Goal: Task Accomplishment & Management: Manage account settings

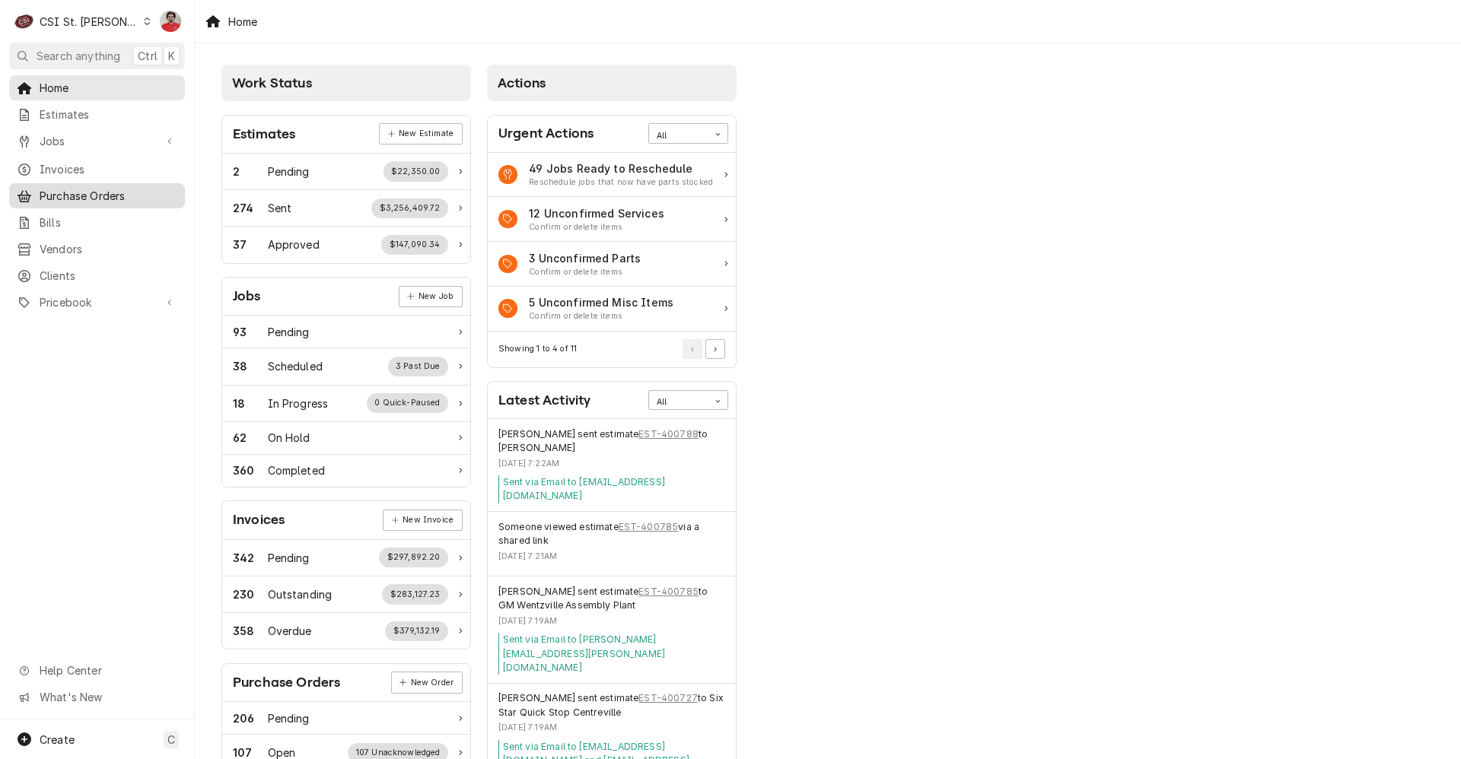
click at [92, 194] on span "Purchase Orders" at bounding box center [109, 196] width 138 height 16
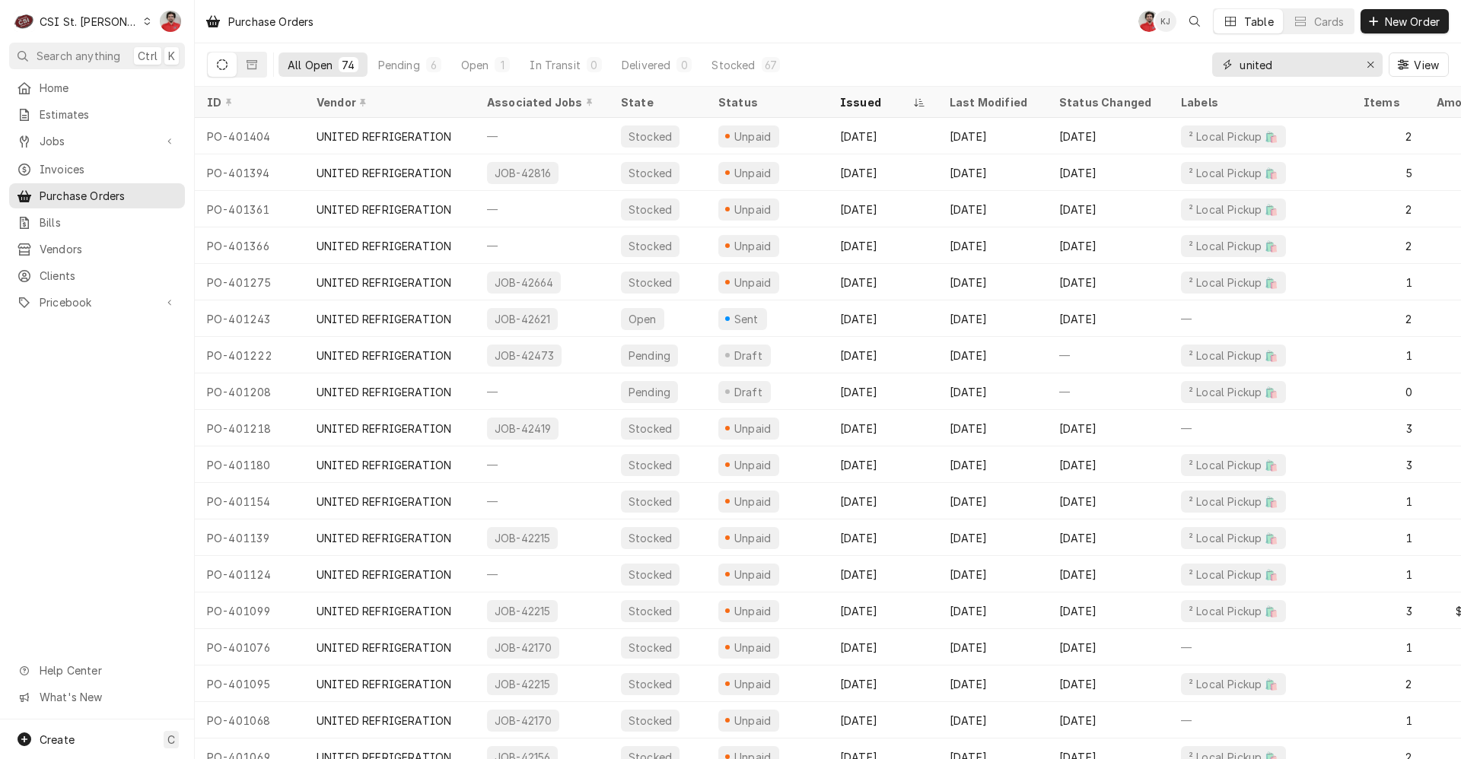
click at [1304, 63] on input "united" at bounding box center [1296, 64] width 114 height 24
type input "401418"
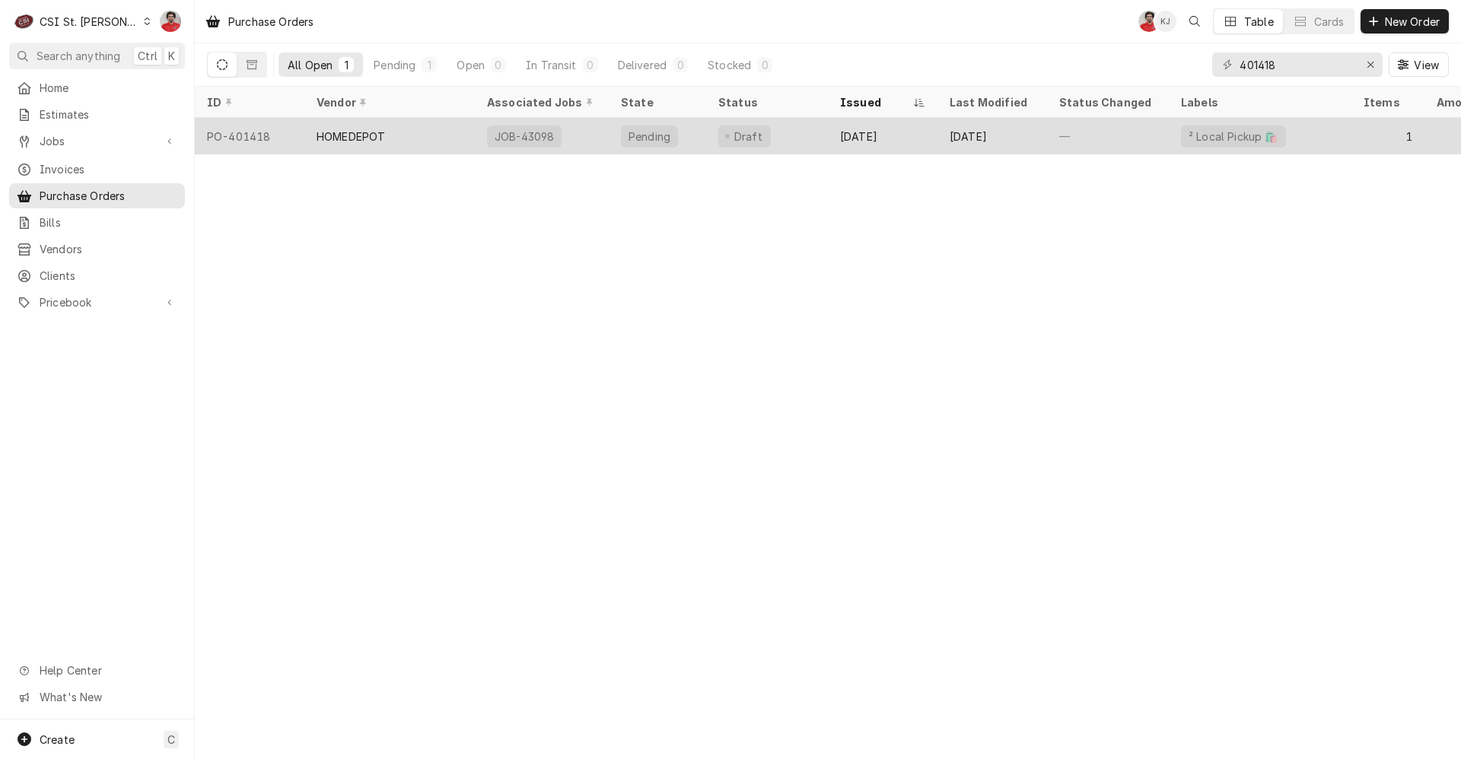
click at [918, 145] on div "Oct 7" at bounding box center [883, 136] width 110 height 37
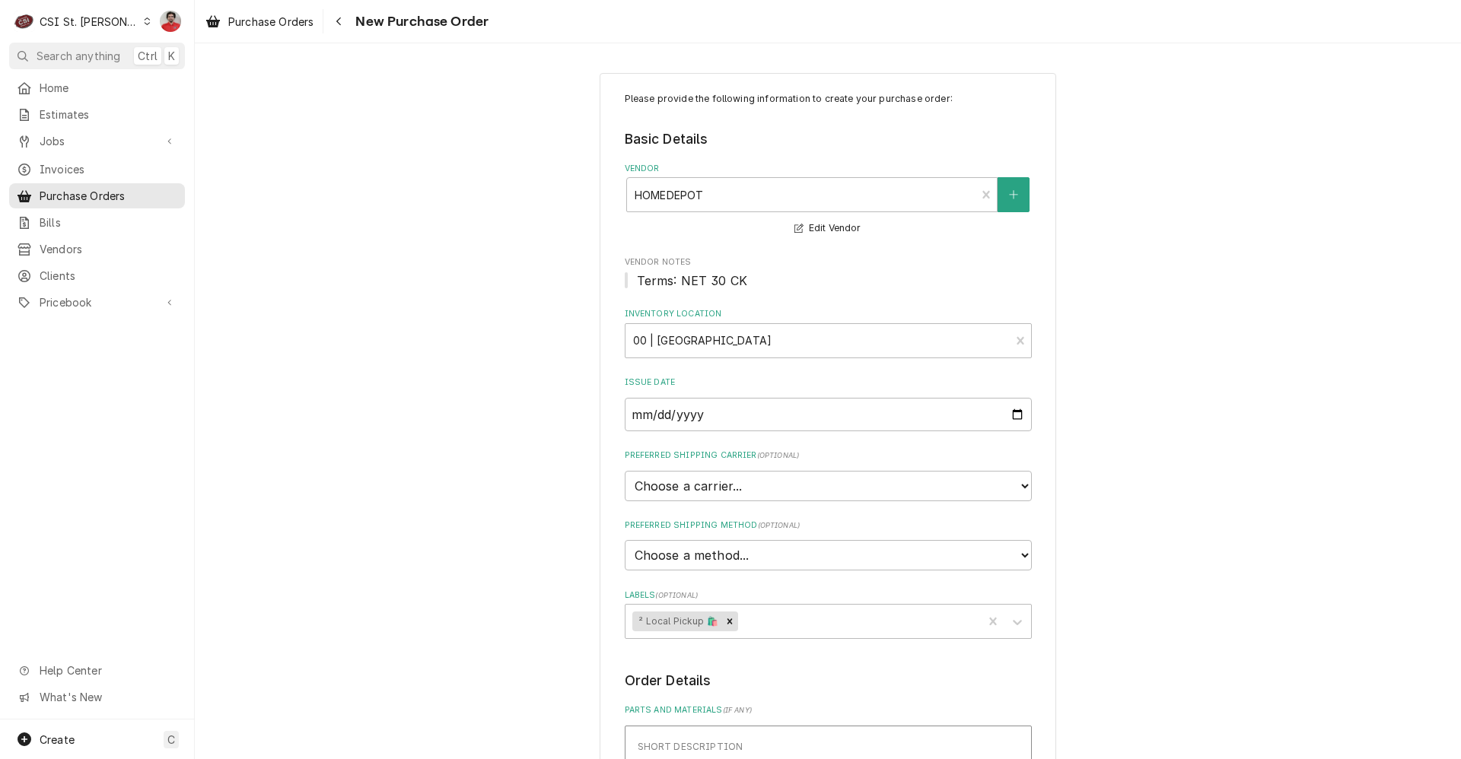
scroll to position [609, 0]
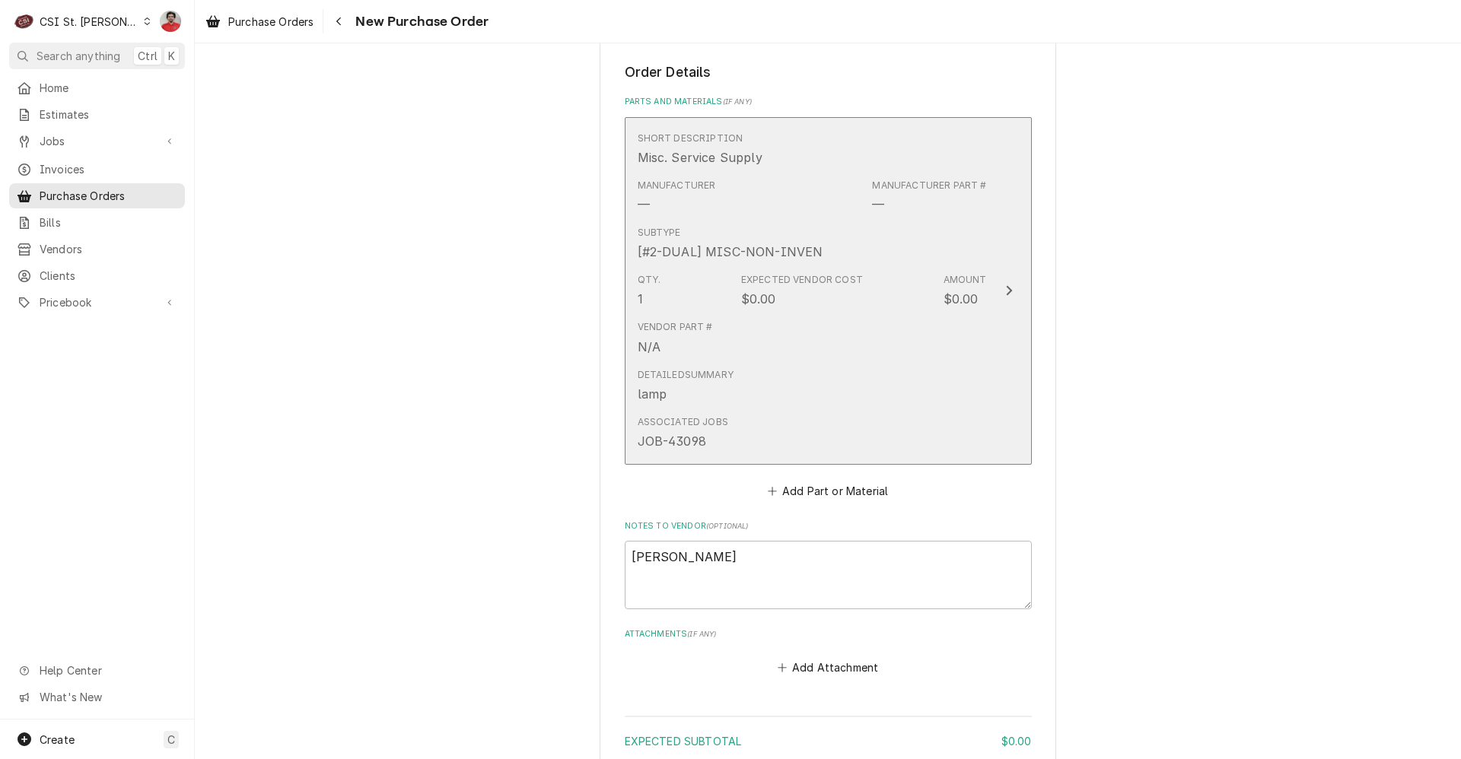
click at [949, 442] on div "Associated Jobs JOB-43098" at bounding box center [812, 432] width 349 height 47
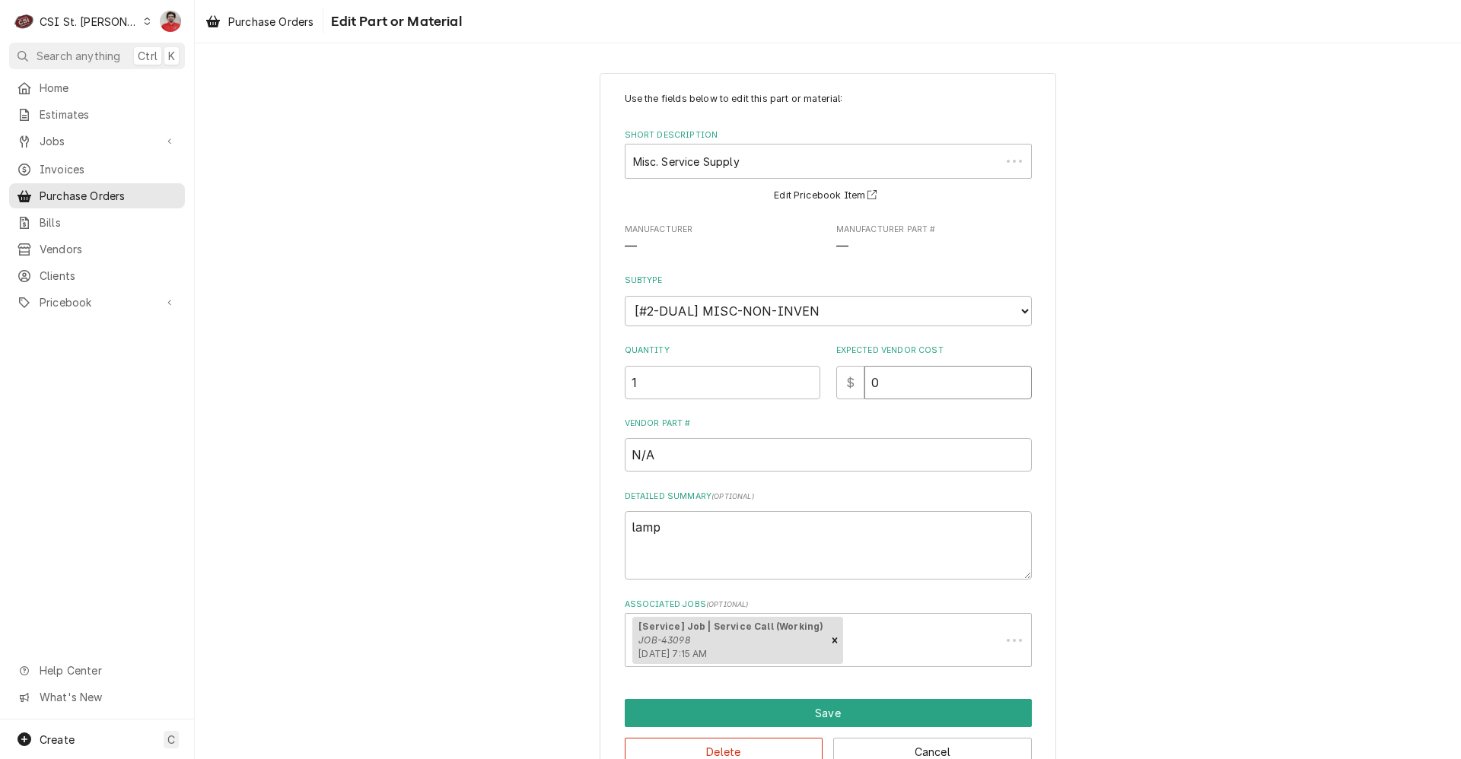
click at [682, 397] on div "Quantity 1 Expected Vendor Cost $ 0" at bounding box center [828, 372] width 407 height 54
type textarea "x"
type input "1"
type textarea "x"
type input "12"
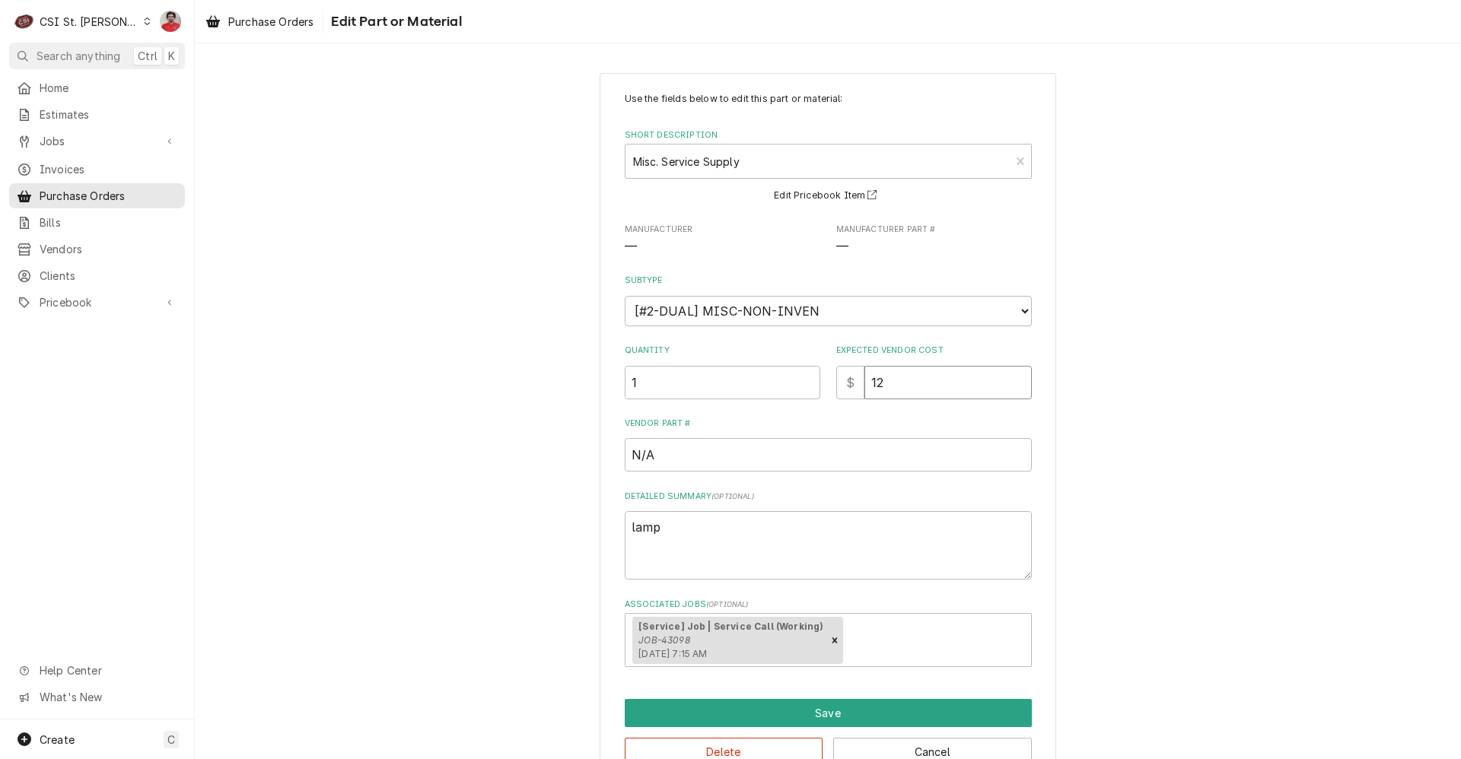
type textarea "x"
type input "12.9"
type textarea "x"
type input "12.98"
click at [1059, 434] on div "Use the fields below to edit this part or material: Short Description Misc. Ser…" at bounding box center [828, 428] width 1266 height 739
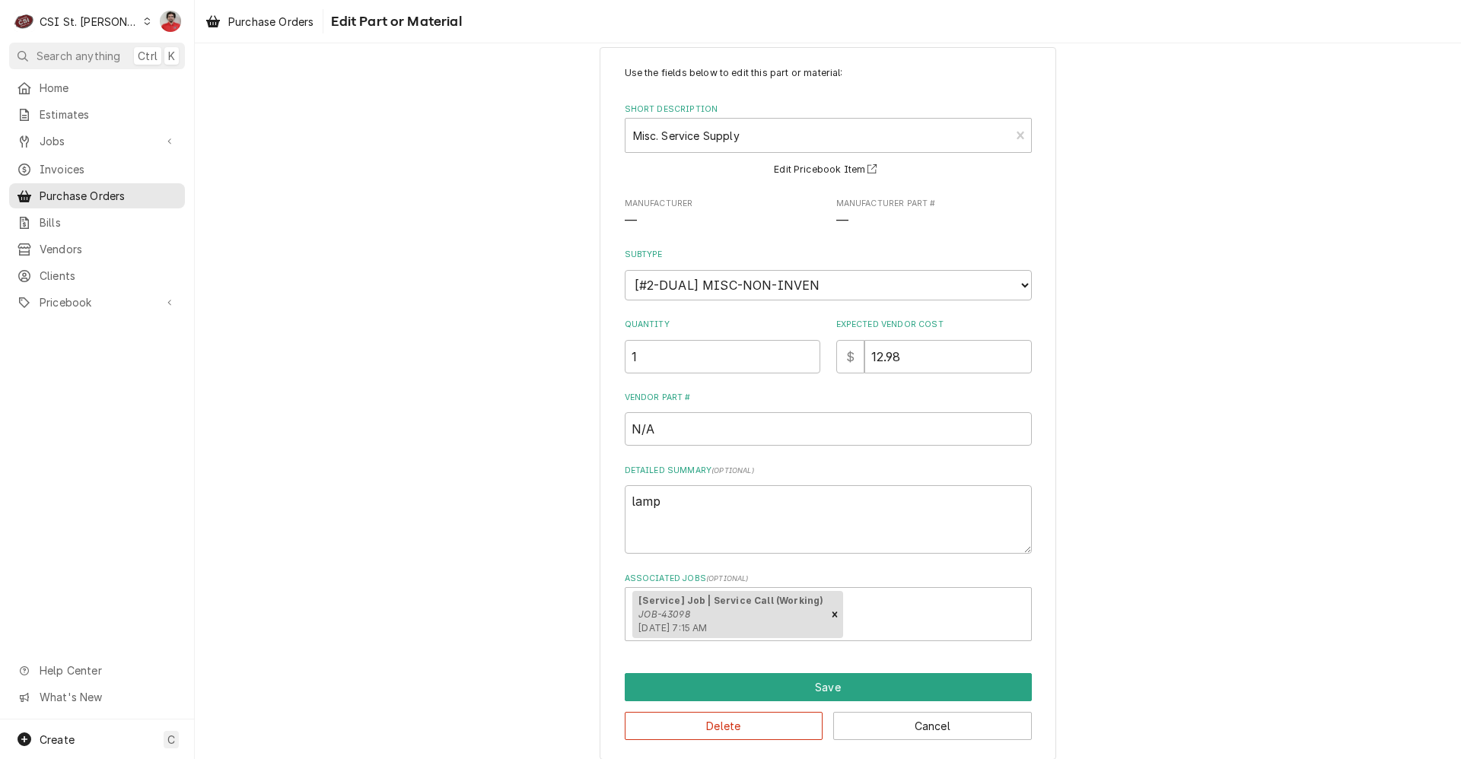
scroll to position [40, 0]
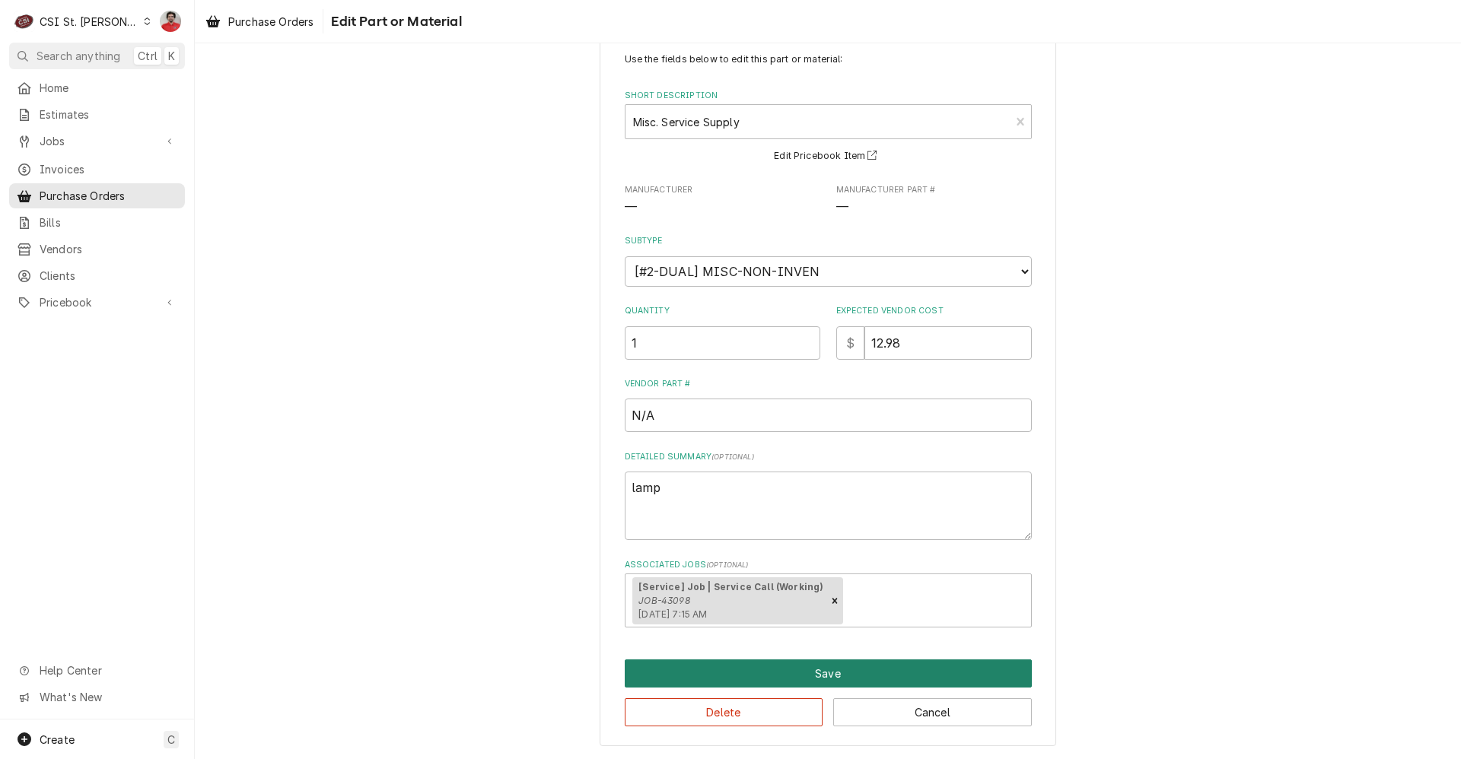
click at [918, 664] on button "Save" at bounding box center [828, 674] width 407 height 28
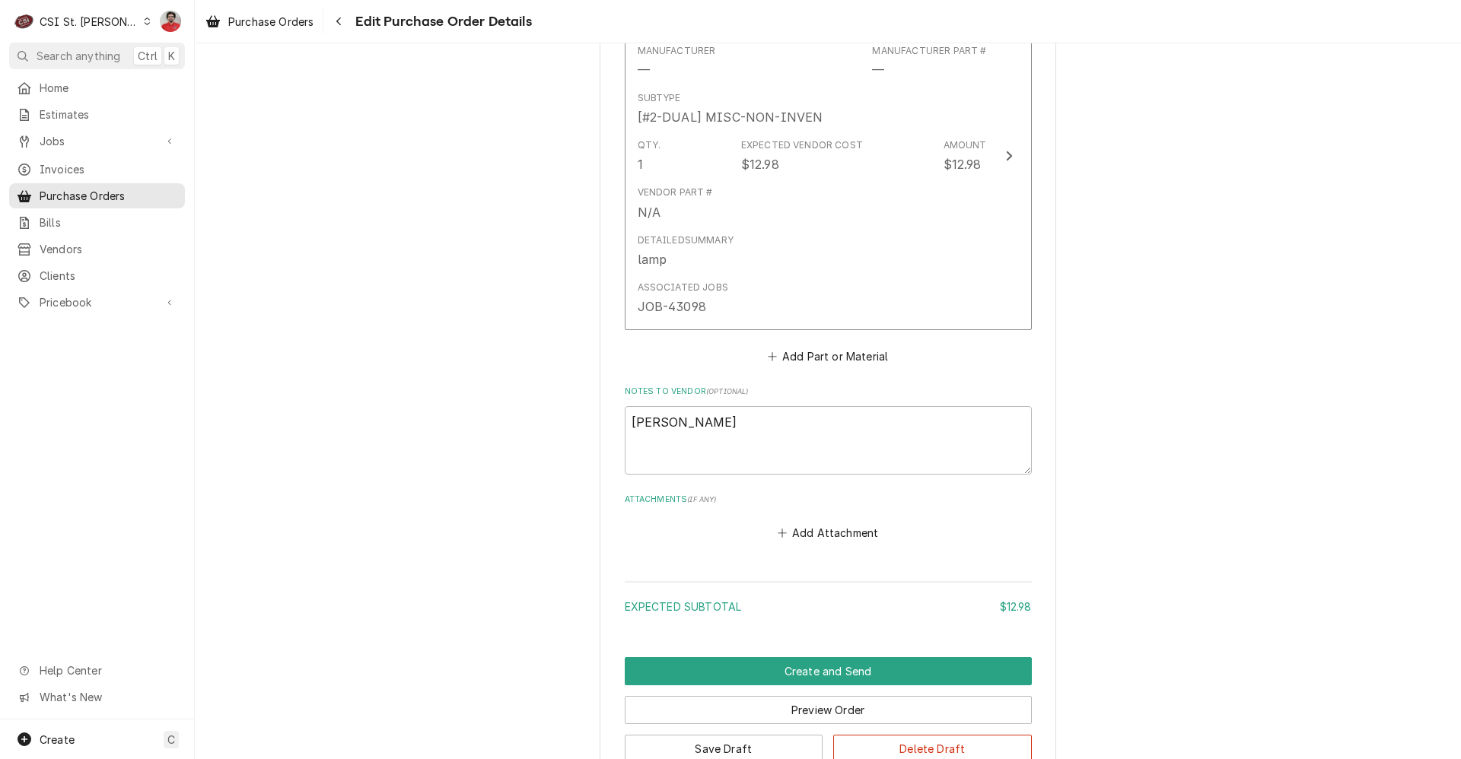
scroll to position [851, 0]
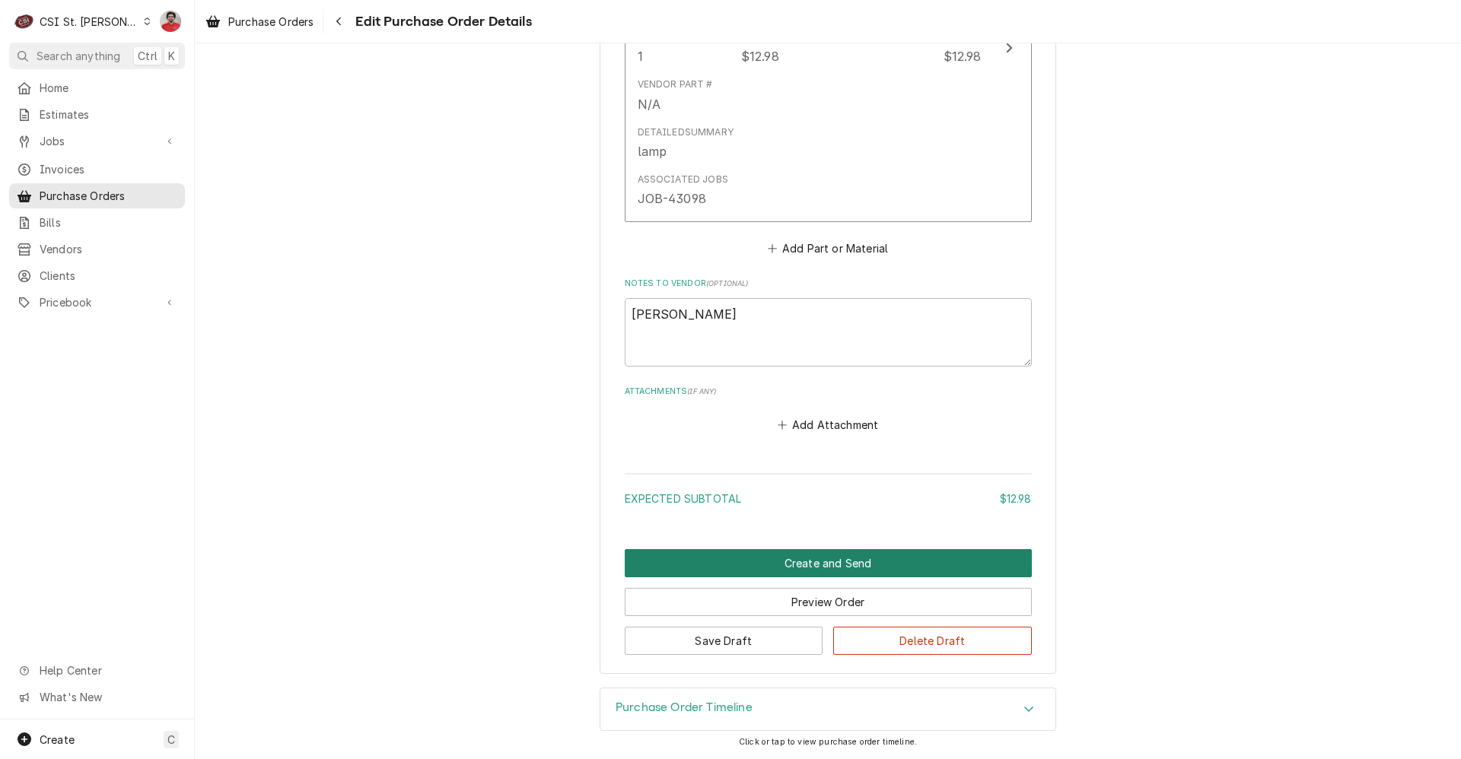
click at [876, 562] on button "Create and Send" at bounding box center [828, 563] width 407 height 28
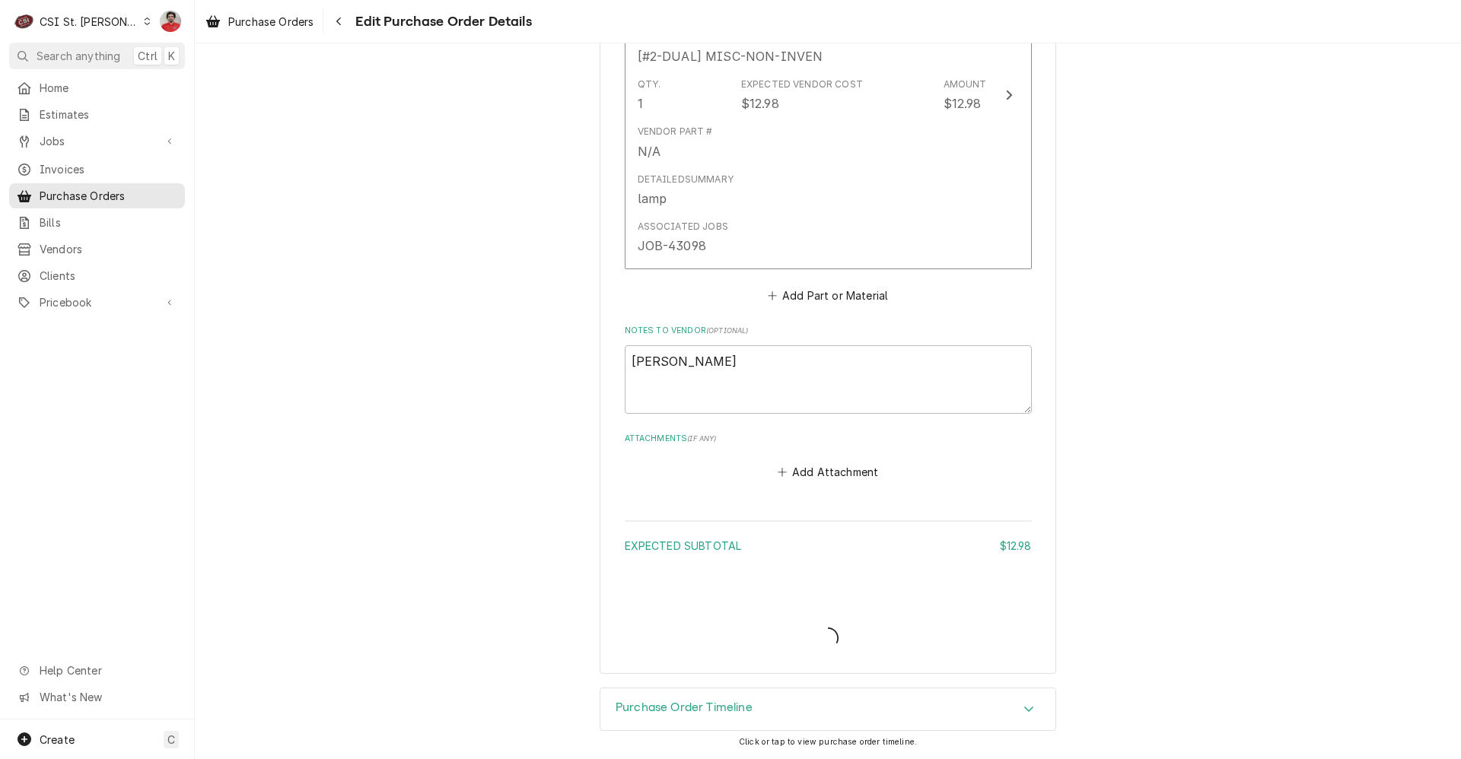
scroll to position [804, 0]
type textarea "x"
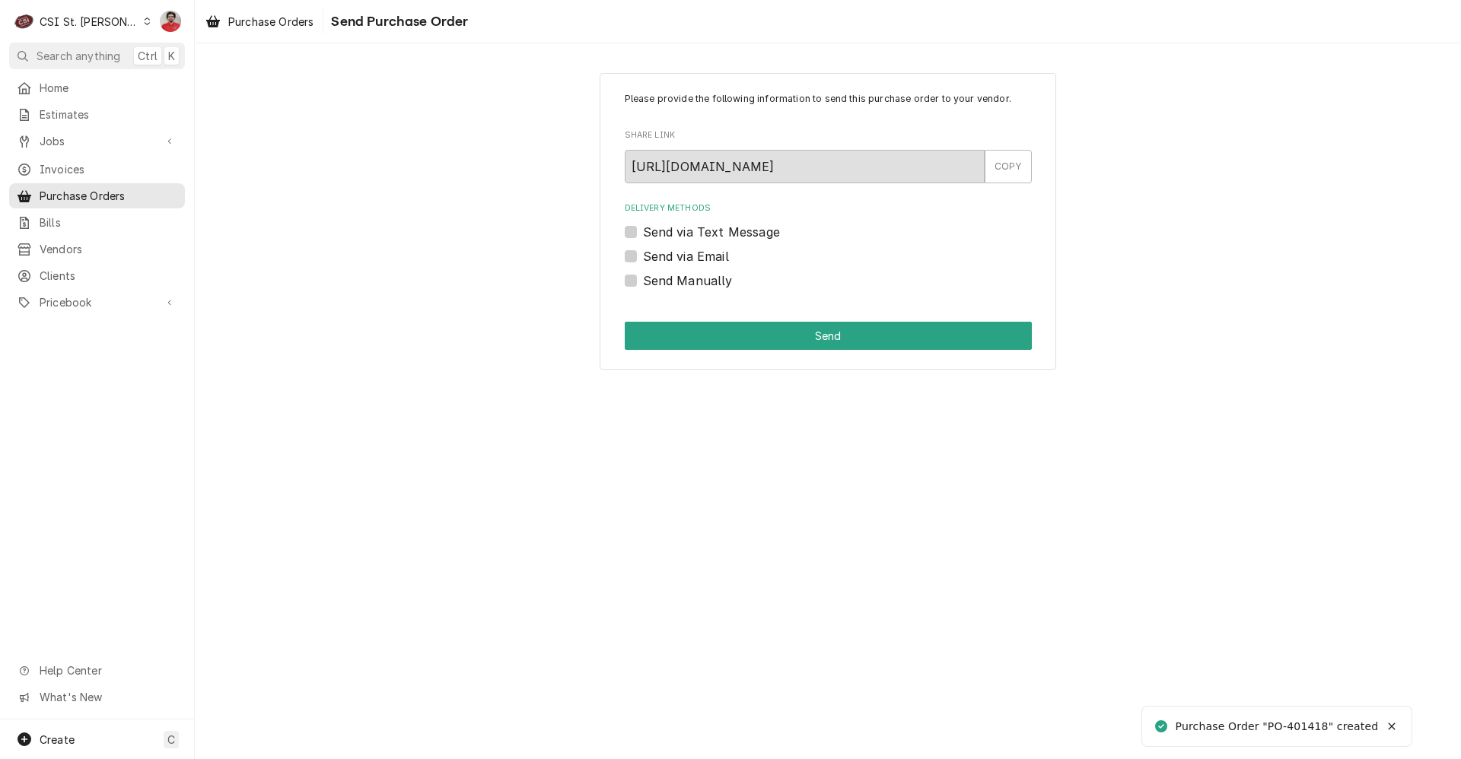
click at [680, 274] on label "Send Manually" at bounding box center [688, 281] width 90 height 18
click at [680, 274] on input "Send Manually" at bounding box center [846, 288] width 407 height 33
checkbox input "true"
click at [753, 338] on button "Send" at bounding box center [828, 336] width 407 height 28
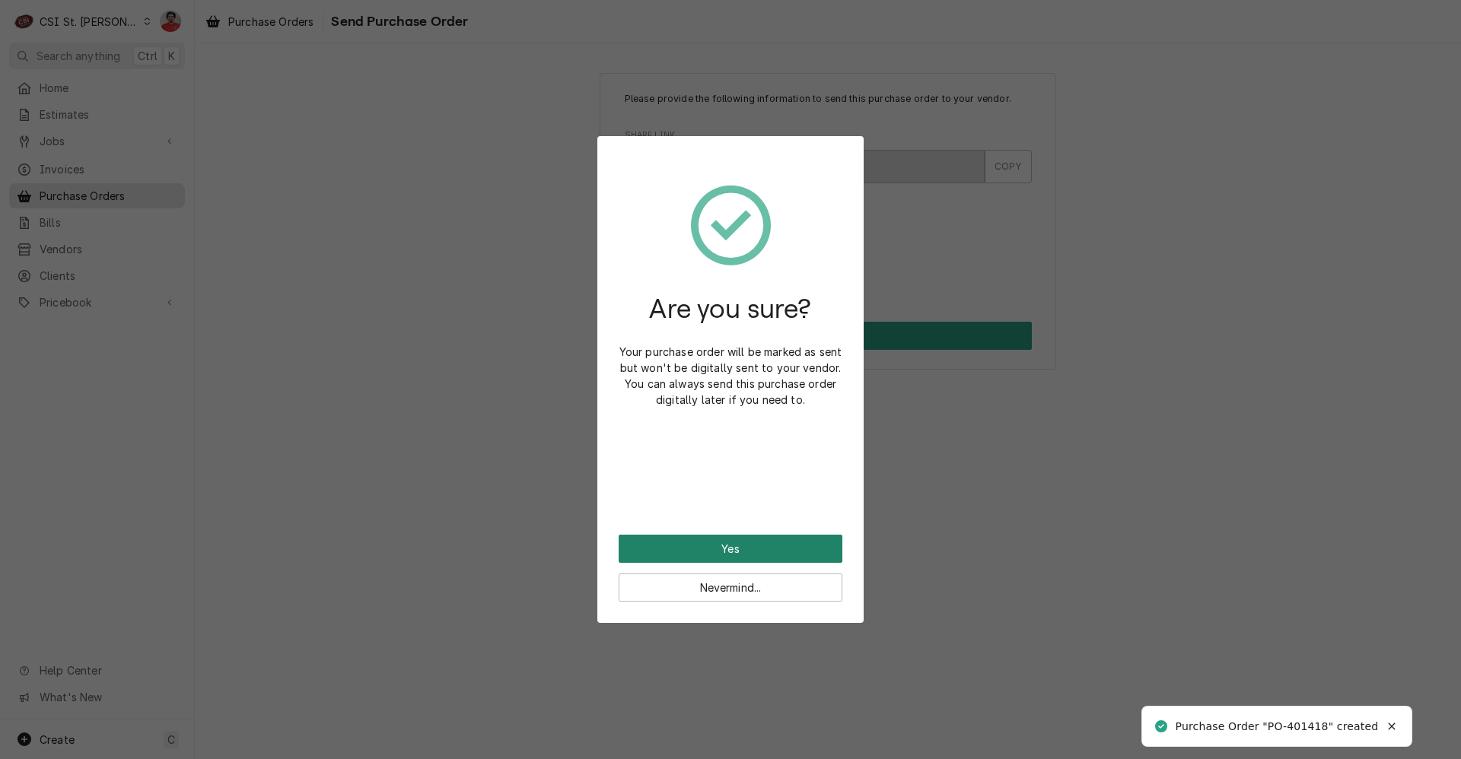
click at [786, 544] on button "Yes" at bounding box center [731, 549] width 224 height 28
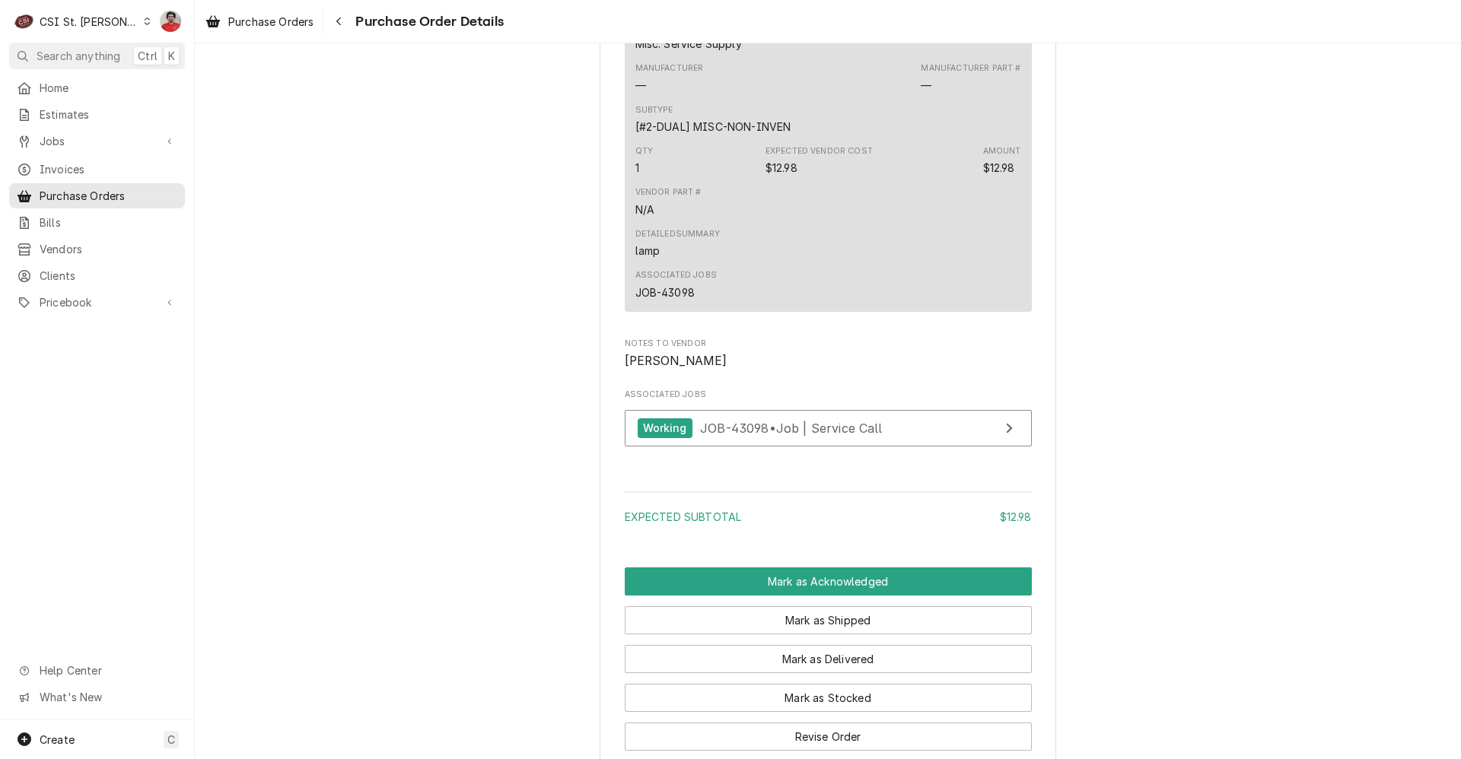
scroll to position [1150, 0]
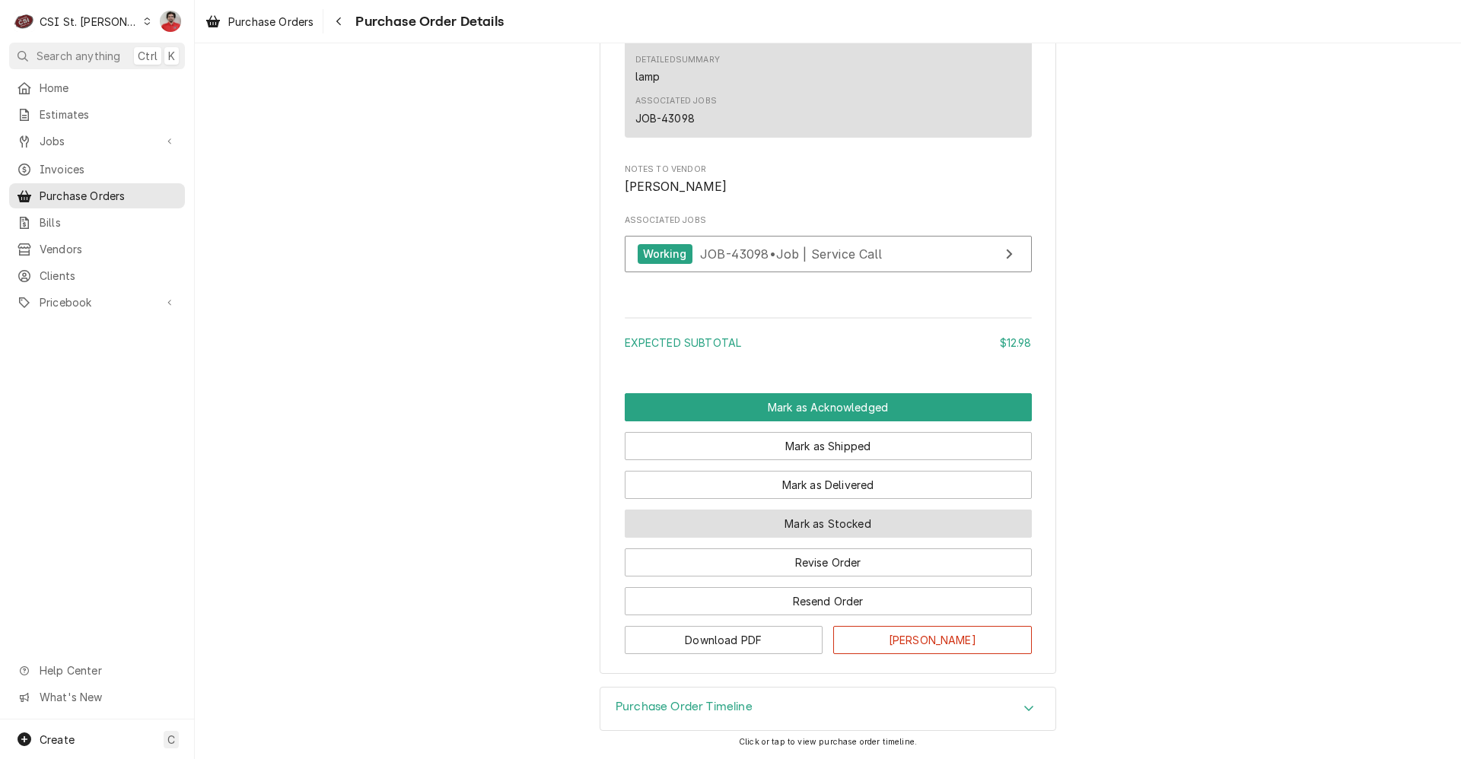
click at [914, 523] on button "Mark as Stocked" at bounding box center [828, 524] width 407 height 28
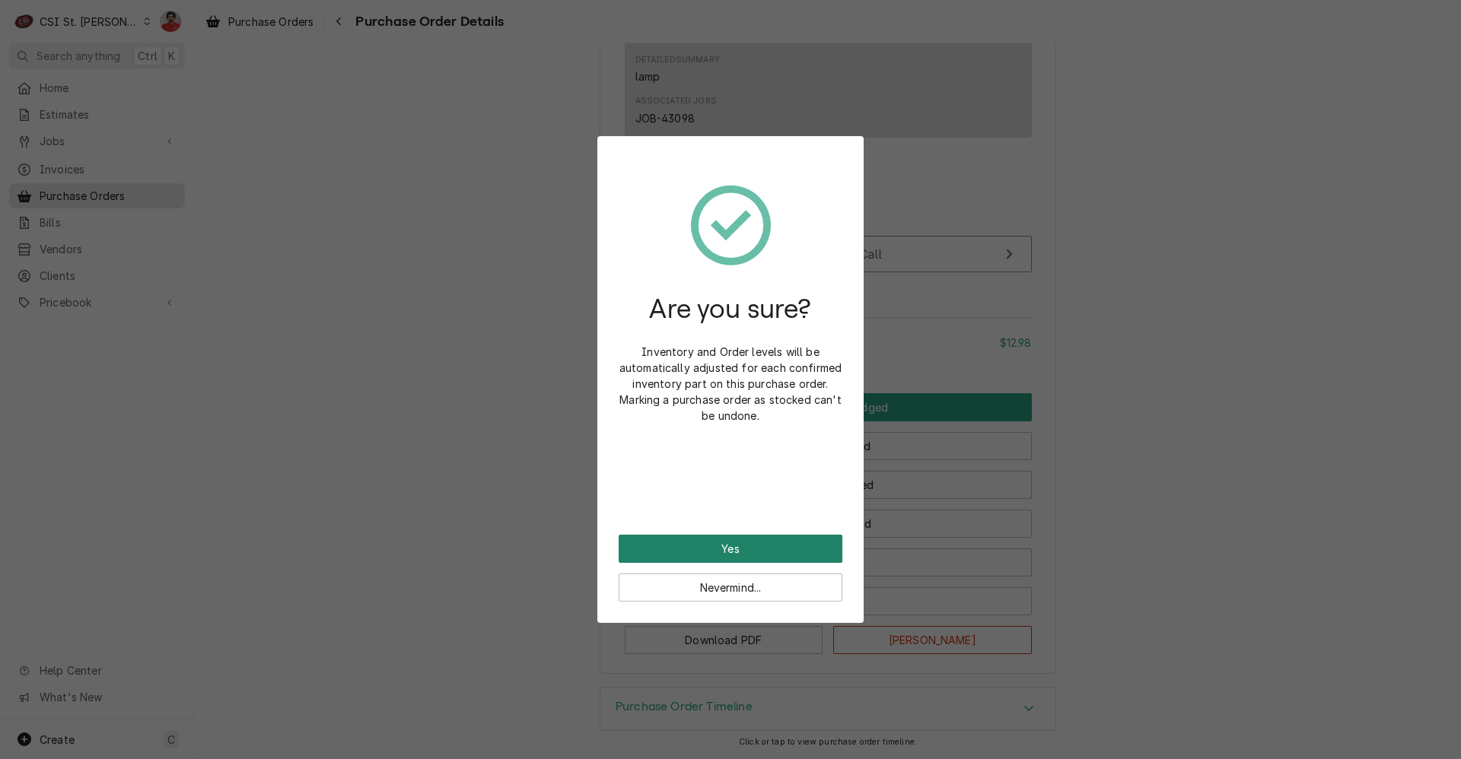
click at [782, 542] on button "Yes" at bounding box center [731, 549] width 224 height 28
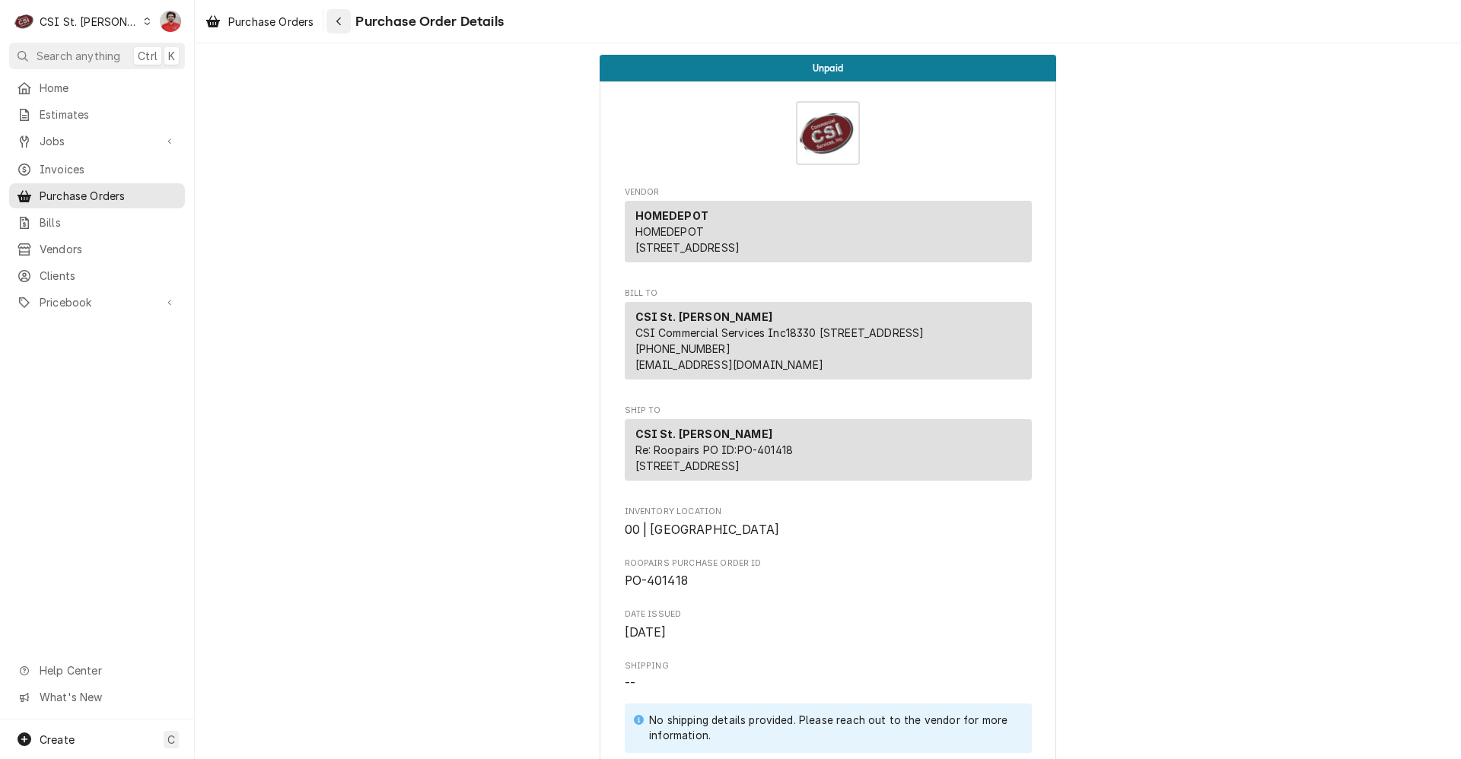
click at [339, 18] on icon "Navigate back" at bounding box center [339, 21] width 7 height 11
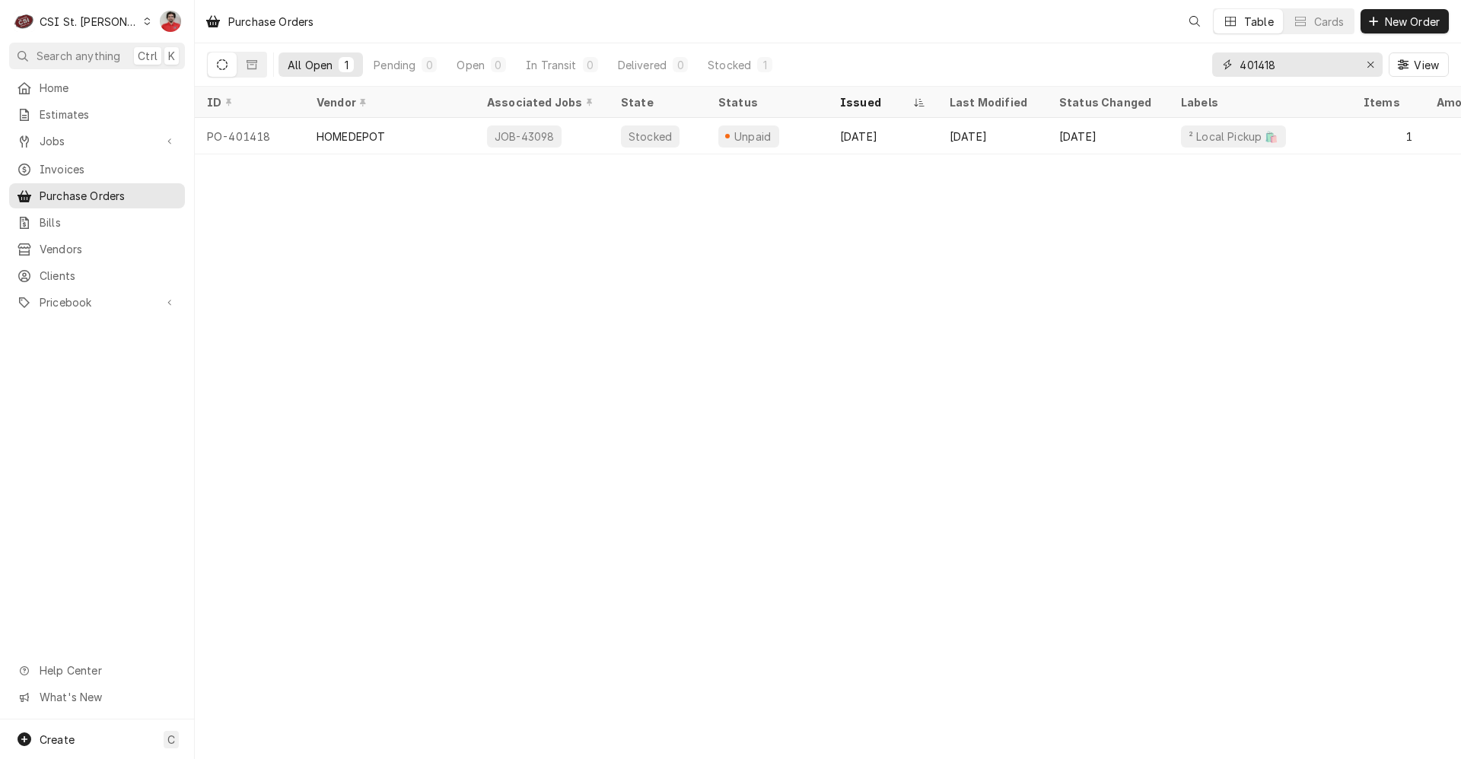
click at [1301, 75] on input "401418" at bounding box center [1296, 64] width 114 height 24
click at [1373, 72] on div "Erase input" at bounding box center [1370, 64] width 15 height 15
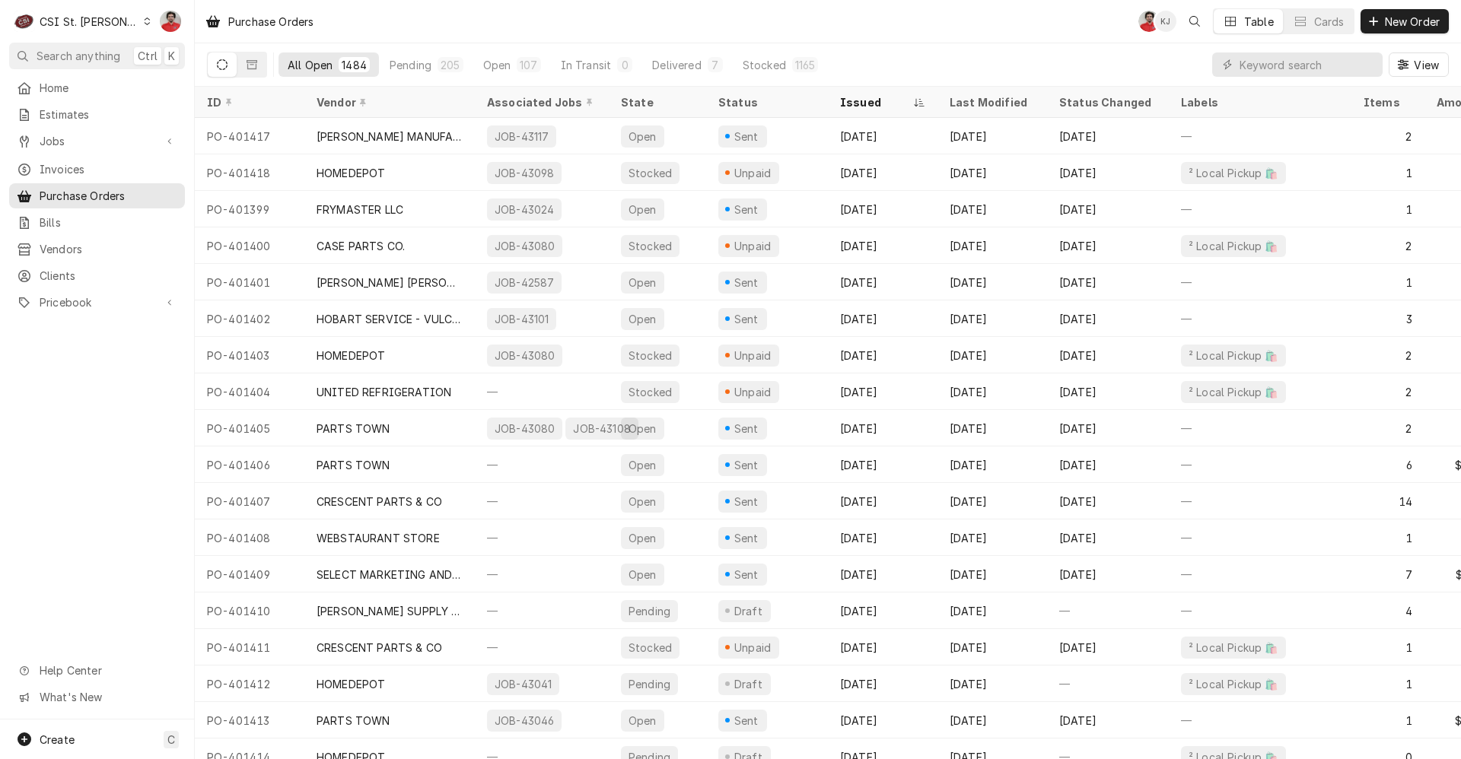
click at [68, 8] on div "C CSI St. Louis" at bounding box center [82, 21] width 147 height 30
click at [154, 29] on div "CSI Kansas City" at bounding box center [233, 30] width 201 height 16
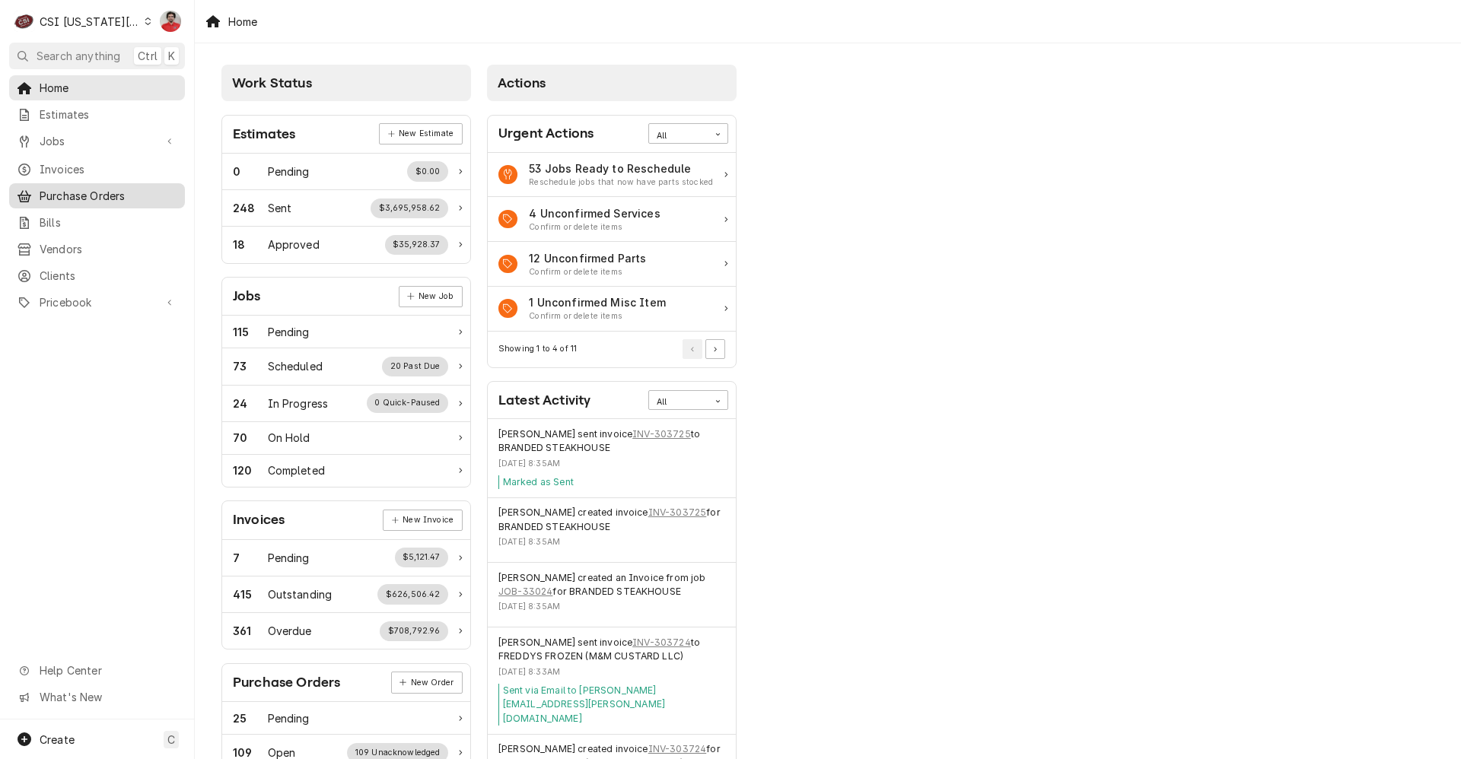
click at [95, 195] on span "Purchase Orders" at bounding box center [109, 196] width 138 height 16
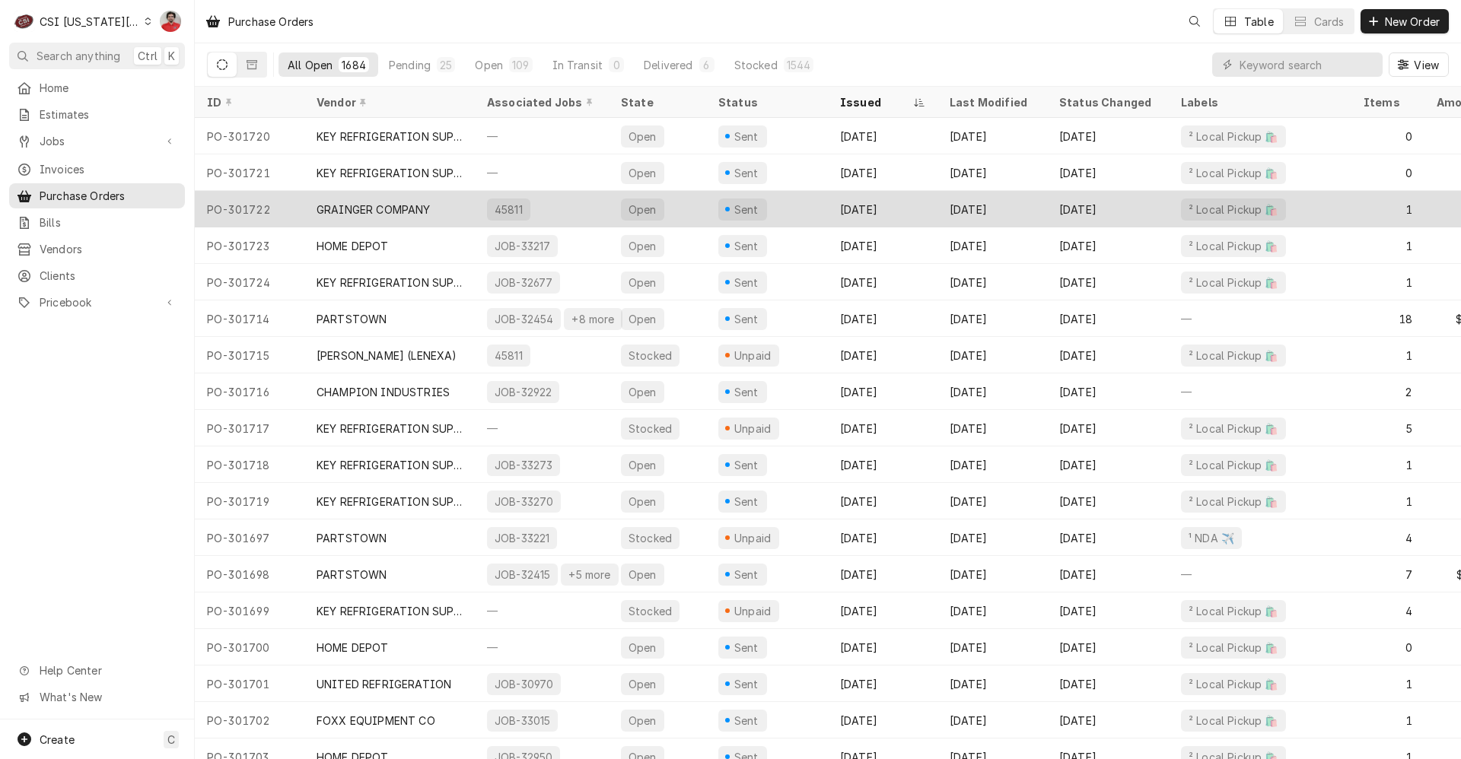
click at [383, 203] on div "GRAINGER COMPANY" at bounding box center [373, 210] width 114 height 16
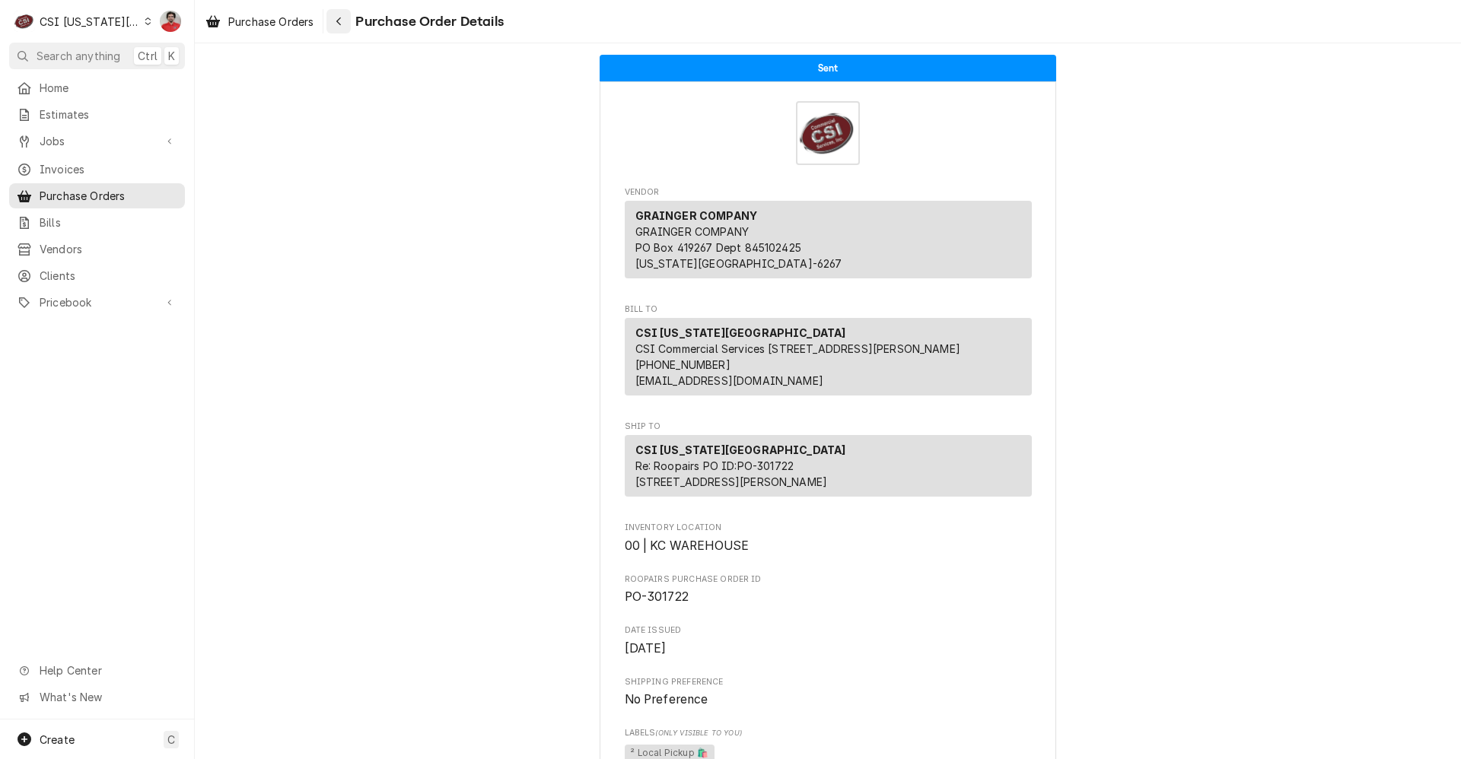
click at [345, 24] on div "Navigate back" at bounding box center [338, 21] width 15 height 15
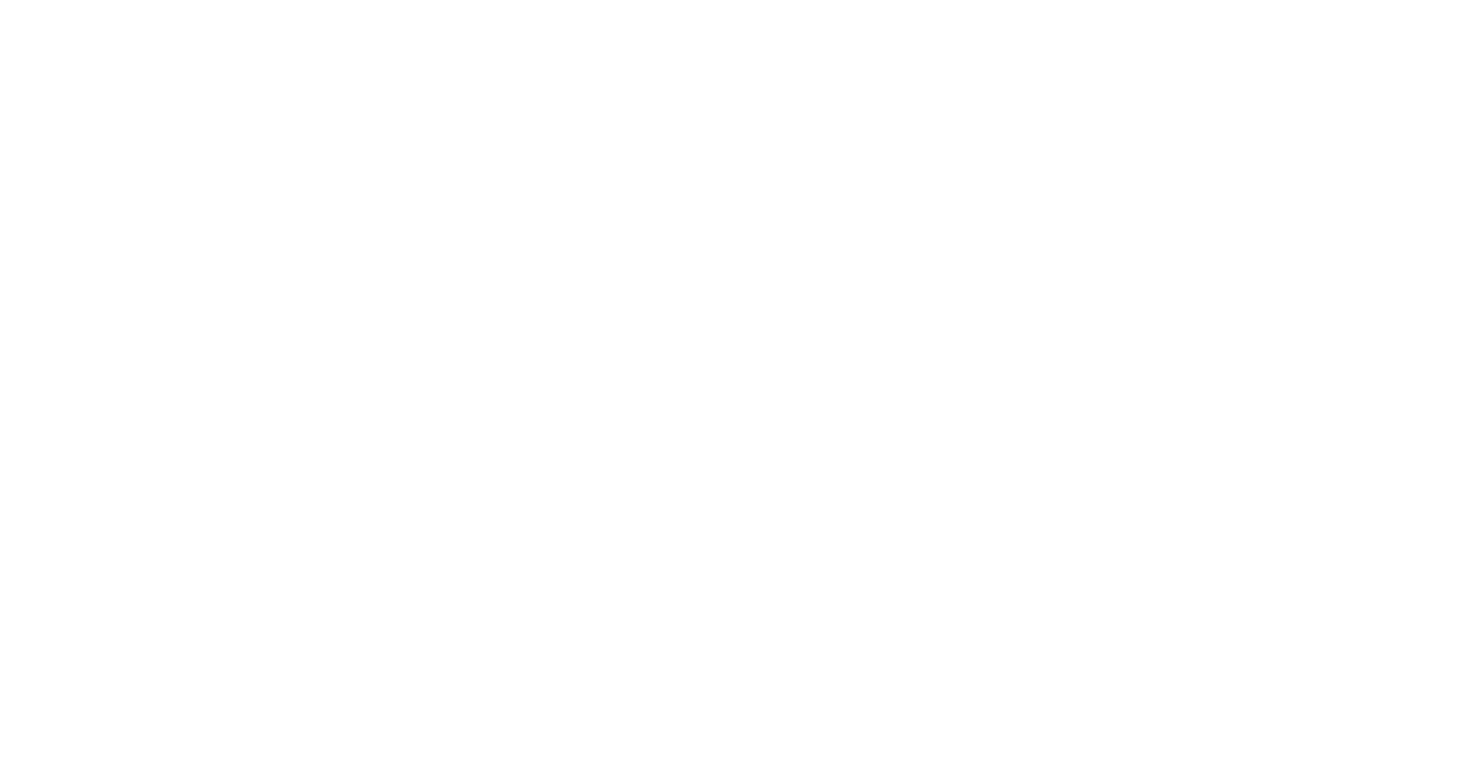
click at [121, 20] on div "Dynamic Content Wrapper" at bounding box center [730, 379] width 1461 height 759
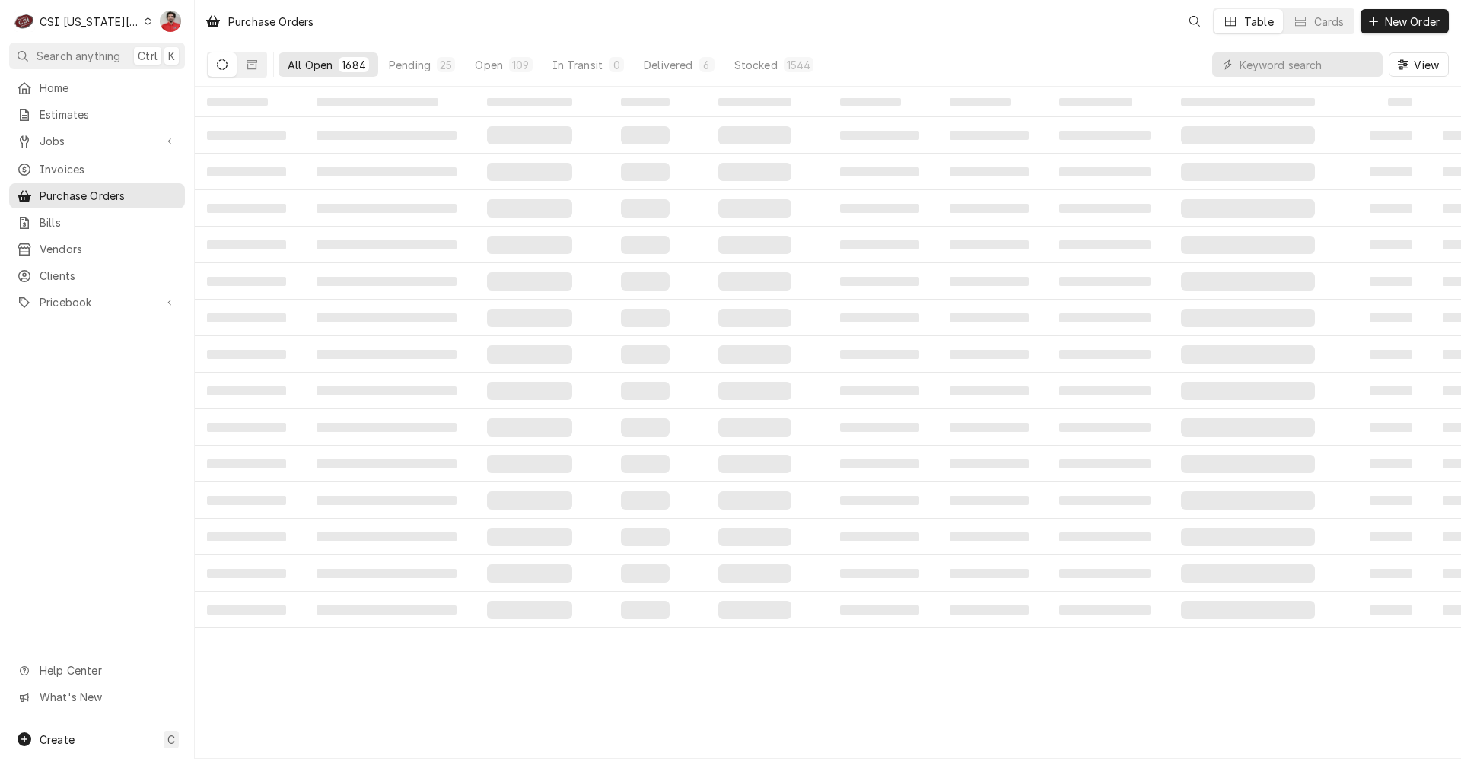
click at [126, 18] on div "C CSI Kansas City" at bounding box center [82, 21] width 147 height 30
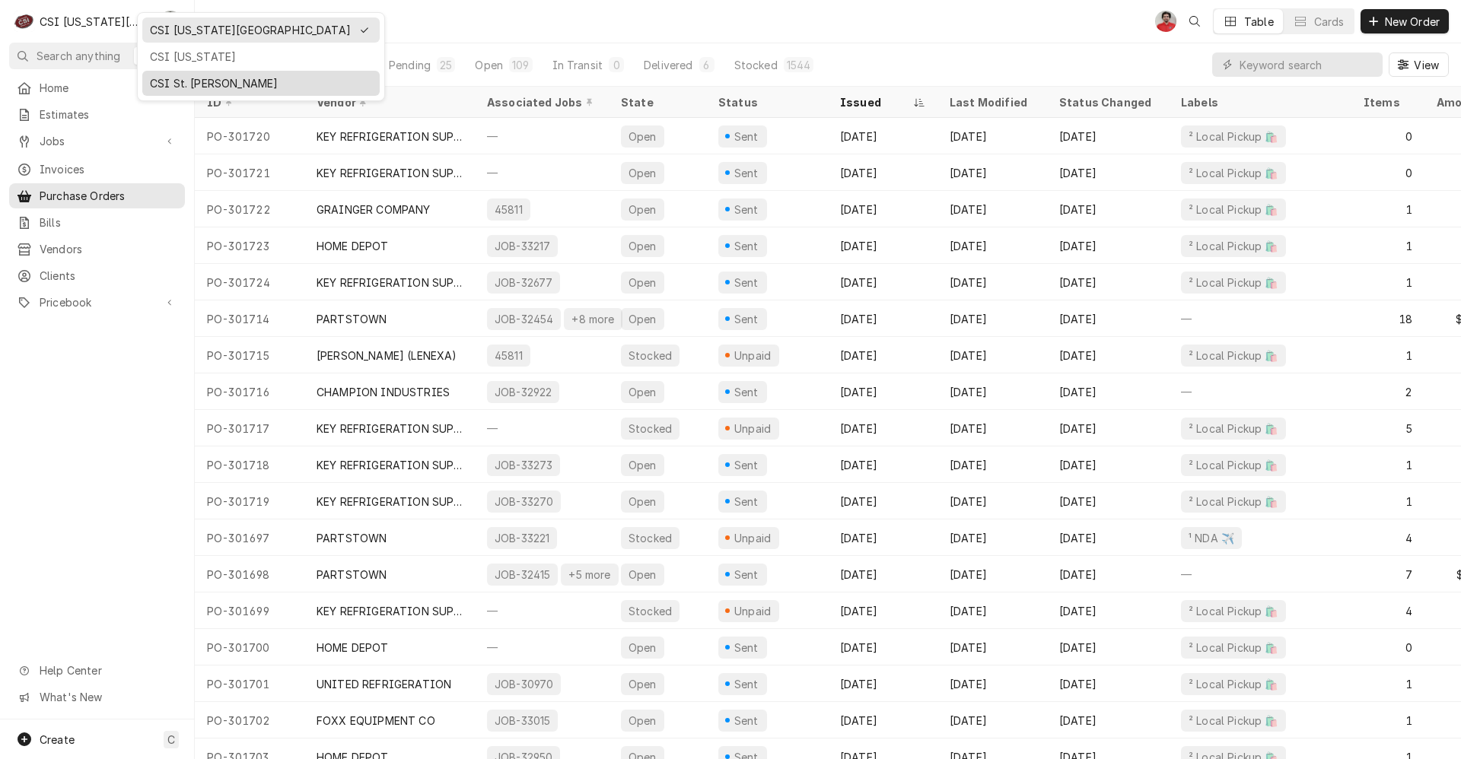
click at [161, 81] on div "CSI St. [PERSON_NAME]" at bounding box center [261, 83] width 222 height 16
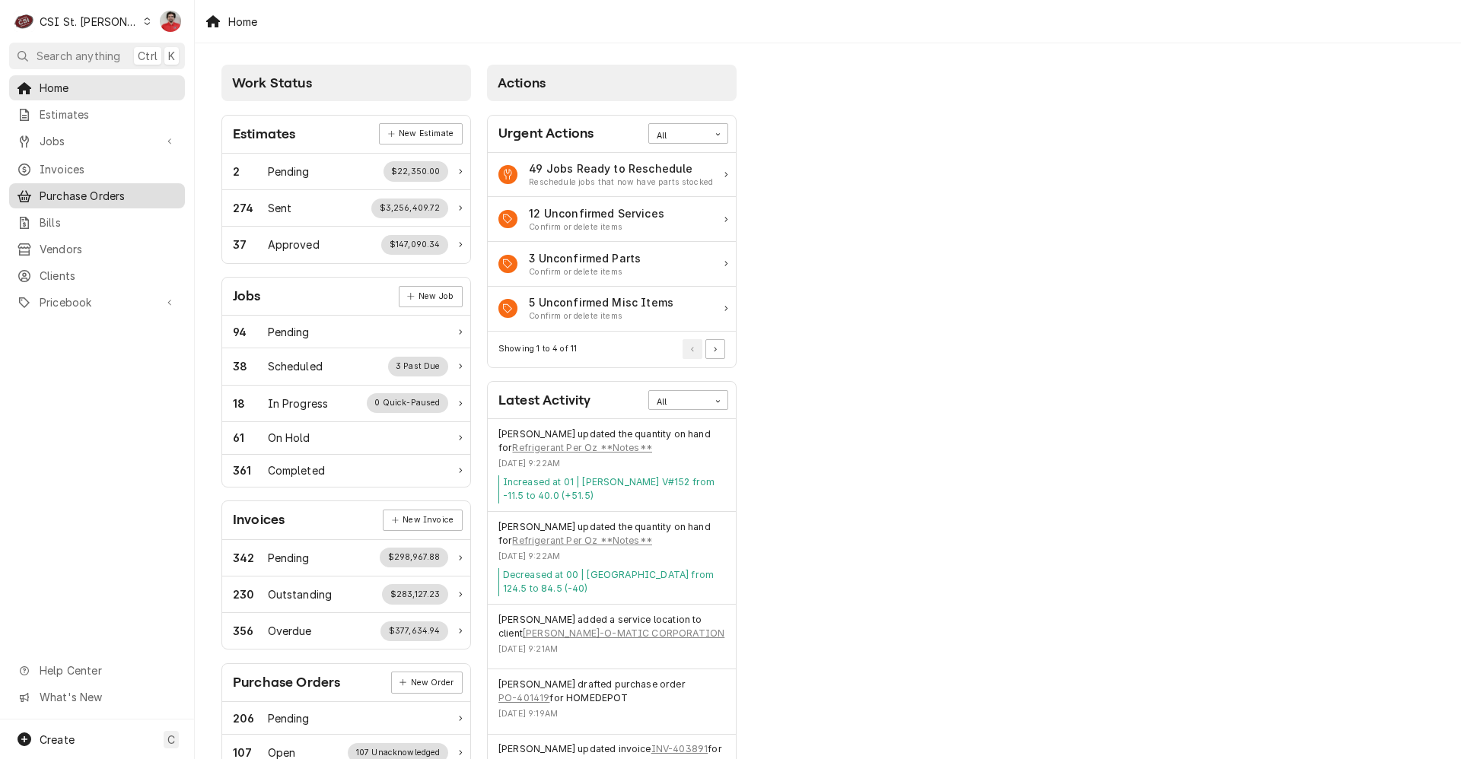
click at [95, 188] on span "Purchase Orders" at bounding box center [109, 196] width 138 height 16
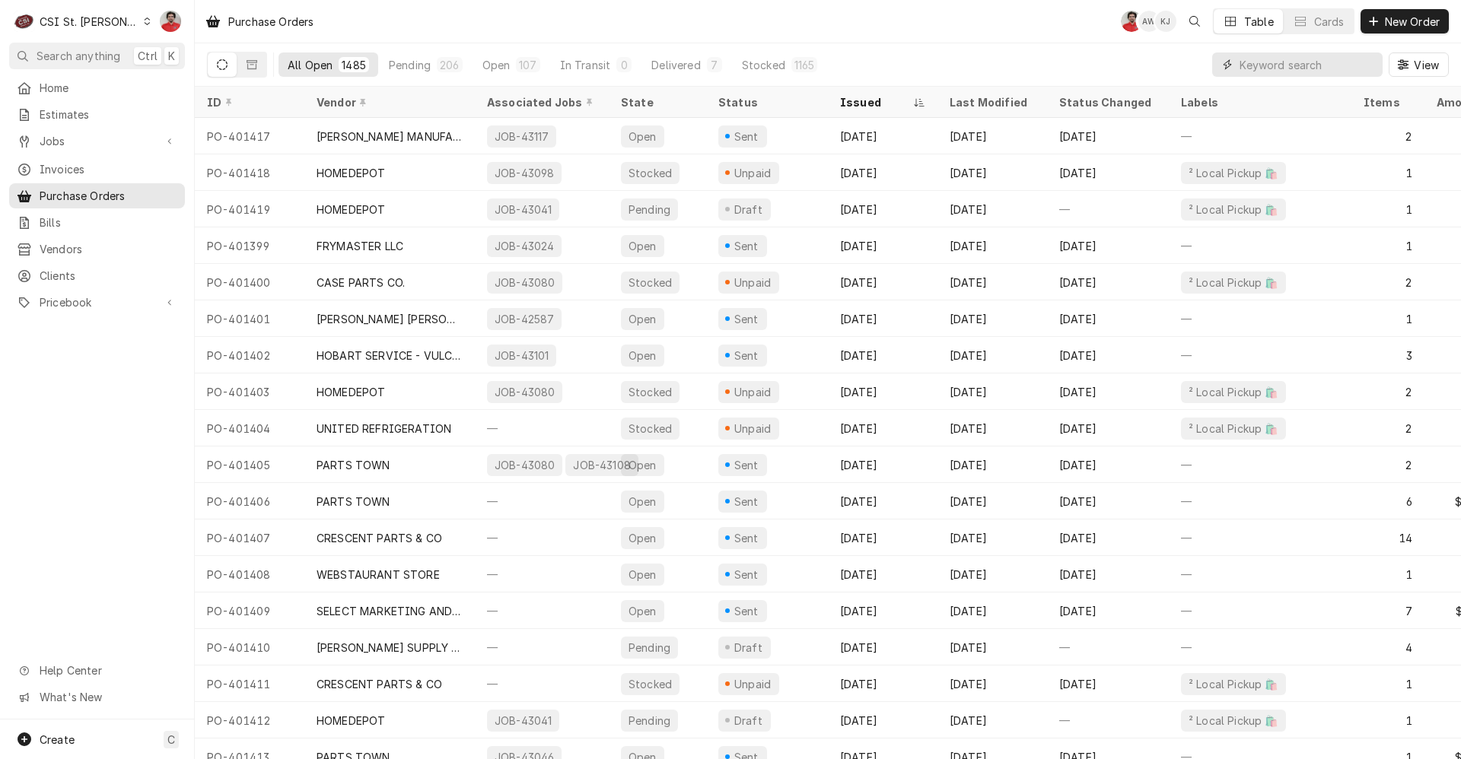
click at [1263, 59] on input "Dynamic Content Wrapper" at bounding box center [1306, 64] width 135 height 24
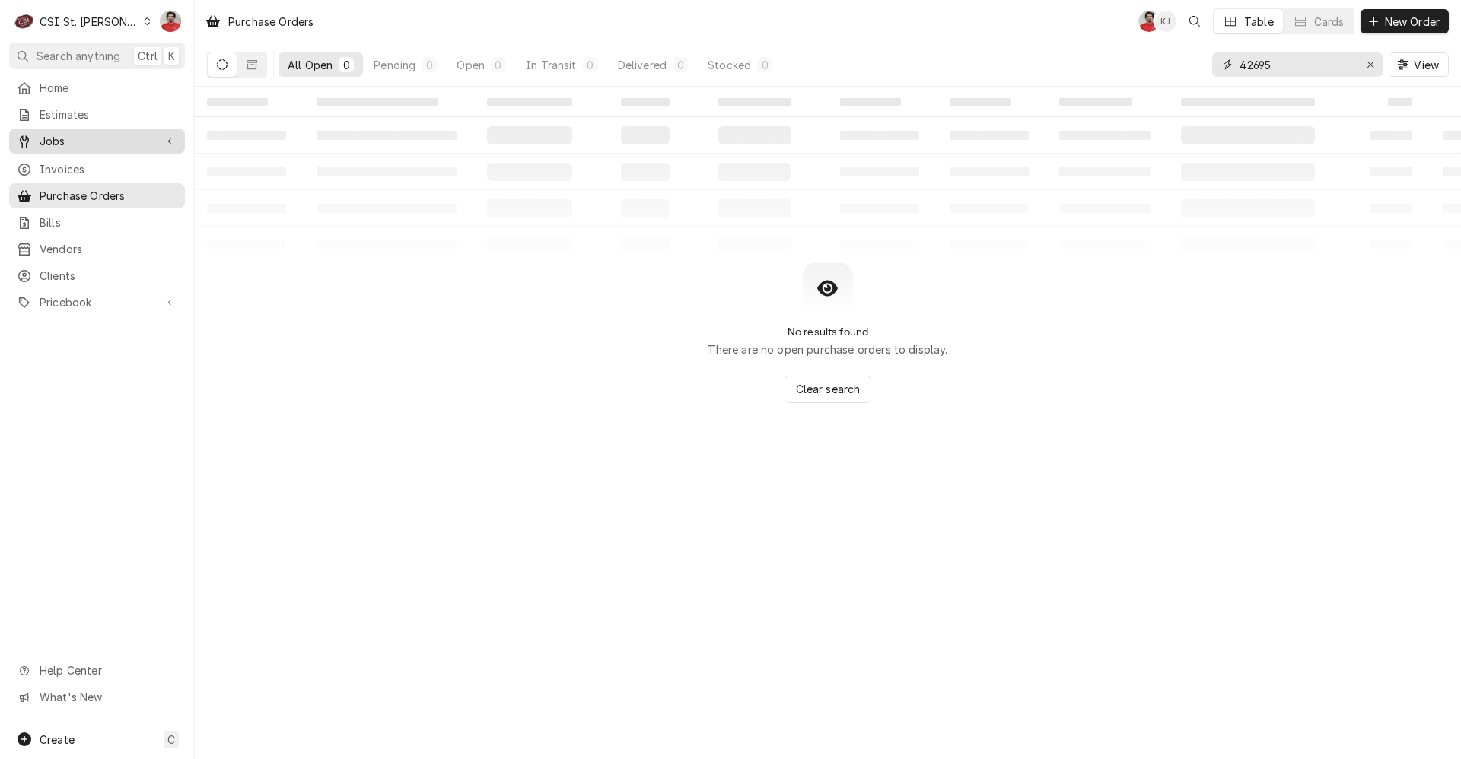
type input "42695"
click at [163, 134] on div "Dynamic Content Wrapper" at bounding box center [169, 141] width 15 height 15
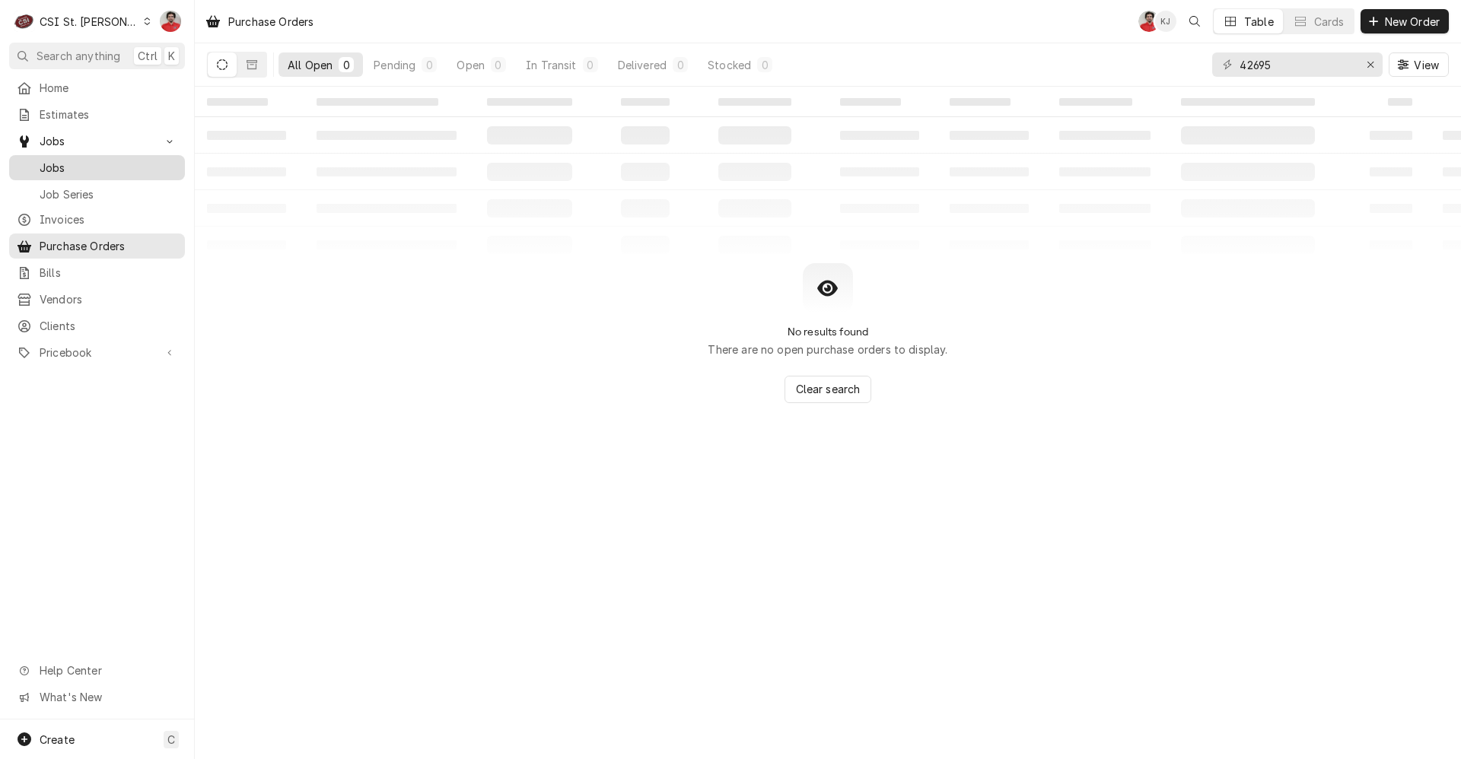
click at [140, 160] on span "Jobs" at bounding box center [109, 168] width 138 height 16
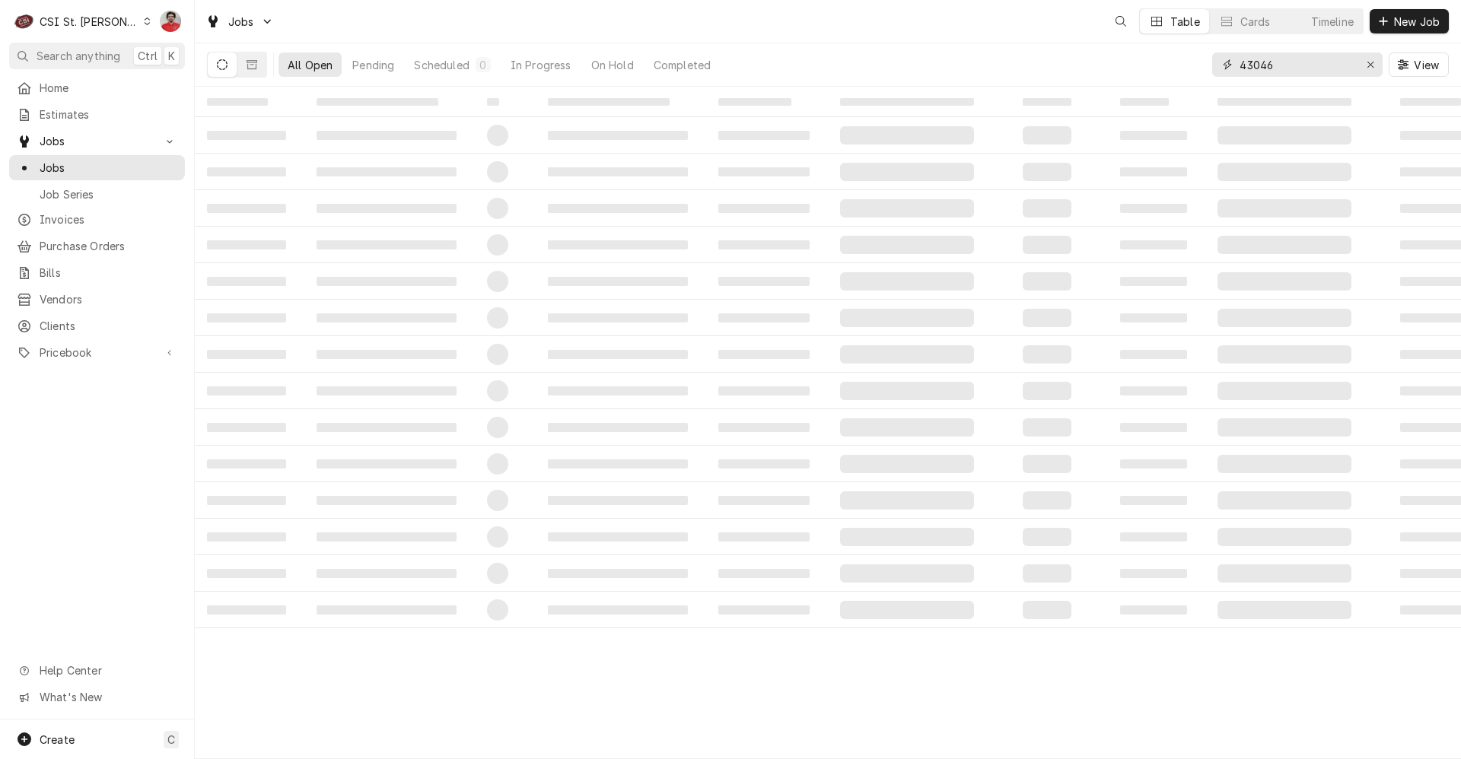
click at [1276, 70] on input "43046" at bounding box center [1296, 64] width 114 height 24
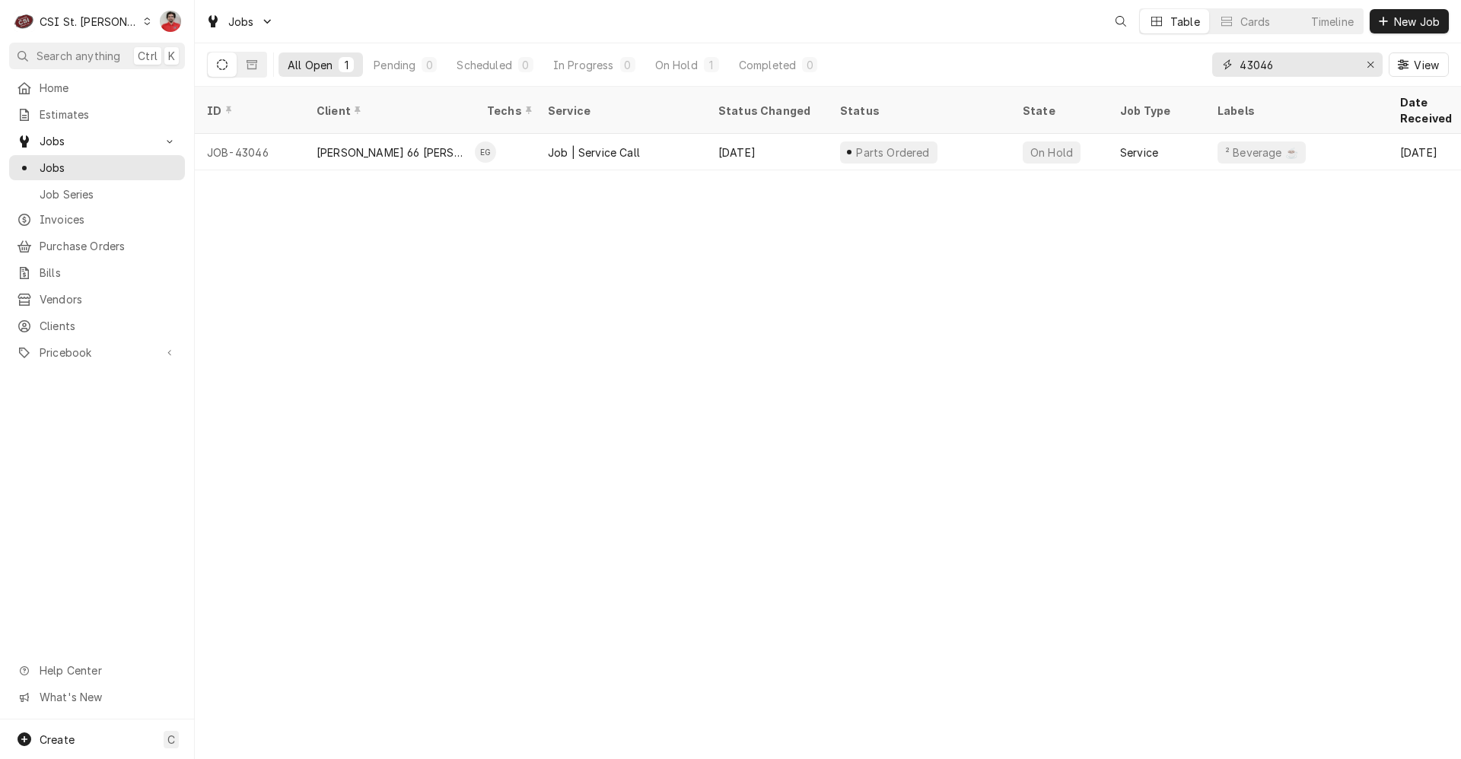
click at [1276, 70] on input "43046" at bounding box center [1296, 64] width 114 height 24
type input "42695"
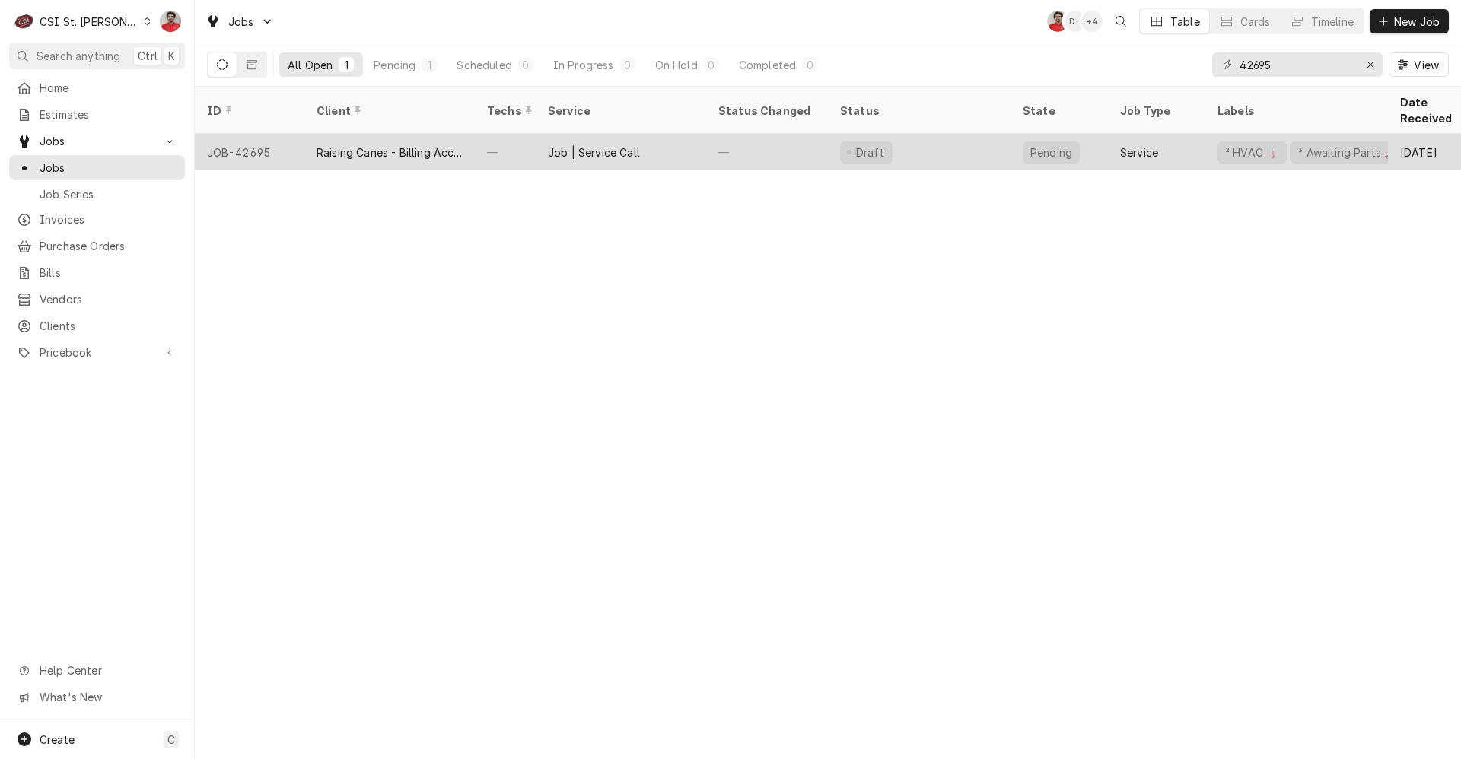
click at [683, 144] on div "Job | Service Call" at bounding box center [621, 152] width 170 height 37
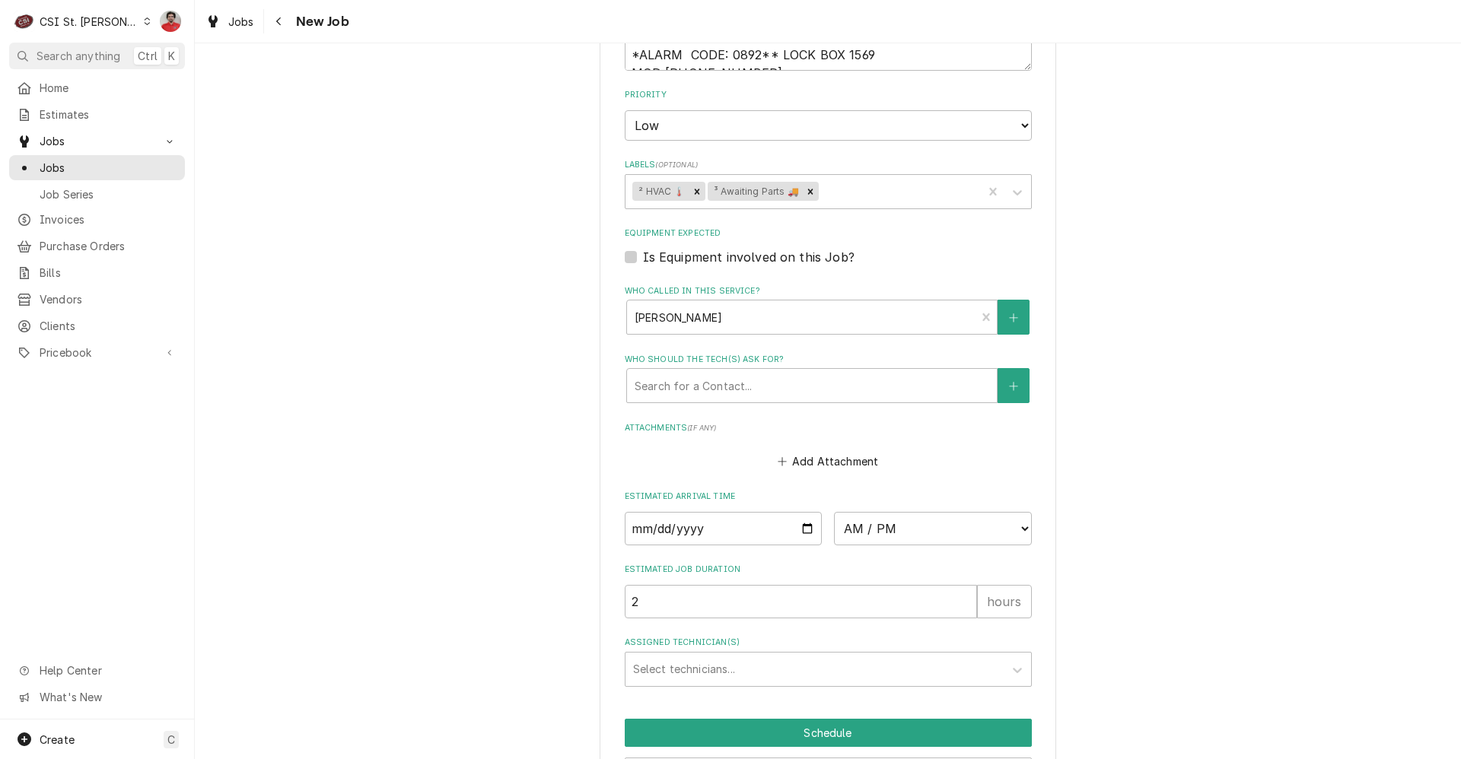
scroll to position [1583, 0]
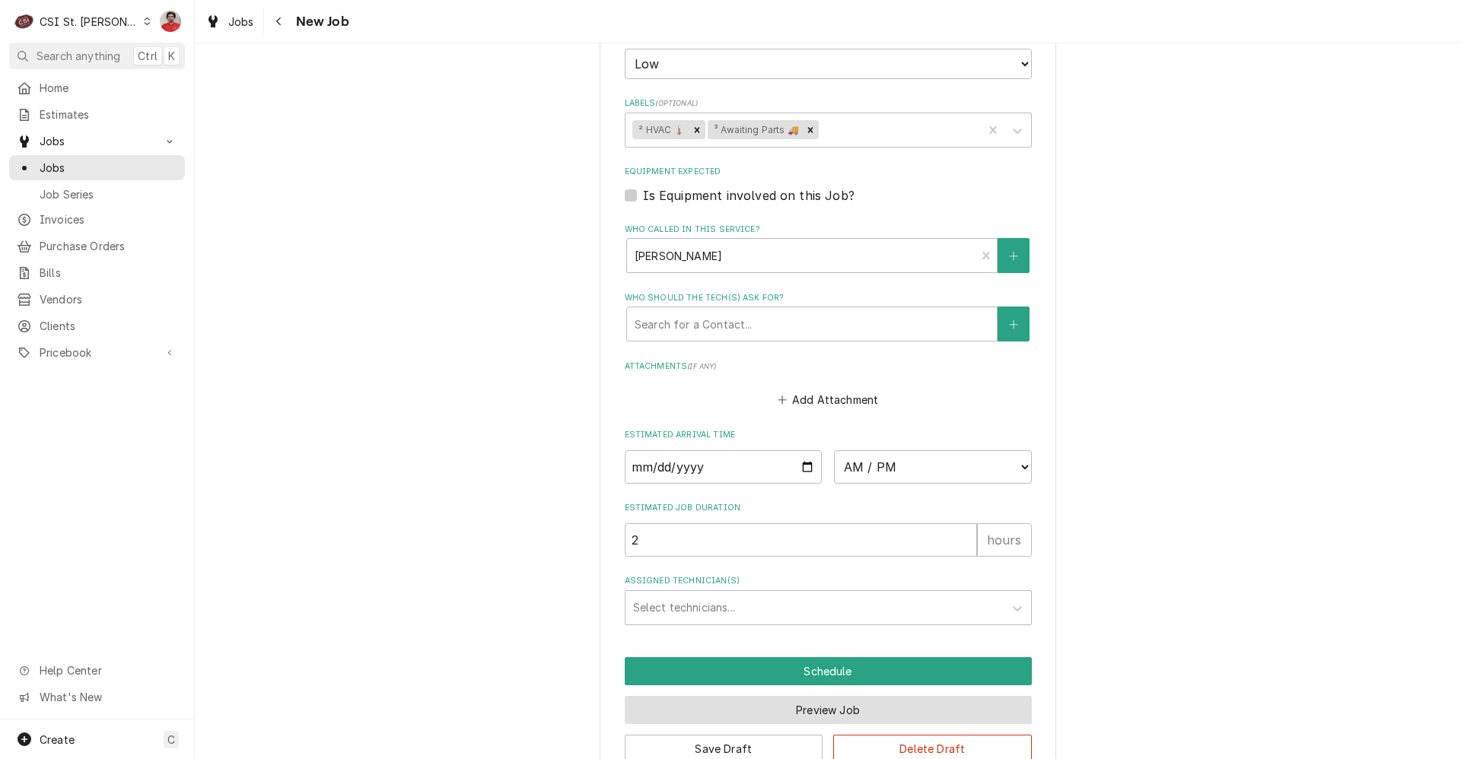
click at [836, 696] on button "Preview Job" at bounding box center [828, 710] width 407 height 28
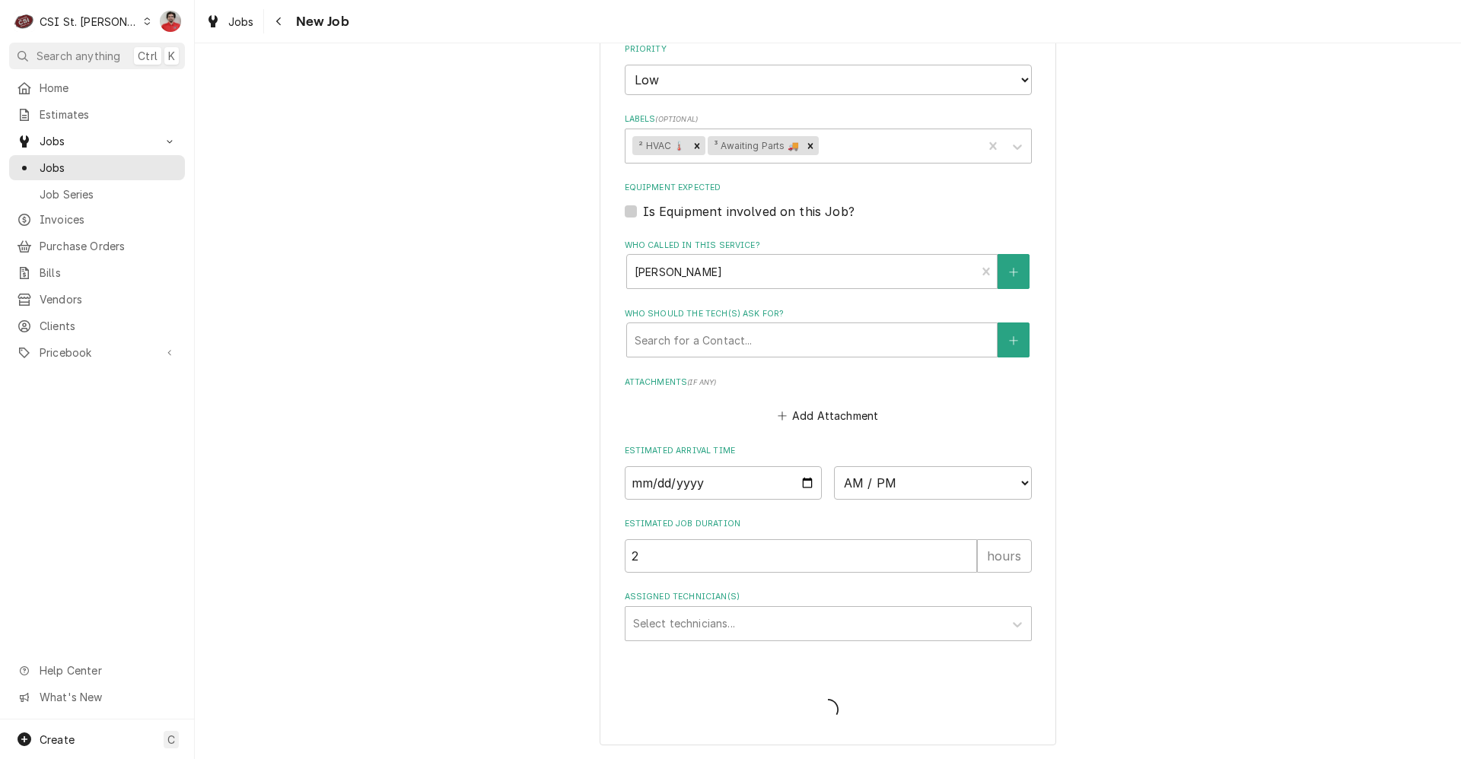
scroll to position [1531, 0]
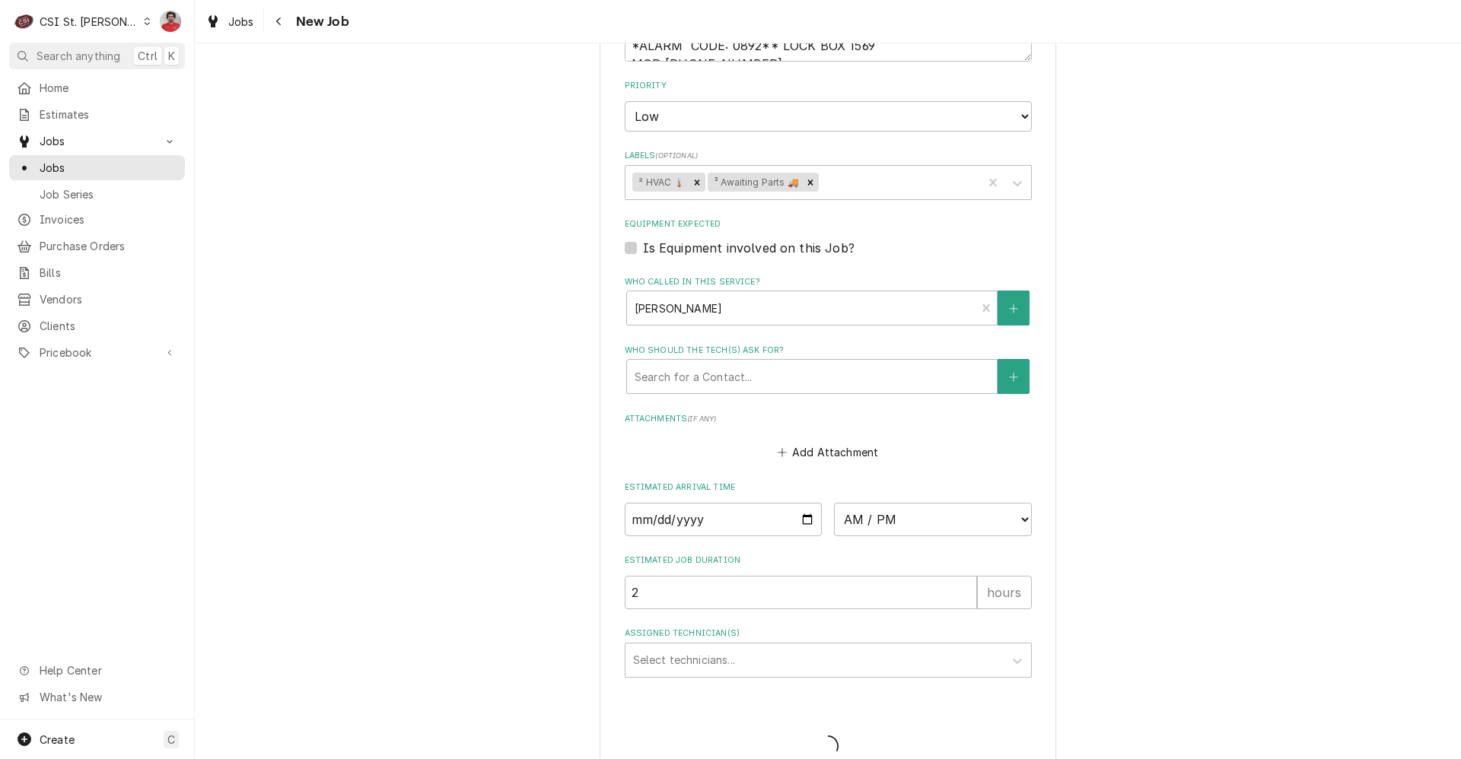
type textarea "x"
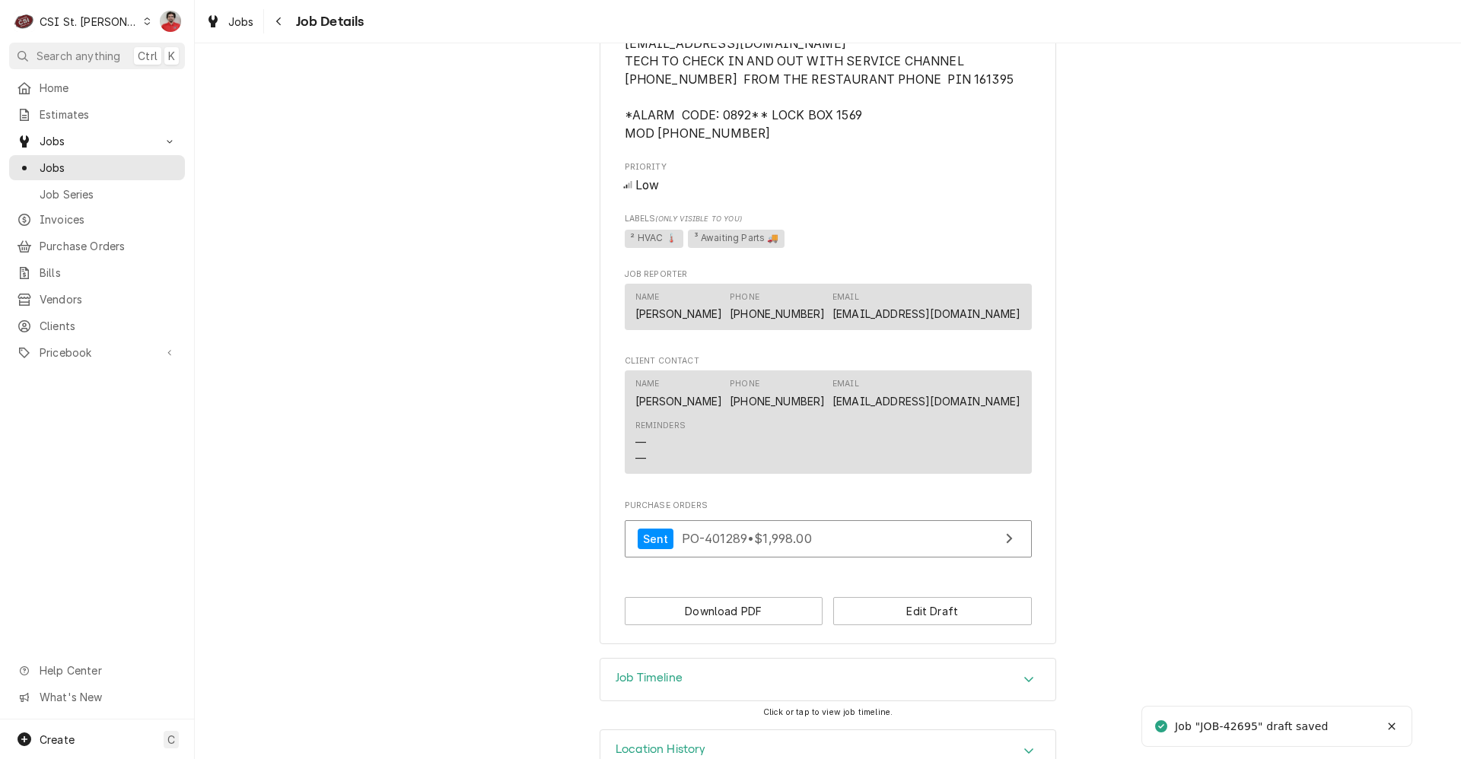
scroll to position [1277, 0]
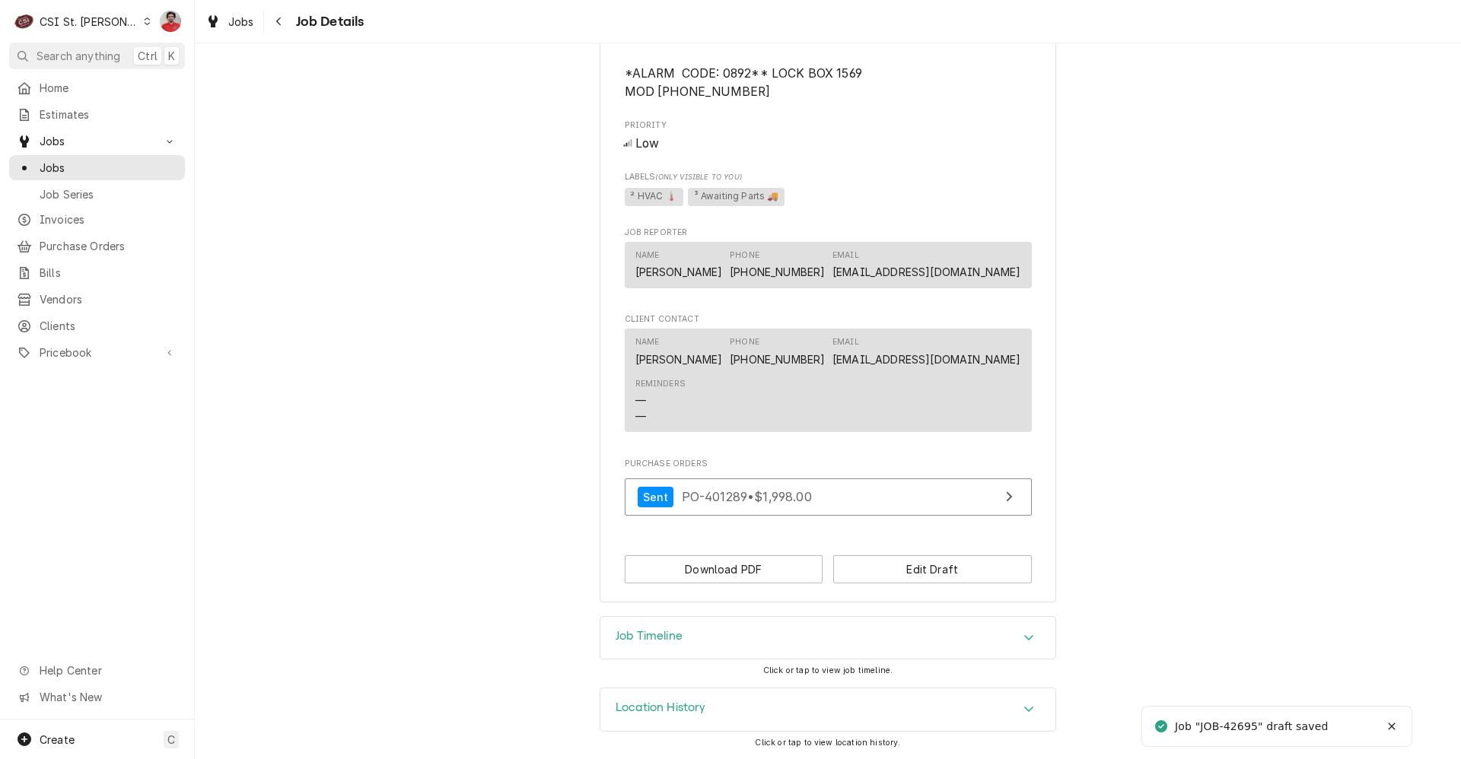
click at [735, 638] on div "Job Timeline" at bounding box center [827, 638] width 455 height 43
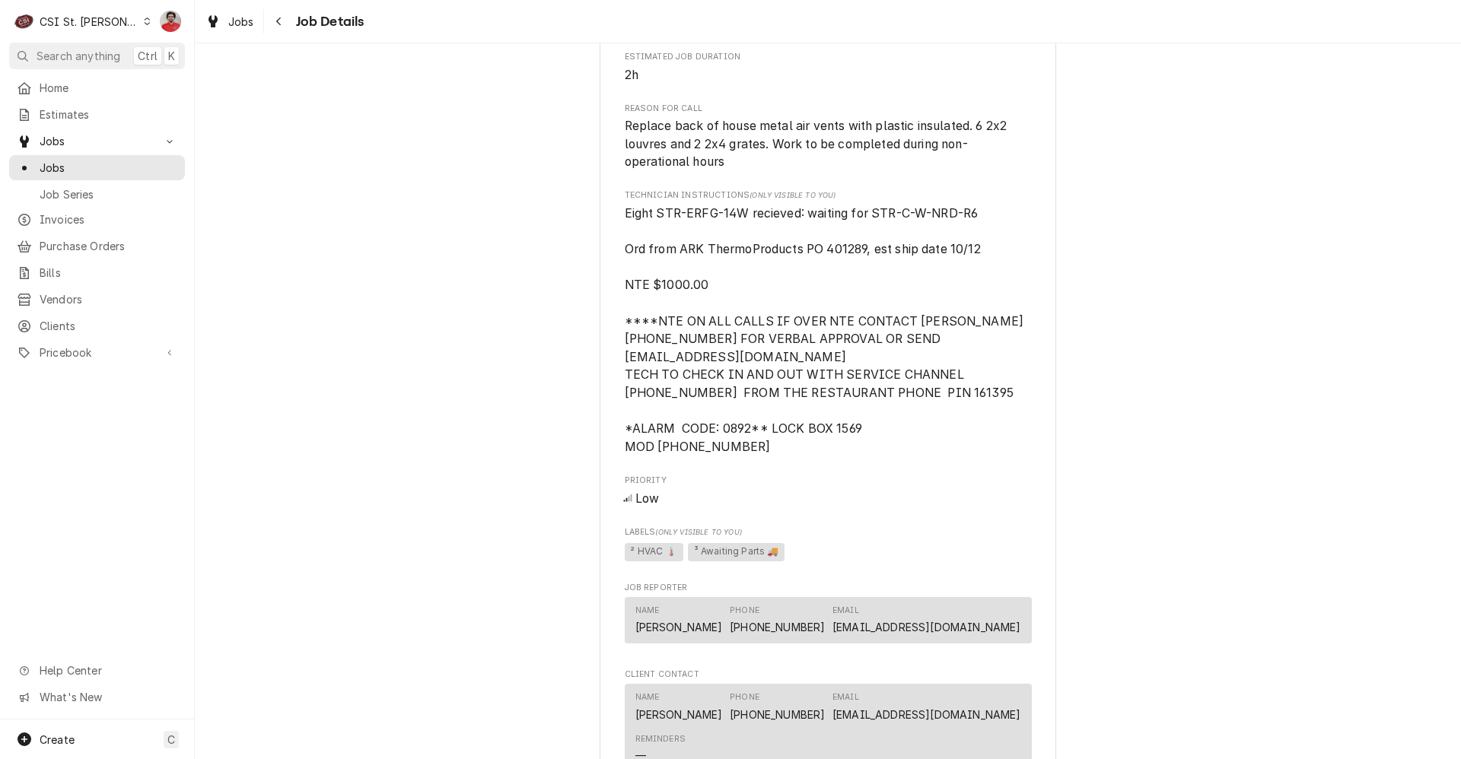
scroll to position [997, 0]
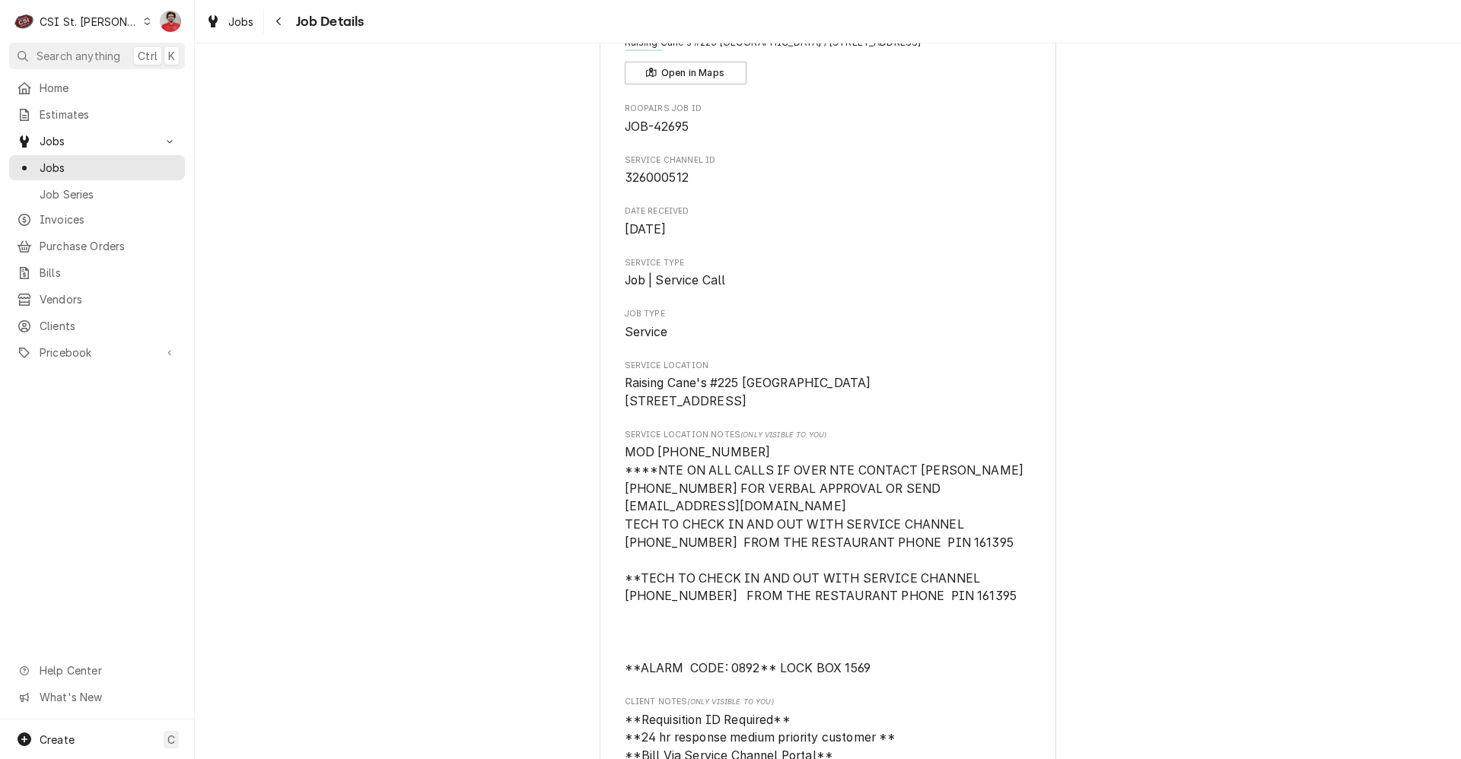
scroll to position [8, 0]
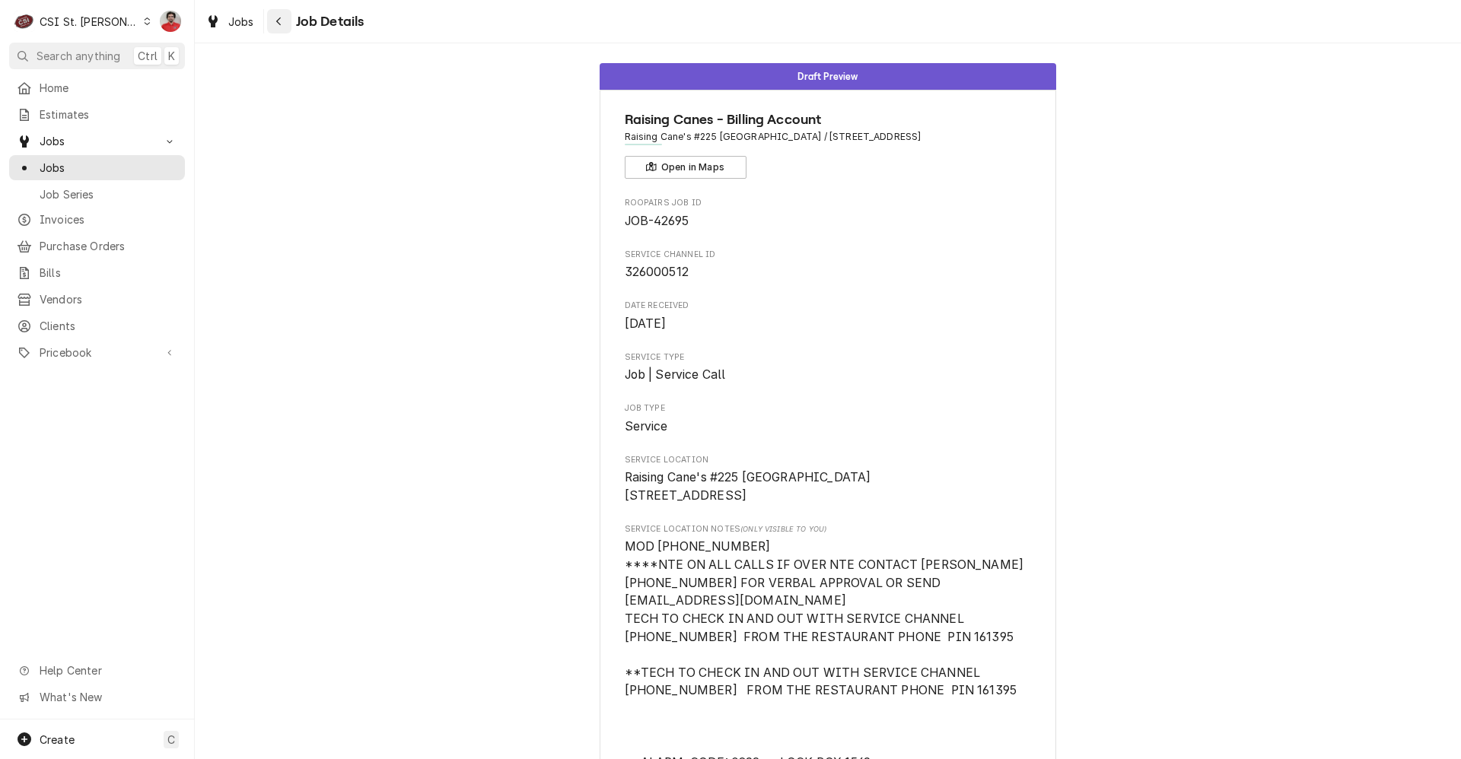
click at [278, 20] on icon "Navigate back" at bounding box center [278, 21] width 5 height 8
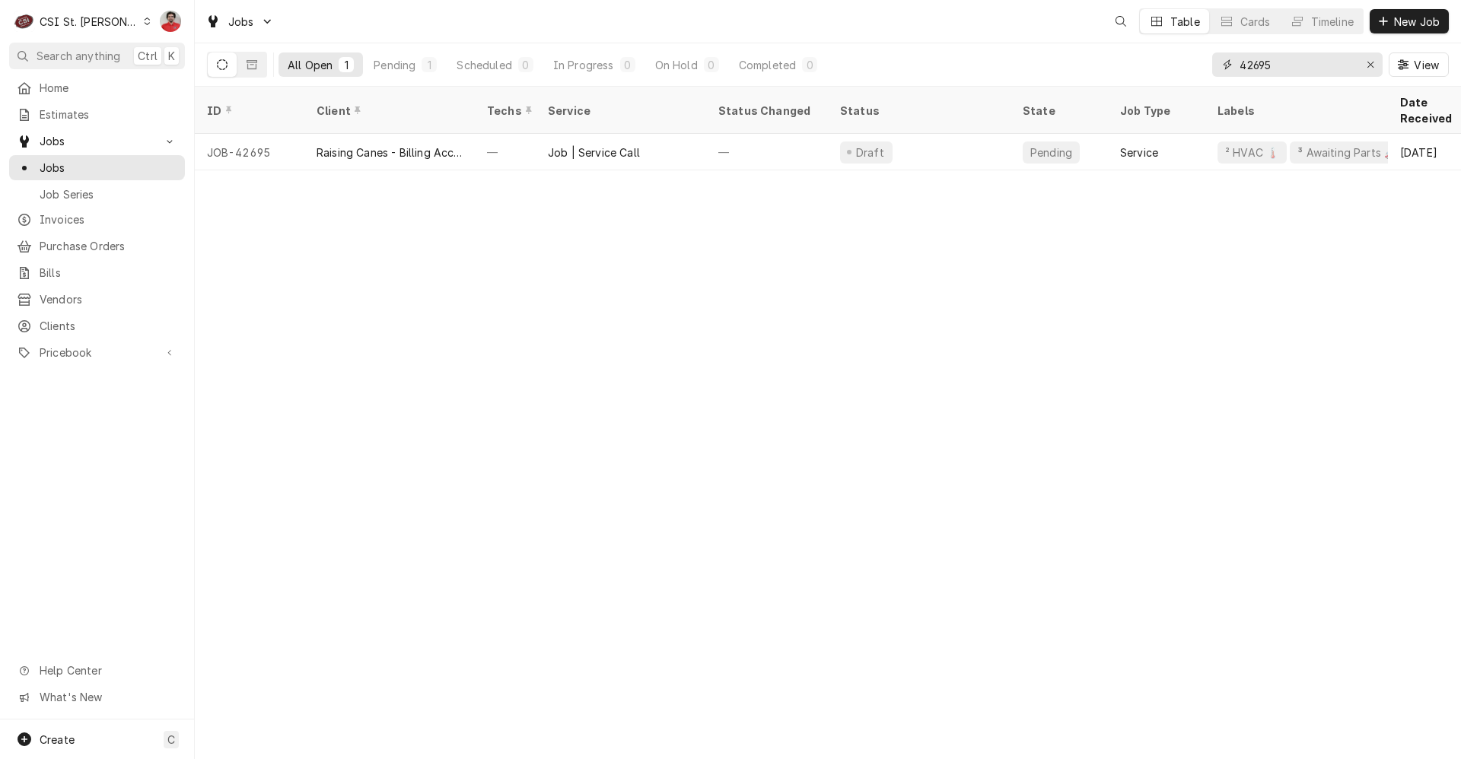
click at [1325, 65] on input "42695" at bounding box center [1296, 64] width 114 height 24
type input "42693"
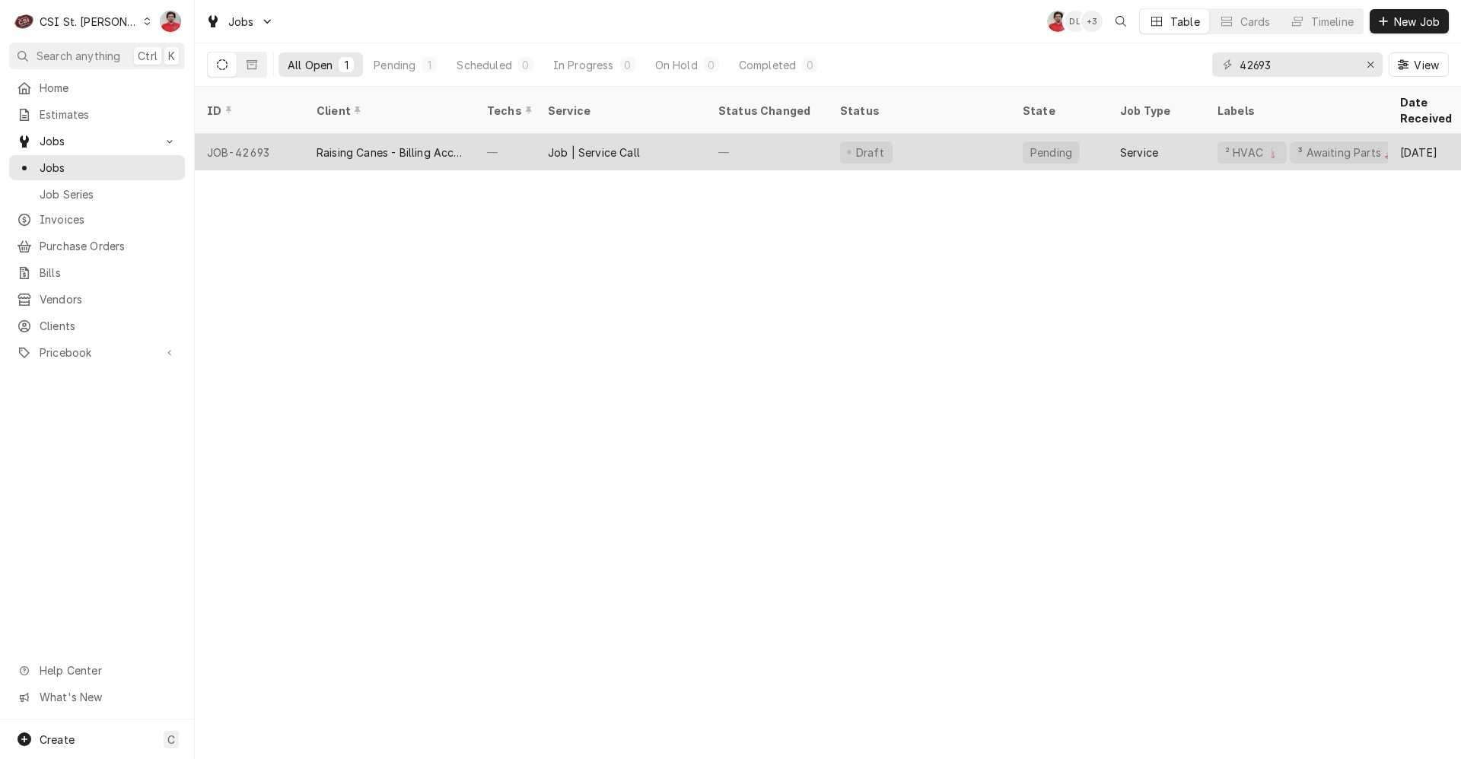
click at [676, 134] on div "Job | Service Call" at bounding box center [621, 152] width 170 height 37
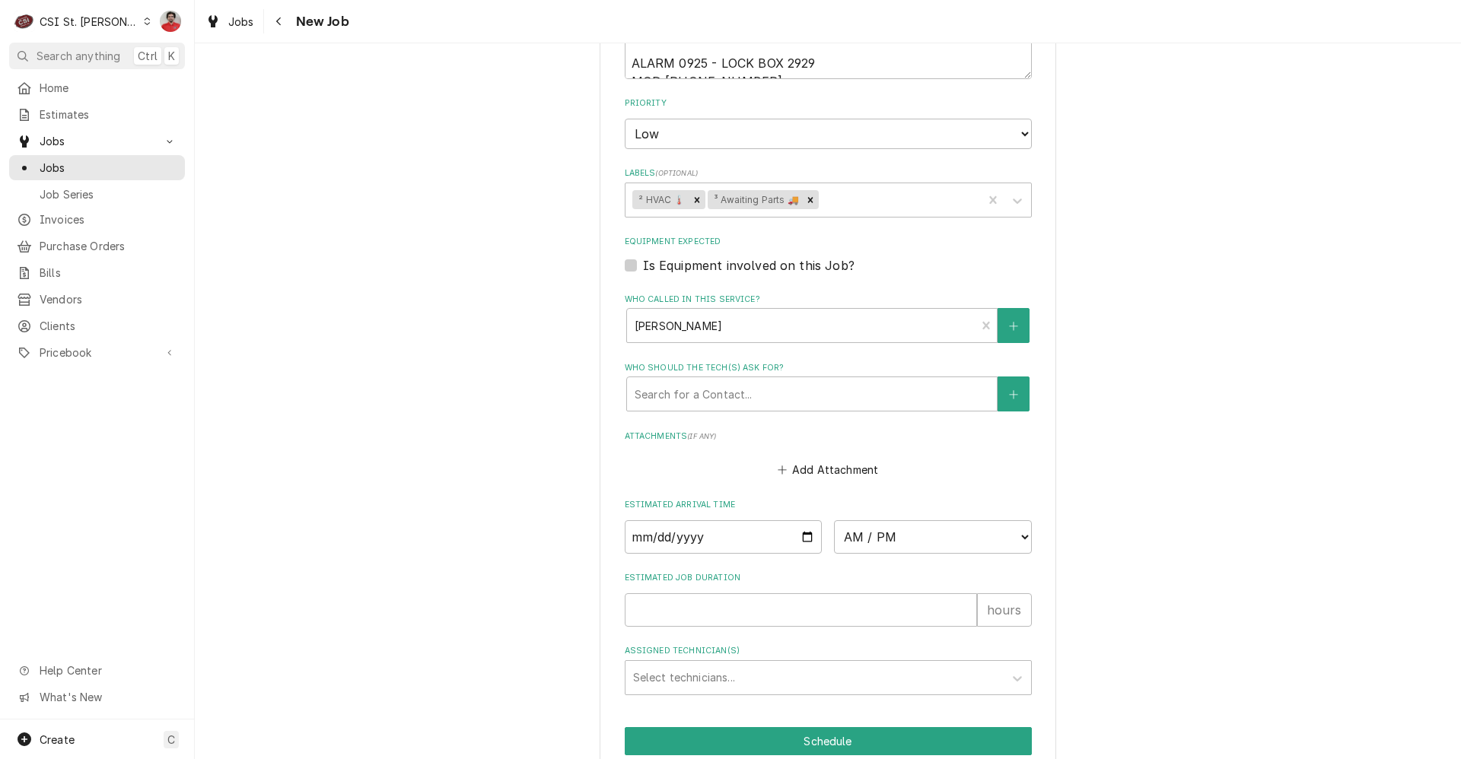
scroll to position [1492, 0]
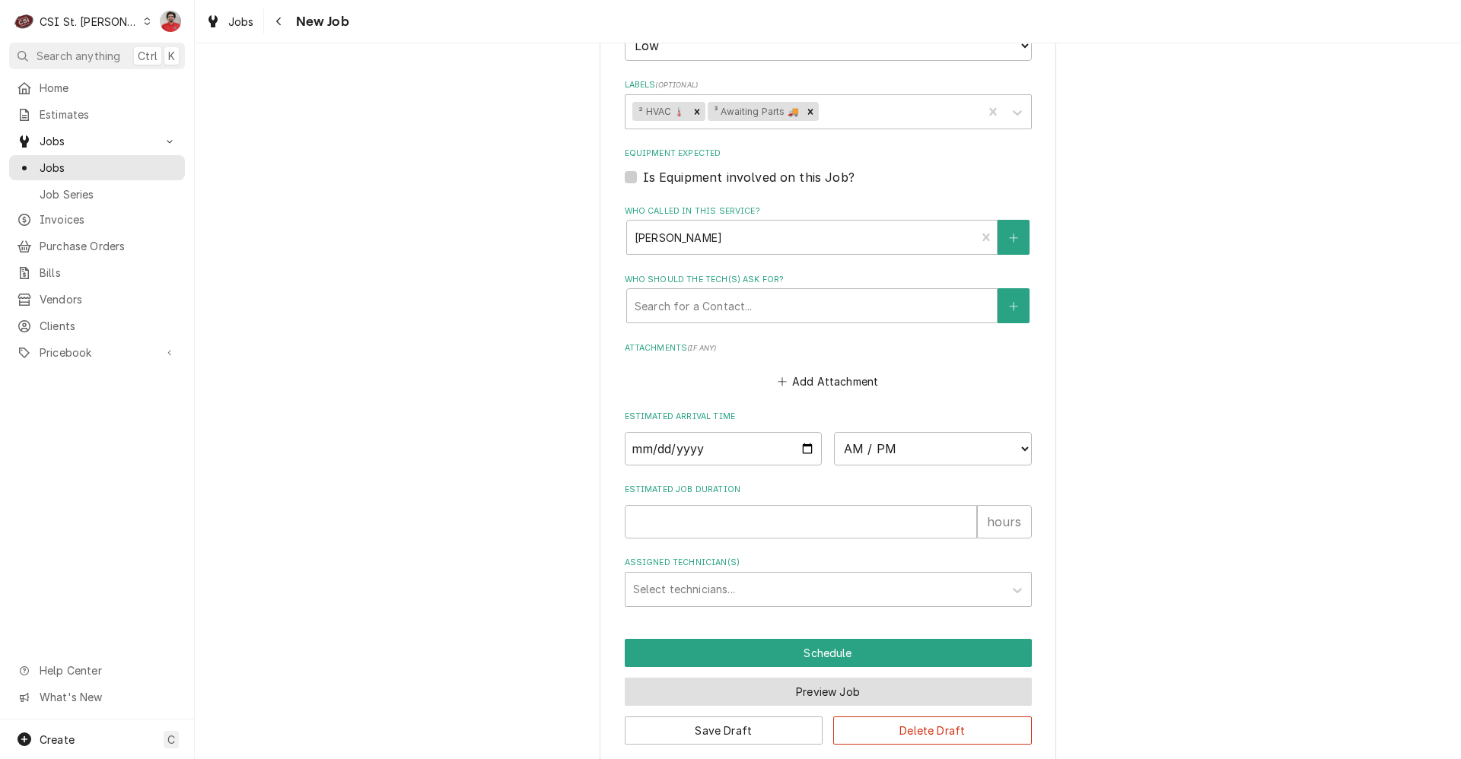
click at [878, 678] on button "Preview Job" at bounding box center [828, 692] width 407 height 28
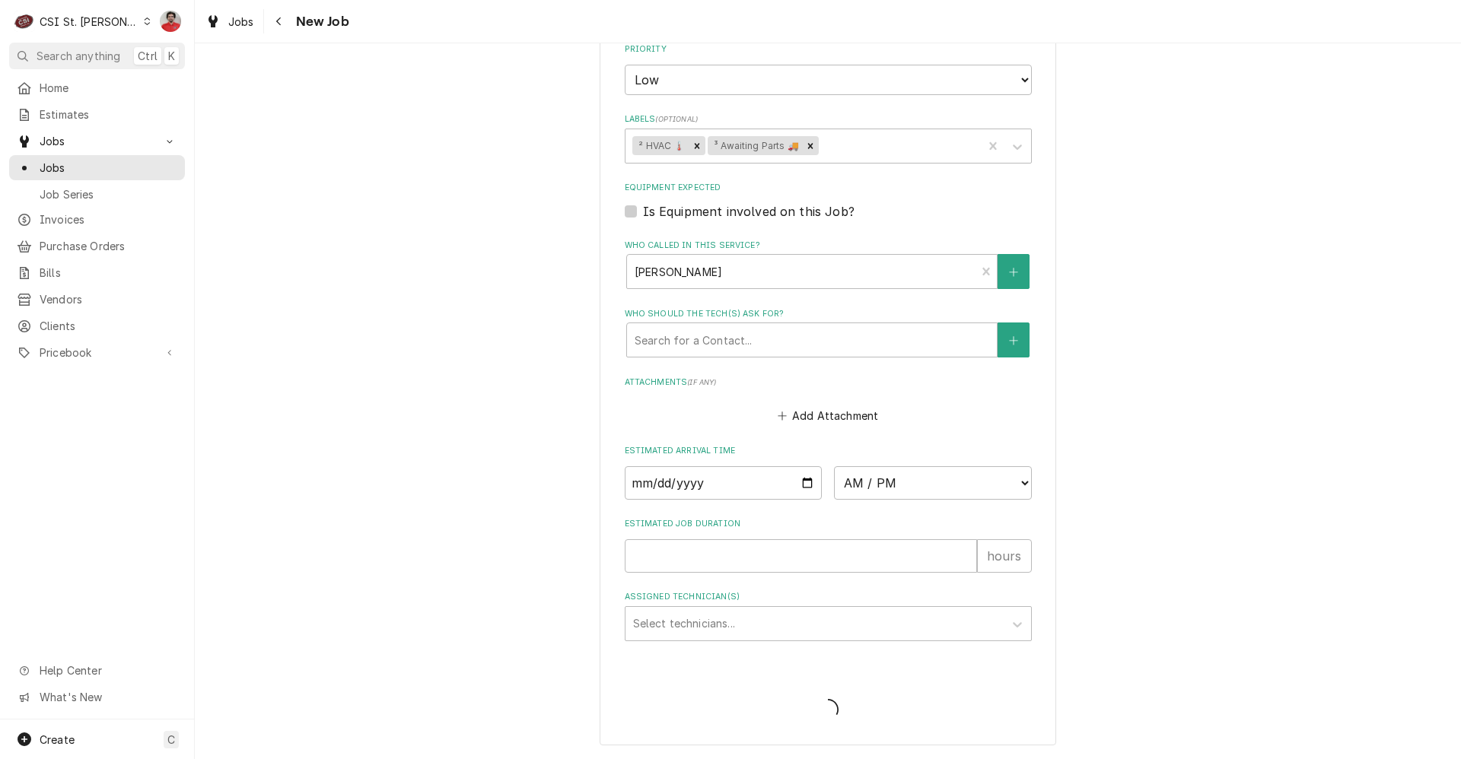
scroll to position [1439, 0]
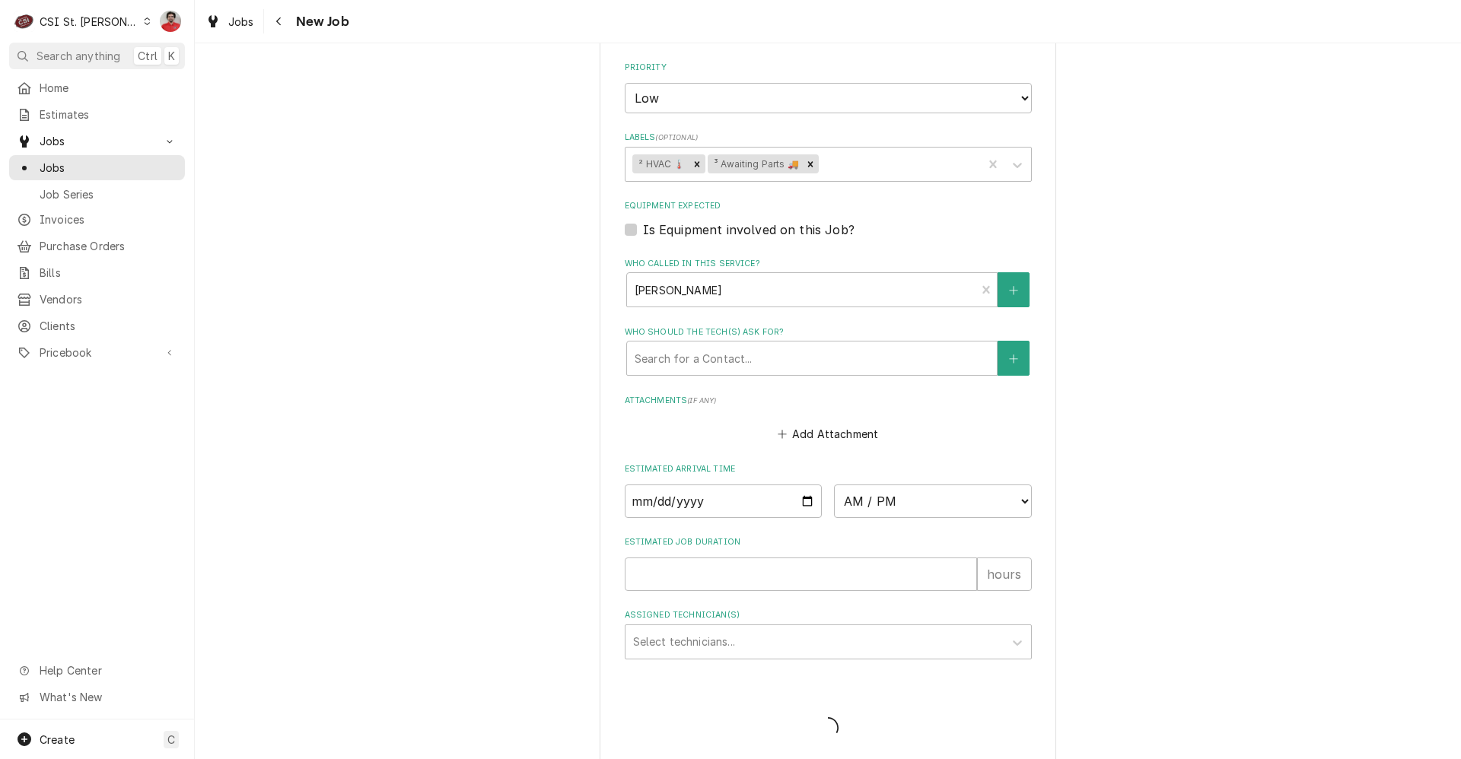
type textarea "x"
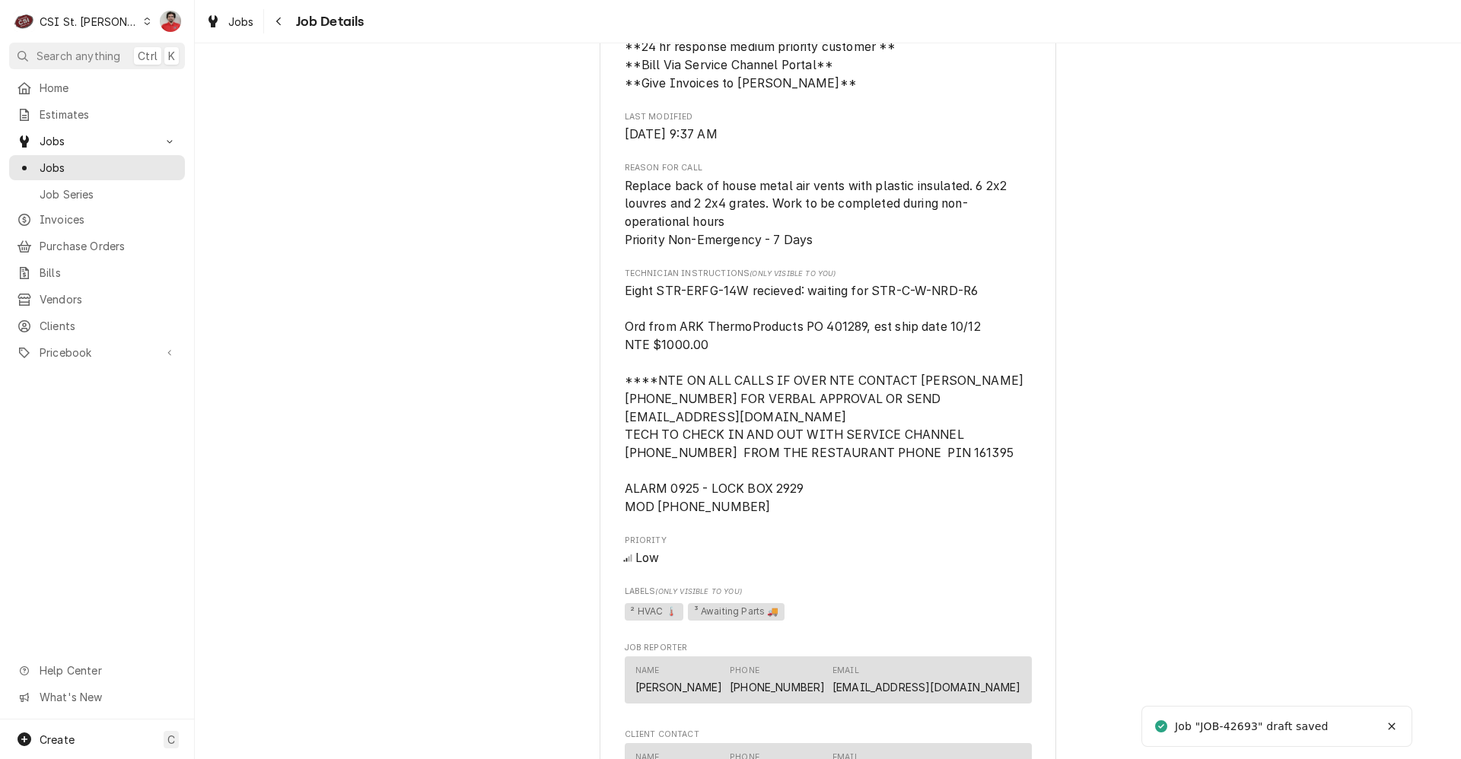
scroll to position [1136, 0]
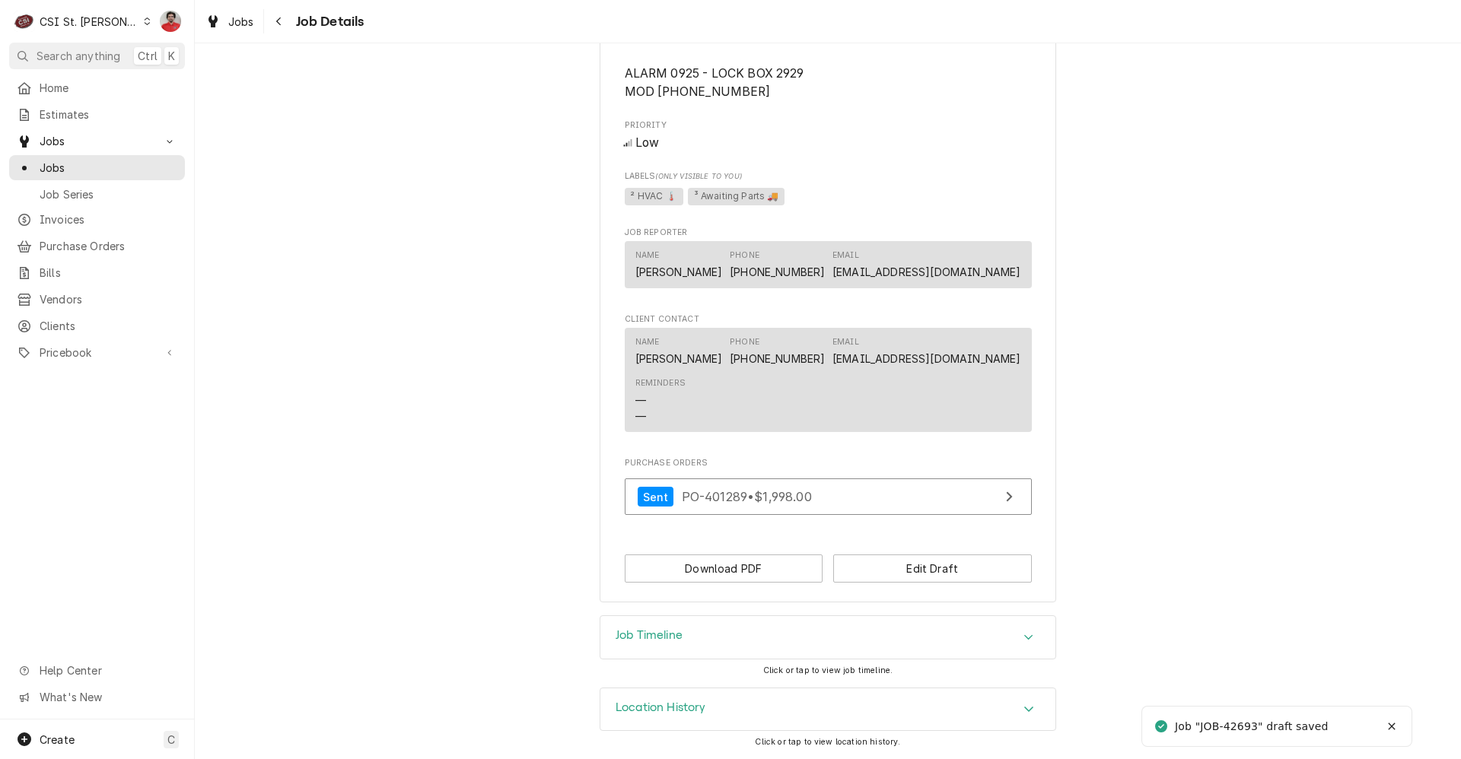
click at [755, 633] on div "Job Timeline" at bounding box center [827, 637] width 455 height 43
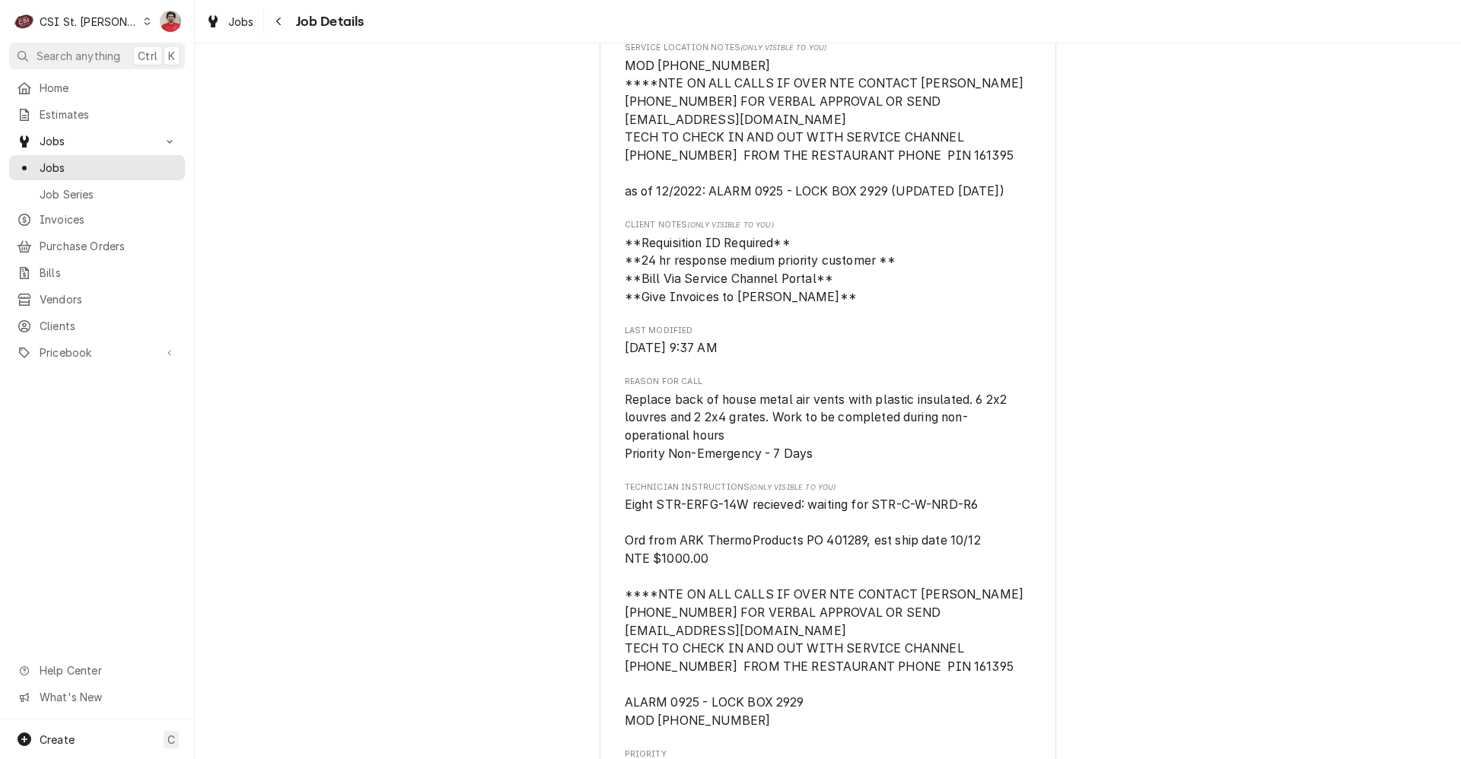
scroll to position [298, 0]
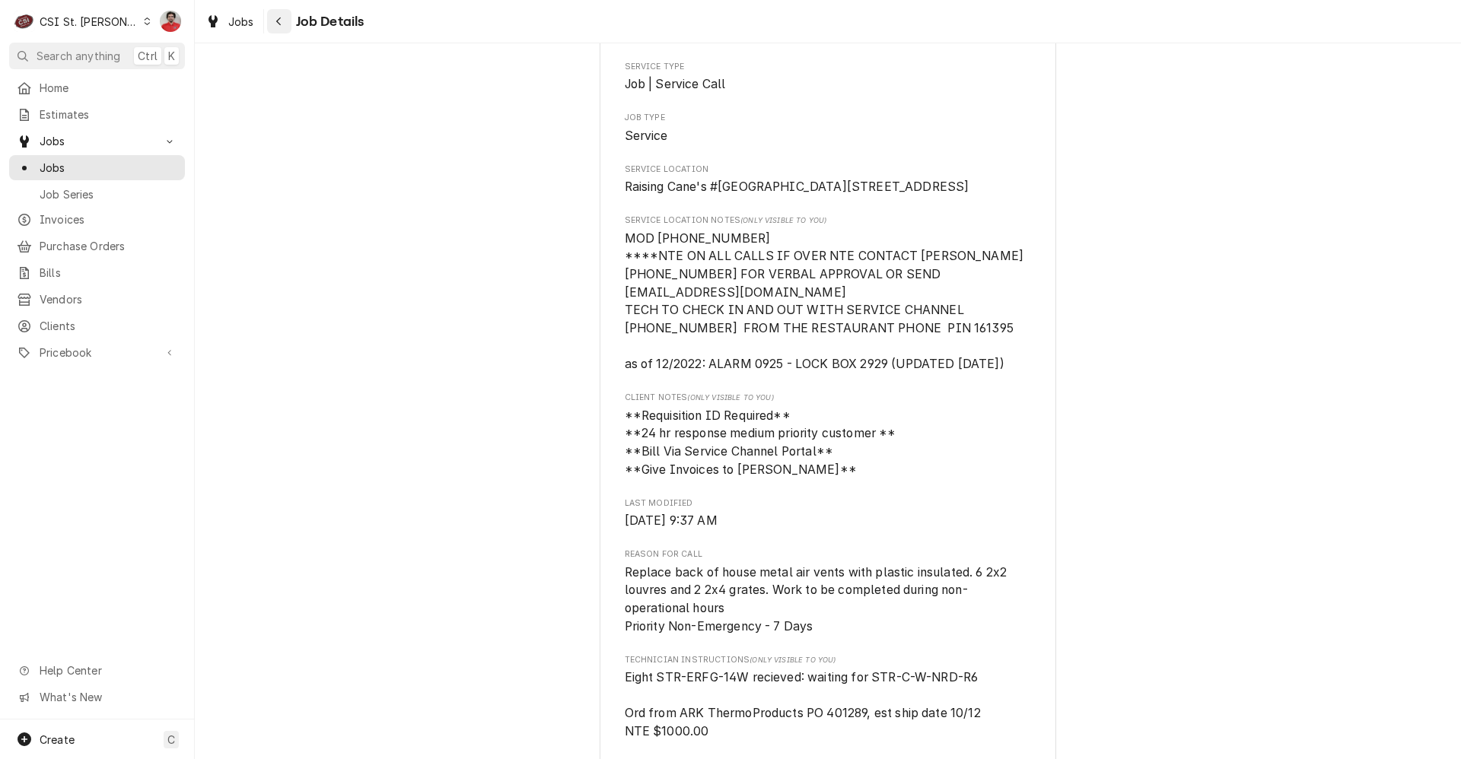
click at [289, 24] on button "Navigate back" at bounding box center [279, 21] width 24 height 24
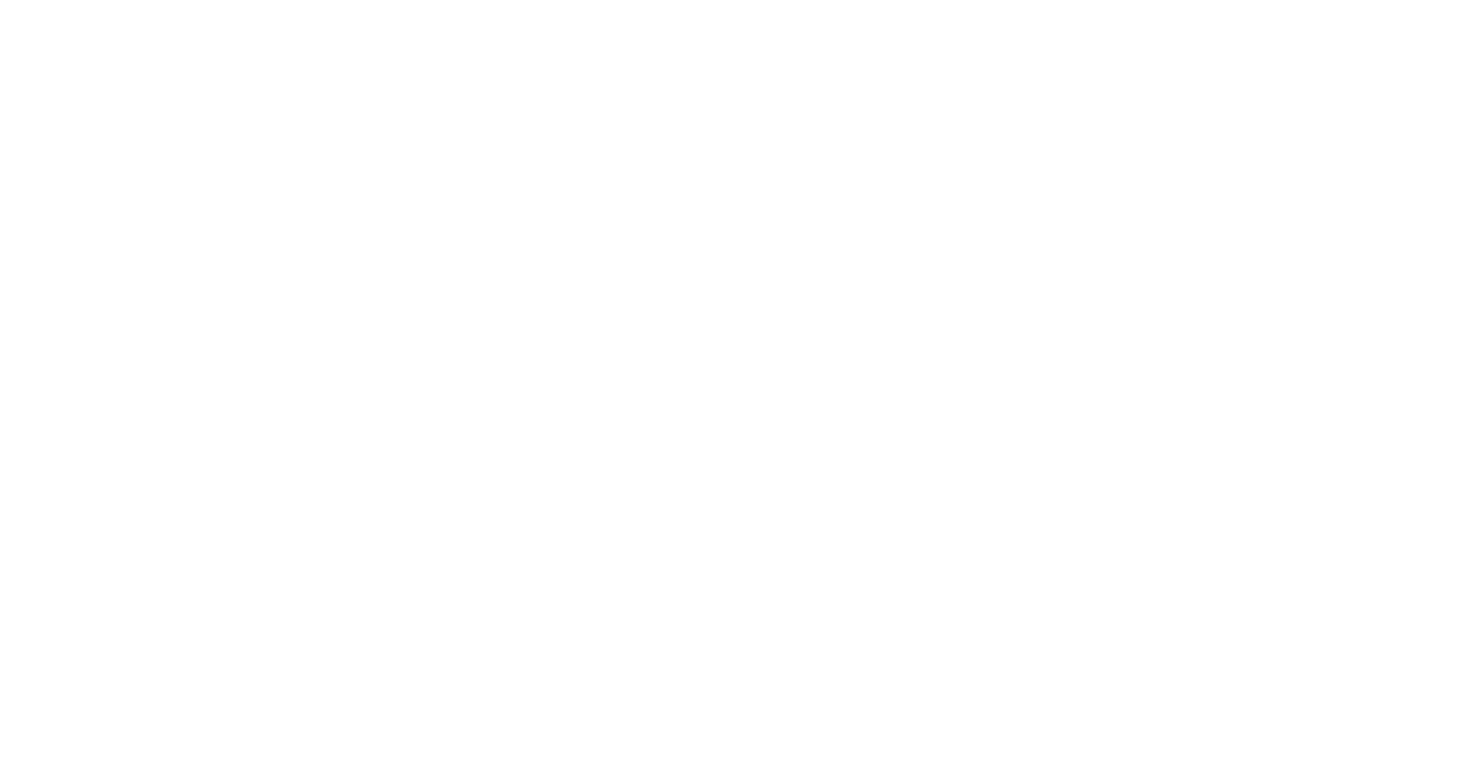
click at [72, 350] on div "Dynamic Content Wrapper" at bounding box center [730, 379] width 1461 height 759
click at [69, 345] on div "Dynamic Content Wrapper" at bounding box center [730, 379] width 1461 height 759
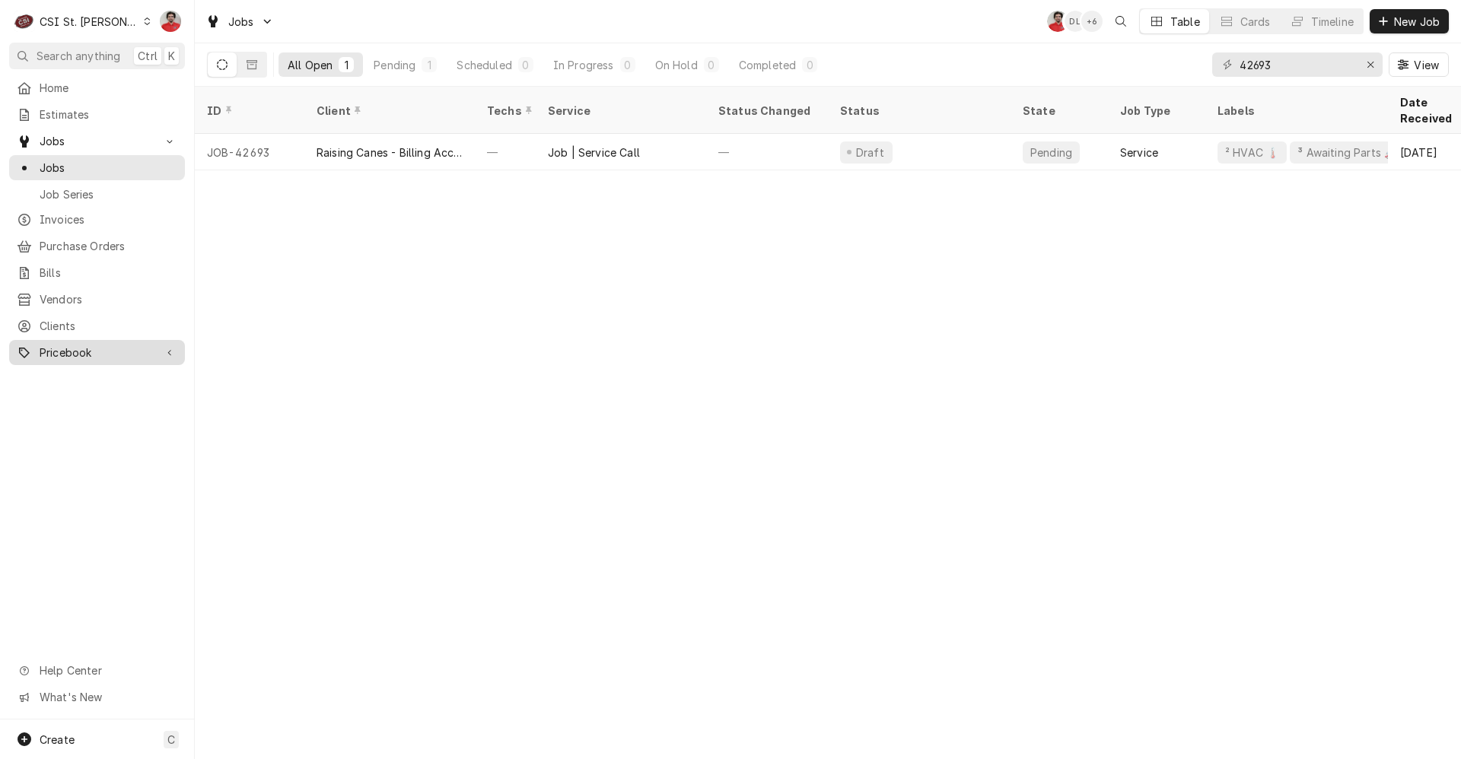
click at [68, 345] on span "Pricebook" at bounding box center [97, 353] width 115 height 16
click at [81, 398] on span "Parts & Materials" at bounding box center [109, 406] width 138 height 16
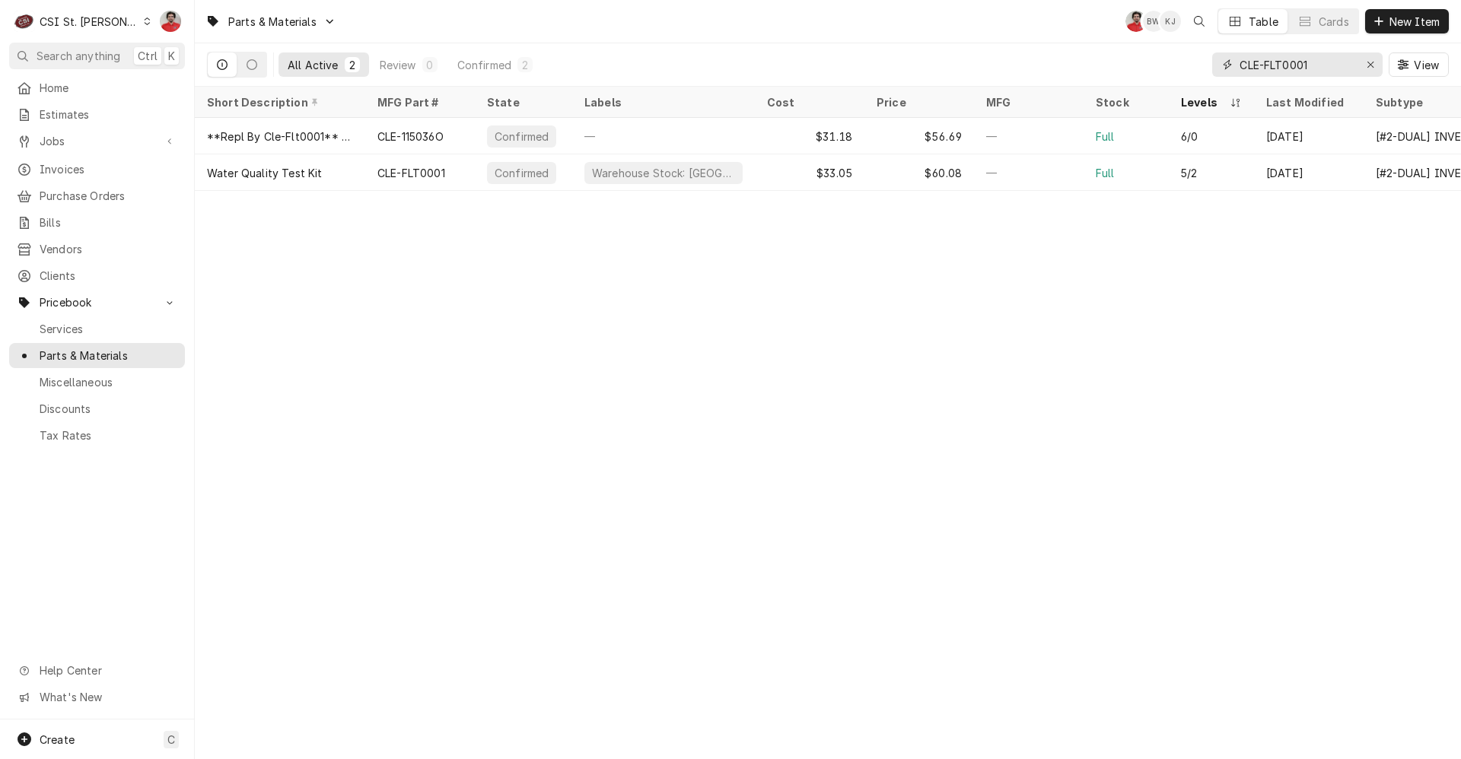
drag, startPoint x: 1336, startPoint y: 63, endPoint x: 854, endPoint y: 63, distance: 481.6
click at [870, 63] on div "All Active 2 Review 0 Confirmed 2 CLE-FLT0001 View" at bounding box center [828, 64] width 1242 height 43
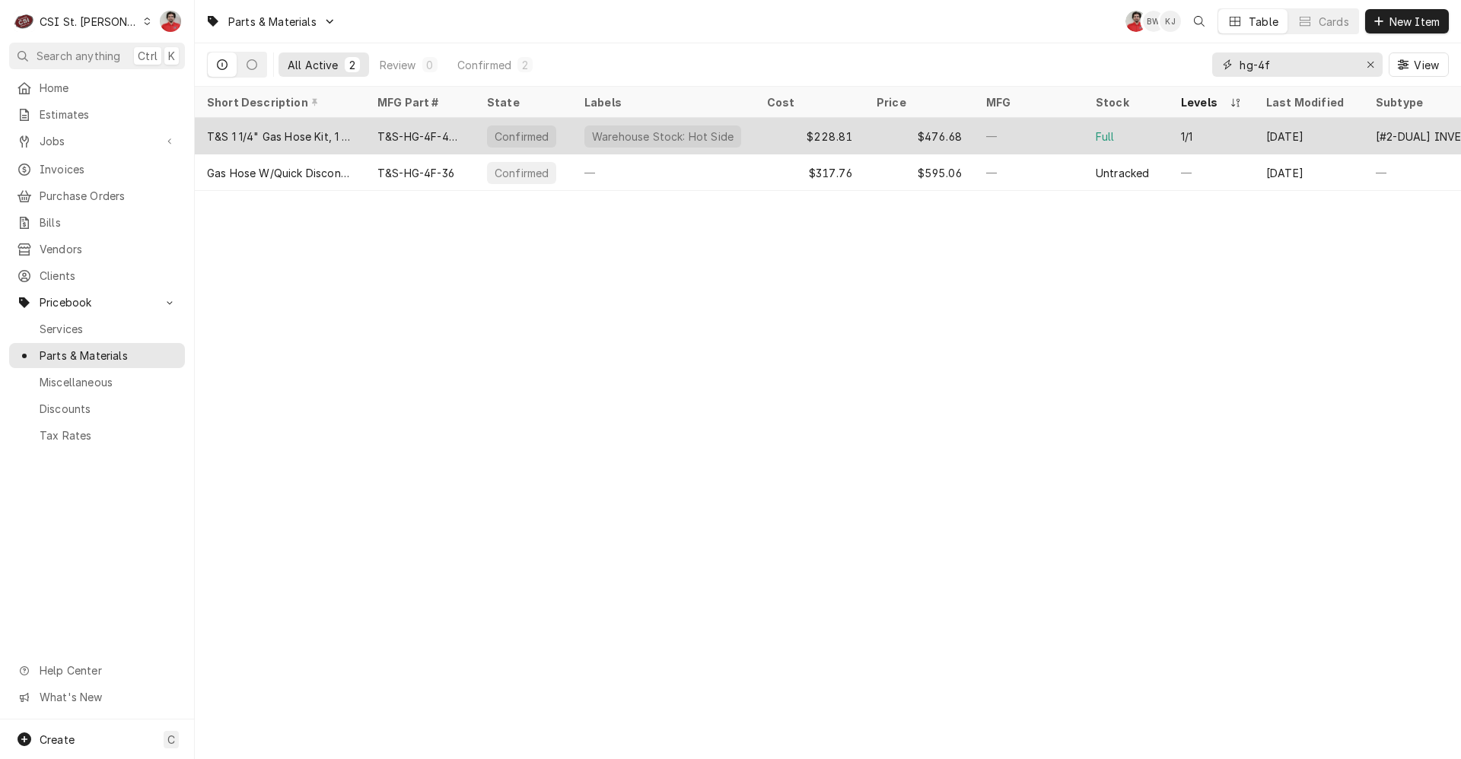
type input "hg-4f"
click at [463, 134] on div "T&S-HG-4F-48K" at bounding box center [420, 136] width 110 height 37
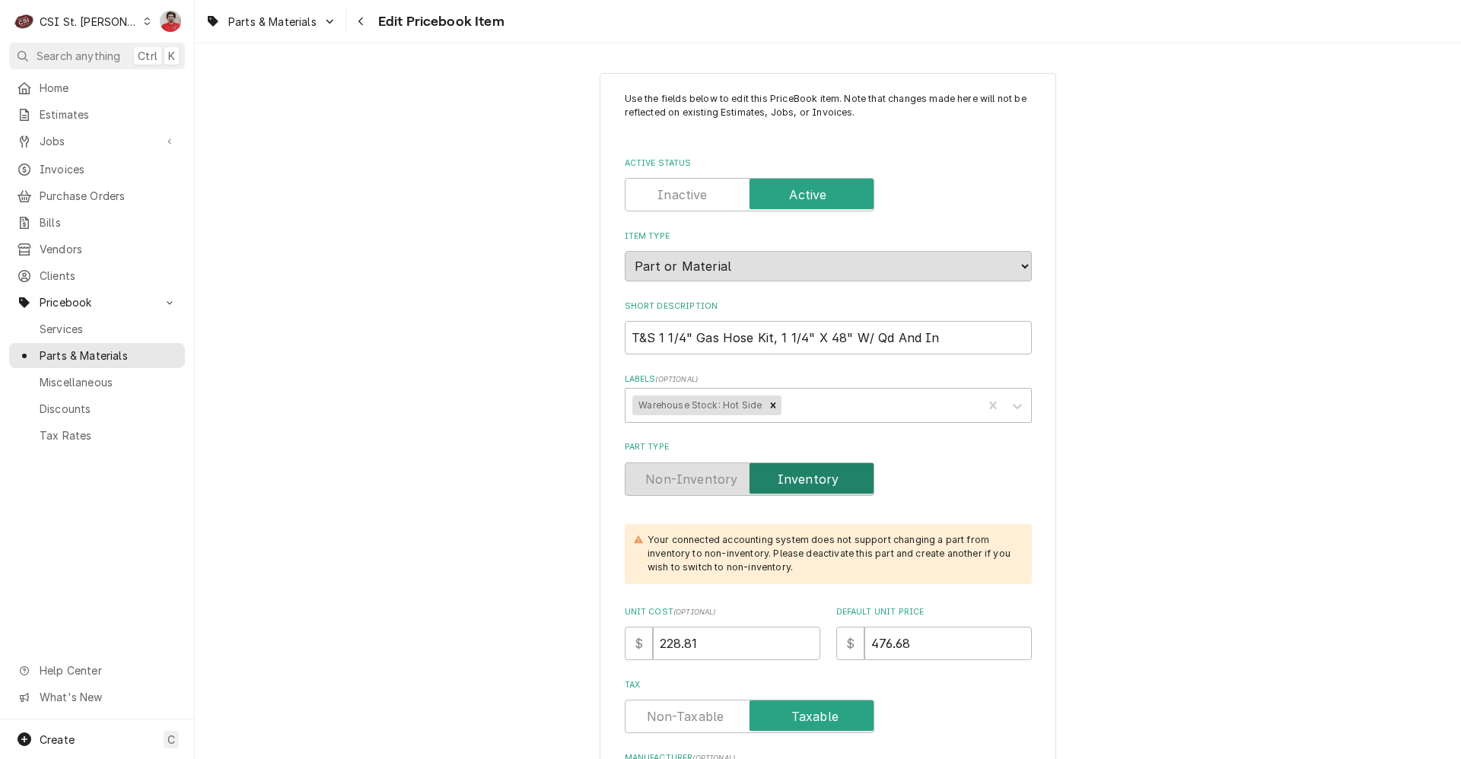
type textarea "x"
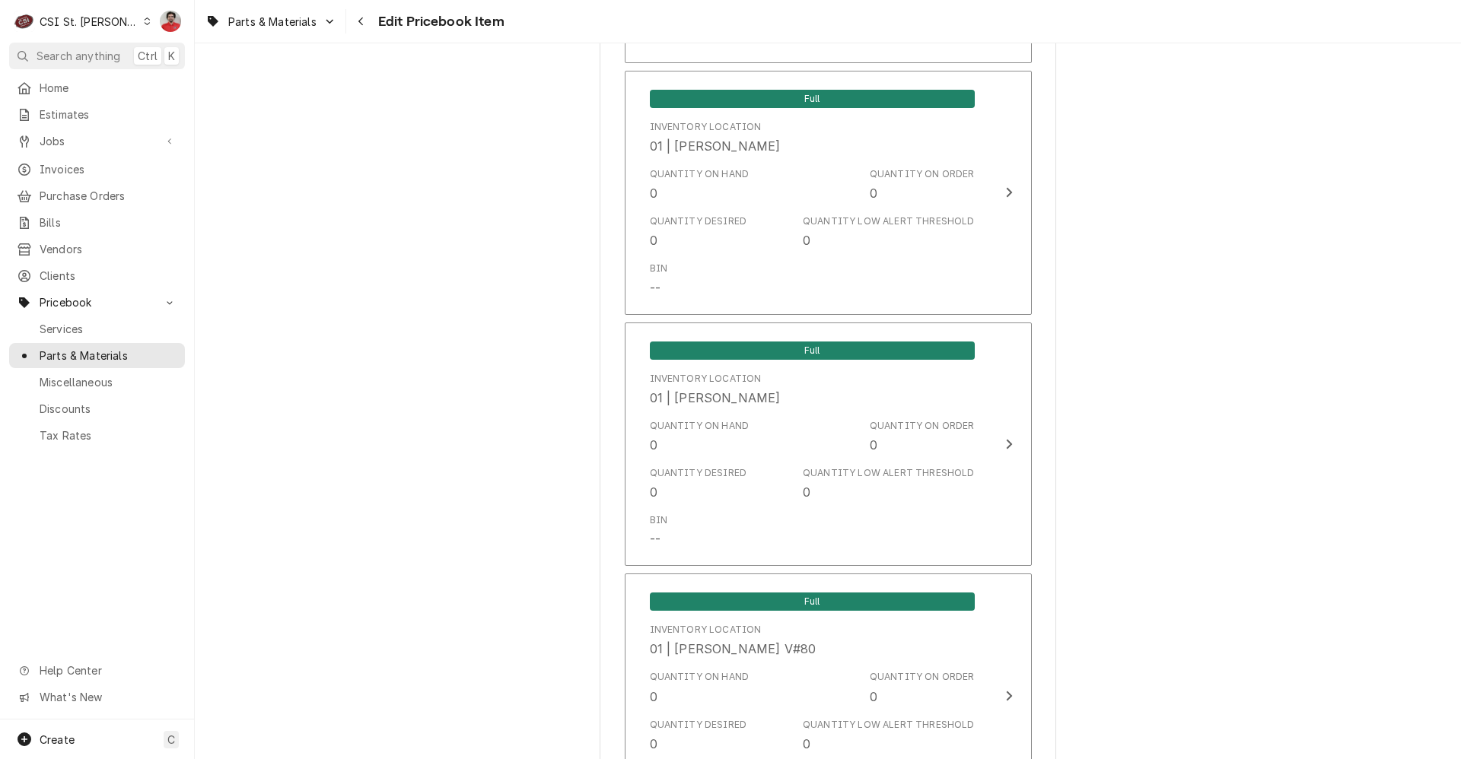
scroll to position [3195, 0]
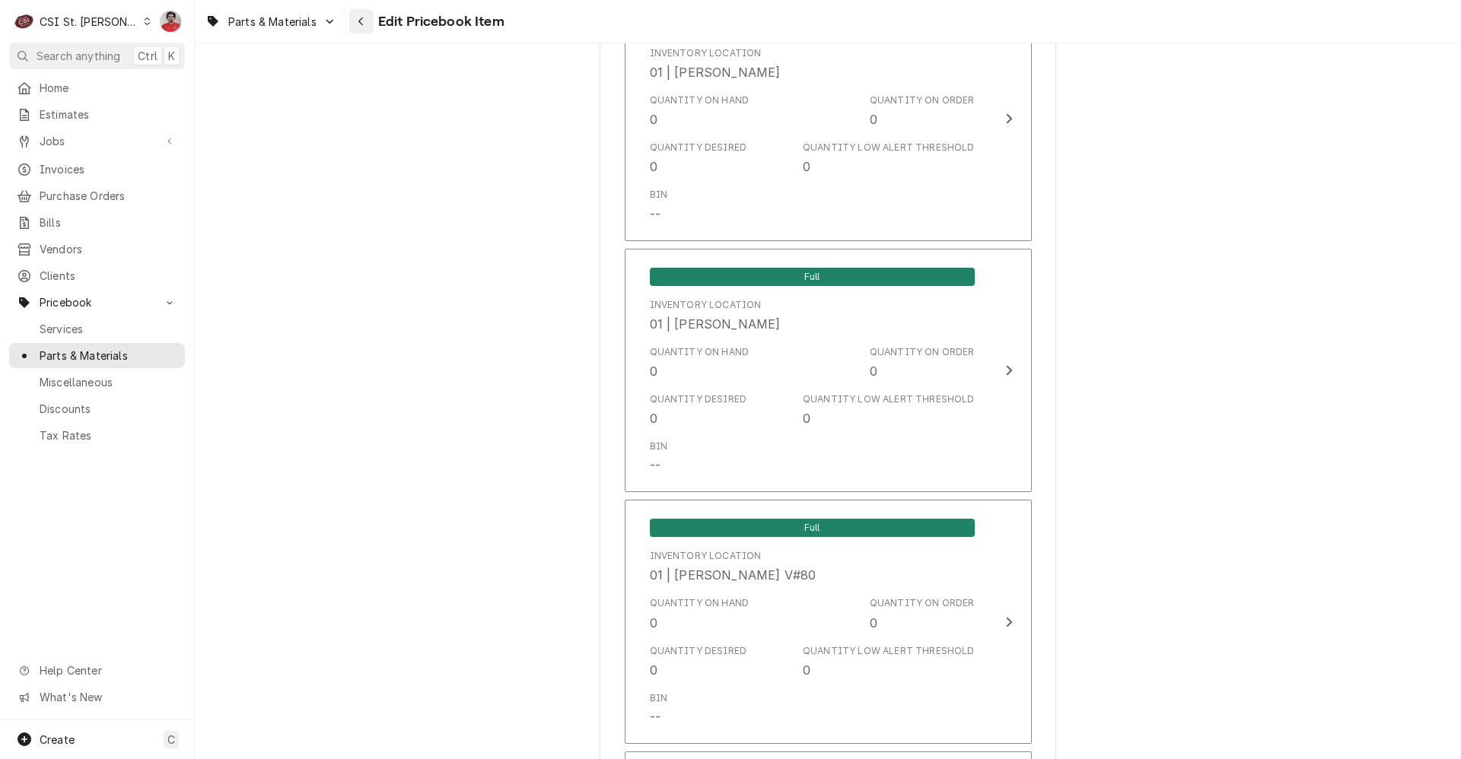
click at [364, 21] on icon "Navigate back" at bounding box center [361, 21] width 7 height 11
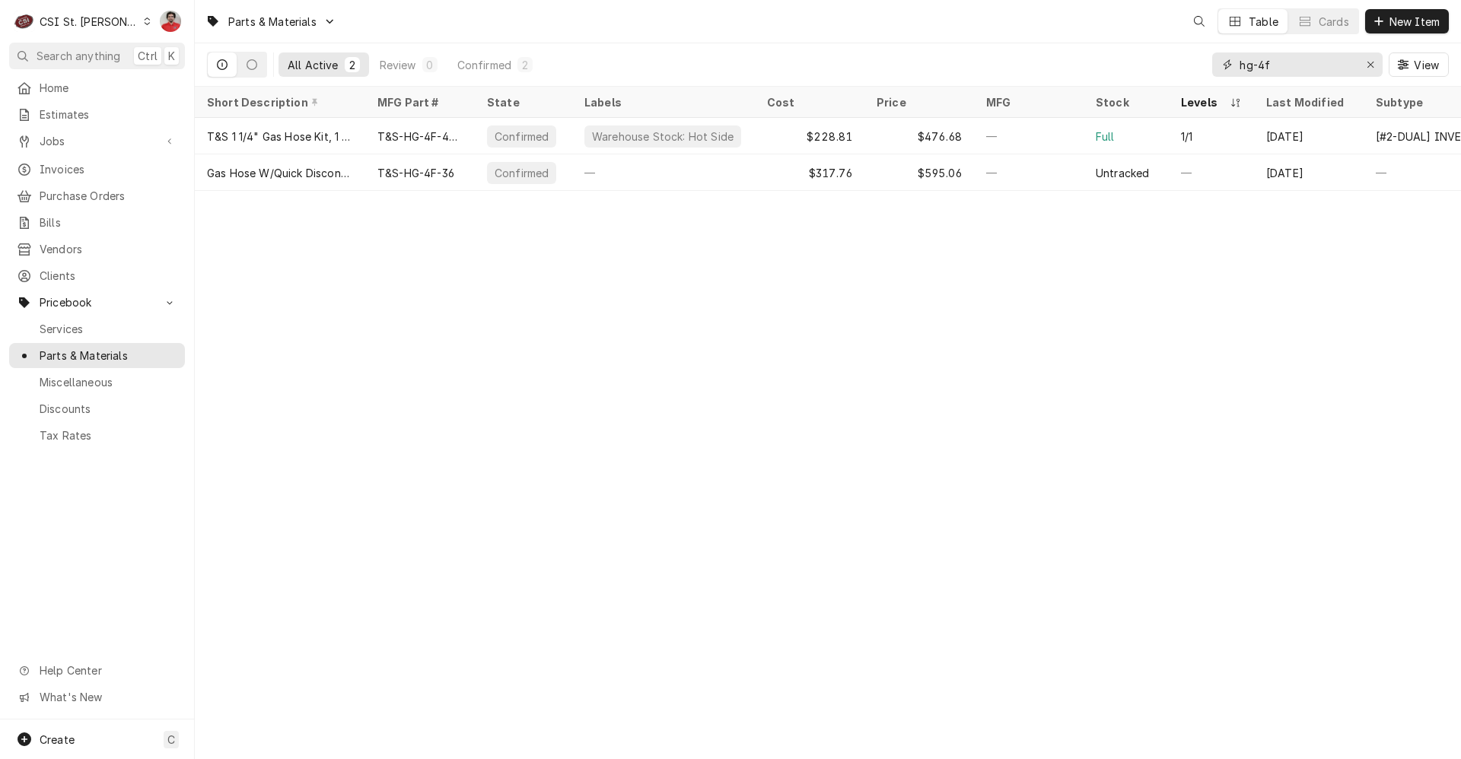
click at [1302, 65] on input "hg-4f" at bounding box center [1296, 64] width 114 height 24
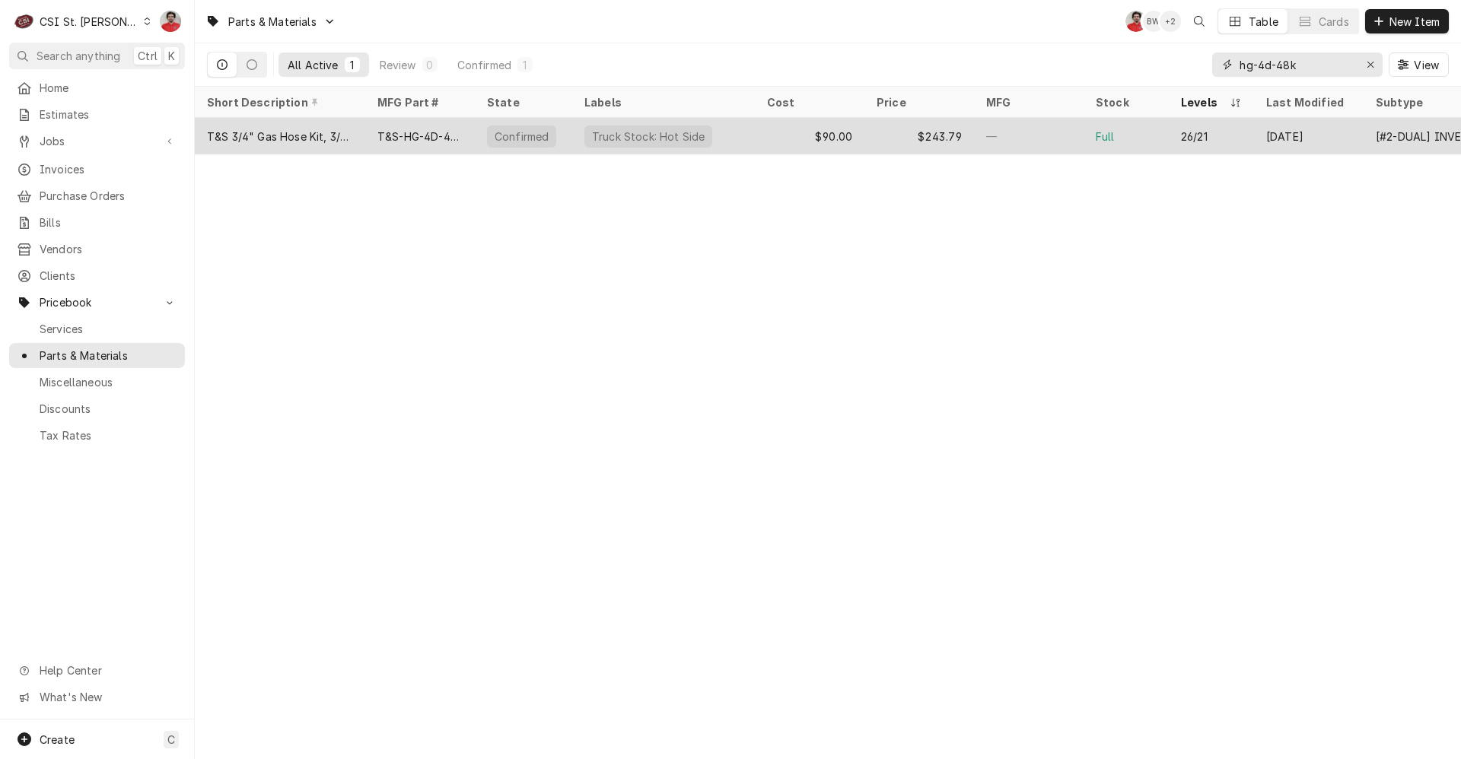
type input "hg-4d-48k"
click at [458, 136] on div "T&S-HG-4D-48K" at bounding box center [419, 137] width 85 height 16
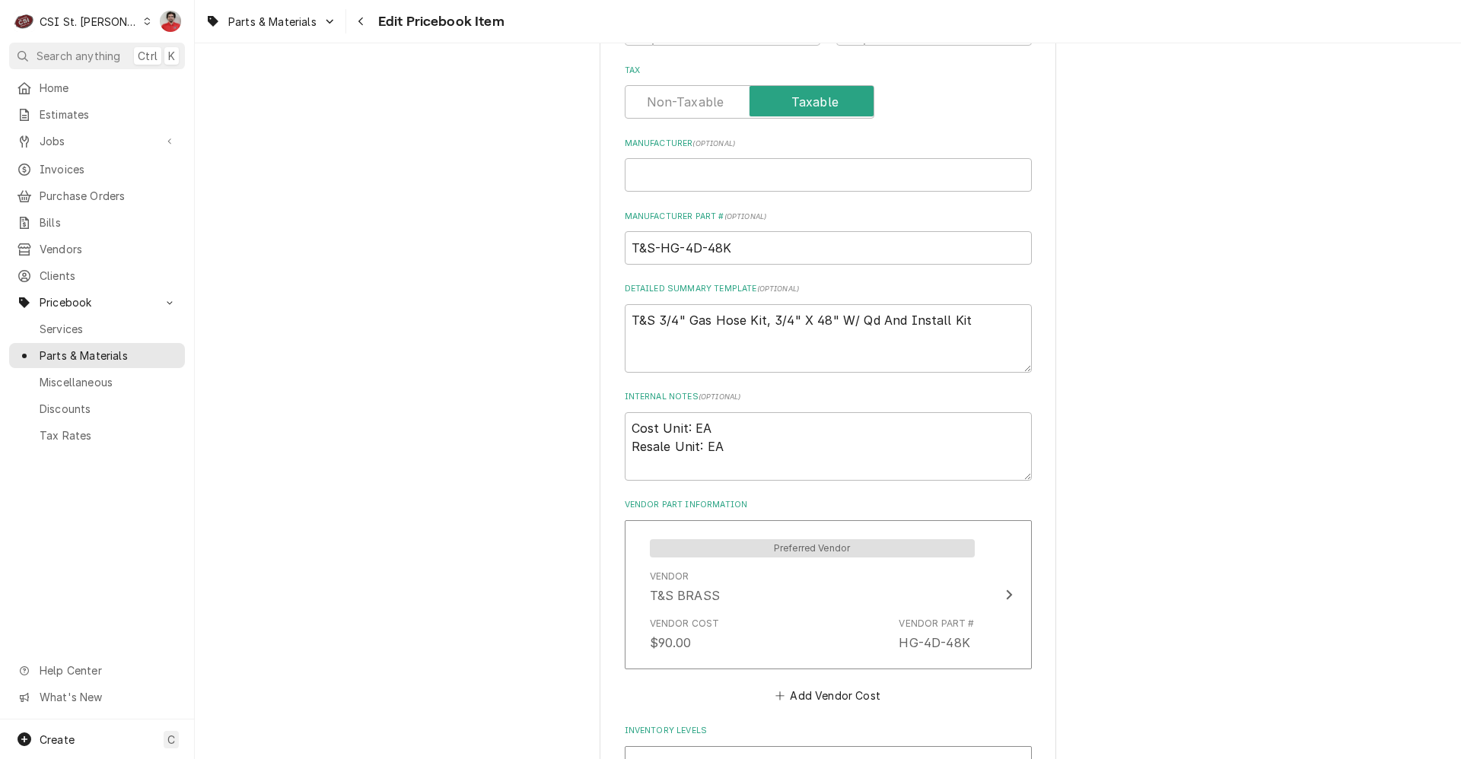
scroll to position [1217, 0]
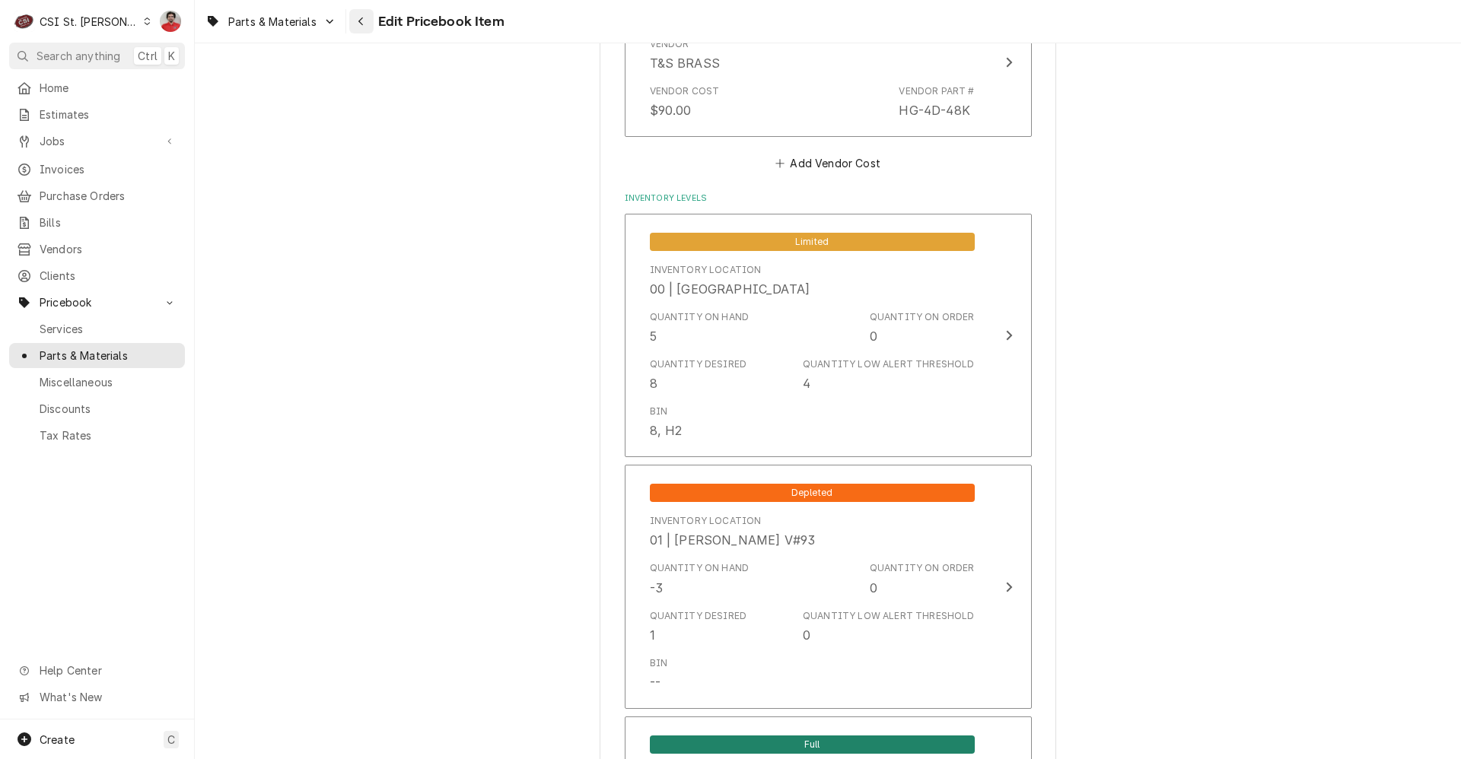
click at [352, 24] on button "Navigate back" at bounding box center [361, 21] width 24 height 24
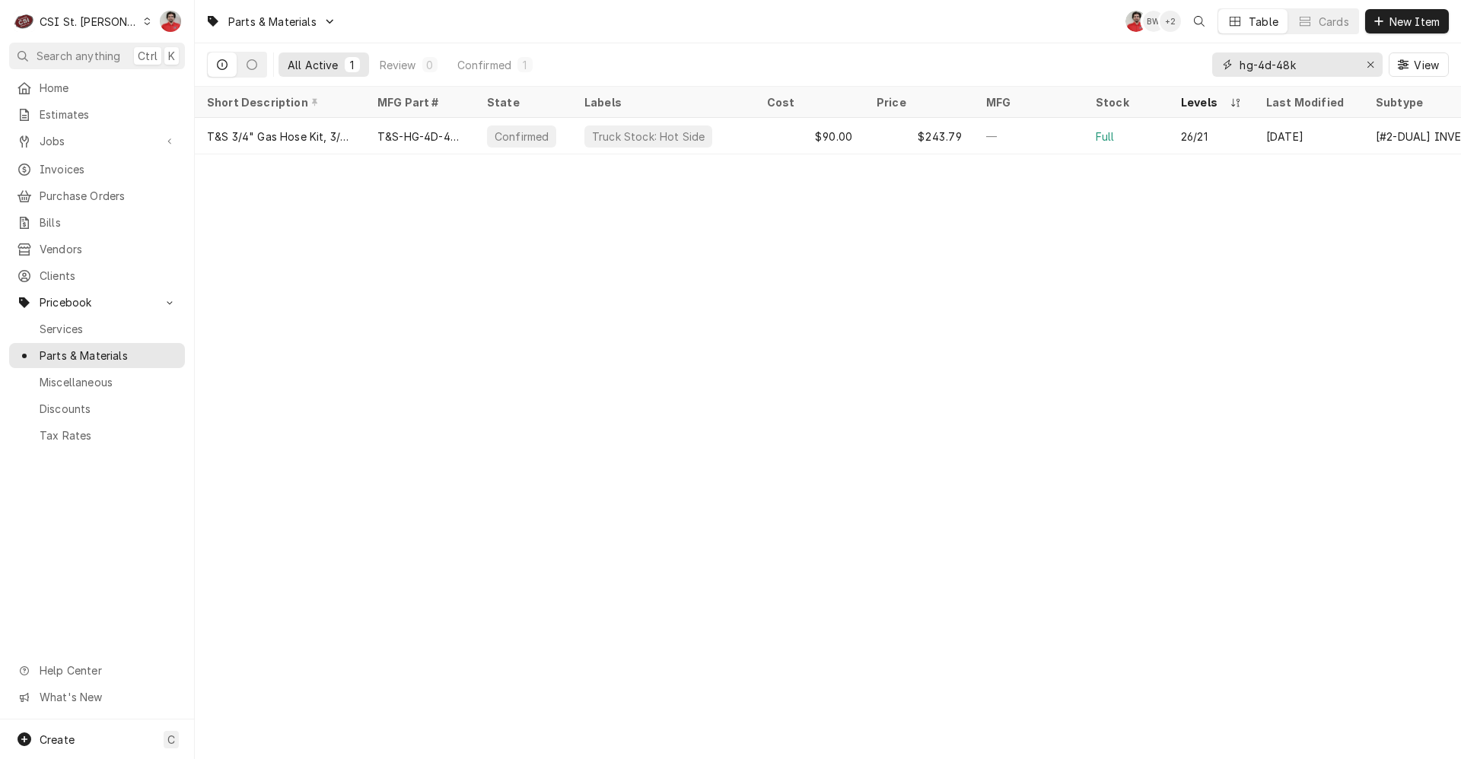
drag, startPoint x: 1328, startPoint y: 63, endPoint x: 853, endPoint y: 69, distance: 475.5
click at [853, 69] on div "All Active 1 Review 0 Confirmed 1 hg-4d-48k View" at bounding box center [828, 64] width 1242 height 43
type input "hg-4d-72"
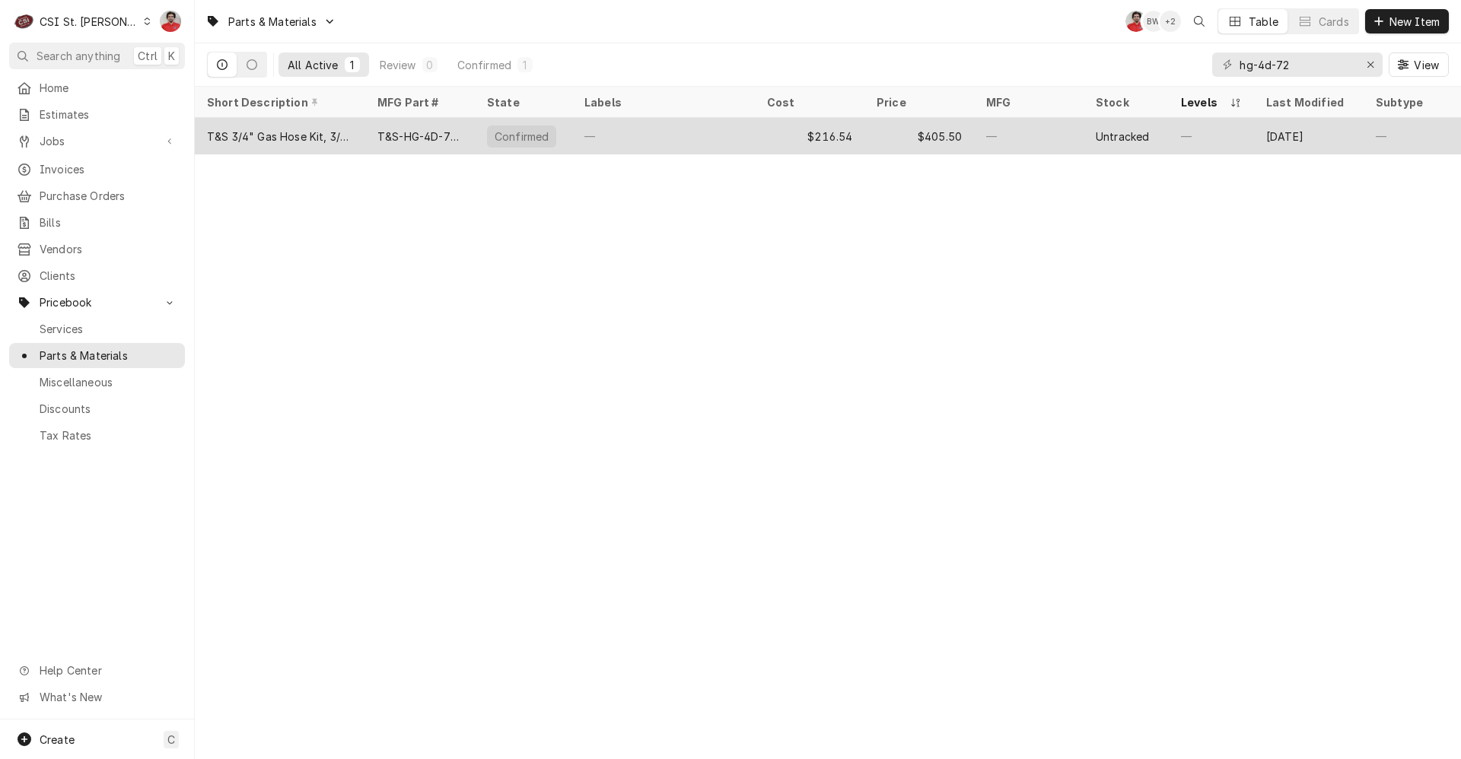
click at [774, 147] on div "$216.54" at bounding box center [810, 136] width 110 height 37
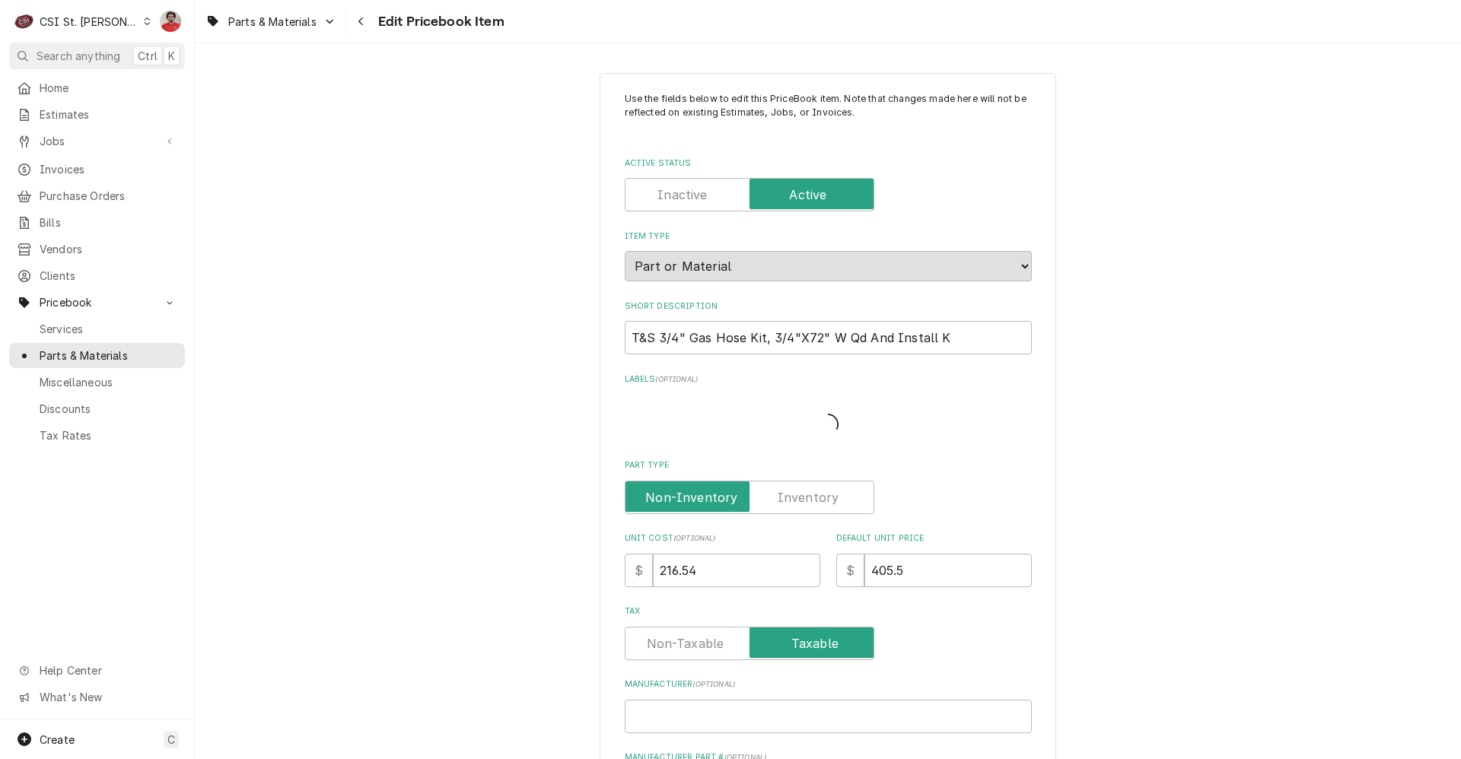
type textarea "x"
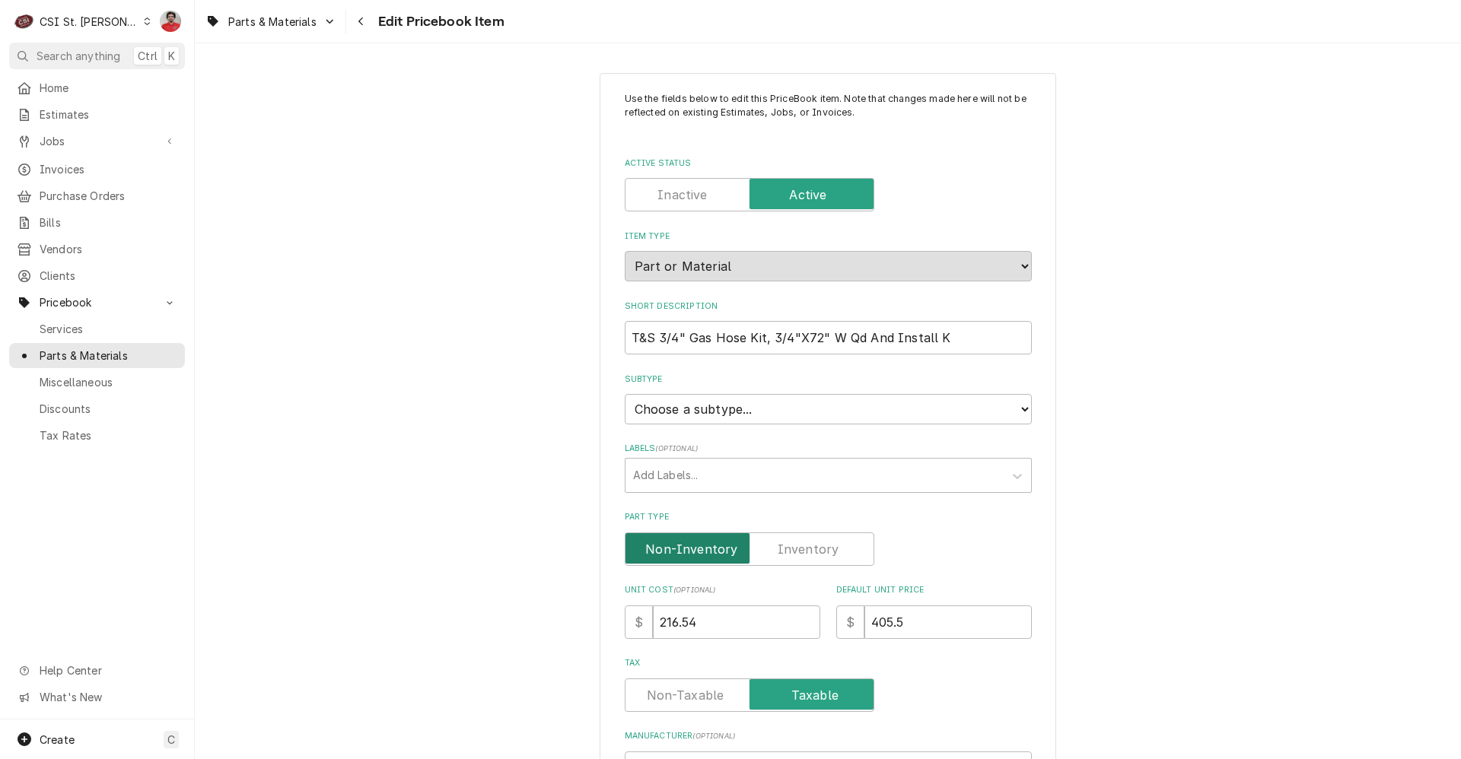
click at [833, 538] on input "Part Type" at bounding box center [749, 549] width 236 height 33
checkbox input "true"
type textarea "x"
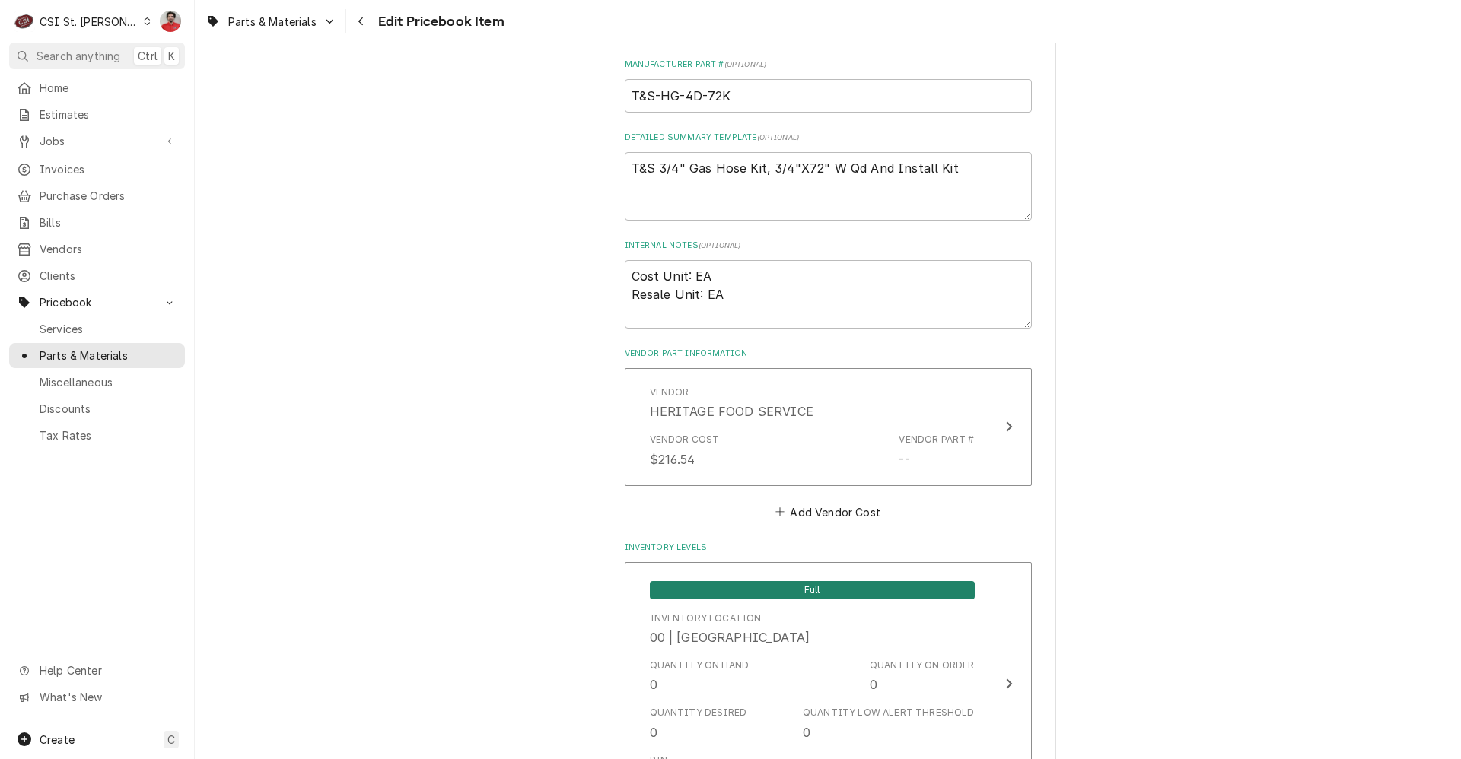
scroll to position [761, 0]
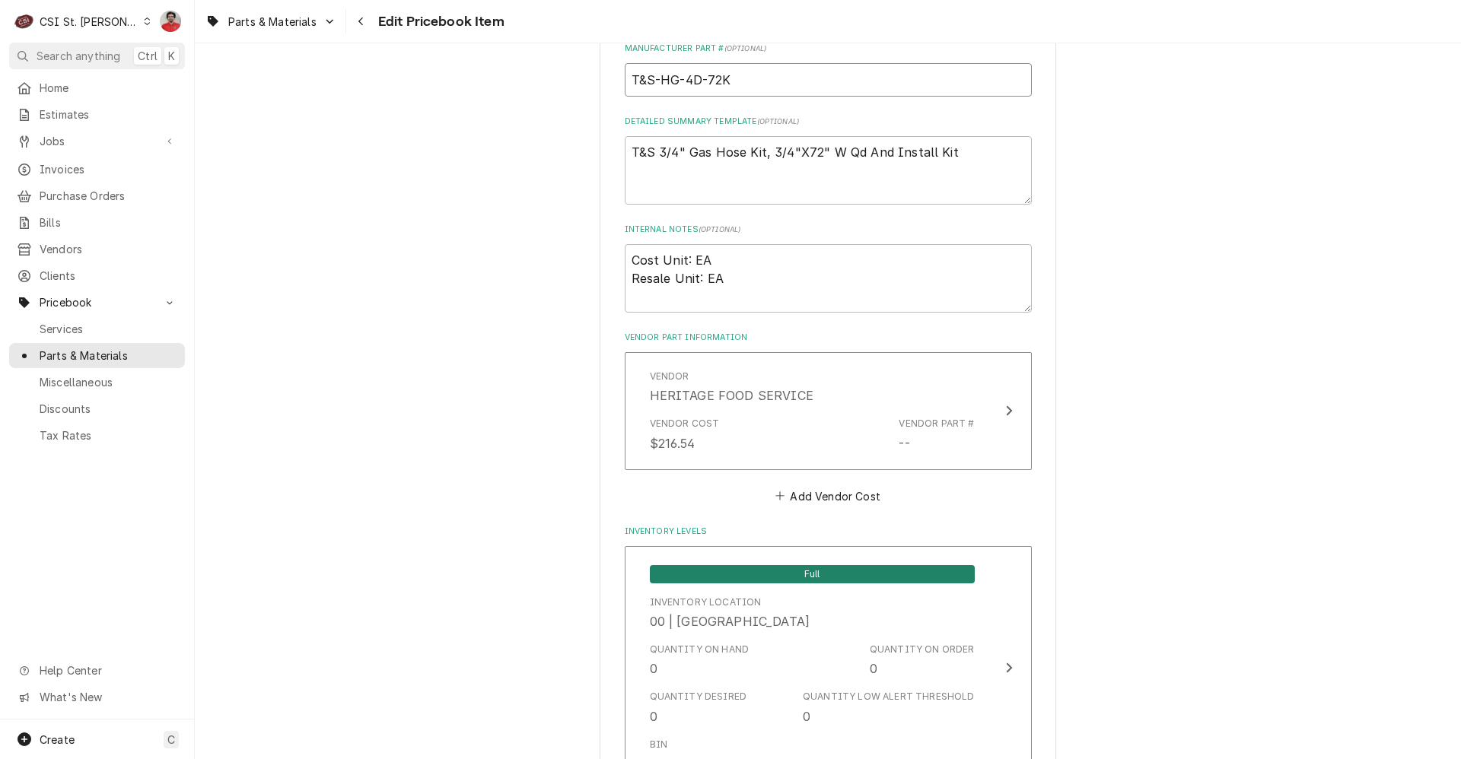
drag, startPoint x: 735, startPoint y: 83, endPoint x: 656, endPoint y: 84, distance: 79.1
click at [656, 84] on input "T&S-HG-4D-72K" at bounding box center [828, 79] width 407 height 33
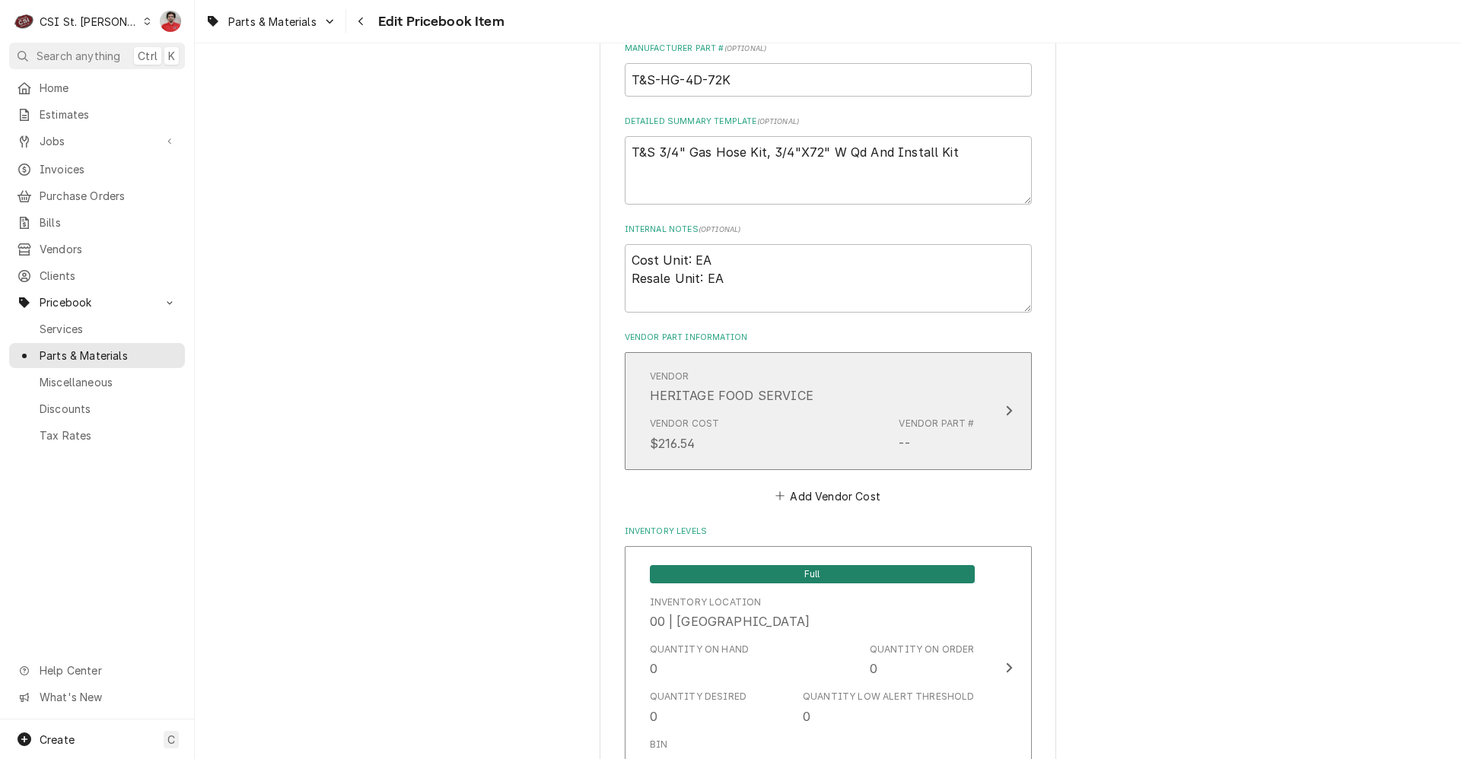
click at [858, 394] on div "Vendor HERITAGE FOOD SERVICE" at bounding box center [812, 387] width 325 height 47
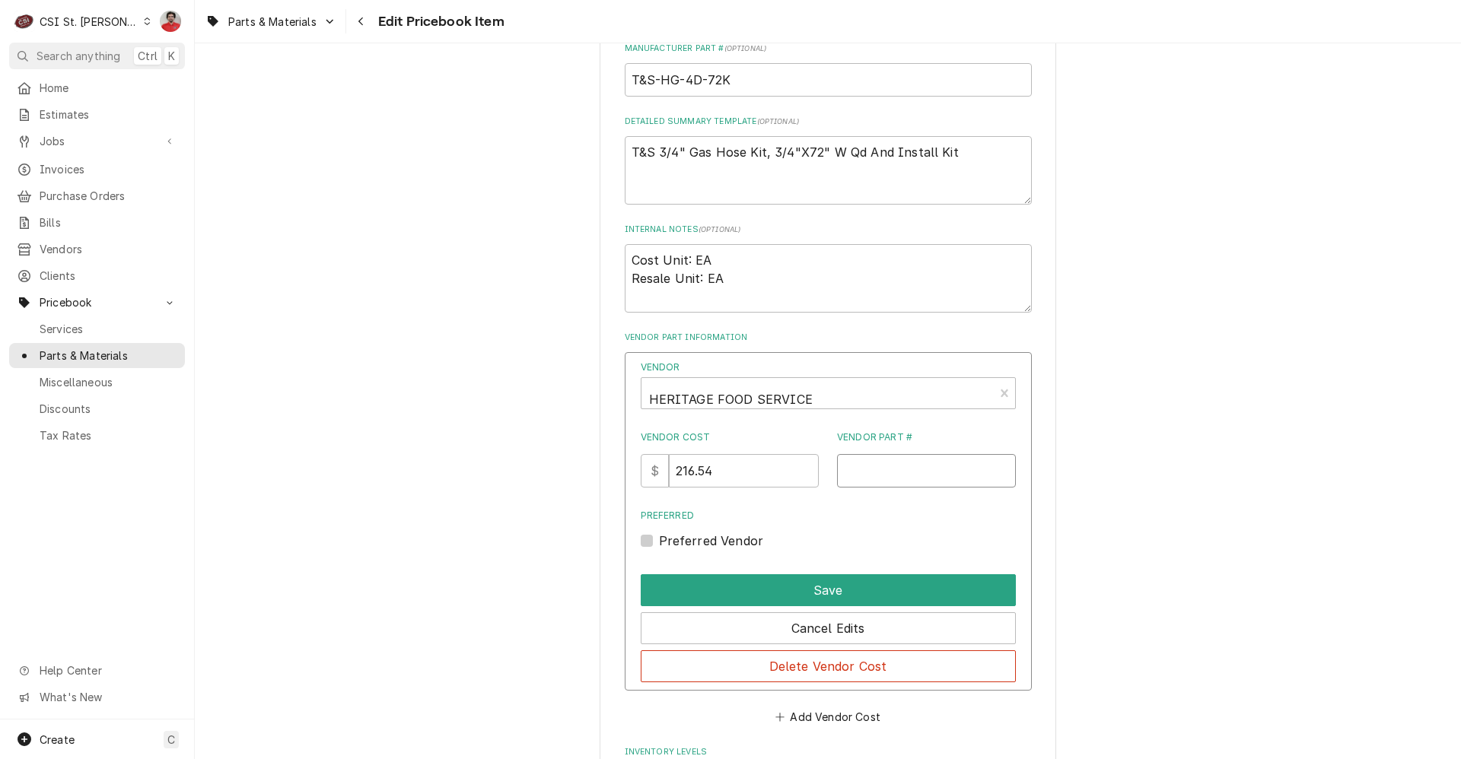
click at [891, 481] on input "Vendor Part #" at bounding box center [926, 470] width 179 height 33
paste input "HG-4D-72K"
type input "HG-4D-72K"
click at [755, 668] on button "Delete Vendor Cost" at bounding box center [828, 666] width 375 height 32
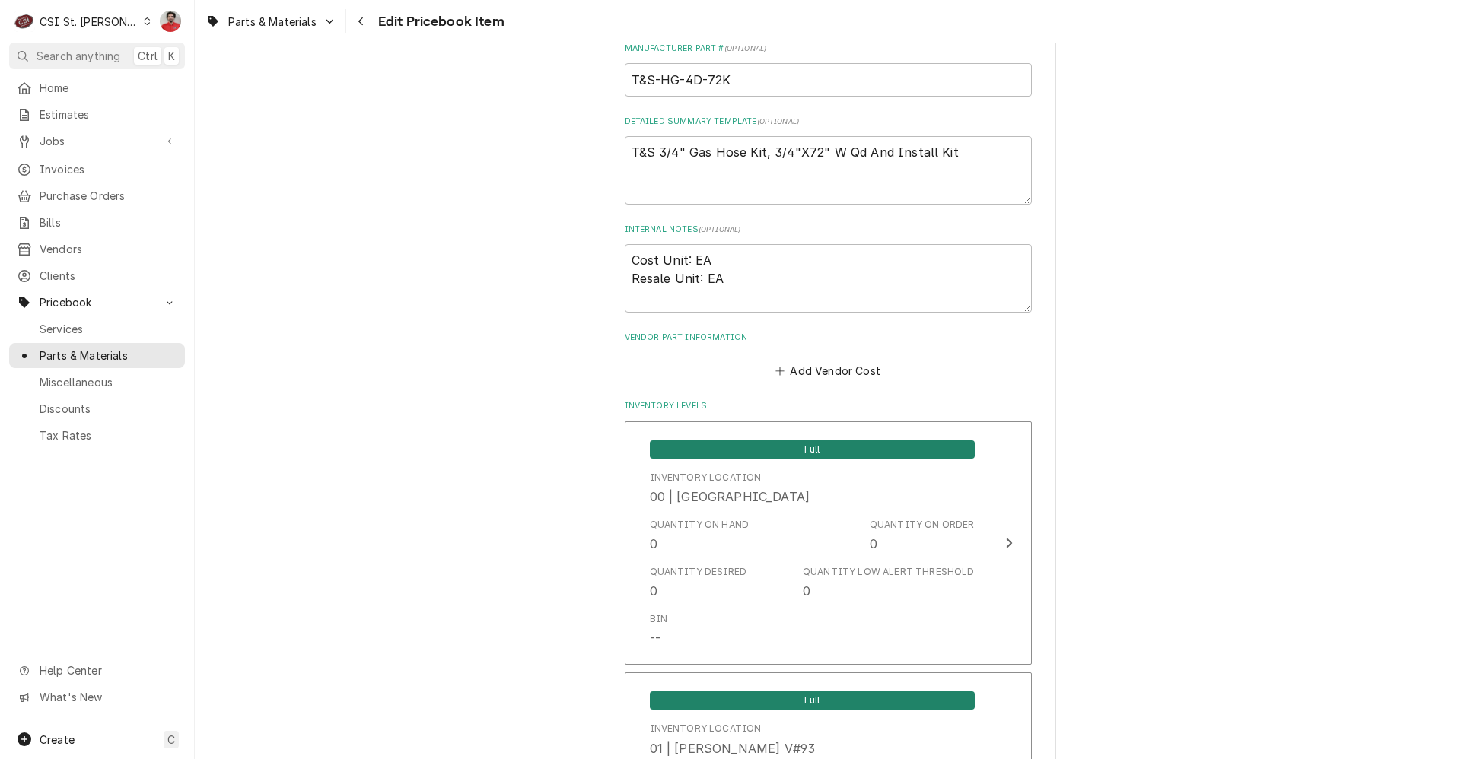
scroll to position [12828, 0]
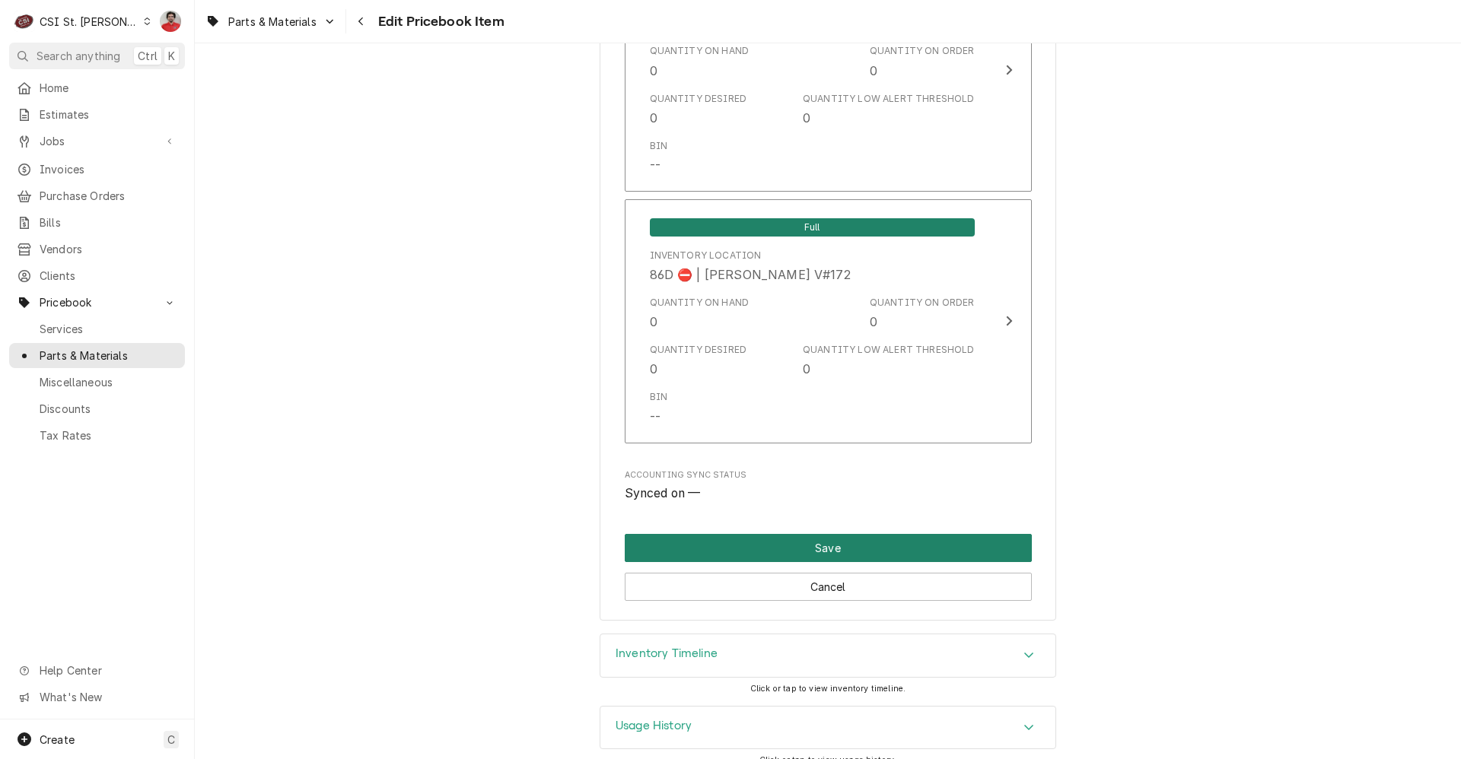
click at [845, 534] on button "Save" at bounding box center [828, 548] width 407 height 28
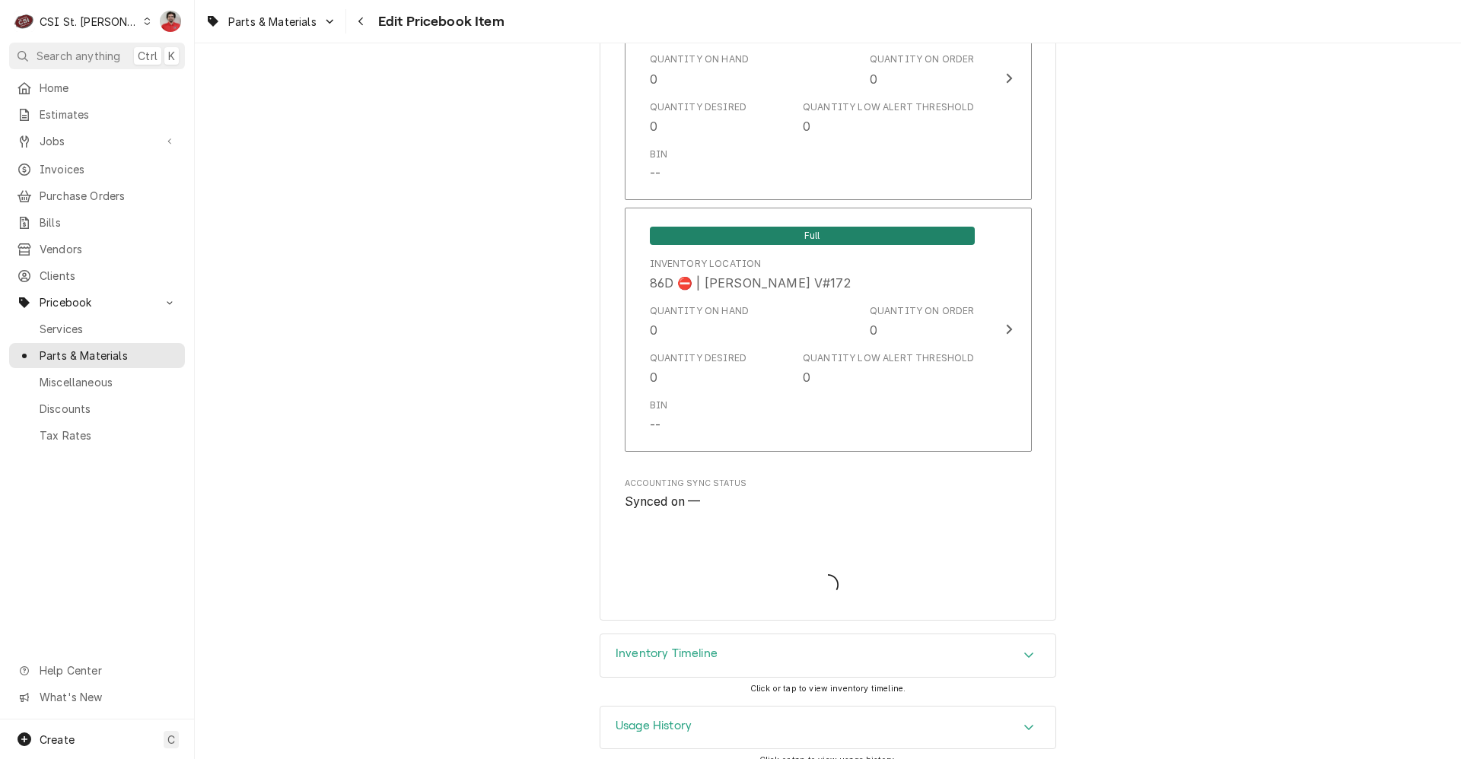
type textarea "x"
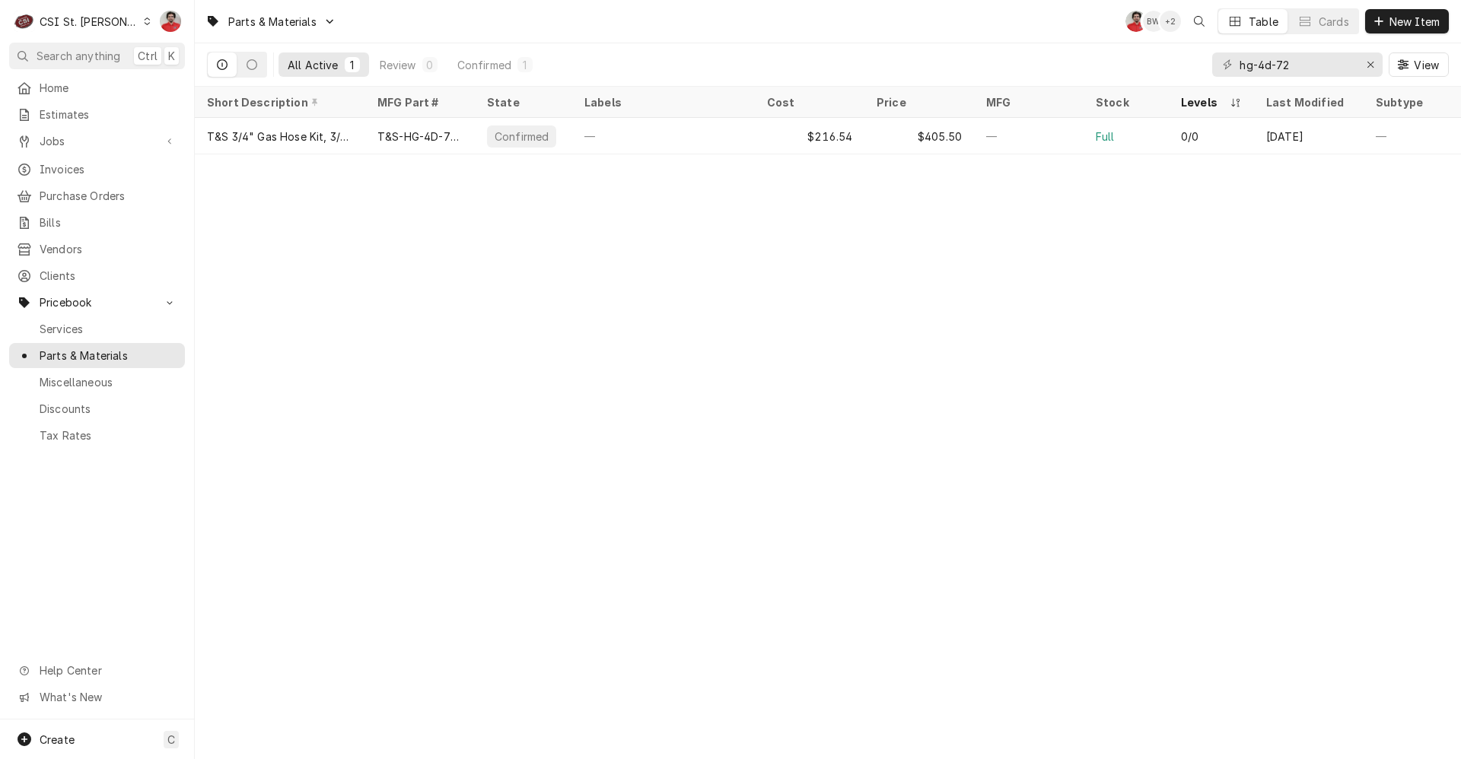
click at [314, 250] on div "Parts & Materials NF BW + 2 Table Cards New Item All Active 1 Review 0 Confirme…" at bounding box center [828, 379] width 1266 height 759
drag, startPoint x: 1288, startPoint y: 66, endPoint x: 1259, endPoint y: 64, distance: 29.0
click at [1259, 64] on input "hg-4d-72" at bounding box center [1296, 64] width 114 height 24
type input "h"
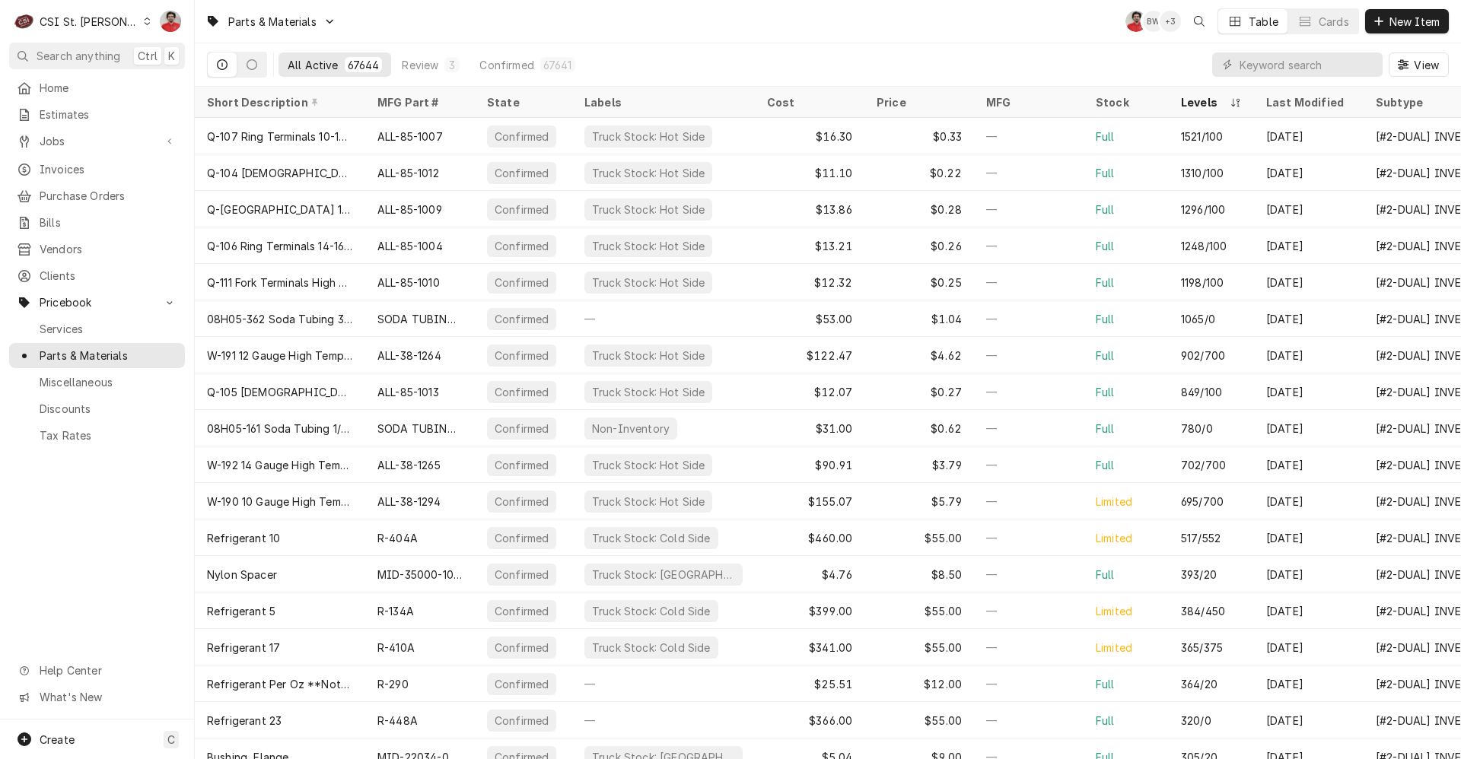
click at [703, 7] on div "Parts & Materials NF BW + 3 Table Cards New Item" at bounding box center [828, 21] width 1266 height 43
click at [76, 247] on span "Vendors" at bounding box center [109, 249] width 138 height 16
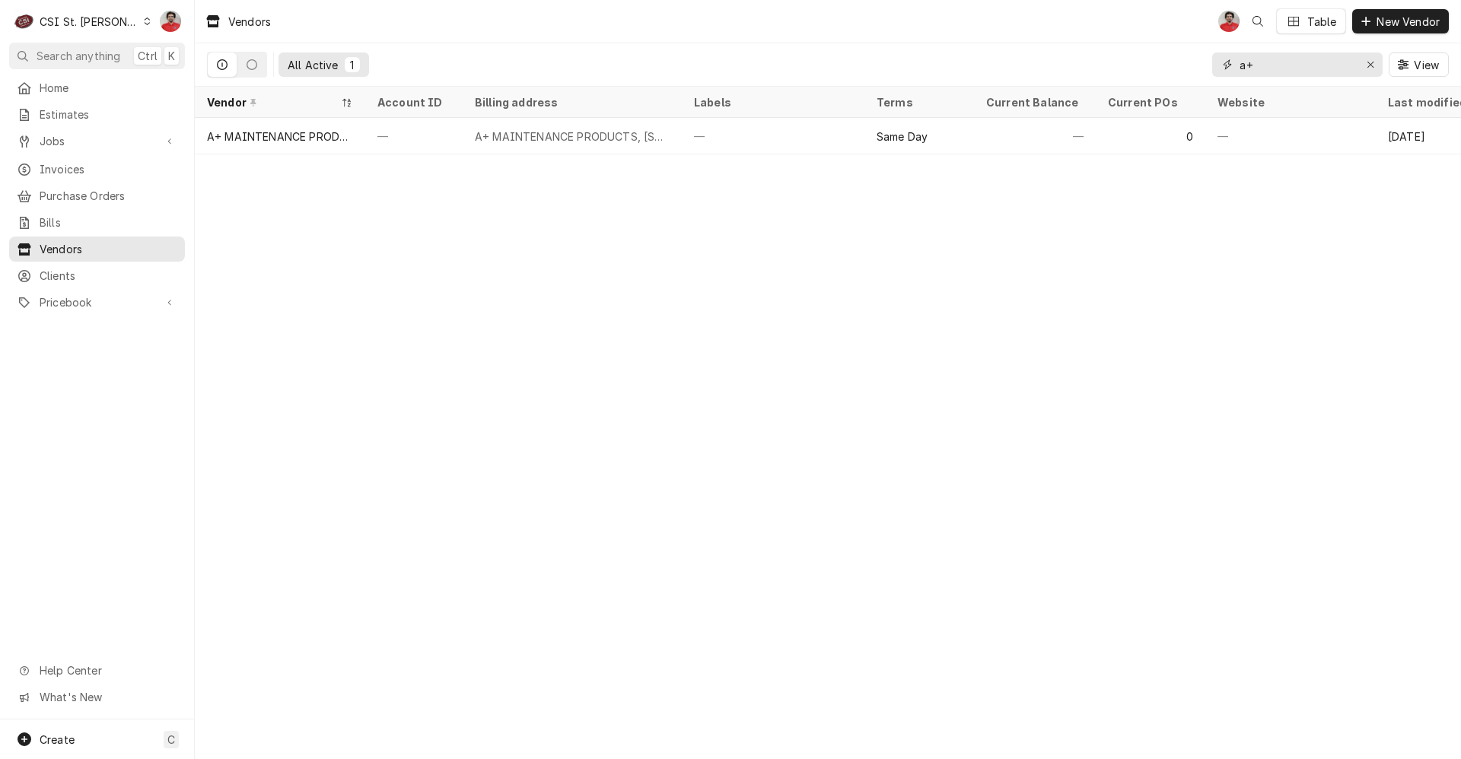
click at [1286, 69] on input "a+" at bounding box center [1296, 64] width 114 height 24
type input "a"
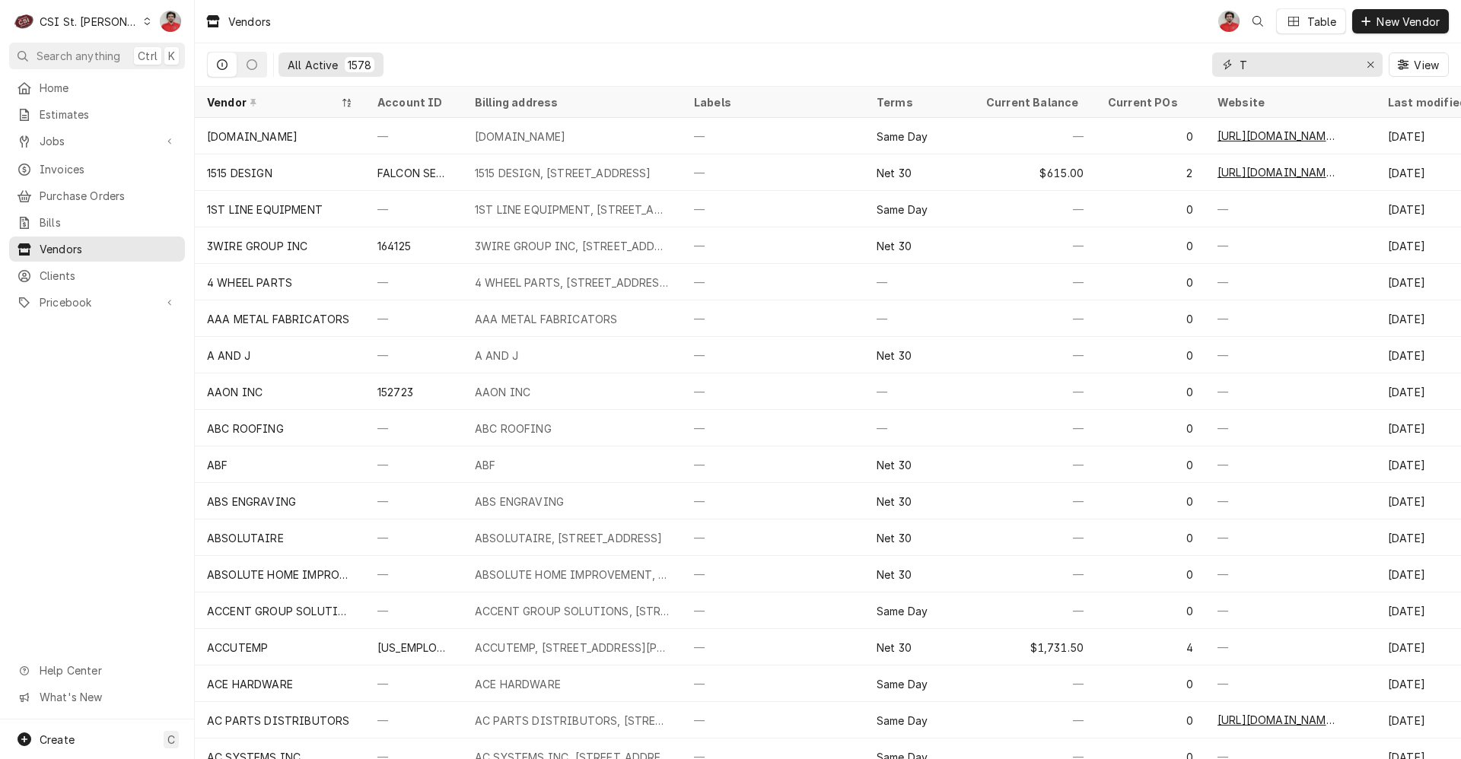
type input "T"
type input "brass"
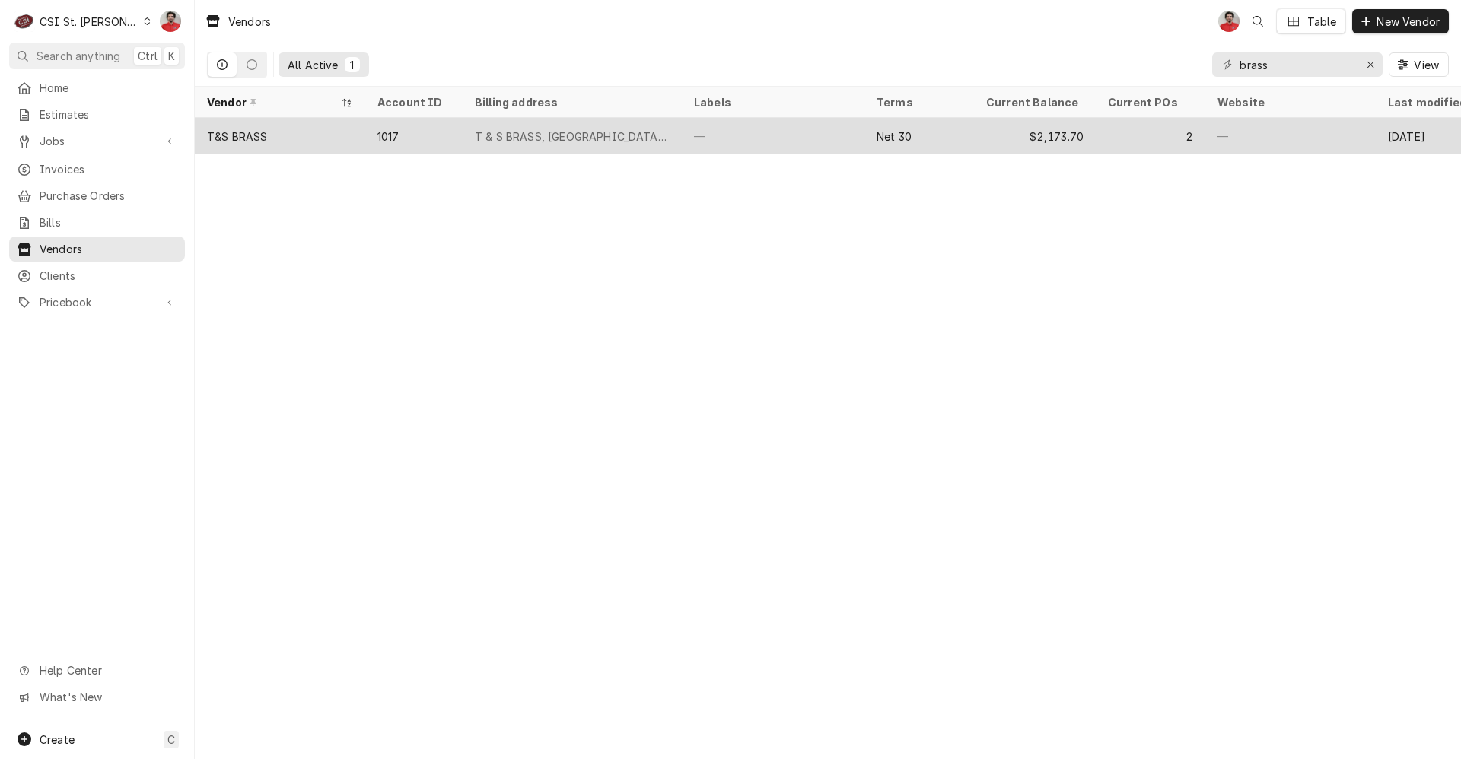
click at [835, 139] on div "—" at bounding box center [773, 136] width 183 height 37
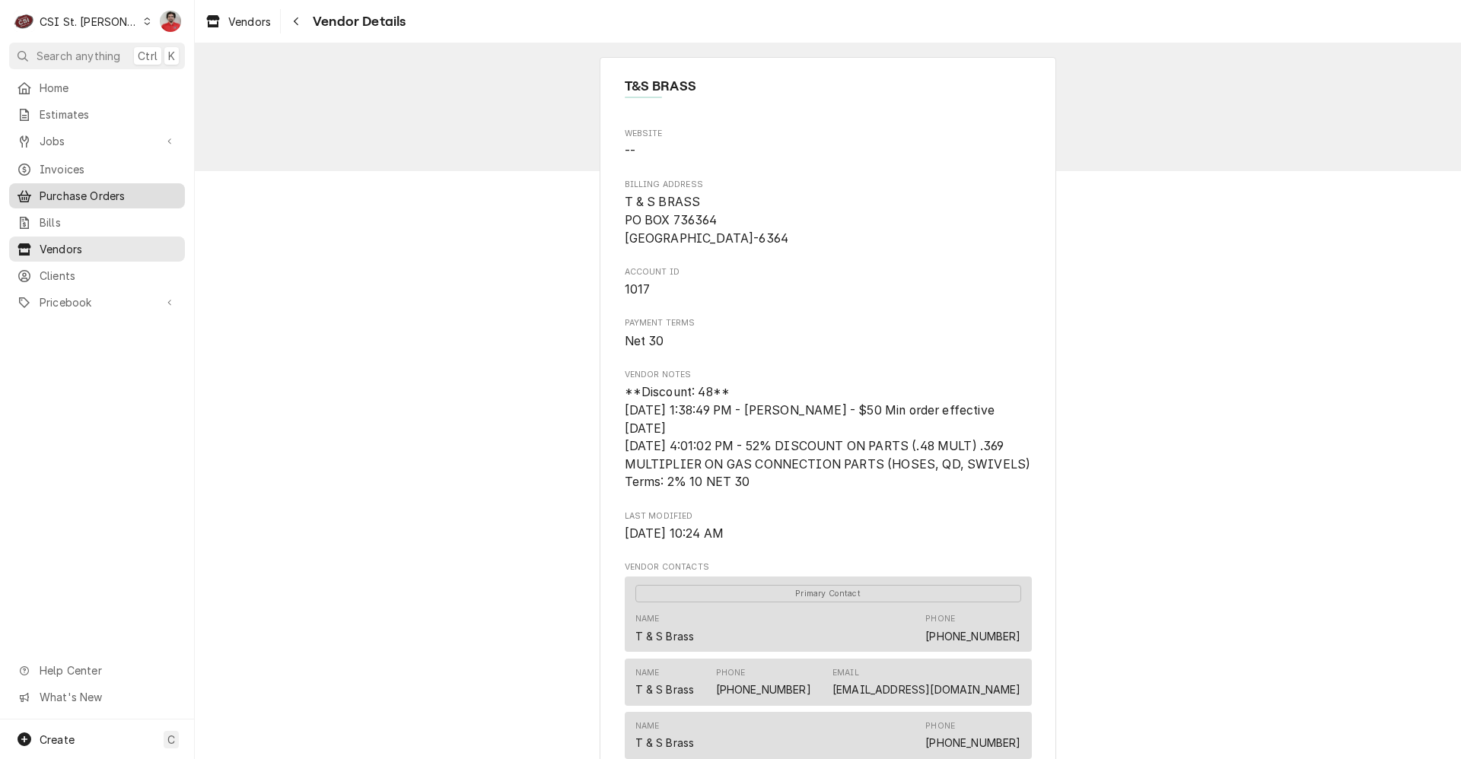
click at [91, 188] on span "Purchase Orders" at bounding box center [109, 196] width 138 height 16
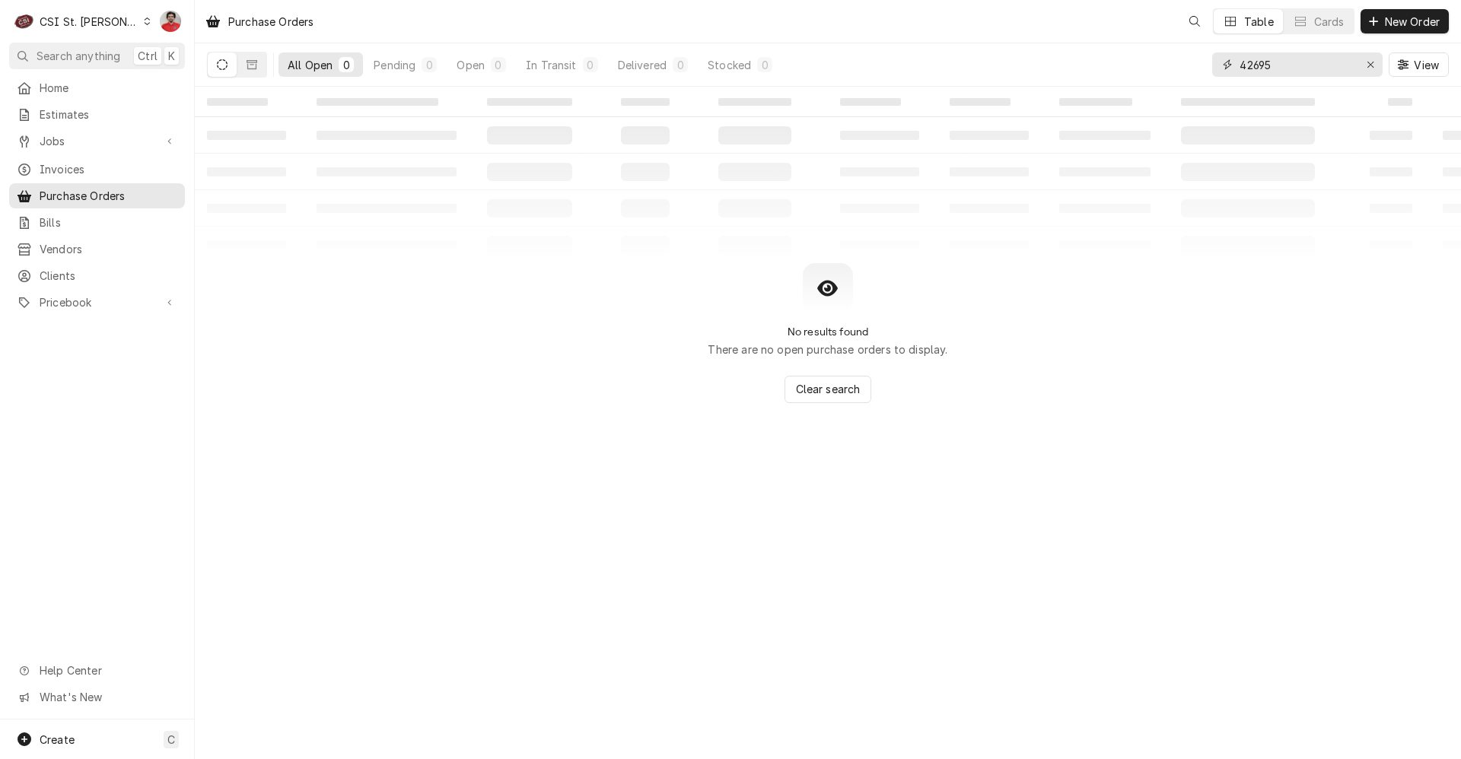
click at [1271, 67] on input "42695" at bounding box center [1296, 64] width 114 height 24
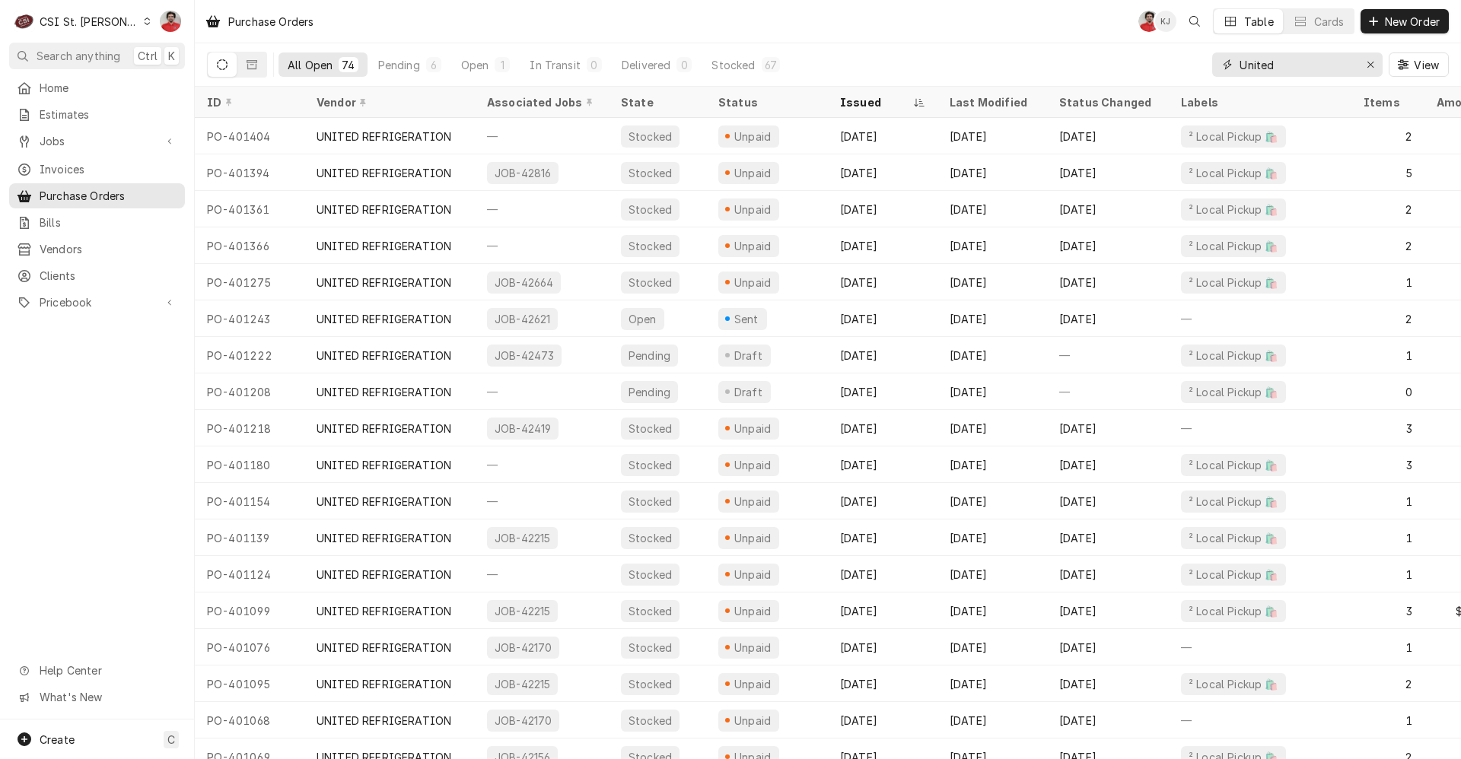
click at [1285, 73] on input "United" at bounding box center [1296, 64] width 114 height 24
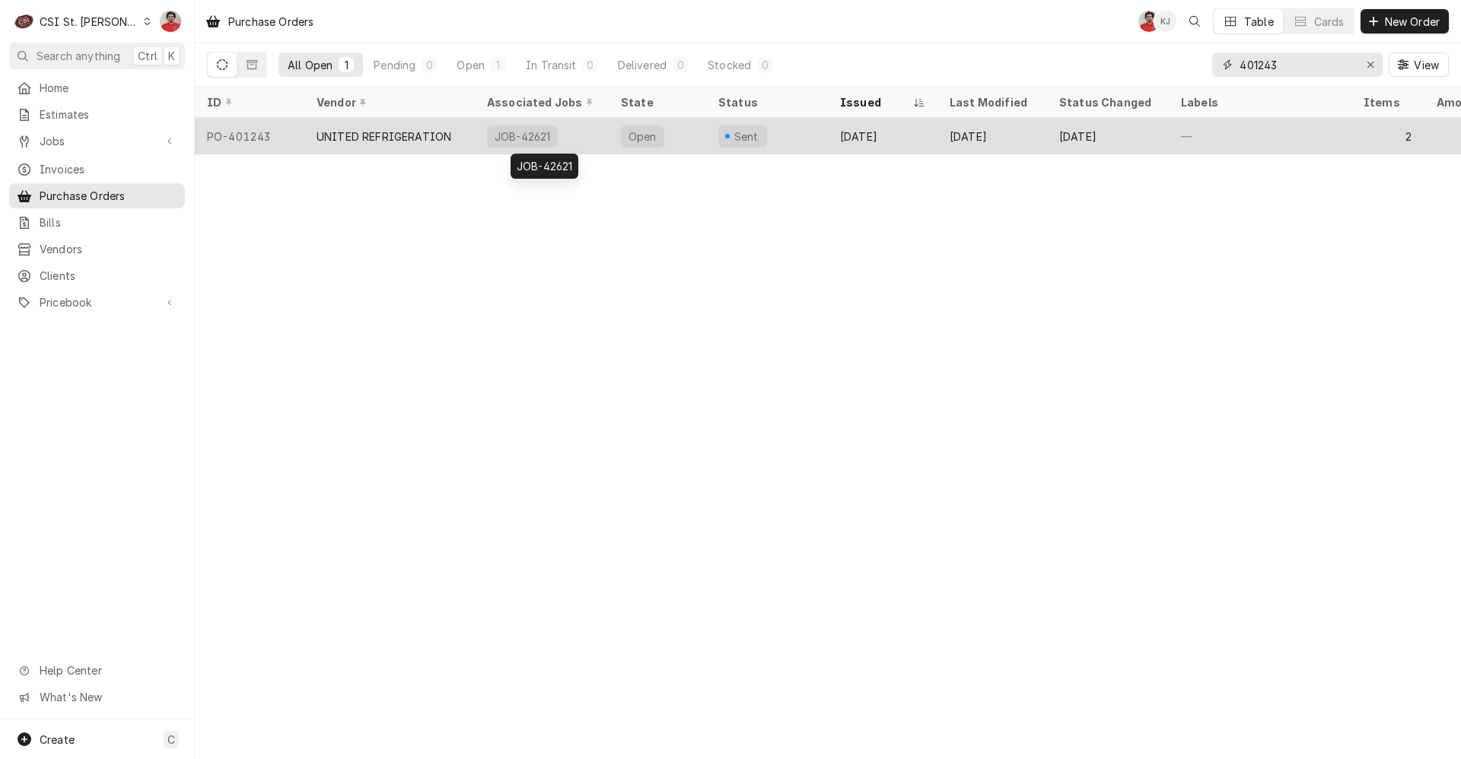
type input "401243"
click at [574, 143] on div "JOB-42621" at bounding box center [542, 136] width 134 height 37
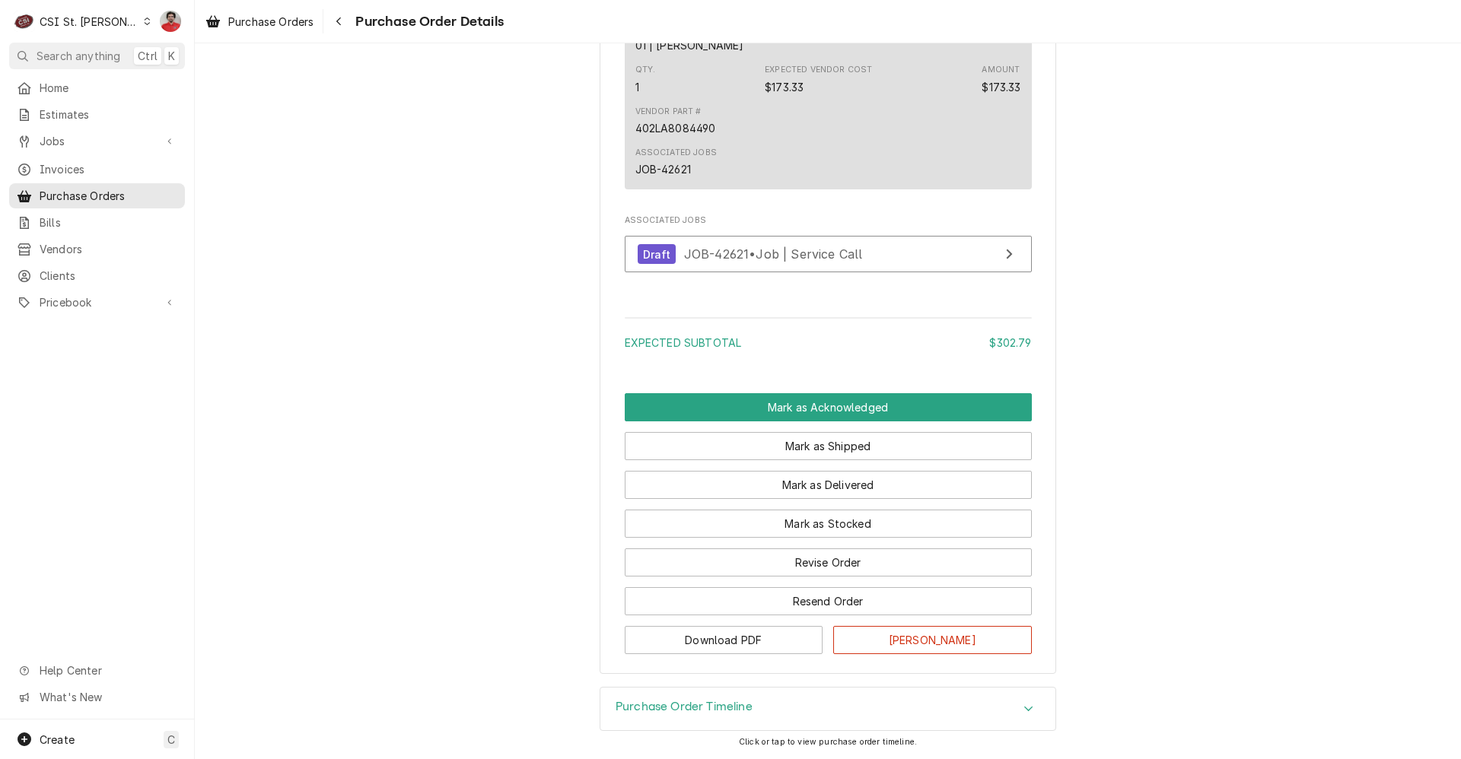
scroll to position [1368, 0]
click at [727, 708] on h3 "Purchase Order Timeline" at bounding box center [683, 707] width 137 height 14
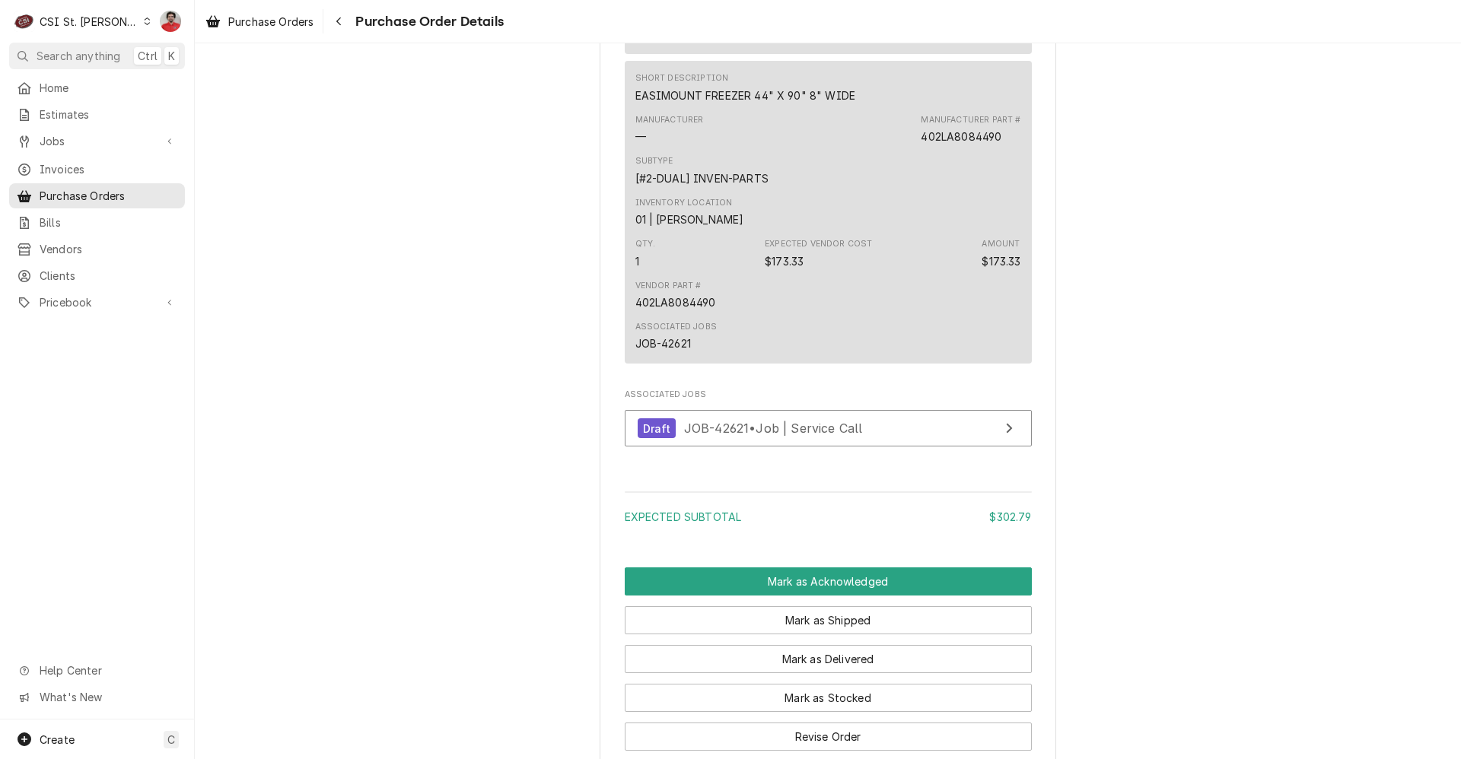
scroll to position [976, 0]
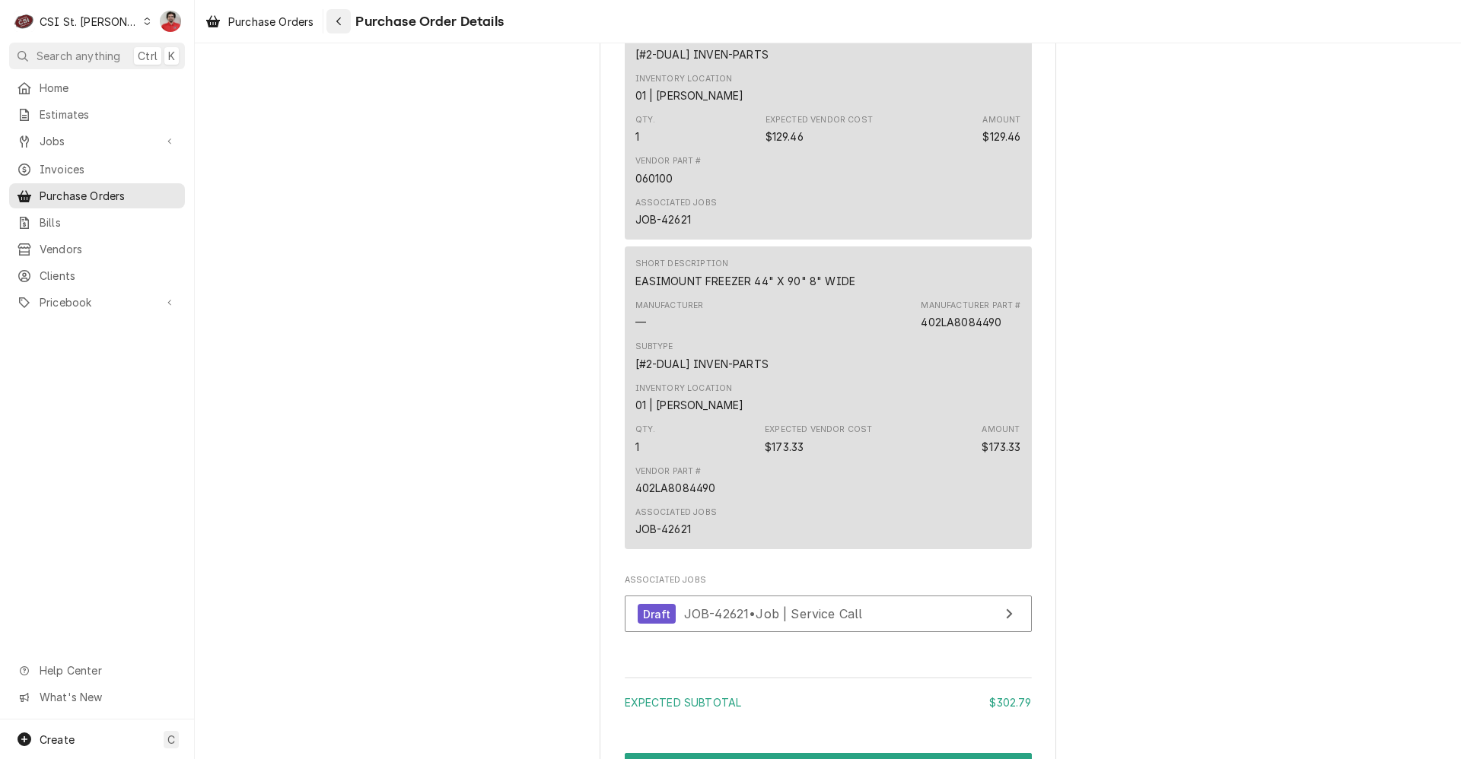
click at [340, 23] on icon "Navigate back" at bounding box center [338, 21] width 5 height 8
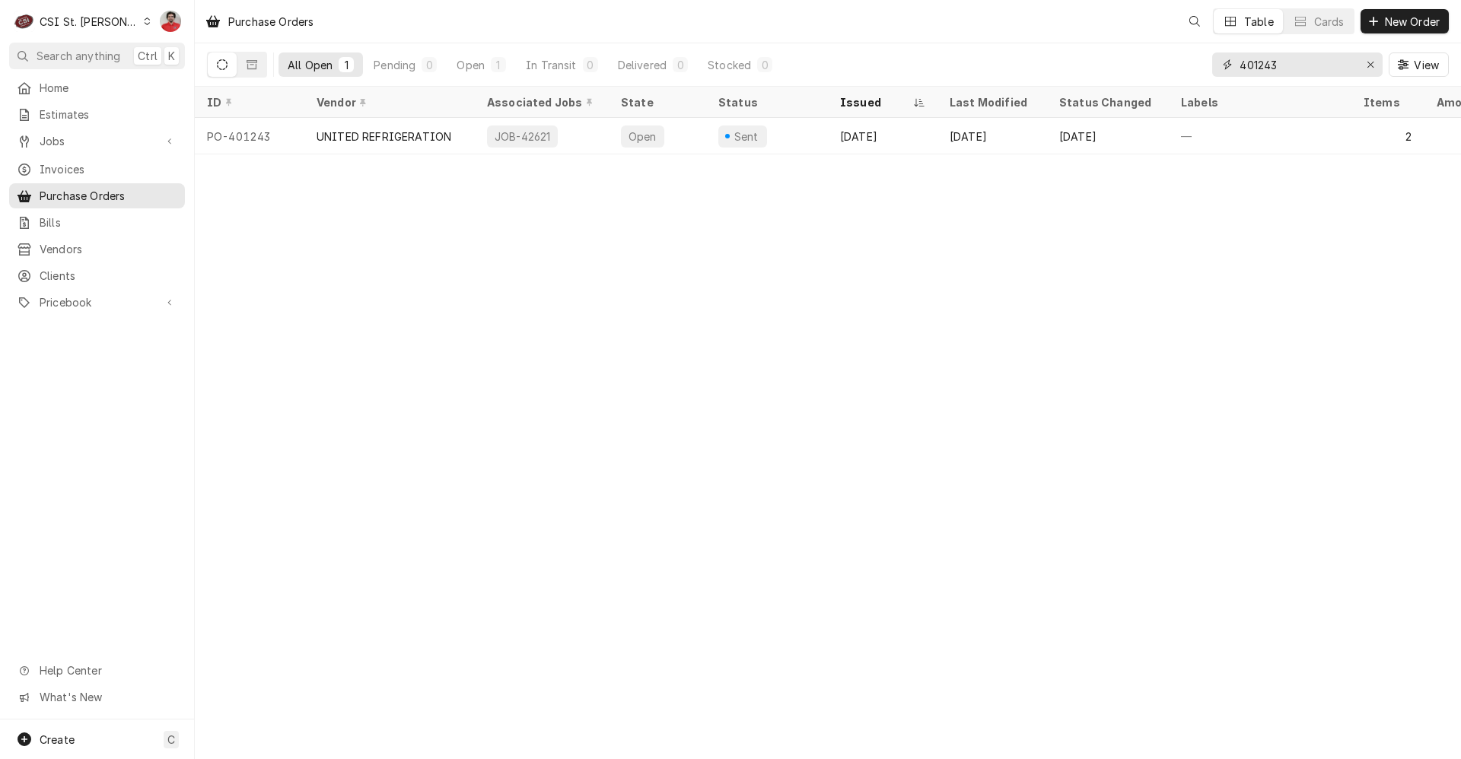
click at [1278, 63] on input "401243" at bounding box center [1296, 64] width 114 height 24
type input "401377"
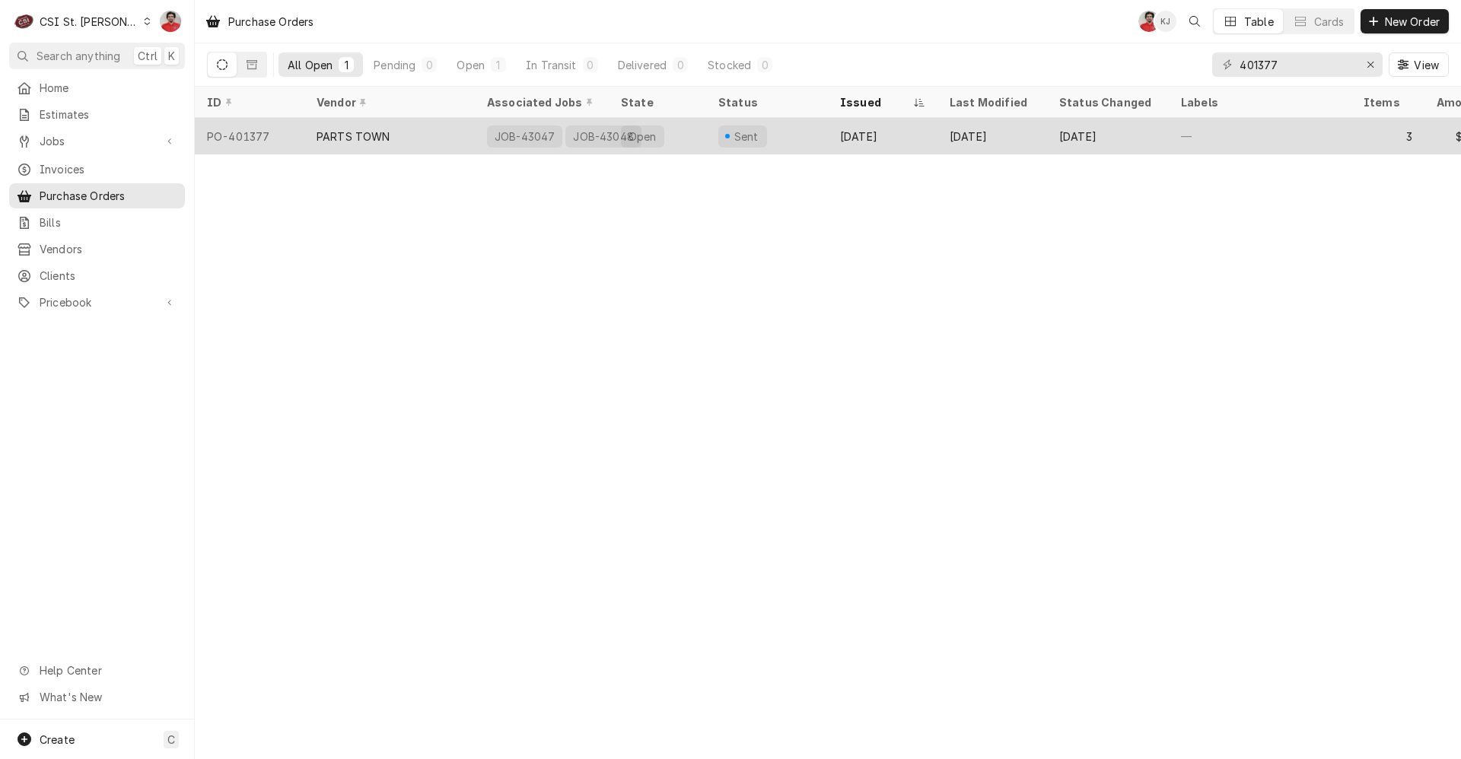
click at [796, 132] on div "Sent" at bounding box center [767, 136] width 122 height 37
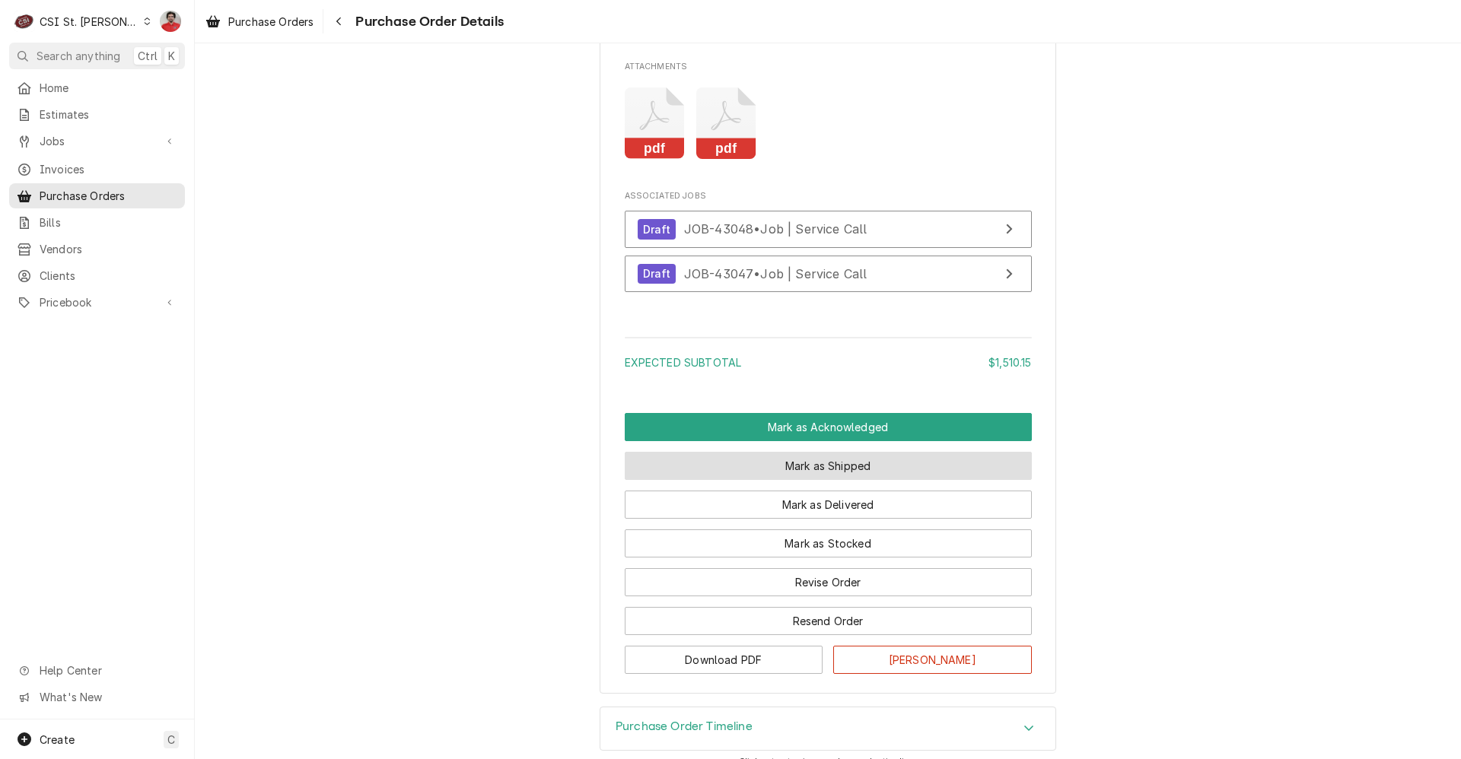
scroll to position [1852, 0]
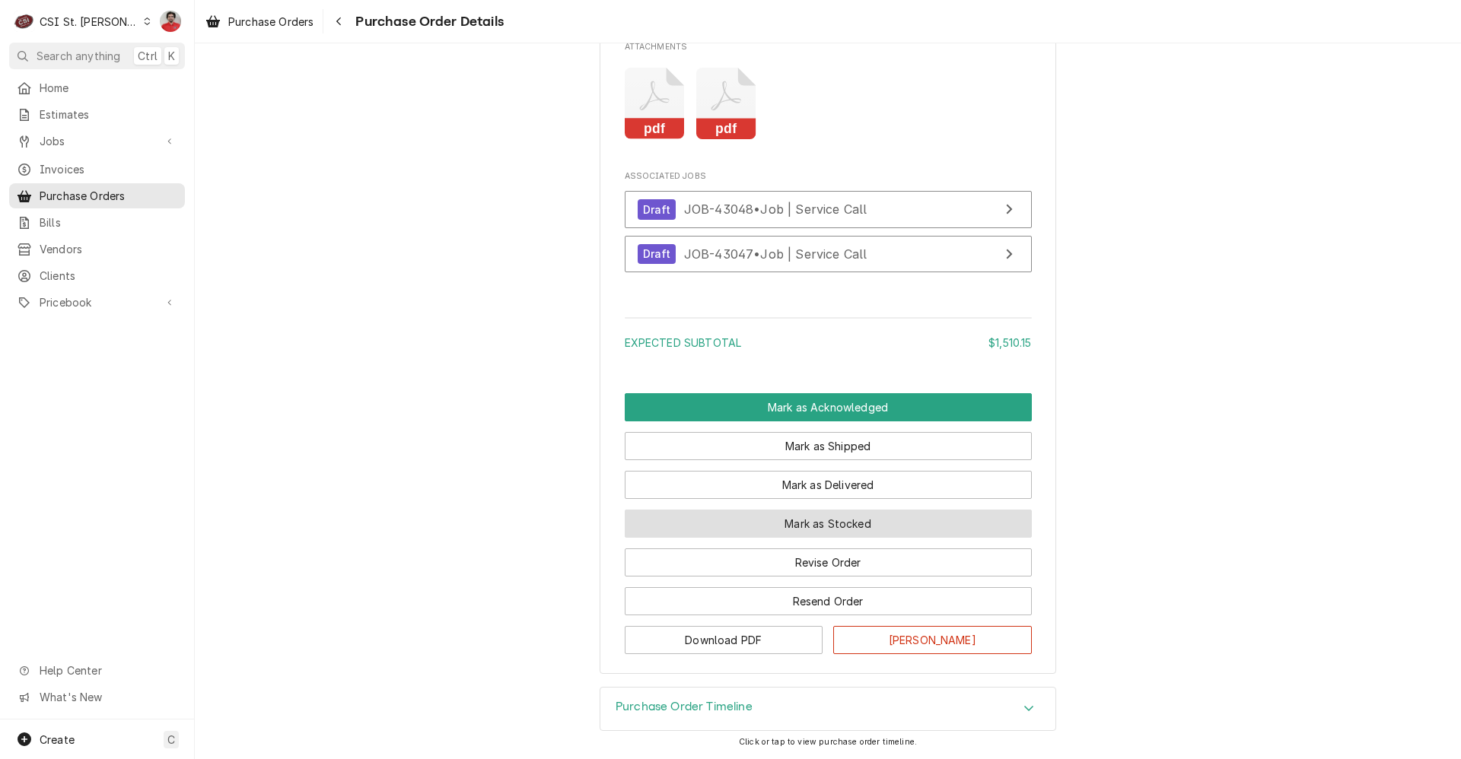
click at [819, 522] on button "Mark as Stocked" at bounding box center [828, 524] width 407 height 28
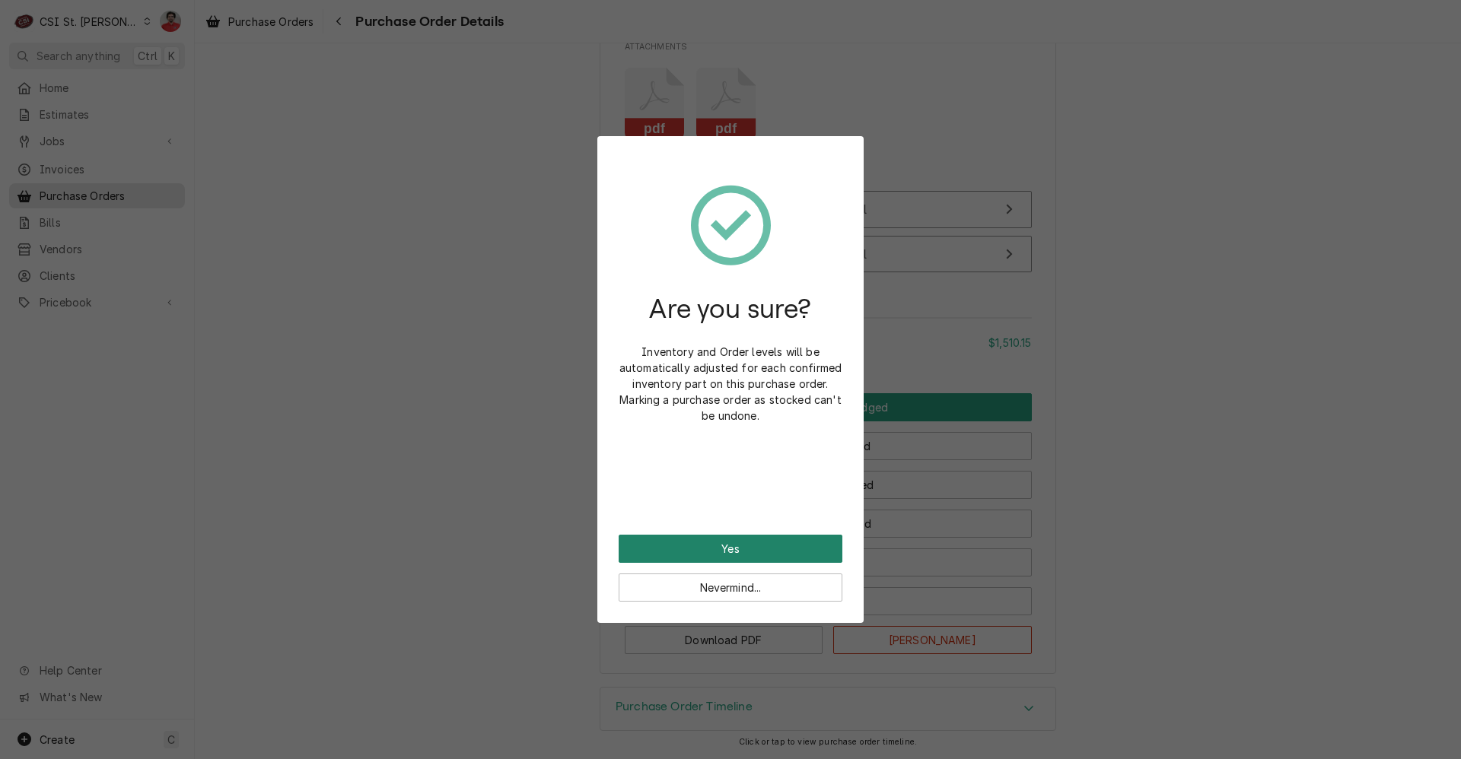
click at [800, 554] on button "Yes" at bounding box center [731, 549] width 224 height 28
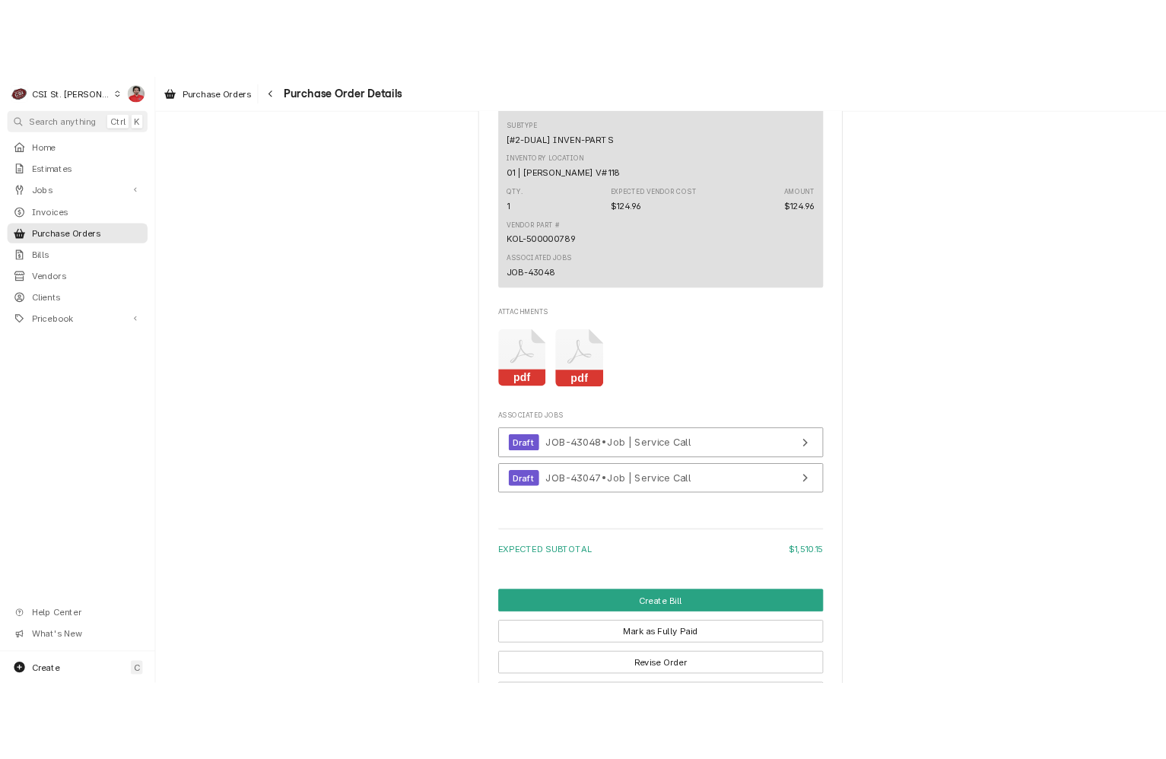
scroll to position [1902, 0]
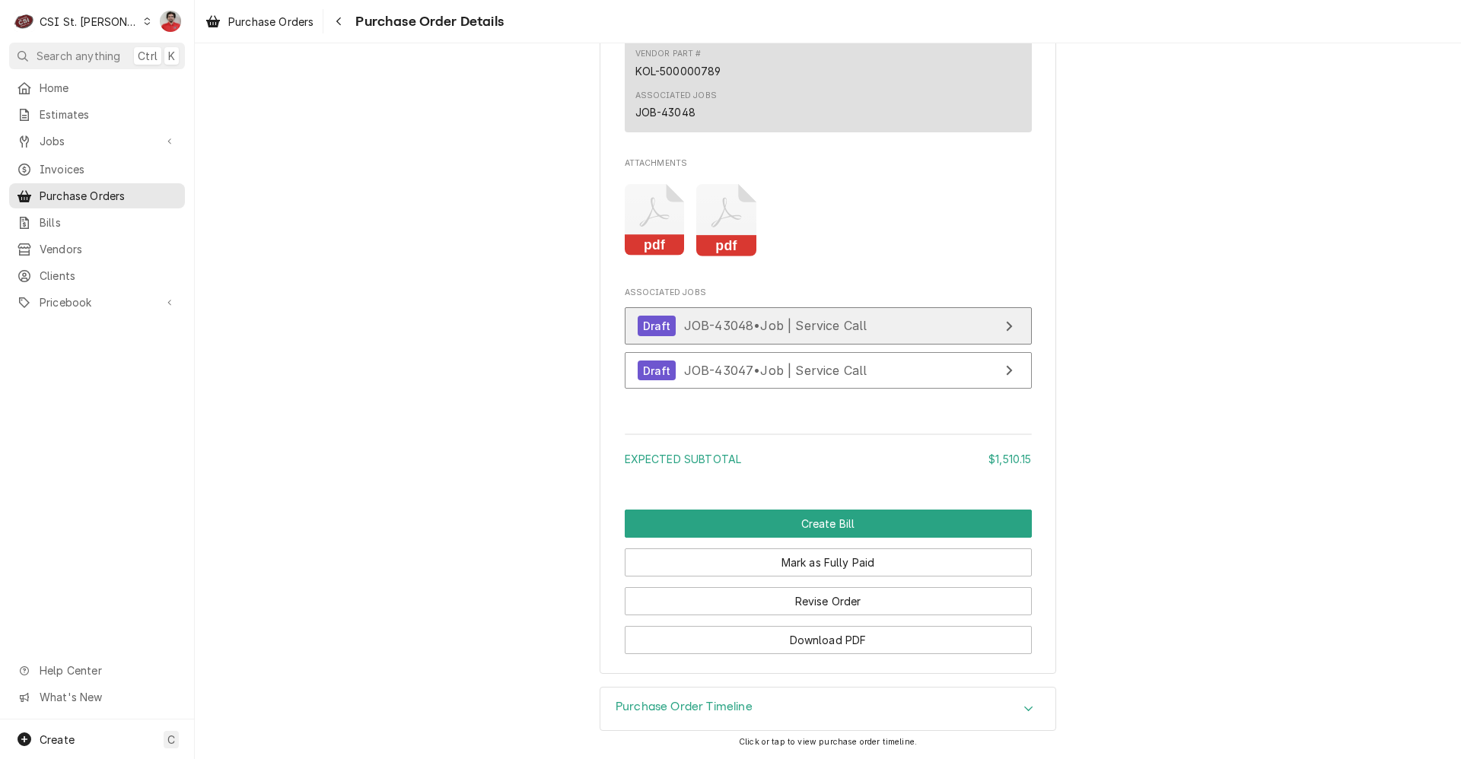
click at [763, 333] on span "JOB-43048 • Job | Service Call" at bounding box center [775, 325] width 183 height 15
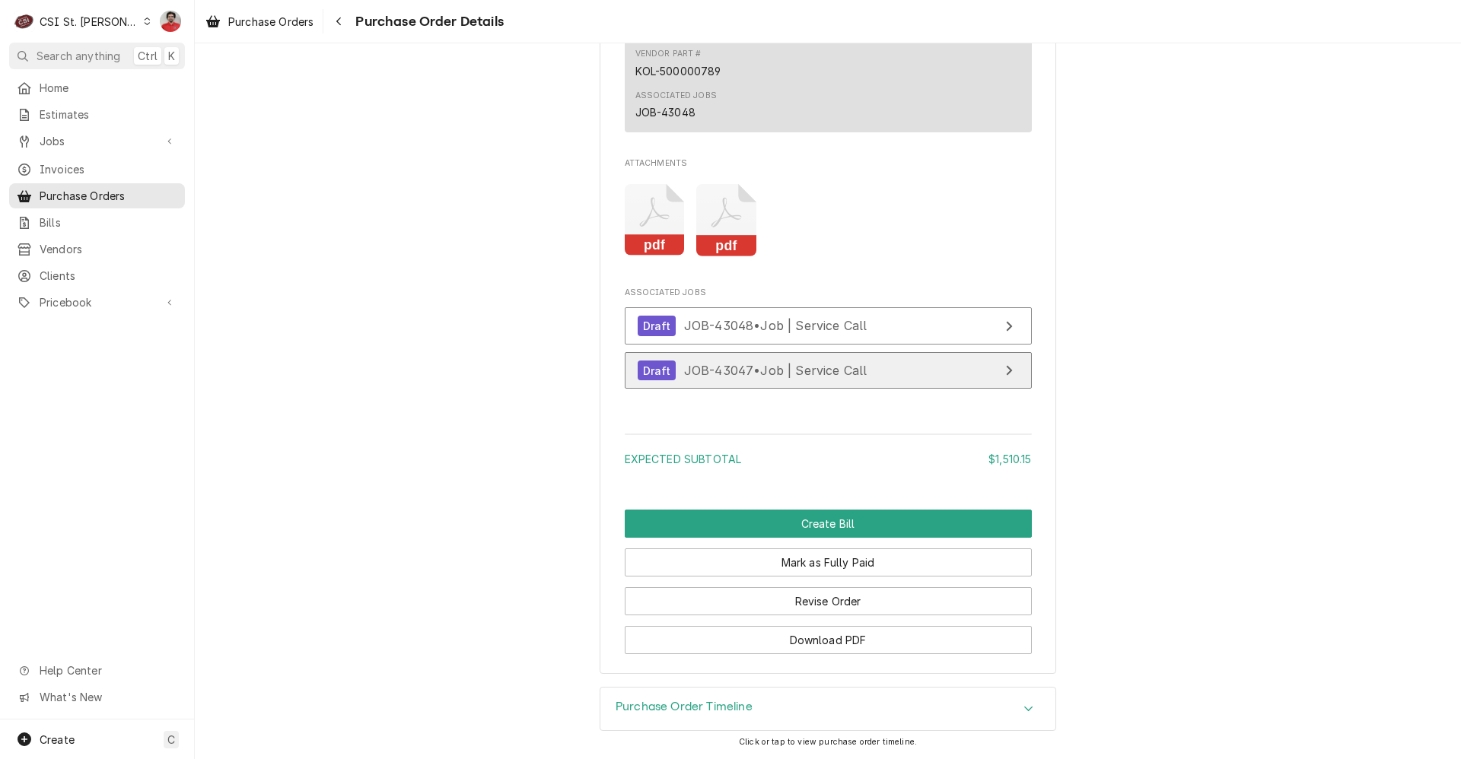
click at [762, 378] on span "JOB-43047 • Job | Service Call" at bounding box center [775, 370] width 183 height 15
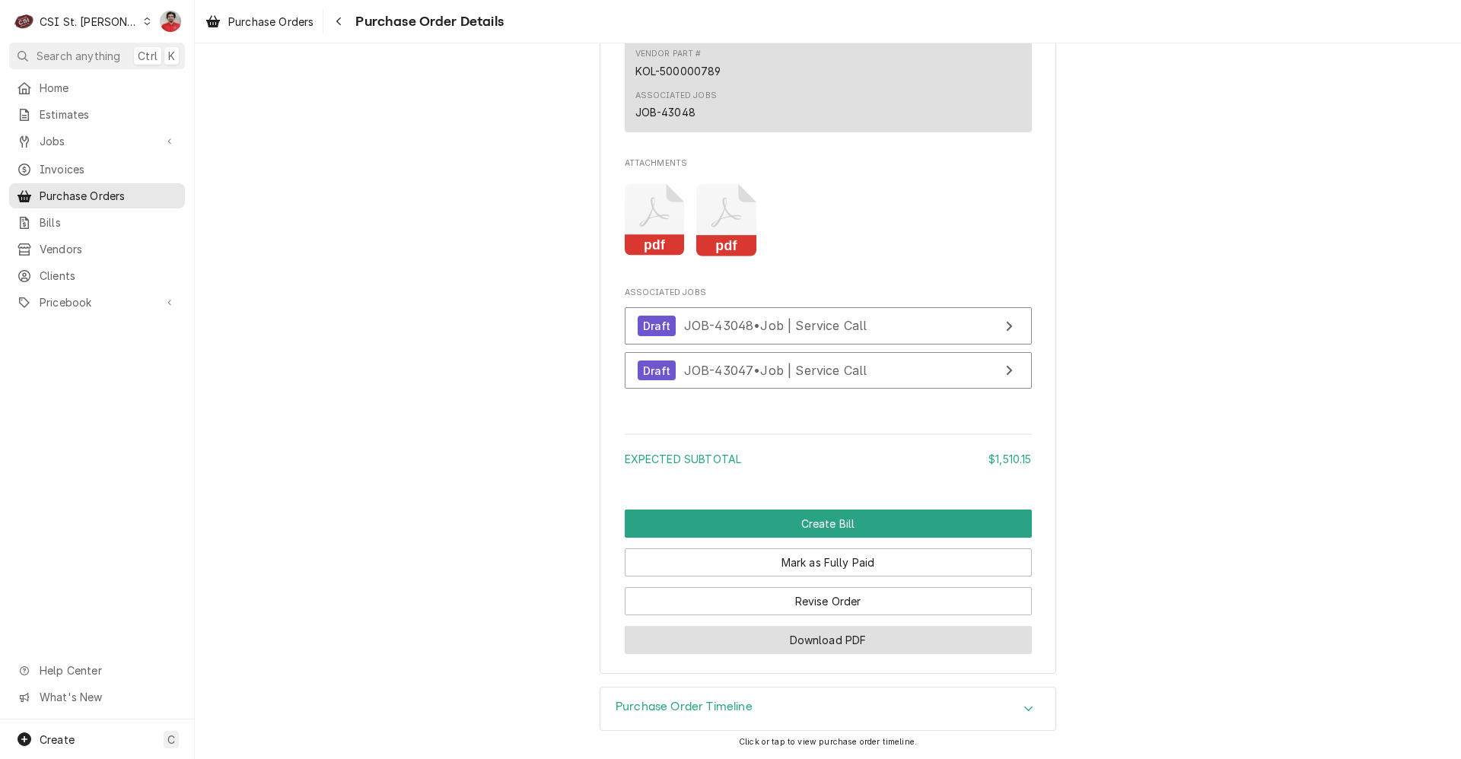
click at [869, 654] on button "Download PDF" at bounding box center [828, 640] width 407 height 28
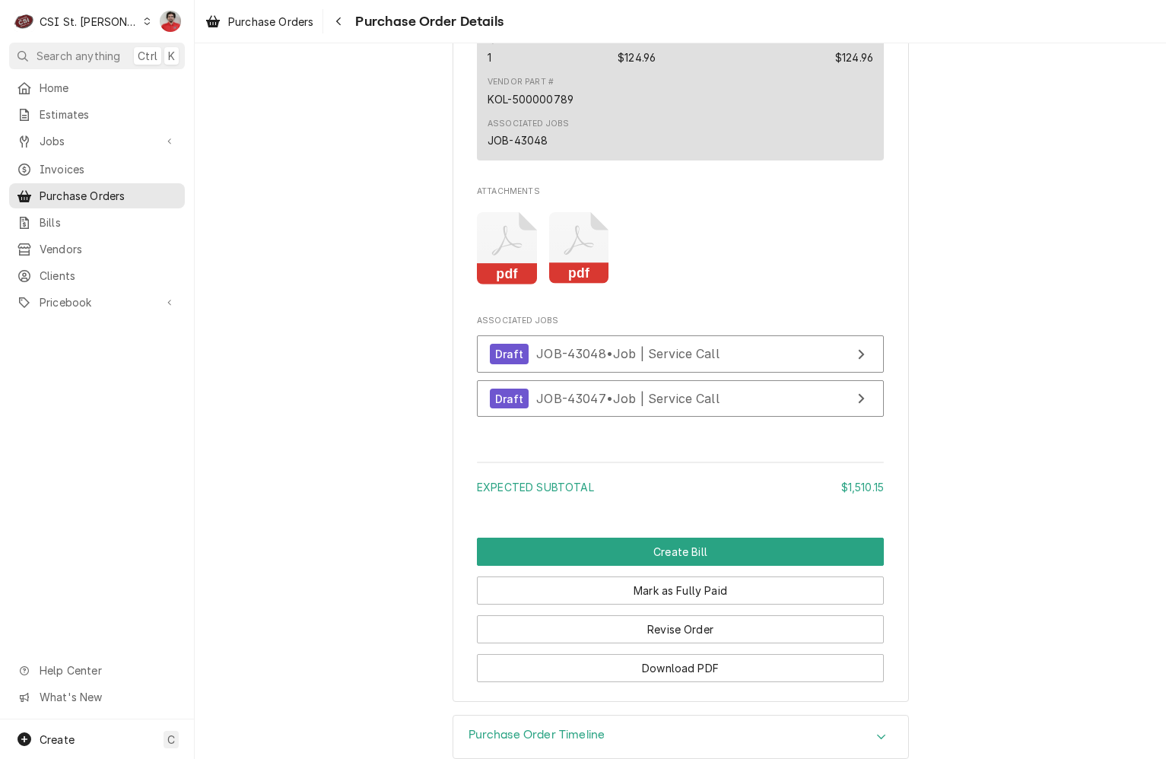
scroll to position [1928, 0]
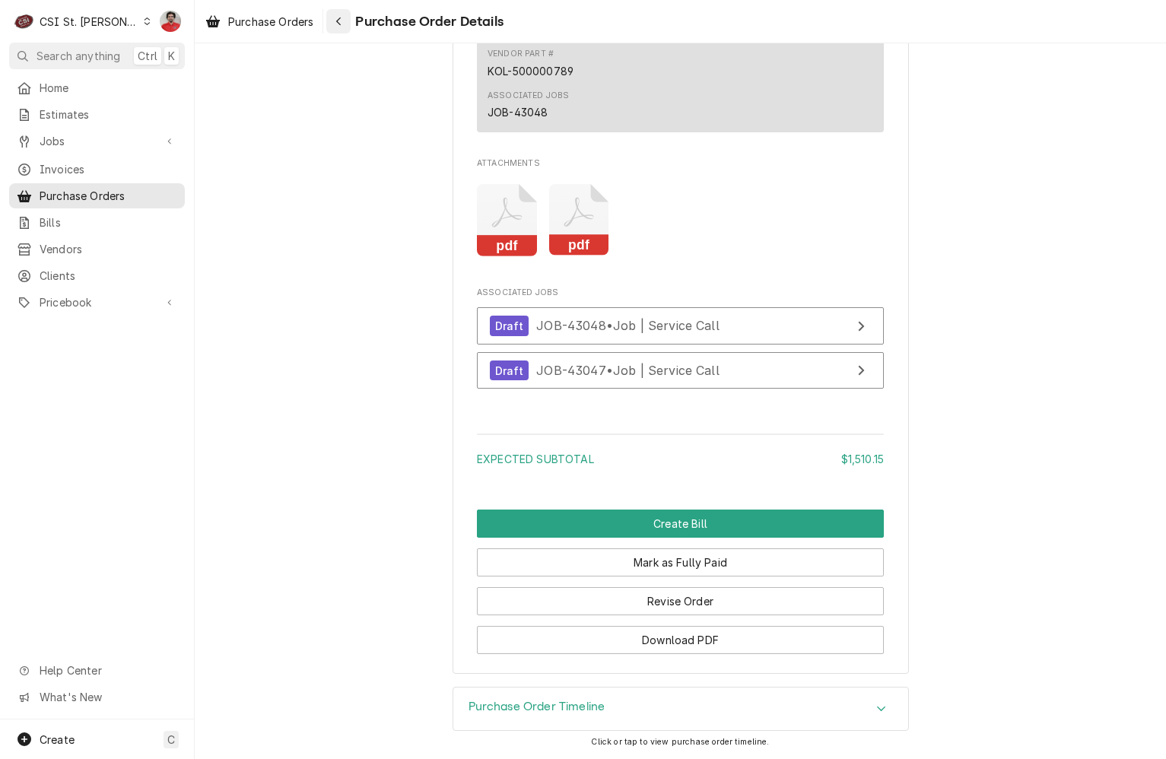
click at [342, 24] on icon "Navigate back" at bounding box center [339, 21] width 7 height 11
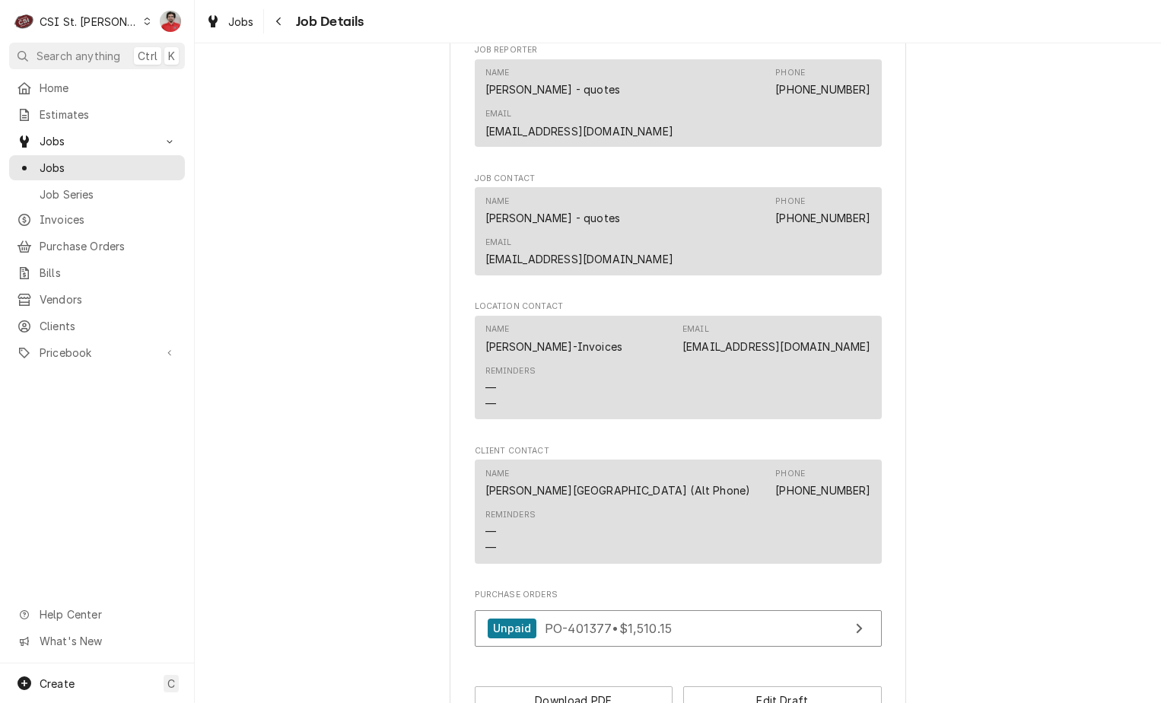
scroll to position [1217, 0]
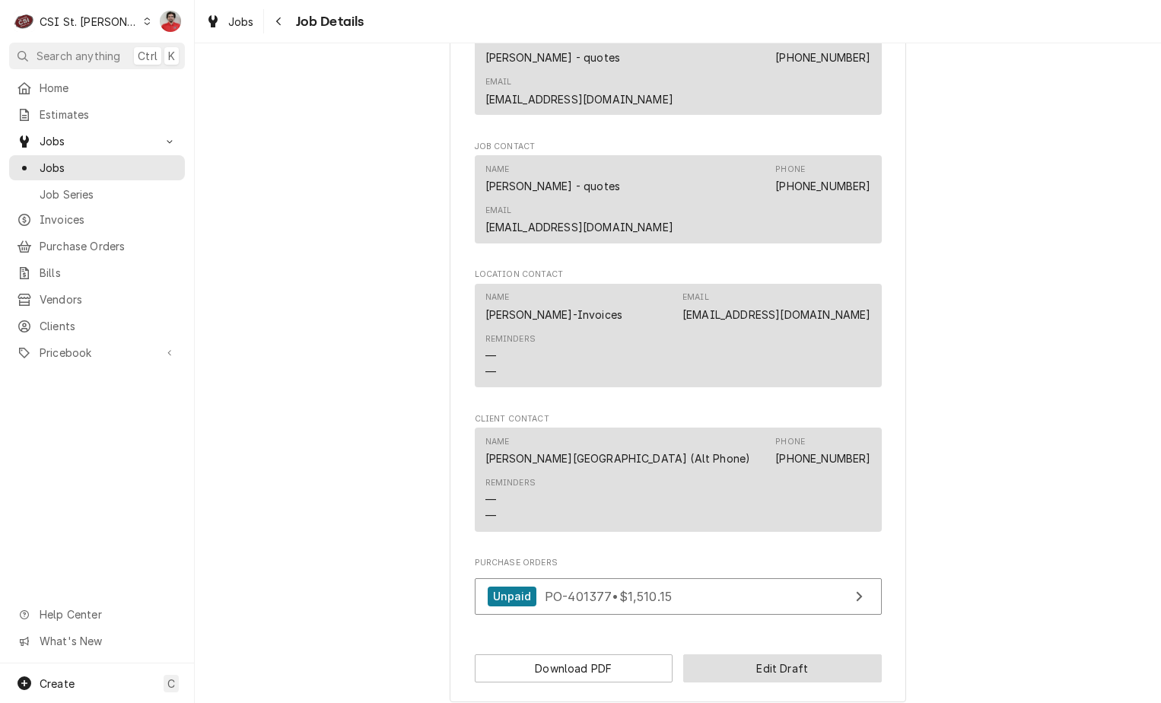
click at [741, 654] on button "Edit Draft" at bounding box center [782, 668] width 199 height 28
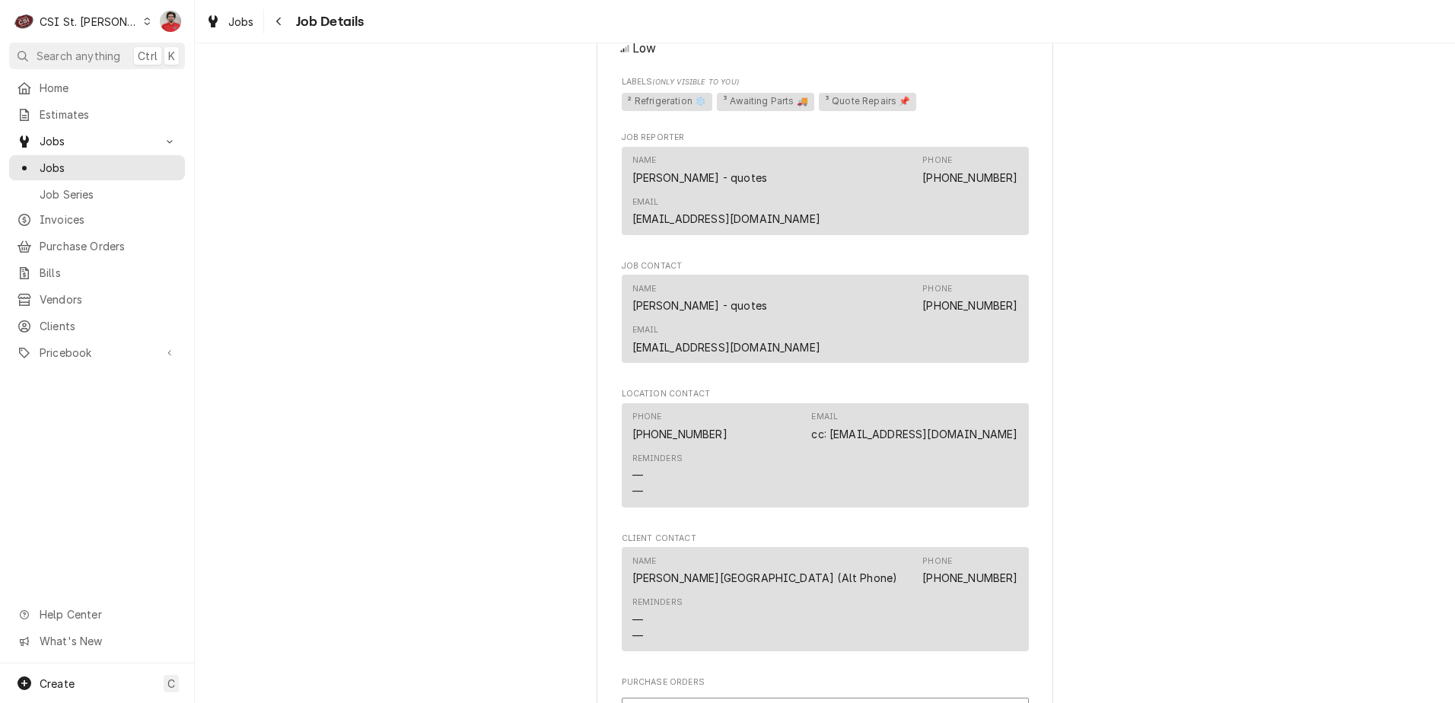
scroll to position [1632, 0]
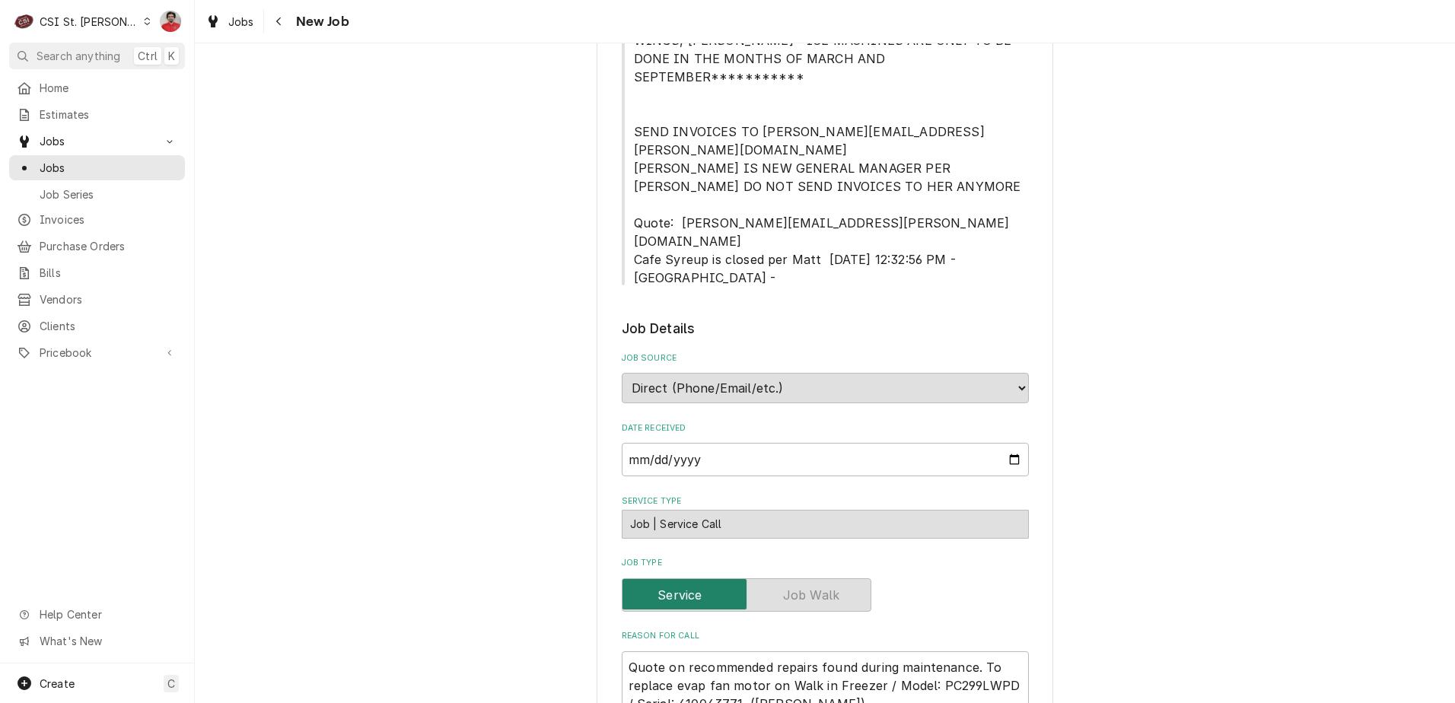
scroll to position [989, 0]
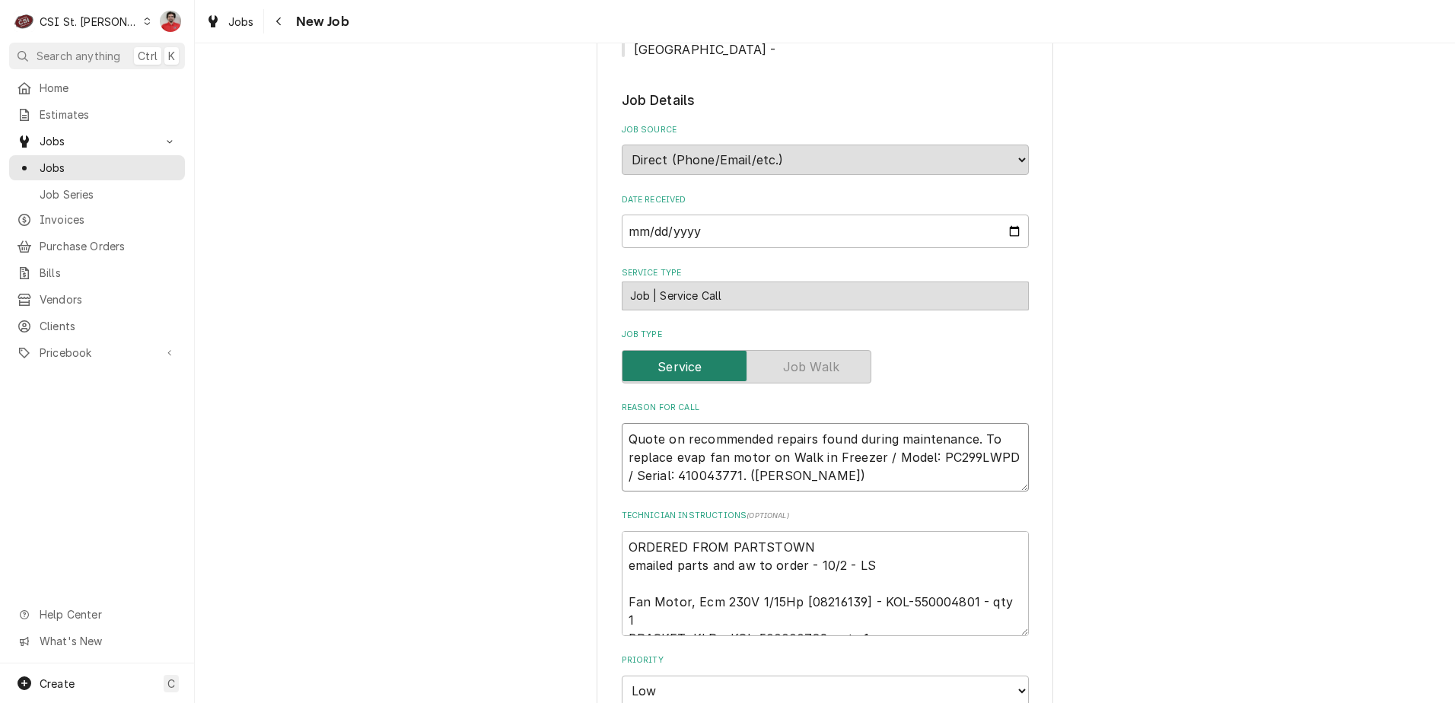
click at [708, 423] on textarea "Quote on recommended repairs found during maintenance. To replace evap fan moto…" at bounding box center [825, 457] width 407 height 68
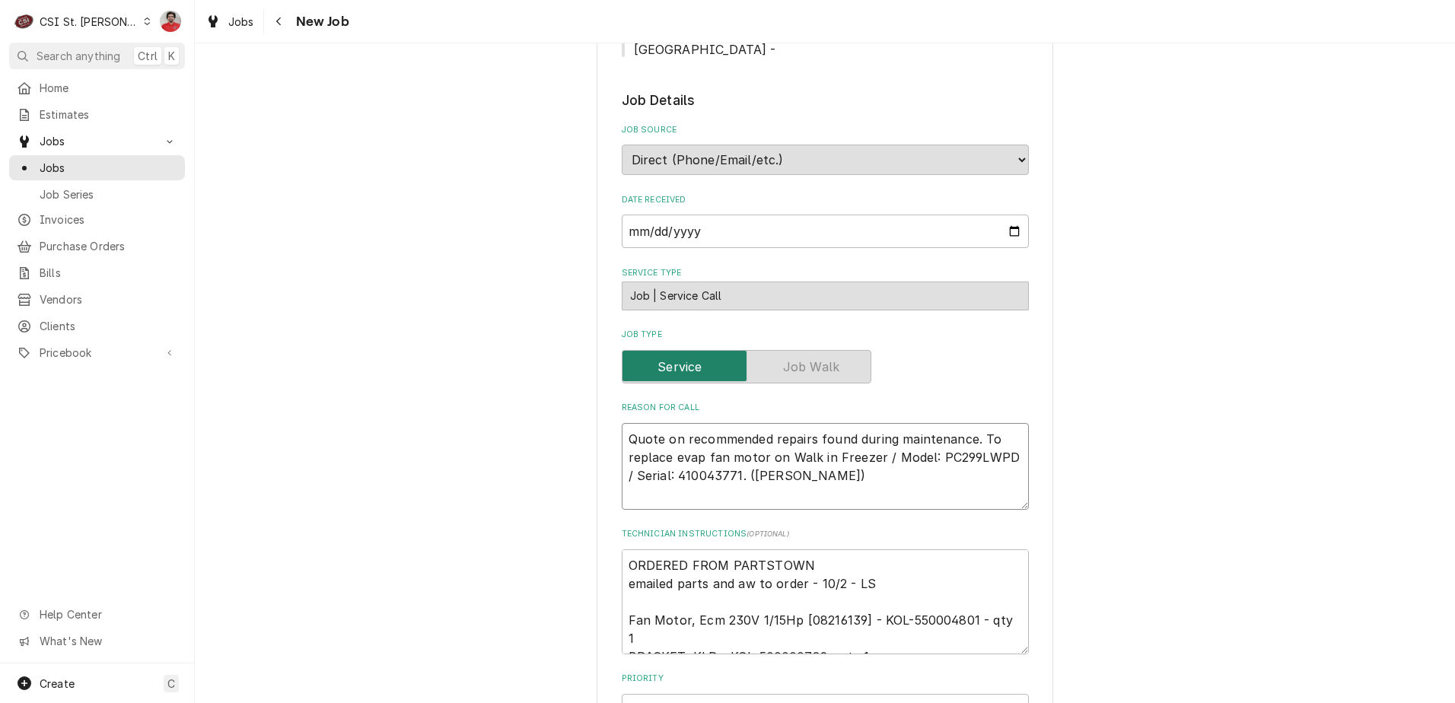
type textarea "x"
type textarea "Quote on recommended repairs found during maintenance. To replace evap fan moto…"
type textarea "x"
type textarea "K Quote on recommended repairs found during maintenance. To replace evap fan mo…"
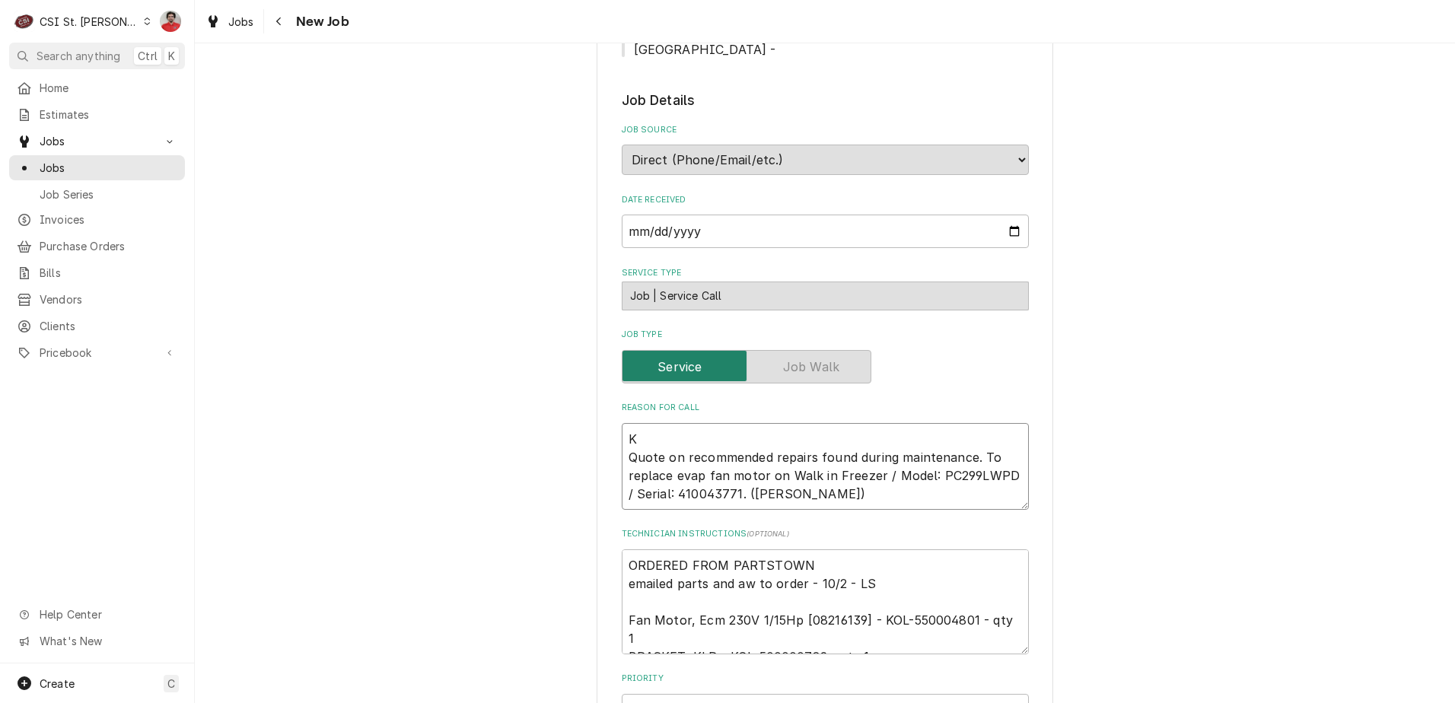
type textarea "x"
type textarea "KO Quote on recommended repairs found during maintenance. To replace evap fan m…"
type textarea "x"
type textarea "KOL Quote on recommended repairs found during maintenance. To replace evap fan …"
type textarea "x"
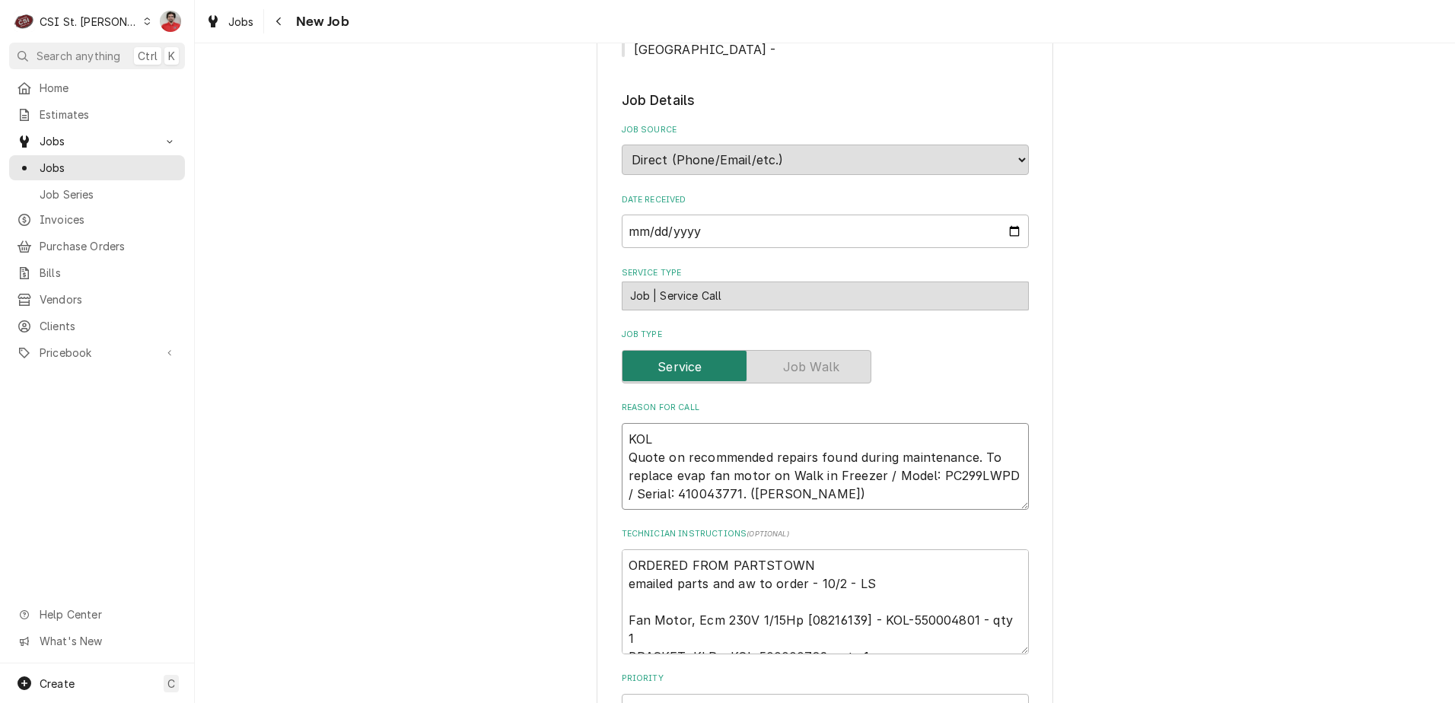
type textarea "KOL- Quote on recommended repairs found during maintenance. To replace evap fan…"
type textarea "x"
type textarea "KOL-5 Quote on recommended repairs found during maintenance. To replace evap fa…"
type textarea "x"
type textarea "KOL-55 Quote on recommended repairs found during maintenance. To replace evap f…"
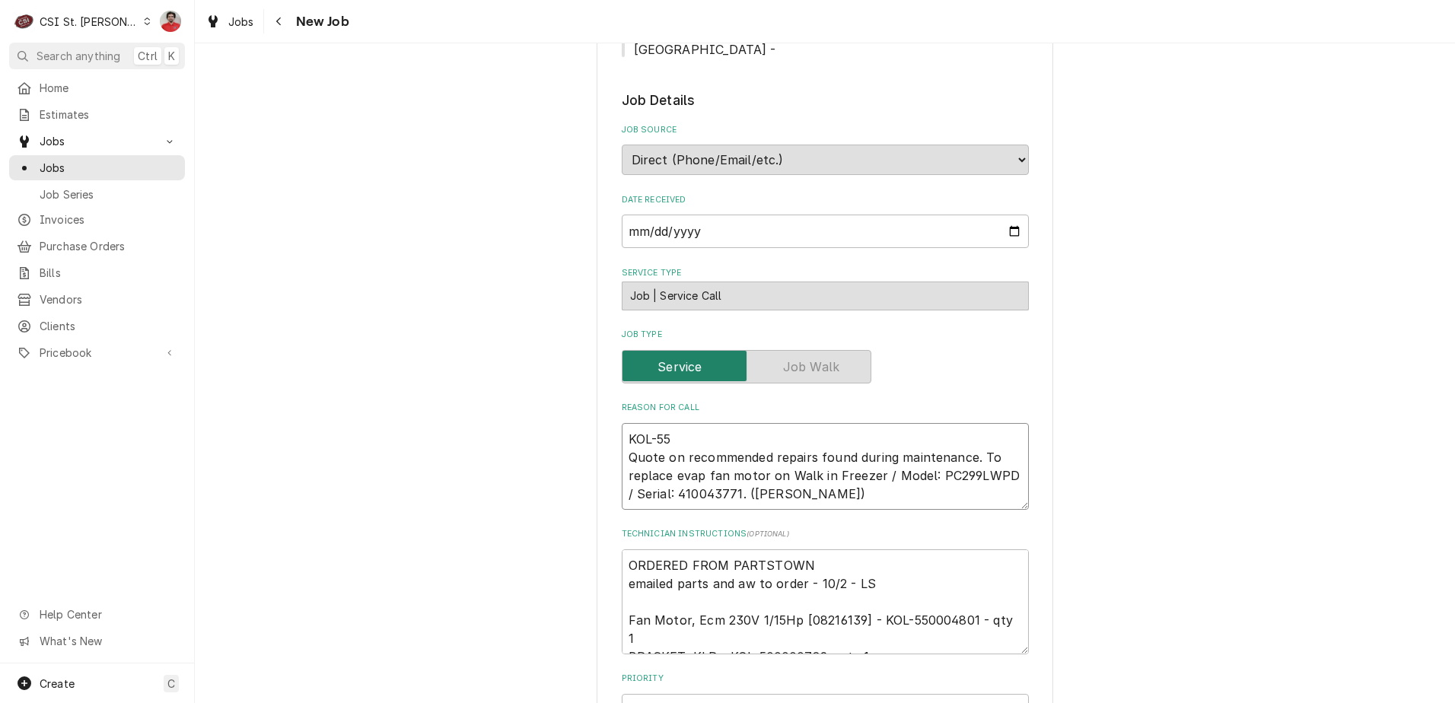
type textarea "x"
type textarea "KOL-550 Quote on recommended repairs found during maintenance. To replace evap …"
type textarea "x"
type textarea "KOL-5500 Quote on recommended repairs found during maintenance. To replace evap…"
type textarea "x"
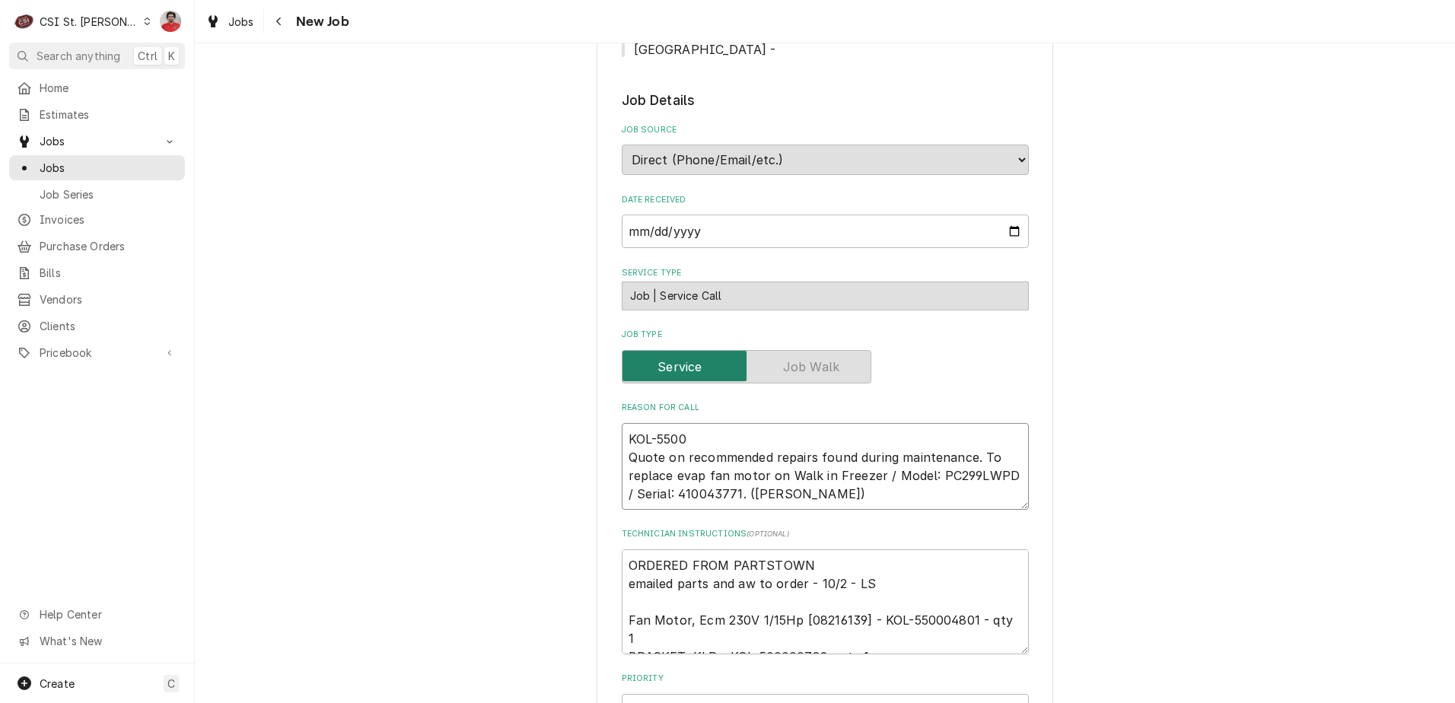
type textarea "KOL-55000 Quote on recommended repairs found during maintenance. To replace eva…"
type textarea "x"
type textarea "KOL-550004 Quote on recommended repairs found during maintenance. To replace ev…"
type textarea "x"
type textarea "KOL-5500048 Quote on recommended repairs found during maintenance. To replace e…"
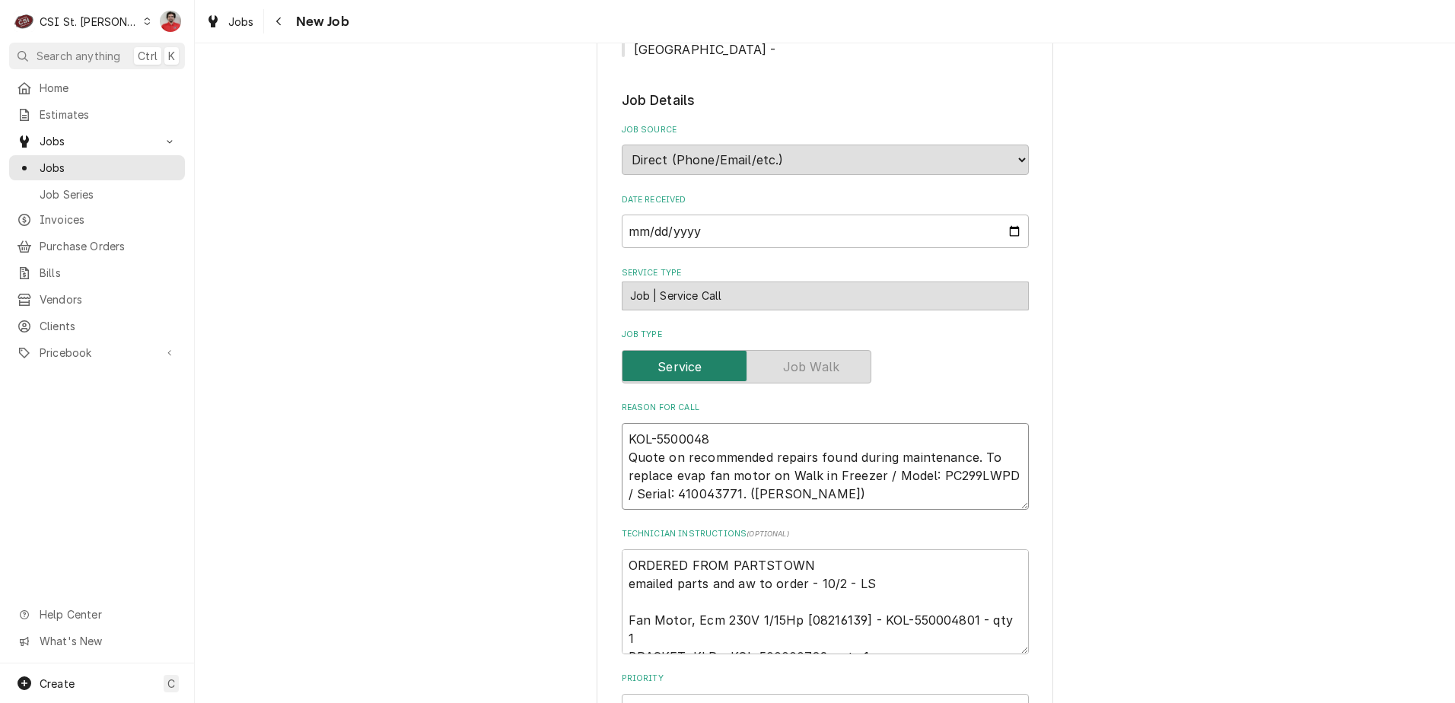
type textarea "x"
type textarea "KOL-55000480 Quote on recommended repairs found during maintenance. To replace …"
type textarea "x"
type textarea "KOL-550004801 Quote on recommended repairs found during maintenance. To replace…"
type textarea "x"
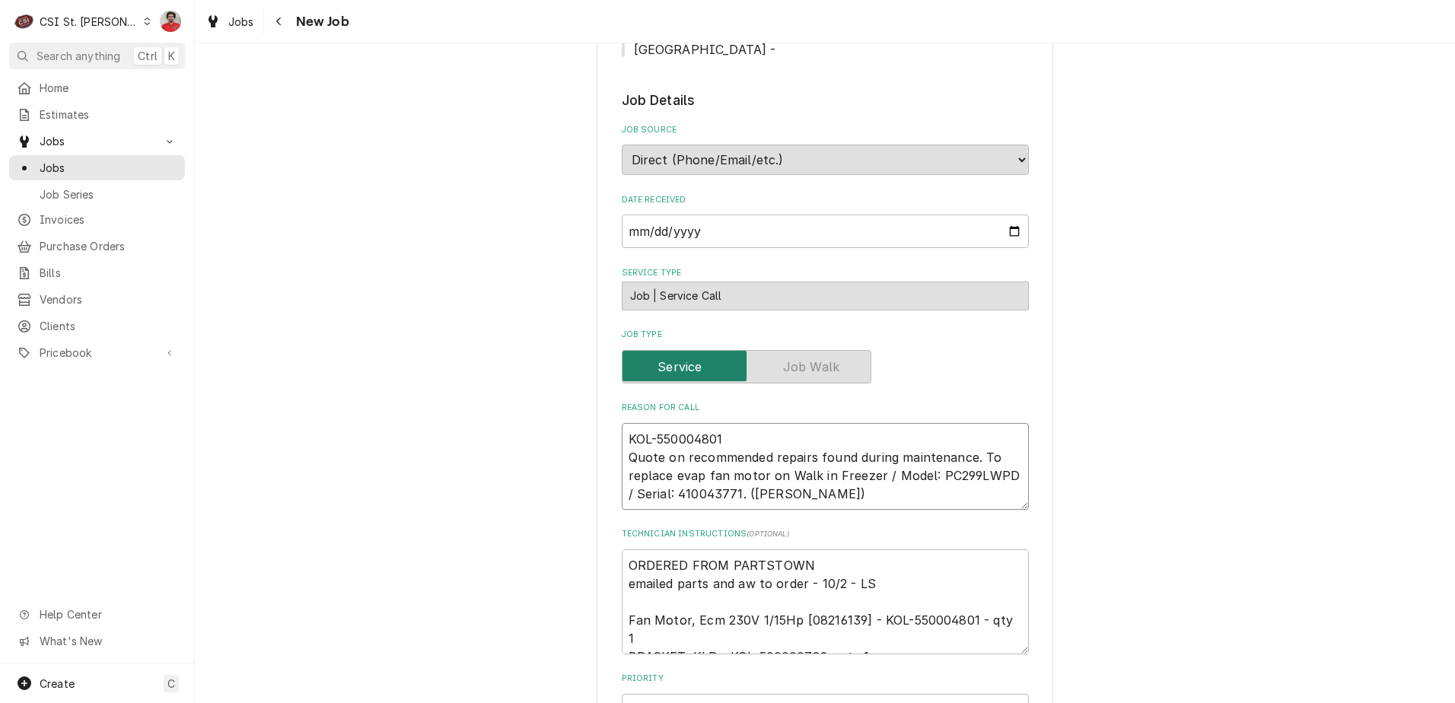
type textarea "KOL-550004801 a Quote on recommended repairs found during maintenance. To repla…"
type textarea "x"
type textarea "KOL-550004801 an Quote on recommended repairs found during maintenance. To repl…"
type textarea "x"
type textarea "KOL-550004801 and Quote on recommended repairs found during maintenance. To rep…"
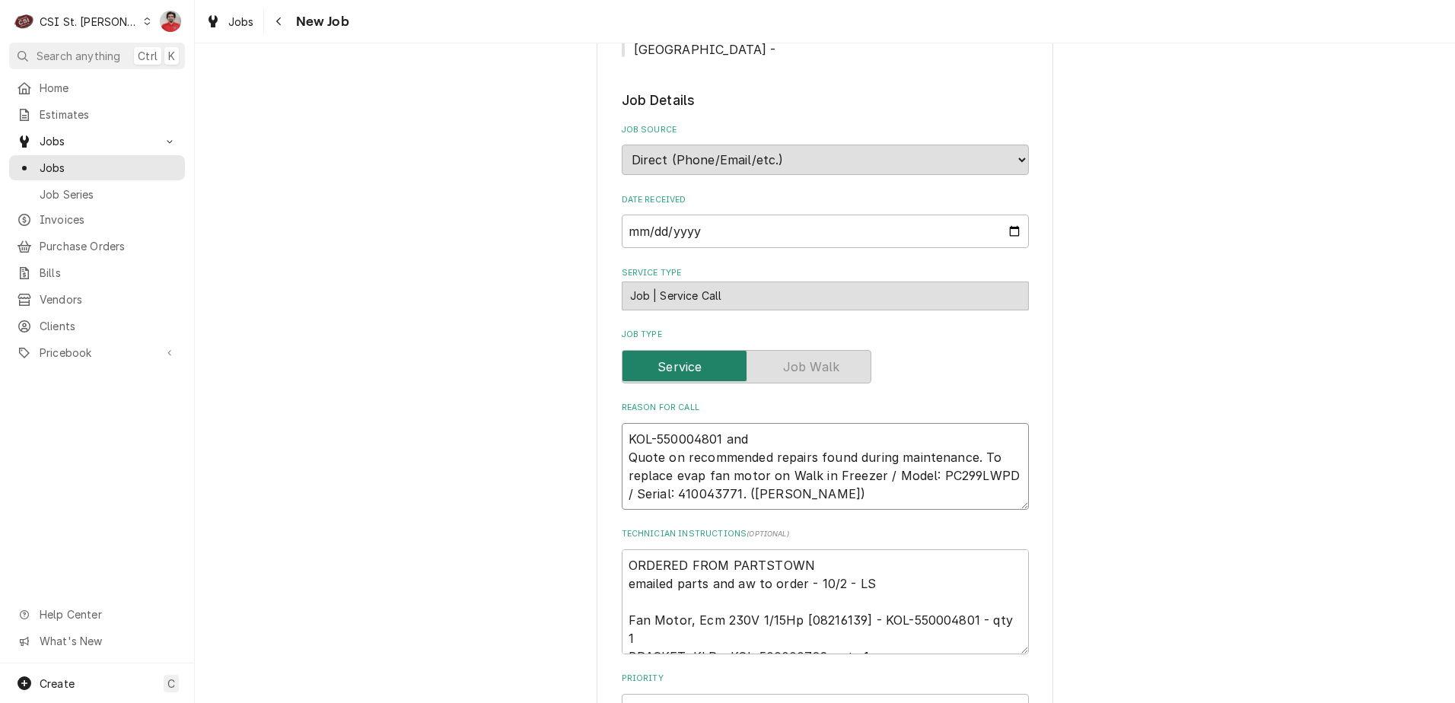
type textarea "x"
type textarea "KOL-550004801 and Quote on recommended repairs found during maintenance. To rep…"
type textarea "x"
type textarea "KOL-550004801 and K Quote on recommended repairs found during maintenance. To r…"
type textarea "x"
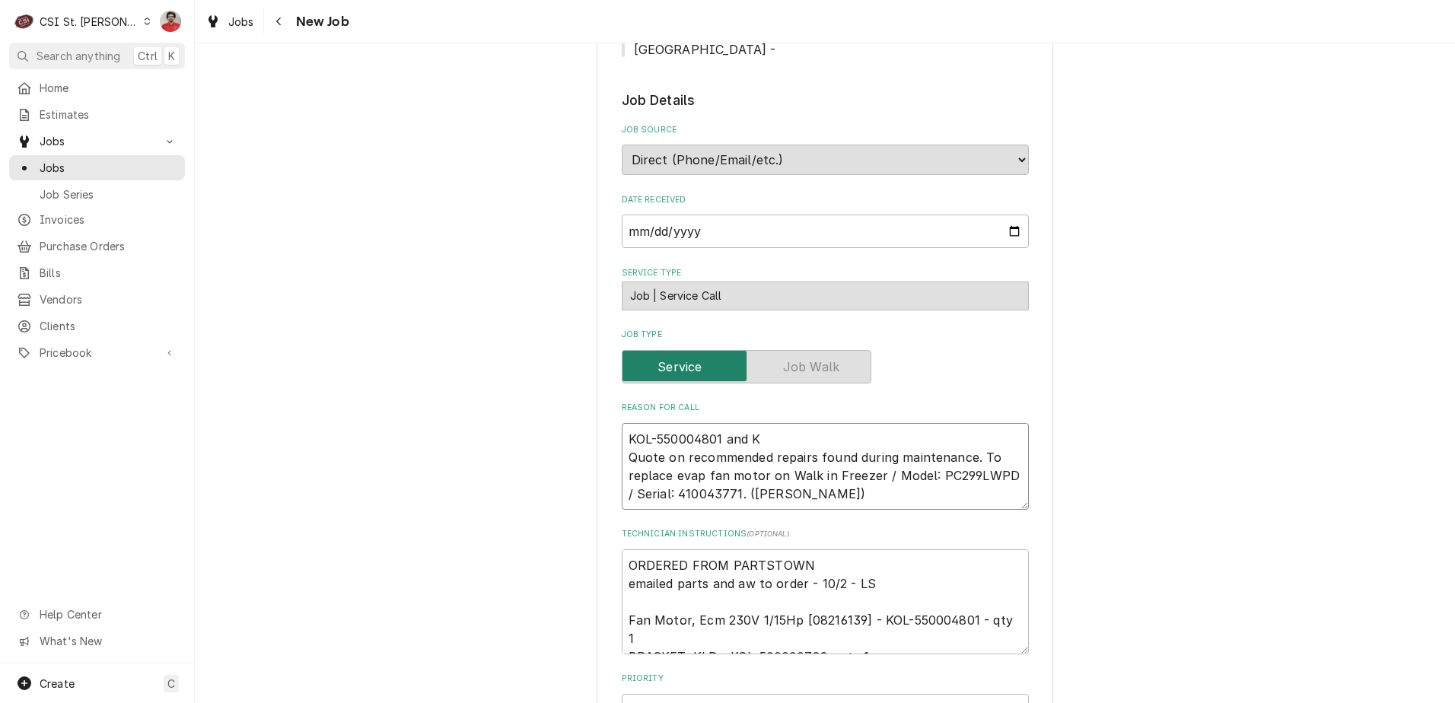
type textarea "KOL-550004801 and KO Quote on recommended repairs found during maintenance. To …"
type textarea "x"
type textarea "KOL-550004801 and KOL Quote on recommended repairs found during maintenance. To…"
type textarea "x"
type textarea "KOL-550004801 and KOL- Quote on recommended repairs found during maintenance. T…"
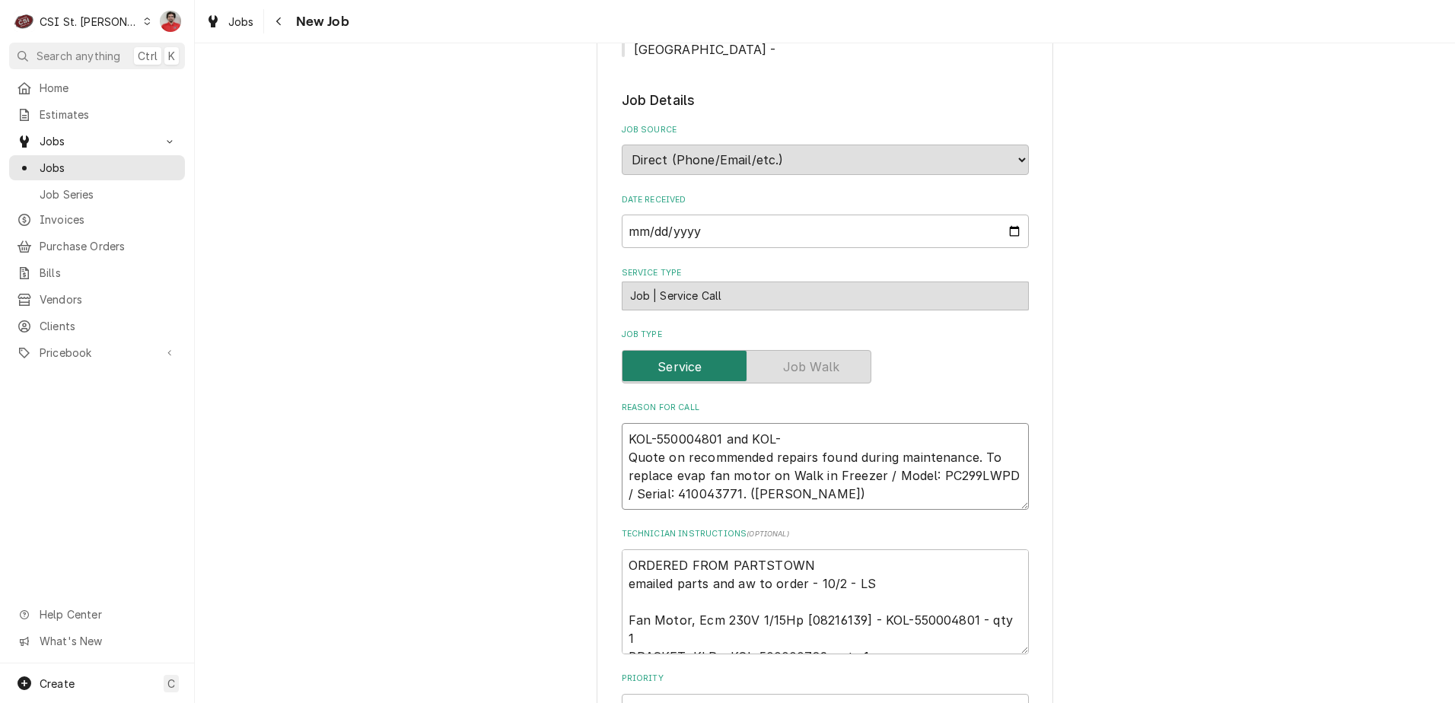
type textarea "x"
type textarea "KOL-550004801 and KOL-5 Quote on recommended repairs found during maintenance. …"
type textarea "x"
type textarea "KOL-550004801 and KOL-50 Quote on recommended repairs found during maintenance.…"
type textarea "x"
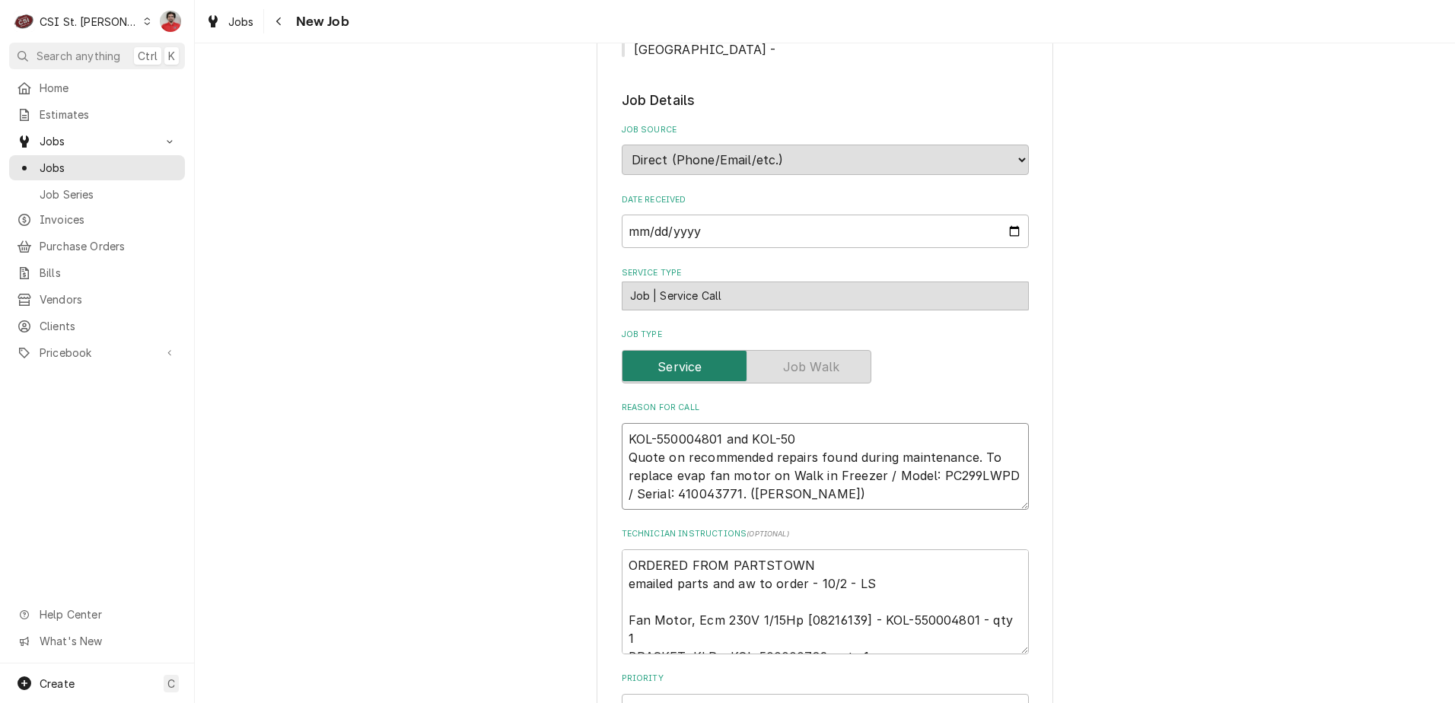
type textarea "KOL-550004801 and KOL-500 Quote on recommended repairs found during maintenance…"
type textarea "x"
type textarea "KOL-550004801 and KOL-5000 Quote on recommended repairs found during maintenanc…"
type textarea "x"
type textarea "KOL-550004801 and KOL-50000 Quote on recommended repairs found during maintenan…"
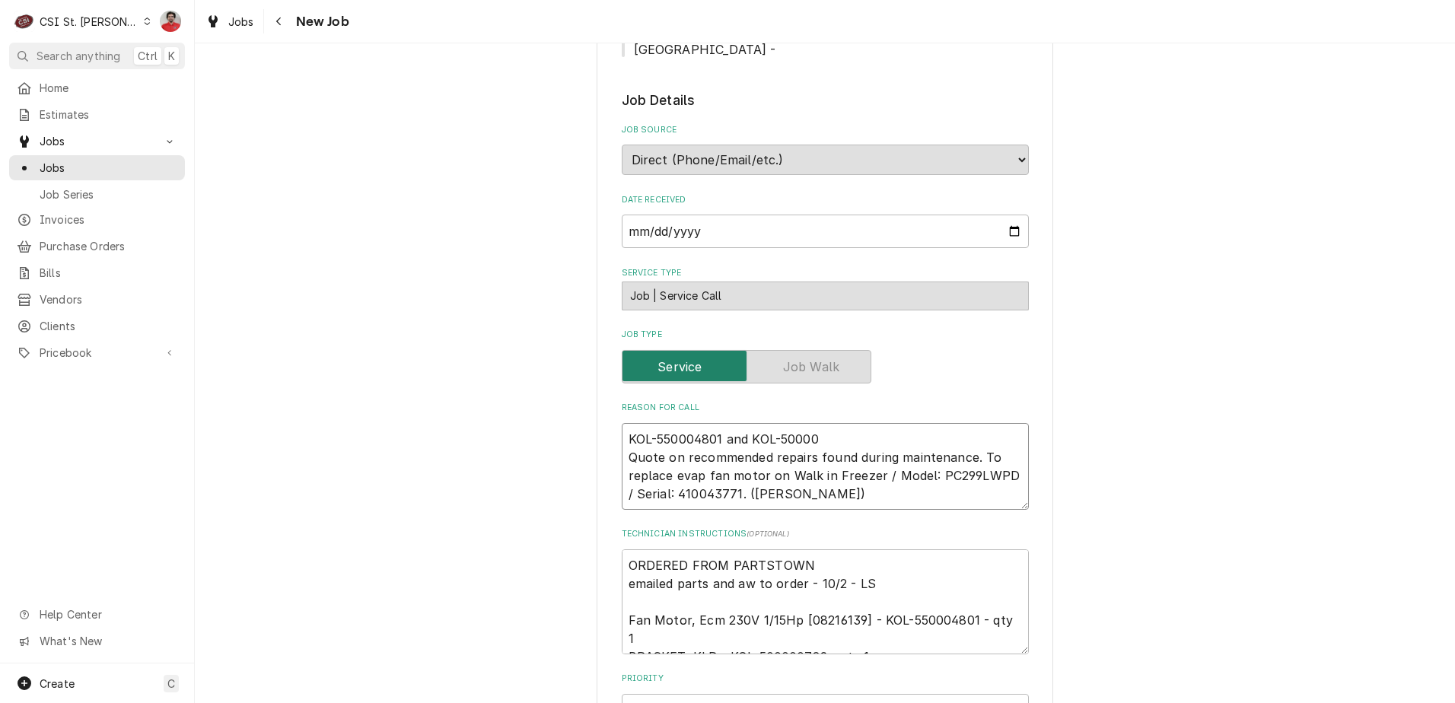
type textarea "x"
type textarea "KOL-550004801 and KOL-500000 Quote on recommended repairs found during maintena…"
type textarea "x"
type textarea "KOL-550004801 and KOL-5000007 Quote on recommended repairs found during mainten…"
type textarea "x"
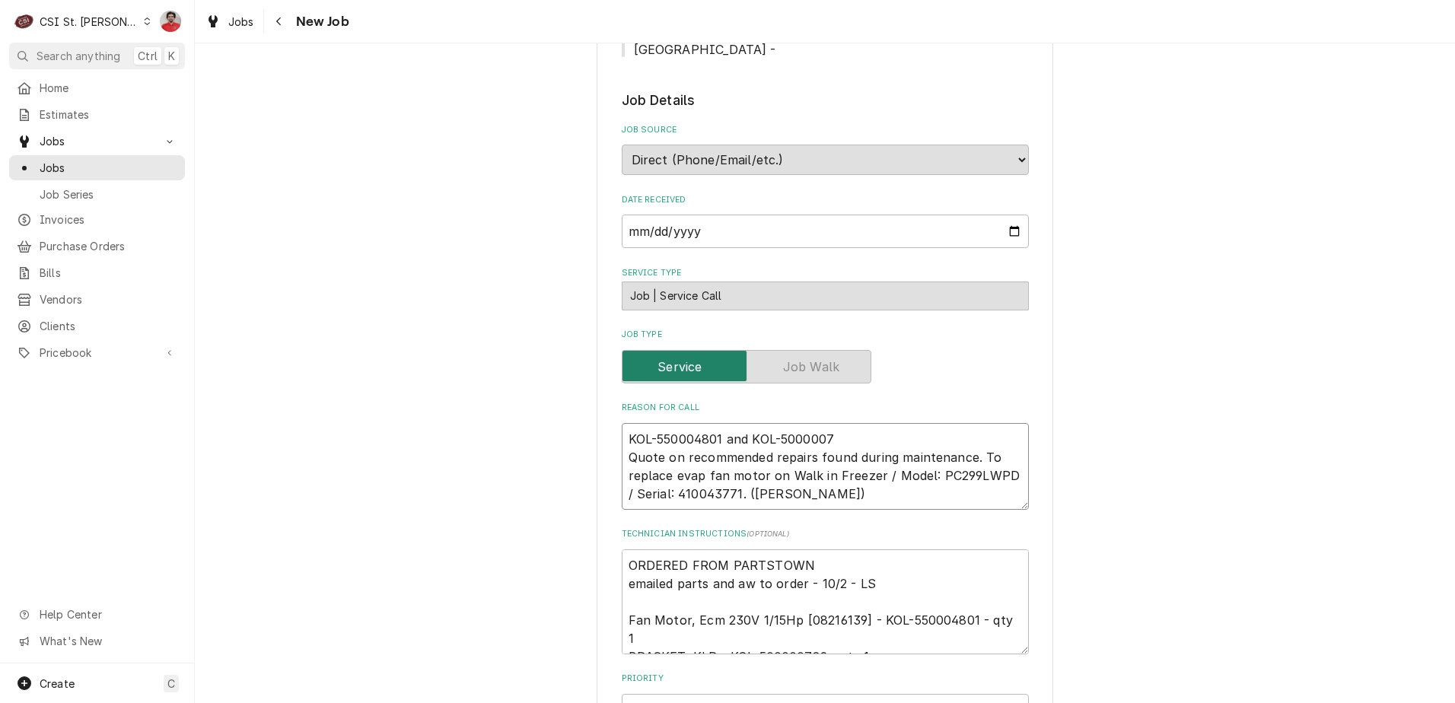
type textarea "KOL-550004801 and KOL-50000078 Quote on recommended repairs found during mainte…"
type textarea "x"
type textarea "KOL-550004801 and KOL-500000789 Quote on recommended repairs found during maint…"
type textarea "x"
type textarea "KOL-550004801 and KOL-500000789 Quote on recommended repairs found during maint…"
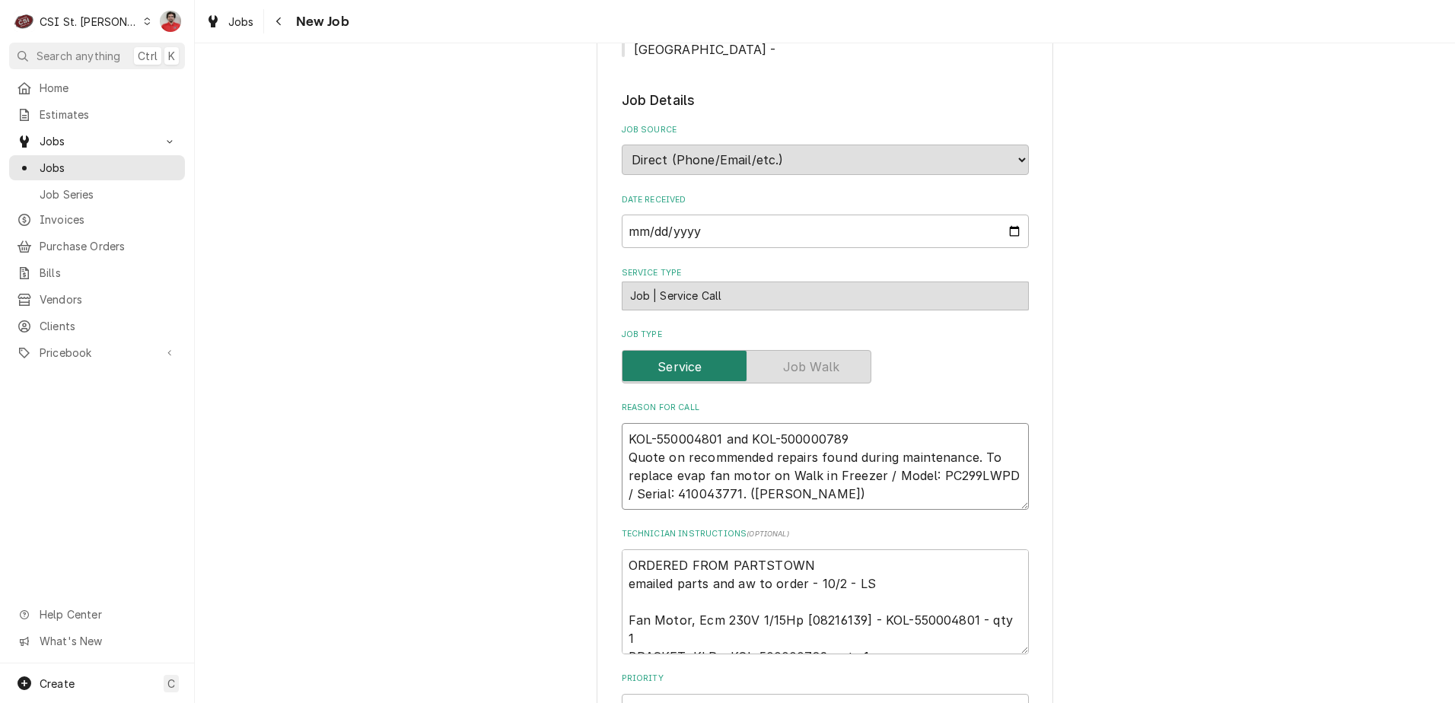
type textarea "x"
type textarea "KOL-550004801 and KOL-500000789 r Quote on recommended repairs found during mai…"
type textarea "x"
type textarea "KOL-550004801 and KOL-500000789 re Quote on recommended repairs found during ma…"
type textarea "x"
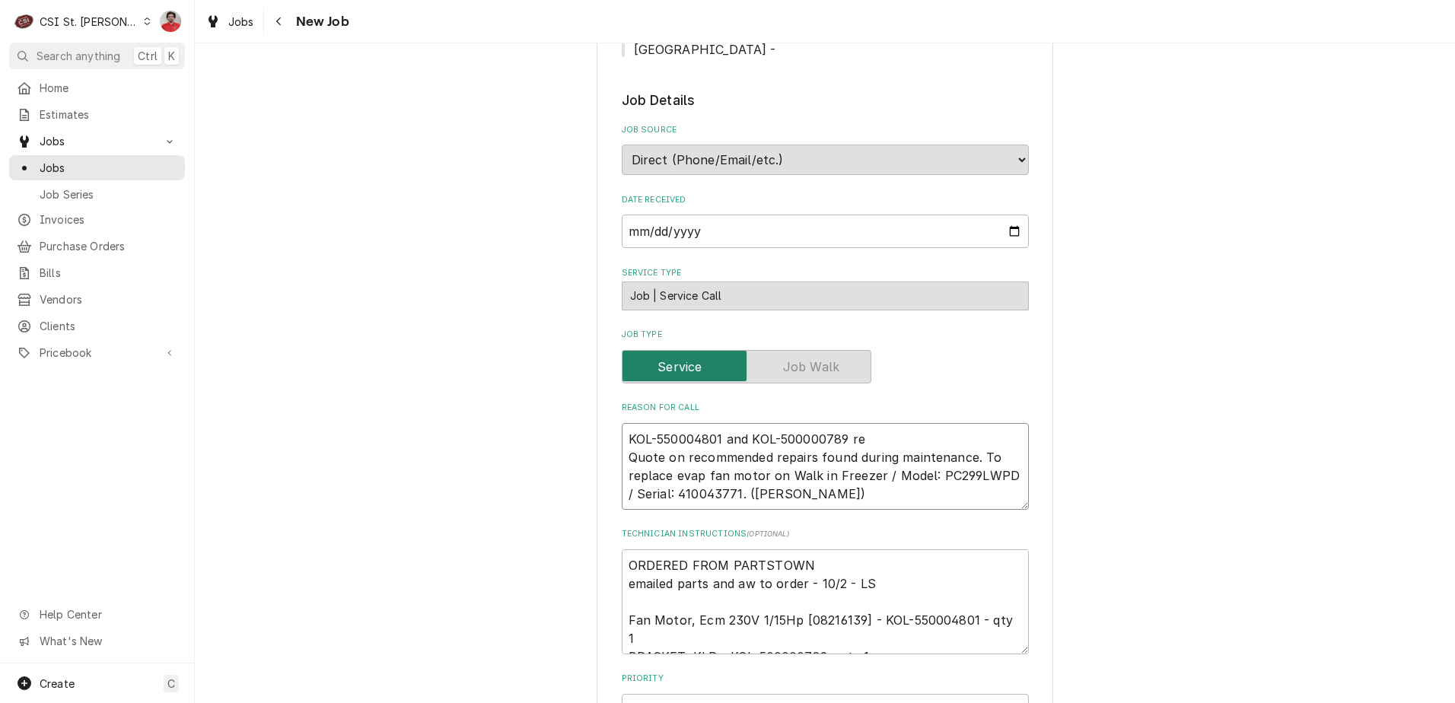
type textarea "KOL-550004801 and KOL-500000789 rec Quote on recommended repairs found during m…"
type textarea "x"
type textarea "KOL-550004801 and KOL-500000789 rec Quote on recommended repairs found during m…"
type textarea "x"
type textarea "KOL-550004801 and KOL-500000789 rec t Quote on recommended repairs found during…"
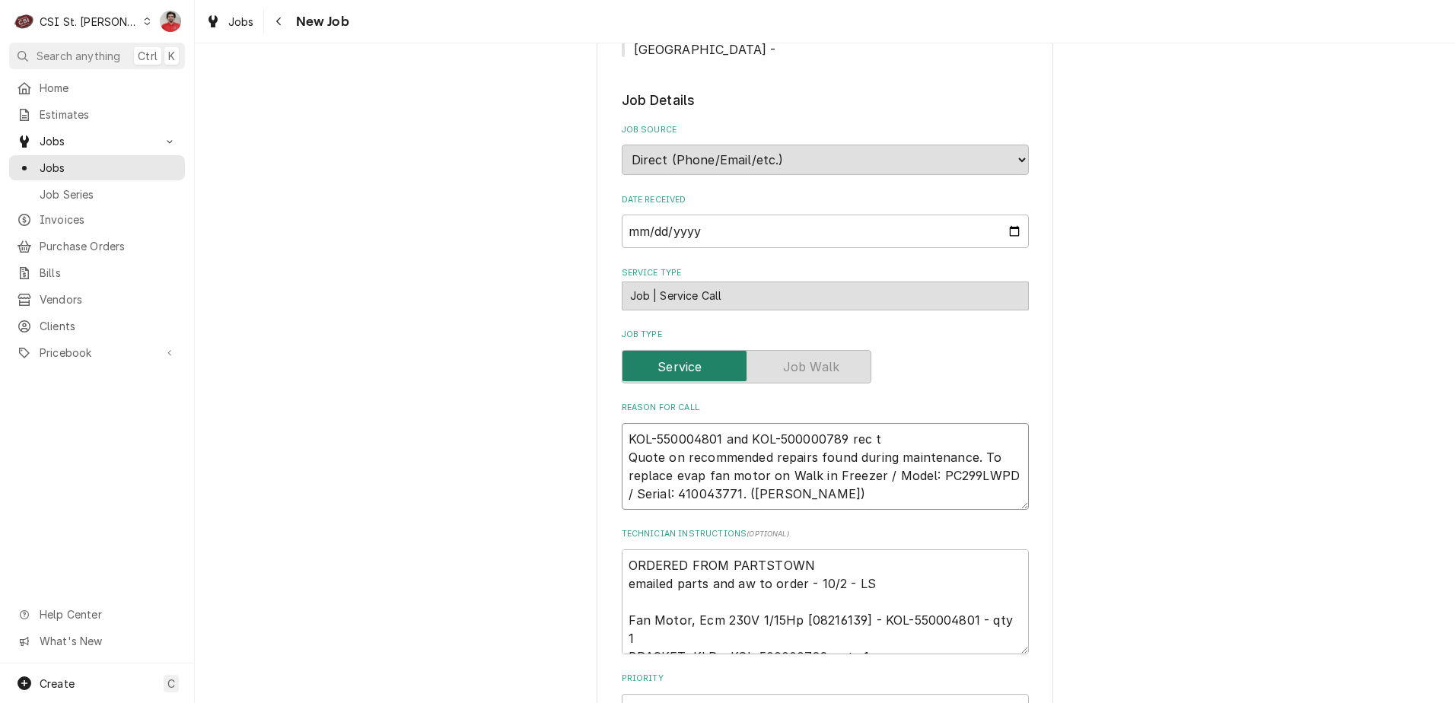
type textarea "x"
type textarea "KOL-550004801 and KOL-500000789 rec to Quote on recommended repairs found durin…"
type textarea "x"
type textarea "KOL-550004801 and KOL-500000789 rec to M Quote on recommended repairs found dur…"
type textarea "x"
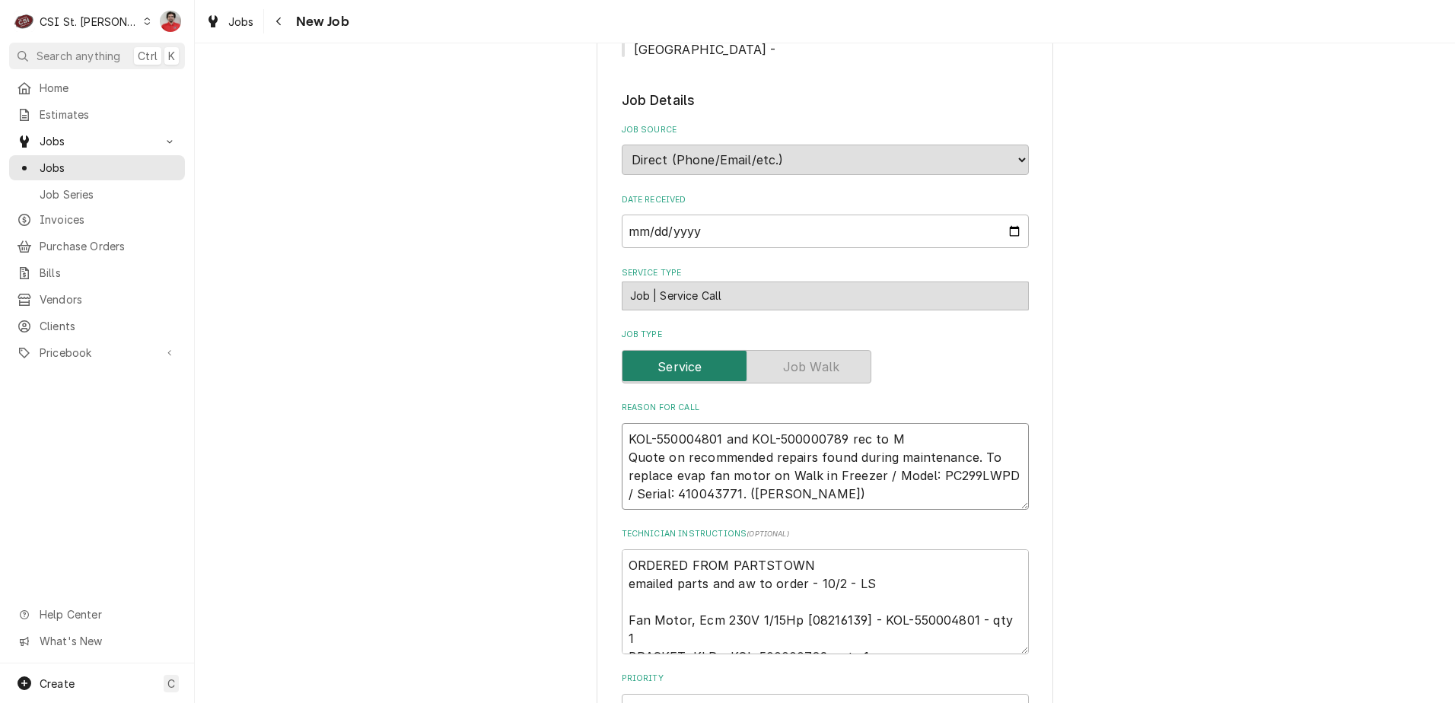
type textarea "KOL-550004801 and KOL-500000789 rec to Mi Quote on recommended repairs found du…"
type textarea "x"
type textarea "KOL-550004801 and KOL-500000789 rec to Mik Quote on recommended repairs found d…"
type textarea "x"
type textarea "KOL-550004801 and KOL-500000789 rec to Mike Quote on recommended repairs found …"
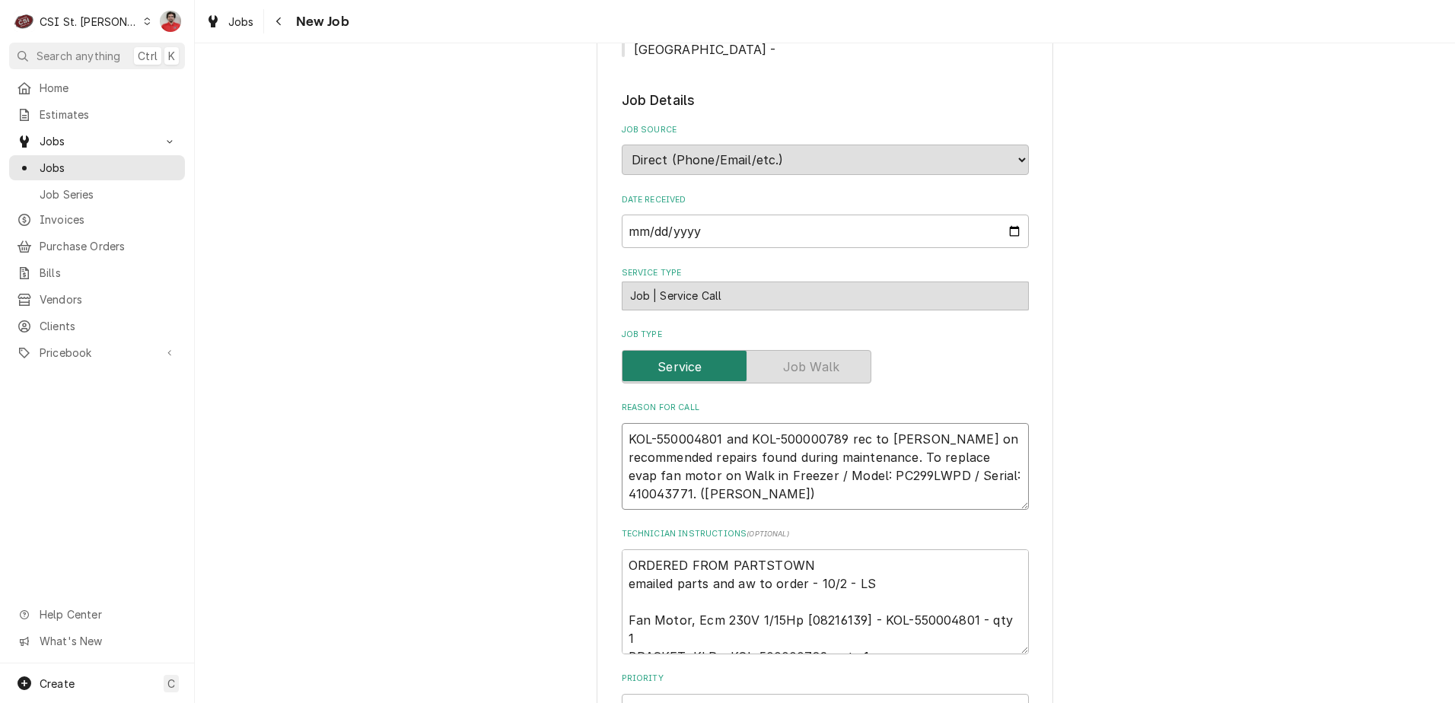
type textarea "x"
type textarea "KOL-550004801 and KOL-500000789 rec to Mike Quote on recommended repairs found …"
type textarea "x"
type textarea "KOL-550004801 and KOL-500000789 rec to Mike B Quote on recommended repairs foun…"
type textarea "x"
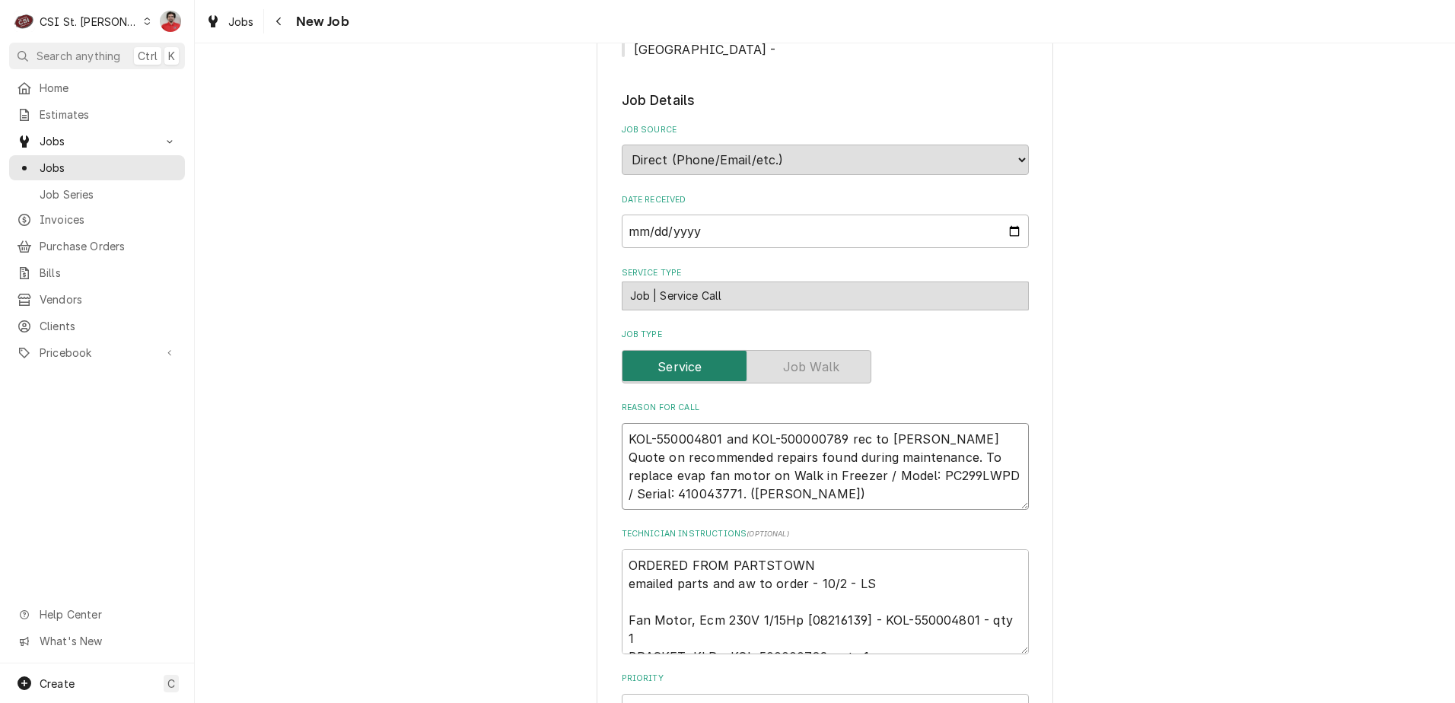
type textarea "KOL-550004801 and KOL-500000789 rec to Mike B' Quote on recommended repairs fou…"
type textarea "x"
type textarea "KOL-550004801 and KOL-500000789 rec to Mike B's Quote on recommended repairs fo…"
type textarea "x"
type textarea "KOL-550004801 and KOL-500000789 rec to Mike B's Quote on recommended repairs fo…"
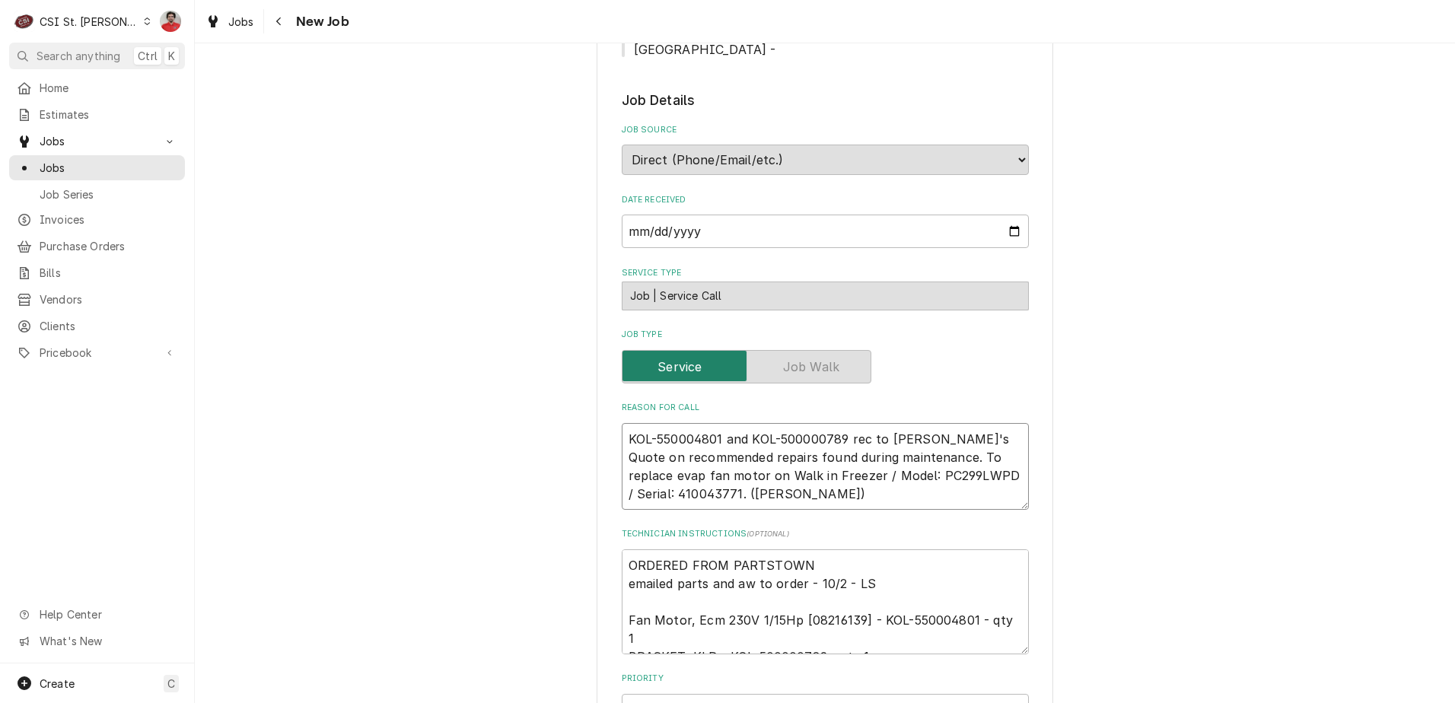
type textarea "x"
type textarea "KOL-550004801 and KOL-500000789 rec to Mike B's s Quote on recommended repairs …"
type textarea "x"
type textarea "KOL-550004801 and KOL-500000789 rec to Mike B's sh Quote on recommended repairs…"
type textarea "x"
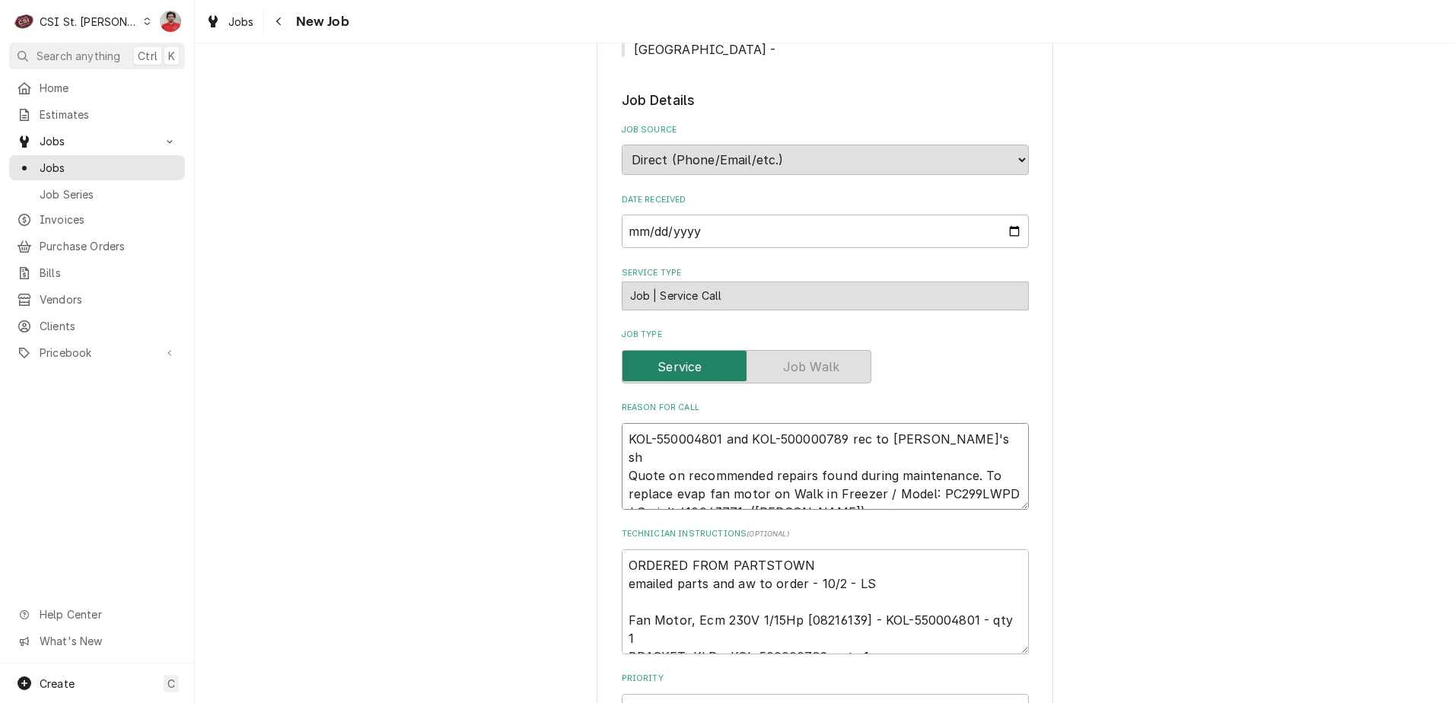
type textarea "KOL-550004801 and KOL-500000789 rec to Mike B's she Quote on recommended repair…"
type textarea "x"
type textarea "KOL-550004801 and KOL-500000789 rec to Mike B's shel Quote on recommended repai…"
type textarea "x"
type textarea "KOL-550004801 and KOL-500000789 rec to Mike B's shelf Quote on recommended repa…"
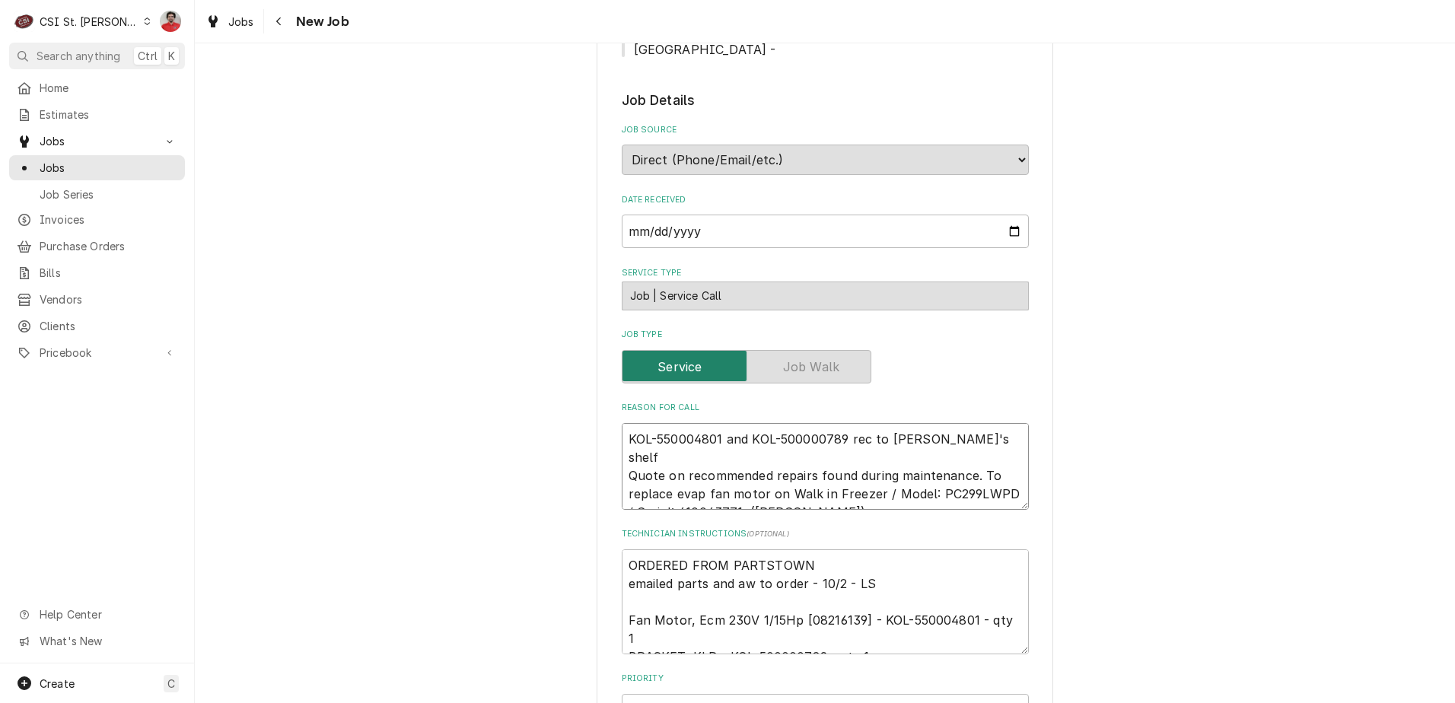
type textarea "x"
type textarea "KOL-550004801 and KOL-500000789 rec to Mike B's shelf Quote on recommended repa…"
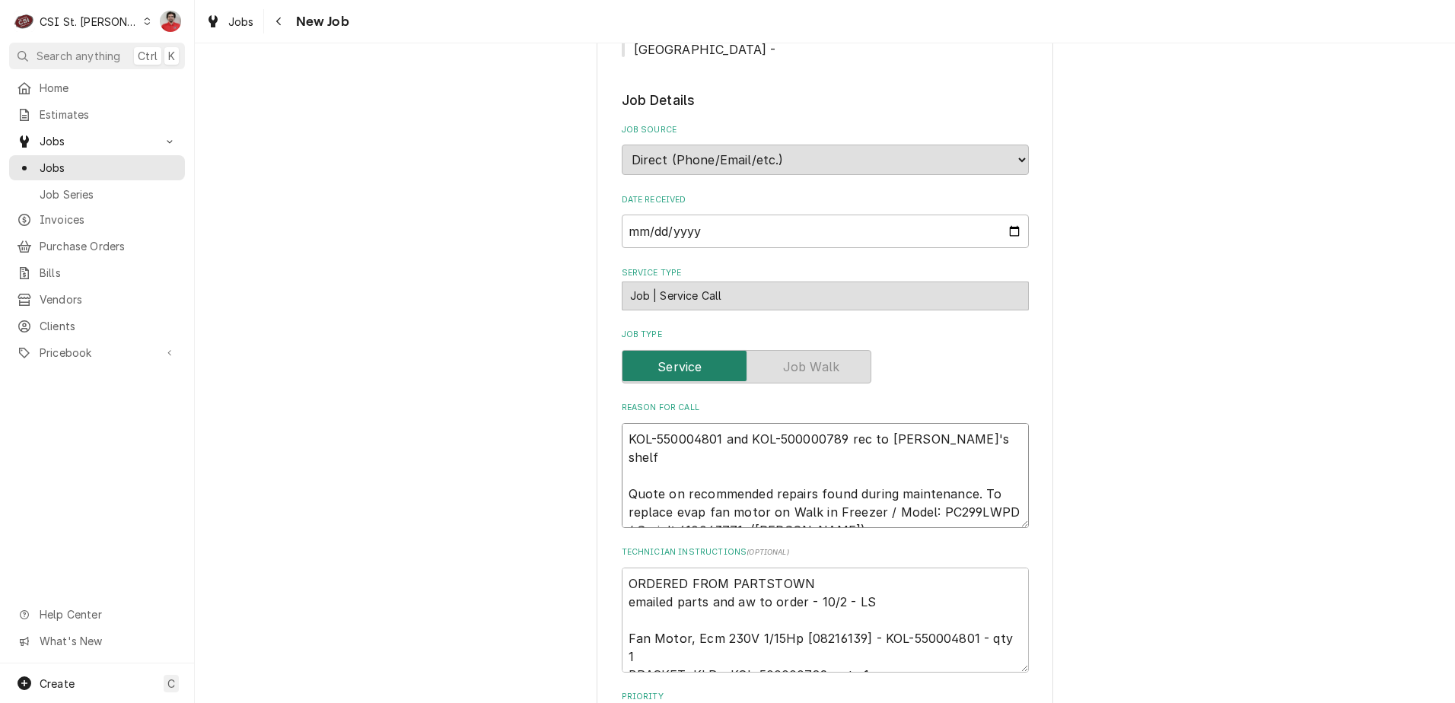
type textarea "x"
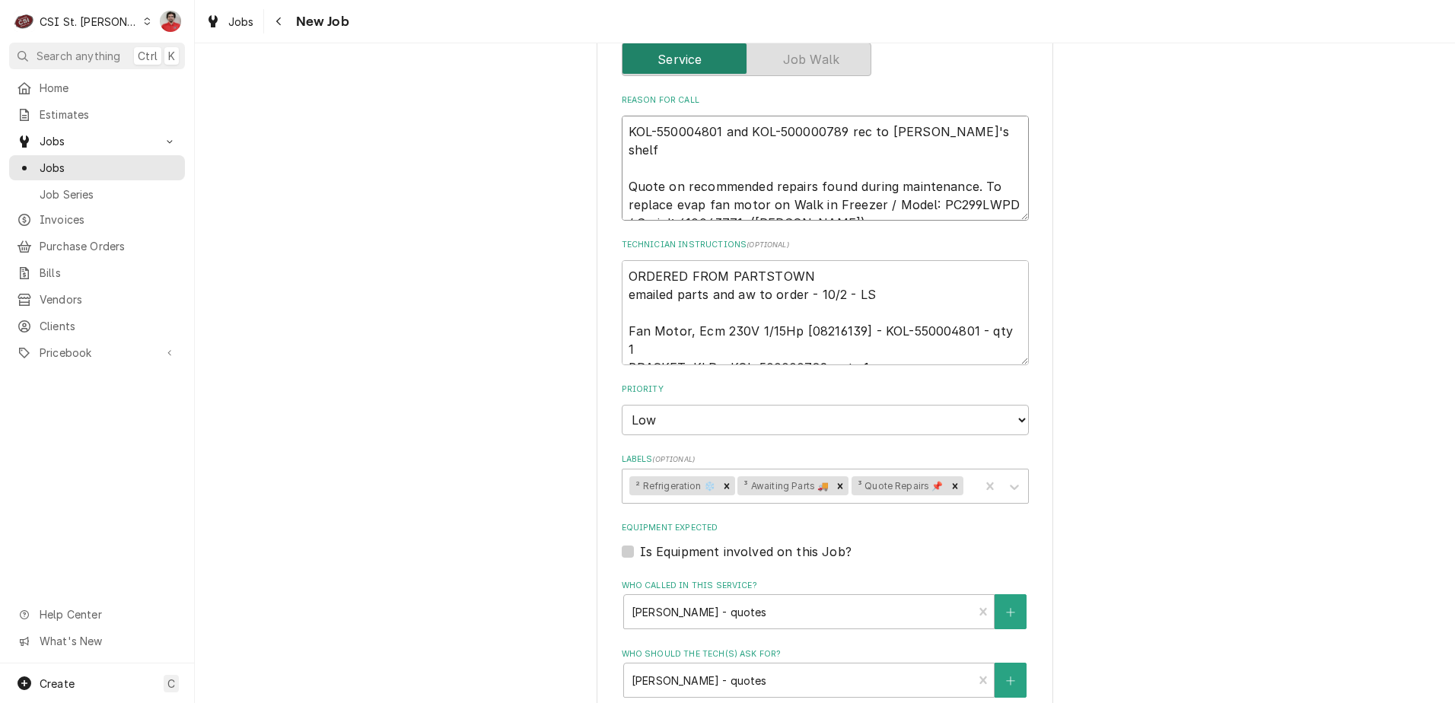
scroll to position [1369, 0]
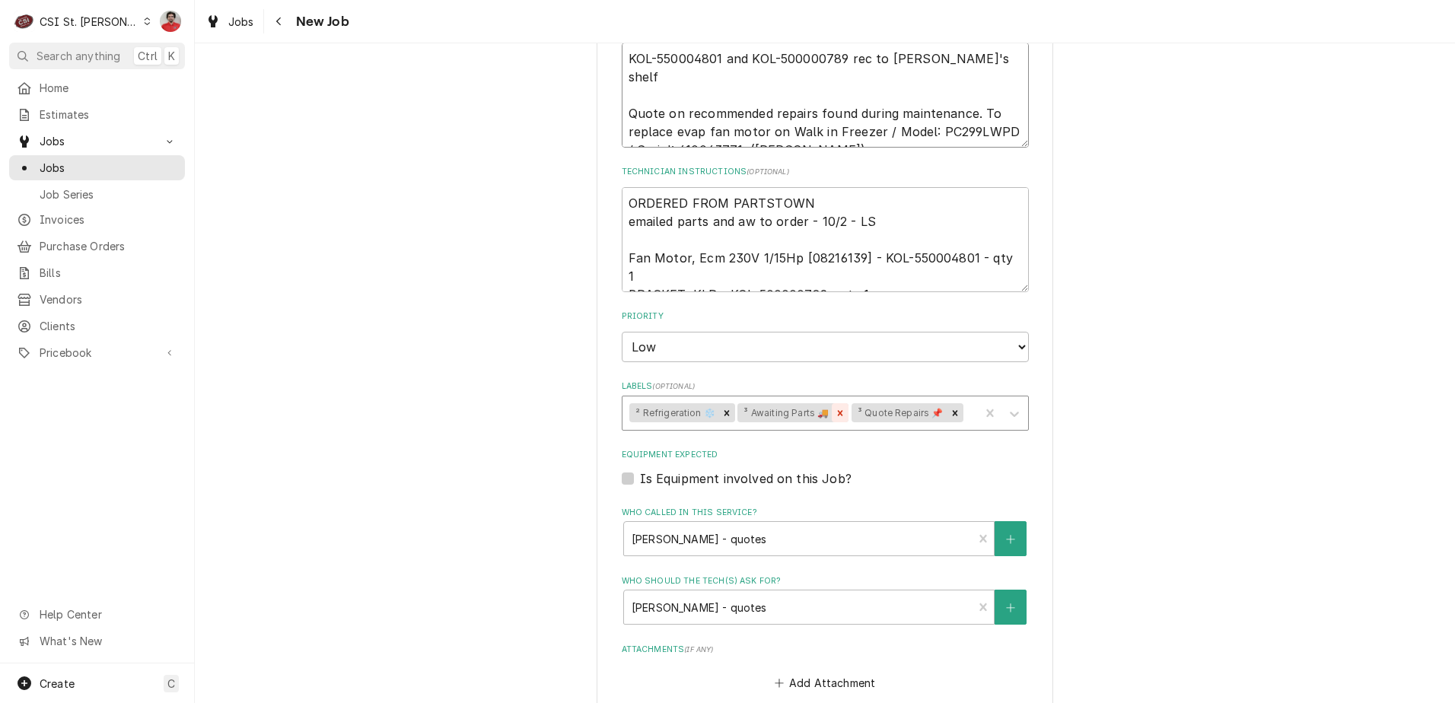
click at [835, 408] on icon "Remove ³ Awaiting Parts 🚚" at bounding box center [840, 413] width 11 height 11
type textarea "KOL-550004801 and KOL-500000789 rec to Mike B's shelf Quote on recommended repa…"
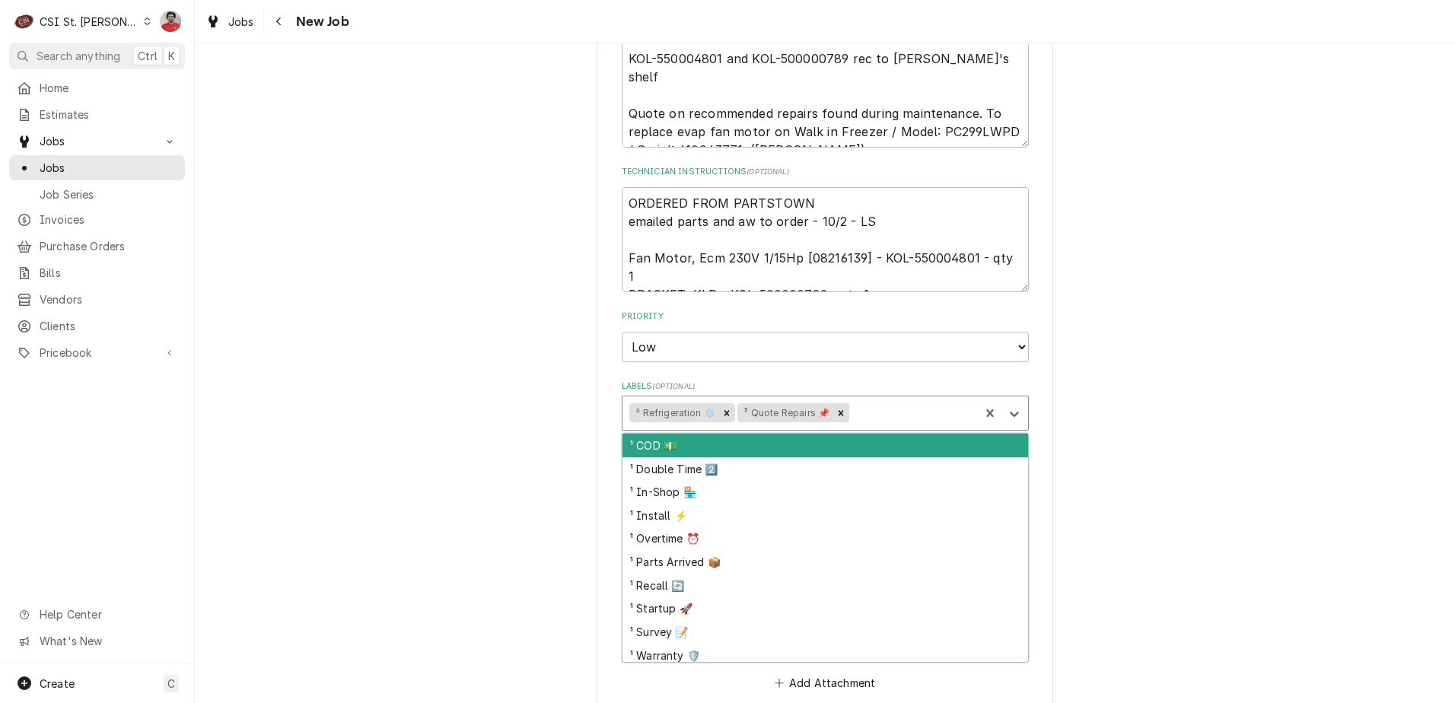
click at [877, 399] on div "Labels" at bounding box center [912, 412] width 120 height 27
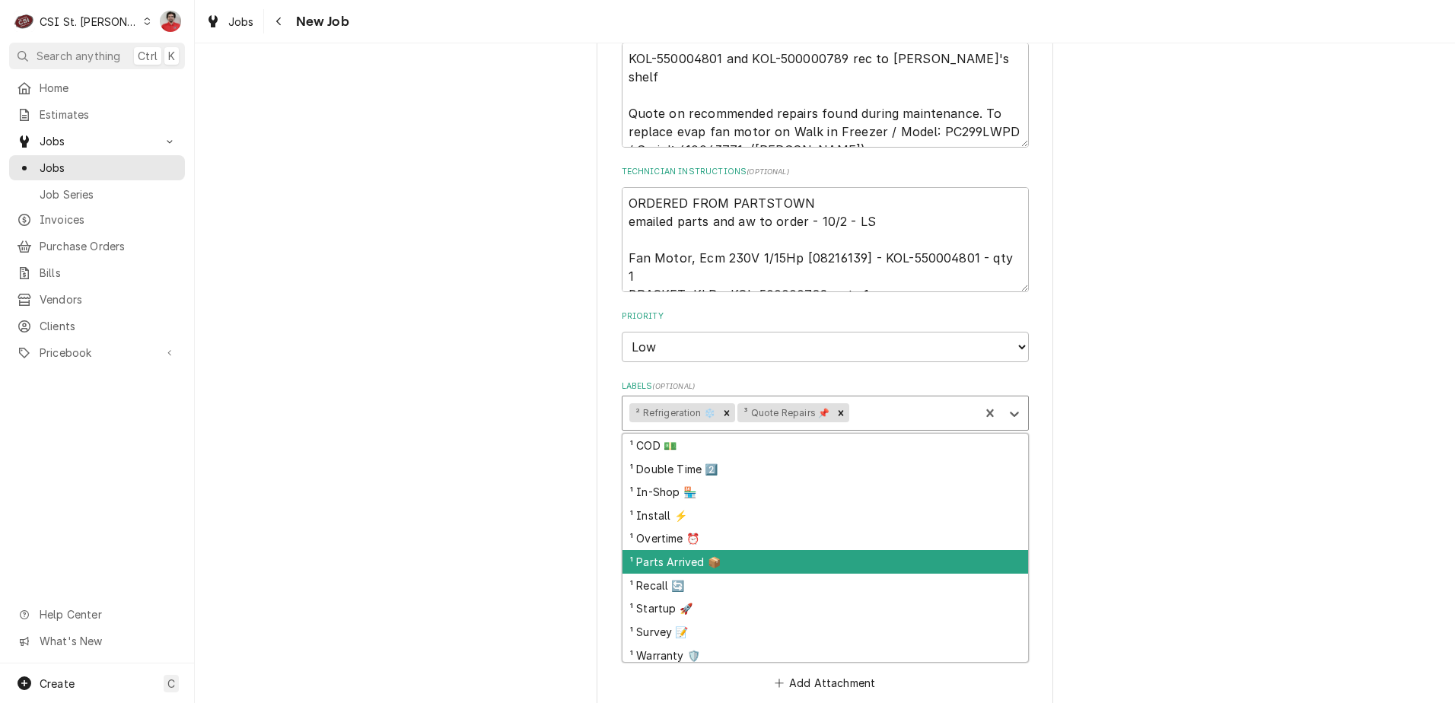
click at [777, 550] on div "¹ Parts Arrived 📦" at bounding box center [825, 562] width 406 height 24
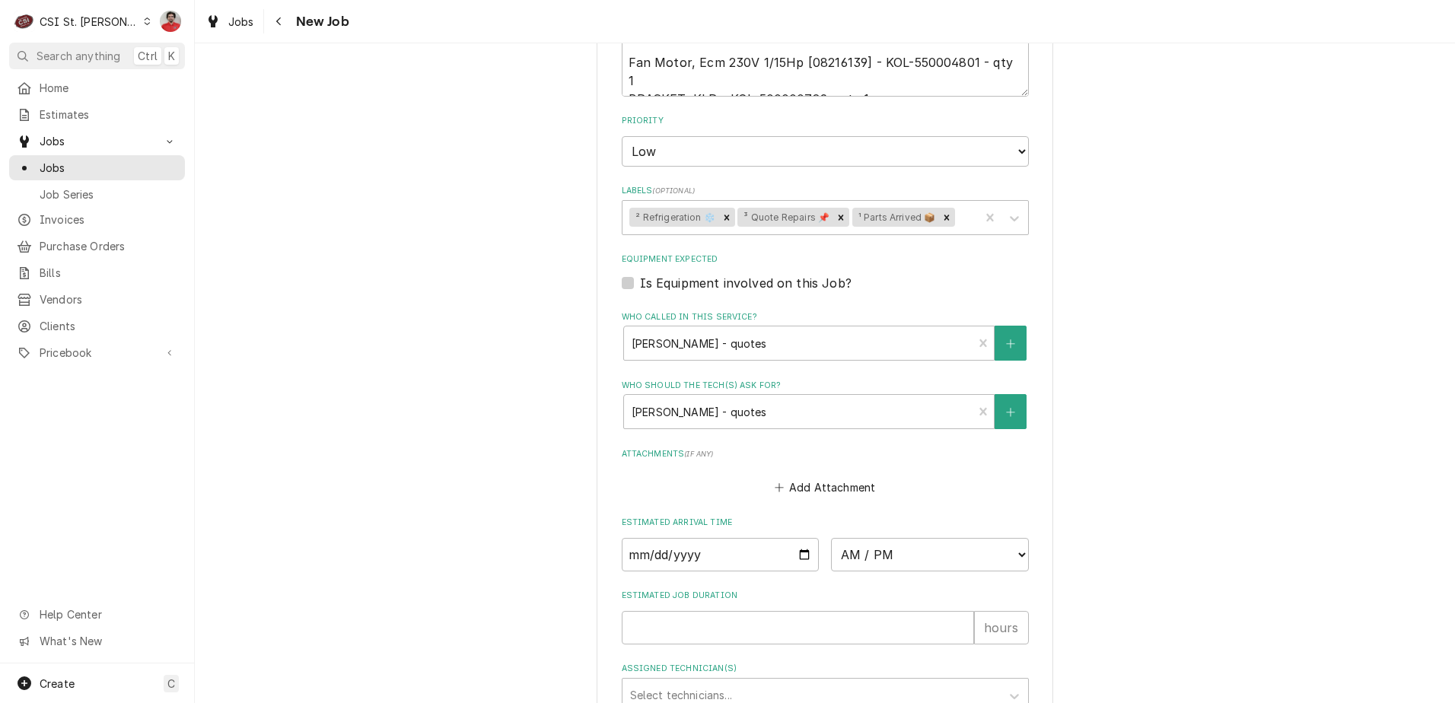
type textarea "x"
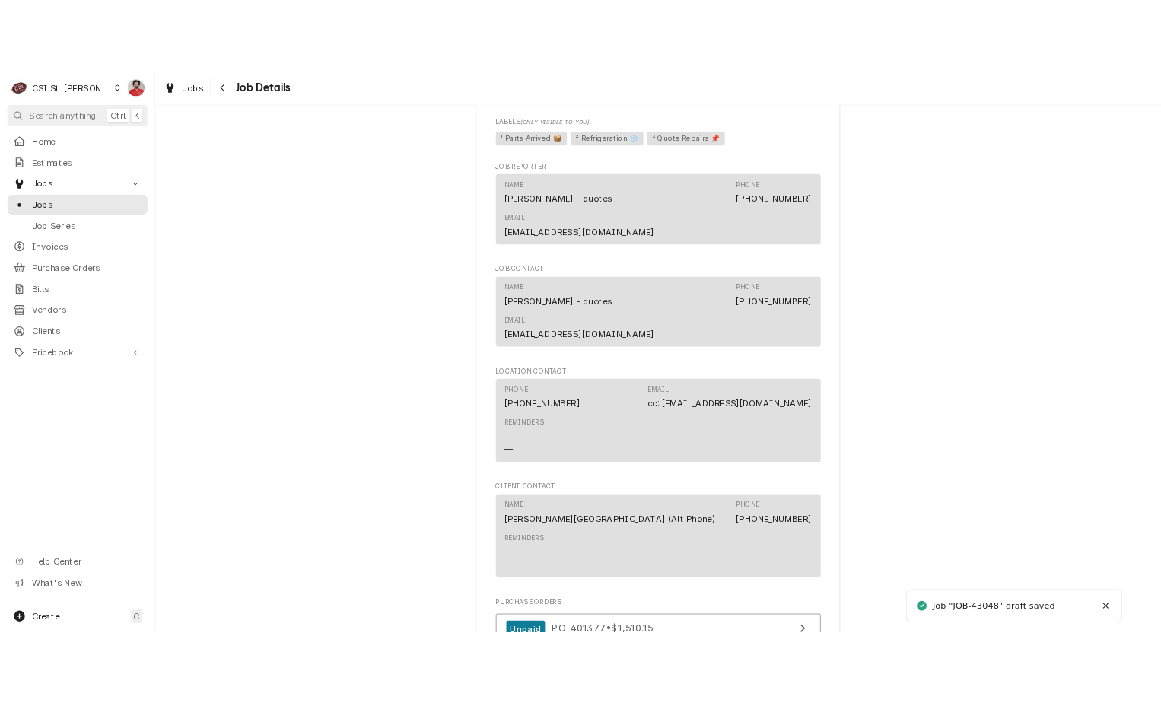
scroll to position [1668, 0]
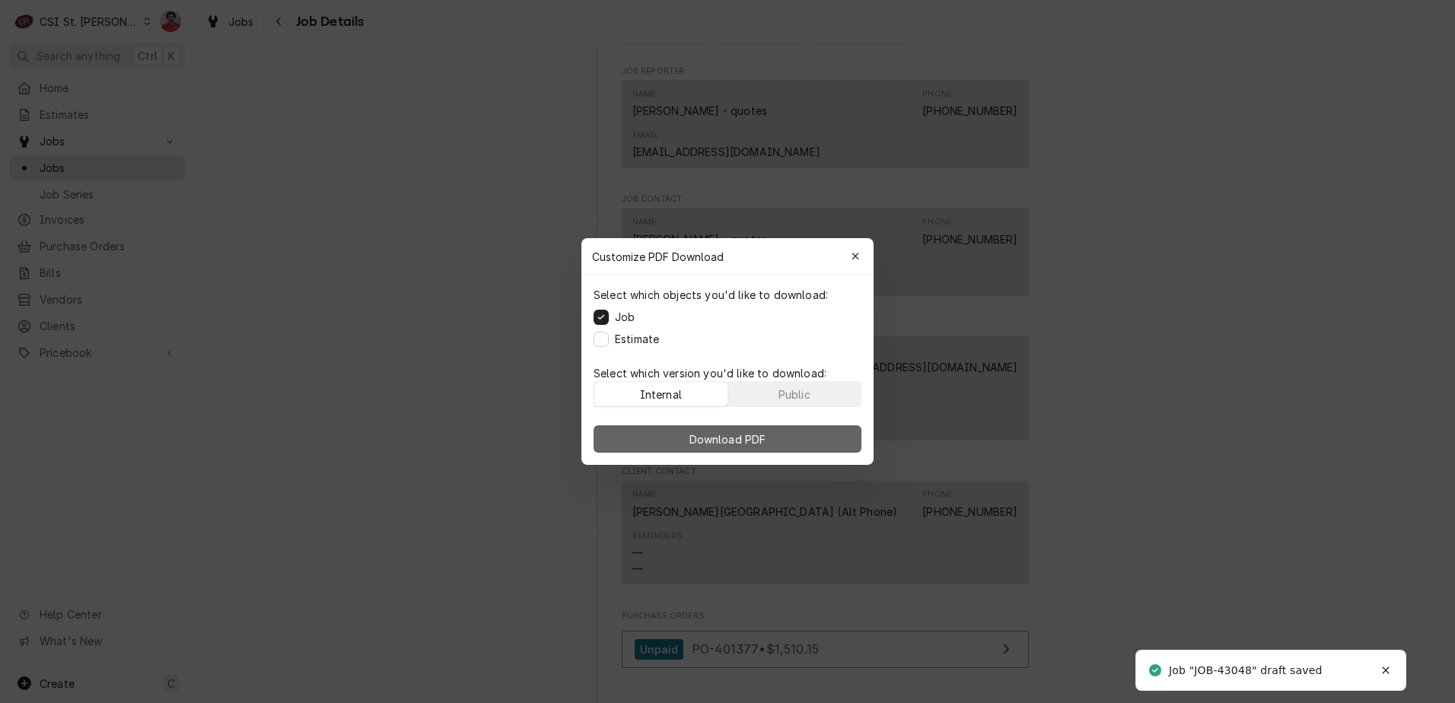
click at [808, 435] on button "Download PDF" at bounding box center [727, 438] width 268 height 27
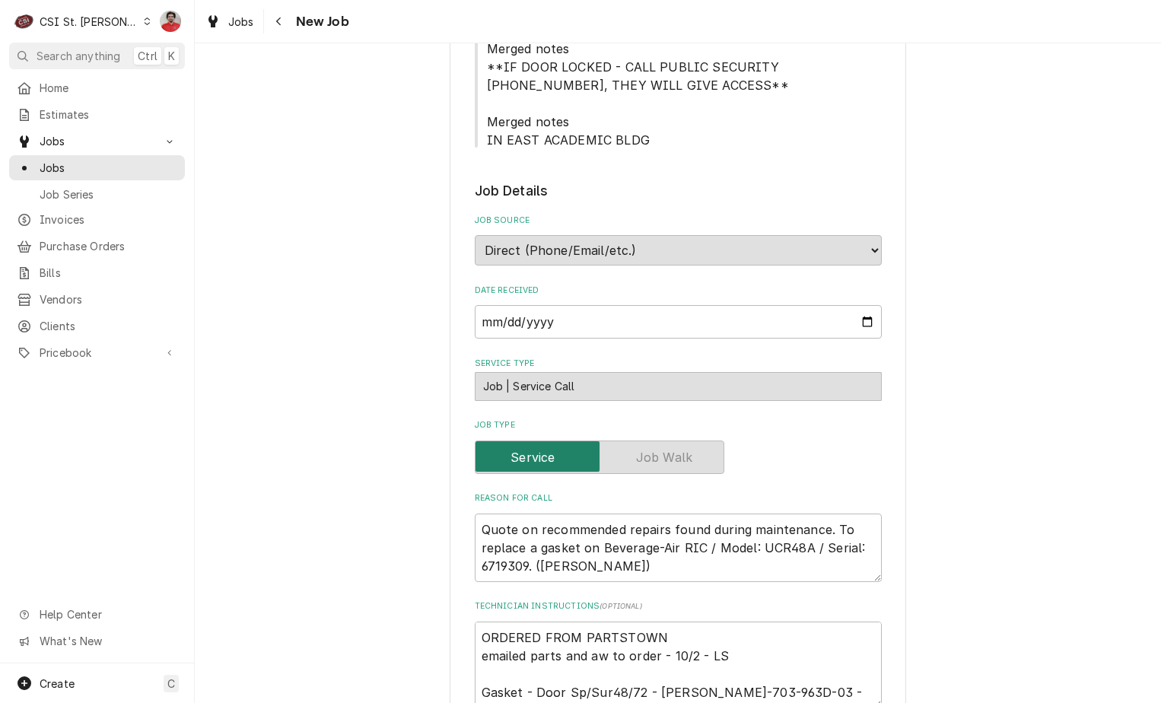
scroll to position [533, 0]
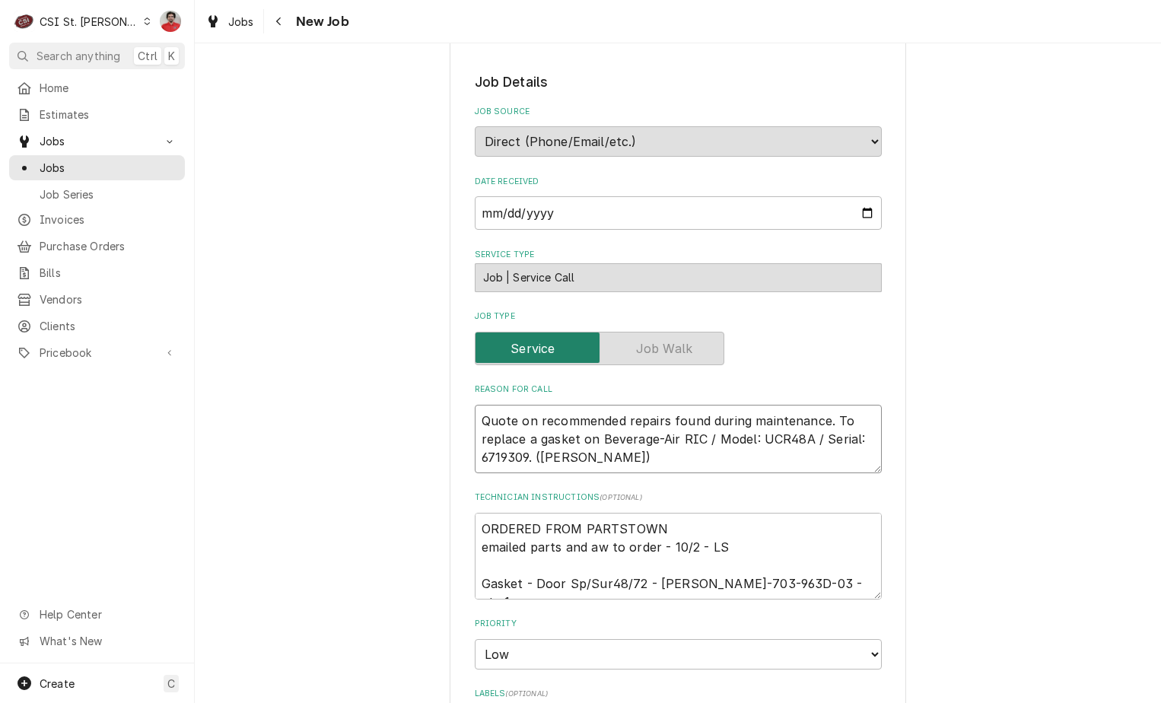
click at [605, 406] on textarea "Quote on recommended repairs found during maintenance. To replace a gasket on B…" at bounding box center [678, 439] width 407 height 68
type textarea "x"
type textarea "Quote on recommended repairs found during maintenance. To replace a gasket on B…"
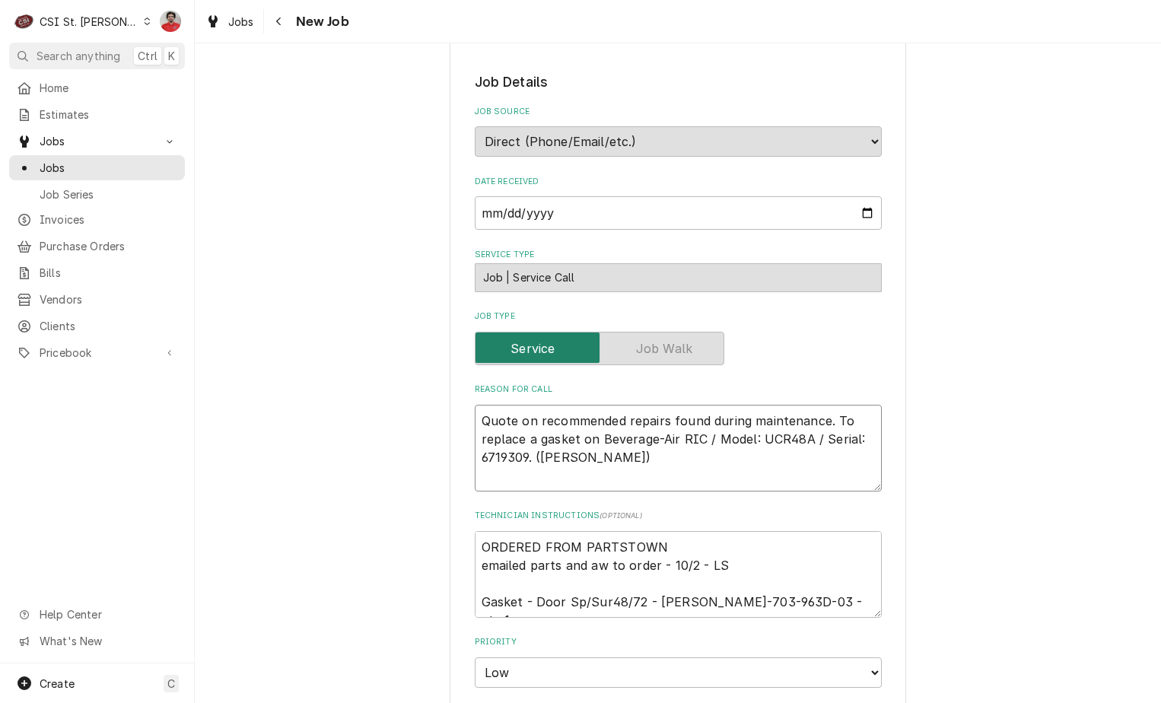
type textarea "x"
type textarea "R Quote on recommended repairs found during maintenance. To replace a gasket on…"
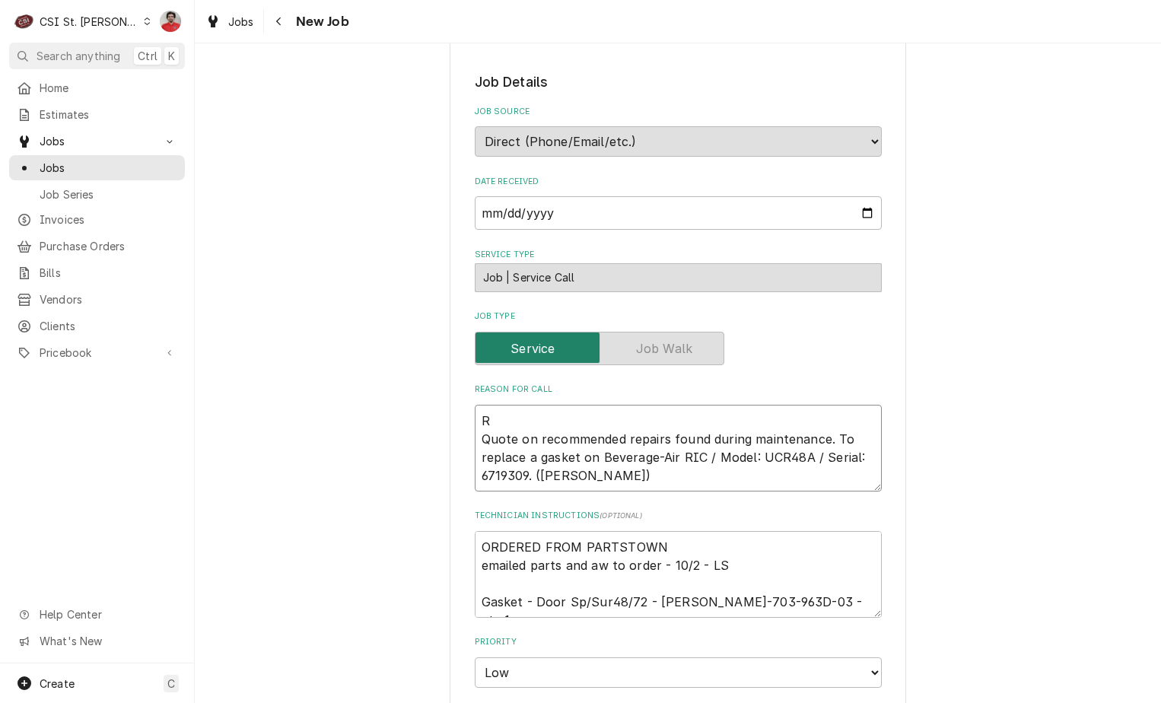
type textarea "x"
type textarea "Re Quote on recommended repairs found during maintenance. To replace a gasket o…"
type textarea "x"
type textarea "Rec Quote on recommended repairs found during maintenance. To replace a gasket …"
type textarea "x"
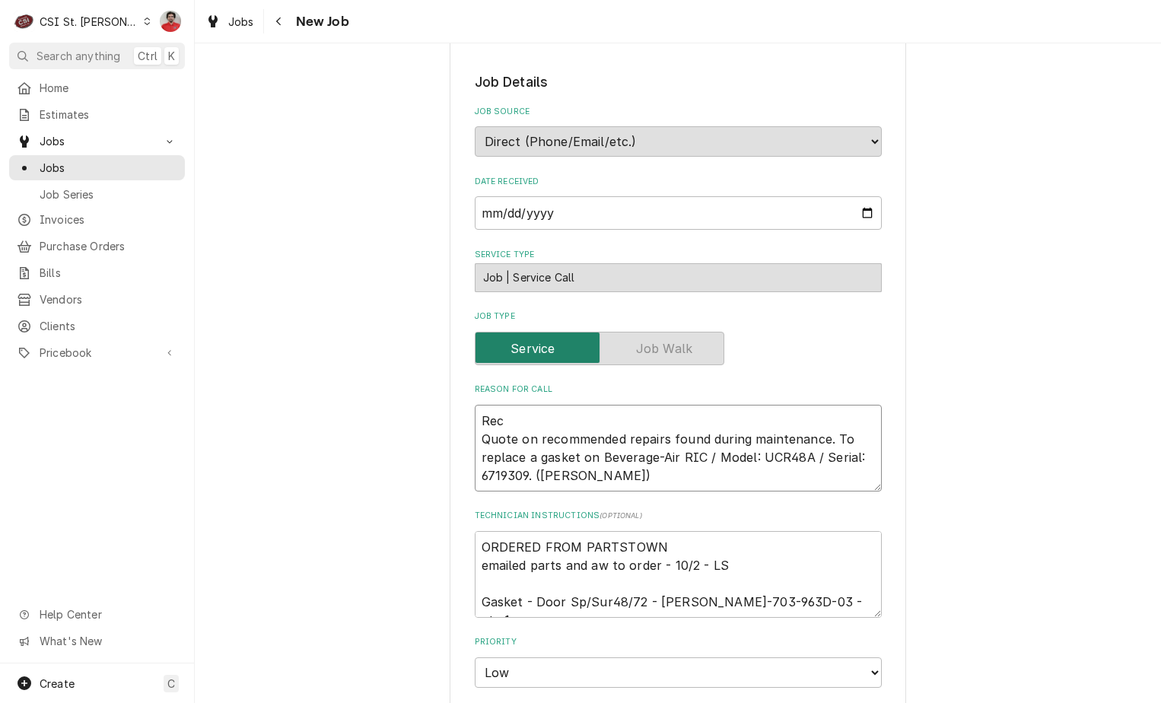
type textarea "Rec Quote on recommended repairs found during maintenance. To replace a gasket …"
type textarea "x"
type textarea "Rec E Quote on recommended repairs found during maintenance. To replace a gaske…"
type textarea "x"
type textarea "Rec EV Quote on recommended repairs found during maintenance. To replace a gask…"
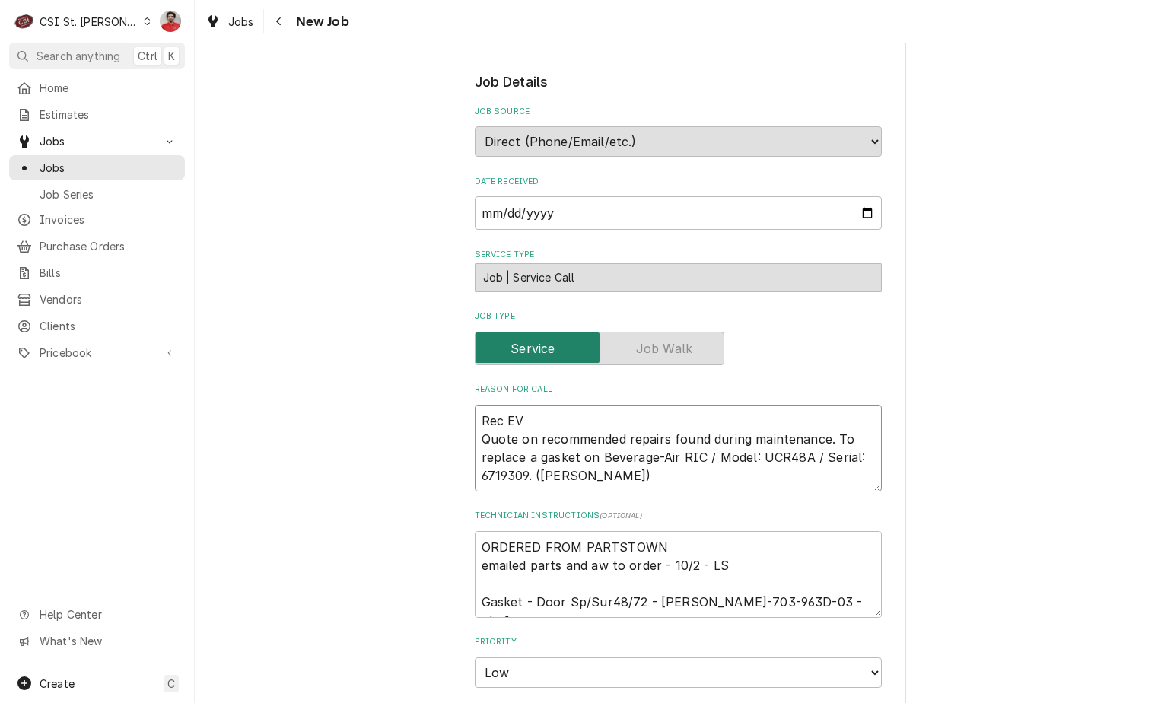
type textarea "x"
type textarea "Rec E Quote on recommended repairs found during maintenance. To replace a gaske…"
type textarea "x"
type textarea "Rec Quote on recommended repairs found during maintenance. To replace a gasket …"
type textarea "x"
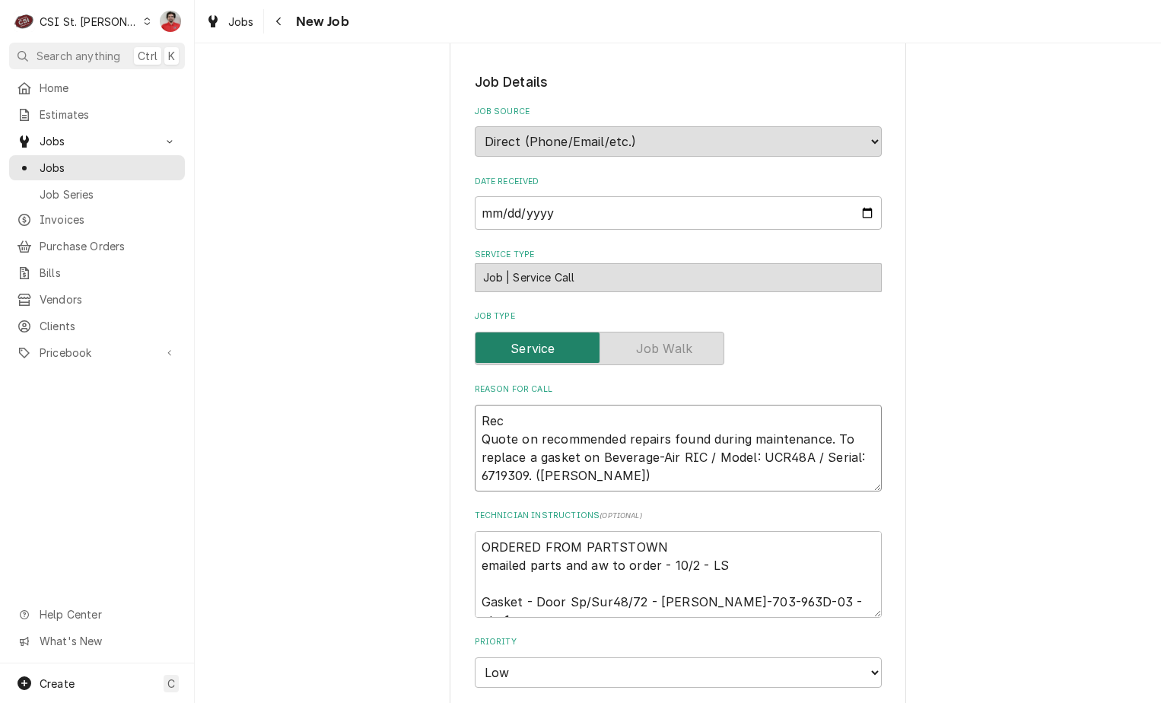
type textarea "Rec B Quote on recommended repairs found during maintenance. To replace a gaske…"
type textarea "x"
type textarea "Rec BE Quote on recommended repairs found during maintenance. To replace a gask…"
type textarea "x"
type textarea "Rec BEV Quote on recommended repairs found during maintenance. To replace a gas…"
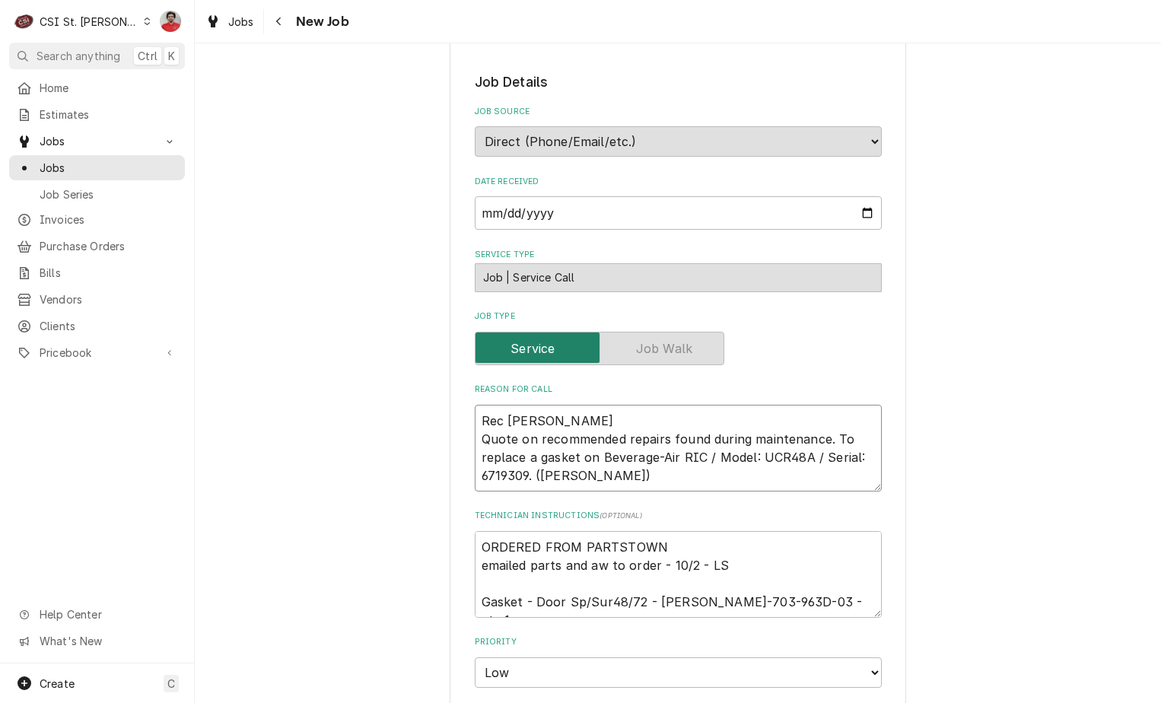
type textarea "x"
type textarea "Rec BEV- Quote on recommended repairs found during maintenance. To replace a ga…"
type textarea "x"
type textarea "Rec BEV-7 Quote on recommended repairs found during maintenance. To replace a g…"
type textarea "x"
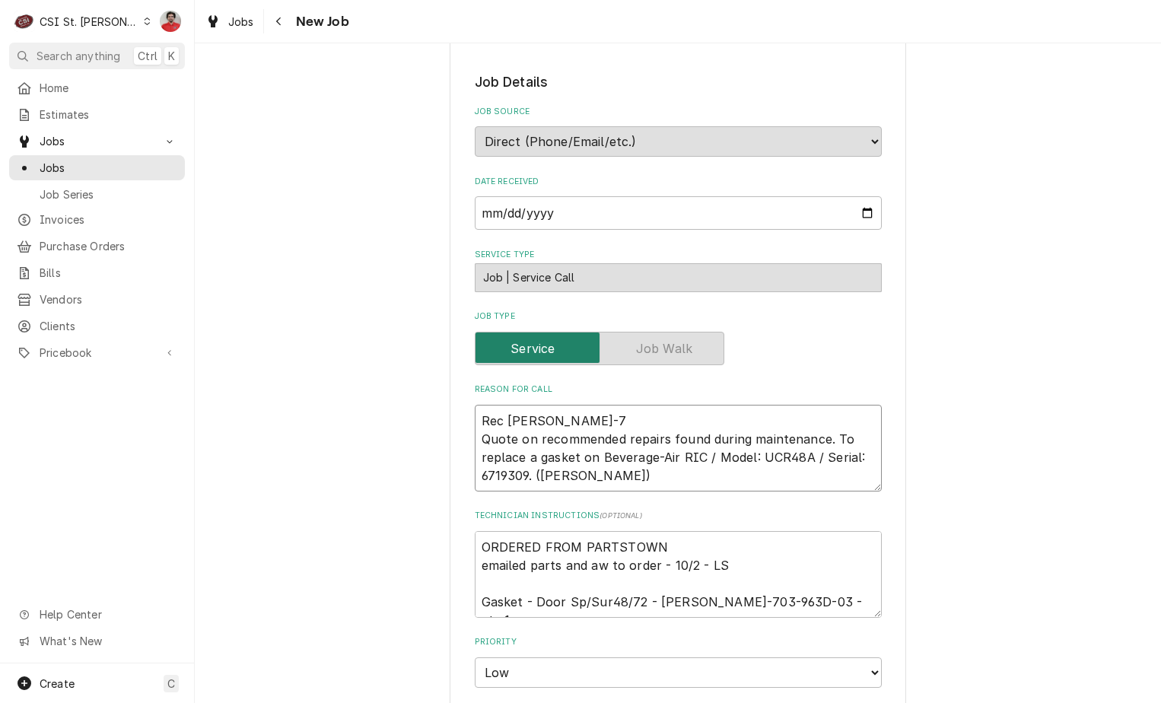
type textarea "Rec BEV-70 Quote on recommended repairs found during maintenance. To replace a …"
type textarea "x"
type textarea "Rec BEV-703 Quote on recommended repairs found during maintenance. To replace a…"
type textarea "x"
type textarea "Rec BEV-703- Quote on recommended repairs found during maintenance. To replace …"
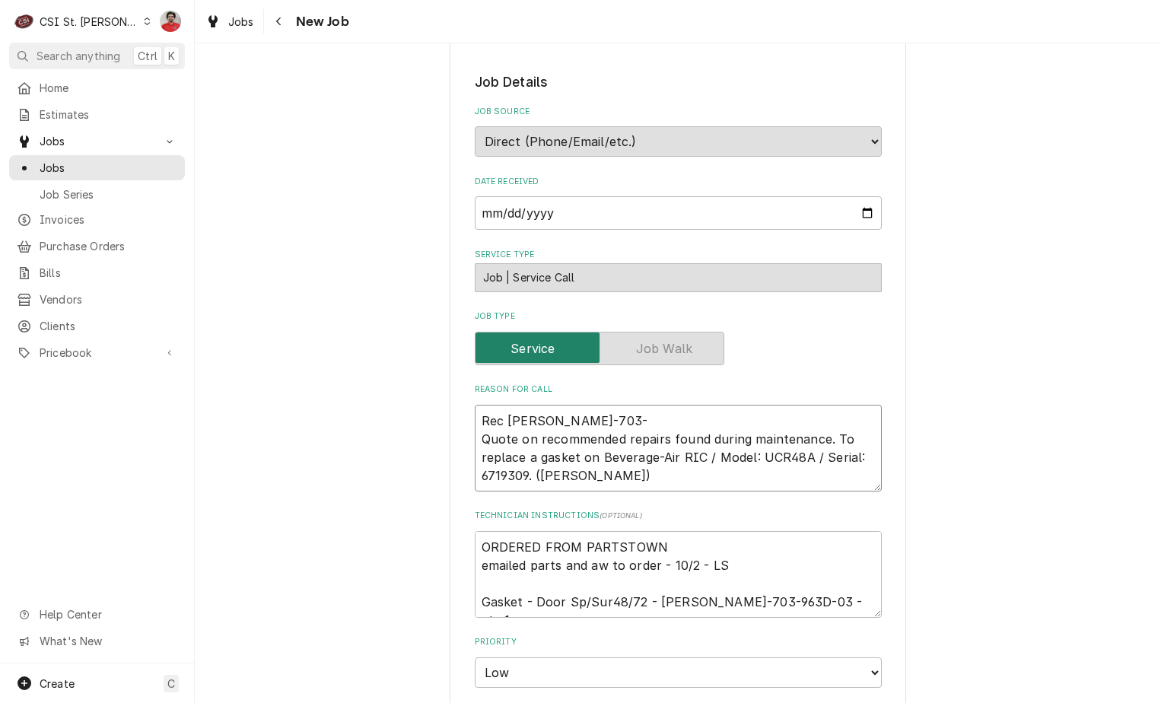
type textarea "x"
type textarea "Rec BEV-703-9 Quote on recommended repairs found during maintenance. To replace…"
type textarea "x"
type textarea "Rec BEV-703-96 Quote on recommended repairs found during maintenance. To replac…"
type textarea "x"
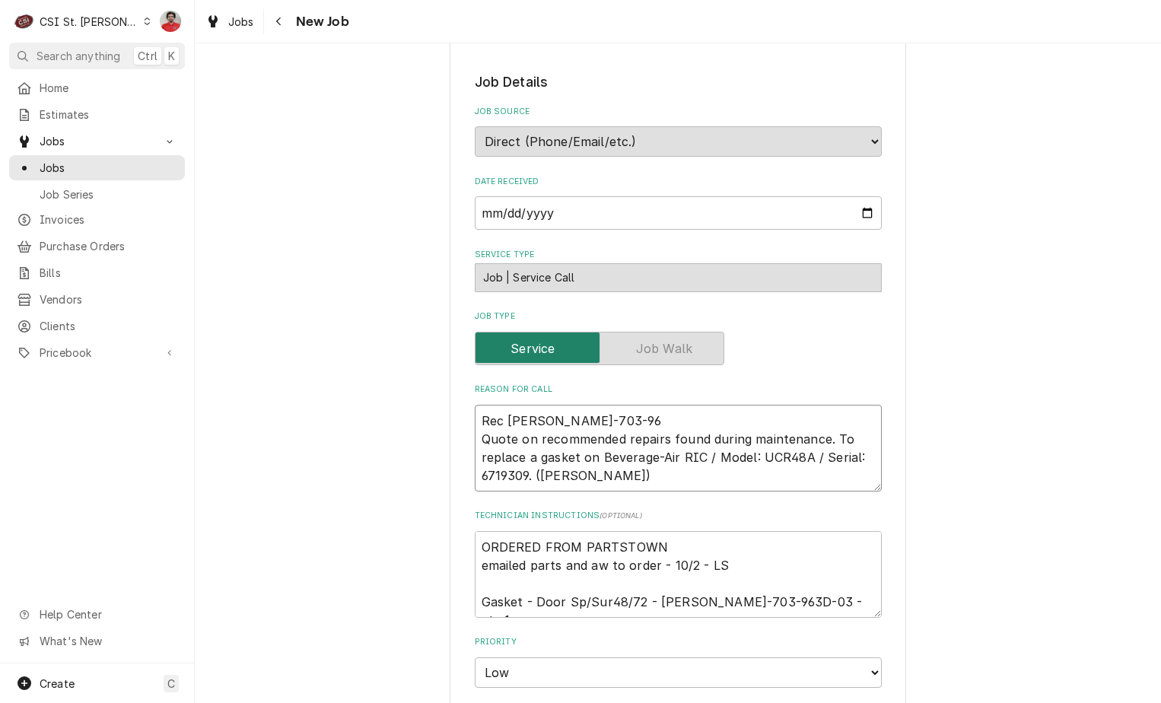
type textarea "Rec BEV-703-963 Quote on recommended repairs found during maintenance. To repla…"
type textarea "x"
type textarea "Rec BEV-703-963D Quote on recommended repairs found during maintenance. To repl…"
type textarea "x"
type textarea "Rec BEV-703-963D- Quote on recommended repairs found during maintenance. To rep…"
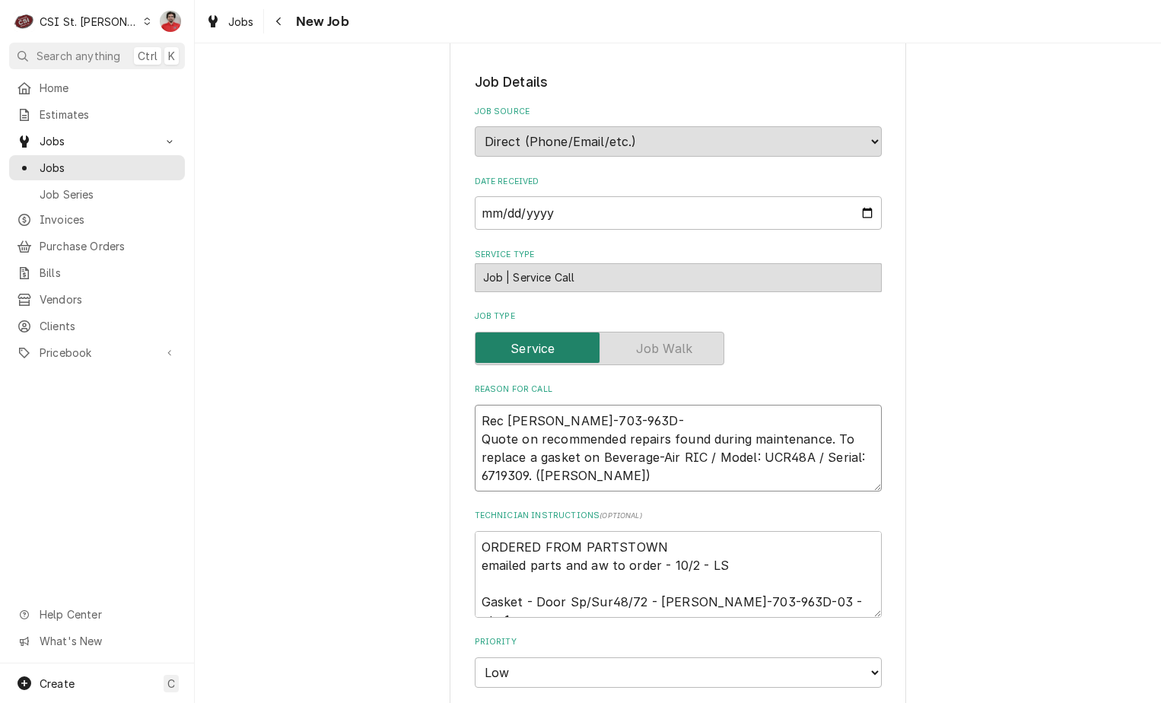
type textarea "x"
type textarea "Rec BEV-703-963D-0 Quote on recommended repairs found during maintenance. To re…"
type textarea "x"
type textarea "Rec BEV-703-963D-03 Quote on recommended repairs found during maintenance. To r…"
type textarea "x"
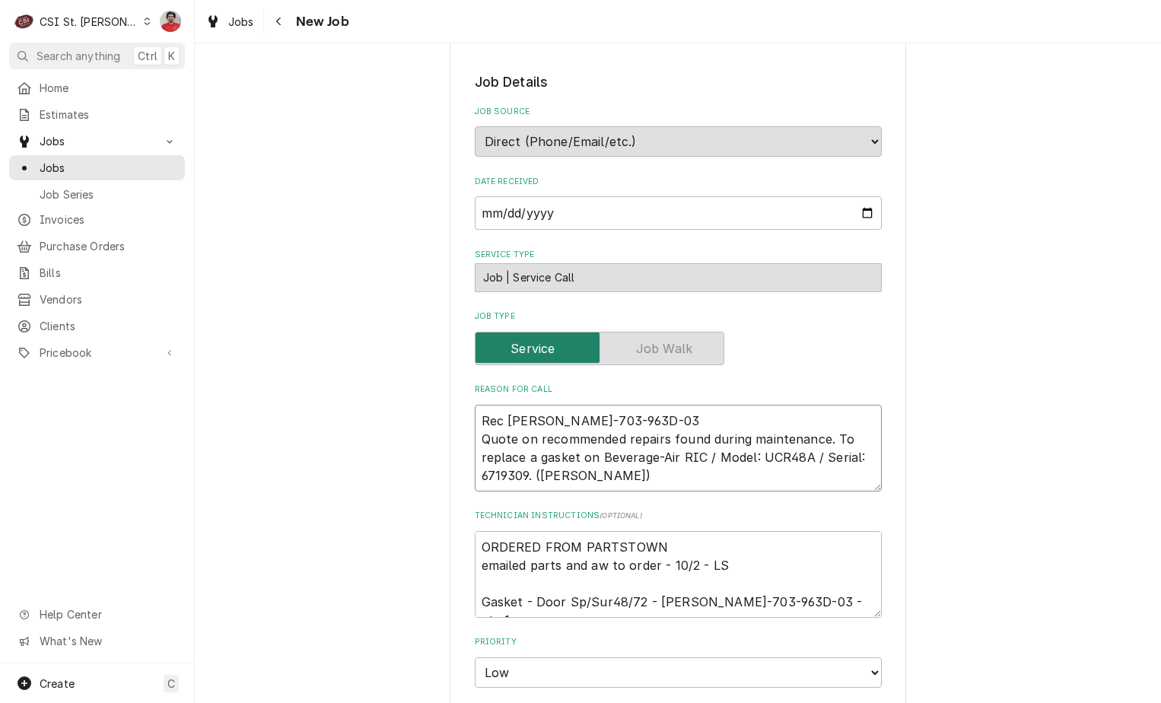
type textarea "Rec BEV-703-963D-03 Quote on recommended repairs found during maintenance. To r…"
type textarea "x"
type textarea "Rec BEV-703-963D-03 r Quote on recommended repairs found during maintenance. To…"
type textarea "x"
type textarea "Rec BEV-703-963D-03 re Quote on recommended repairs found during maintenance. T…"
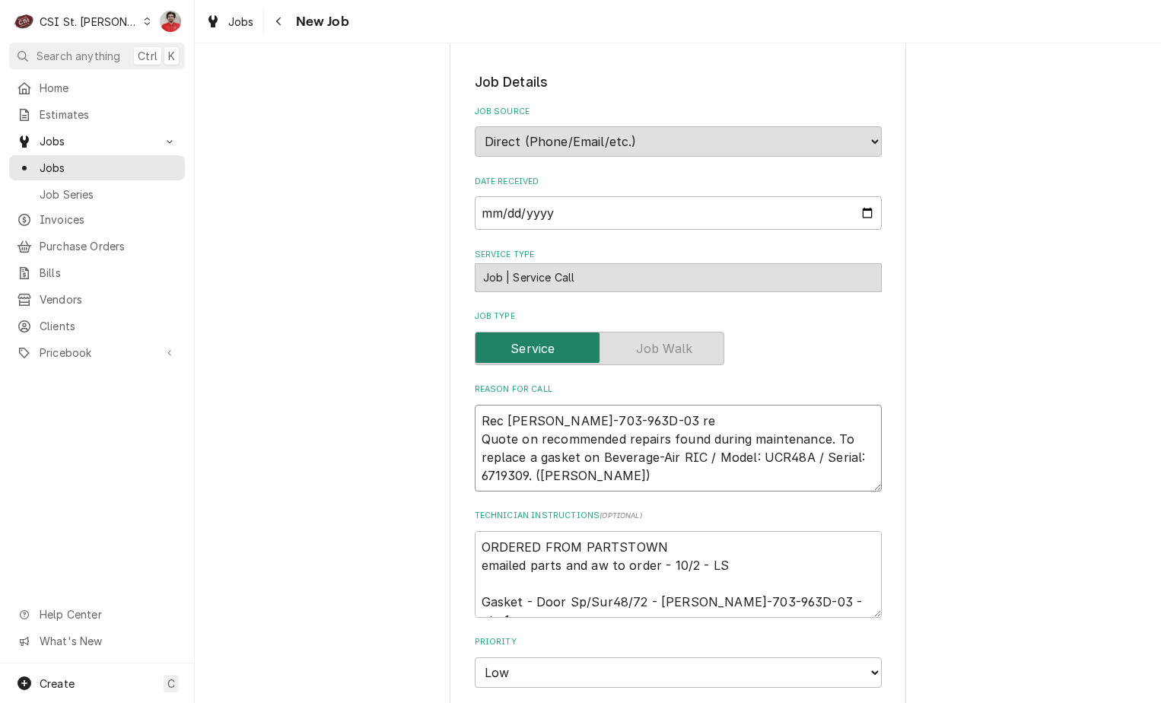
type textarea "x"
type textarea "Rec BEV-703-963D-03 rec Quote on recommended repairs found during maintenance. …"
type textarea "x"
type textarea "Rec BEV-703-963D-03 rec Quote on recommended repairs found during maintenance. …"
type textarea "x"
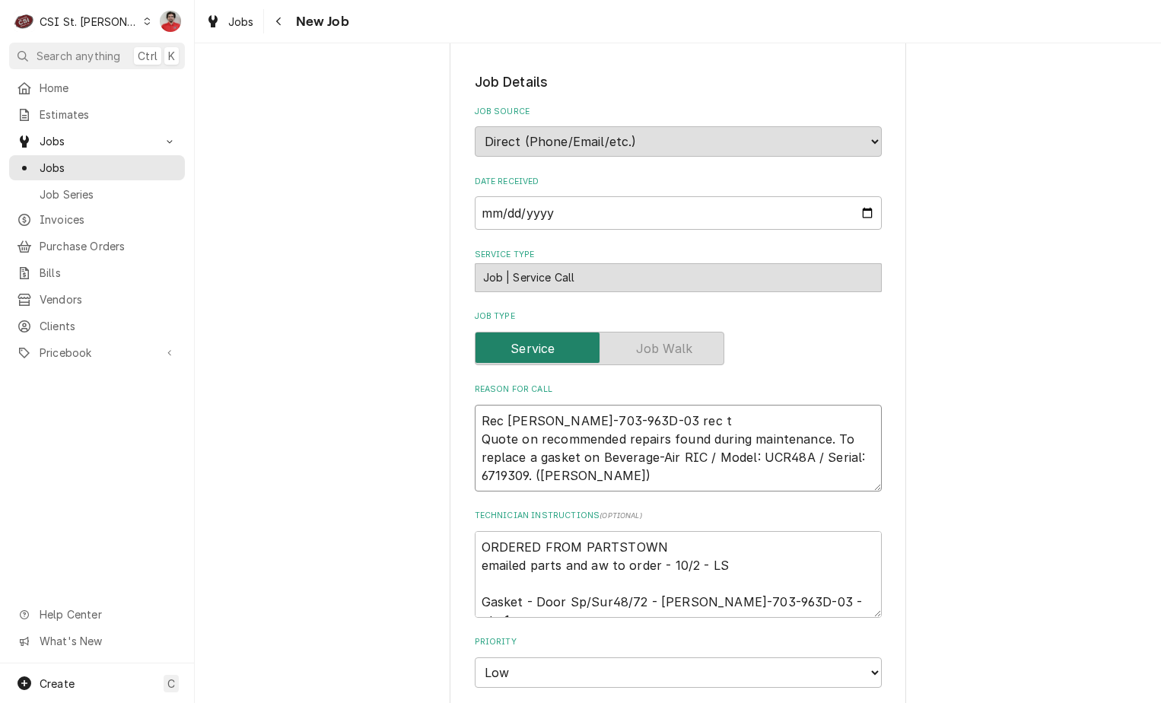
type textarea "Rec BEV-703-963D-03 rec to Quote on recommended repairs found during maintenanc…"
type textarea "x"
type textarea "Rec BEV-703-963D-03 rec to Quote on recommended repairs found during maintenanc…"
type textarea "x"
type textarea "Rec BEV-703-963D-03 rec to B Quote on recommended repairs found during maintena…"
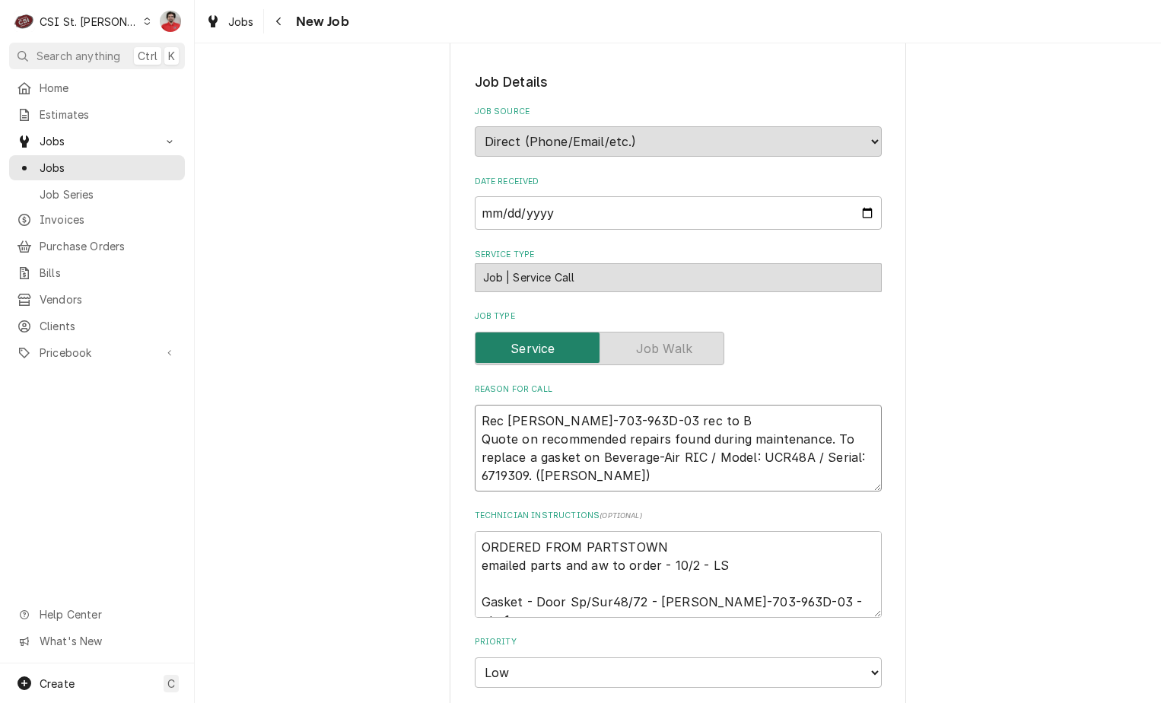
type textarea "x"
type textarea "Rec BEV-703-963D-03 rec to Quote on recommended repairs found during maintenanc…"
type textarea "x"
type textarea "Rec BEV-703-963D-03 rec to M Quote on recommended repairs found during maintena…"
type textarea "x"
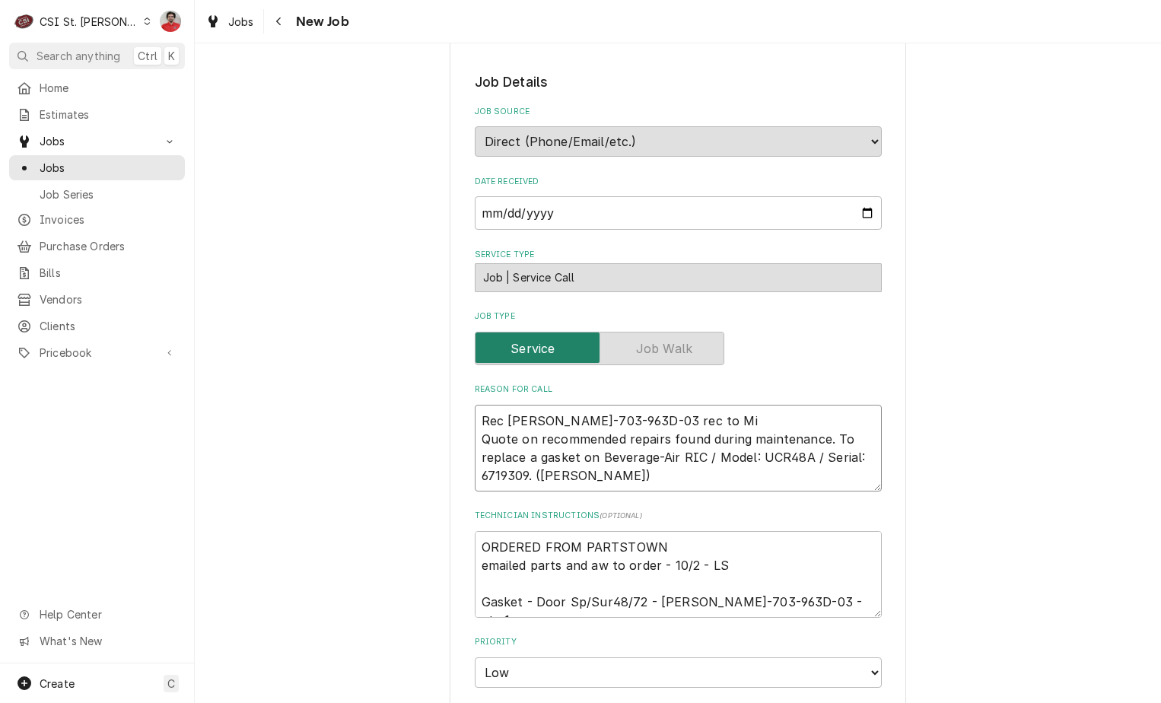
type textarea "Rec BEV-703-963D-03 rec to Mik Quote on recommended repairs found during mainte…"
type textarea "x"
type textarea "Rec BEV-703-963D-03 rec to Mike Quote on recommended repairs found during maint…"
type textarea "x"
type textarea "Rec BEV-703-963D-03 rec to Mike B Quote on recommended repairs found during mai…"
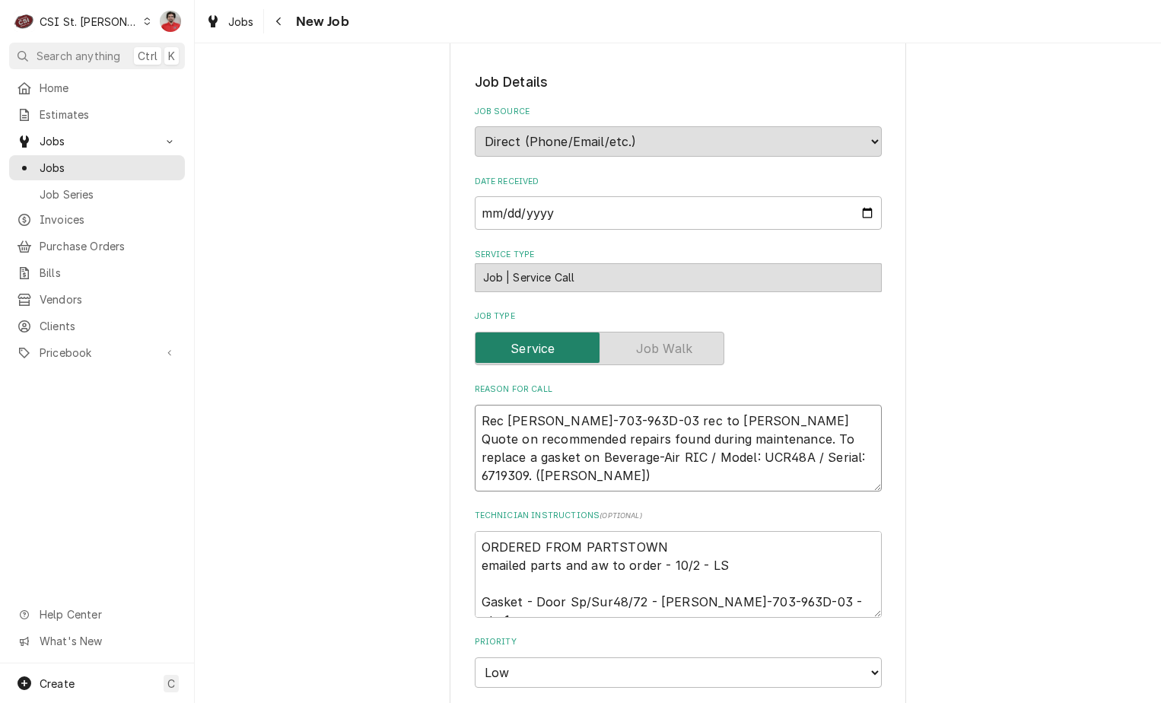
type textarea "x"
type textarea "Rec BEV-703-963D-03 rec to Mike B' Quote on recommended repairs found during ma…"
type textarea "x"
type textarea "Rec BEV-703-963D-03 rec to Mike B's Quote on recommended repairs found during m…"
type textarea "x"
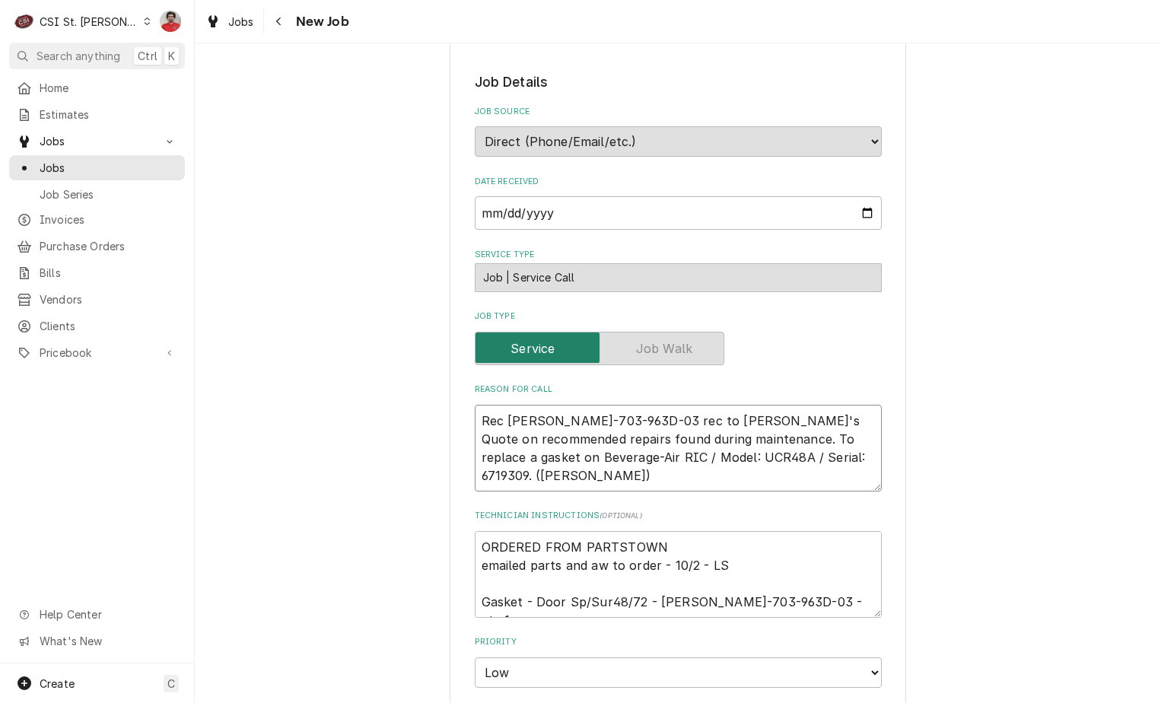
type textarea "Rec BEV-703-963D-03 rec to Mike B's Quote on recommended repairs found during m…"
type textarea "x"
type textarea "Rec BEV-703-963D-03 rec to Mike B's s Quote on recommended repairs found during…"
type textarea "x"
type textarea "Rec BEV-703-963D-03 rec to Mike B's sh Quote on recommended repairs found durin…"
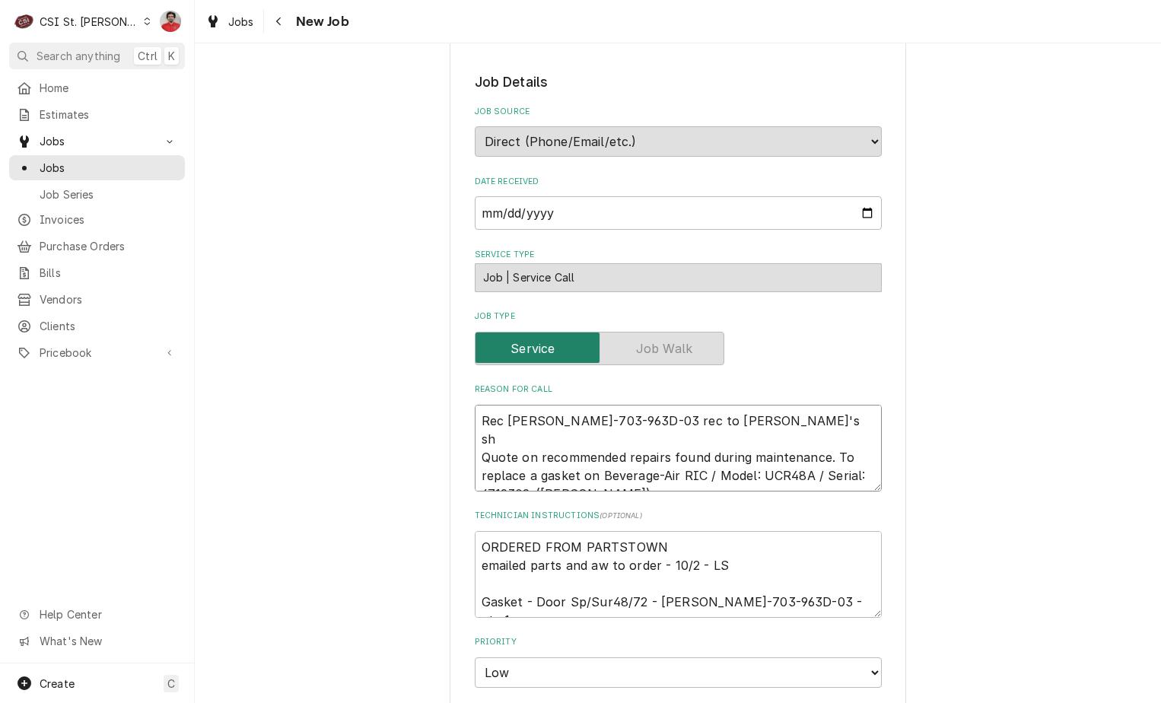
type textarea "x"
type textarea "Rec BEV-703-963D-03 rec to Mike B's she Quote on recommended repairs found duri…"
type textarea "x"
type textarea "Rec BEV-703-963D-03 rec to Mike B's shel Quote on recommended repairs found dur…"
type textarea "x"
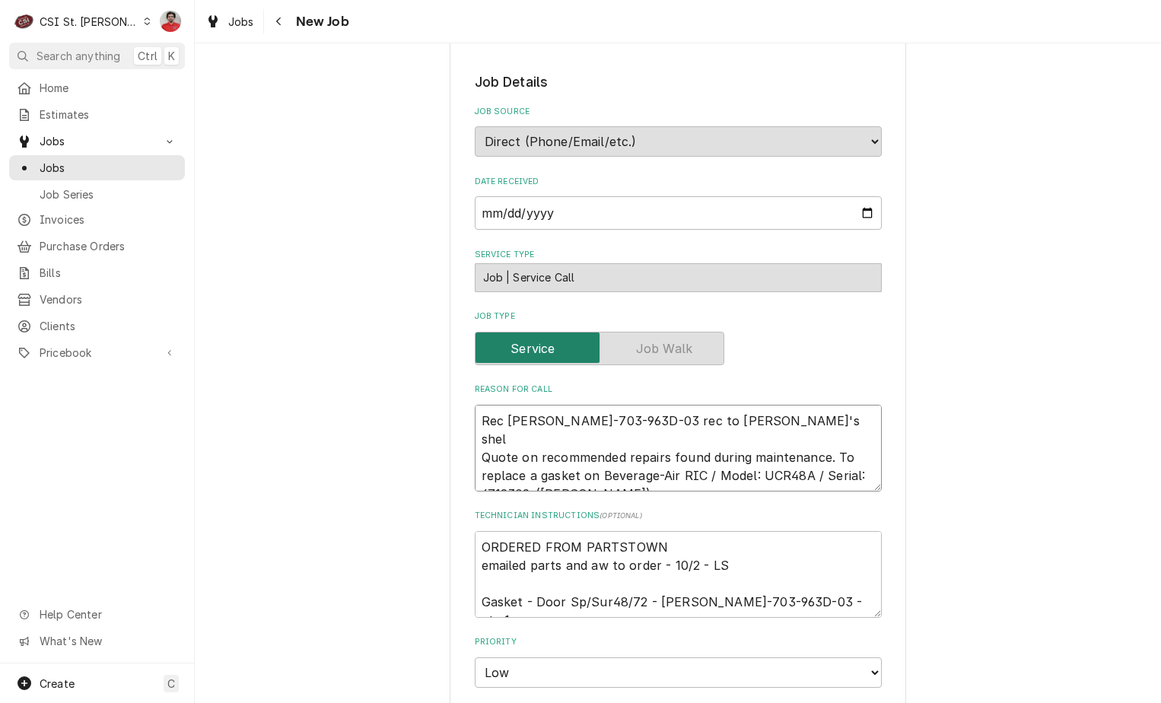
type textarea "Rec BEV-703-963D-03 rec to Mike B's shelf Quote on recommended repairs found du…"
type textarea "x"
type textarea "Rec BEV-703-963D-03 rec to Mike B's shelf Quote on recommended repairs found du…"
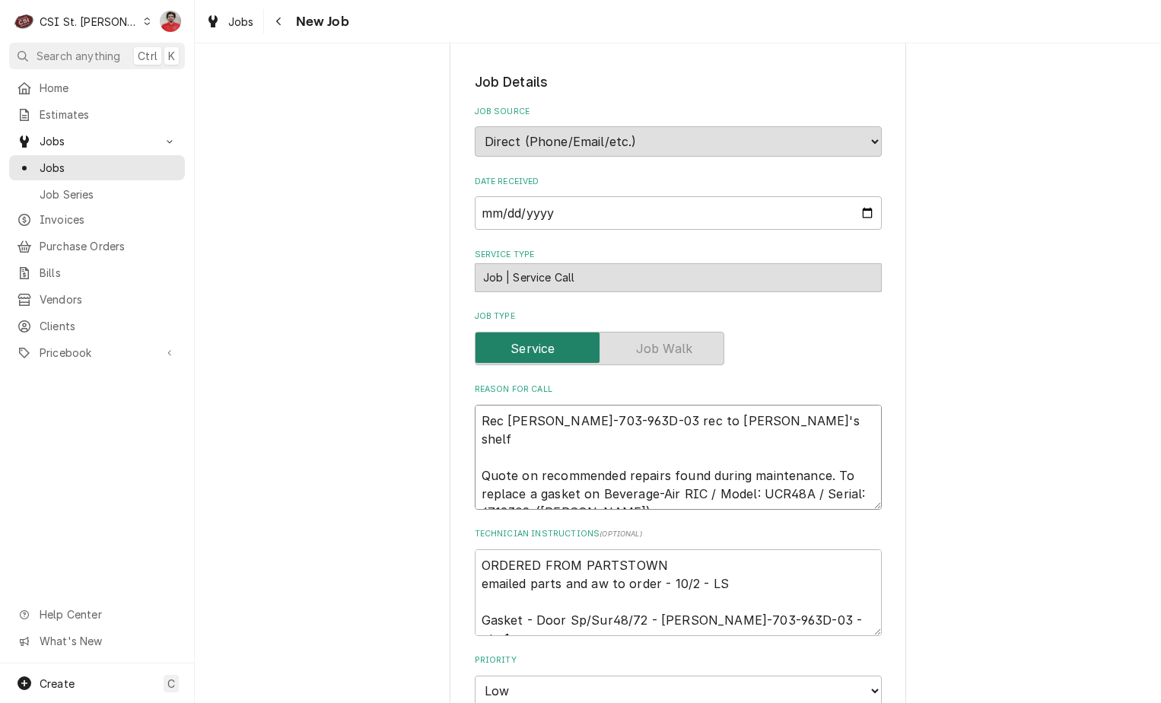
type textarea "x"
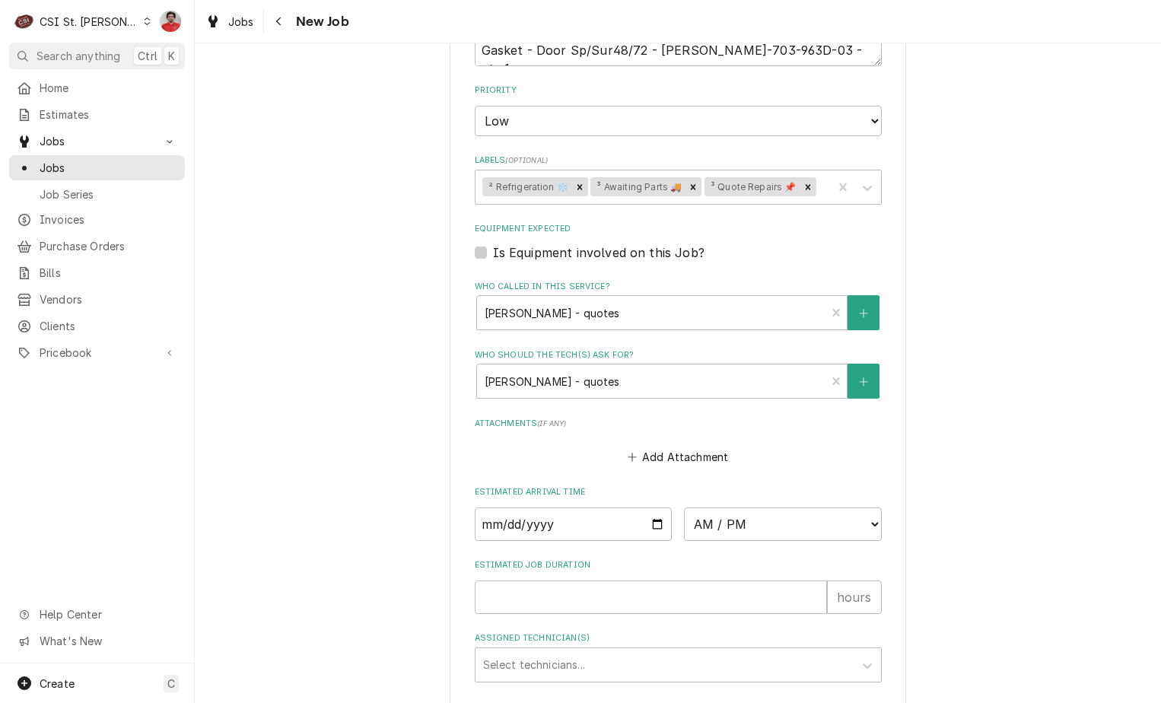
scroll to position [1006, 0]
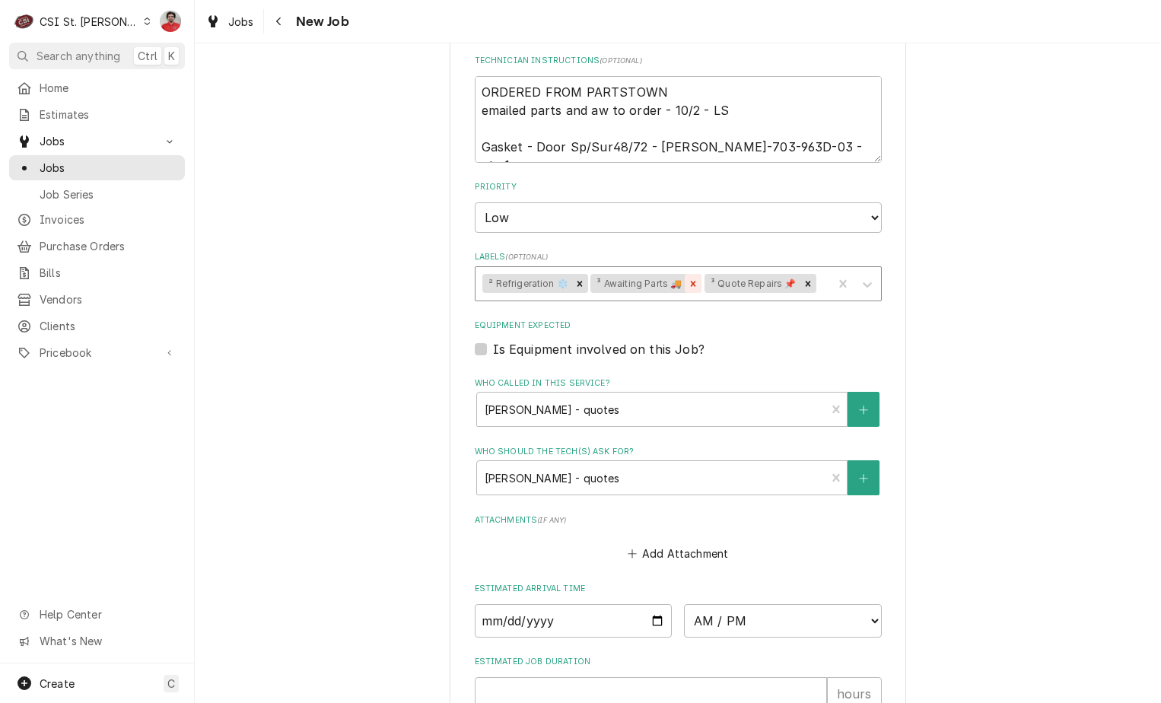
click at [691, 281] on icon "Remove ³ Awaiting Parts 🚚" at bounding box center [693, 283] width 5 height 5
type textarea "Rec BEV-703-963D-03 rec to Mike B's shelf Quote on recommended repairs found du…"
click at [719, 270] on div "Labels" at bounding box center [765, 283] width 120 height 27
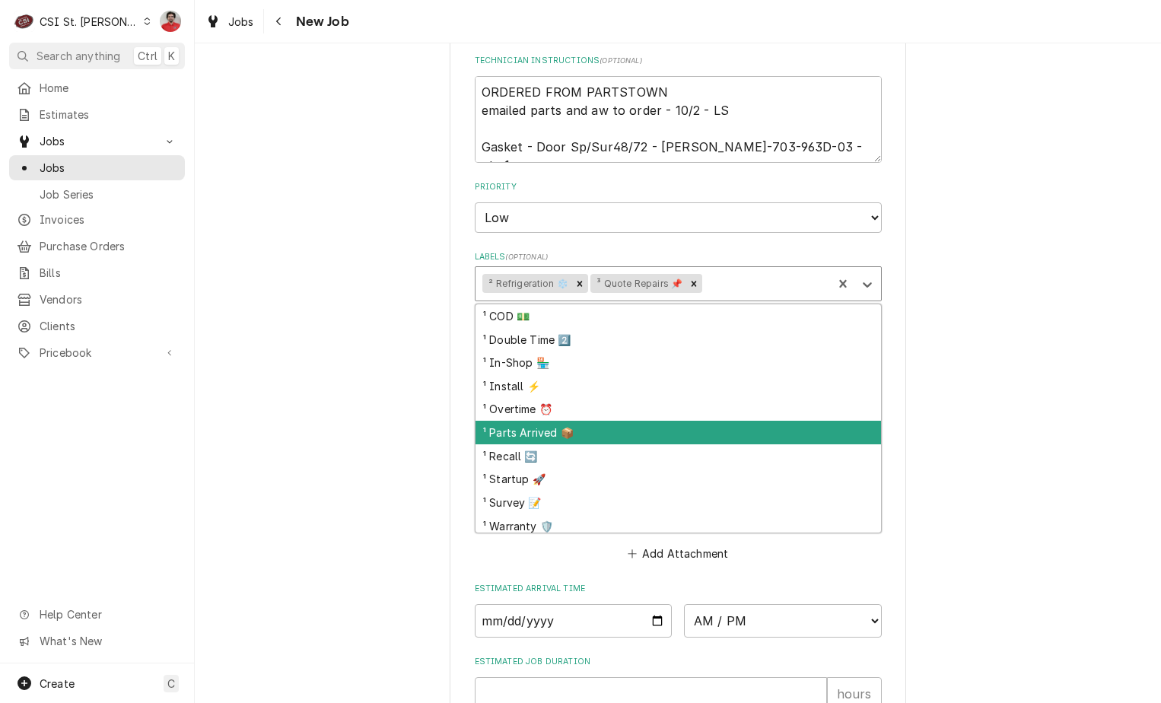
click at [625, 421] on div "¹ Parts Arrived 📦" at bounding box center [678, 433] width 406 height 24
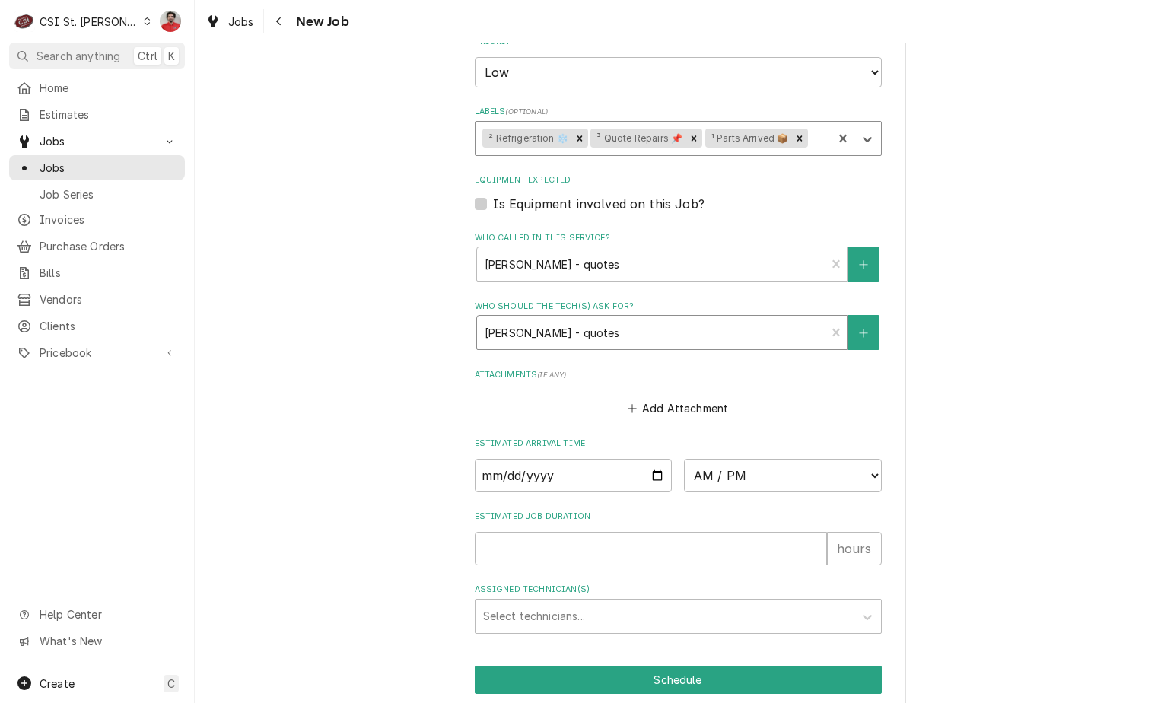
scroll to position [1234, 0]
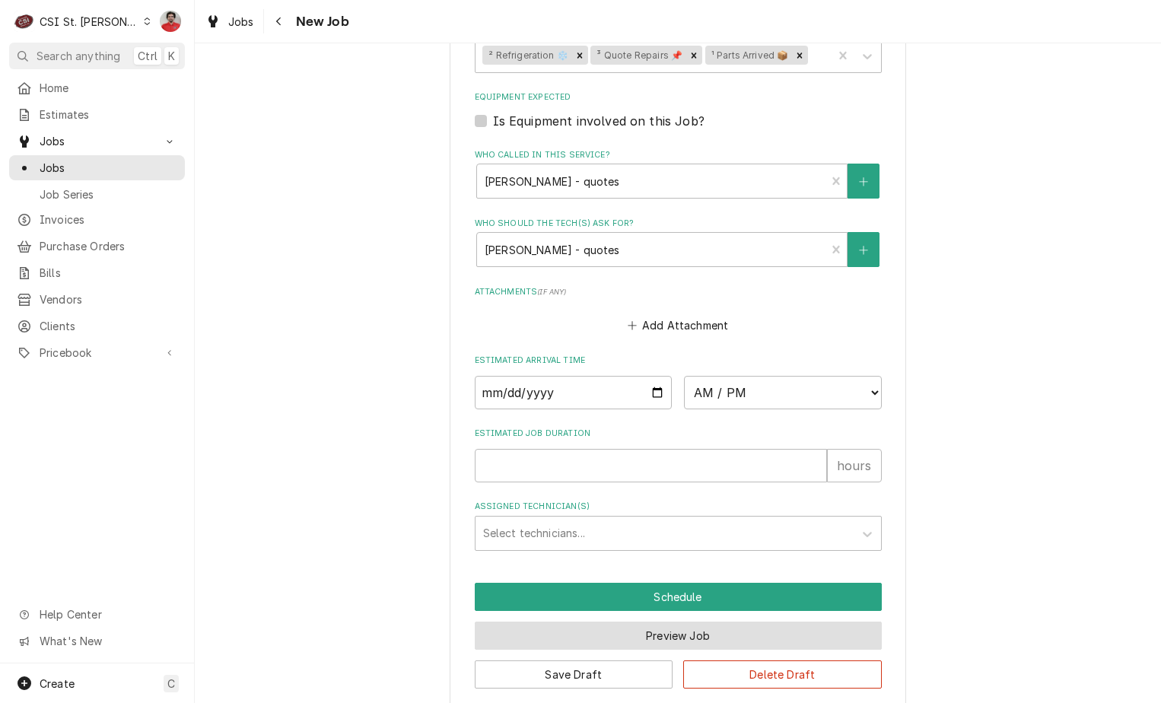
click at [652, 622] on button "Preview Job" at bounding box center [678, 636] width 407 height 28
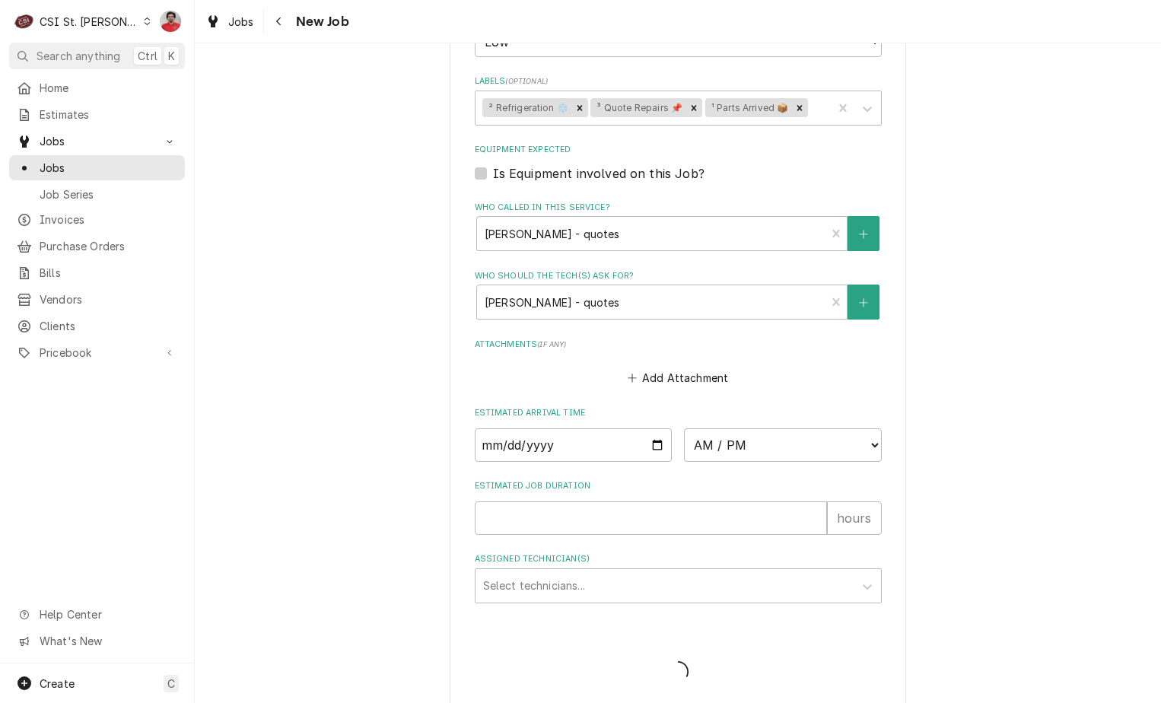
type textarea "x"
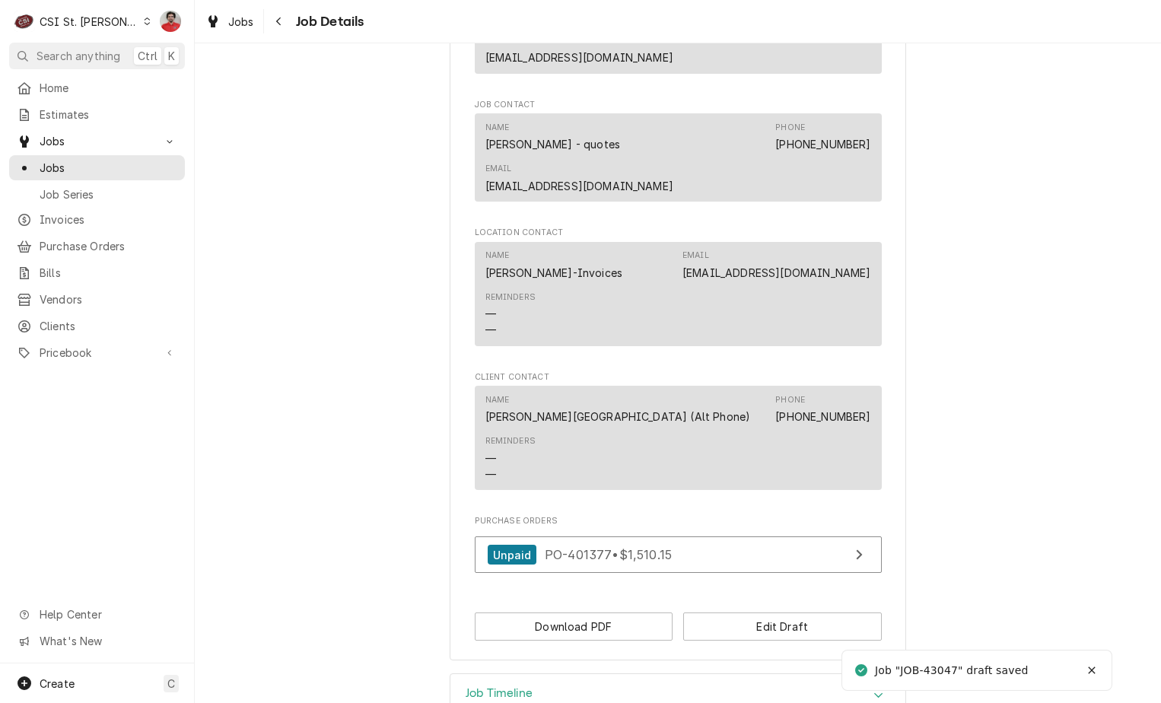
scroll to position [1326, 0]
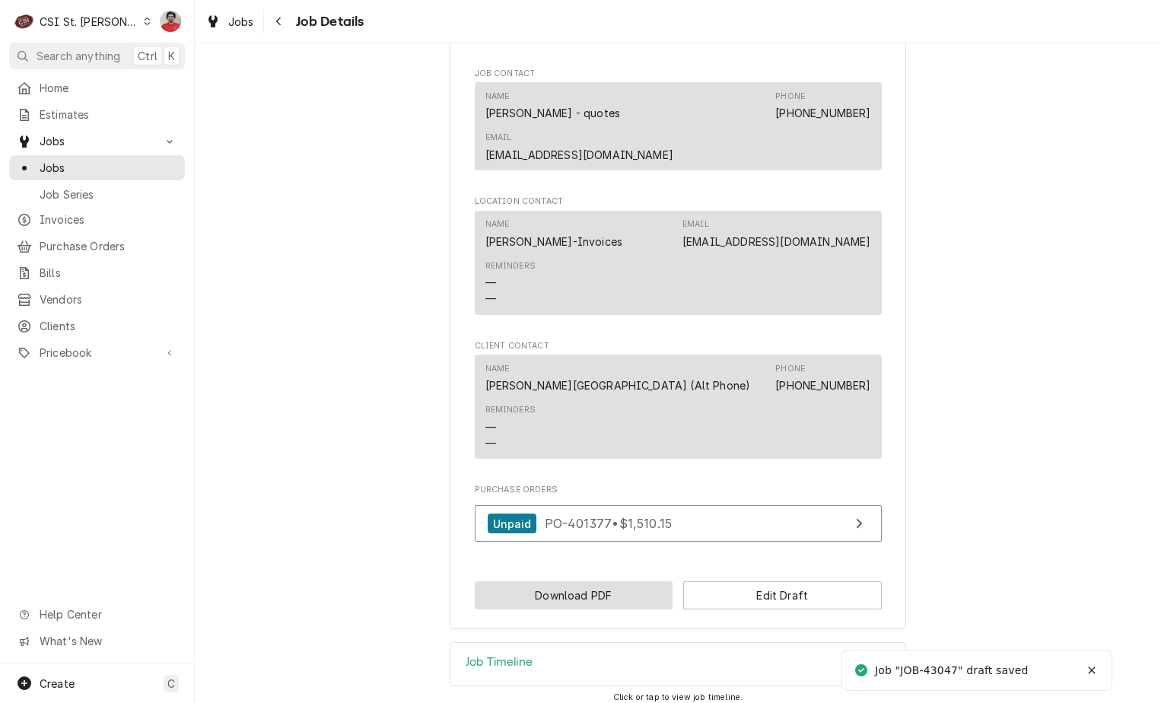
click at [635, 581] on button "Download PDF" at bounding box center [574, 595] width 199 height 28
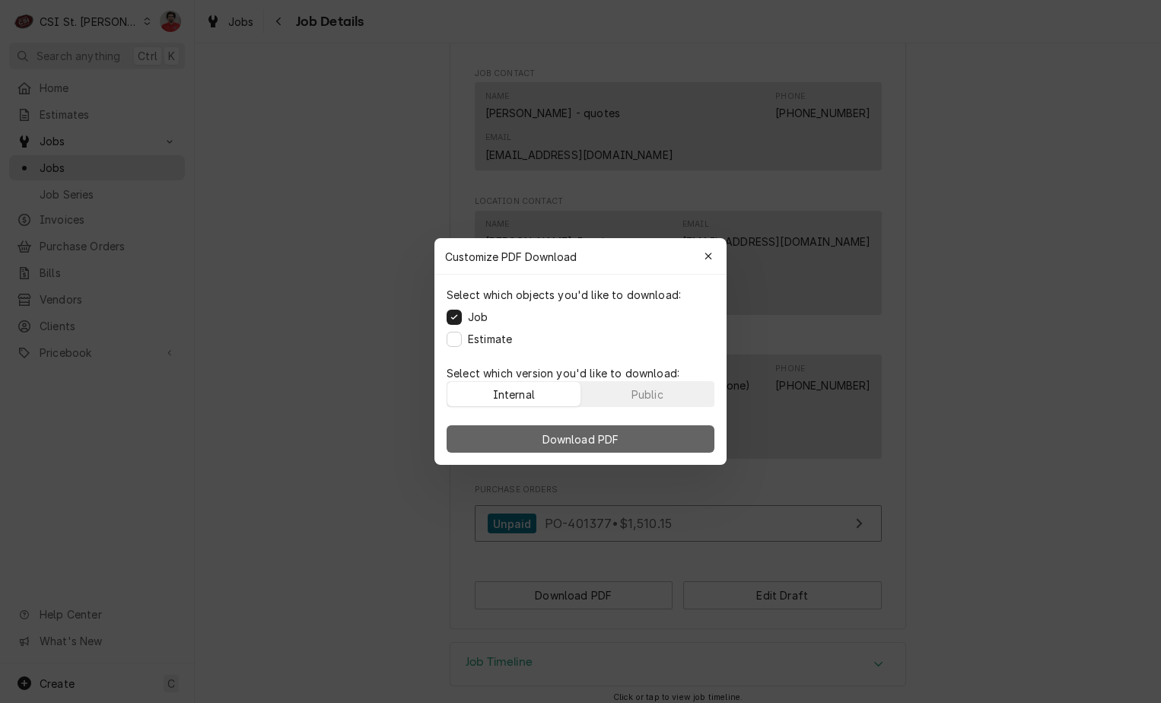
click at [609, 440] on span "Download PDF" at bounding box center [580, 439] width 83 height 16
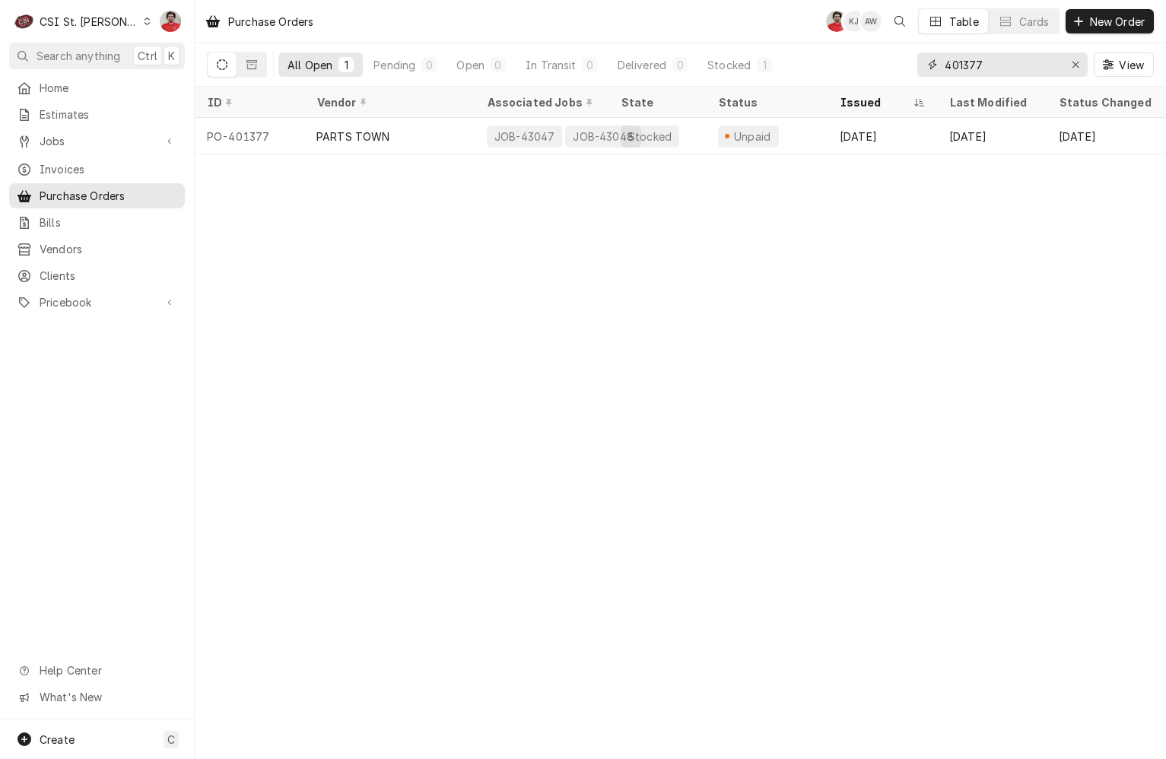
click at [1015, 53] on input "401377" at bounding box center [1002, 64] width 114 height 24
click at [1011, 64] on input "401377" at bounding box center [1002, 64] width 114 height 24
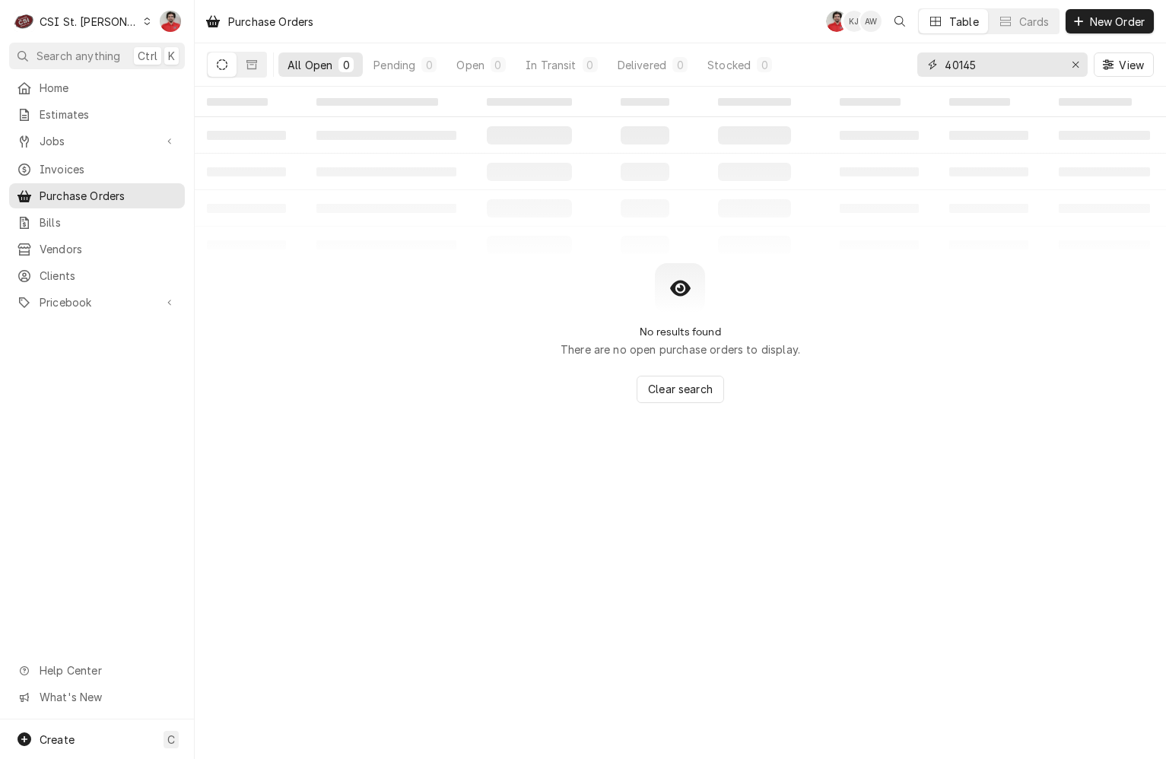
click at [969, 65] on input "40145" at bounding box center [1002, 64] width 114 height 24
type input "401405"
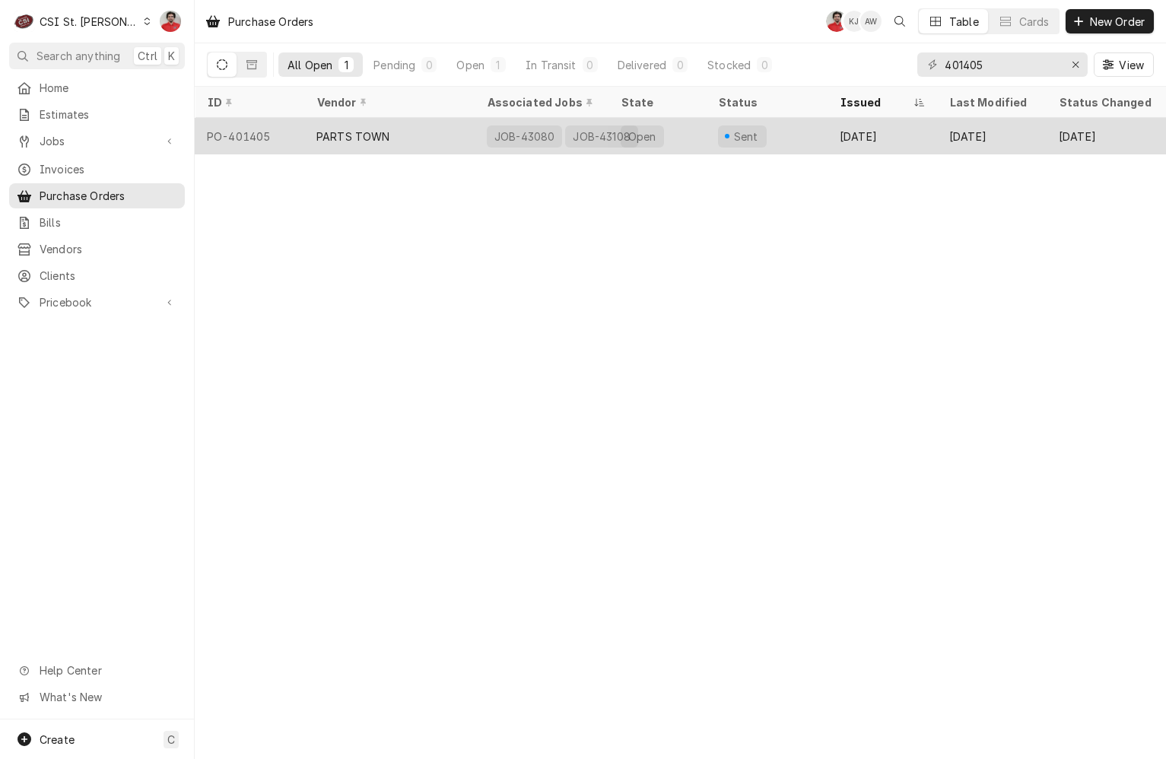
click at [691, 132] on div "Open" at bounding box center [657, 136] width 97 height 37
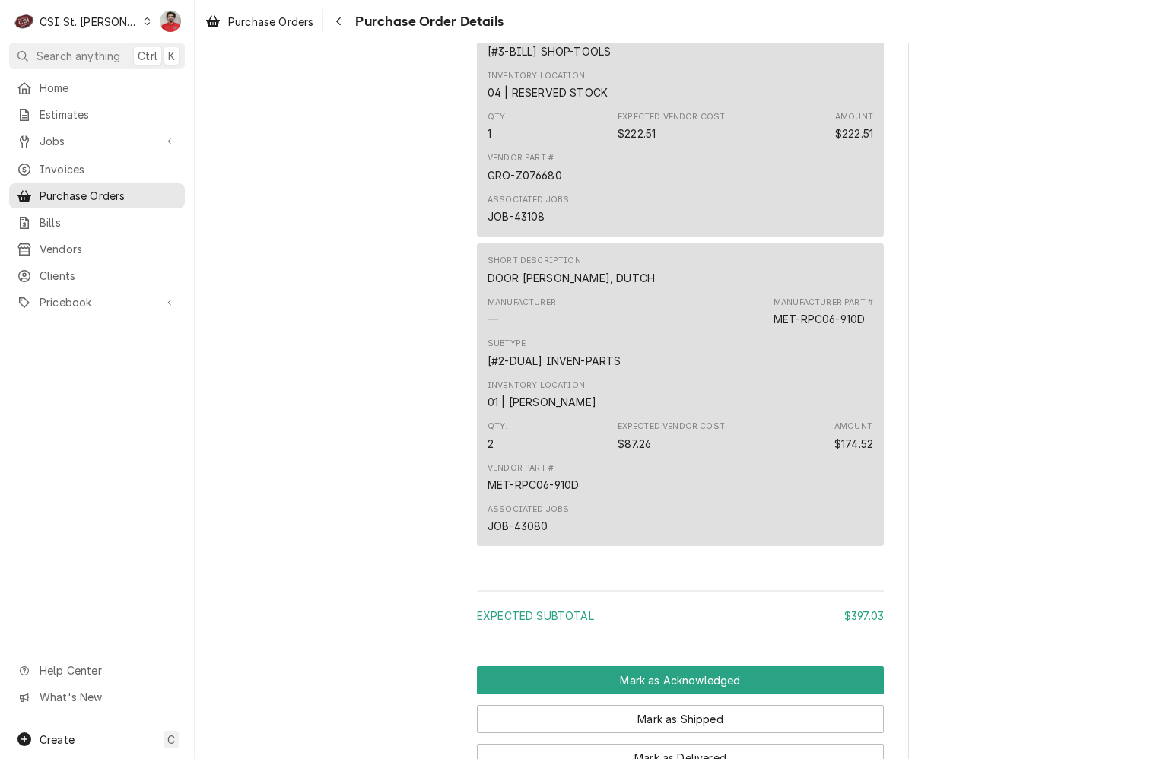
scroll to position [1065, 0]
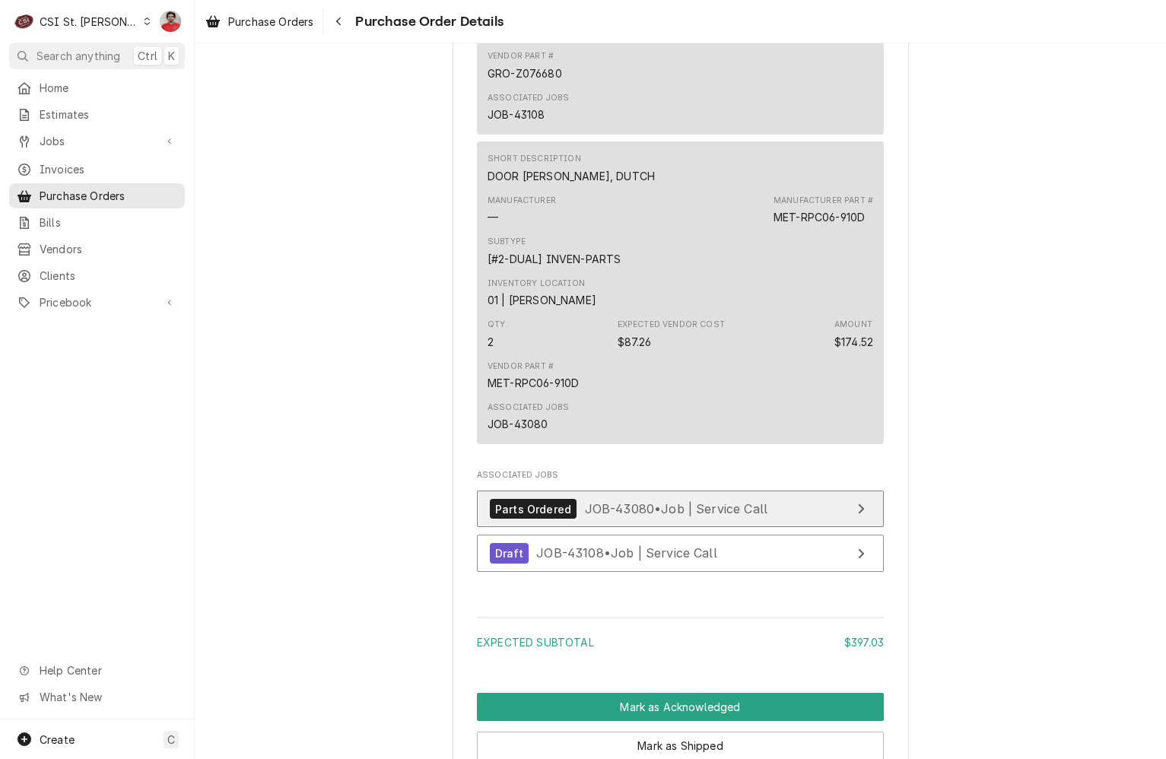
click at [682, 517] on span "JOB-43080 • Job | Service Call" at bounding box center [676, 508] width 183 height 15
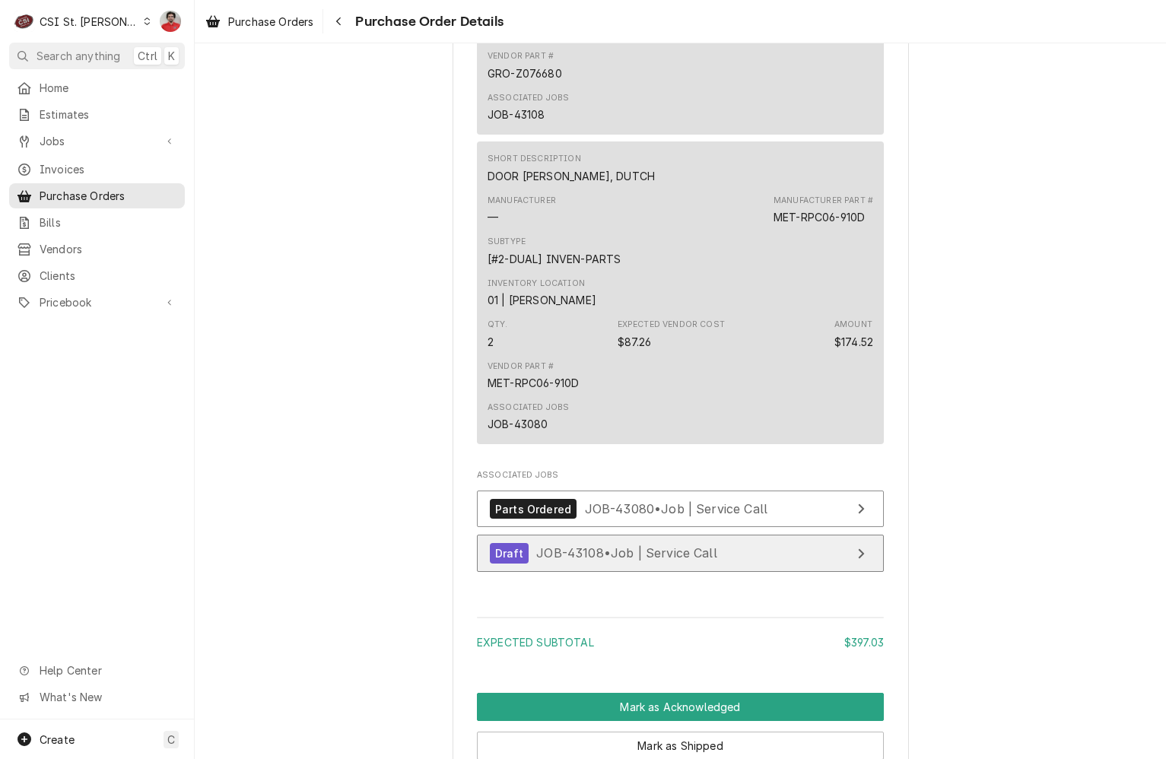
click at [670, 561] on span "JOB-43108 • Job | Service Call" at bounding box center [626, 552] width 181 height 15
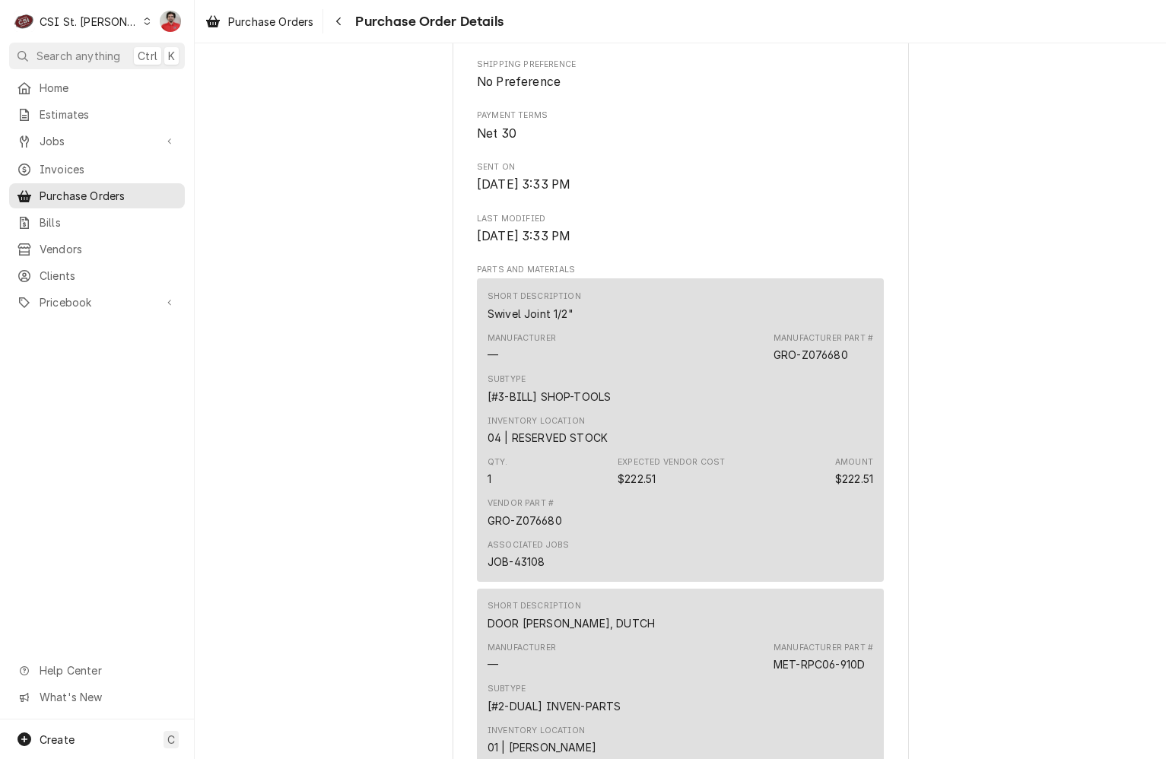
scroll to position [913, 0]
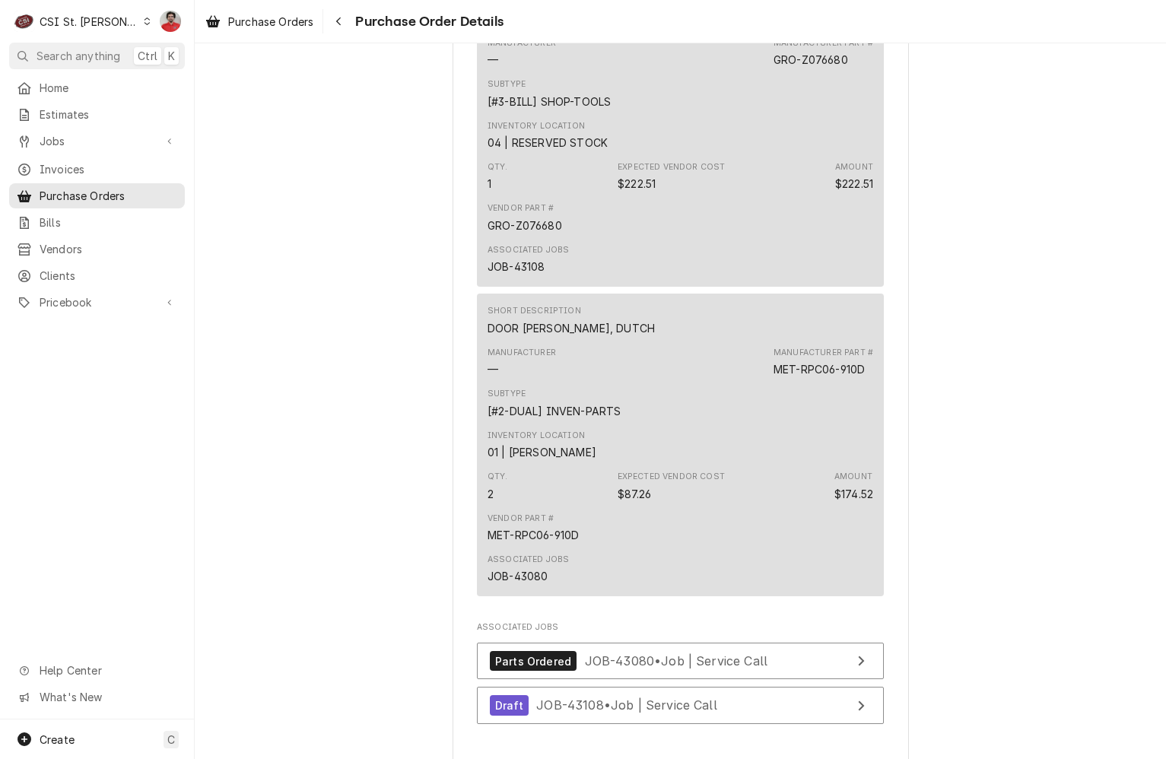
click at [830, 68] on div "GRO-Z076680" at bounding box center [811, 60] width 75 height 16
copy div "GRO-Z076680"
click at [81, 296] on span "Pricebook" at bounding box center [97, 302] width 115 height 16
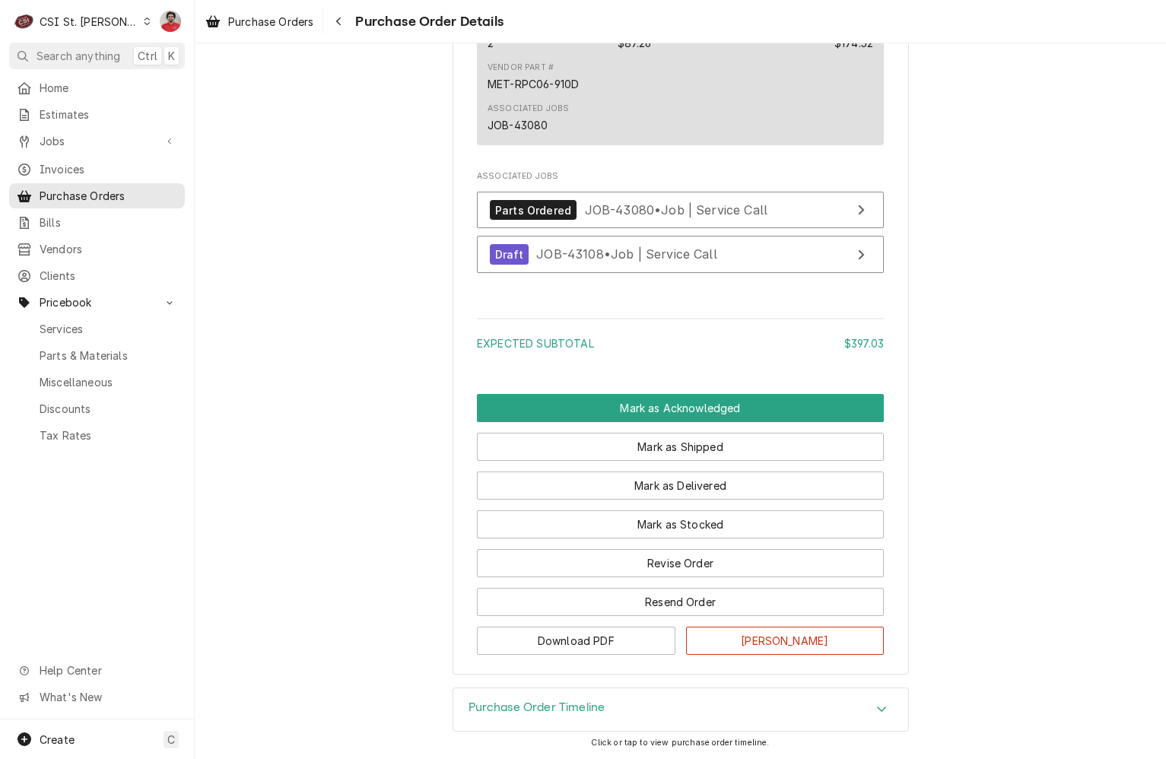
scroll to position [1412, 0]
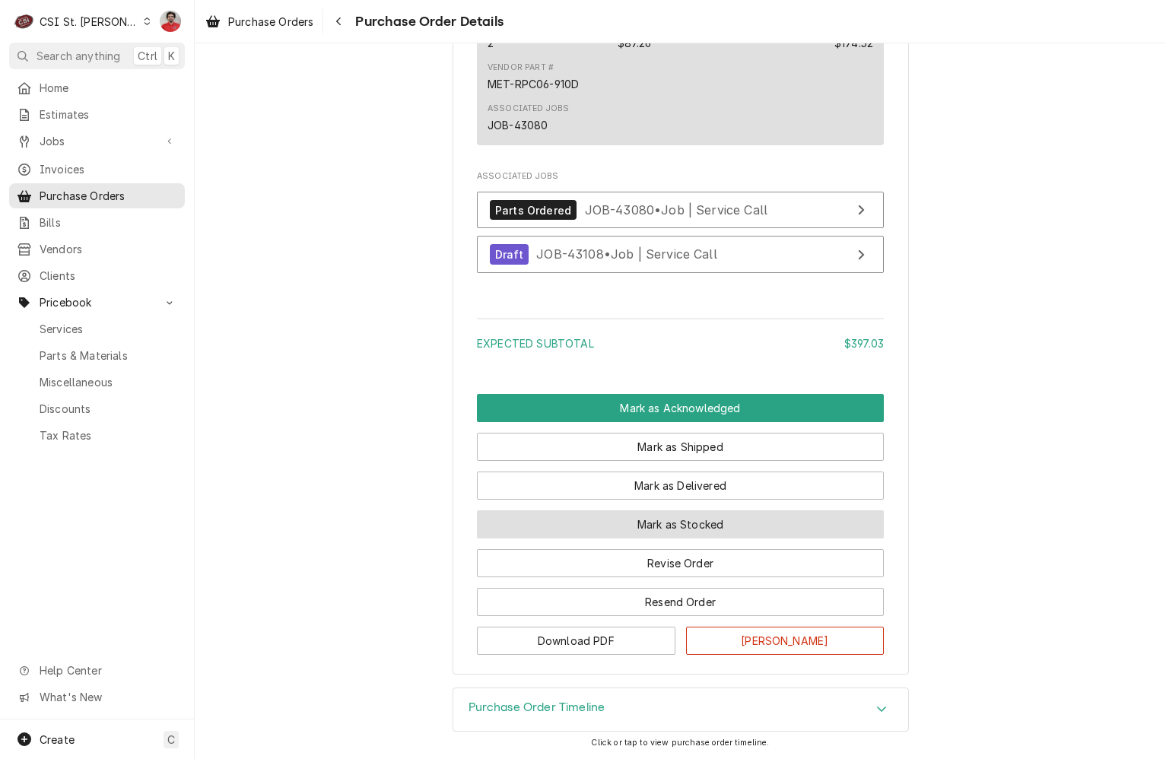
click at [606, 520] on button "Mark as Stocked" at bounding box center [680, 524] width 407 height 28
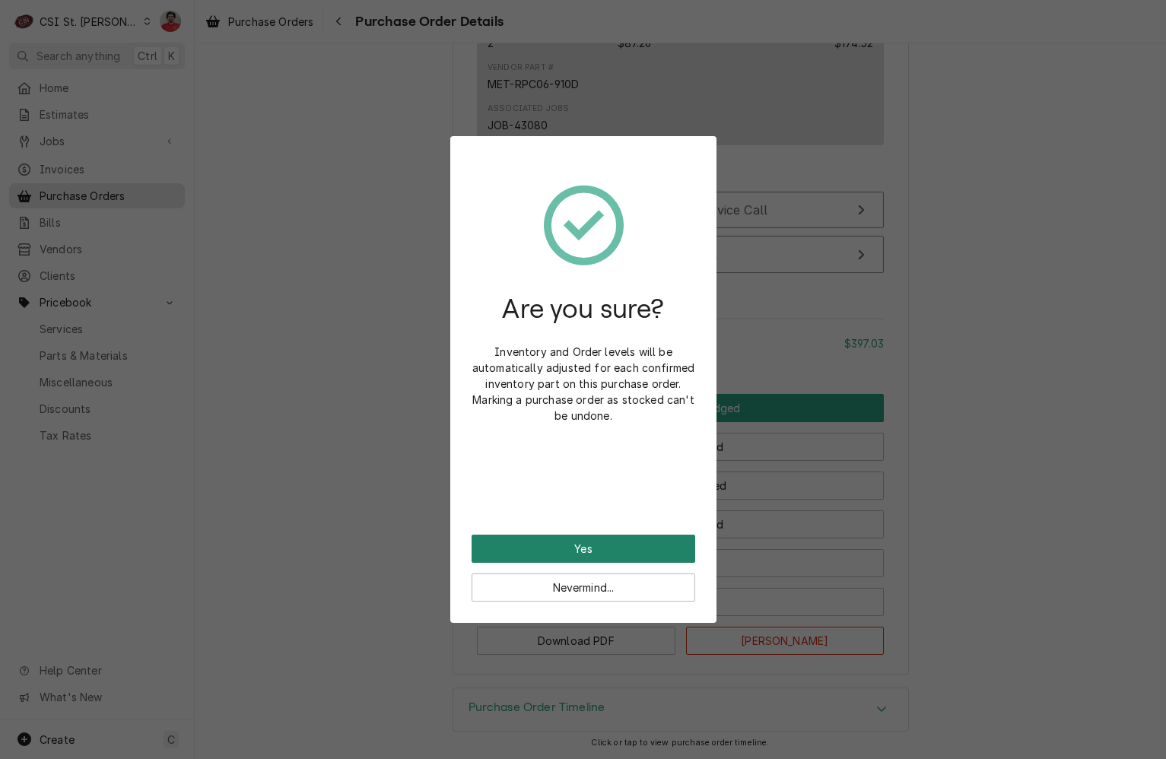
click at [593, 544] on button "Yes" at bounding box center [584, 549] width 224 height 28
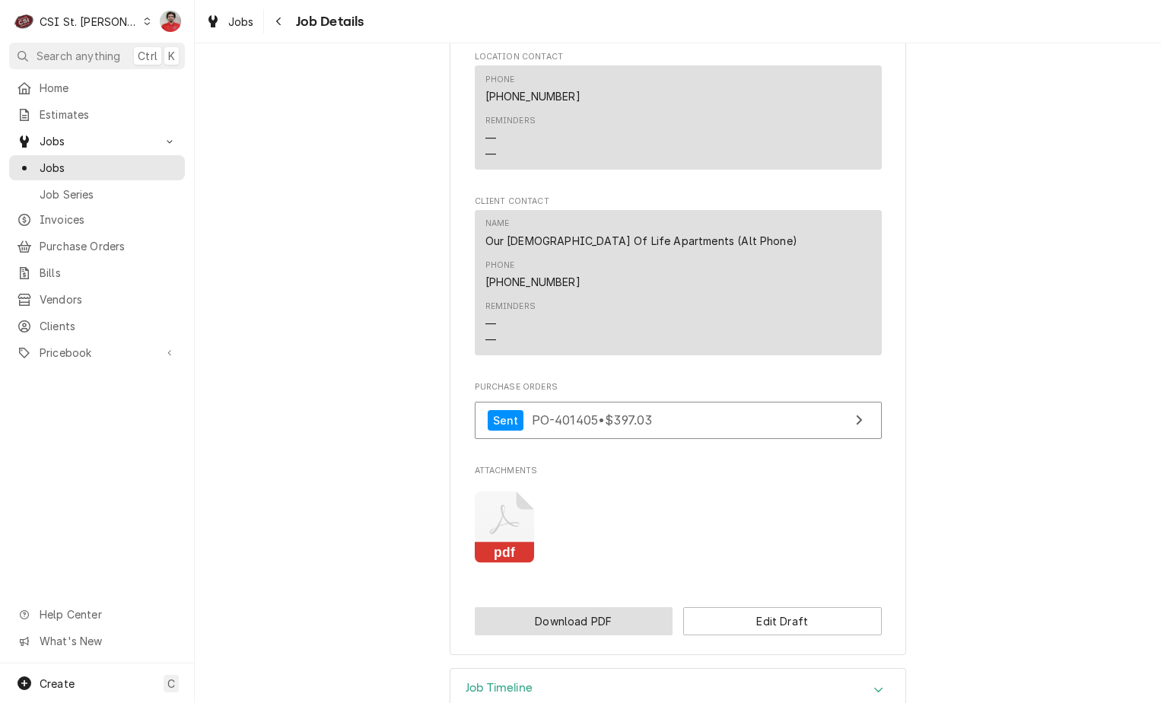
scroll to position [1542, 0]
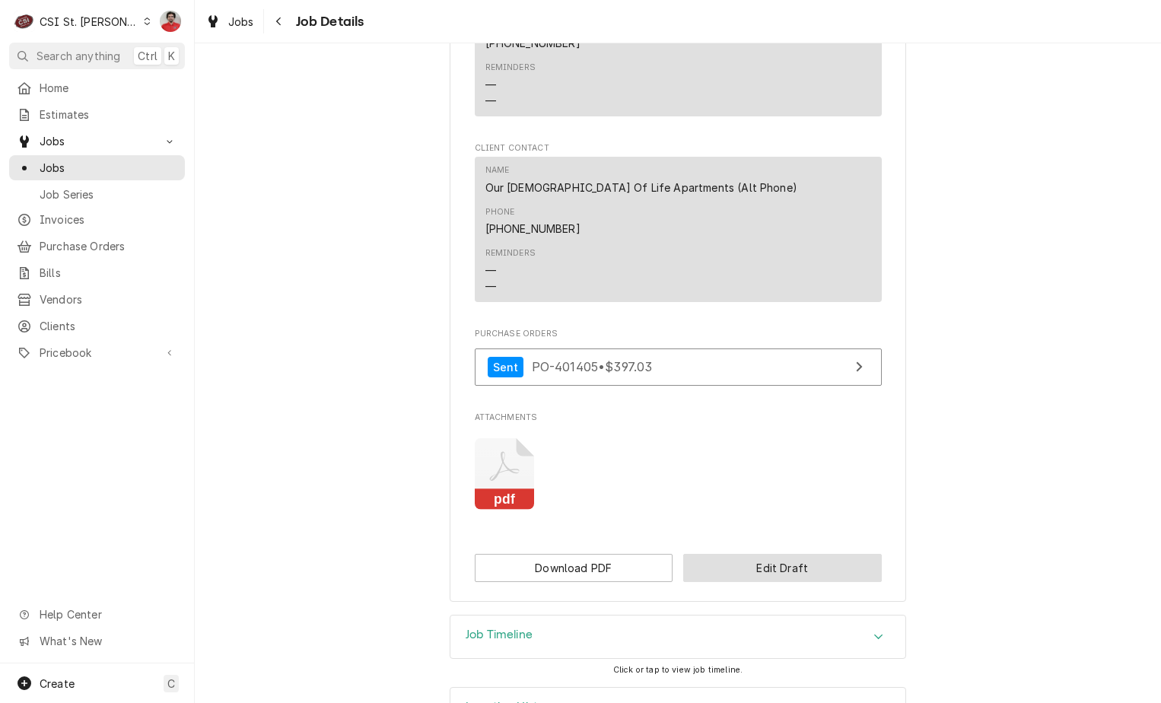
click at [768, 554] on button "Edit Draft" at bounding box center [782, 568] width 199 height 28
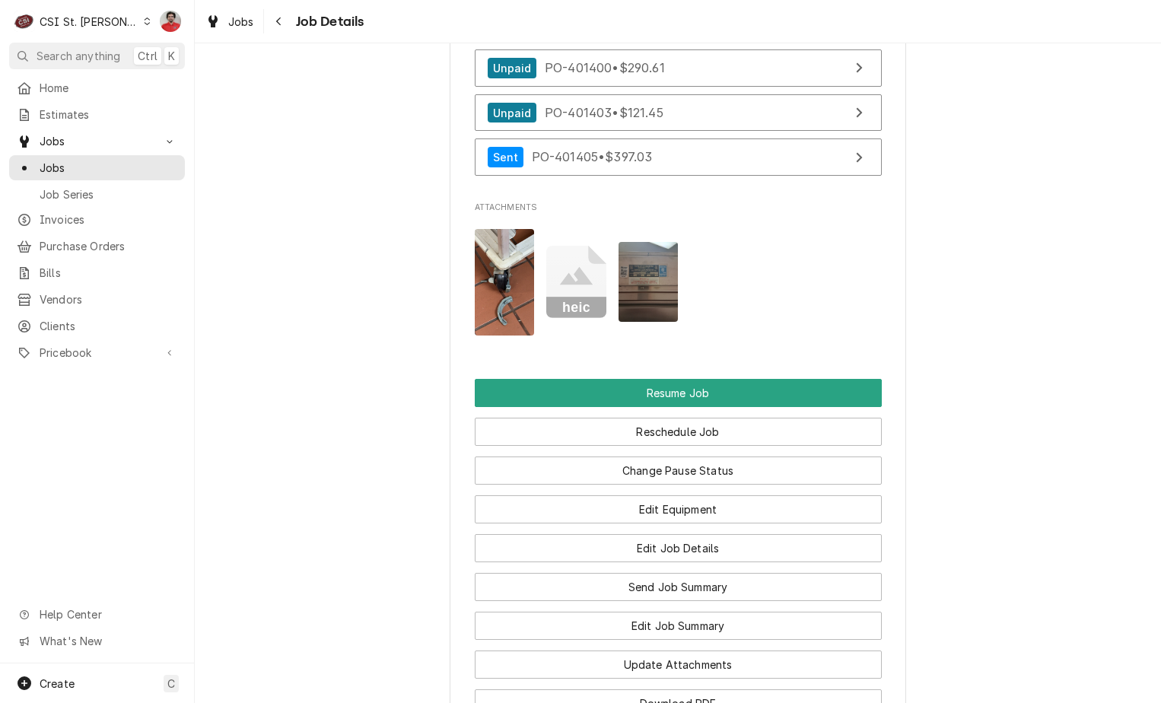
scroll to position [1750, 0]
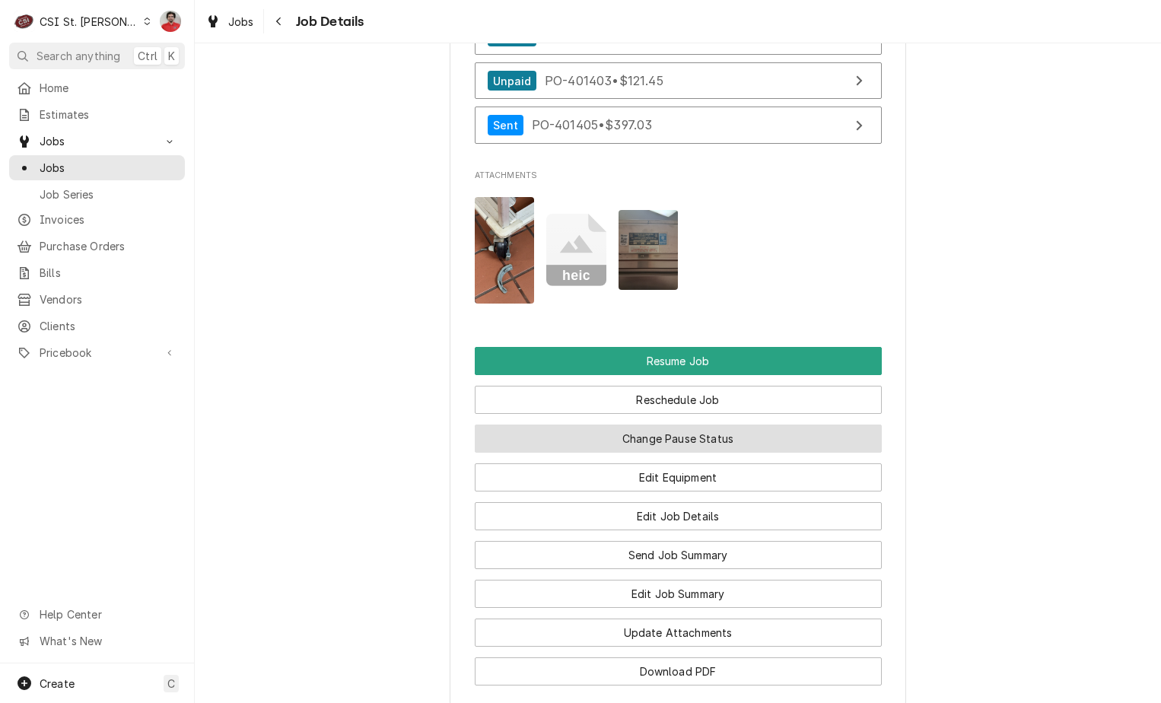
click at [641, 449] on button "Change Pause Status" at bounding box center [678, 439] width 407 height 28
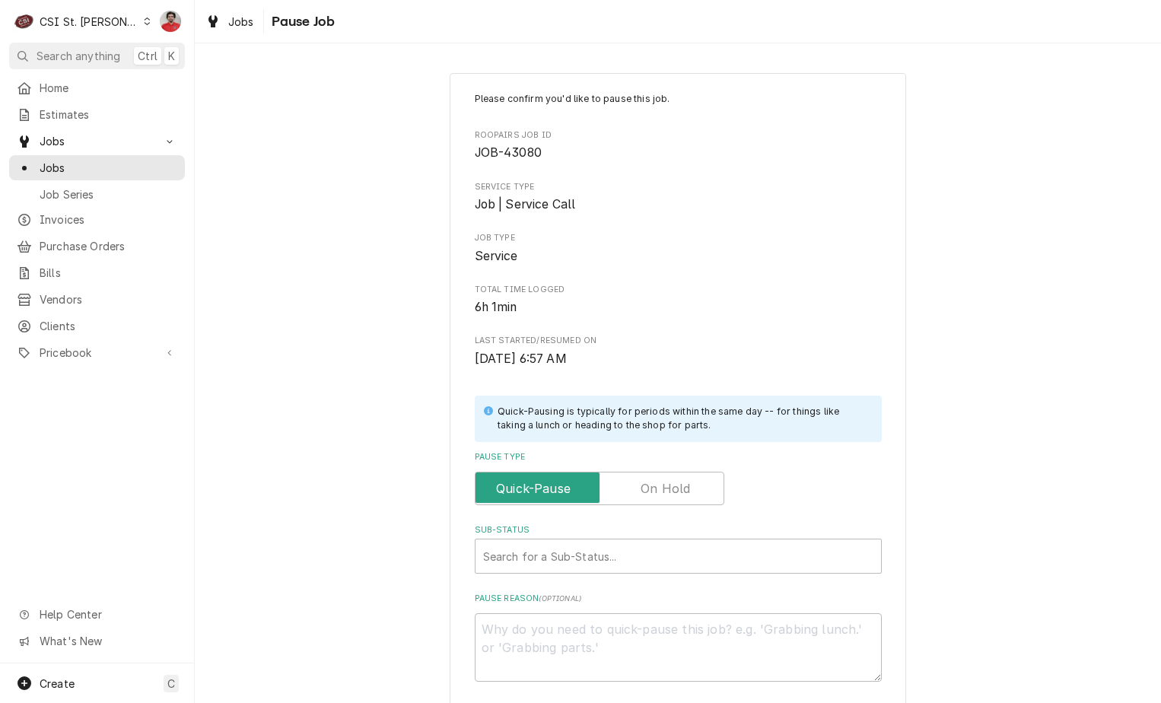
click at [652, 498] on label "Pause Type" at bounding box center [600, 488] width 250 height 33
click at [652, 498] on input "Pause Type" at bounding box center [600, 488] width 236 height 33
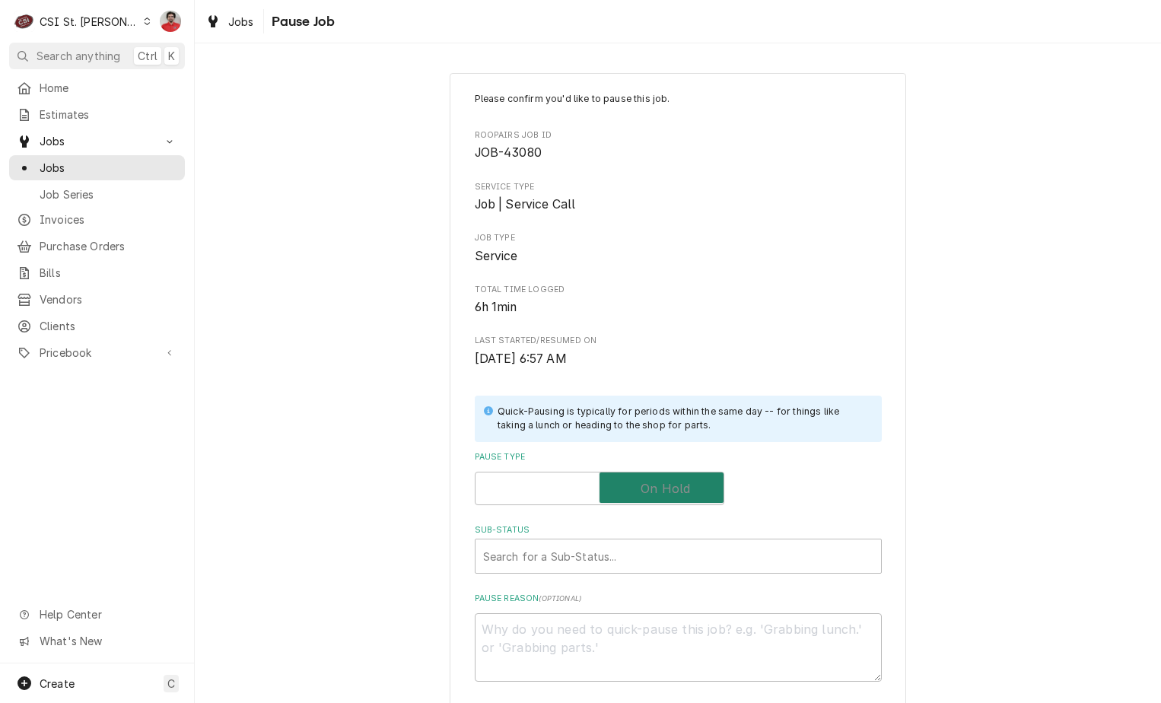
checkbox input "true"
click at [626, 554] on div "Sub-Status" at bounding box center [663, 555] width 360 height 27
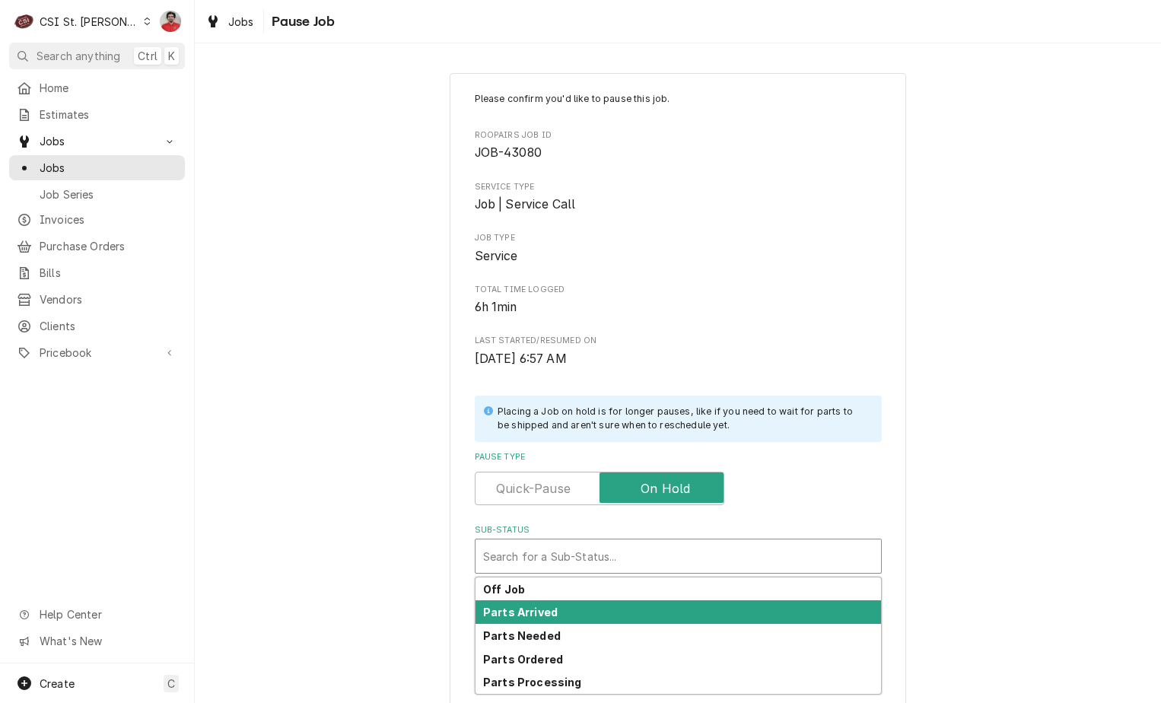
click at [606, 616] on div "Parts Arrived" at bounding box center [678, 612] width 406 height 24
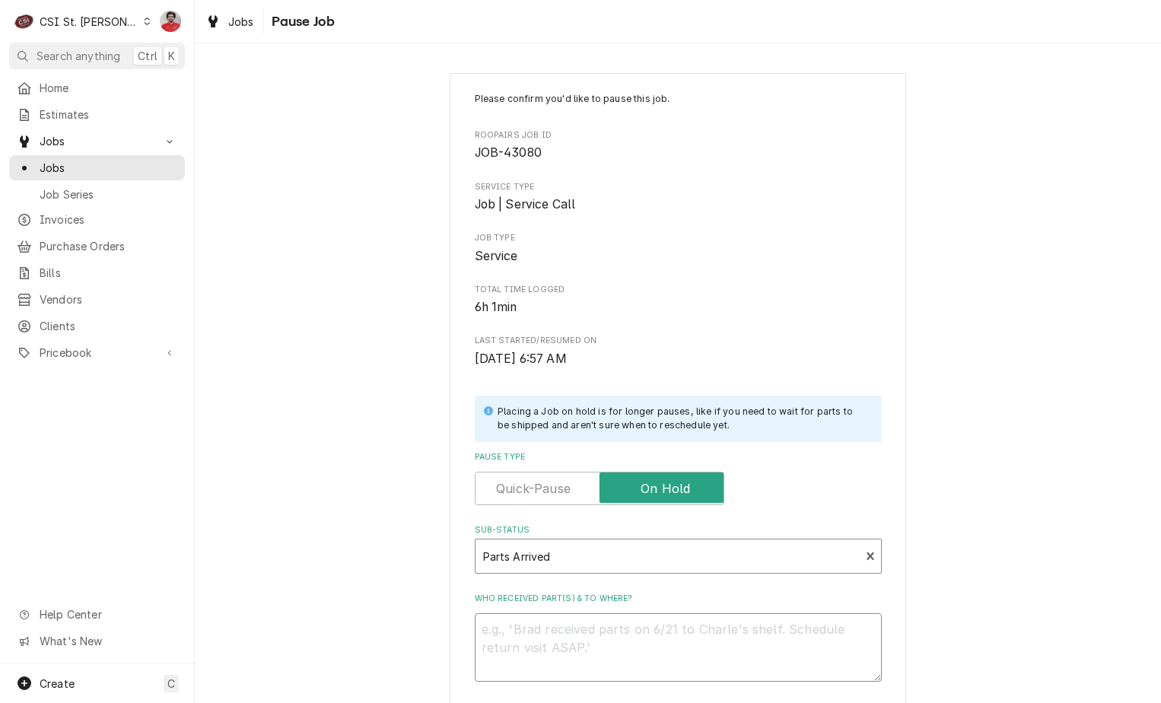
click at [603, 638] on textarea "Who received part(s) & to where?" at bounding box center [678, 647] width 407 height 68
type textarea "x"
type textarea "I"
type textarea "x"
type textarea "IM"
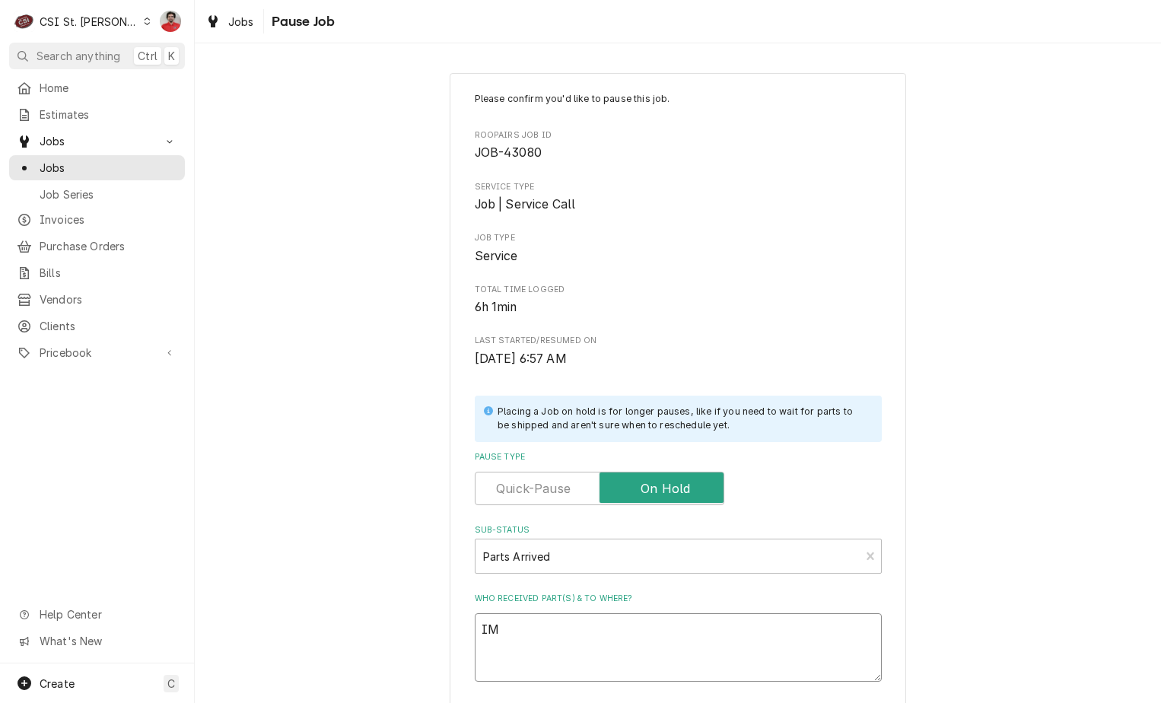
drag, startPoint x: 371, startPoint y: 604, endPoint x: 218, endPoint y: 581, distance: 153.9
click at [218, 581] on div "Please confirm you'd like to pause this job. Roopairs Job ID JOB-43080 Service …" at bounding box center [678, 455] width 966 height 793
paste textarea "MET-RPC06-910D"
type textarea "x"
type textarea "MET-RPC06-910D"
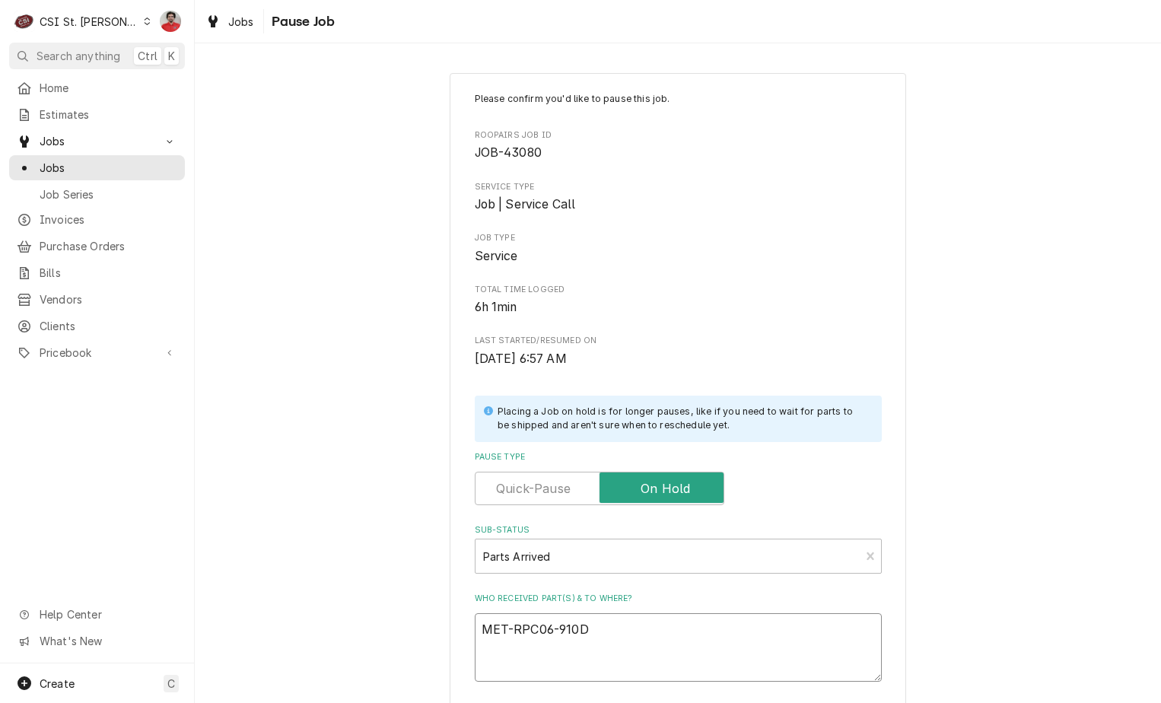
type textarea "x"
type textarea "MET-RPC06-910D"
type textarea "x"
type textarea "MET-RPC06-910D r"
type textarea "x"
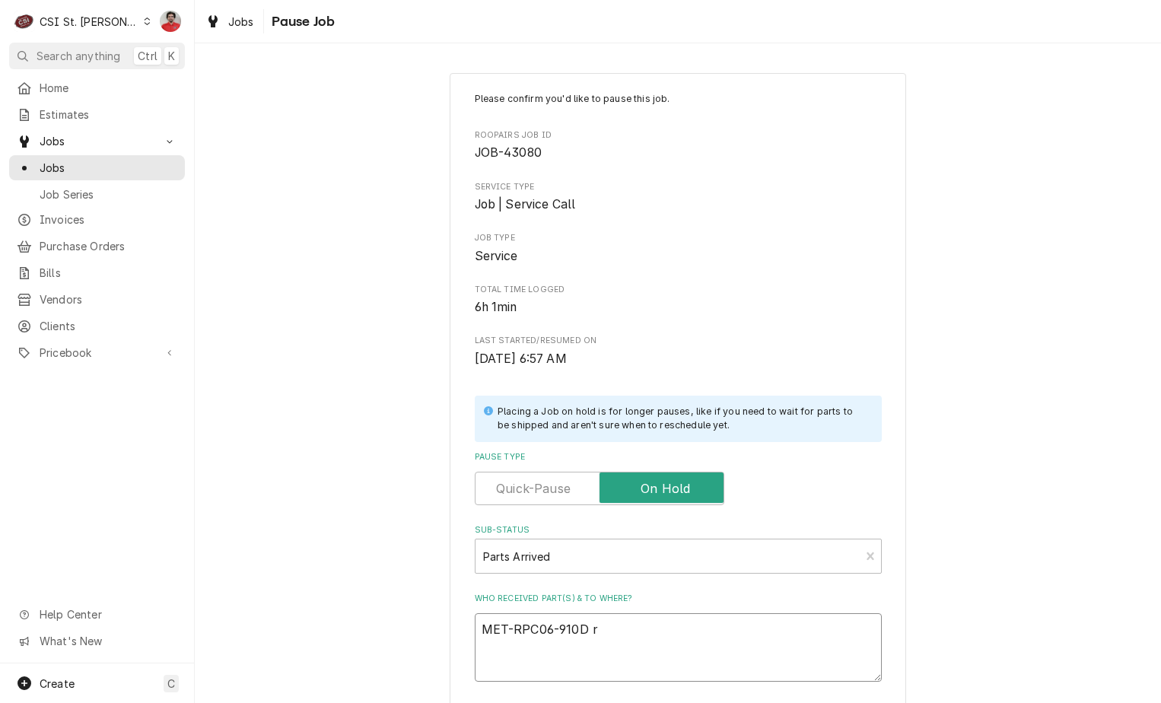
type textarea "MET-RPC06-910D re"
type textarea "x"
type textarea "MET-RPC06-910D rec"
type textarea "x"
type textarea "MET-RPC06-910D rec"
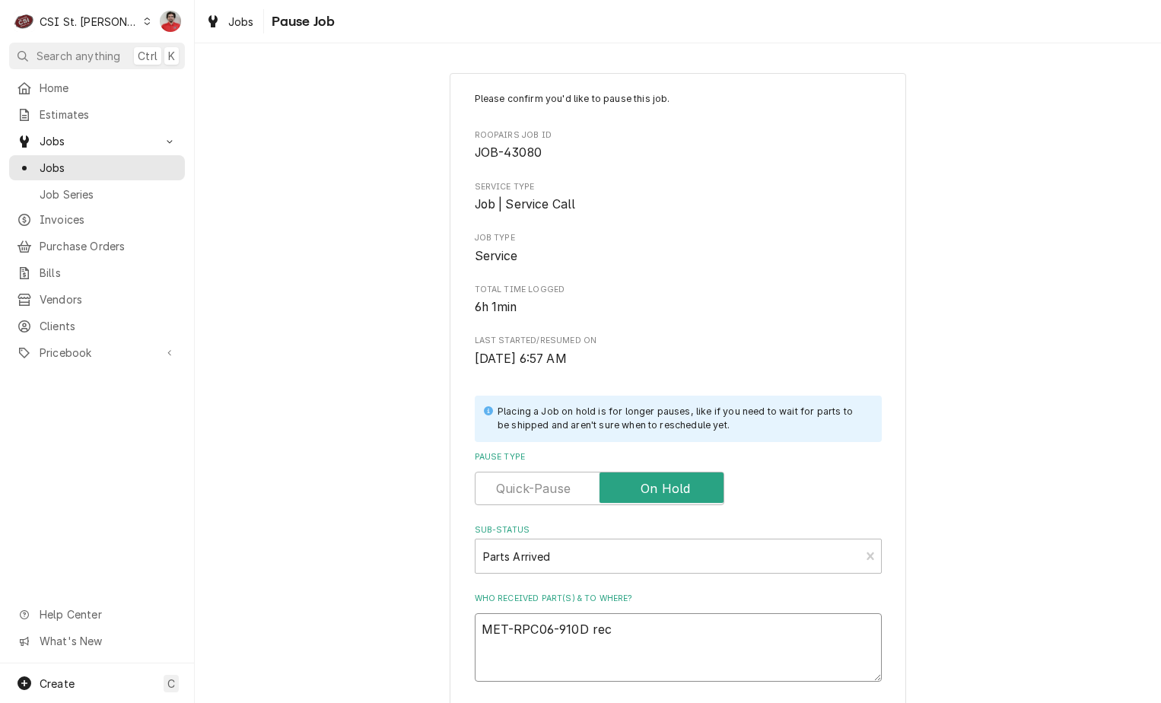
type textarea "x"
type textarea "MET-RPC06-910D rec t"
type textarea "x"
type textarea "MET-RPC06-910D rec to"
type textarea "x"
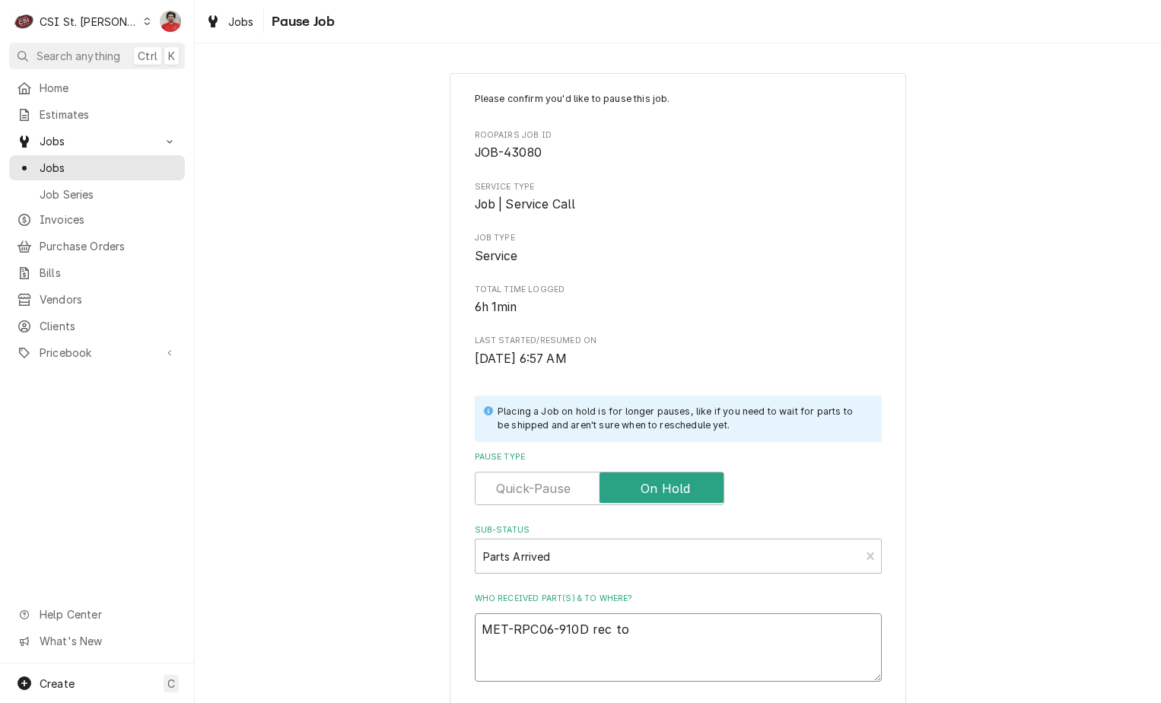
type textarea "MET-RPC06-910D rec to"
type textarea "x"
type textarea "MET-RPC06-910D rec to C"
type textarea "x"
type textarea "MET-RPC06-910D rec to Co"
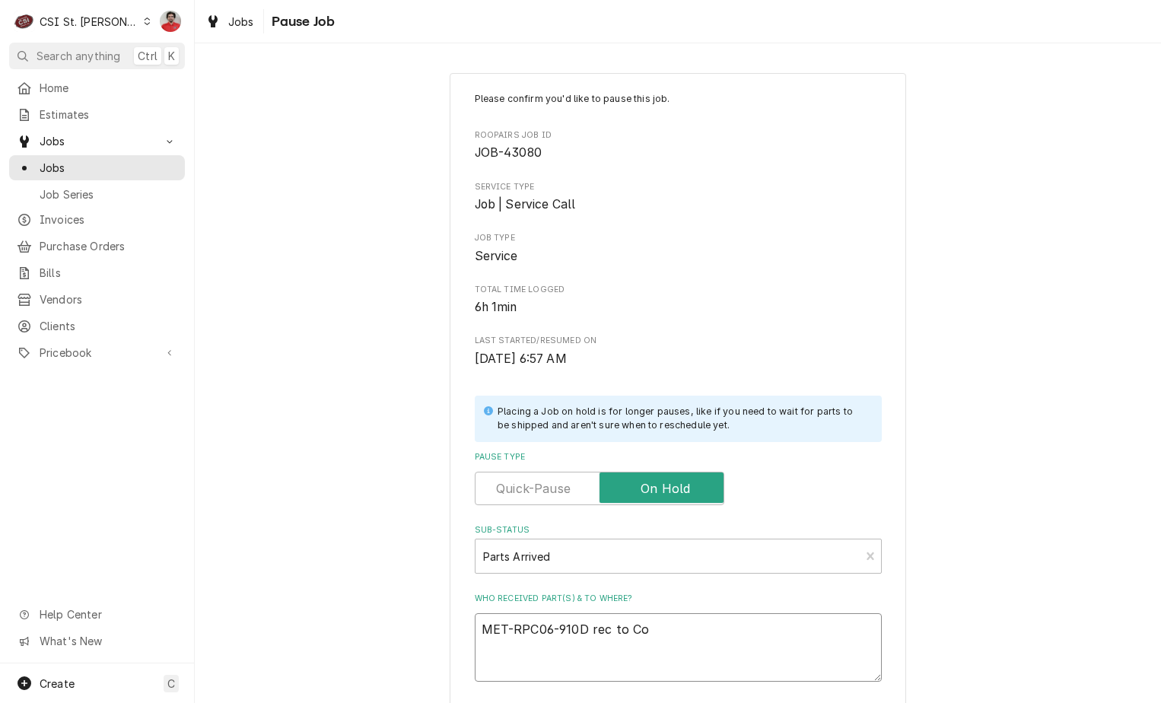
type textarea "x"
type textarea "MET-RPC06-910D rec to Cou"
type textarea "x"
type textarea "MET-RPC06-910D rec to Cour"
type textarea "x"
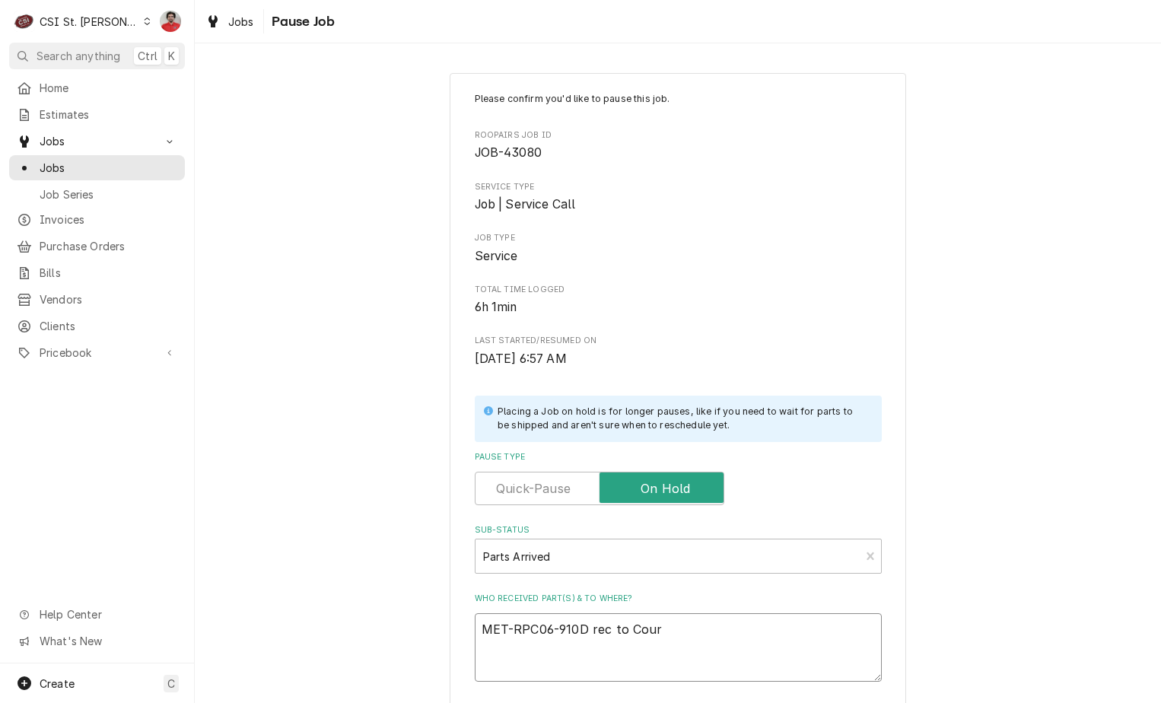
type textarea "MET-RPC06-910D rec to Court"
type textarea "x"
type textarea "MET-RPC06-910D rec to Courtn"
type textarea "x"
type textarea "MET-RPC06-910D rec to Courtne"
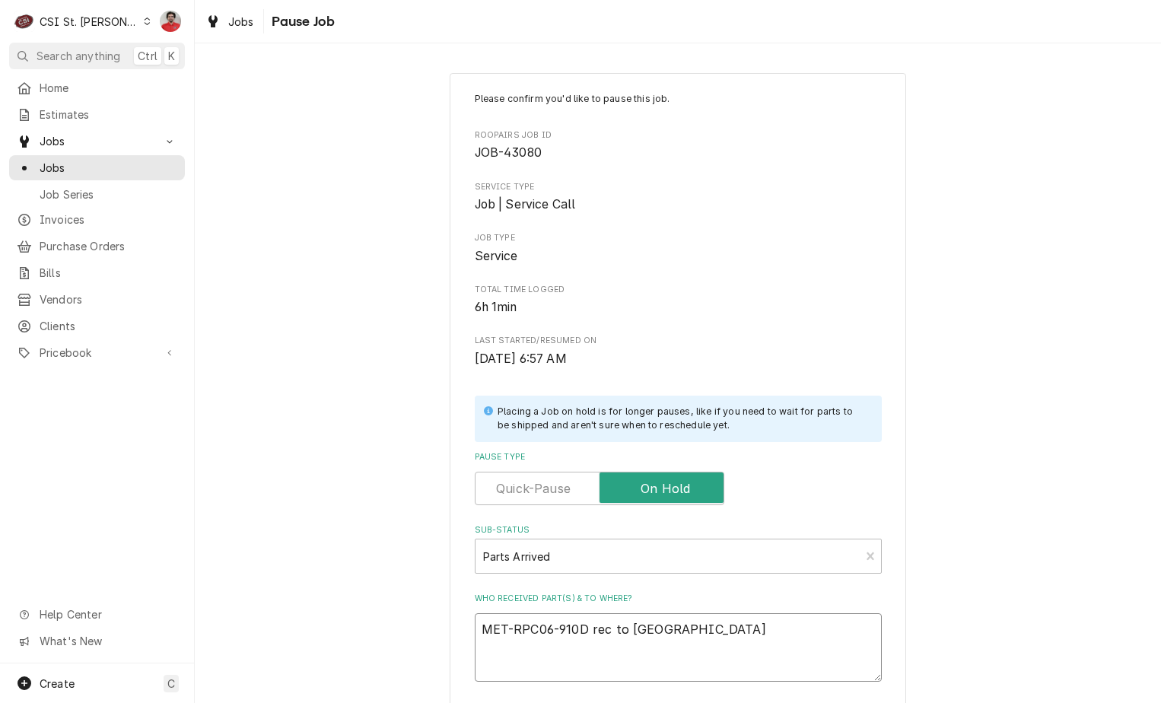
type textarea "x"
type textarea "MET-RPC06-910D rec to Courtney"
type textarea "x"
type textarea "MET-RPC06-910D rec to Courtney'"
type textarea "x"
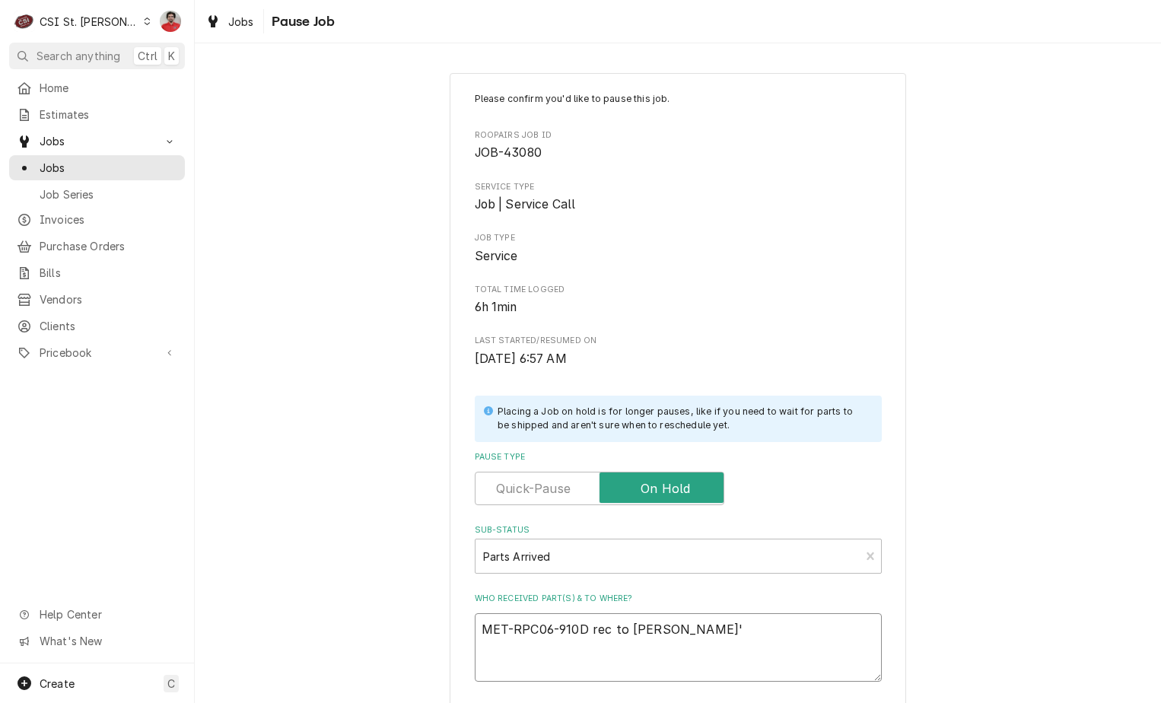
type textarea "MET-RPC06-910D rec to Courtney's"
type textarea "x"
type textarea "MET-RPC06-910D rec to Courtney's"
type textarea "x"
type textarea "MET-RPC06-910D rec to Courtney's s"
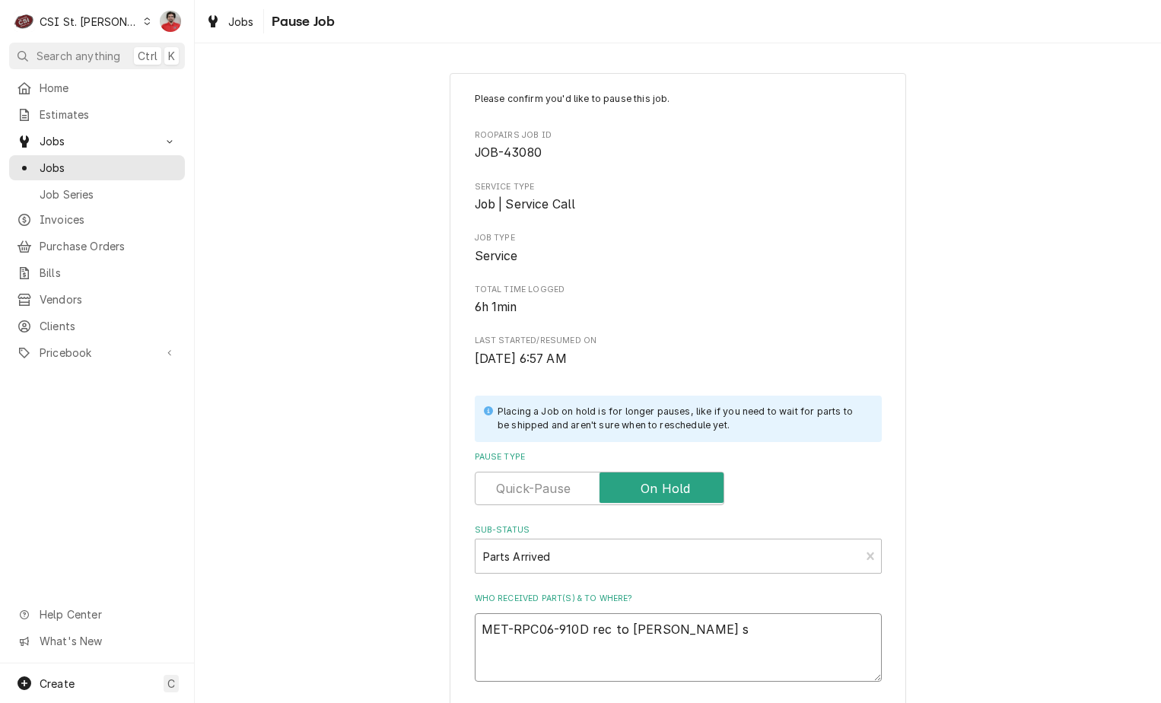
type textarea "x"
type textarea "MET-RPC06-910D rec to Courtney's sh"
type textarea "x"
type textarea "MET-RPC06-910D rec to Courtney's she"
type textarea "x"
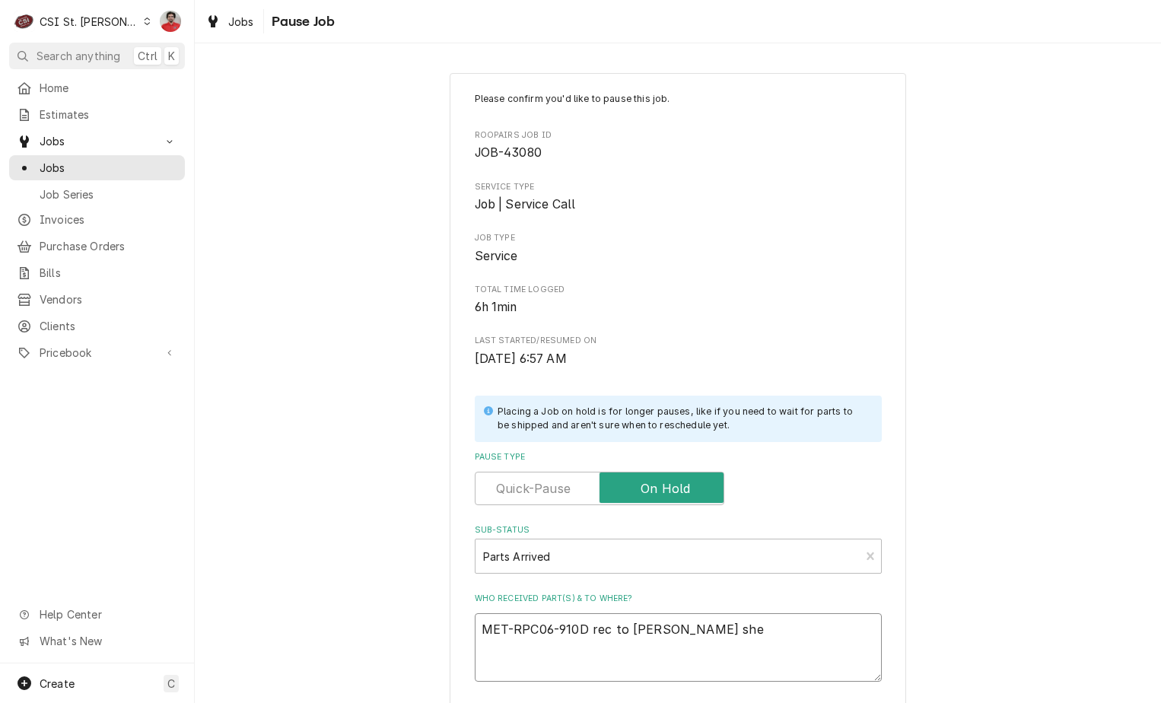
type textarea "MET-RPC06-910D rec to Courtney's shel"
type textarea "x"
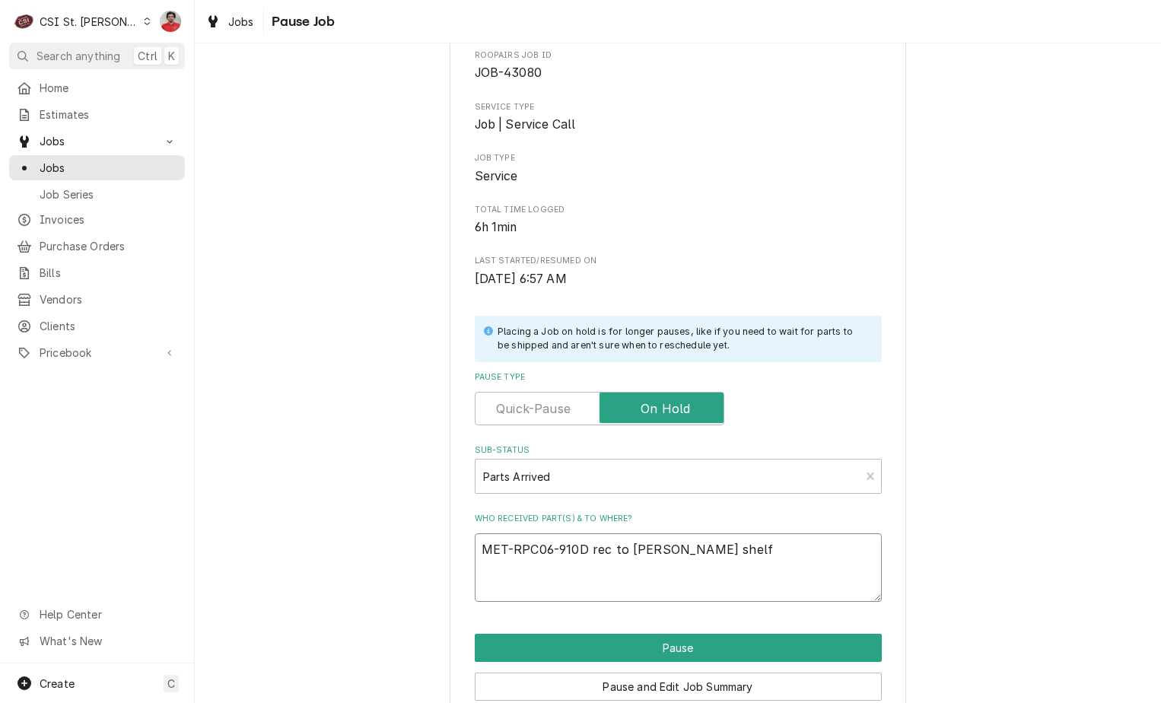
scroll to position [149, 0]
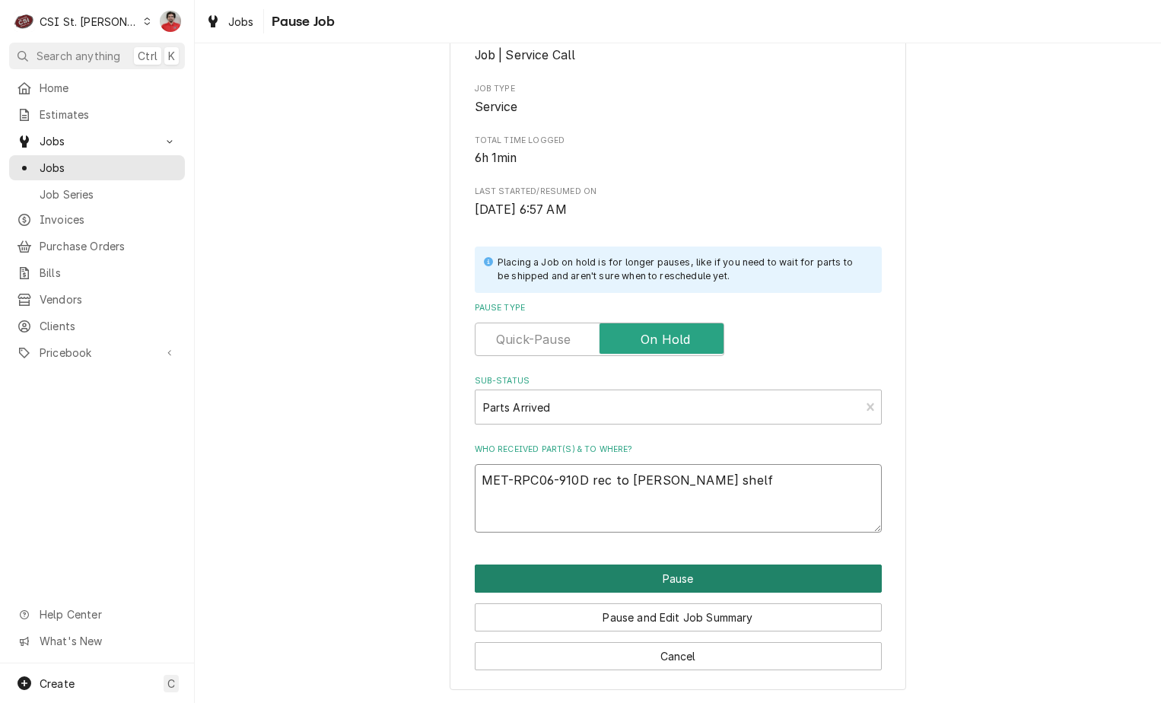
type textarea "MET-RPC06-910D rec to Courtney's shelf"
click at [606, 580] on button "Pause" at bounding box center [678, 579] width 407 height 28
type textarea "x"
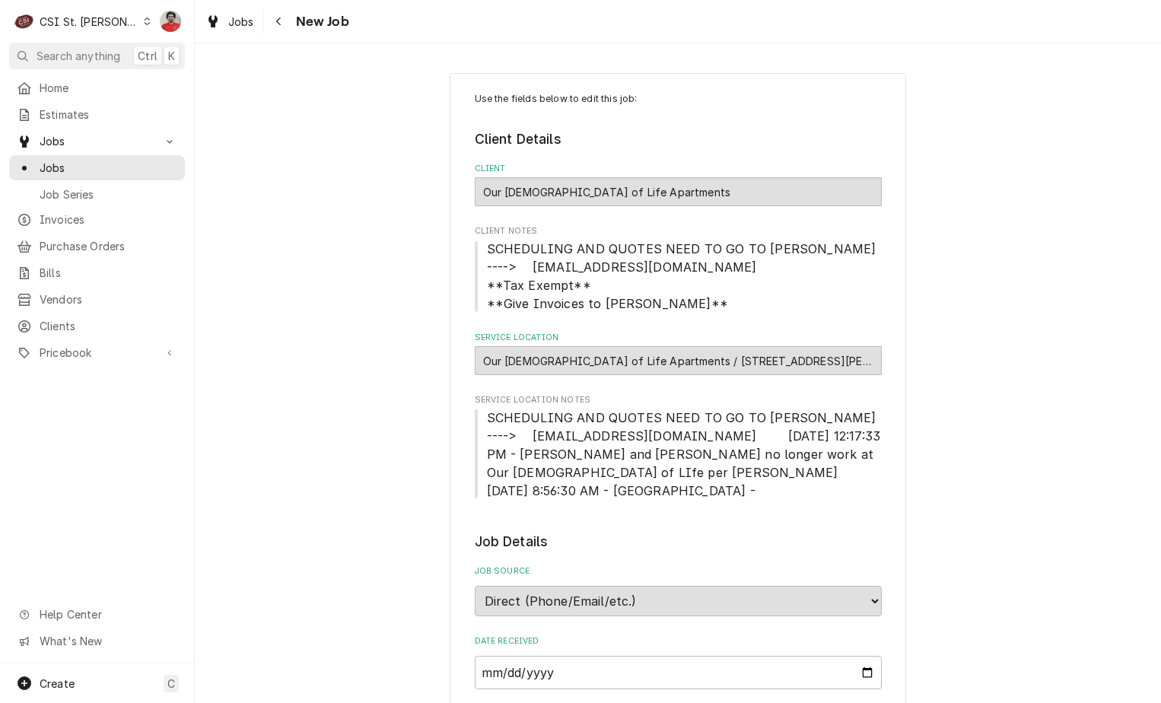
scroll to position [685, 0]
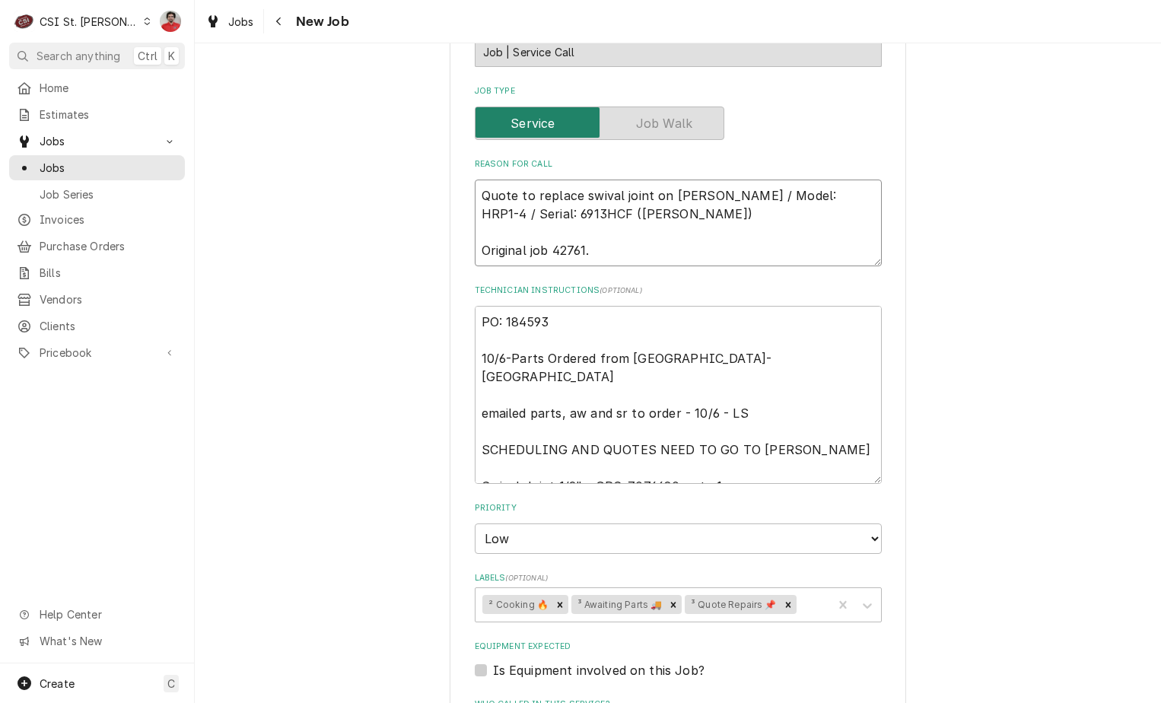
click at [555, 193] on textarea "Quote to replace swival joint on Groen / Model: HRP1-4 / Serial: 6913HCF (Tom) …" at bounding box center [678, 223] width 407 height 87
type textarea "x"
type textarea "Quote to replace swival joint on Groen / Model: HRP1-4 / Serial: 6913HCF (Tom) …"
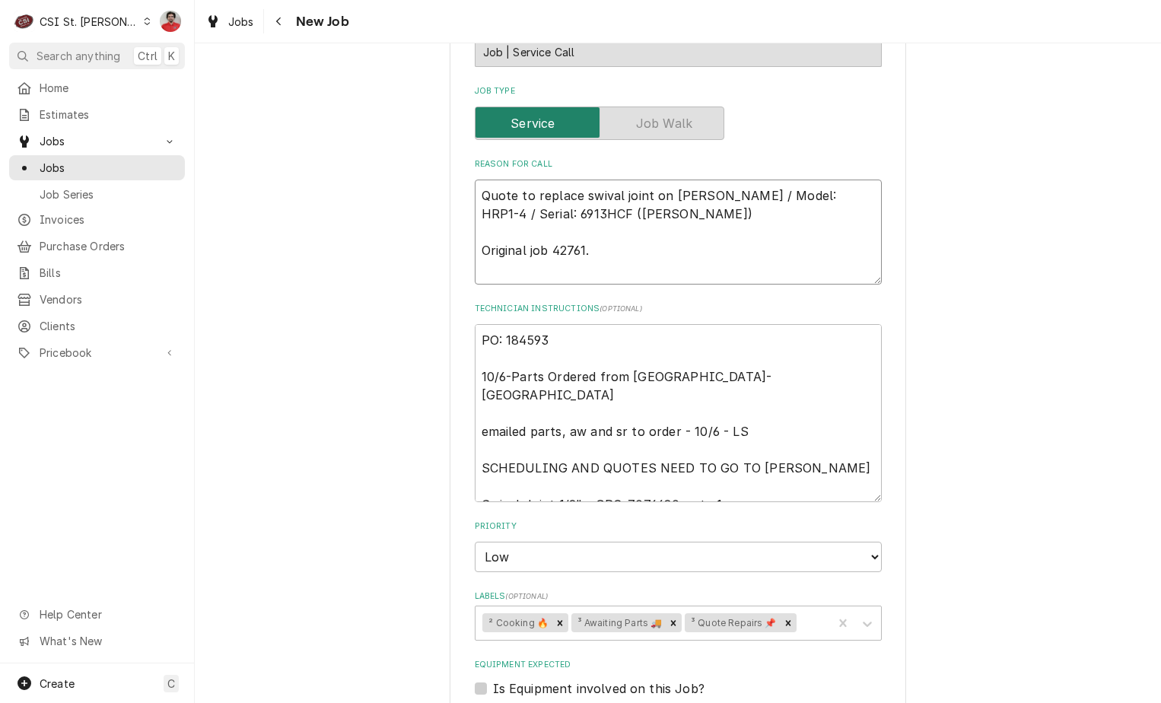
type textarea "x"
click at [671, 622] on icon "Remove ³ Awaiting Parts 🚚" at bounding box center [673, 622] width 5 height 5
type textarea "Quote to replace swival joint on Groen / Model: HRP1-4 / Serial: 6913HCF (Tom) …"
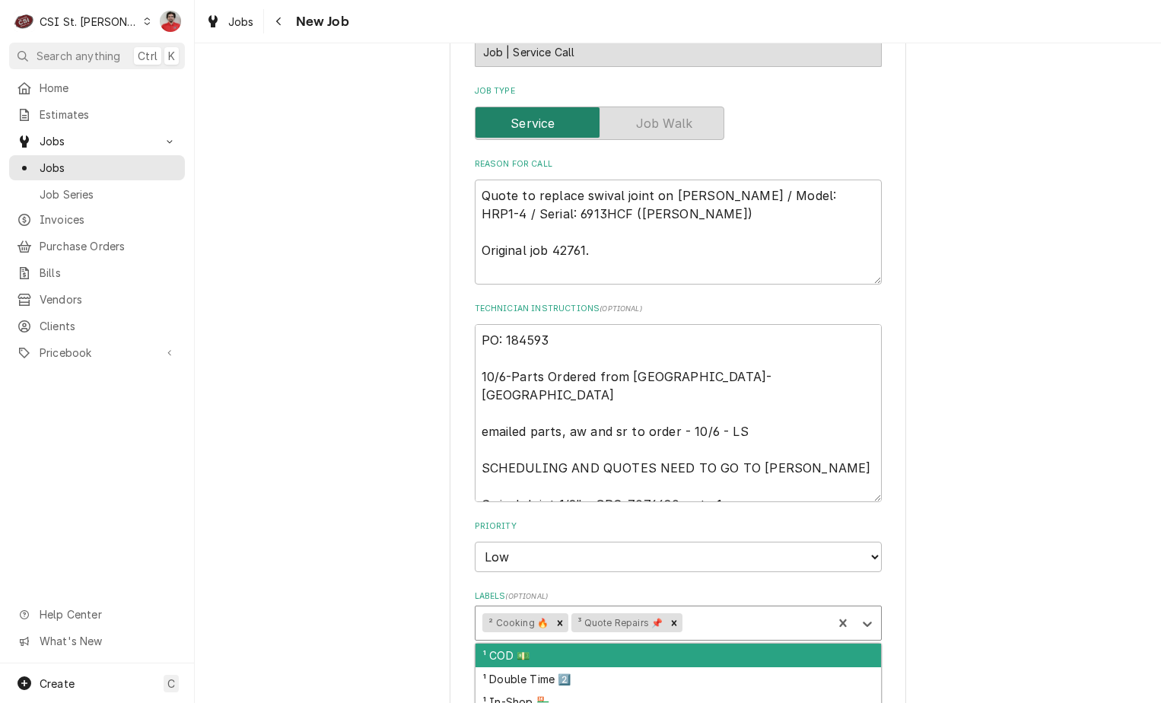
click at [704, 618] on div "Labels" at bounding box center [755, 622] width 140 height 27
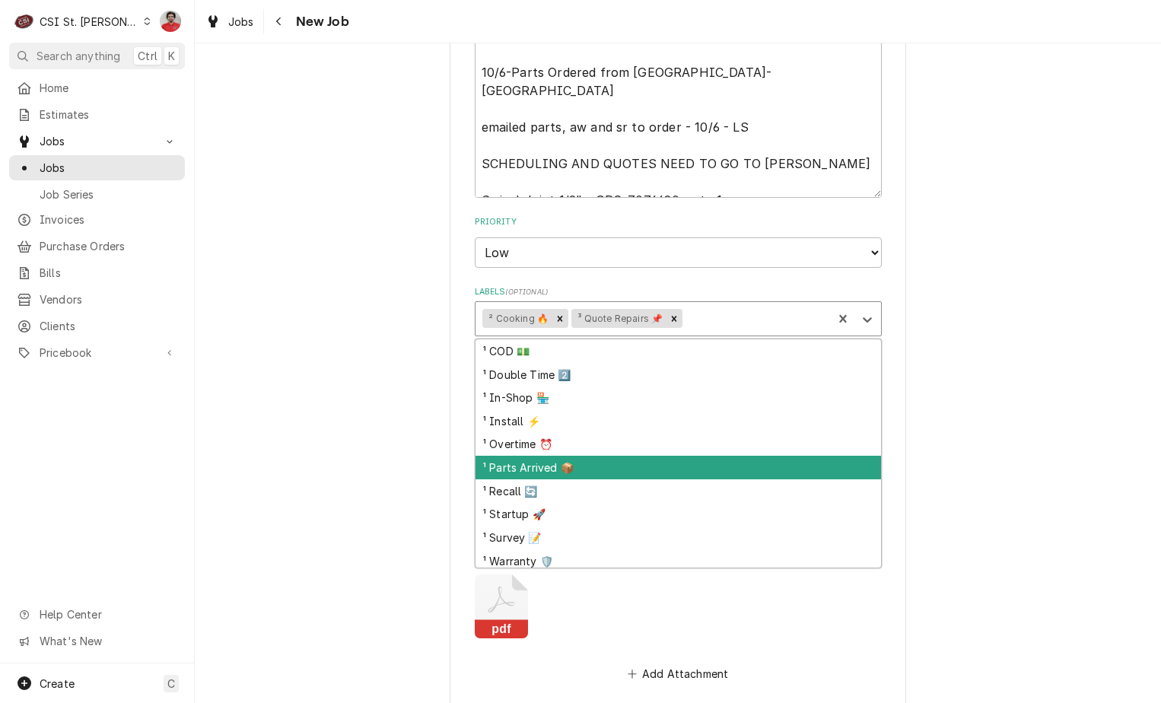
click at [633, 468] on div "¹ Parts Arrived 📦" at bounding box center [678, 468] width 406 height 24
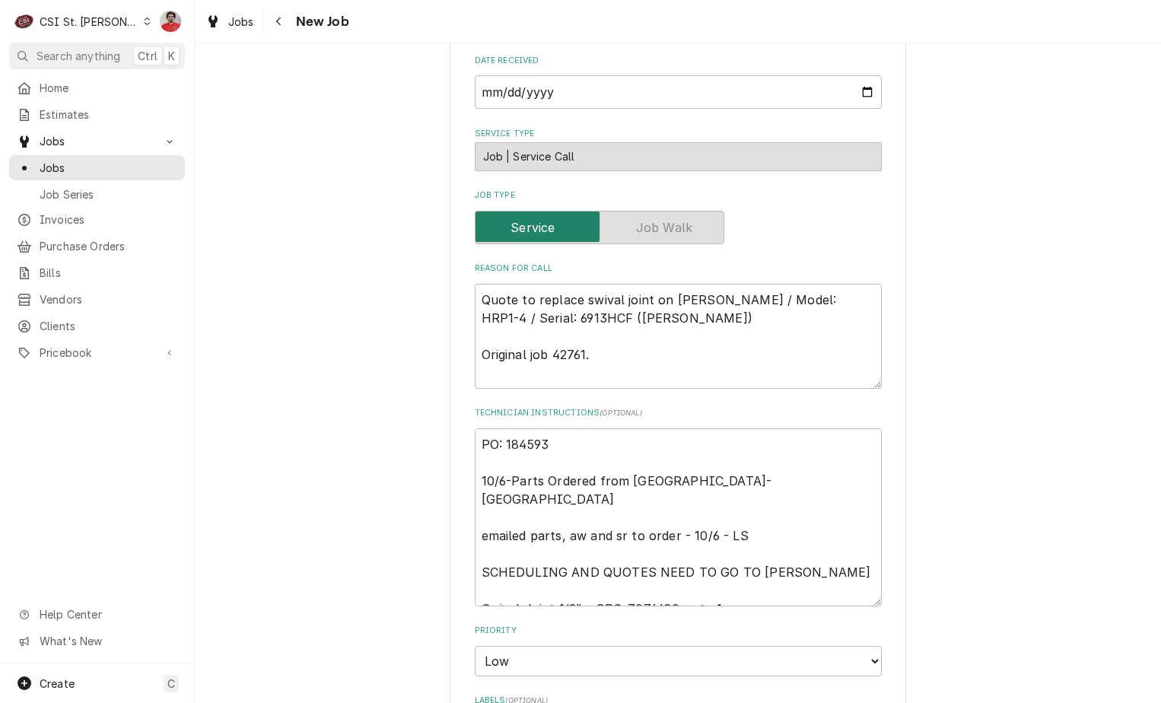
scroll to position [456, 0]
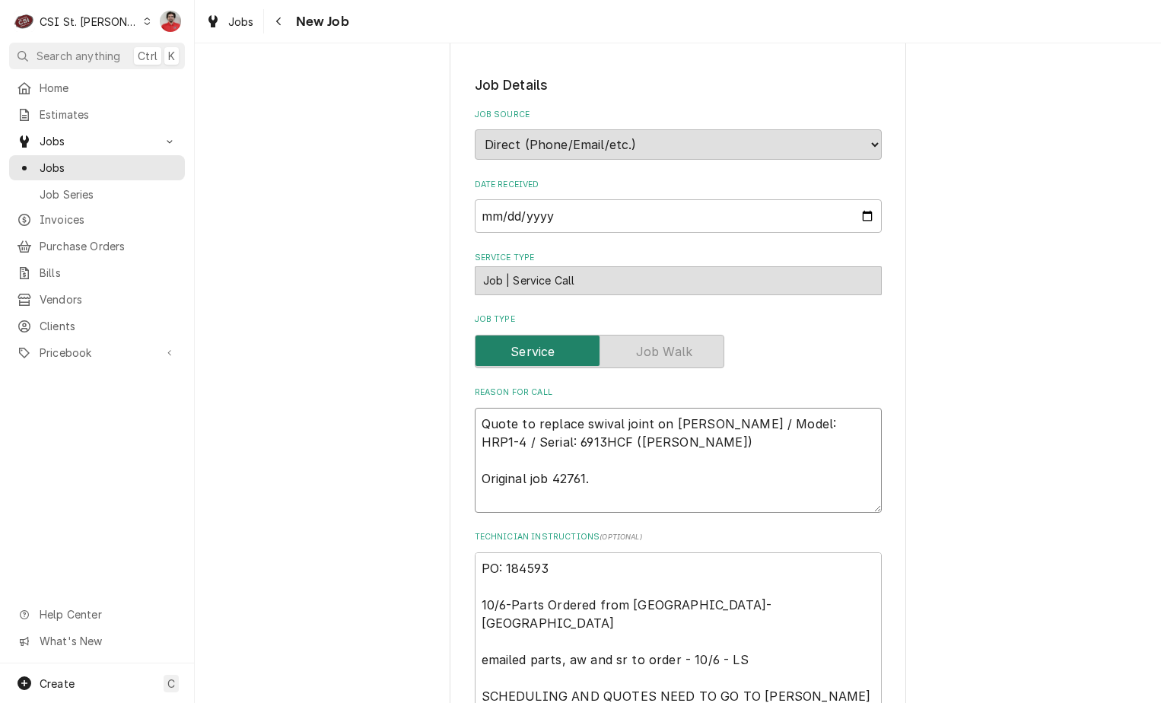
click at [642, 434] on textarea "Quote to replace swival joint on Groen / Model: HRP1-4 / Serial: 6913HCF (Tom) …" at bounding box center [678, 460] width 407 height 105
click at [641, 423] on textarea "Quote to replace swival joint on Groen / Model: HRP1-4 / Serial: 6913HCF (Tom) …" at bounding box center [678, 460] width 407 height 105
type textarea "x"
type textarea "O Quote to replace swival joint on Groen / Model: HRP1-4 / Serial: 6913HCF (Tom…"
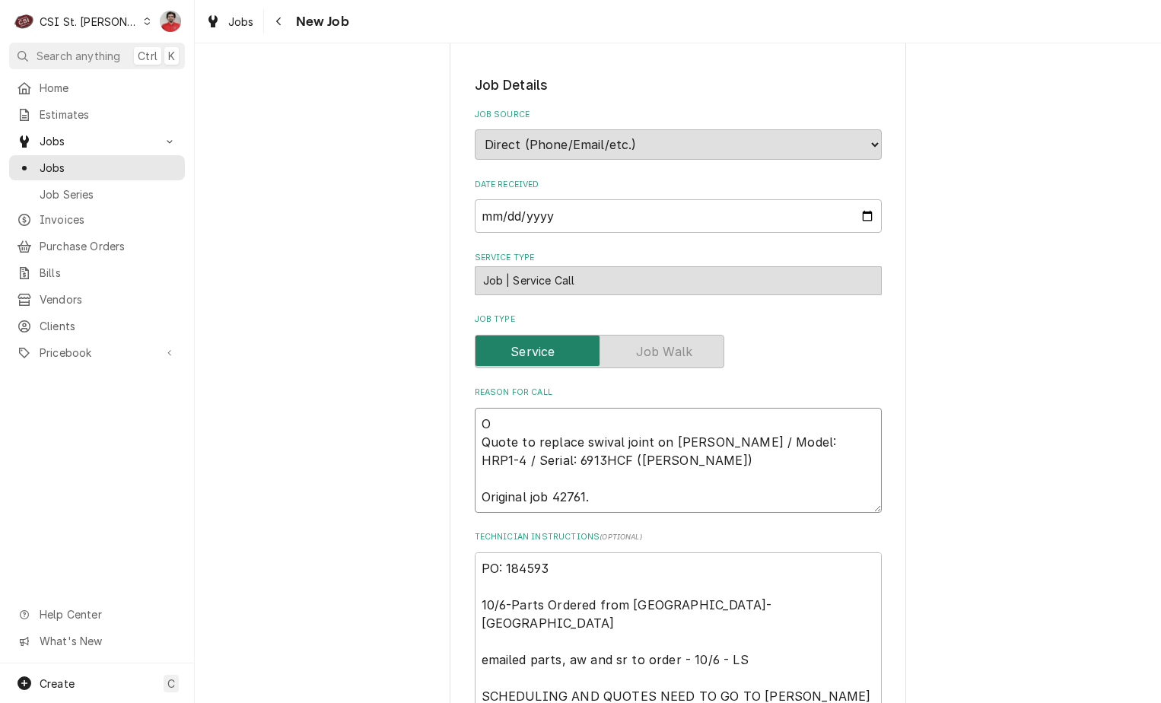
type textarea "x"
type textarea "Quote to replace swival joint on Groen / Model: HRP1-4 / Serial: 6913HCF (Tom) …"
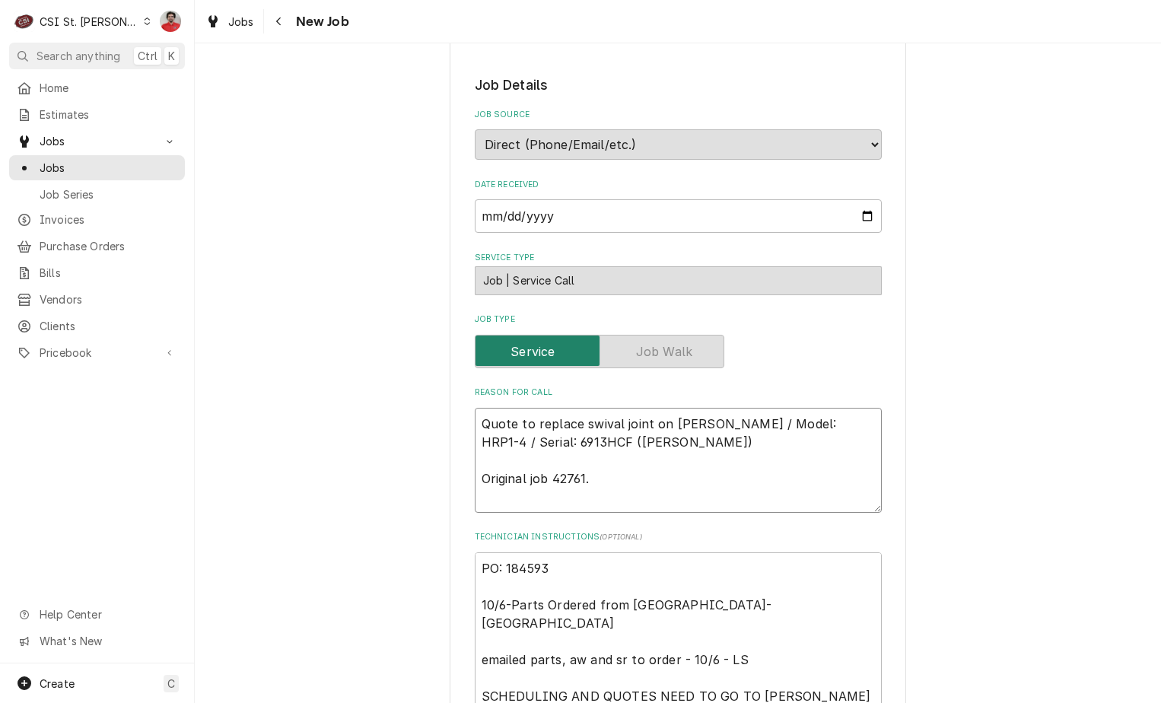
type textarea "x"
type textarea "R Quote to replace swival joint on Groen / Model: HRP1-4 / Serial: 6913HCF (Tom…"
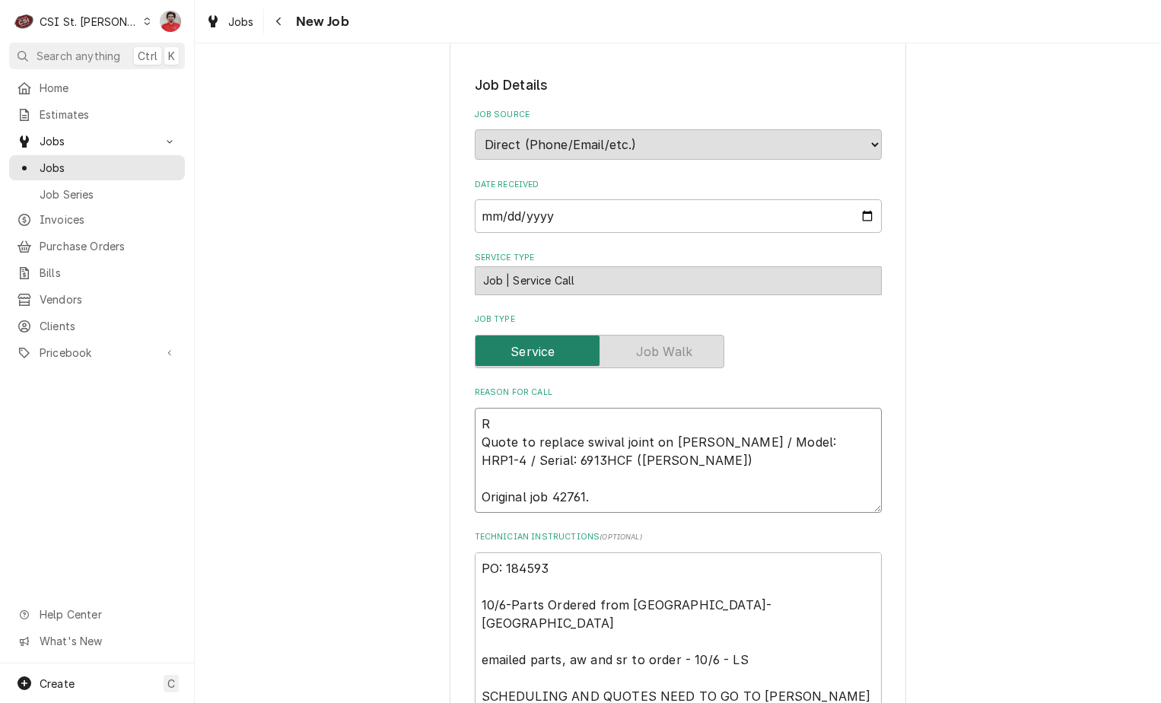
type textarea "x"
type textarea "Re Quote to replace swival joint on Groen / Model: HRP1-4 / Serial: 6913HCF (To…"
type textarea "x"
type textarea "Rec Quote to replace swival joint on Groen / Model: HRP1-4 / Serial: 6913HCF (T…"
type textarea "x"
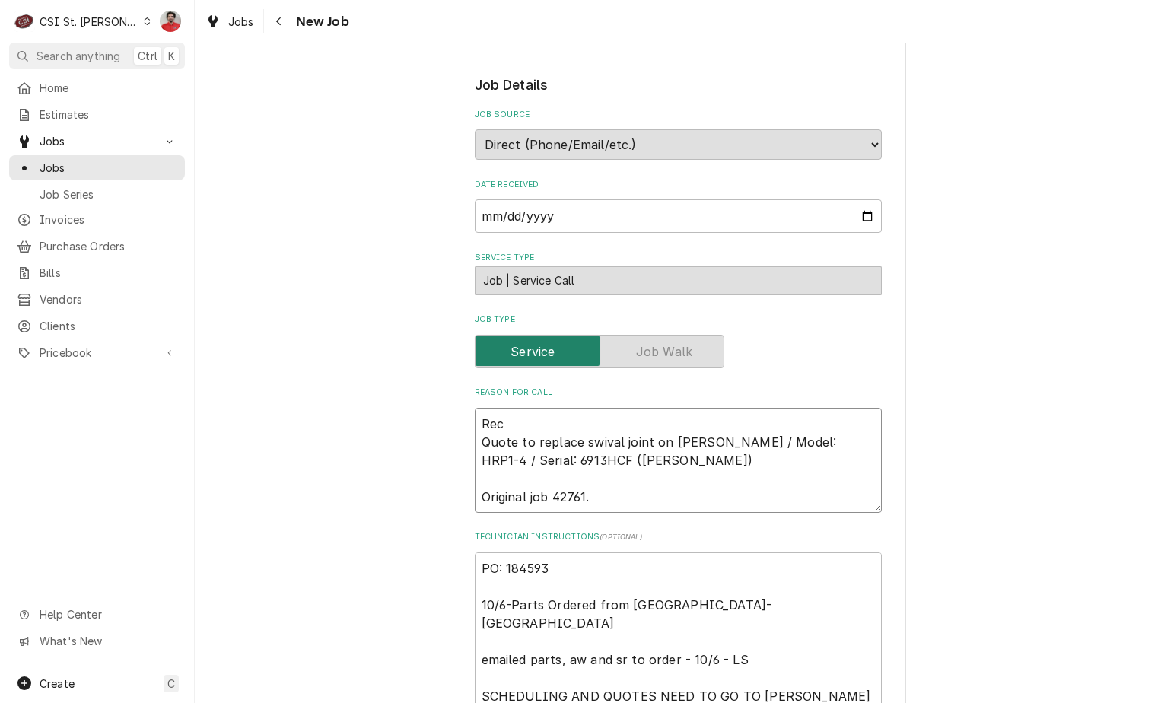
type textarea "Rec Quote to replace swival joint on Groen / Model: HRP1-4 / Serial: 6913HCF (T…"
type textarea "x"
type textarea "Rec G Quote to replace swival joint on Groen / Model: HRP1-4 / Serial: 6913HCF …"
type textarea "x"
type textarea "Rec GR Quote to replace swival joint on Groen / Model: HRP1-4 / Serial: 6913HCF…"
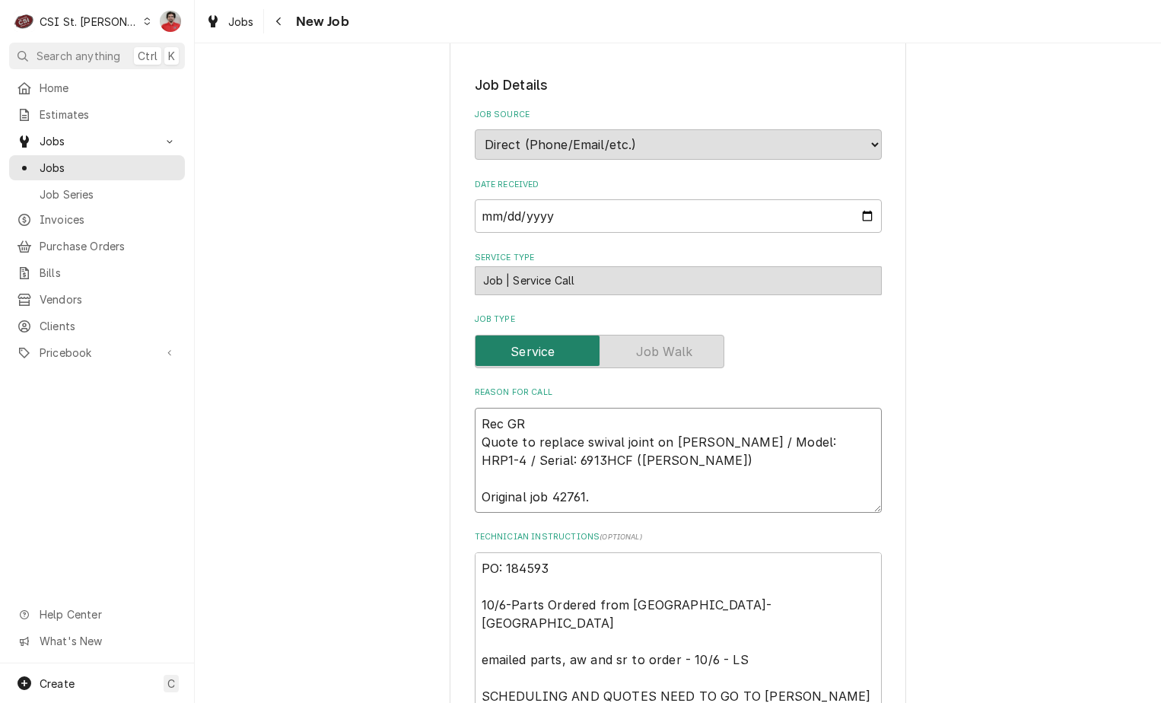
type textarea "x"
type textarea "Rec GRO Quote to replace swival joint on Groen / Model: HRP1-4 / Serial: 6913HC…"
type textarea "x"
type textarea "Rec GRO- Quote to replace swival joint on Groen / Model: HRP1-4 / Serial: 6913H…"
type textarea "x"
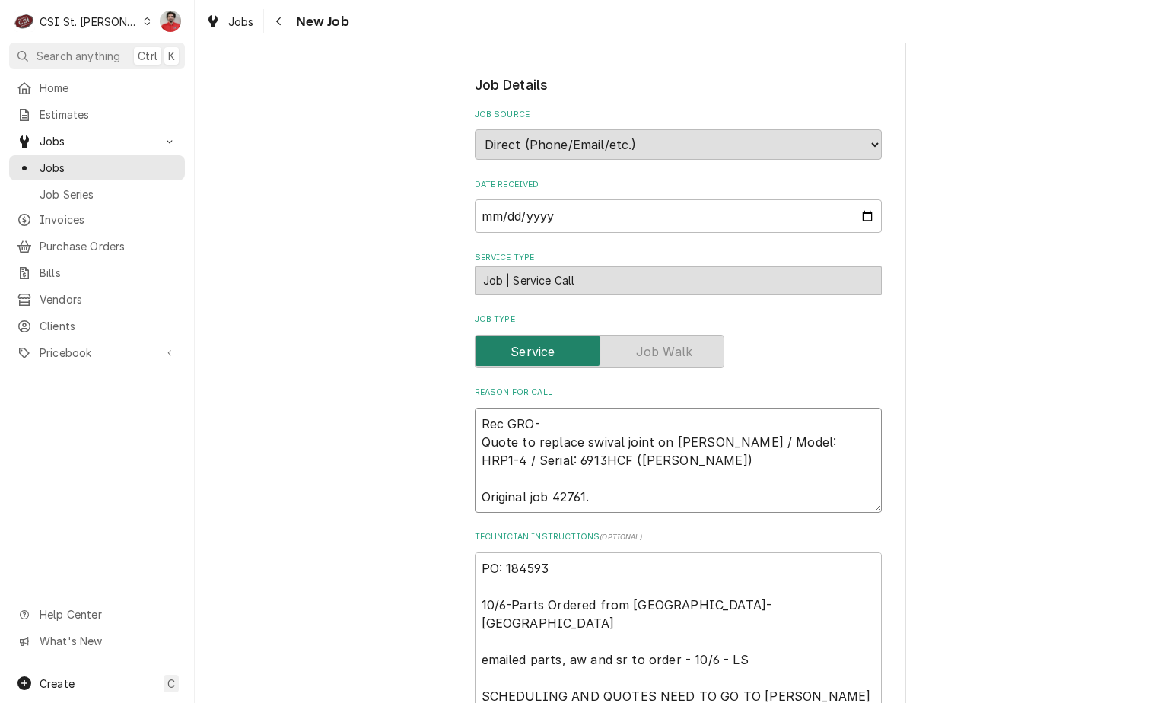
type textarea "Rec GRO-7 Quote to replace swival joint on Groen / Model: HRP1-4 / Serial: 6913…"
type textarea "x"
type textarea "Rec GRO-70 Quote to replace swival joint on Groen / Model: HRP1-4 / Serial: 691…"
type textarea "x"
type textarea "Rec GRO-707 Quote to replace swival joint on Groen / Model: HRP1-4 / Serial: 69…"
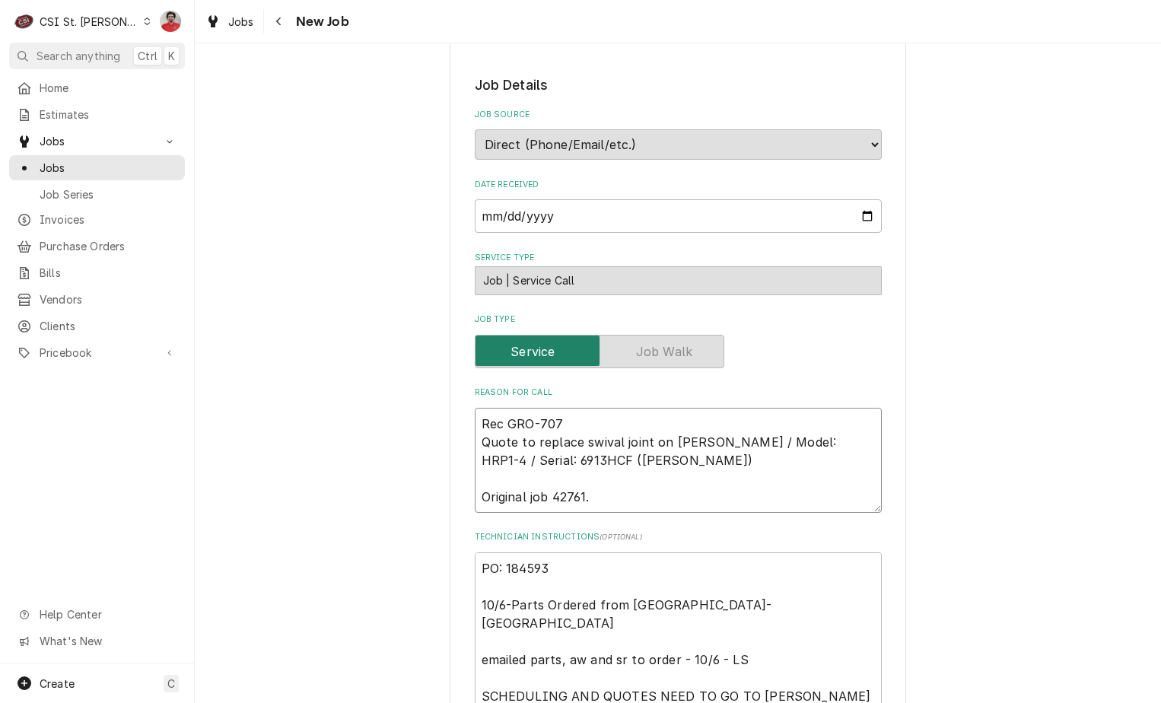
type textarea "x"
type textarea "Rec GRO-70 Quote to replace swival joint on Groen / Model: HRP1-4 / Serial: 691…"
type textarea "x"
type textarea "Rec GRO-7 Quote to replace swival joint on Groen / Model: HRP1-4 / Serial: 6913…"
type textarea "x"
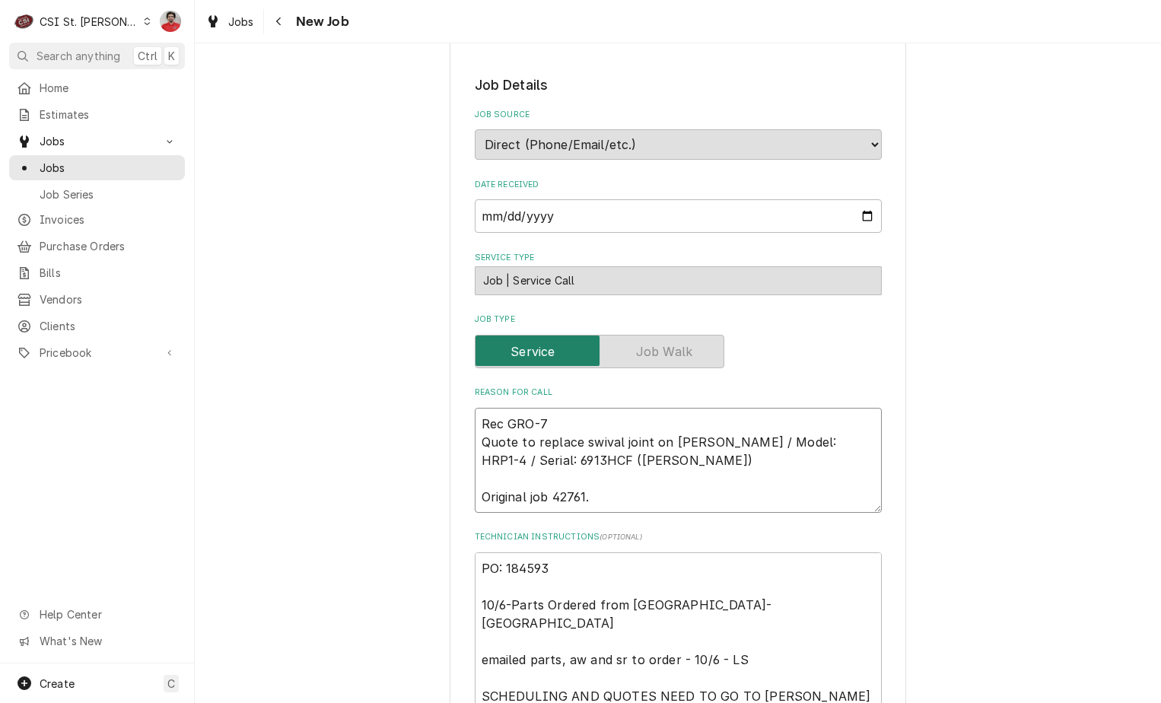
type textarea "Rec GRO- Quote to replace swival joint on Groen / Model: HRP1-4 / Serial: 6913H…"
type textarea "x"
type textarea "Rec GRO-Z Quote to replace swival joint on Groen / Model: HRP1-4 / Serial: 6913…"
type textarea "x"
type textarea "Rec GRO-Z0 Quote to replace swival joint on Groen / Model: HRP1-4 / Serial: 691…"
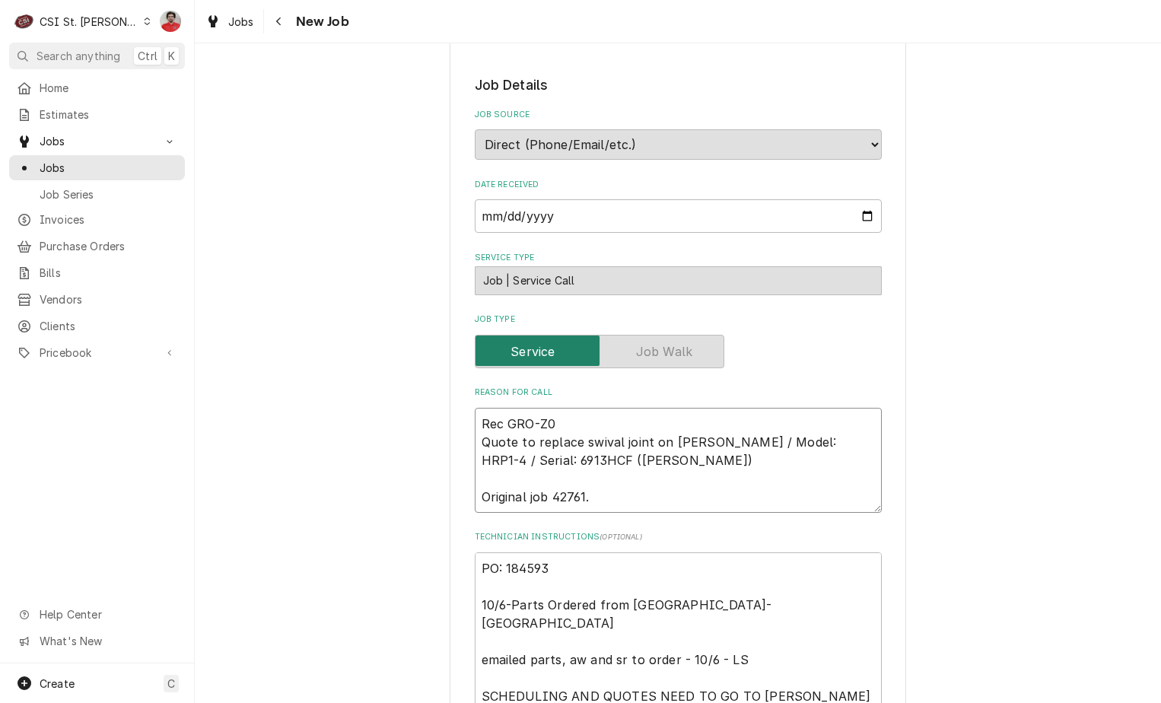
type textarea "x"
type textarea "Rec GRO-Z07 Quote to replace swival joint on Groen / Model: HRP1-4 / Serial: 69…"
type textarea "x"
type textarea "Rec GRO-Z076 Quote to replace swival joint on Groen / Model: HRP1-4 / Serial: 6…"
type textarea "x"
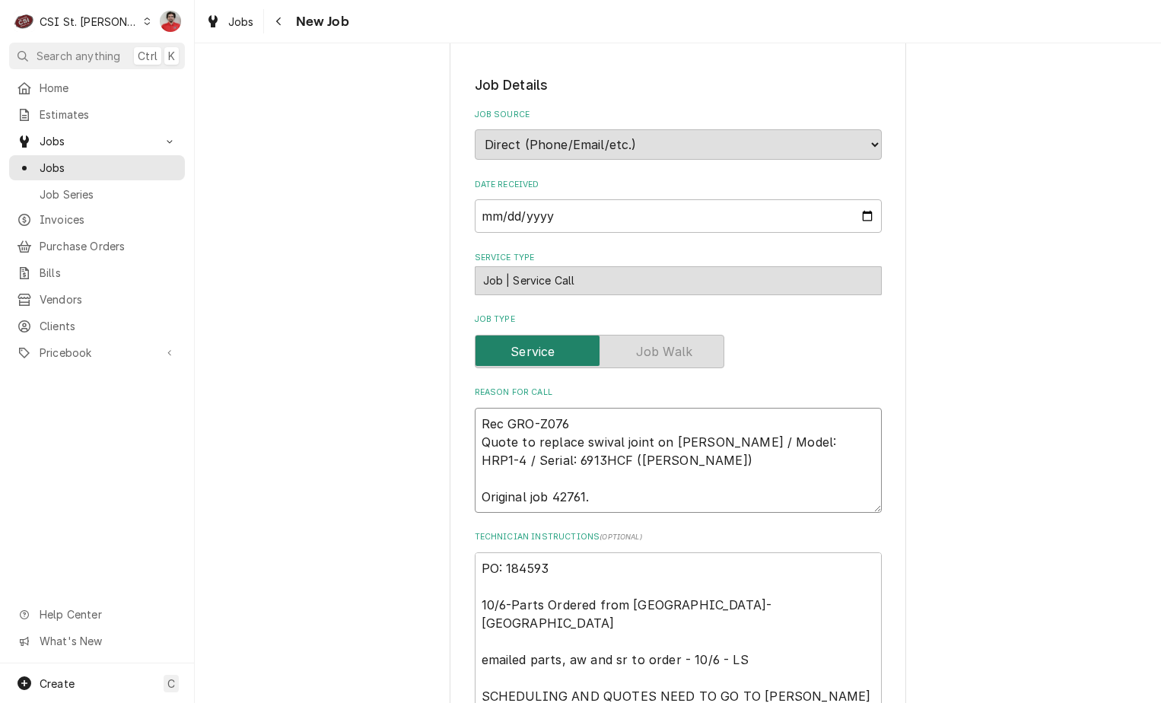
type textarea "Rec GRO-Z0766 Quote to replace swival joint on Groen / Model: HRP1-4 / Serial: …"
type textarea "x"
type textarea "Rec GRO-Z076680 Quote to replace swival joint on Groen / Model: HRP1-4 / Serial…"
type textarea "x"
type textarea "Rec GRO-Z076680 Quote to replace swival joint on Groen / Model: HRP1-4 / Serial…"
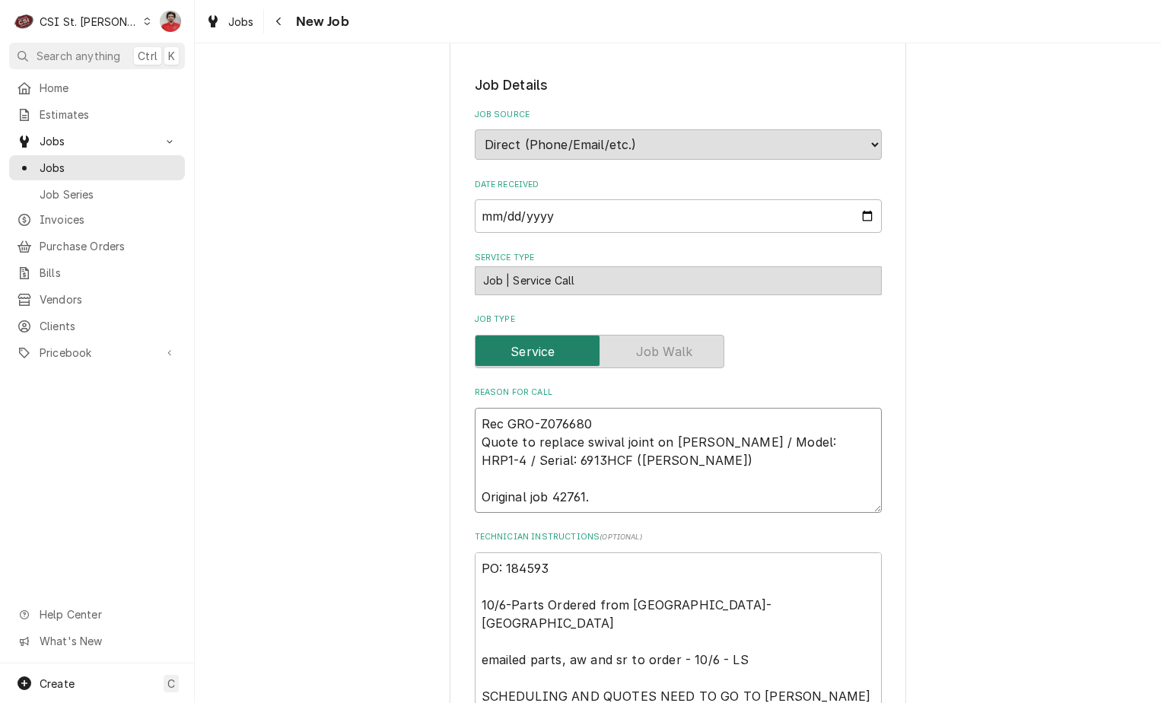
type textarea "x"
type textarea "Rec GRO-Z076680 t Quote to replace swival joint on Groen / Model: HRP1-4 / Seri…"
type textarea "x"
type textarea "Rec GRO-Z076680 to Quote to replace swival joint on Groen / Model: HRP1-4 / Ser…"
type textarea "x"
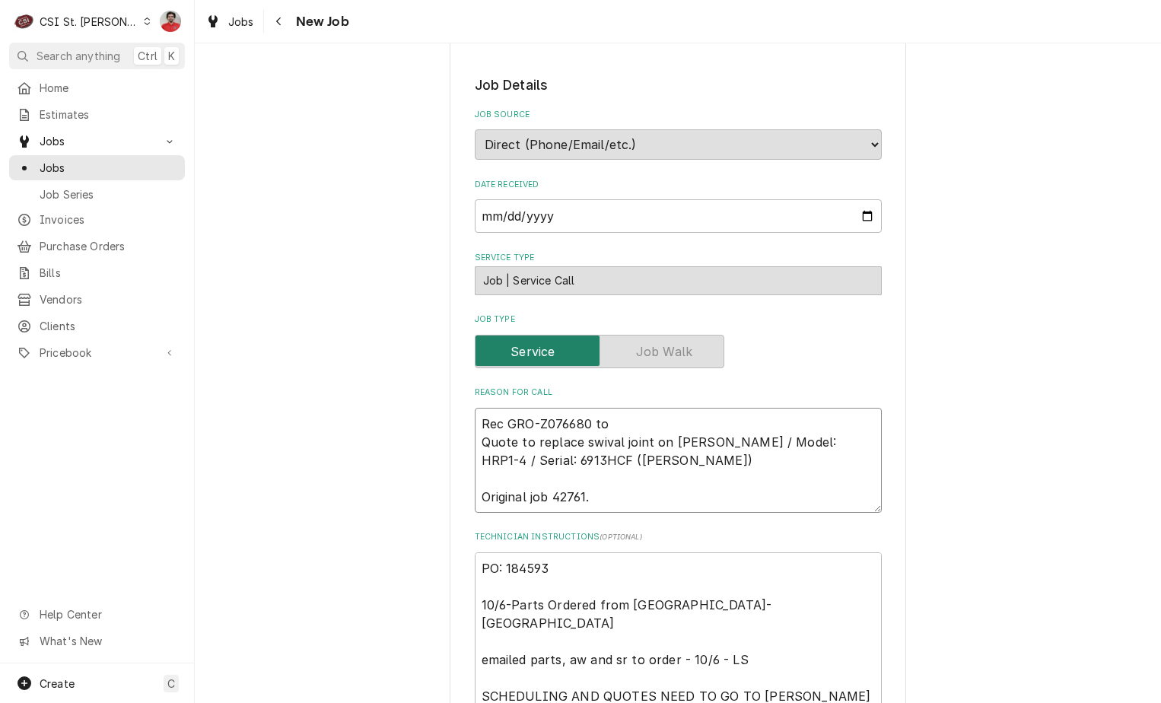
type textarea "Rec GRO-Z076680 to R Quote to replace swival joint on Groen / Model: HRP1-4 / S…"
type textarea "x"
type textarea "Rec GRO-Z076680 to Re Quote to replace swival joint on Groen / Model: HRP1-4 / …"
type textarea "x"
type textarea "Rec GRO-Z076680 to Res Quote to replace swival joint on Groen / Model: HRP1-4 /…"
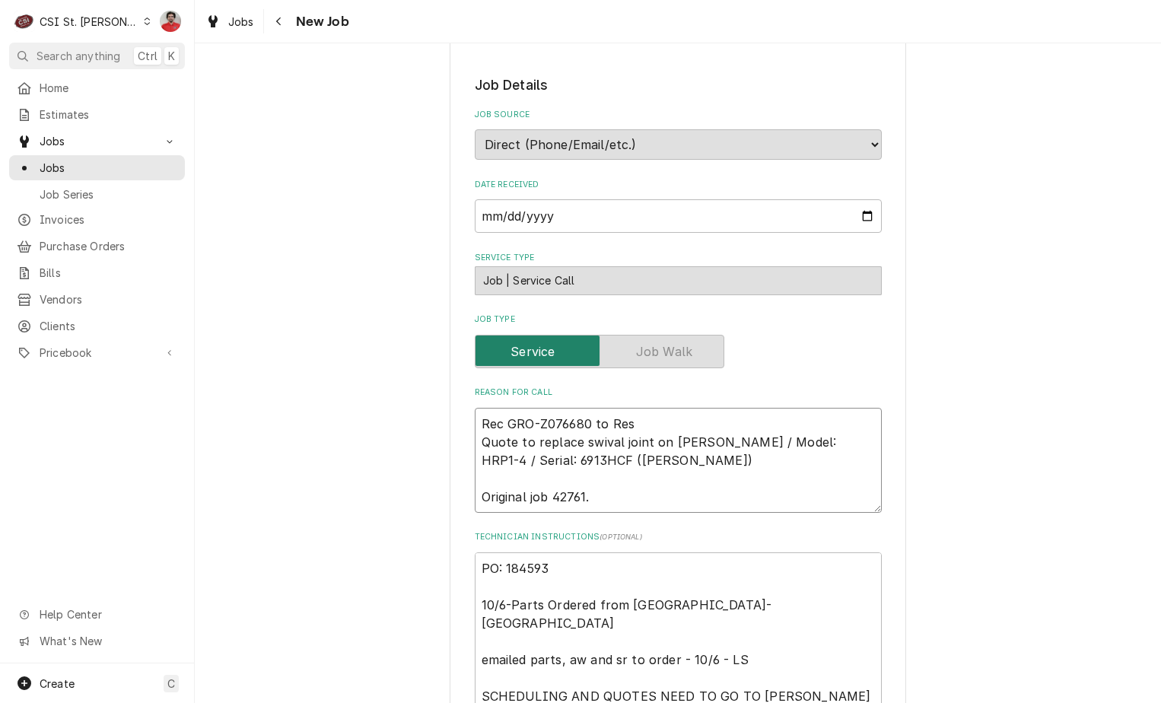
type textarea "x"
type textarea "Rec GRO-Z076680 to Rese Quote to replace swival joint on Groen / Model: HRP1-4 …"
type textarea "x"
type textarea "Rec GRO-Z076680 to Reser Quote to replace swival joint on Groen / Model: HRP1-4…"
type textarea "x"
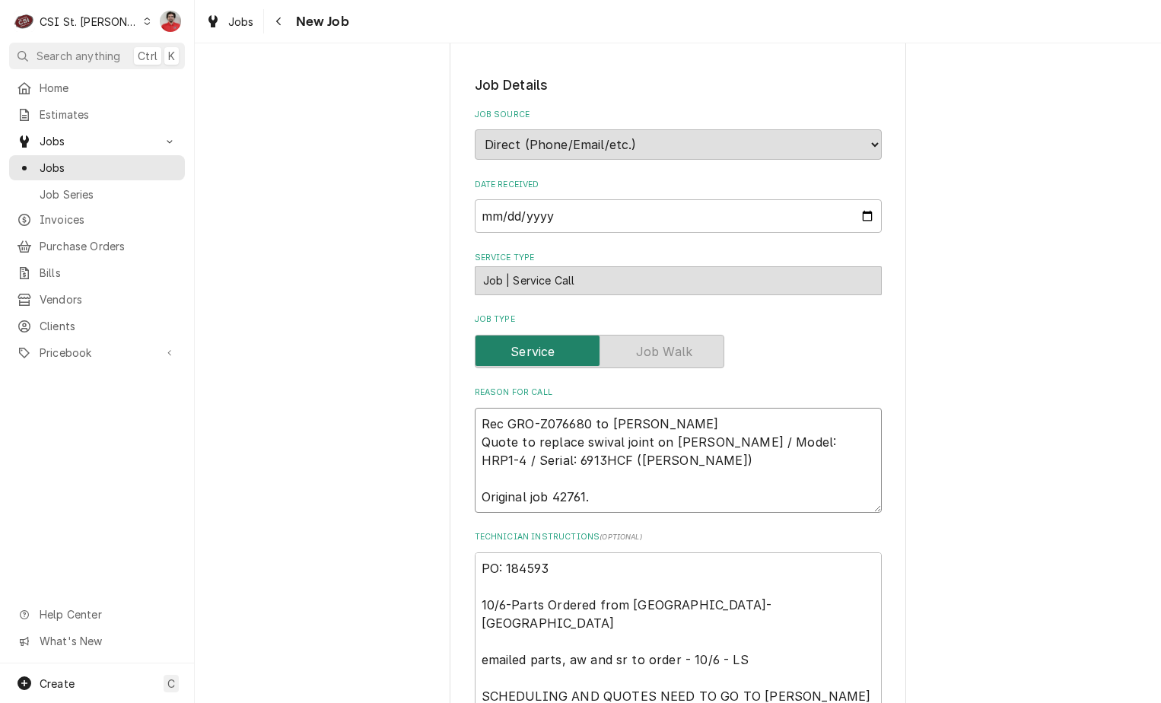
type textarea "Rec GRO-Z076680 to Reserv Quote to replace swival joint on Groen / Model: HRP1-…"
type textarea "x"
type textarea "Rec GRO-Z076680 to Reserve Quote to replace swival joint on Groen / Model: HRP1…"
type textarea "x"
type textarea "Rec GRO-Z076680 to Reserve Quote to replace swival joint on Groen / Model: HRP1…"
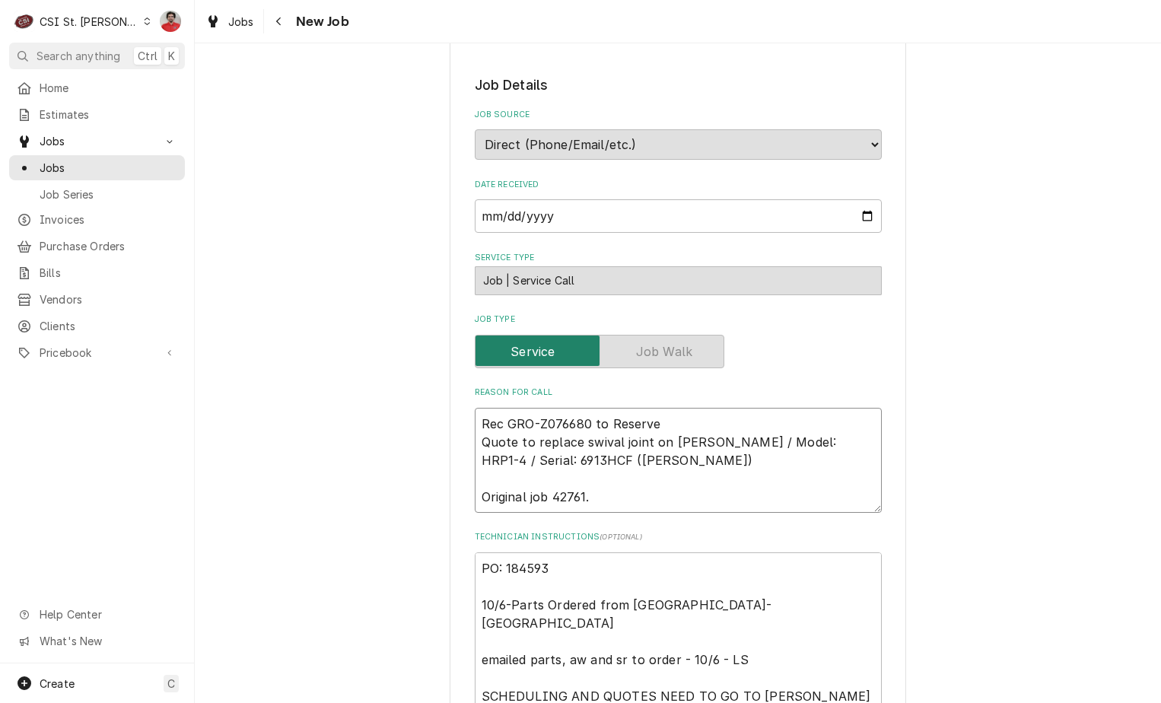
type textarea "x"
type textarea "Rec GRO-Z076680 to Reserve S Quote to replace swival joint on Groen / Model: HR…"
type textarea "x"
type textarea "Rec GRO-Z076680 to Reserve Sh Quote to replace swival joint on Groen / Model: H…"
type textarea "x"
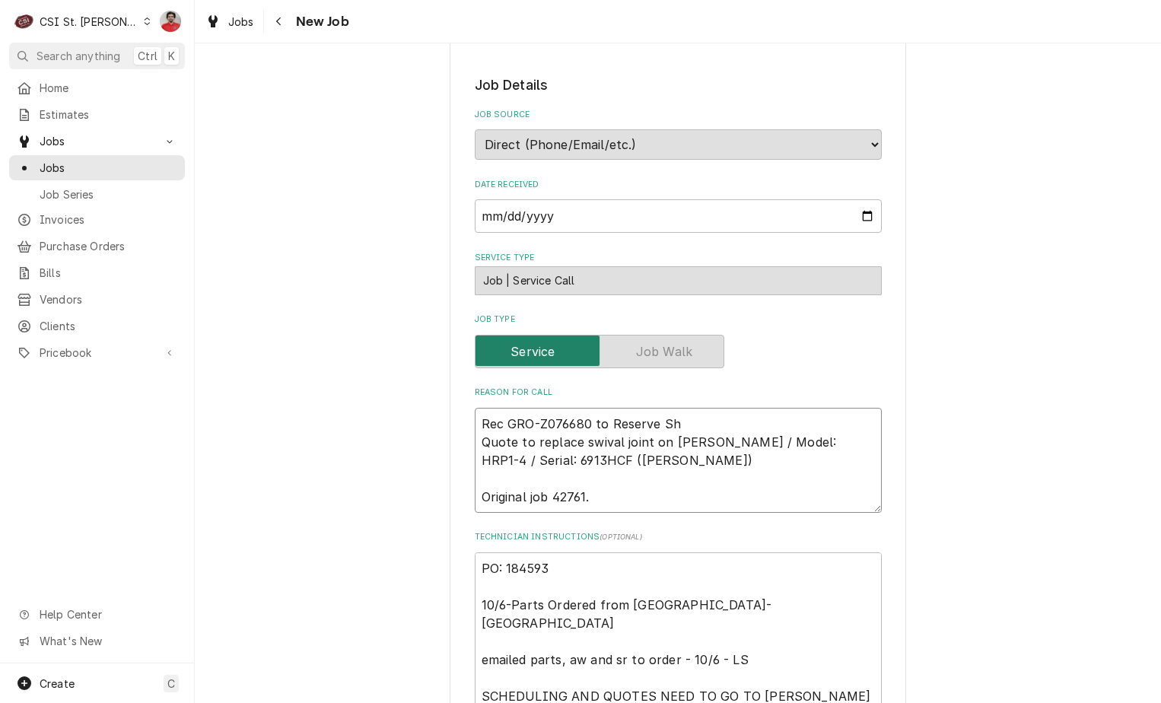
type textarea "Rec GRO-Z076680 to Reserve She Quote to replace swival joint on Groen / Model: …"
type textarea "x"
type textarea "Rec GRO-Z076680 to Reserve Shel Quote to replace swival joint on Groen / Model:…"
type textarea "x"
type textarea "Rec GRO-Z076680 to Reserve Shelf Quote to replace swival joint on Groen / Model…"
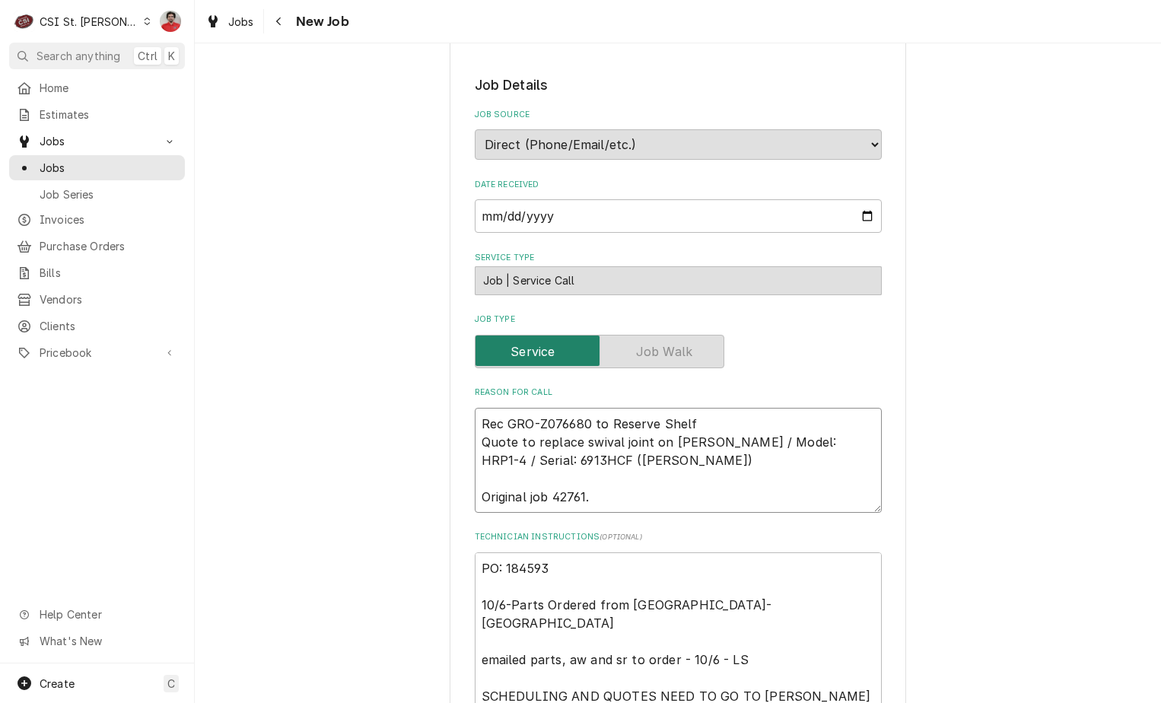
type textarea "x"
type textarea "Rec GRO-Z076680 to Reserve Shelf Quote to replace swival joint on Groen / Model…"
drag, startPoint x: 693, startPoint y: 418, endPoint x: 604, endPoint y: 419, distance: 89.0
click at [604, 419] on textarea "Rec GRO-Z076680 to Reserve Shelf Quote to replace swival joint on Groen / Model…" at bounding box center [678, 460] width 407 height 105
type textarea "x"
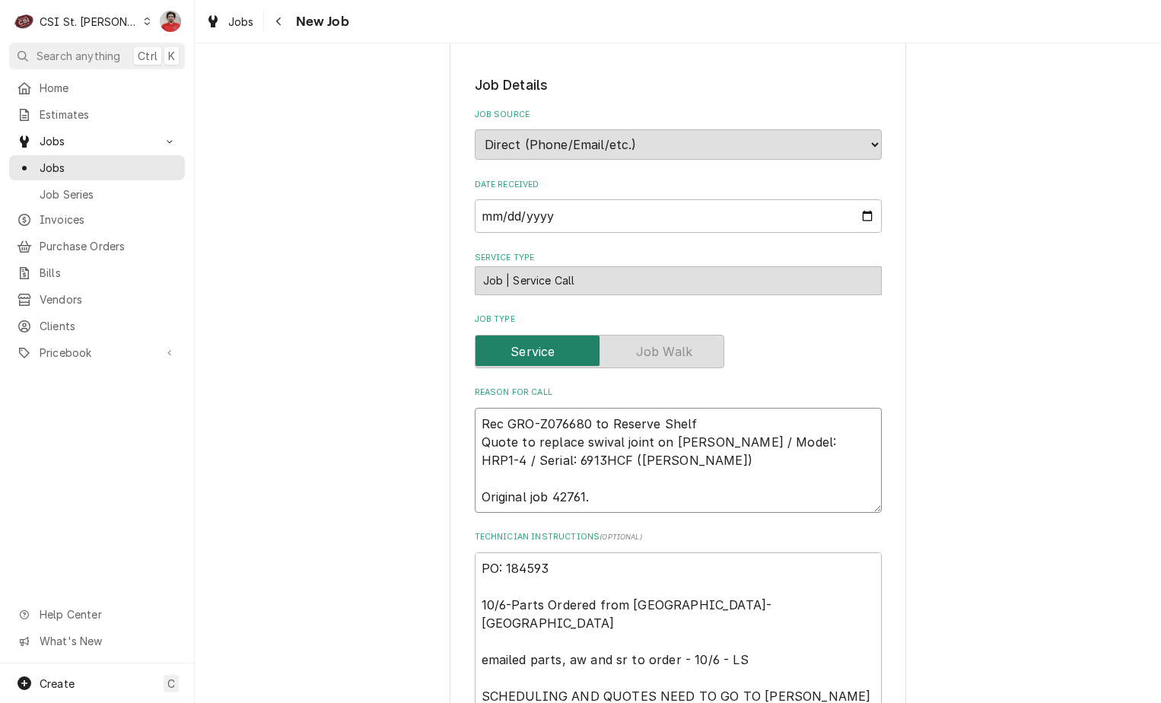
type textarea "Rec GRO-Z076680 to T Quote to replace swival joint on Groen / Model: HRP1-4 / S…"
type textarea "x"
type textarea "Rec GRO-Z076680 to To Quote to replace swival joint on Groen / Model: HRP1-4 / …"
type textarea "x"
type textarea "Rec GRO-Z076680 to Tom Quote to replace swival joint on Groen / Model: HRP1-4 /…"
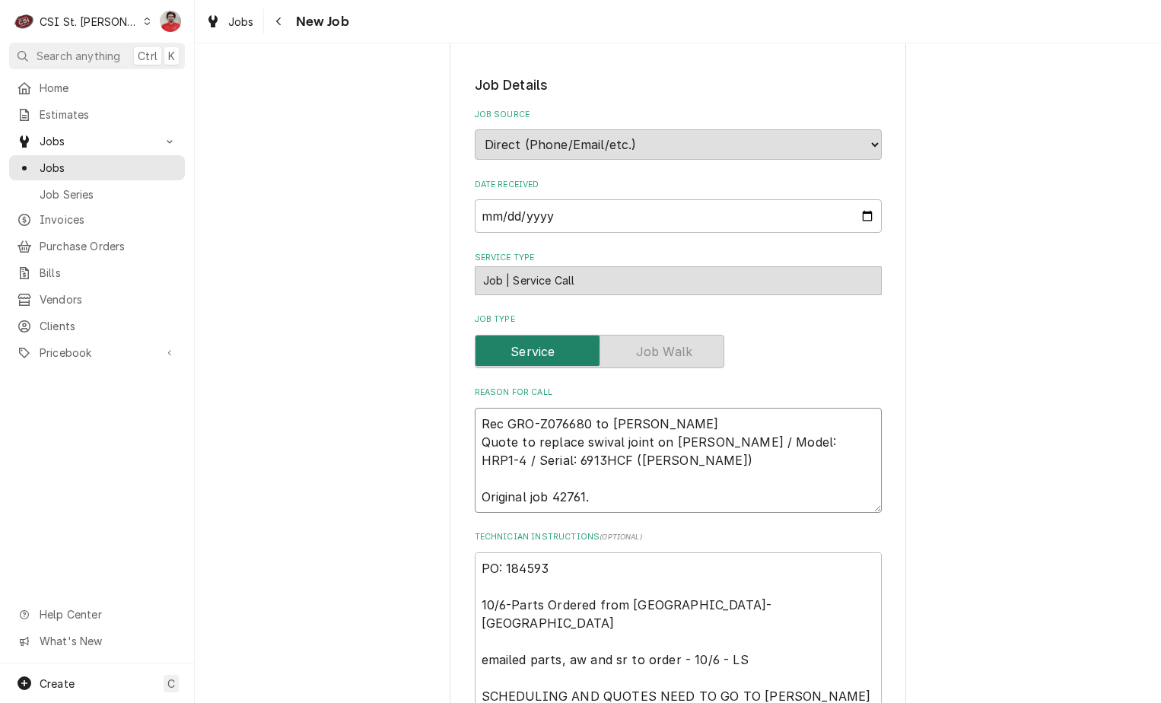
type textarea "x"
type textarea "Rec GRO-Z076680 to Tom Quote to replace swival joint on Groen / Model: HRP1-4 /…"
type textarea "x"
type textarea "Rec GRO-Z076680 to Tom L Quote to replace swival joint on Groen / Model: HRP1-4…"
type textarea "x"
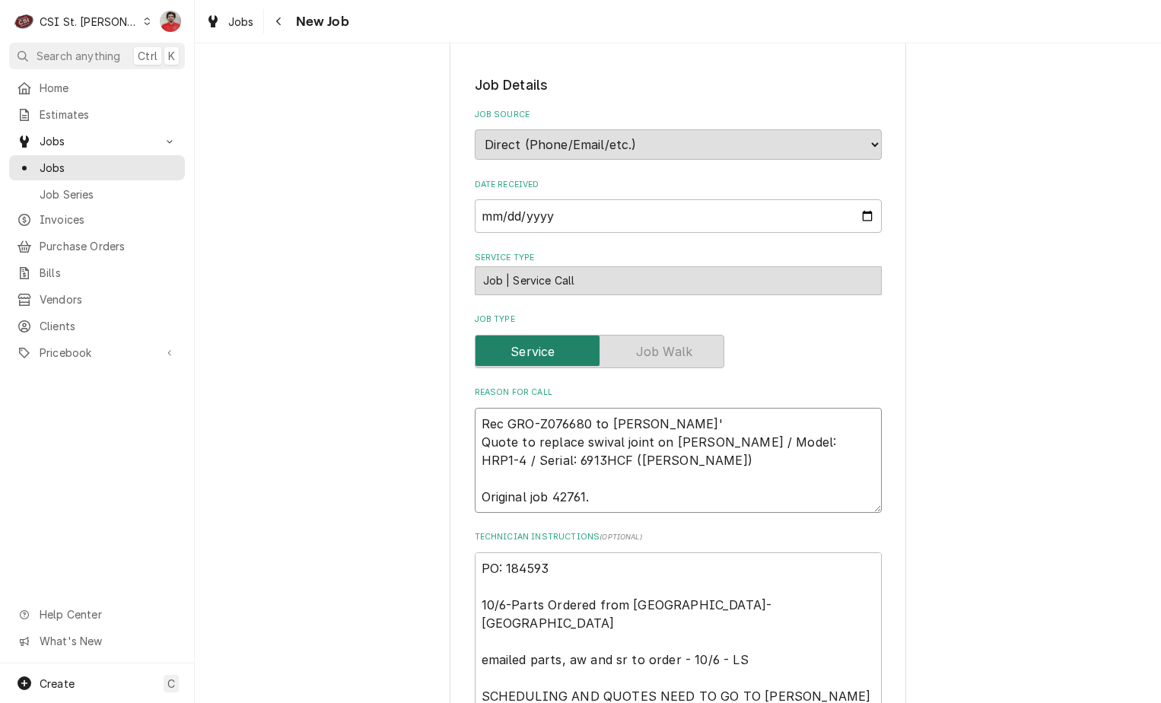
type textarea "Rec GRO-Z076680 to Tom L's Quote to replace swival joint on Groen / Model: HRP1…"
type textarea "x"
type textarea "Rec GRO-Z076680 to Tom L's Quote to replace swival joint on Groen / Model: HRP1…"
type textarea "x"
type textarea "Rec GRO-Z076680 to Tom L's sh Quote to replace swival joint on Groen / Model: H…"
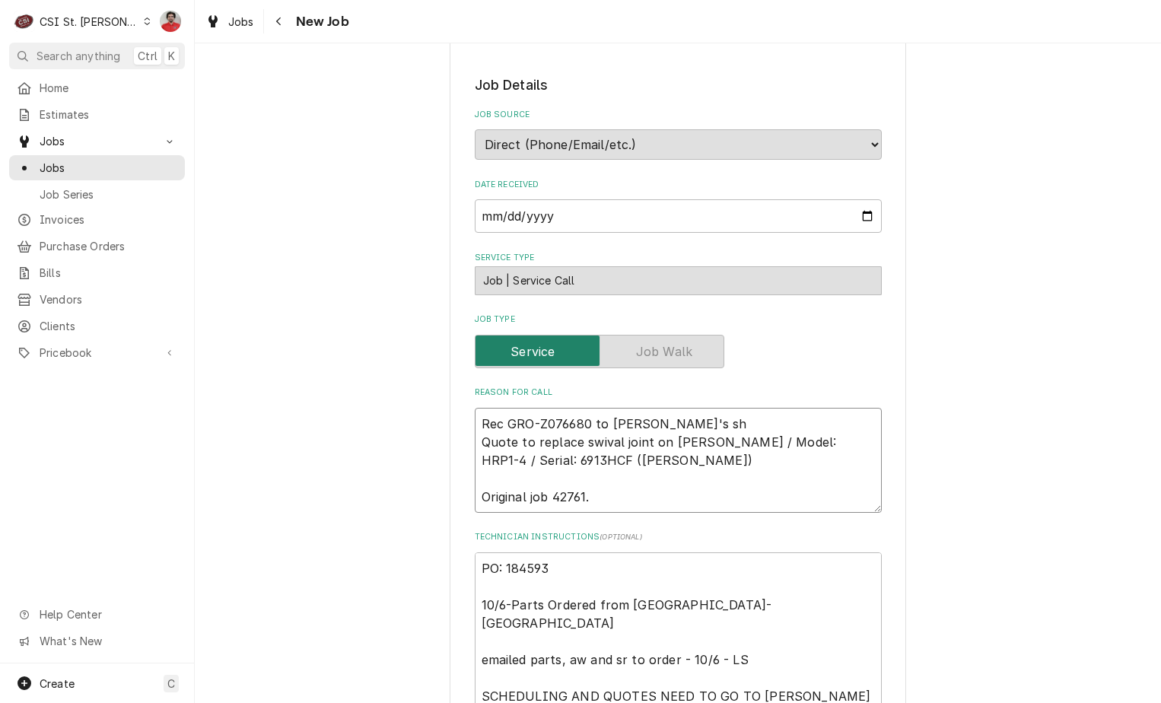
type textarea "x"
type textarea "Rec GRO-Z076680 to Tom L's she Quote to replace swival joint on Groen / Model: …"
type textarea "x"
type textarea "Rec GRO-Z076680 to Tom L's shel Quote to replace swival joint on Groen / Model:…"
type textarea "x"
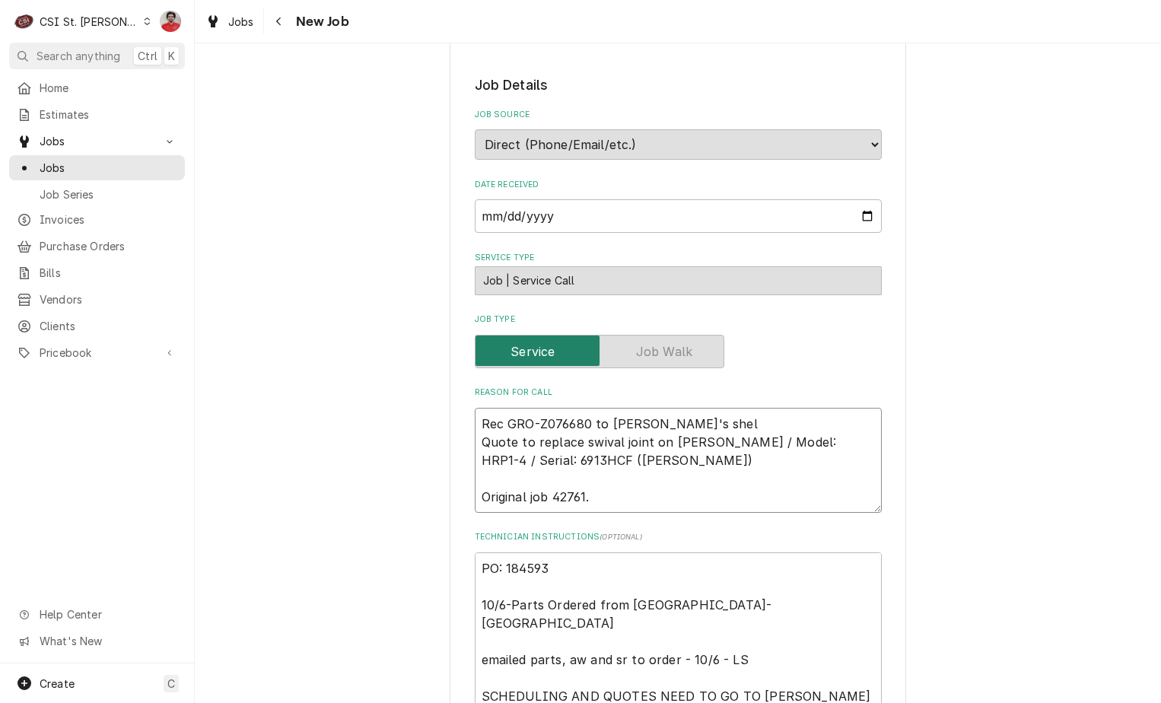
type textarea "Rec GRO-Z076680 to Tom L's shelf Quote to replace swival joint on Groen / Model…"
type textarea "x"
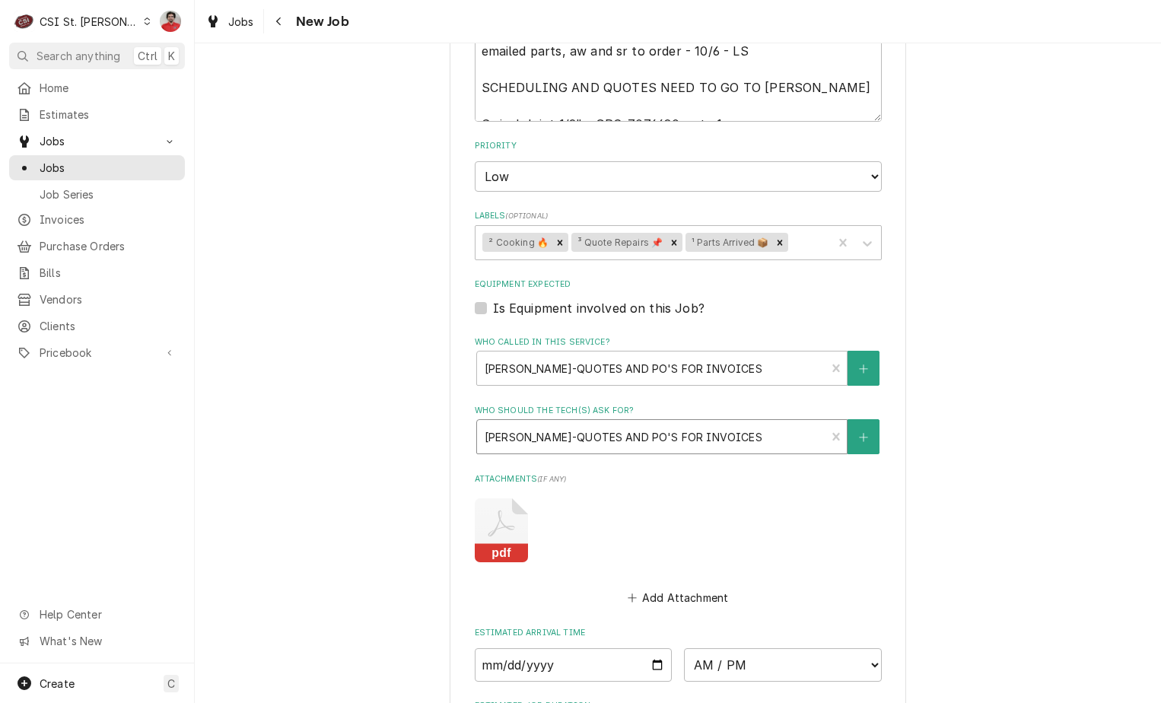
scroll to position [1356, 0]
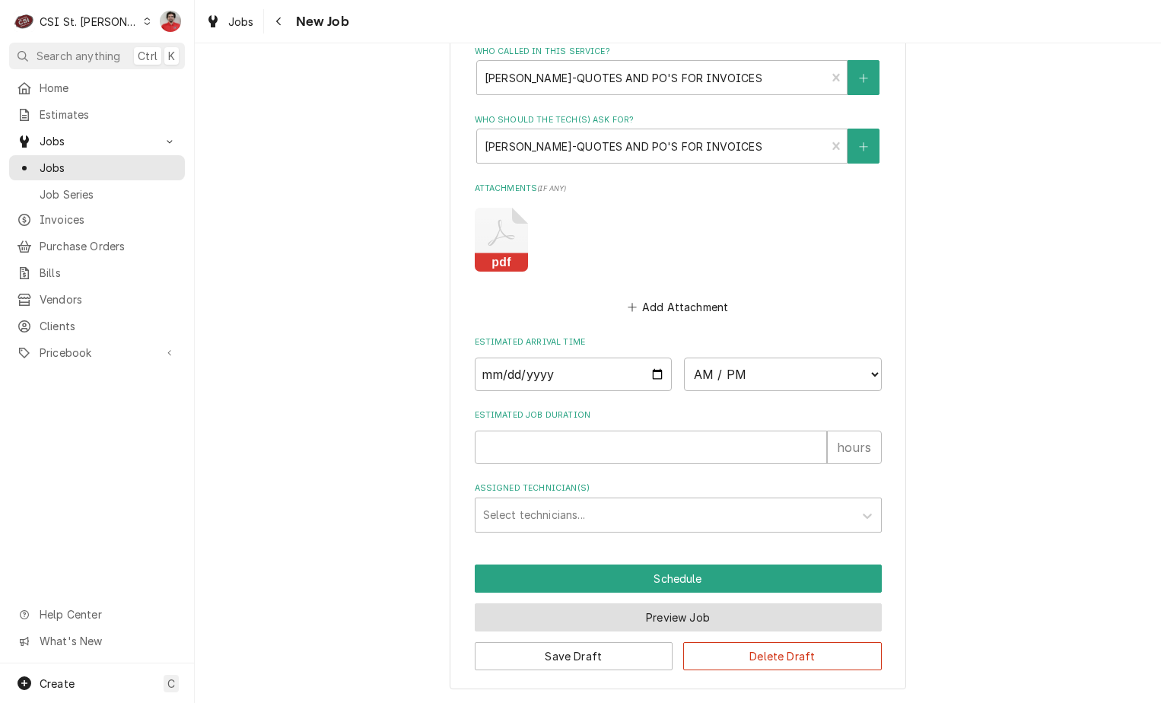
type textarea "Rec GRO-Z076680 to Tom L's shelf Quote to replace swival joint on Groen / Model…"
click at [680, 622] on button "Preview Job" at bounding box center [678, 617] width 407 height 28
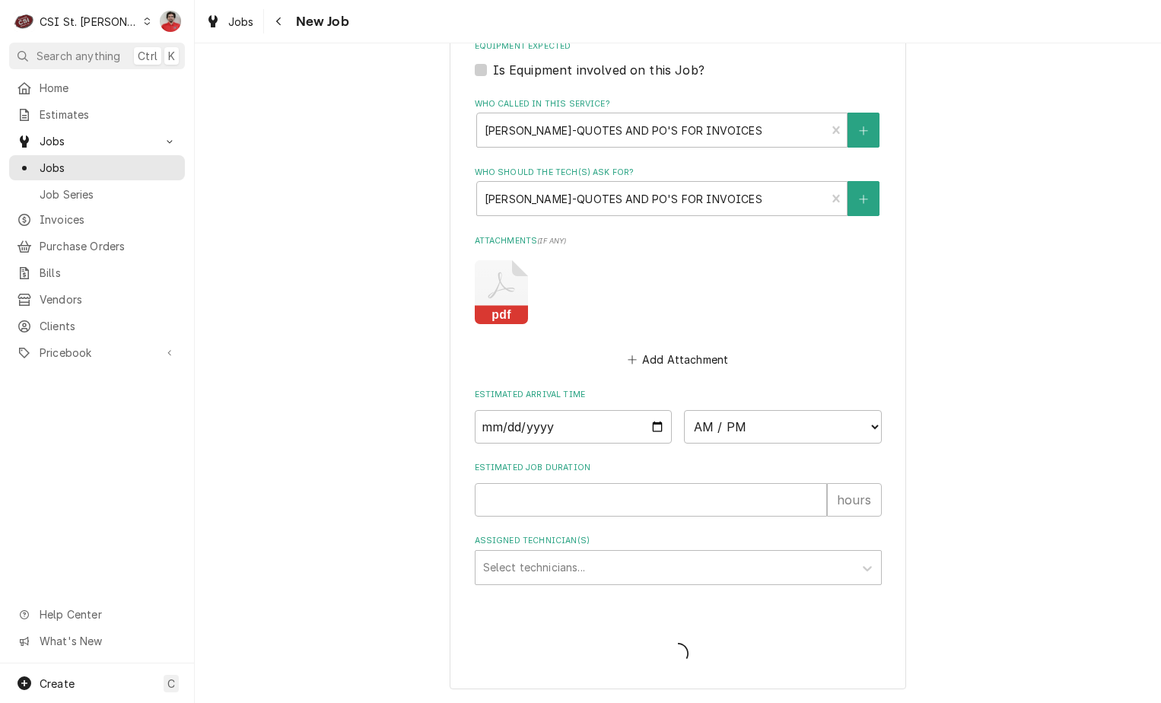
type textarea "x"
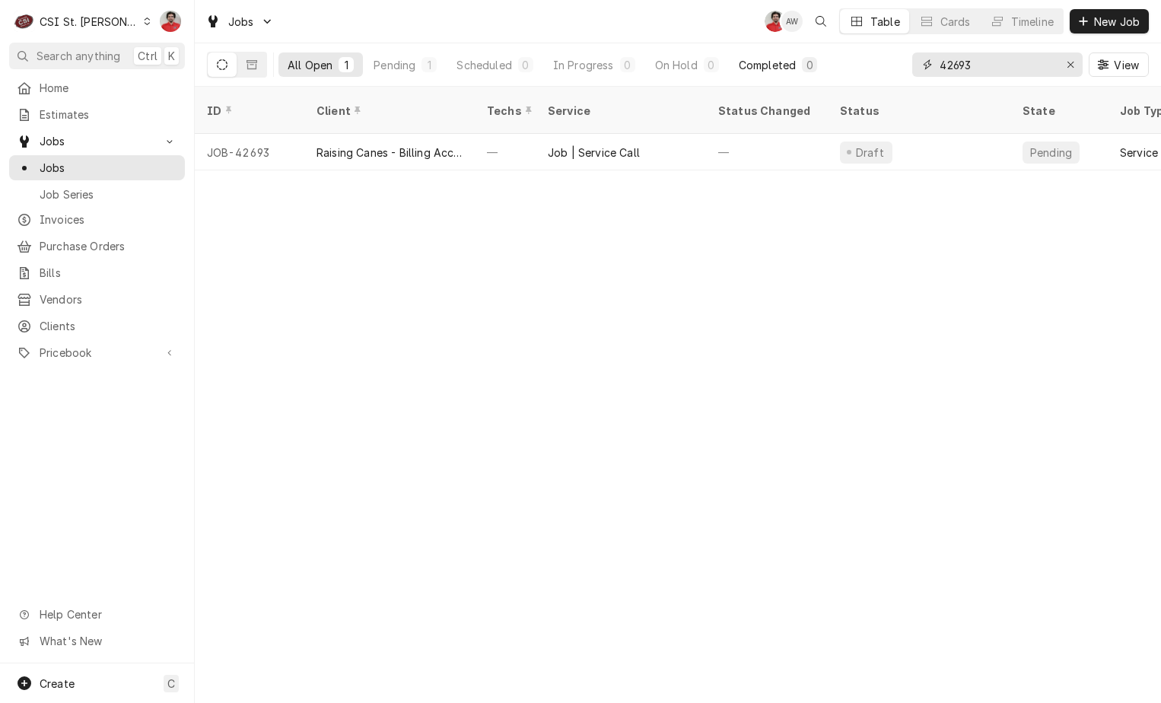
drag, startPoint x: 978, startPoint y: 67, endPoint x: 781, endPoint y: 67, distance: 196.3
click at [781, 67] on div "All Open 1 Pending 1 Scheduled 0 In Progress 0 On Hold 0 Completed 0 42693 View" at bounding box center [678, 64] width 942 height 43
type input "42761"
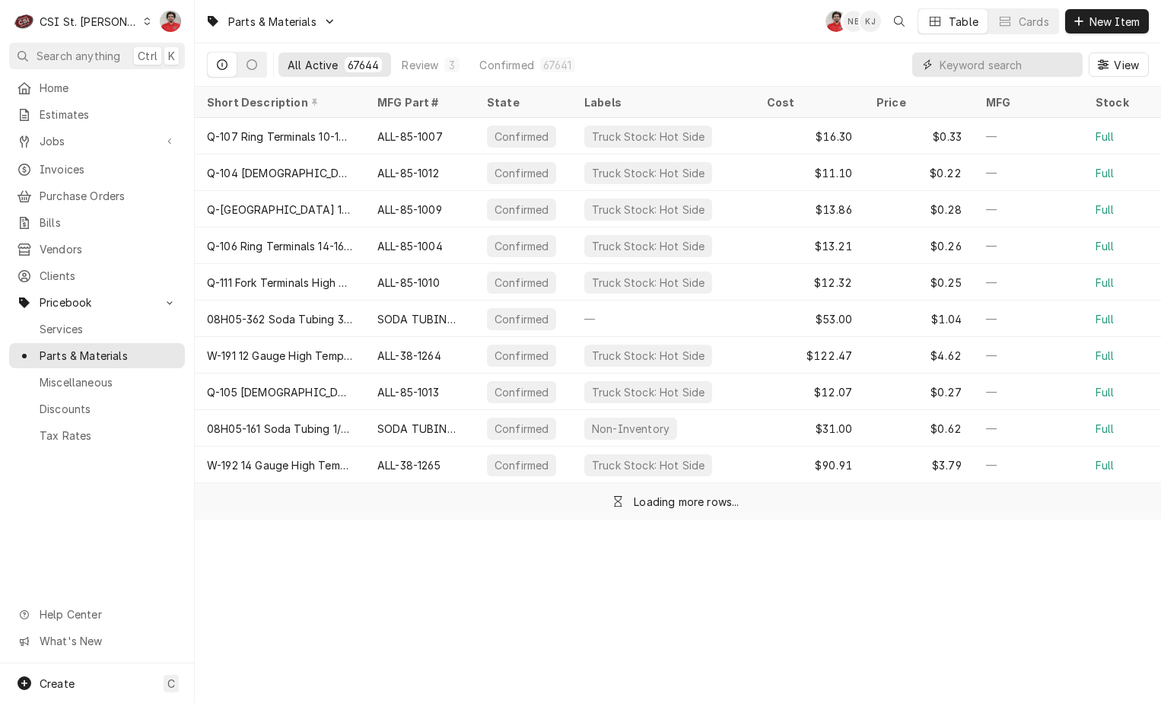
click at [979, 55] on input "Dynamic Content Wrapper" at bounding box center [1007, 64] width 135 height 24
paste input "GRO-Z076680"
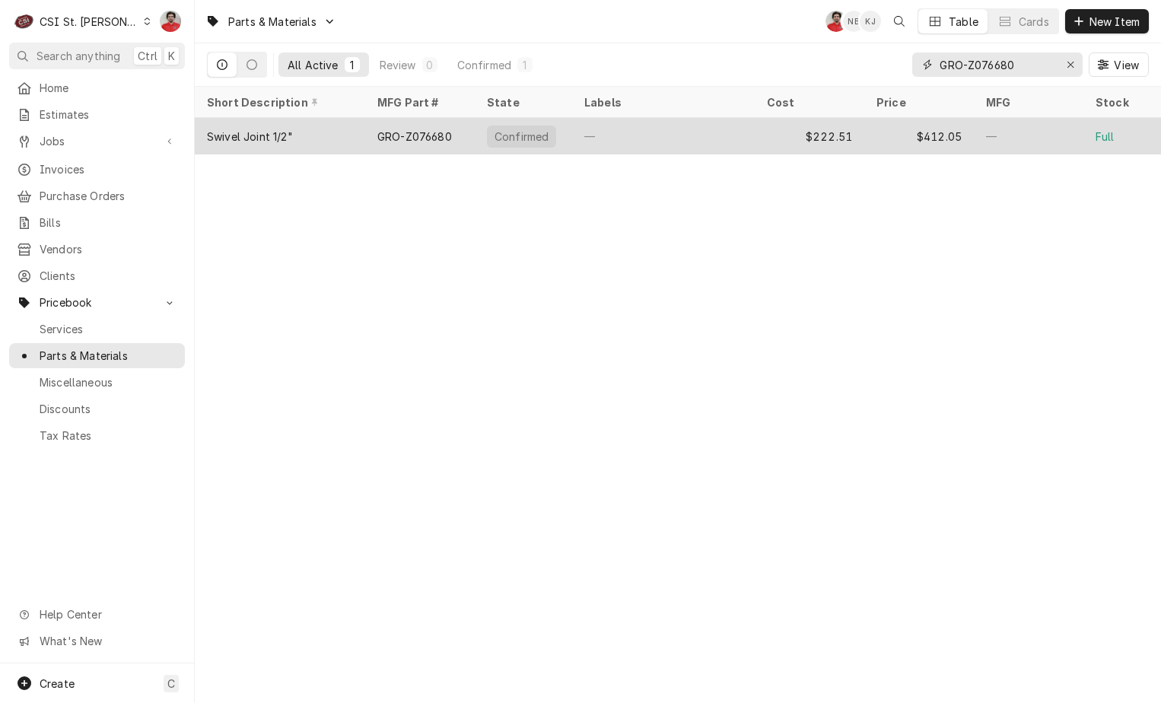
type input "GRO-Z076680"
click at [702, 140] on div "—" at bounding box center [663, 136] width 183 height 37
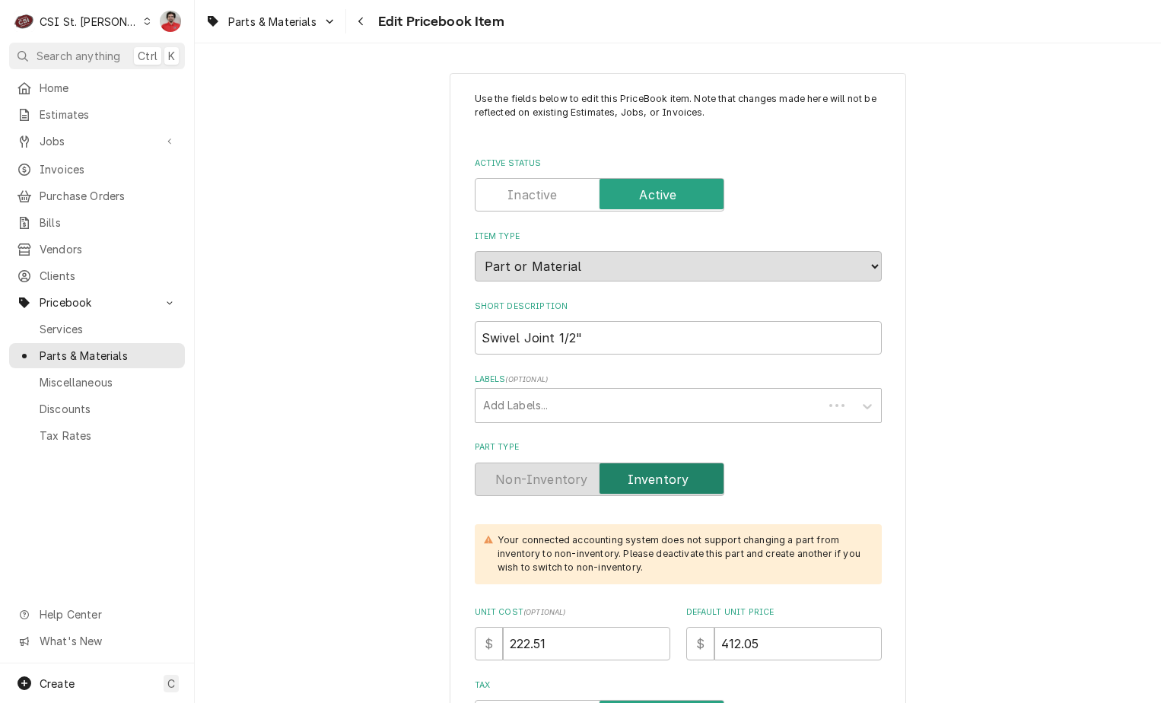
type textarea "x"
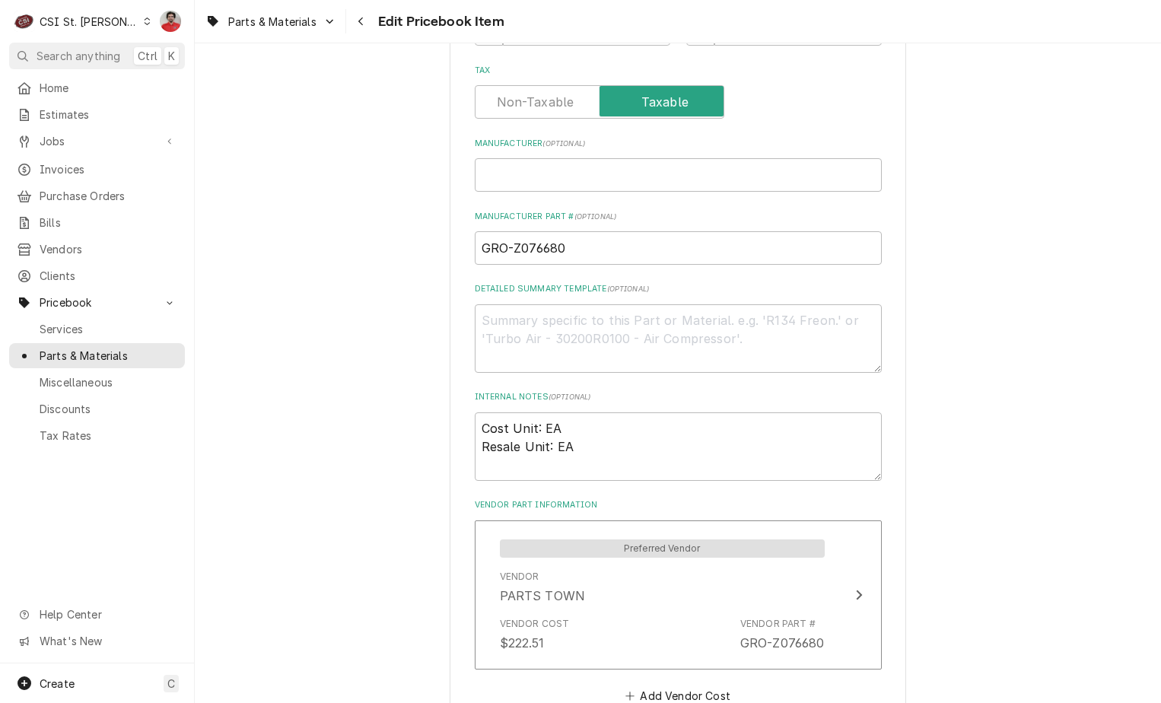
scroll to position [1141, 0]
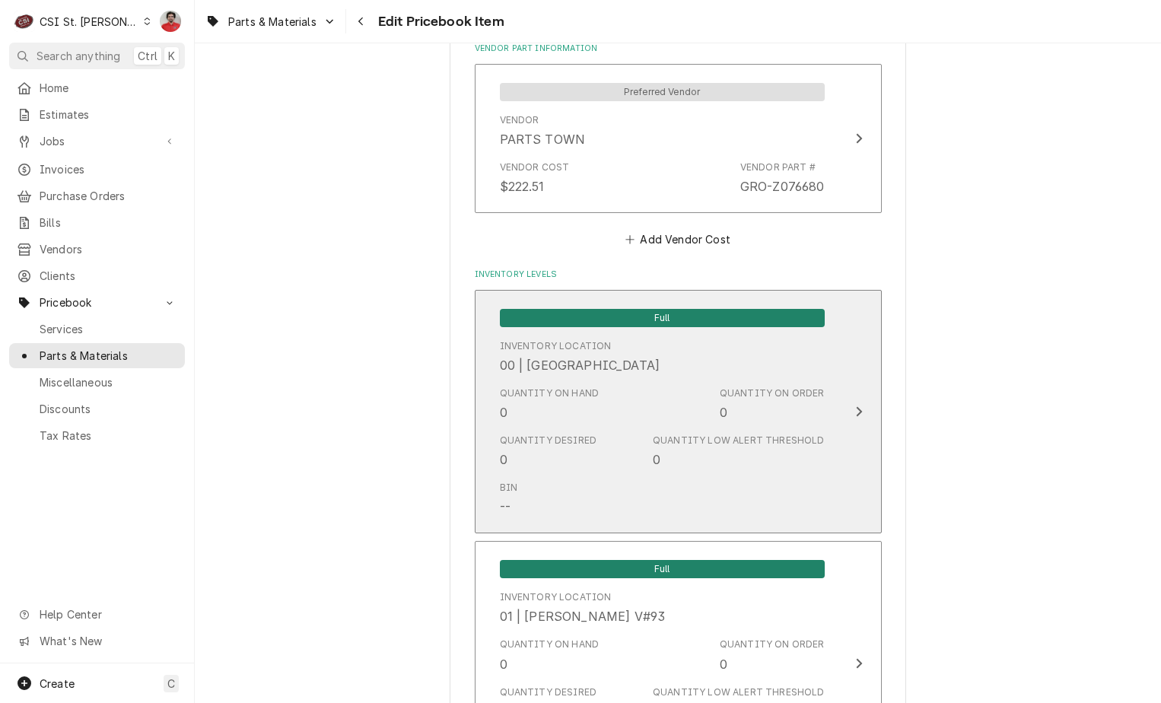
click at [602, 410] on div "Quantity on Hand 0 Quantity on Order 0" at bounding box center [662, 403] width 325 height 47
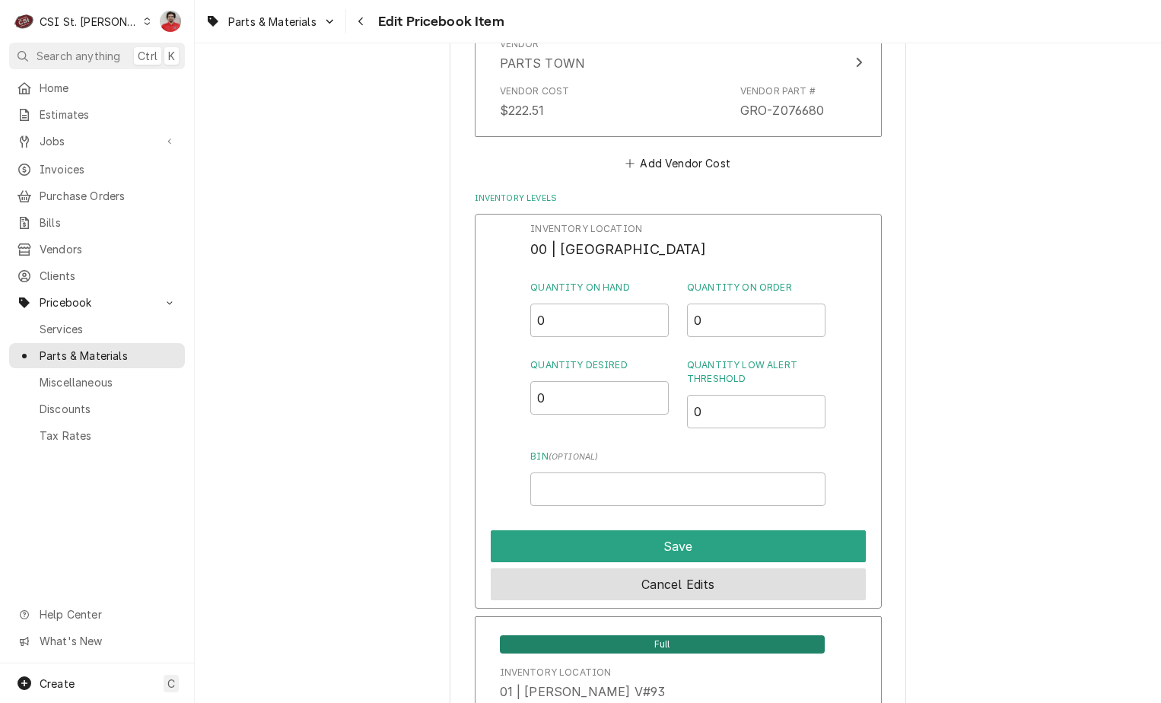
click at [736, 580] on button "Cancel Edits" at bounding box center [678, 584] width 375 height 32
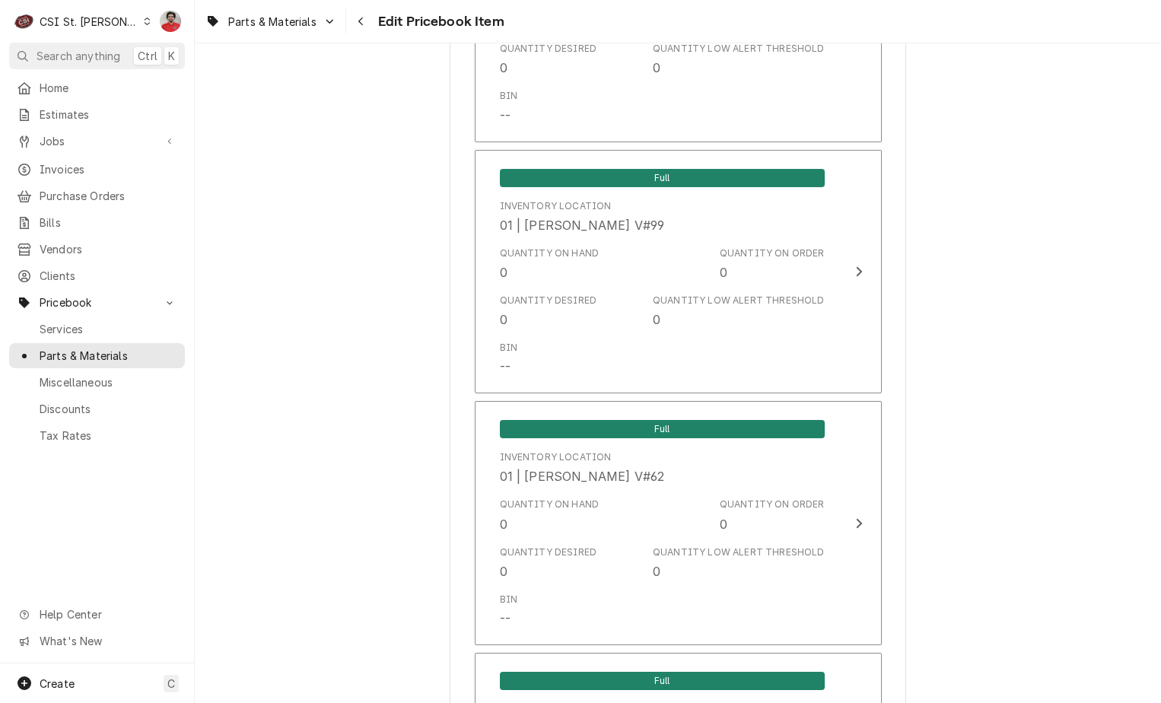
scroll to position [5858, 0]
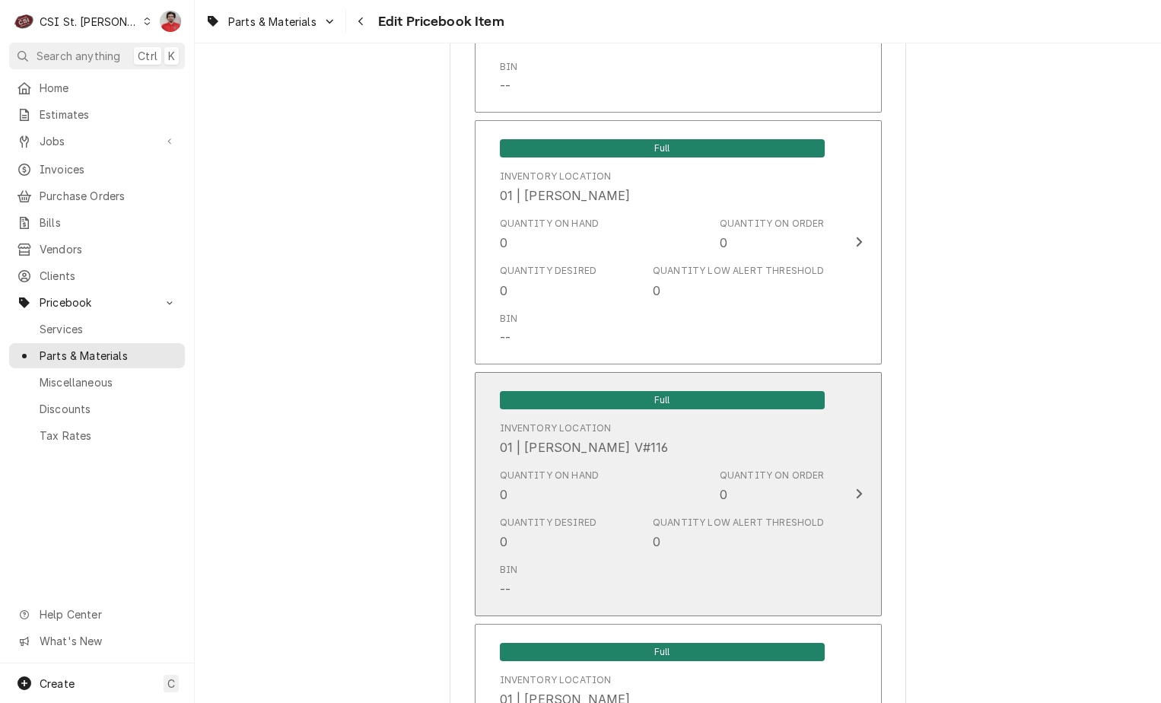
click at [540, 469] on div "Quantity on Hand 0" at bounding box center [550, 486] width 100 height 35
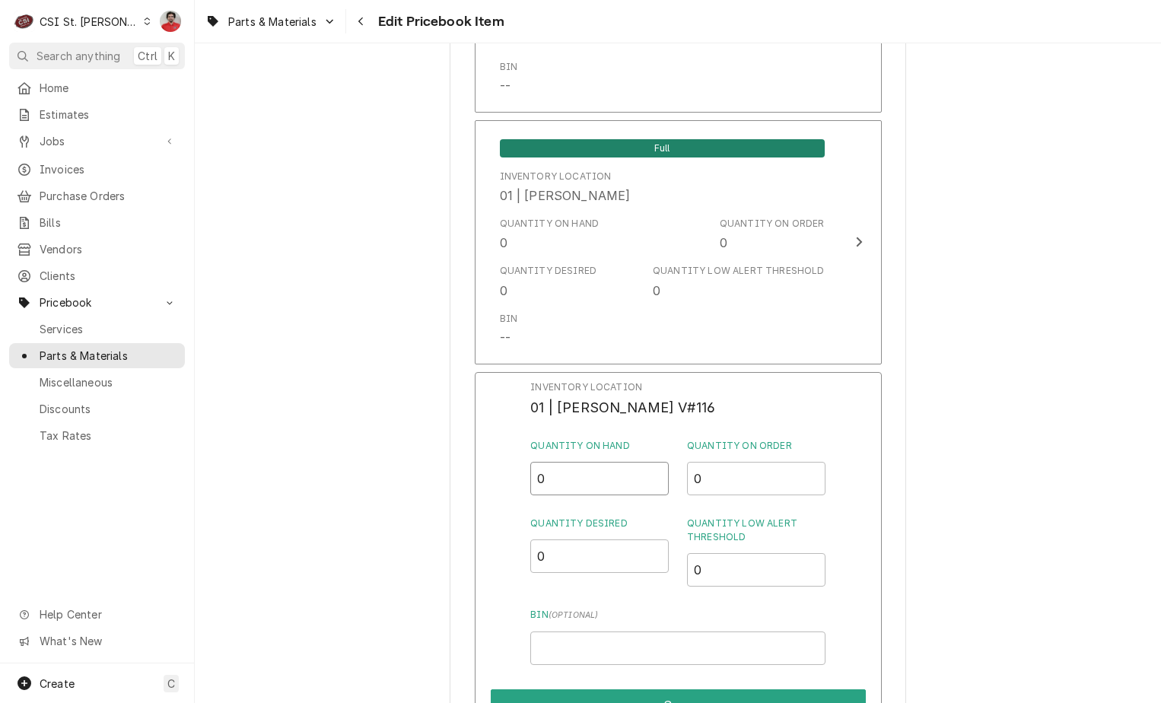
drag, startPoint x: 561, startPoint y: 461, endPoint x: 495, endPoint y: 464, distance: 65.5
click at [497, 464] on div "Inventory Location 01 | THOMAS FONTE V#116 Quantity on Hand 0 Quantity on Order…" at bounding box center [678, 570] width 407 height 396
type input "1"
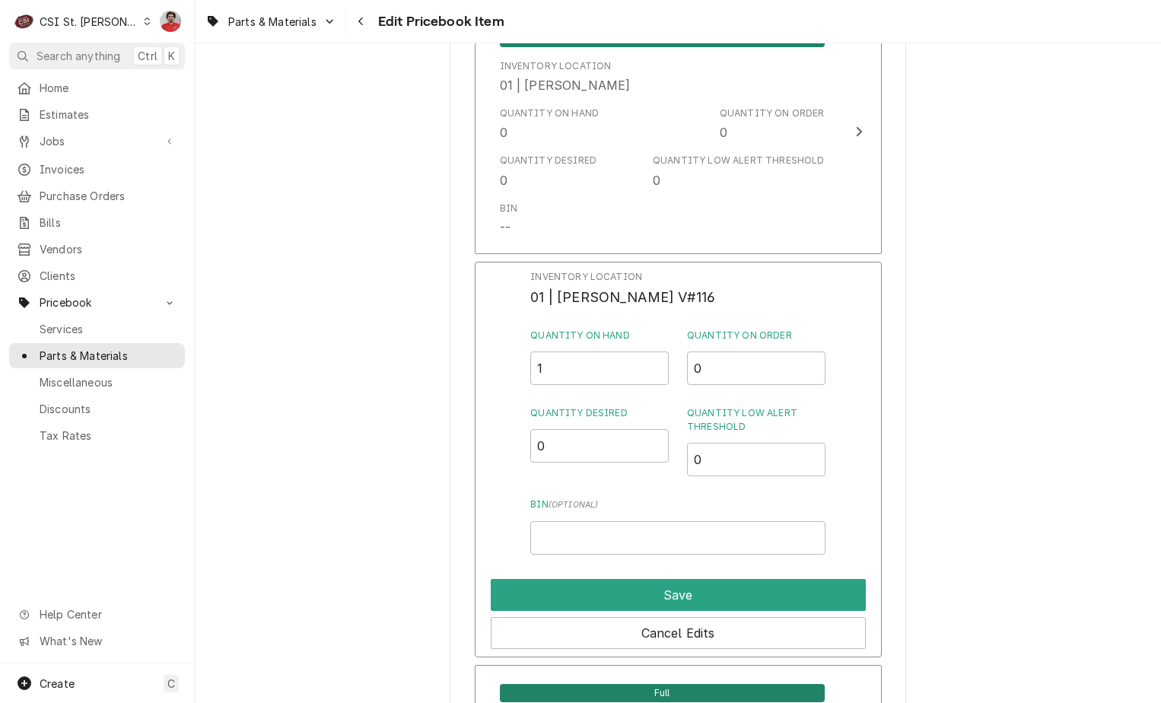
scroll to position [6086, 0]
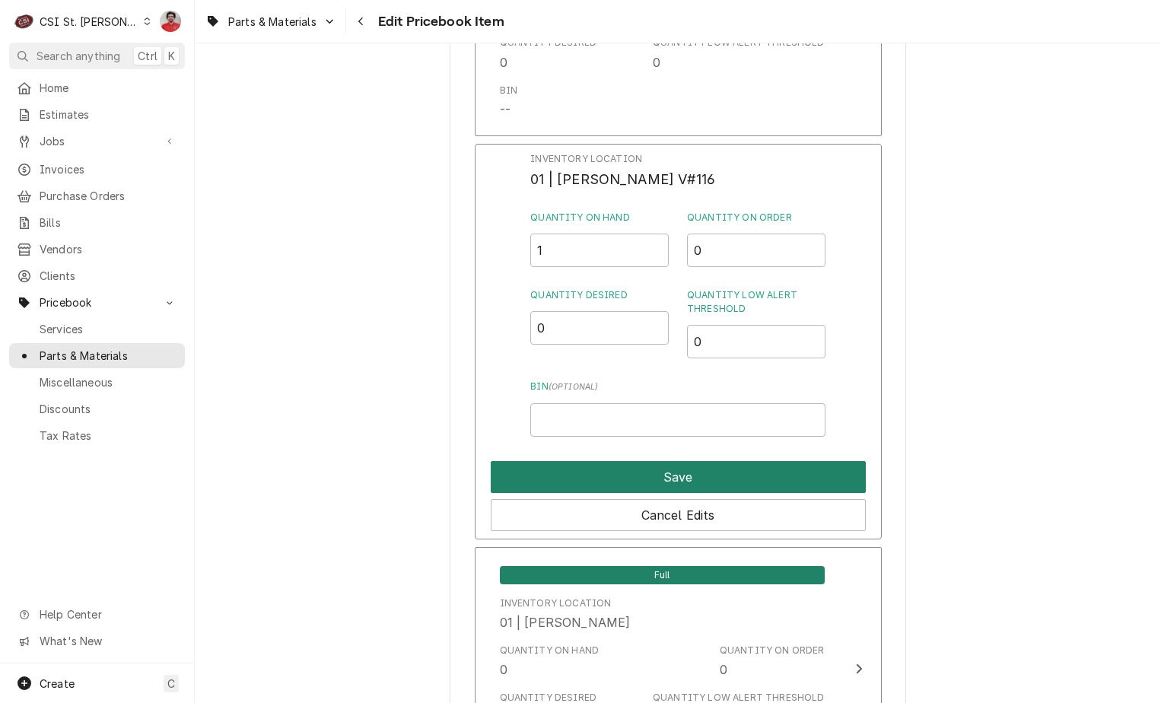
click at [660, 466] on button "Save" at bounding box center [678, 477] width 375 height 32
type textarea "x"
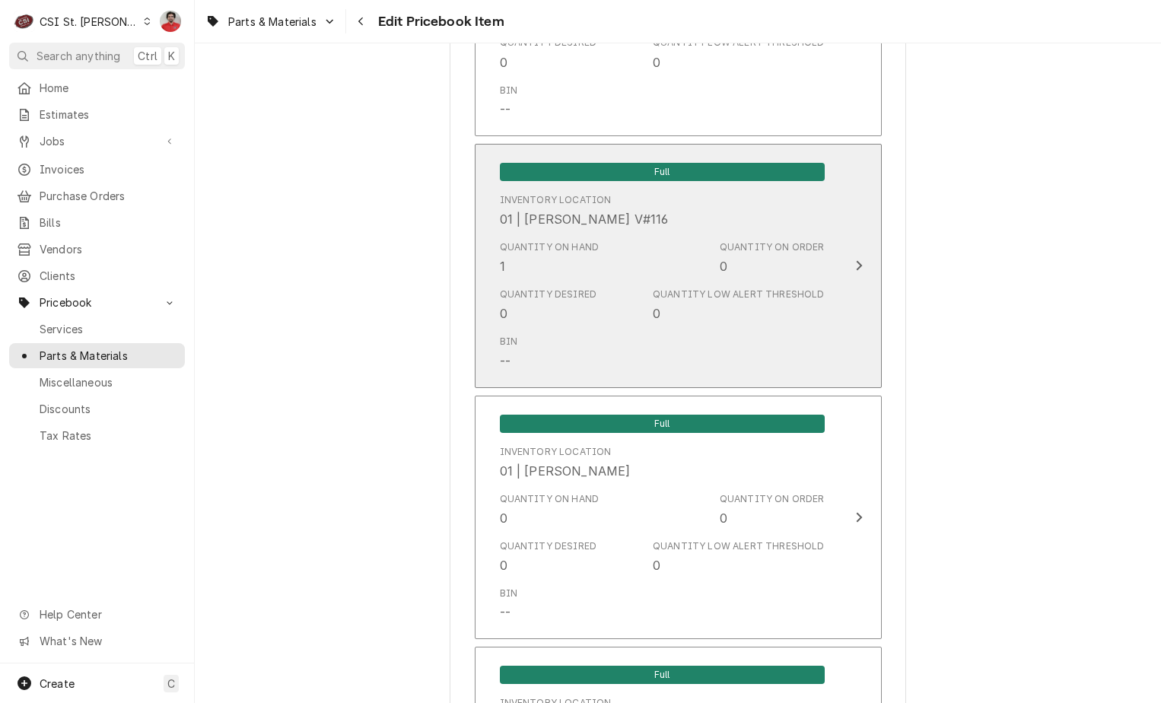
click at [646, 234] on div "Quantity on Hand 1 Quantity on Order 0" at bounding box center [662, 257] width 325 height 47
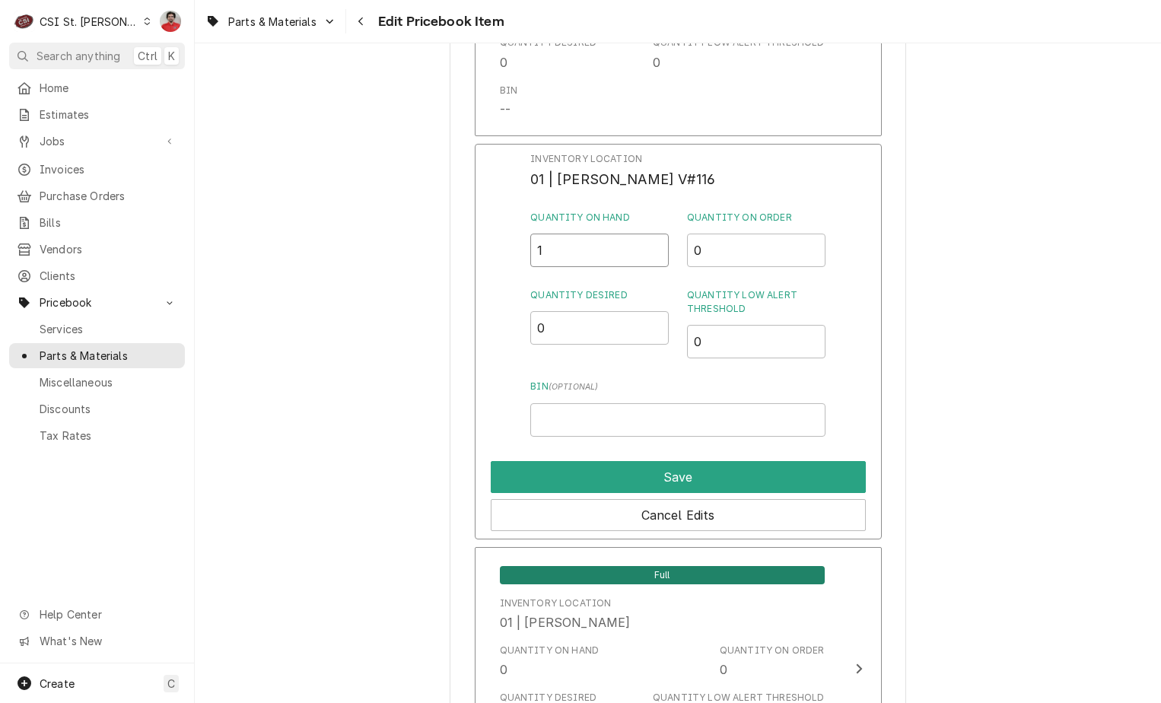
drag, startPoint x: 593, startPoint y: 231, endPoint x: 472, endPoint y: 227, distance: 120.3
click at [475, 227] on div "Inventory Location 01 | THOMAS FONTE V#116 Quantity on Hand 1 Quantity on Order…" at bounding box center [678, 342] width 407 height 396
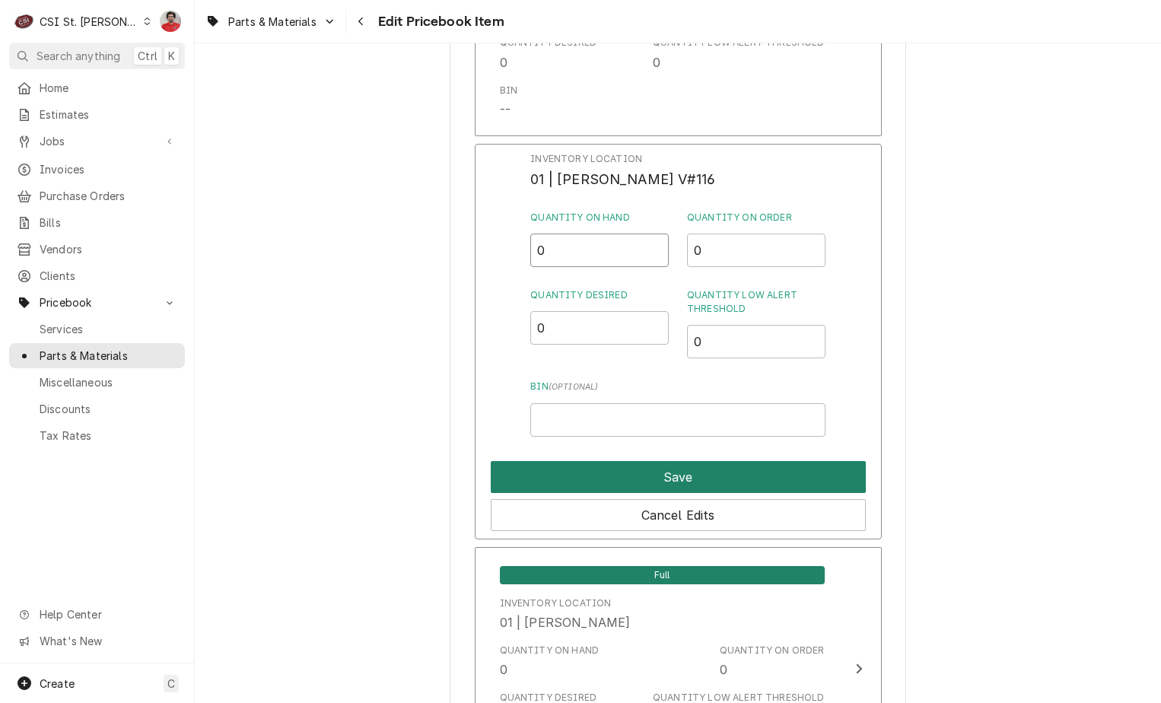
type input "0"
click at [631, 461] on button "Save" at bounding box center [678, 477] width 375 height 32
type textarea "x"
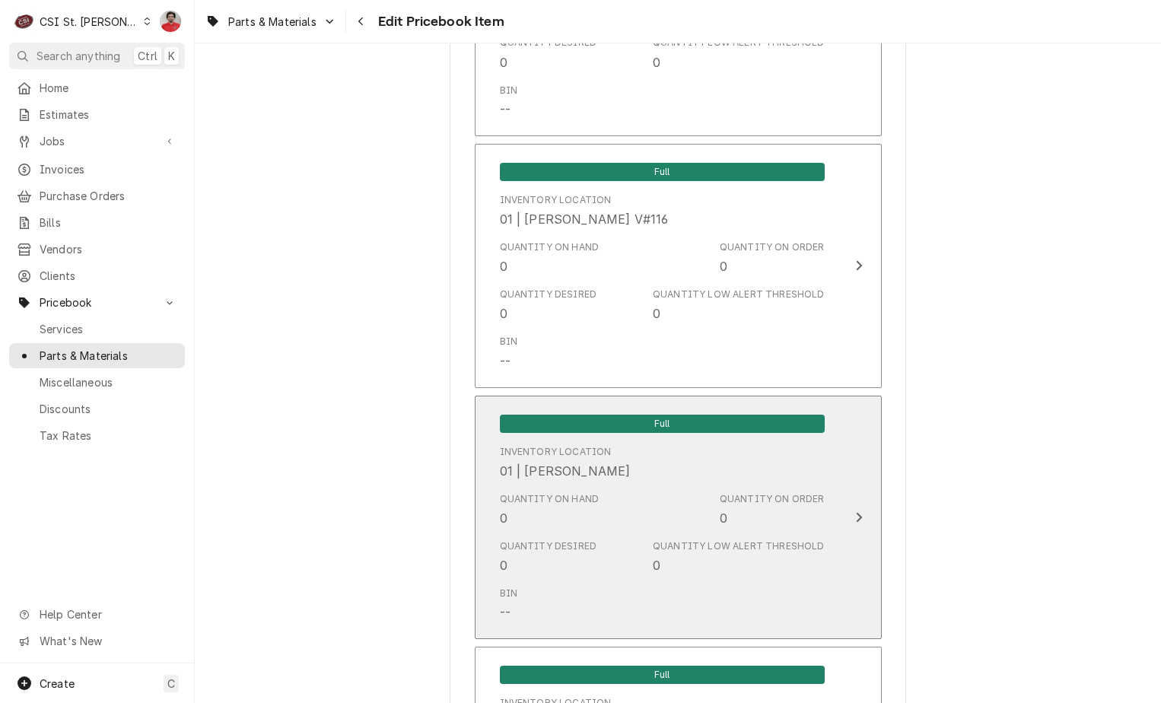
click at [628, 452] on div "Inventory Location 01 | TOM LEMBKE" at bounding box center [662, 462] width 325 height 47
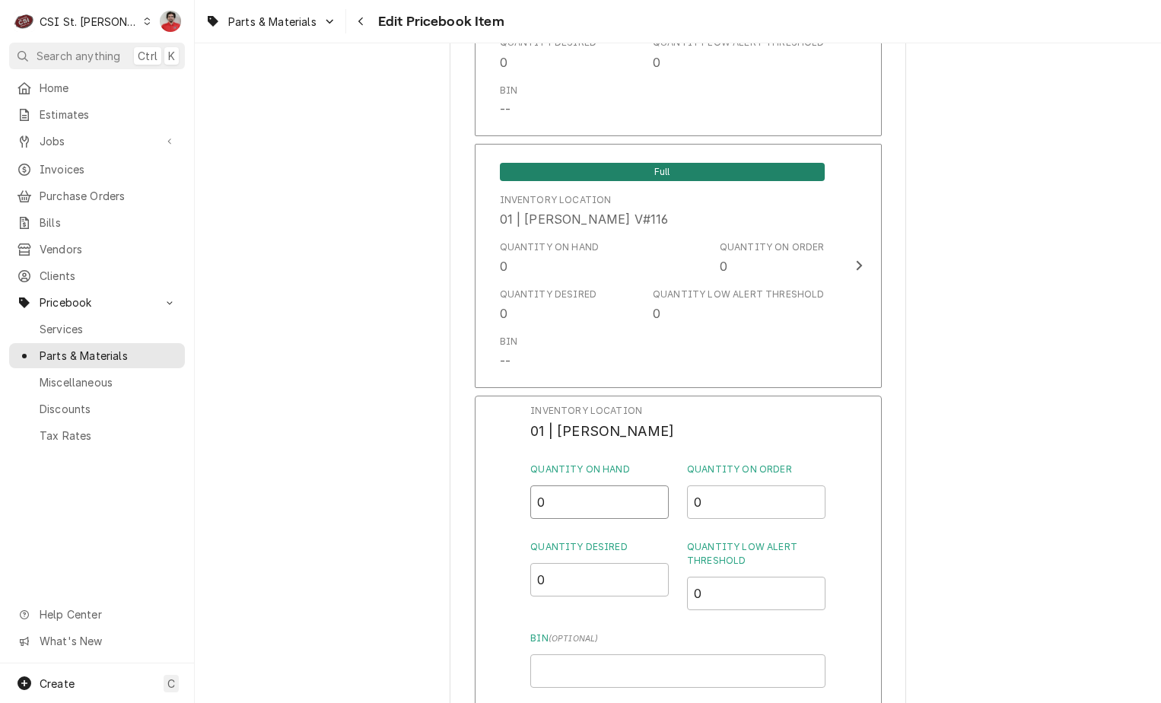
drag, startPoint x: 593, startPoint y: 479, endPoint x: 393, endPoint y: 434, distance: 205.2
type input "1"
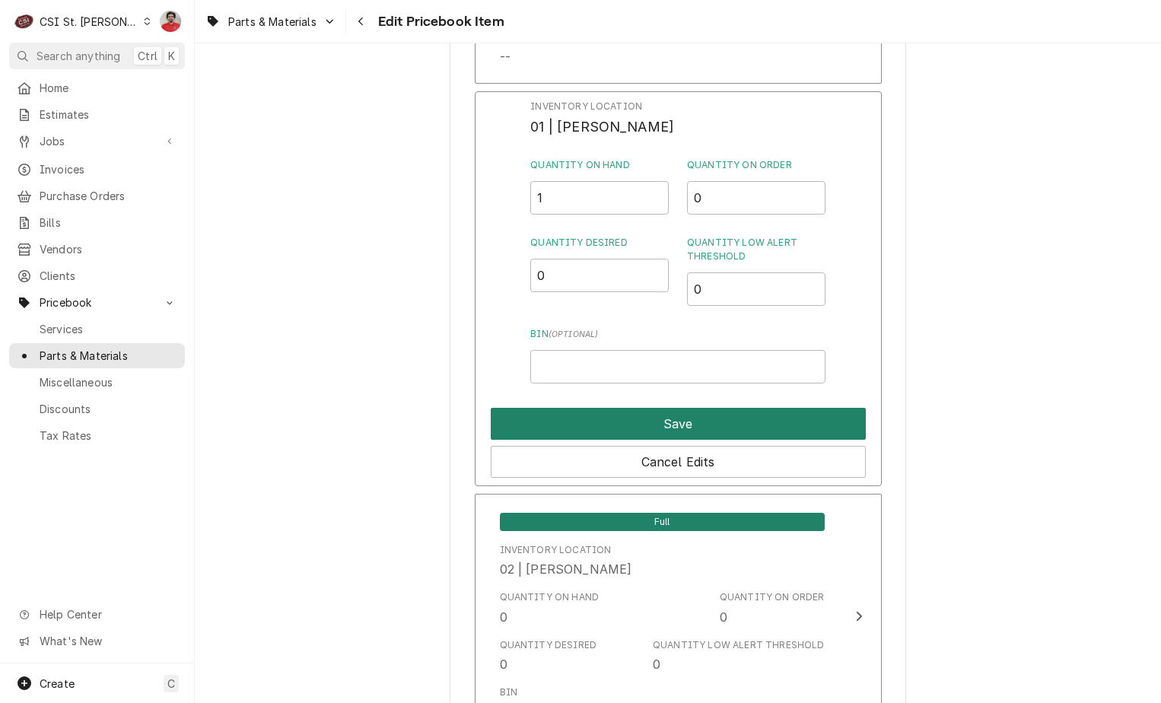
click at [635, 408] on button "Save" at bounding box center [678, 424] width 375 height 32
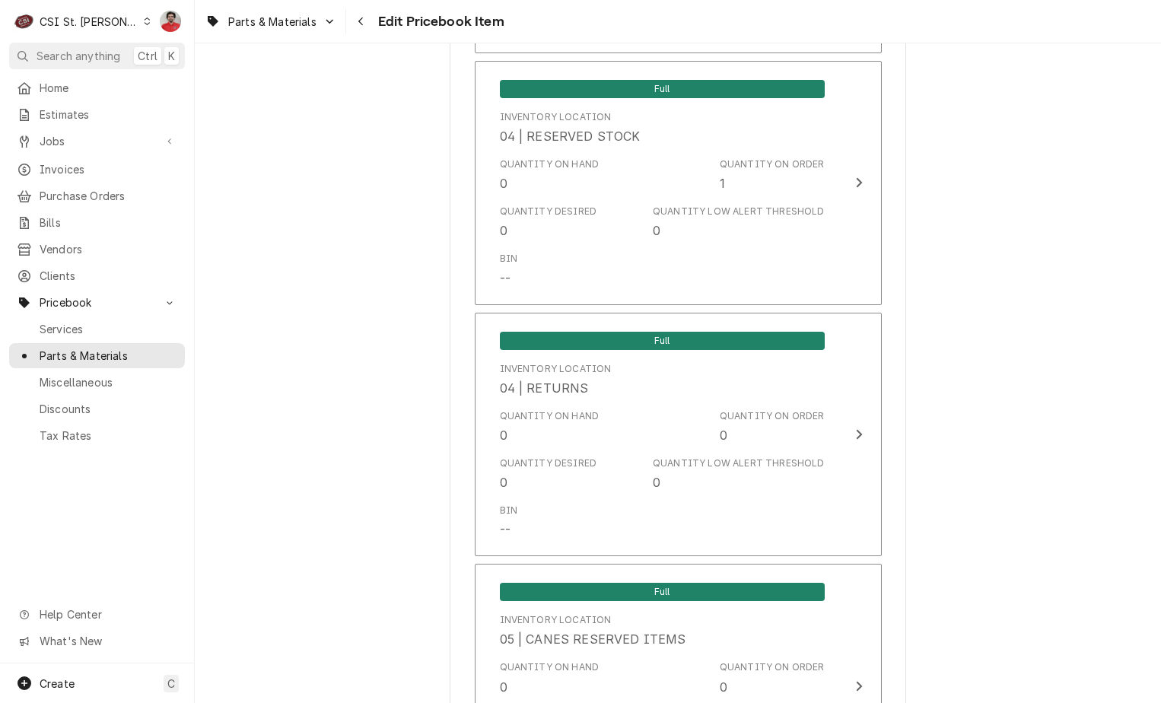
scroll to position [8064, 0]
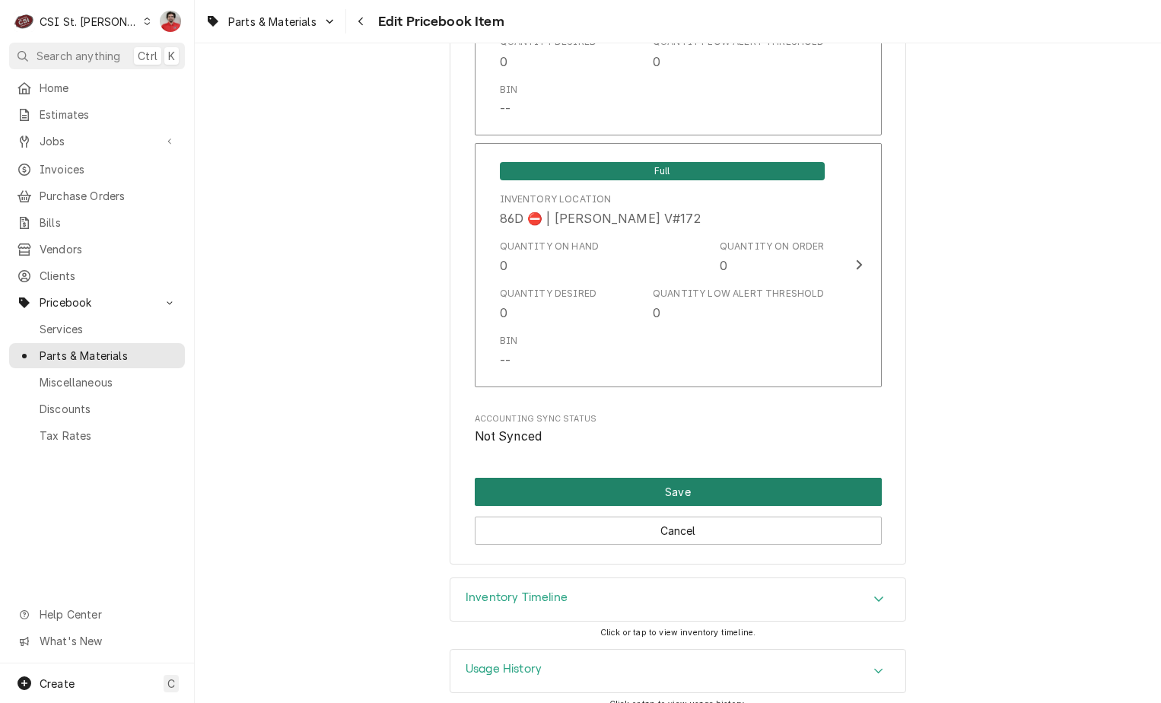
click at [621, 478] on button "Save" at bounding box center [678, 492] width 407 height 28
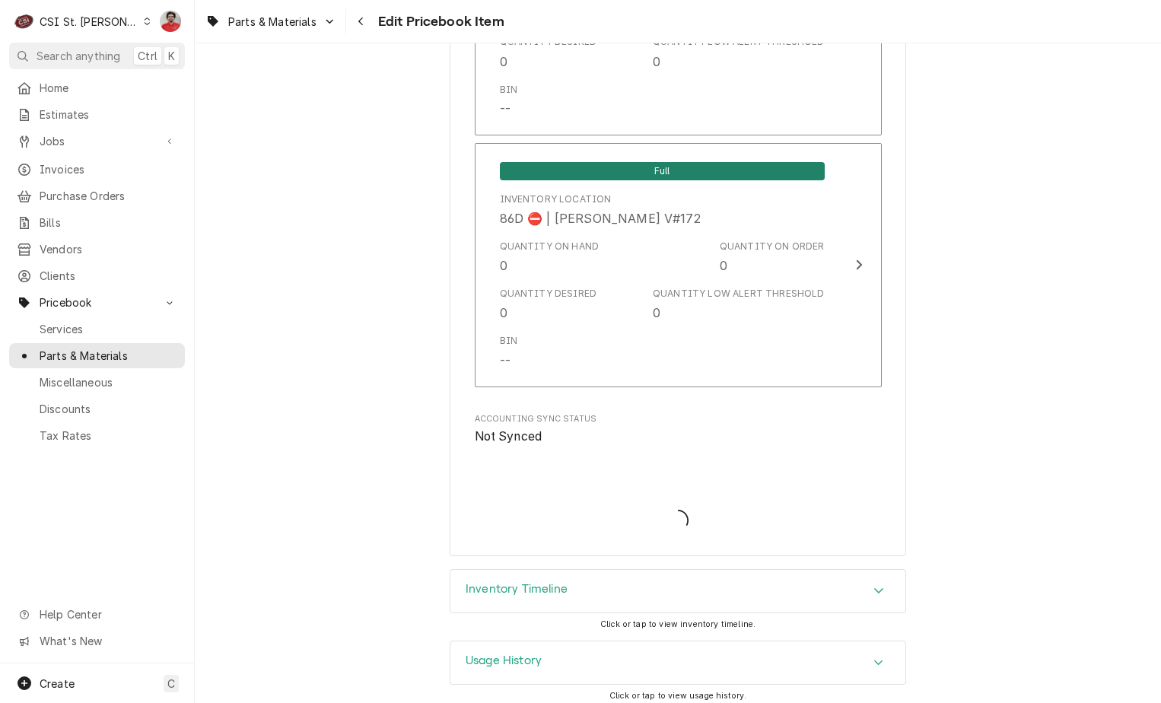
scroll to position [13124, 0]
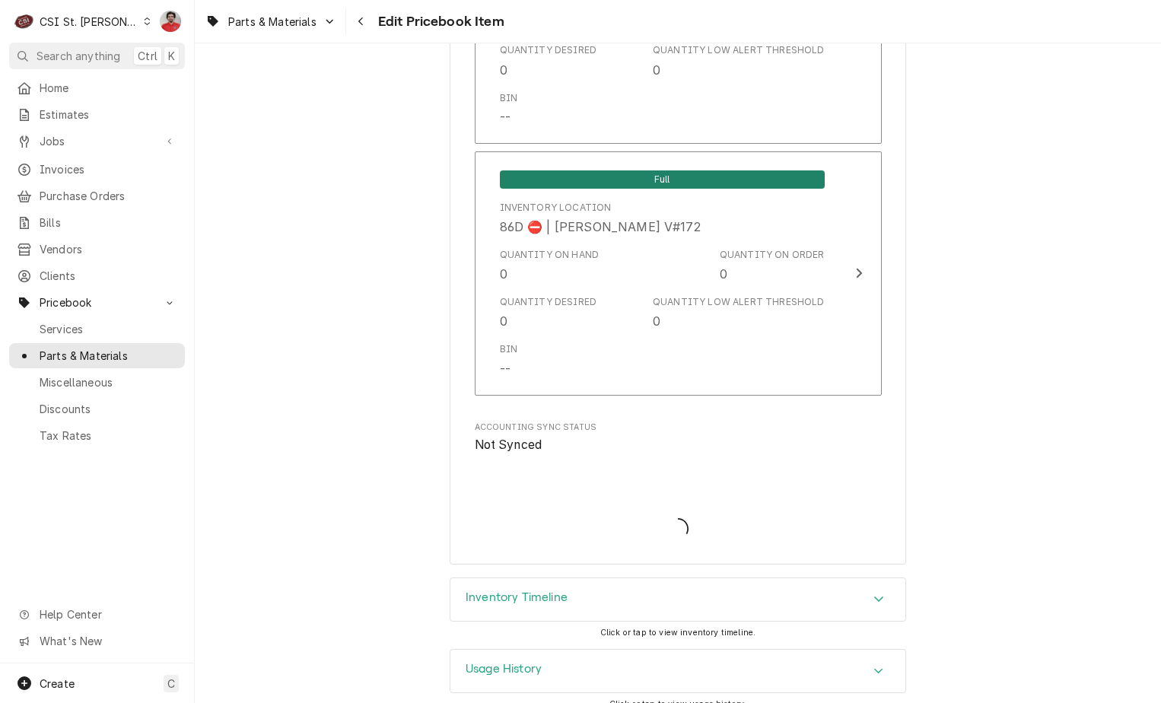
type textarea "x"
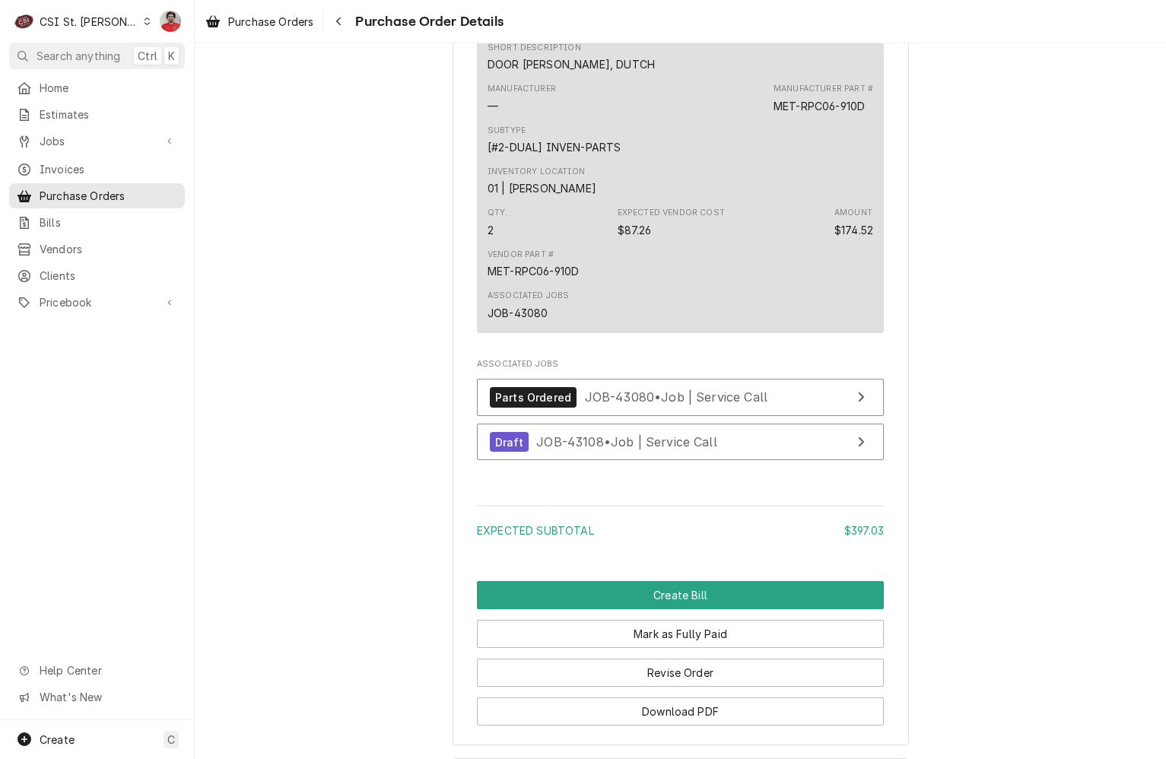
scroll to position [1065, 0]
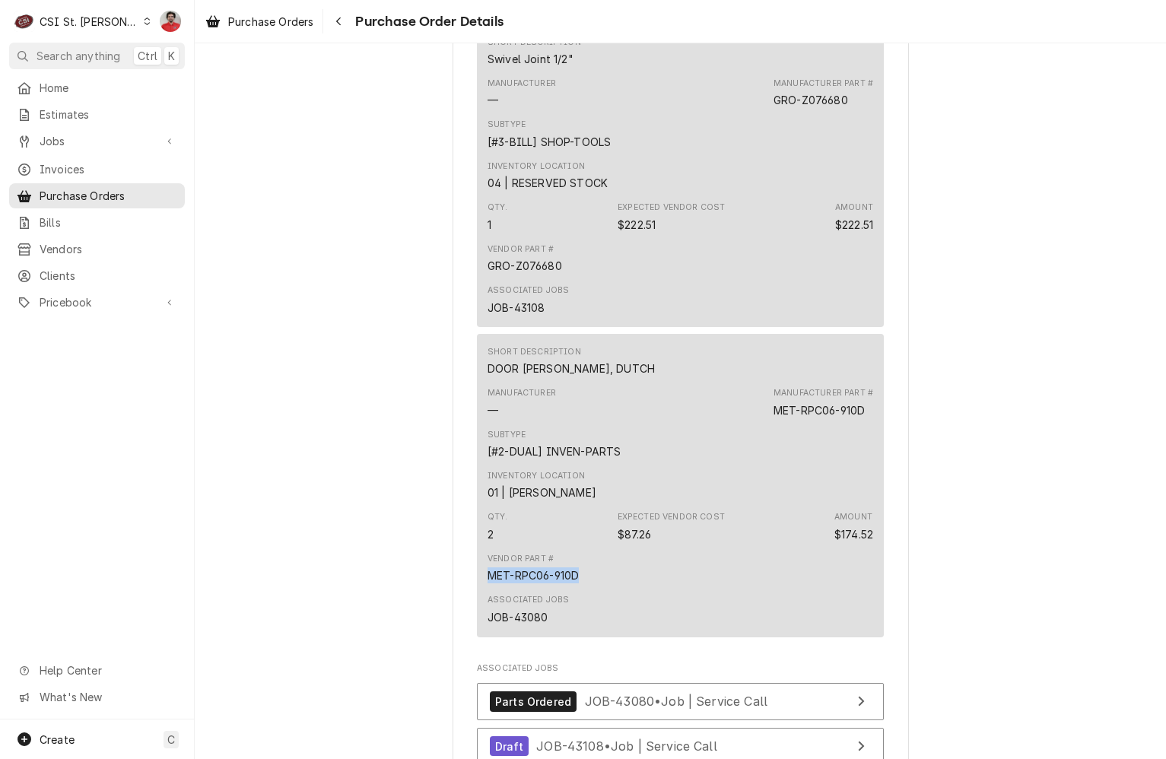
drag, startPoint x: 573, startPoint y: 628, endPoint x: 463, endPoint y: 629, distance: 110.3
click at [463, 629] on div "Vendor PARTS TOWN PARTS TOWN [STREET_ADDRESS] Bill To [GEOGRAPHIC_DATA] Account…" at bounding box center [681, 33] width 456 height 2034
copy div "MET-RPC06-910D"
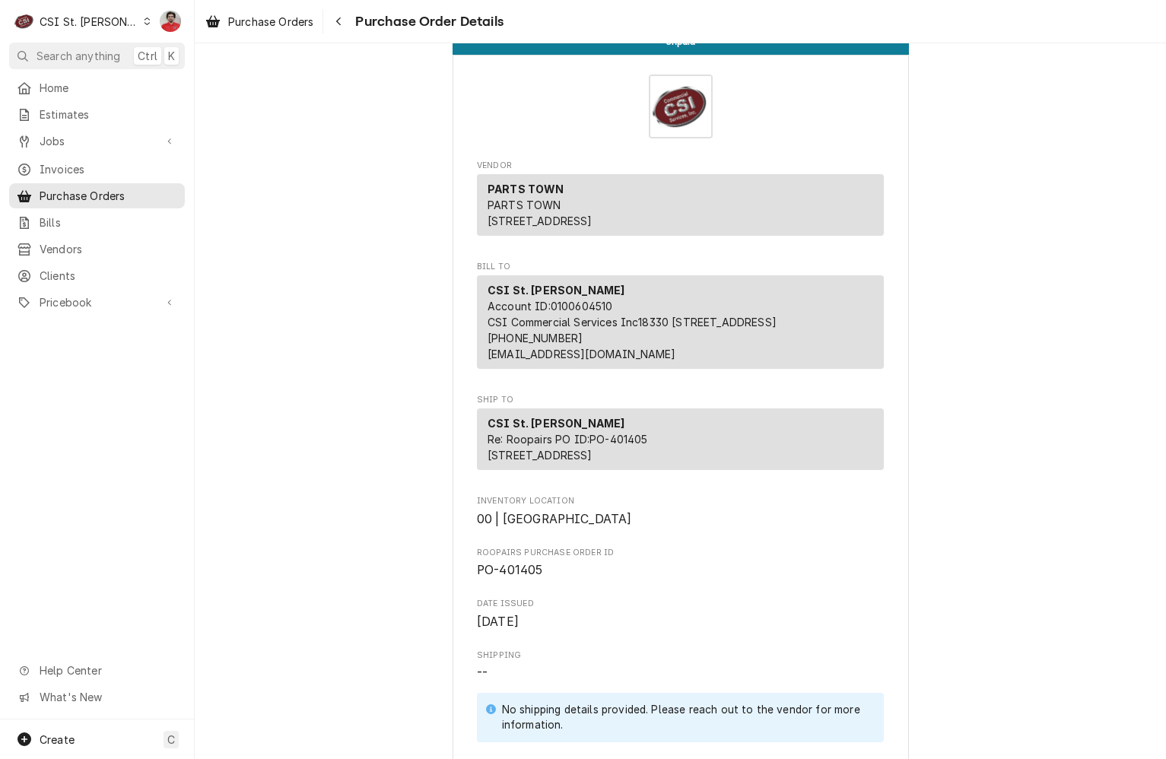
scroll to position [0, 0]
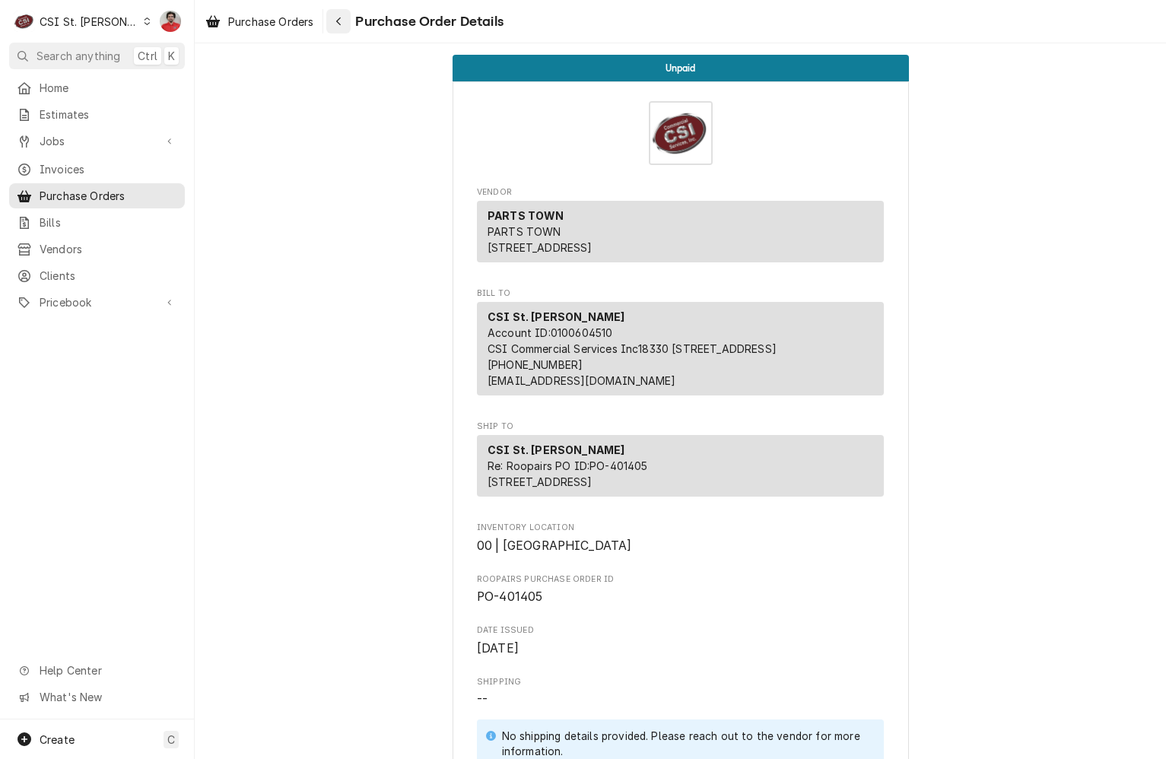
click at [336, 27] on div "Navigate back" at bounding box center [338, 21] width 15 height 15
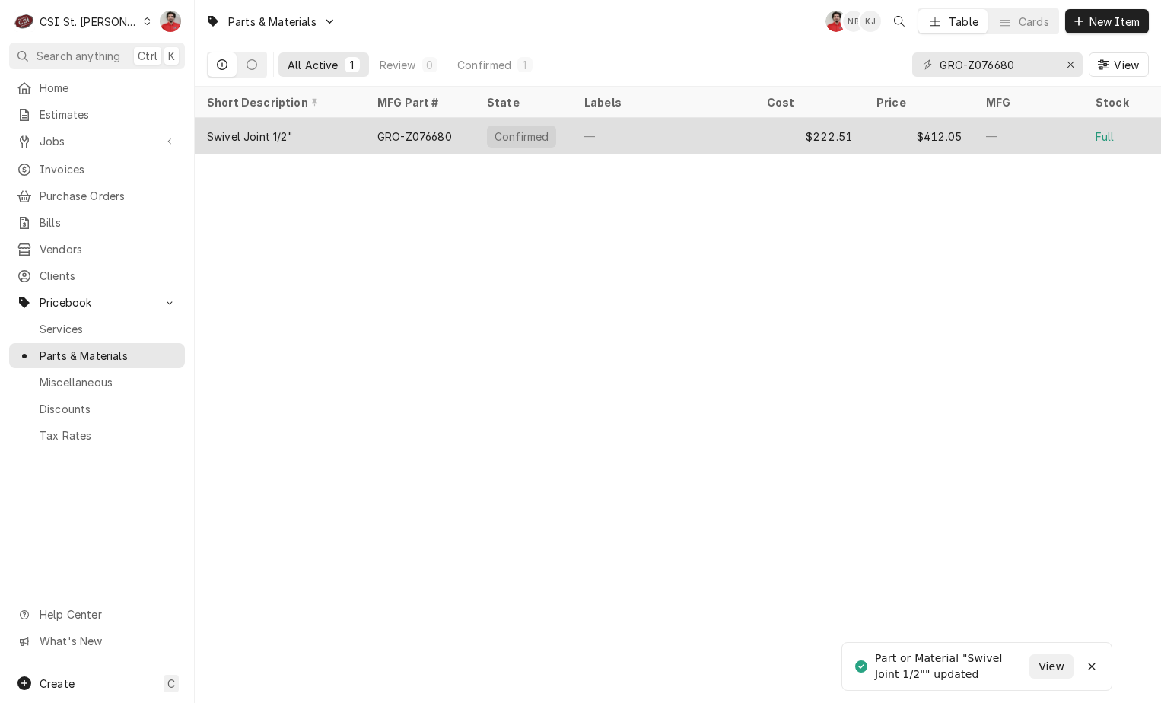
click at [687, 135] on div "—" at bounding box center [663, 136] width 183 height 37
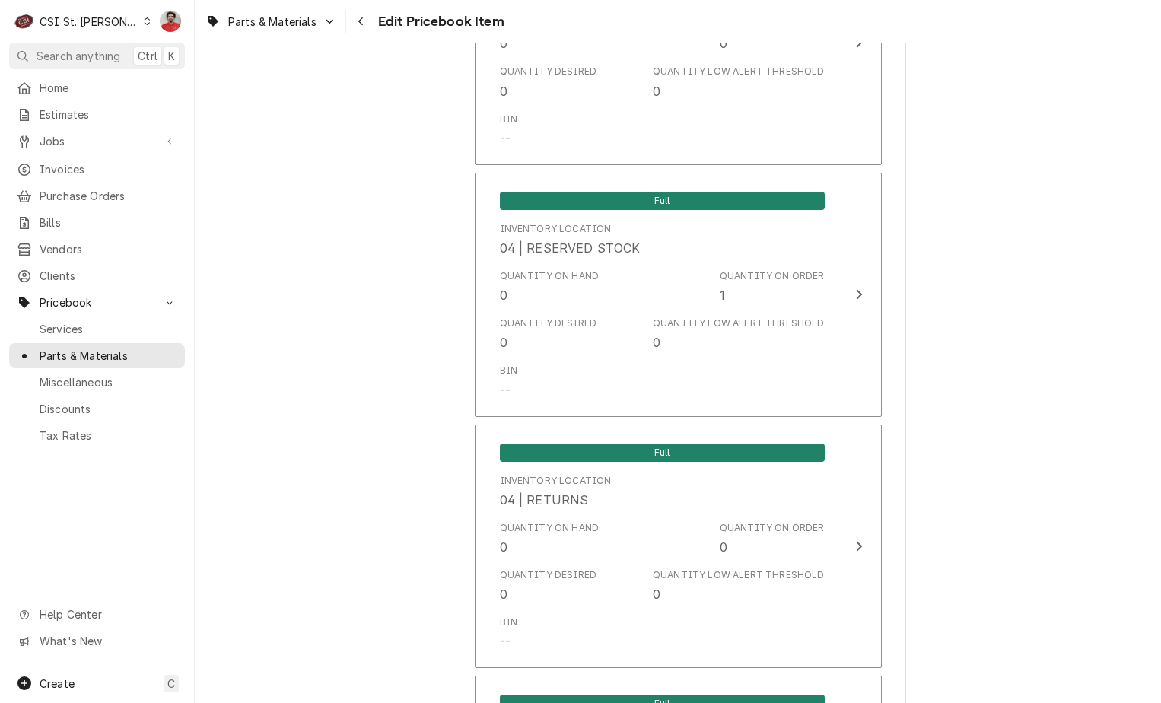
scroll to position [7988, 0]
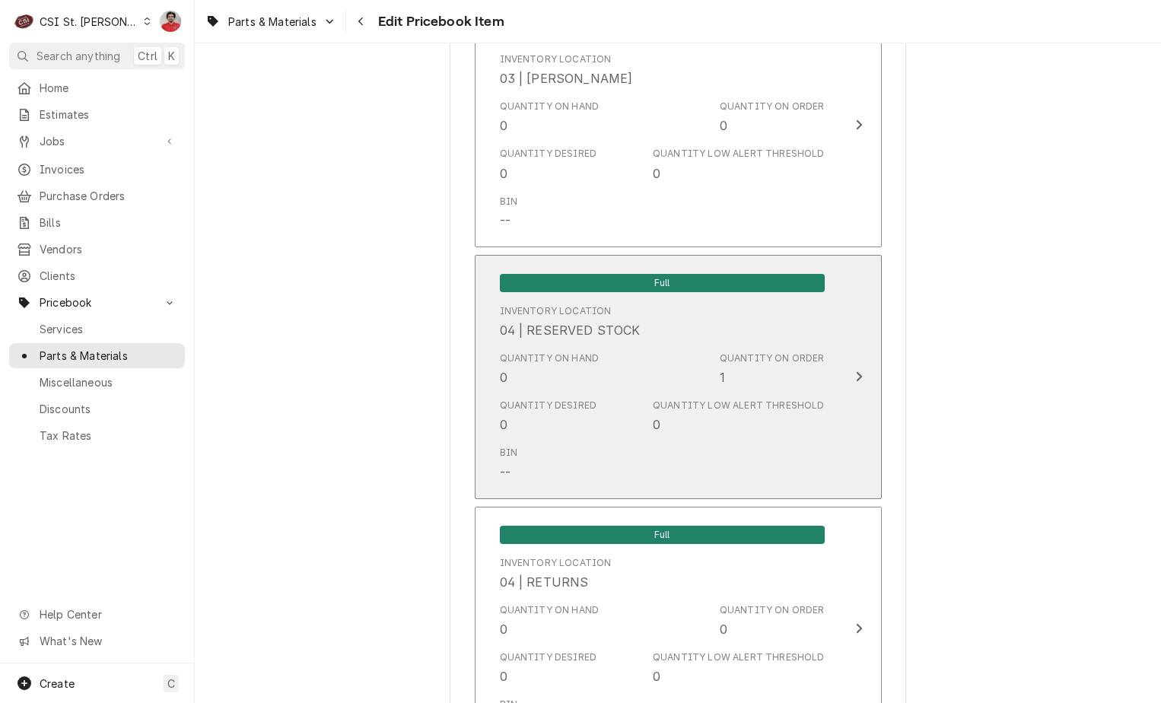
click at [772, 354] on div "Quantity on Order 1" at bounding box center [772, 368] width 105 height 35
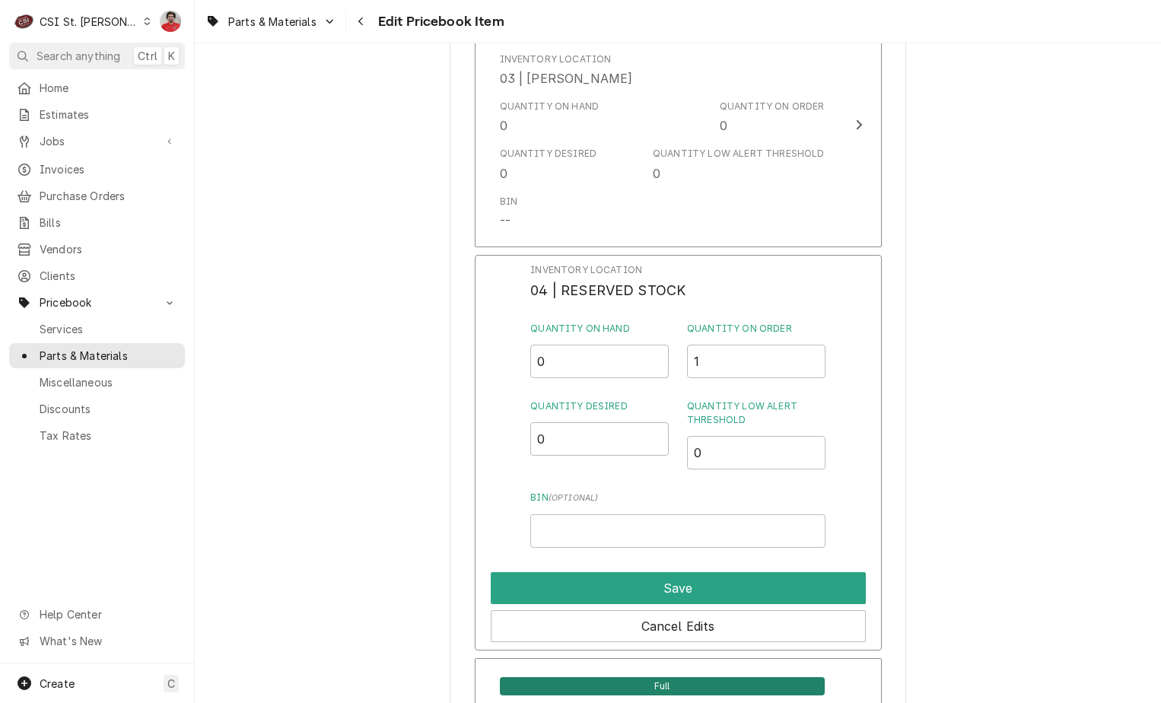
click at [348, 14] on div "Parts & Materials Edit Pricebook Item" at bounding box center [351, 21] width 305 height 25
click at [358, 18] on icon "Navigate back" at bounding box center [361, 21] width 7 height 11
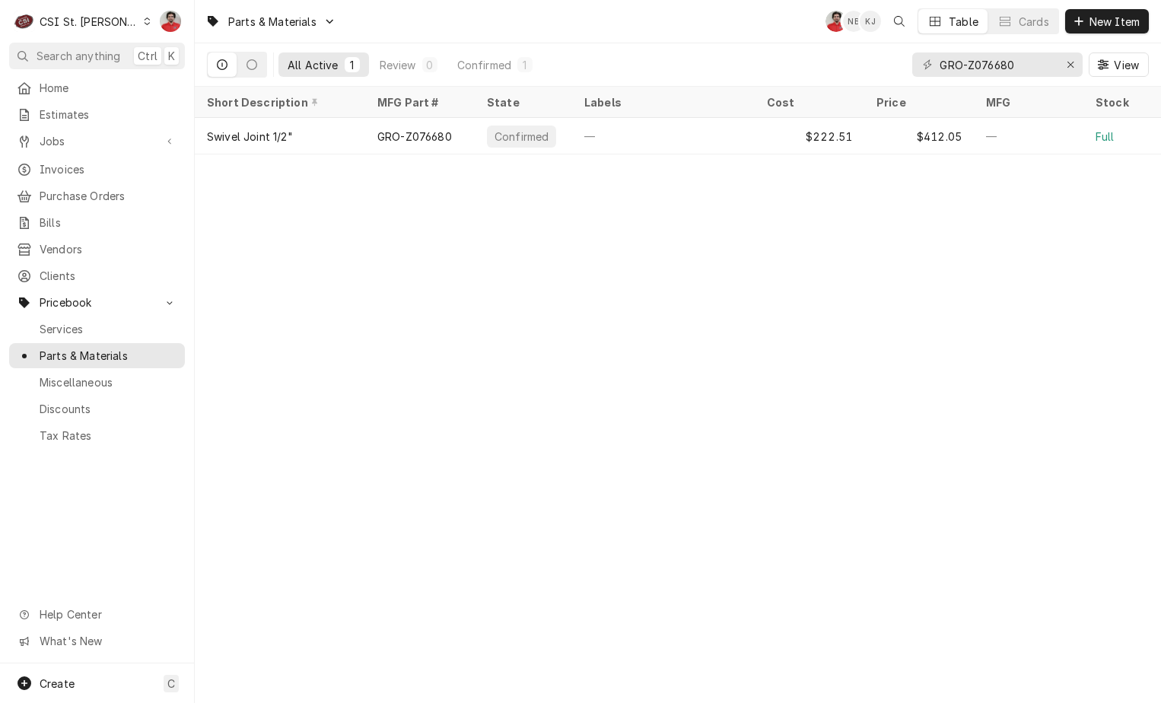
drag, startPoint x: 636, startPoint y: 397, endPoint x: 856, endPoint y: 351, distance: 224.7
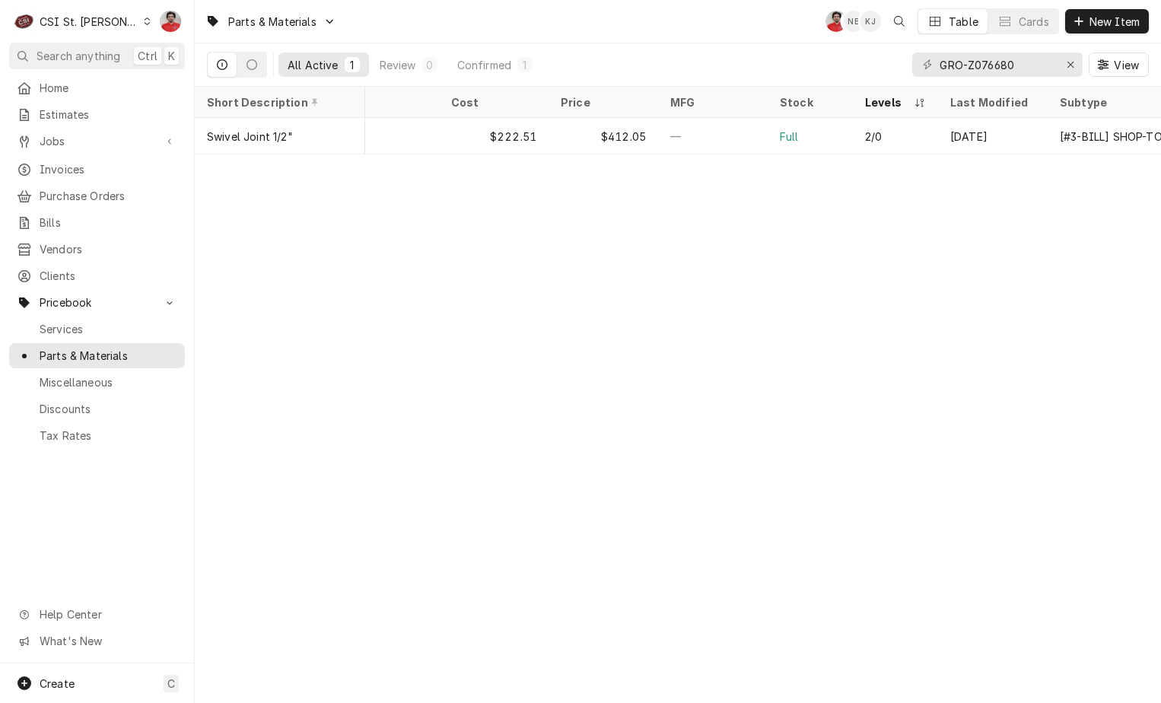
scroll to position [0, 373]
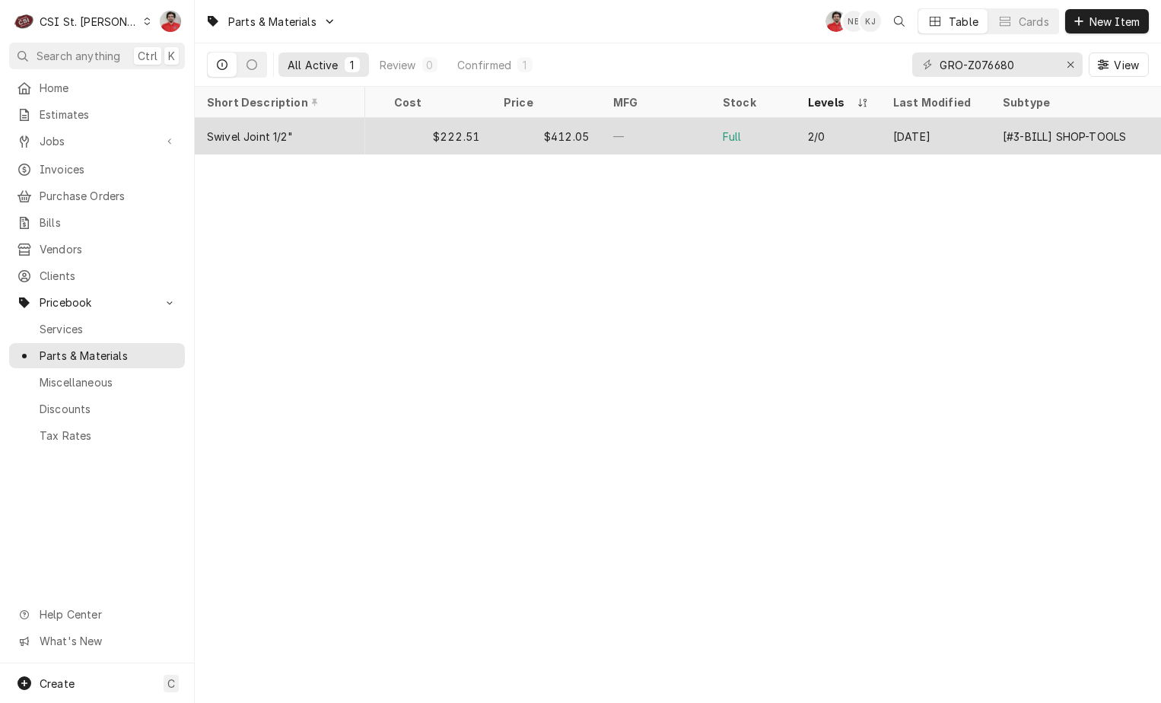
click at [774, 118] on div "Full" at bounding box center [753, 136] width 85 height 37
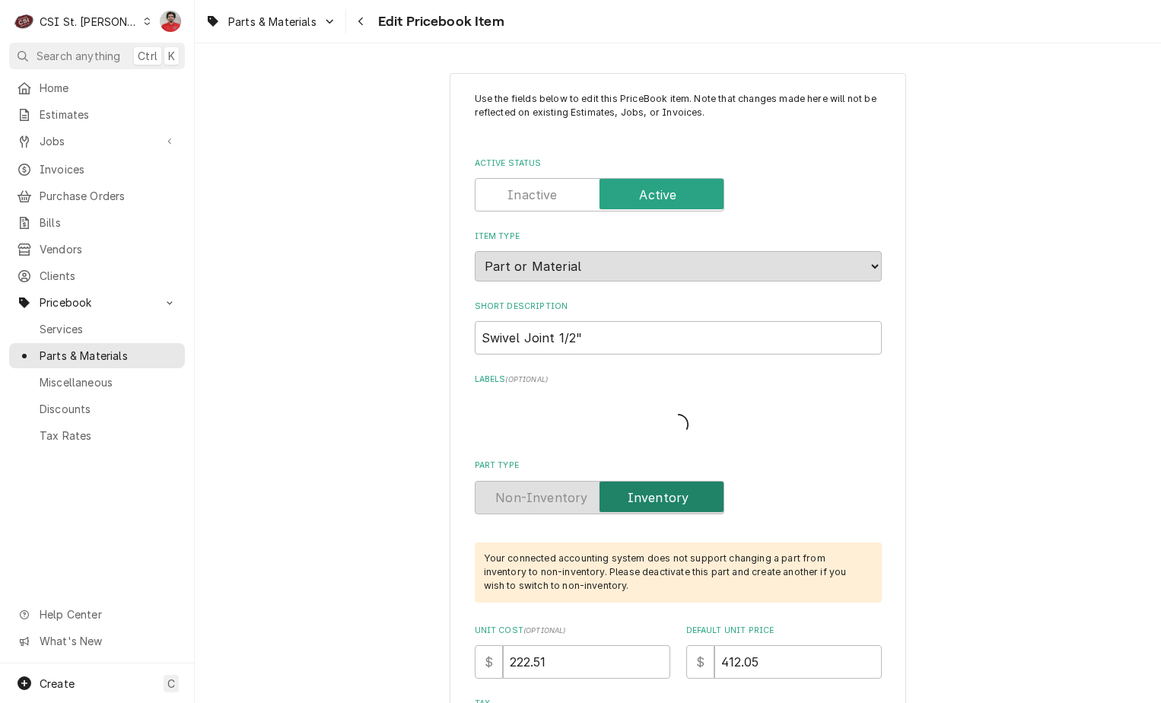
type textarea "x"
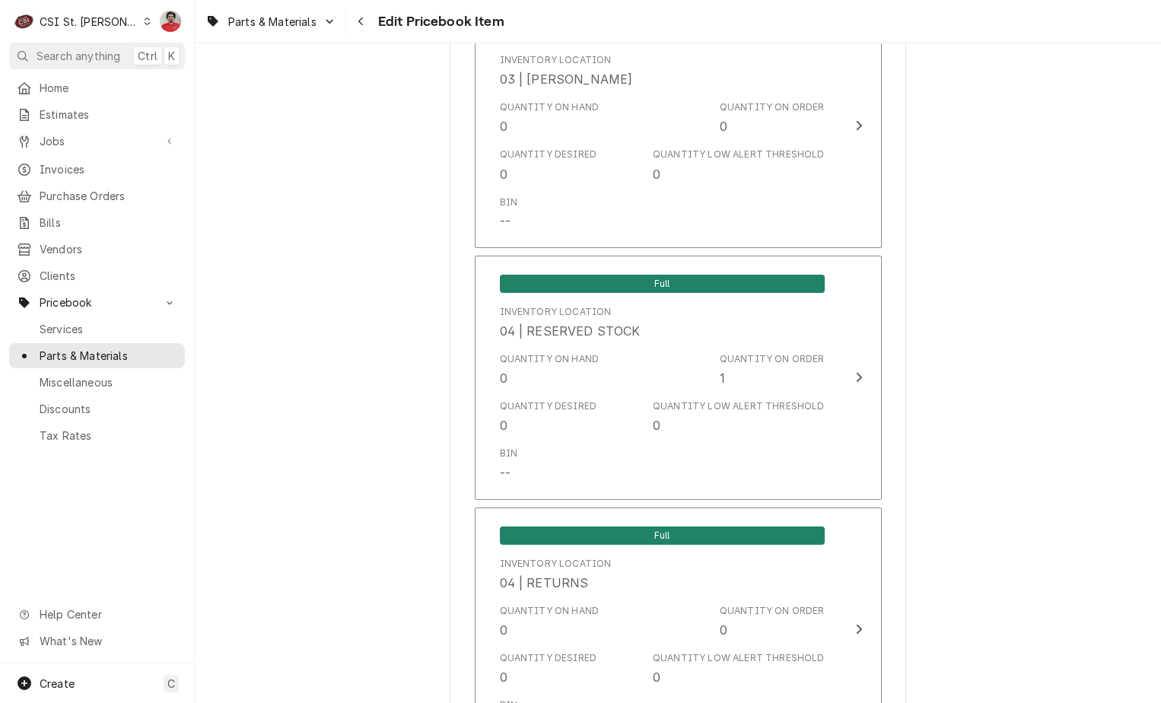
scroll to position [8217, 0]
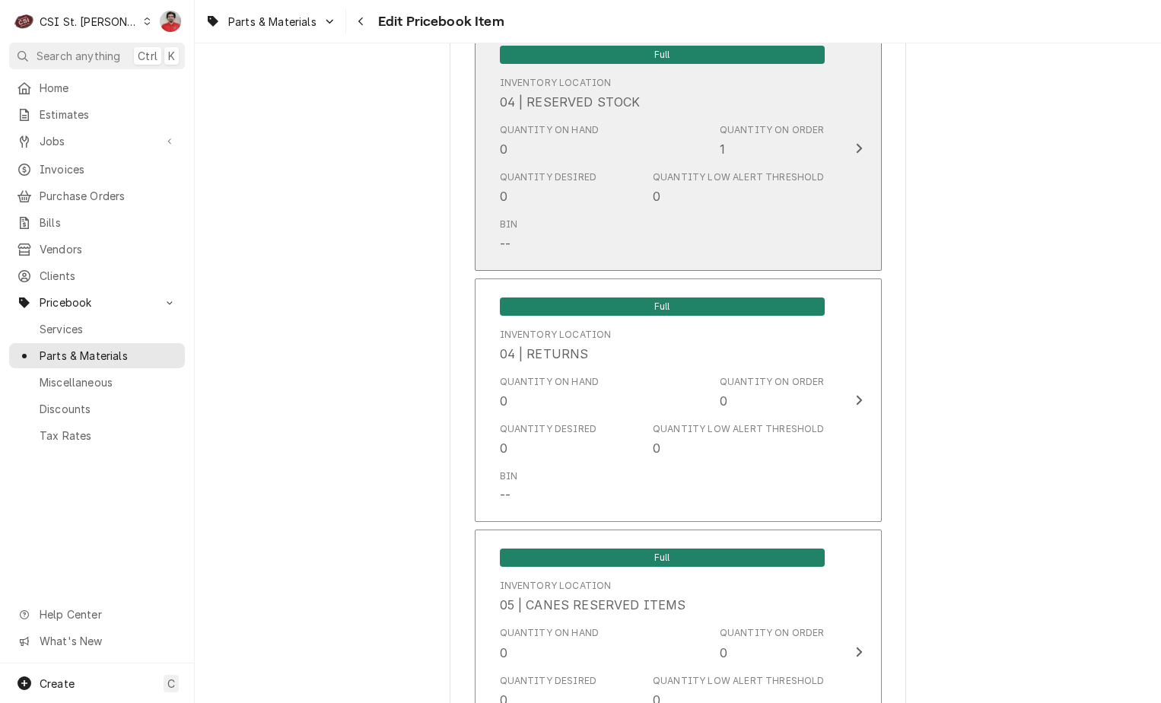
click at [849, 139] on div "Update Inventory Level" at bounding box center [859, 148] width 20 height 18
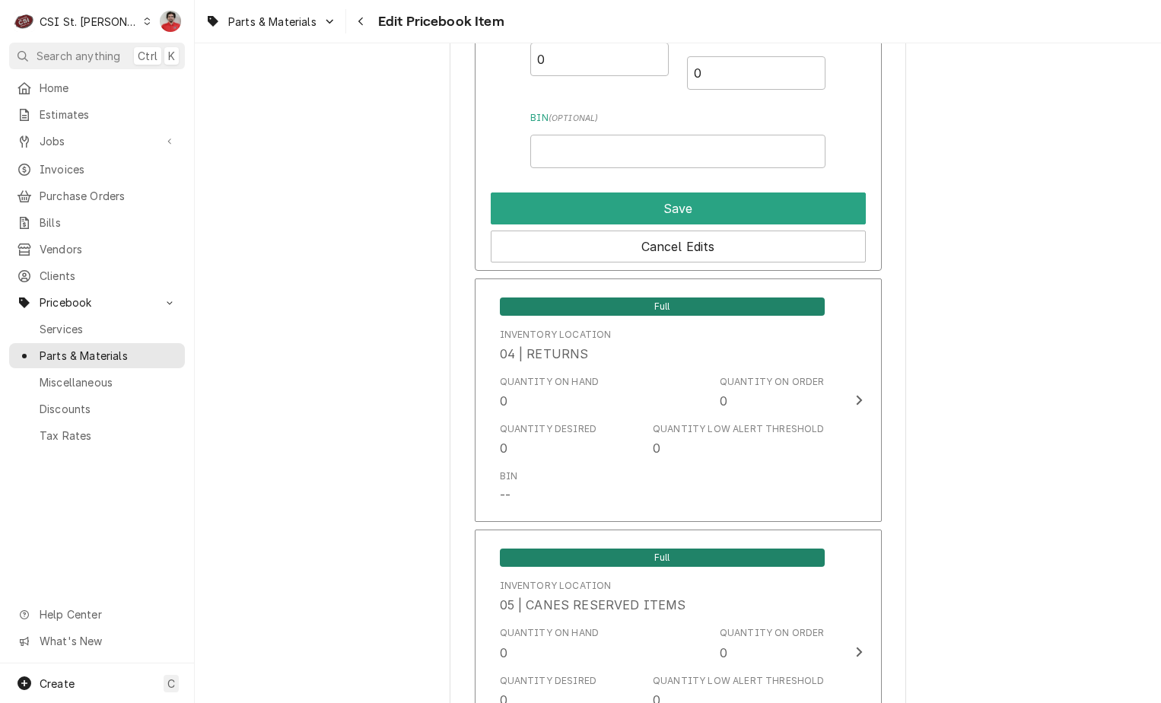
scroll to position [8140, 0]
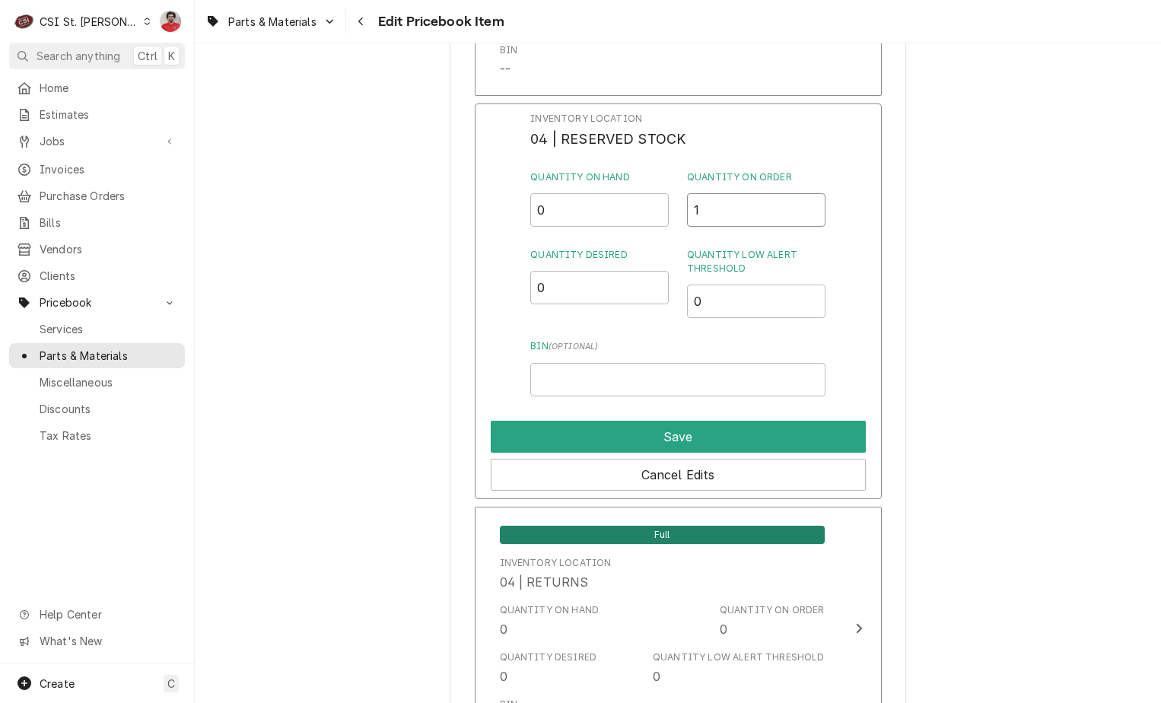
drag, startPoint x: 705, startPoint y: 190, endPoint x: 631, endPoint y: 182, distance: 75.0
click at [638, 183] on div "Quantity on Hand 0 Quantity on Order 1" at bounding box center [677, 198] width 294 height 56
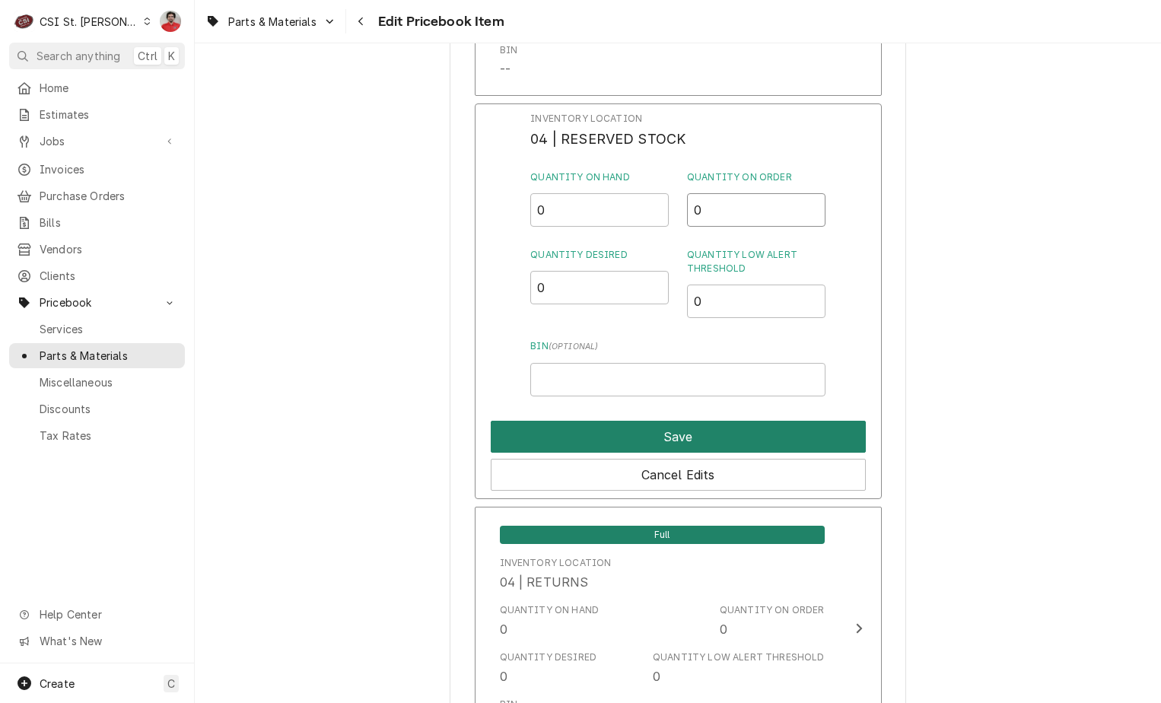
type input "0"
click at [679, 421] on button "Save" at bounding box center [678, 437] width 375 height 32
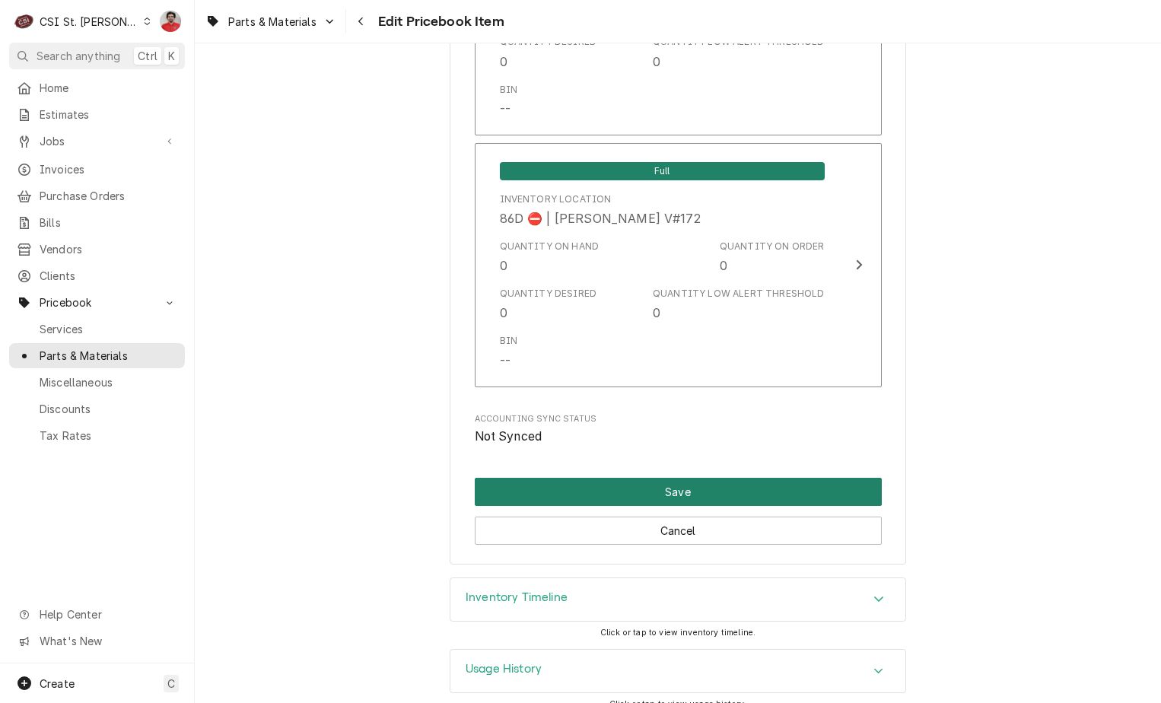
click at [659, 478] on button "Save" at bounding box center [678, 492] width 407 height 28
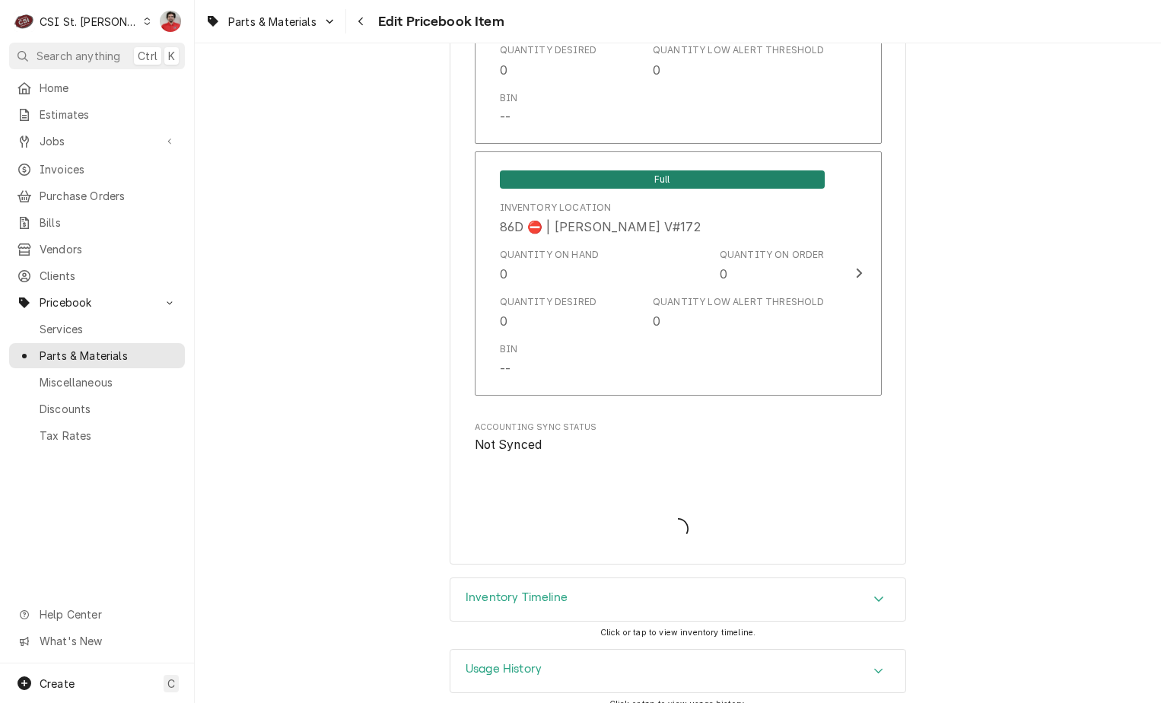
type textarea "x"
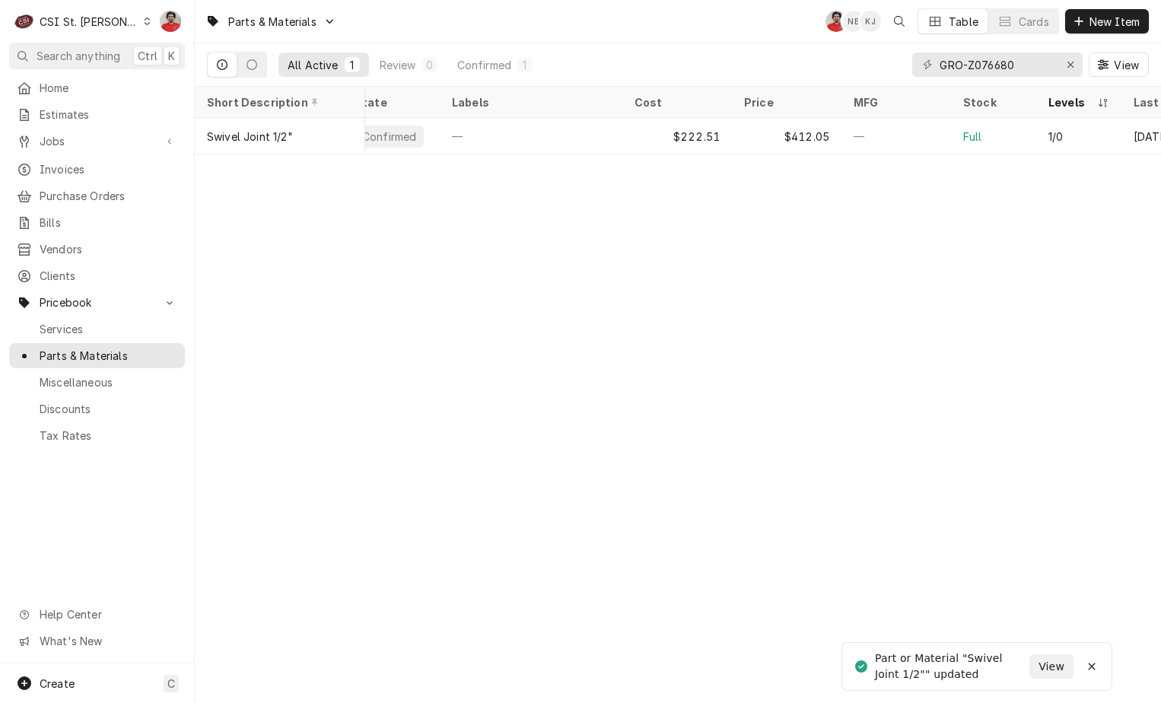
scroll to position [0, 196]
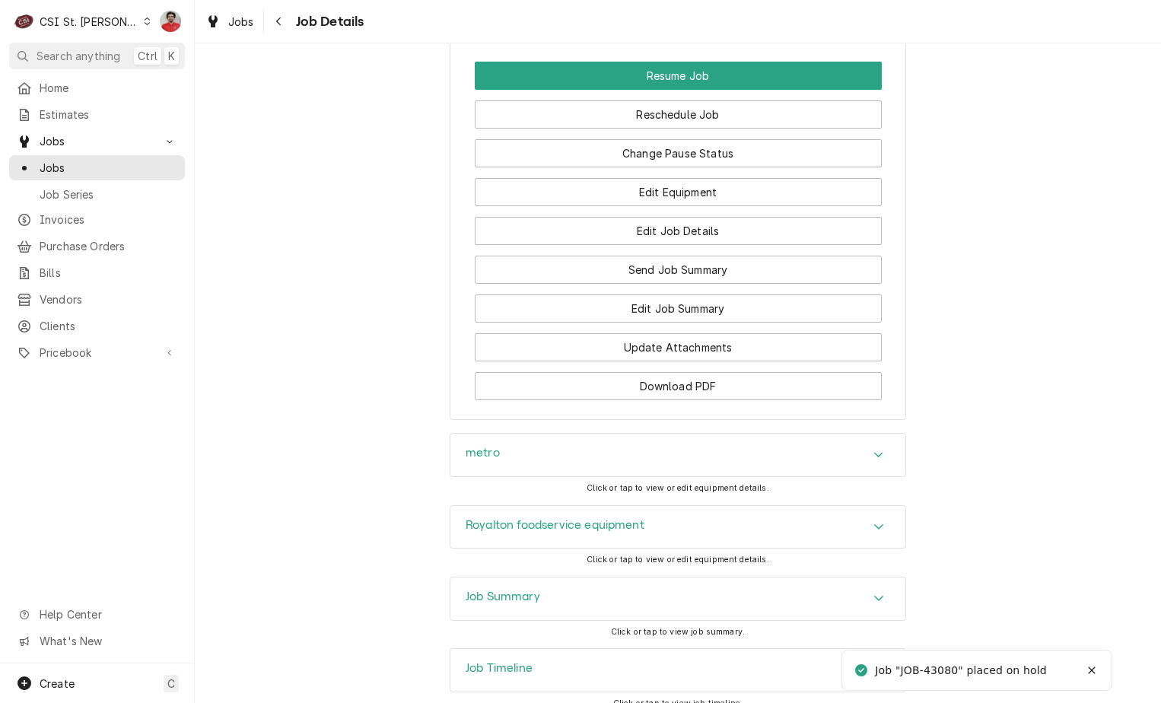
scroll to position [2128, 0]
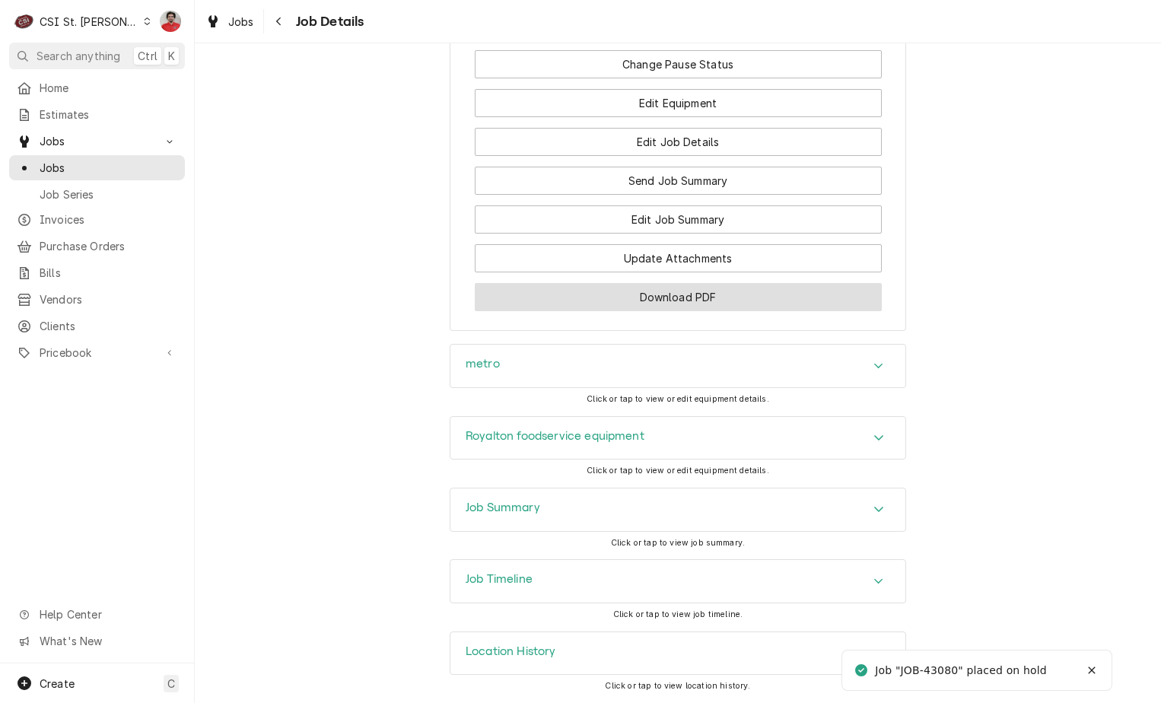
click at [625, 301] on button "Download PDF" at bounding box center [678, 297] width 407 height 28
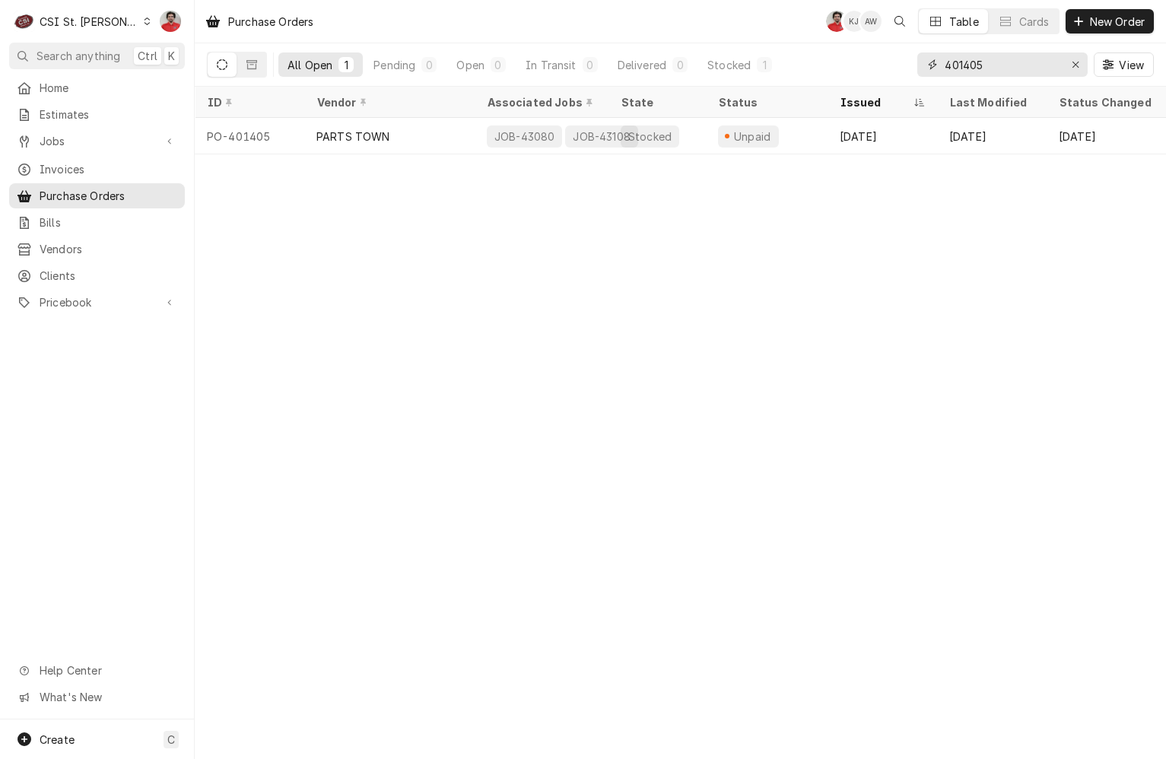
click at [991, 67] on input "401405" at bounding box center [1002, 64] width 114 height 24
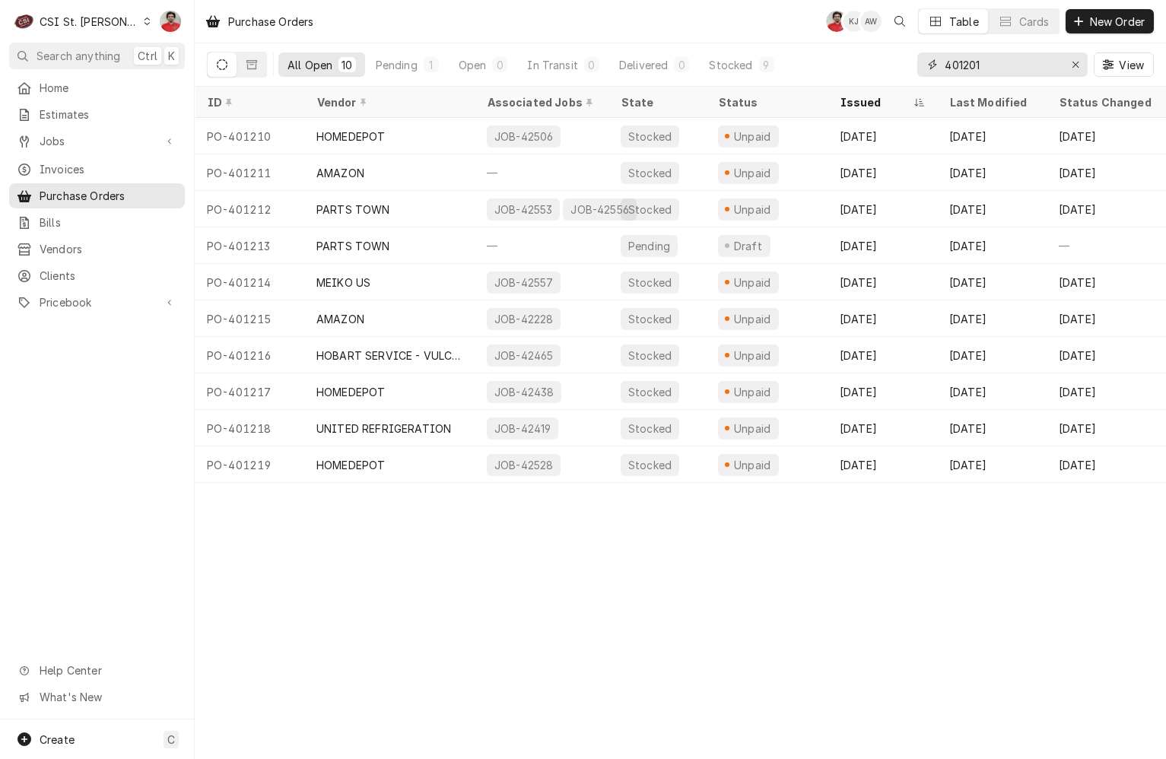
type input "401201"
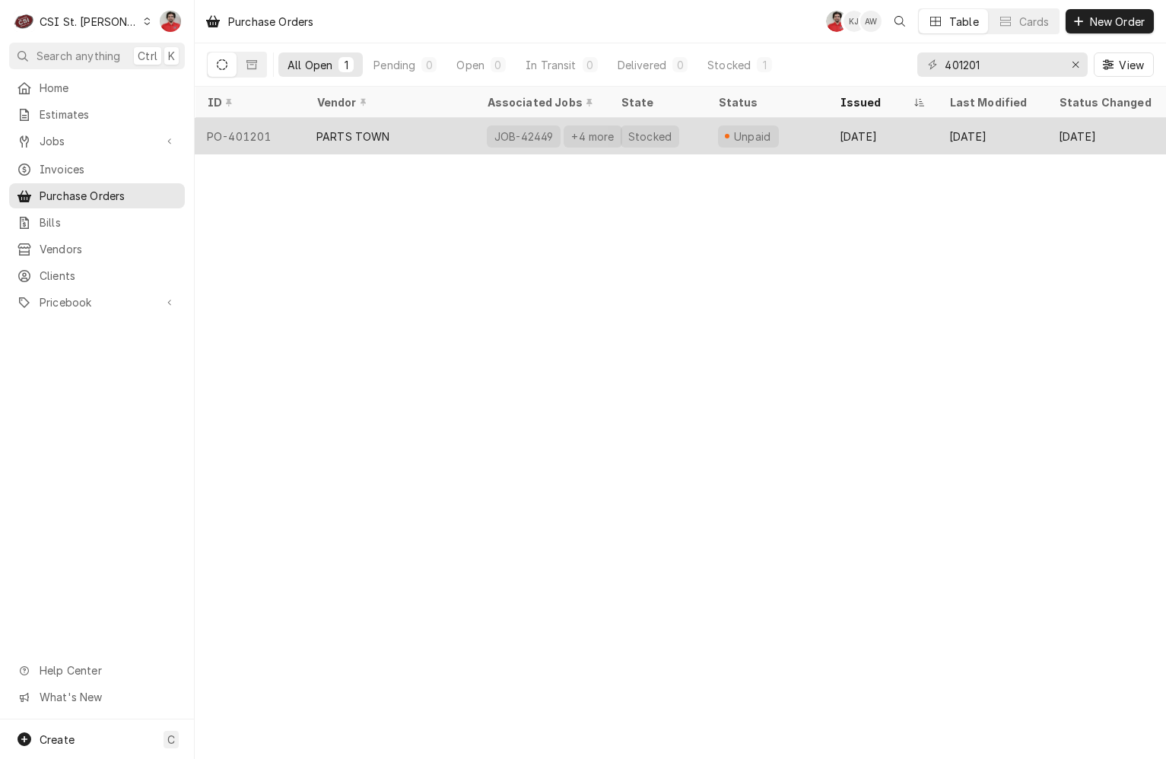
click at [694, 137] on div "Stocked" at bounding box center [657, 136] width 97 height 37
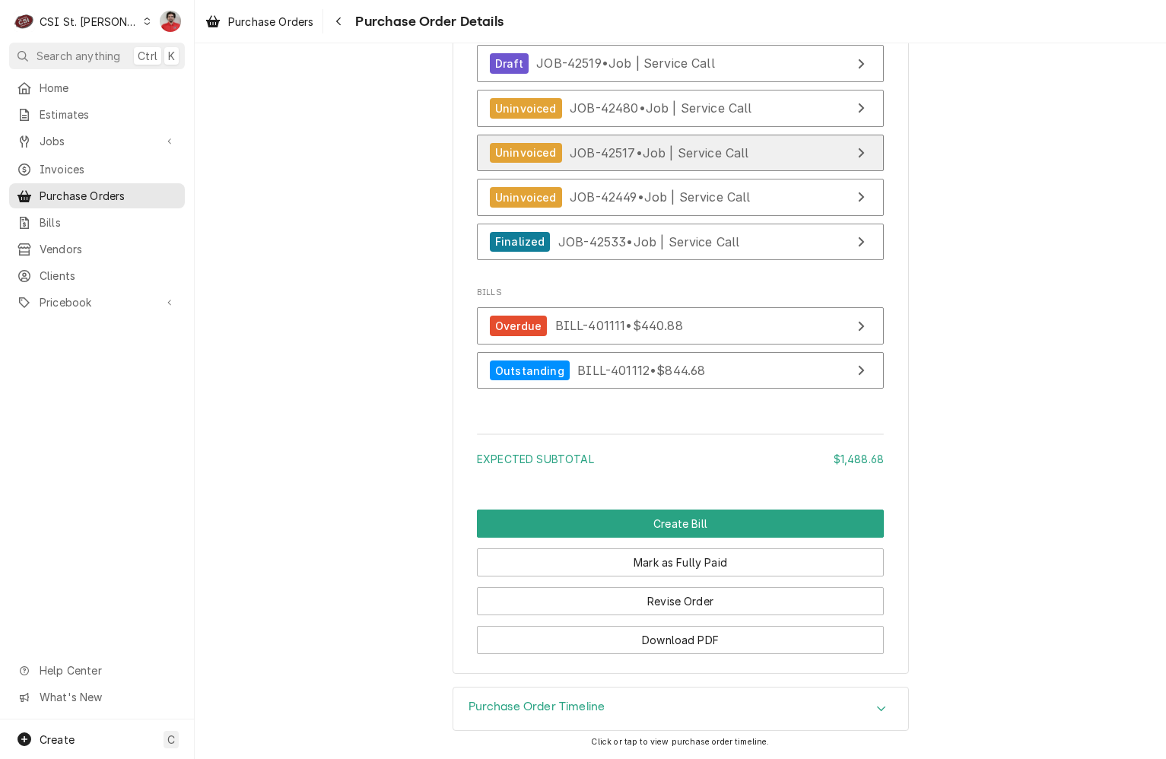
scroll to position [4177, 0]
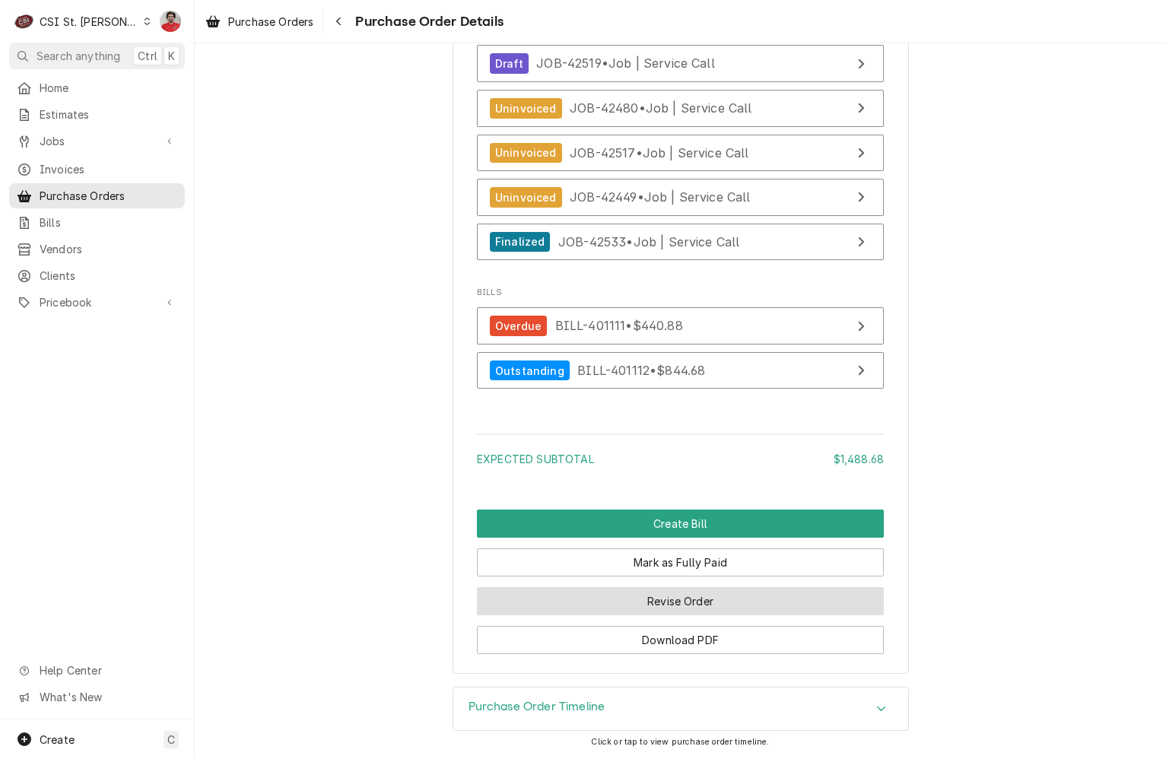
click at [645, 605] on button "Revise Order" at bounding box center [680, 601] width 407 height 28
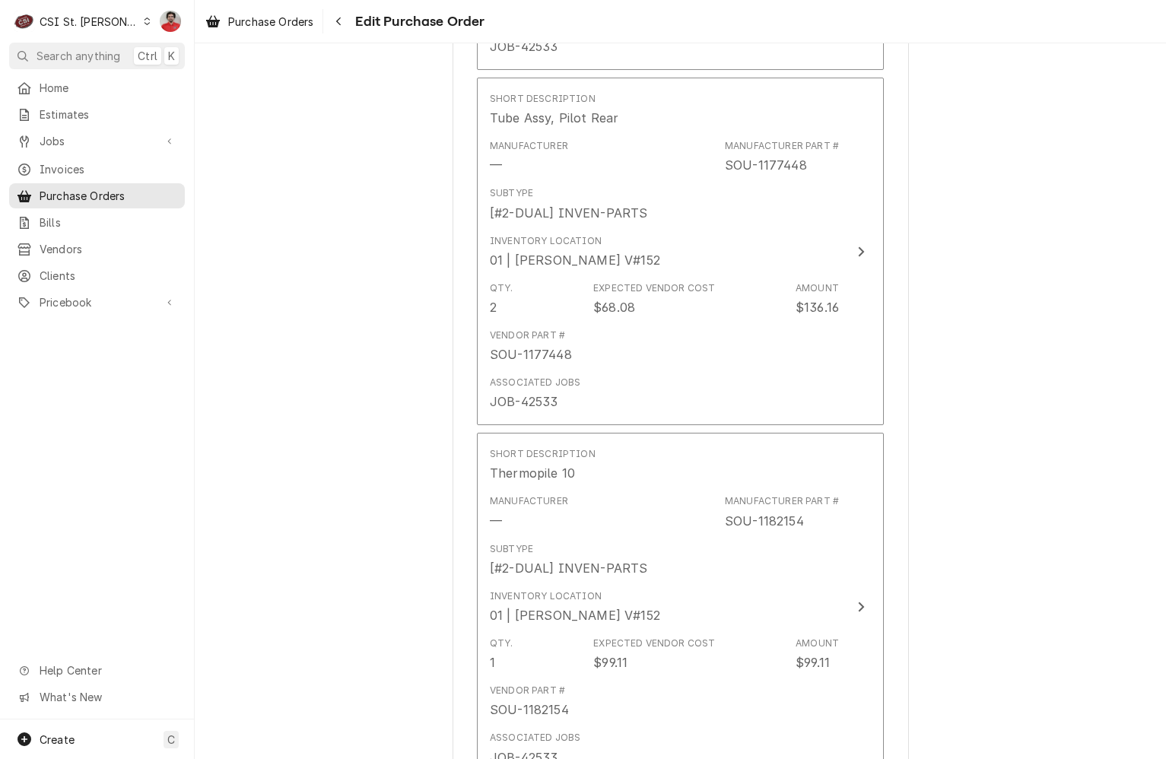
scroll to position [3838, 0]
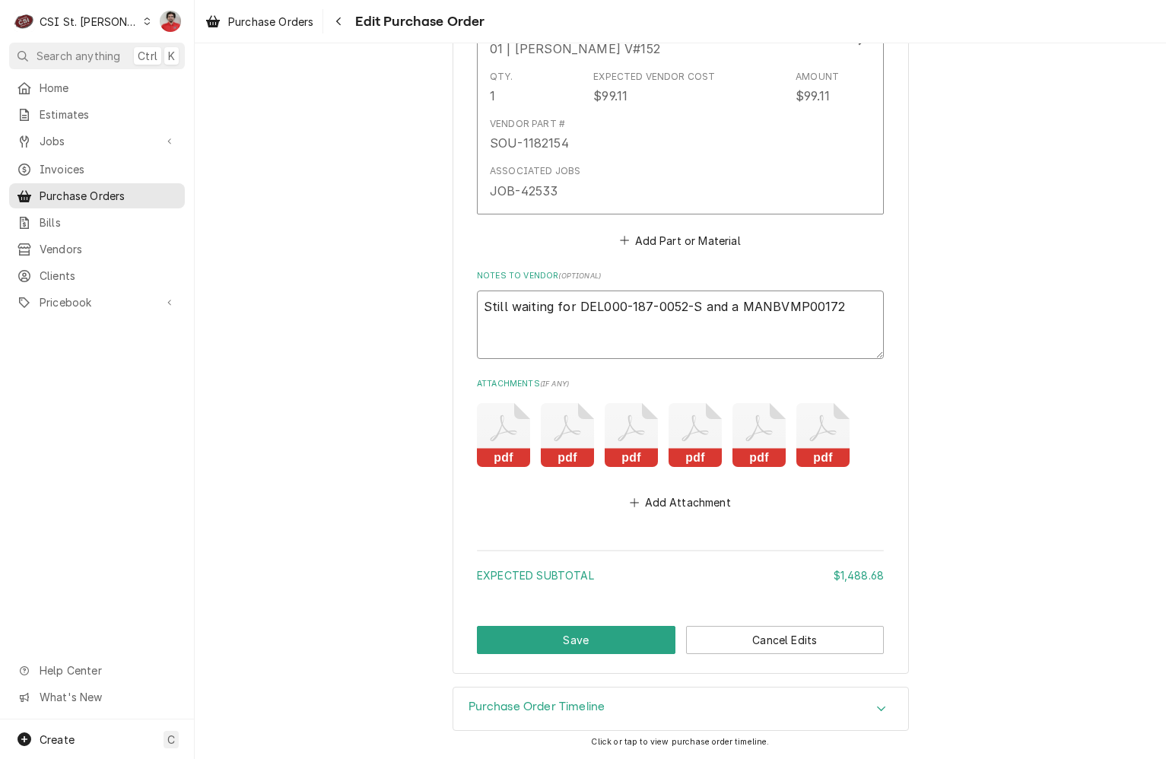
drag, startPoint x: 691, startPoint y: 310, endPoint x: 568, endPoint y: 304, distance: 122.7
click at [568, 304] on textarea "Still waiting for DEL000-187-0052-S and a MANBVMP00172" at bounding box center [680, 325] width 407 height 68
type textarea "x"
type textarea "Still waiting for and a MANBVMP00172"
type textarea "x"
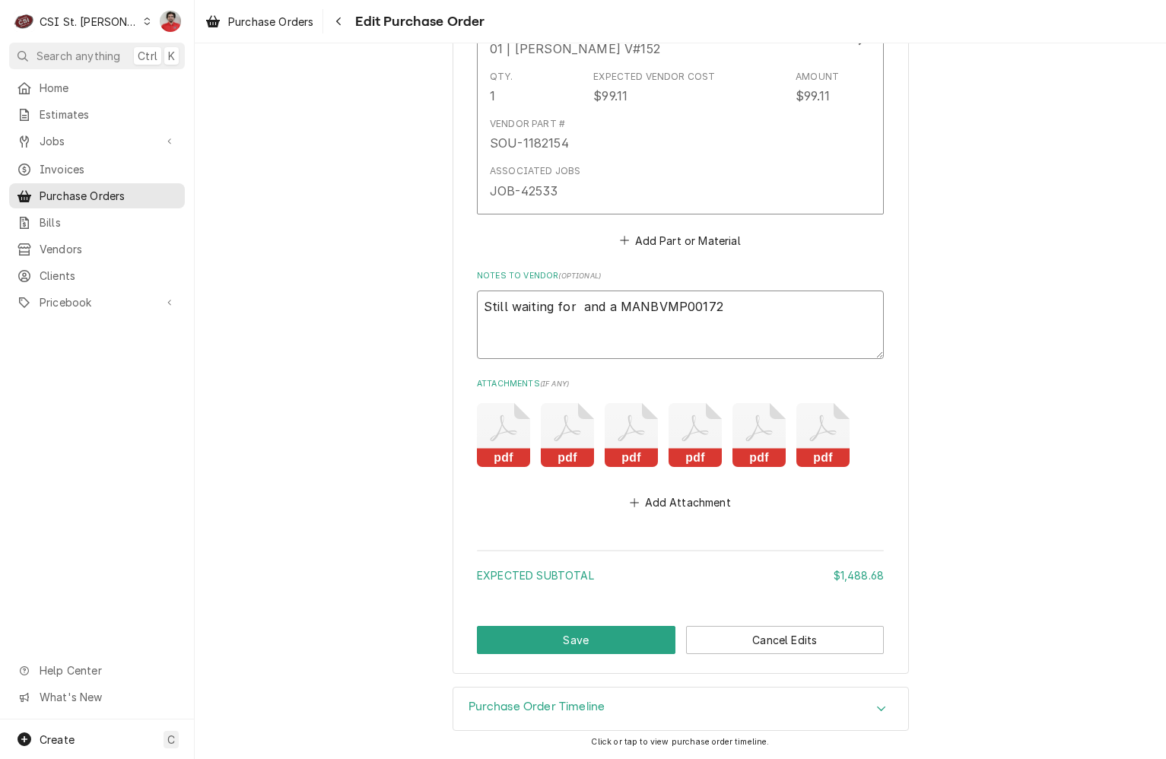
type textarea "Still waiting for and a MANBVMP00172"
type textarea "x"
type textarea "Still waiting for nd a MANBVMP00172"
type textarea "x"
type textarea "Still waiting for d a MANBVMP00172"
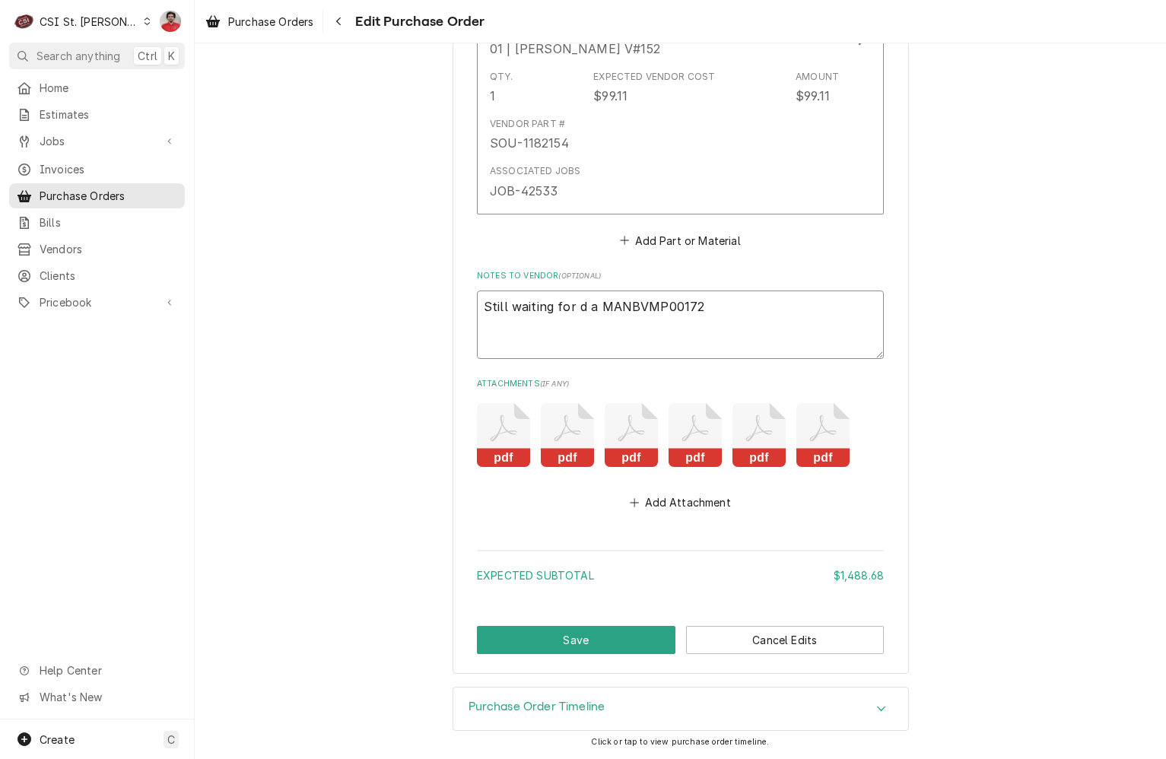
type textarea "x"
type textarea "Still waiting for a MANBVMP00172"
type textarea "x"
type textarea "Still waiting for a MANBVMP00172"
type textarea "x"
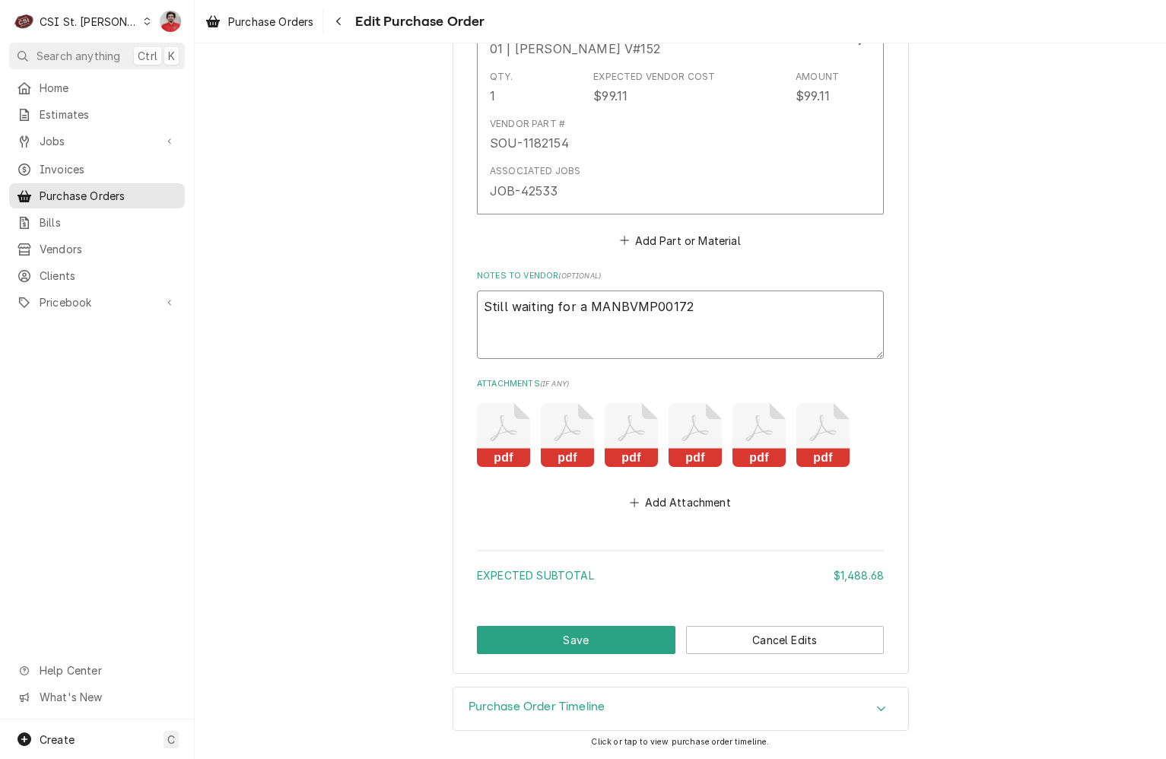
type textarea "Still waiting for MANBVMP00172"
type textarea "x"
type textarea "Still waiting for MANBVMP00172"
click at [602, 644] on button "Save" at bounding box center [576, 640] width 199 height 28
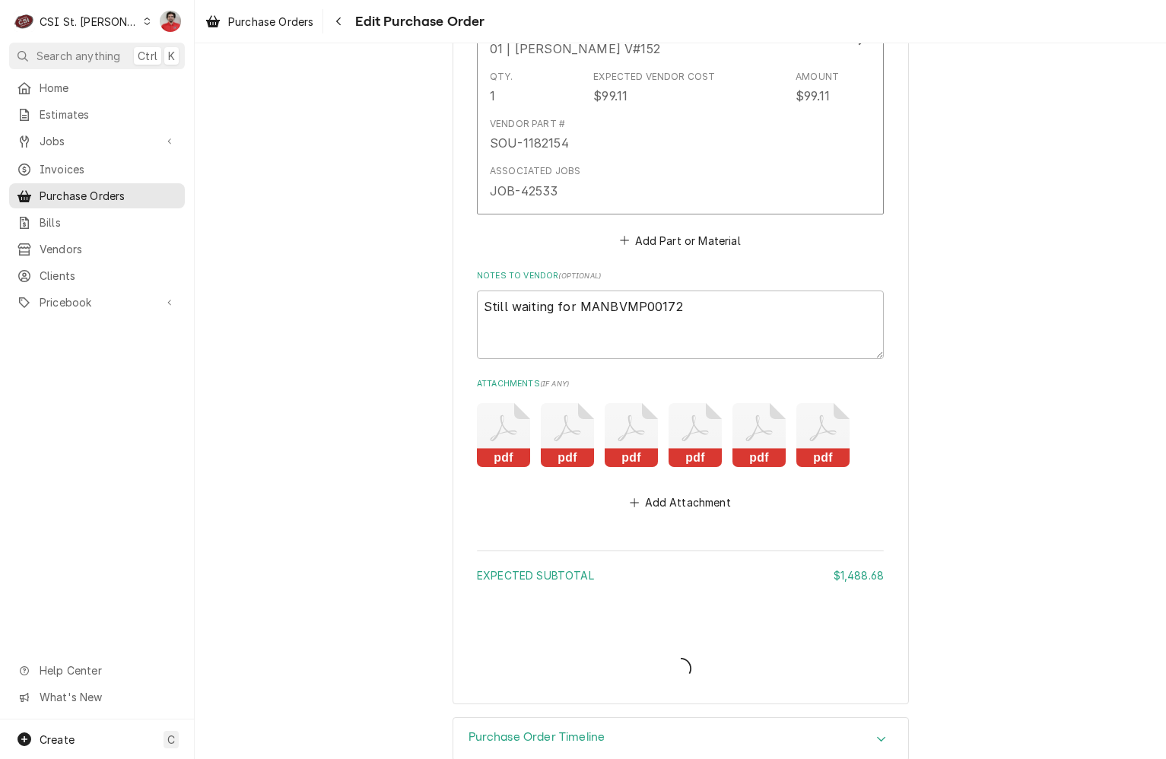
type textarea "x"
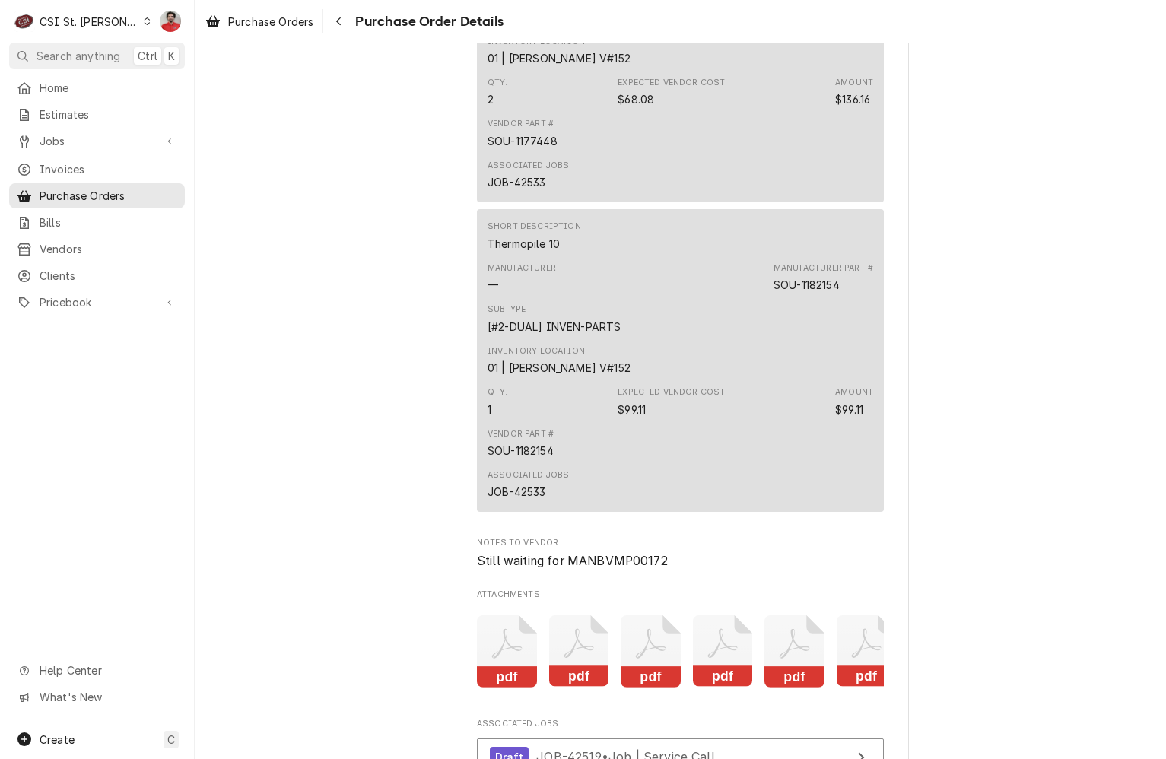
scroll to position [4108, 0]
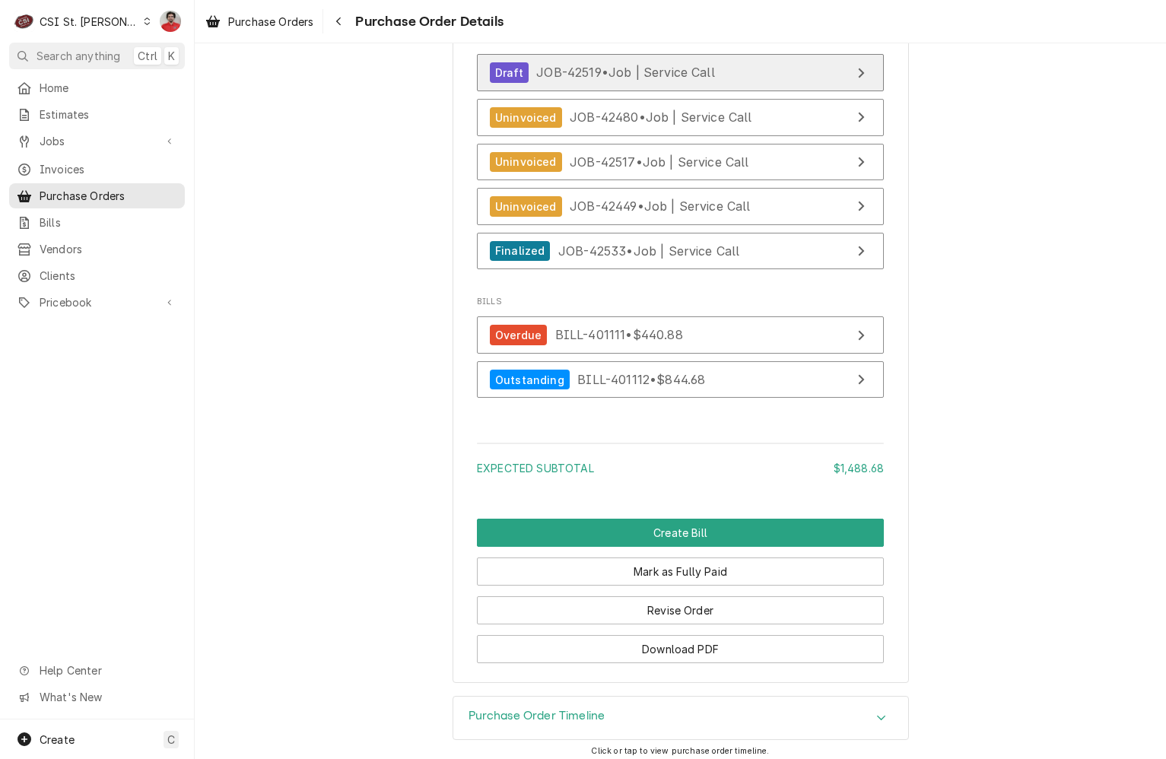
click at [590, 80] on span "JOB-42519 • Job | Service Call" at bounding box center [625, 72] width 179 height 15
click at [339, 21] on icon "Navigate back" at bounding box center [338, 21] width 5 height 8
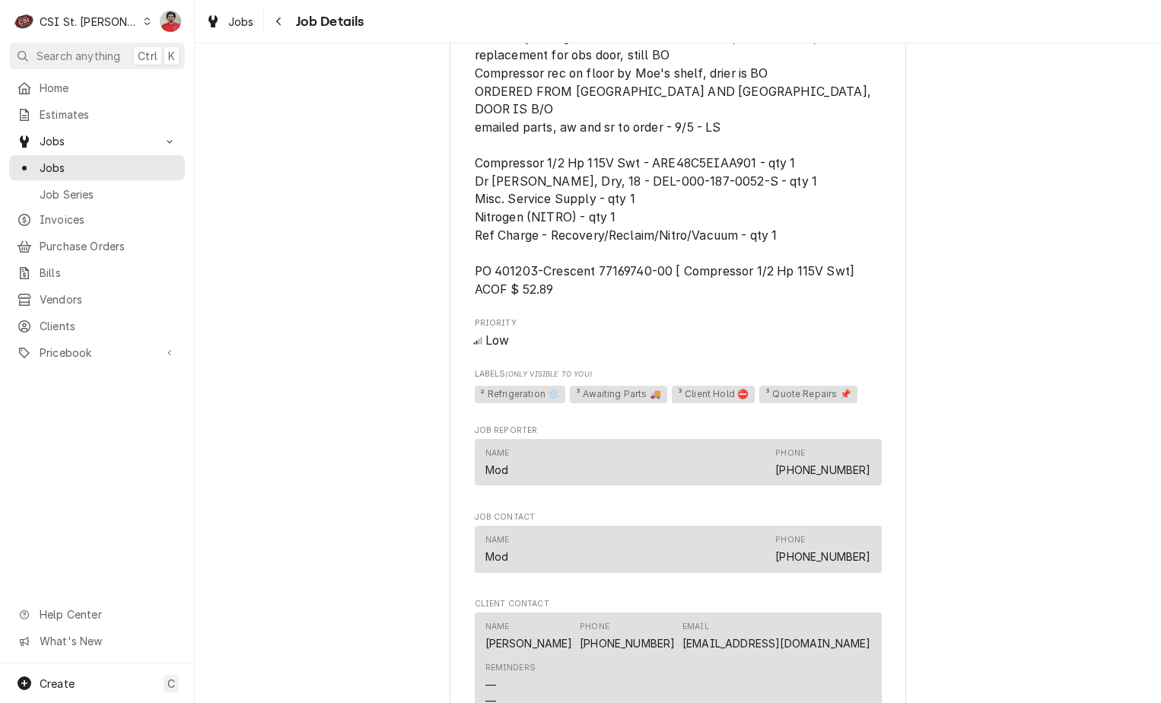
scroll to position [1375, 0]
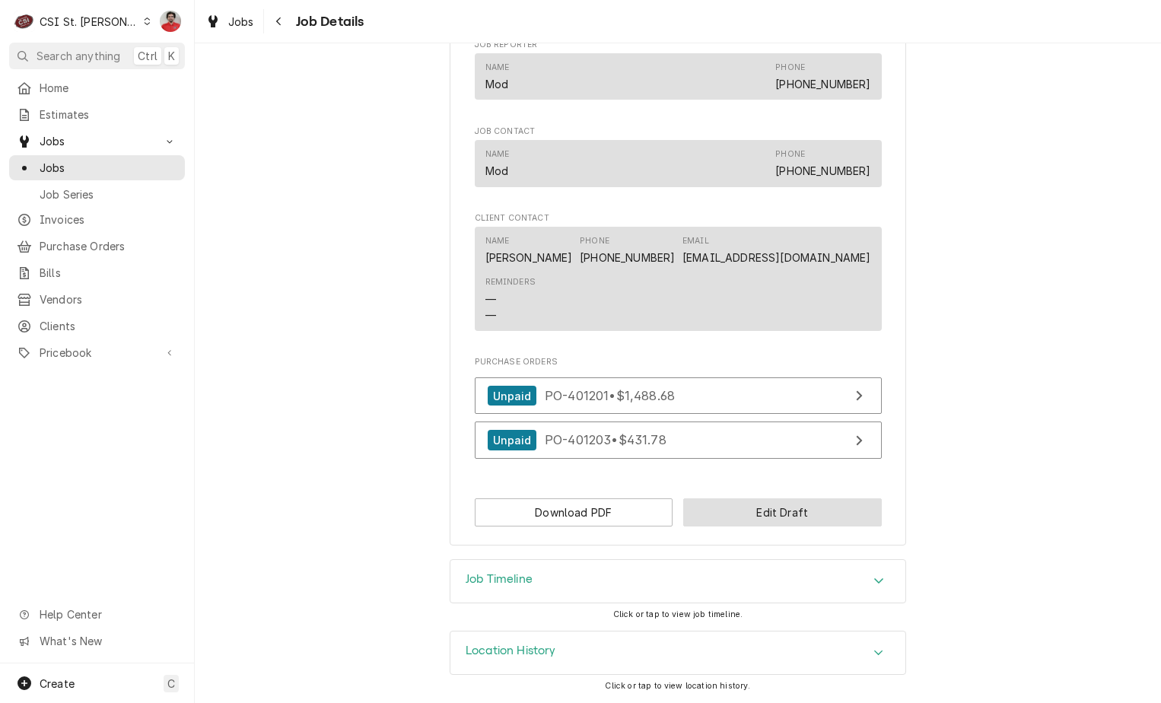
click at [749, 520] on button "Edit Draft" at bounding box center [782, 512] width 199 height 28
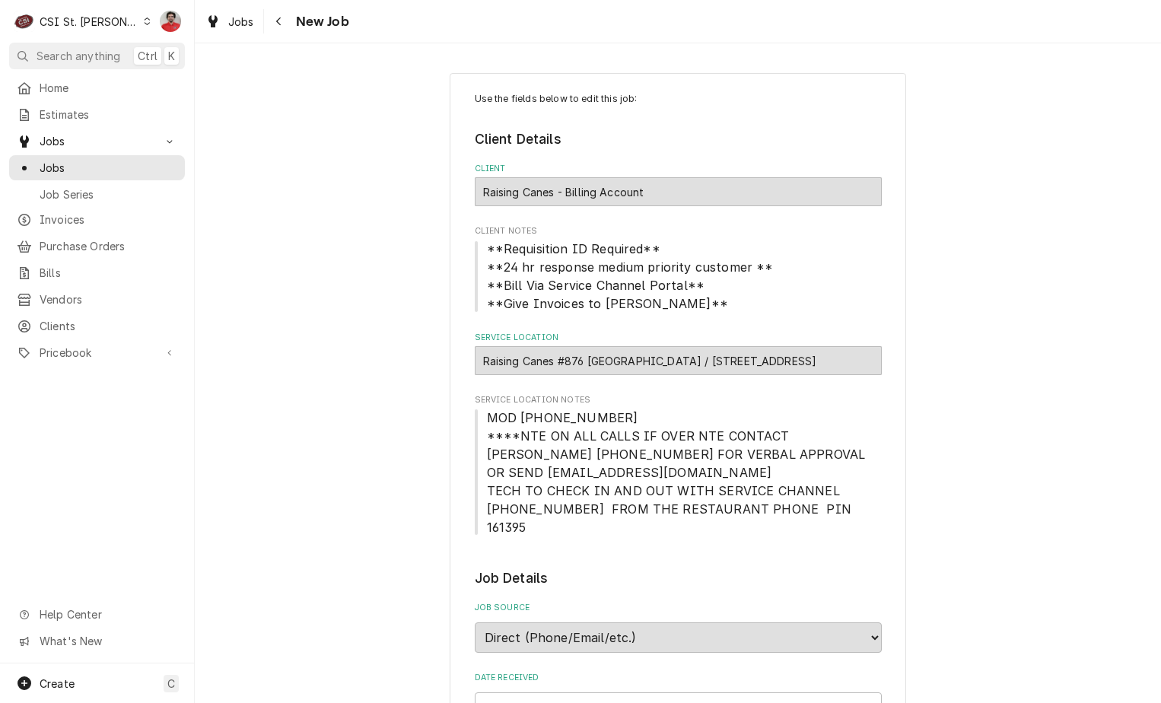
scroll to position [685, 0]
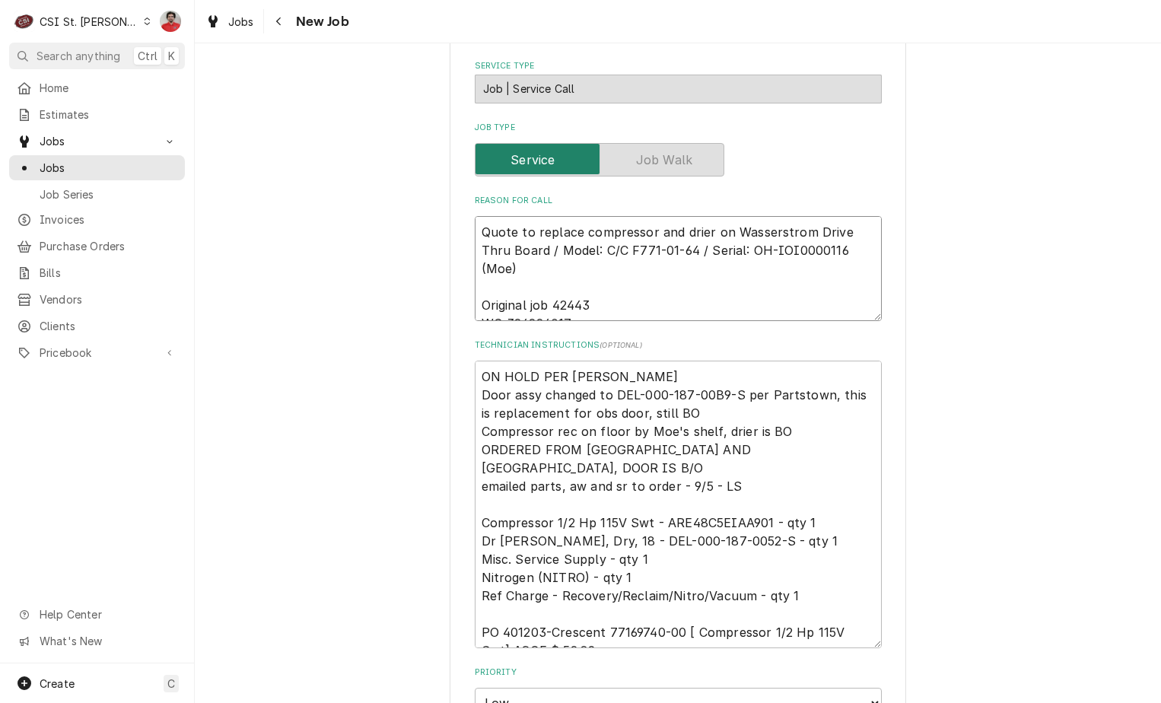
click at [515, 216] on textarea "Quote to replace compressor and drier on Wasserstrom Drive Thru Board / Model: …" at bounding box center [678, 268] width 407 height 105
type textarea "x"
type textarea "Quote to replace compressor and drier on Wasserstrom Drive Thru Board / Model: …"
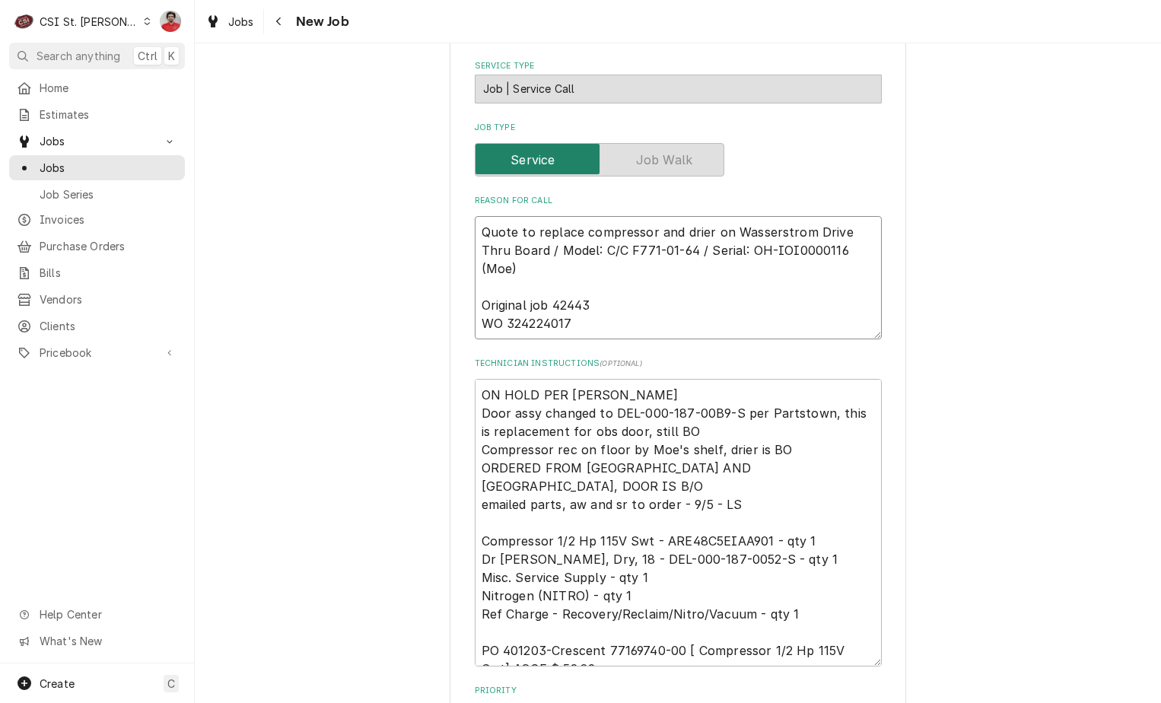
type textarea "x"
type textarea "R Quote to replace compressor and drier on Wasserstrom Drive Thru Board / Model…"
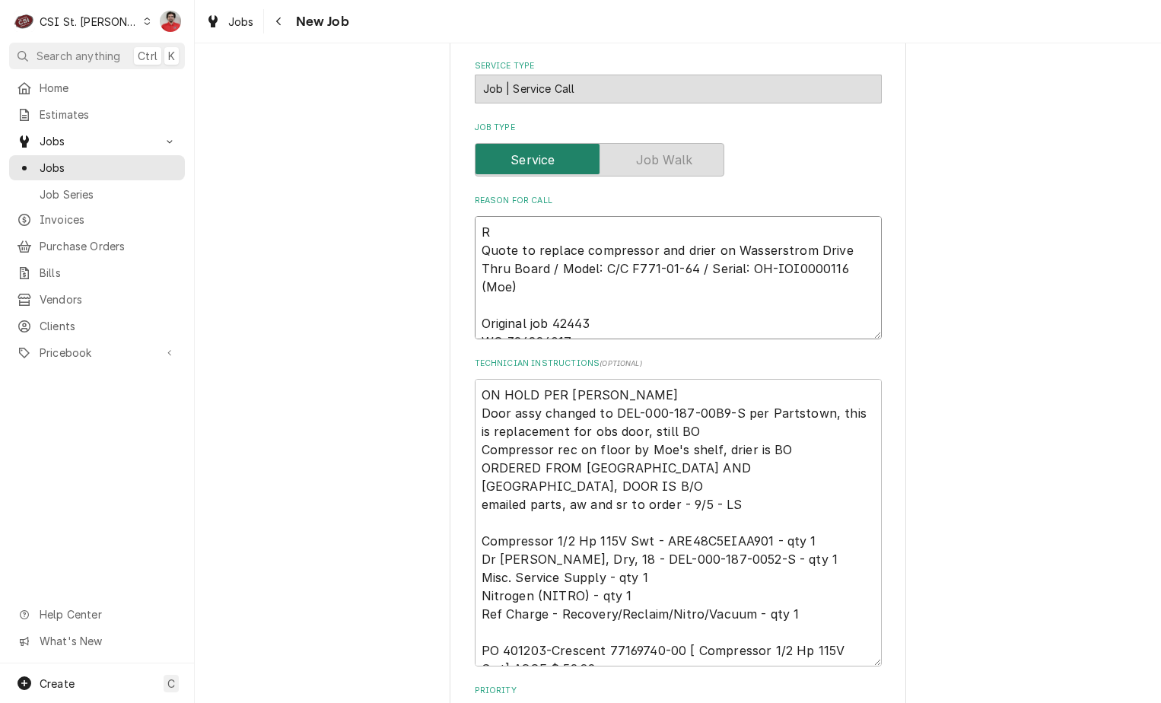
type textarea "x"
type textarea "Re Quote to replace compressor and drier on Wasserstrom Drive Thru Board / Mode…"
type textarea "x"
type textarea "Rec Quote to replace compressor and drier on Wasserstrom Drive Thru Board / Mod…"
type textarea "x"
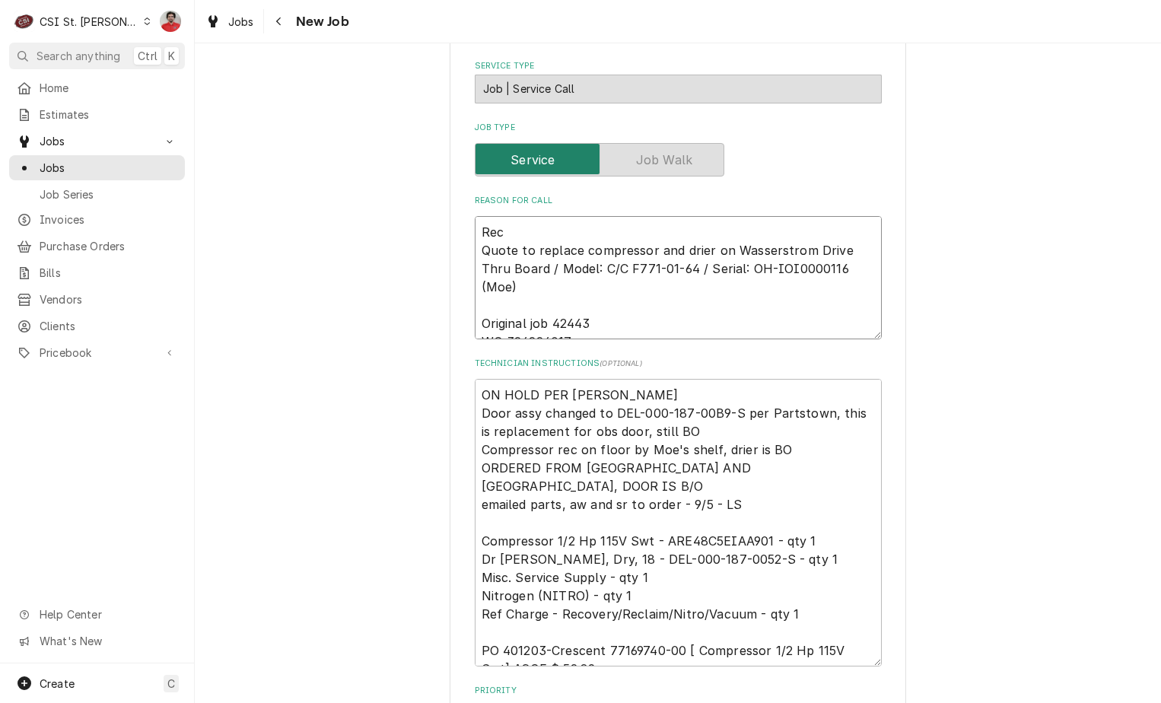
type textarea "Rec Quote to replace compressor and drier on Wasserstrom Drive Thru Board / Mod…"
type textarea "x"
type textarea "Rec D Quote to replace compressor and drier on Wasserstrom Drive Thru Board / M…"
type textarea "x"
type textarea "Rec DE Quote to replace compressor and drier on Wasserstrom Drive Thru Board / …"
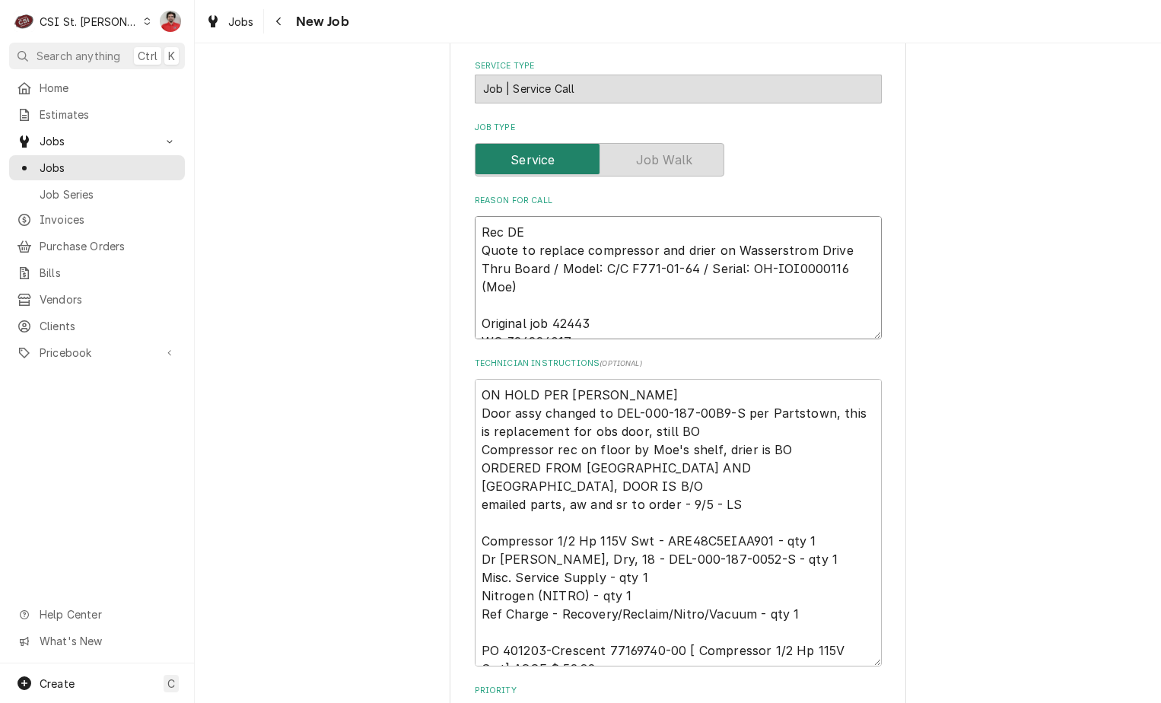
type textarea "x"
type textarea "Rec DEL Quote to replace compressor and drier on Wasserstrom Drive Thru Board /…"
type textarea "x"
type textarea "Rec DEL- Quote to replace compressor and drier on Wasserstrom Drive Thru Board …"
type textarea "x"
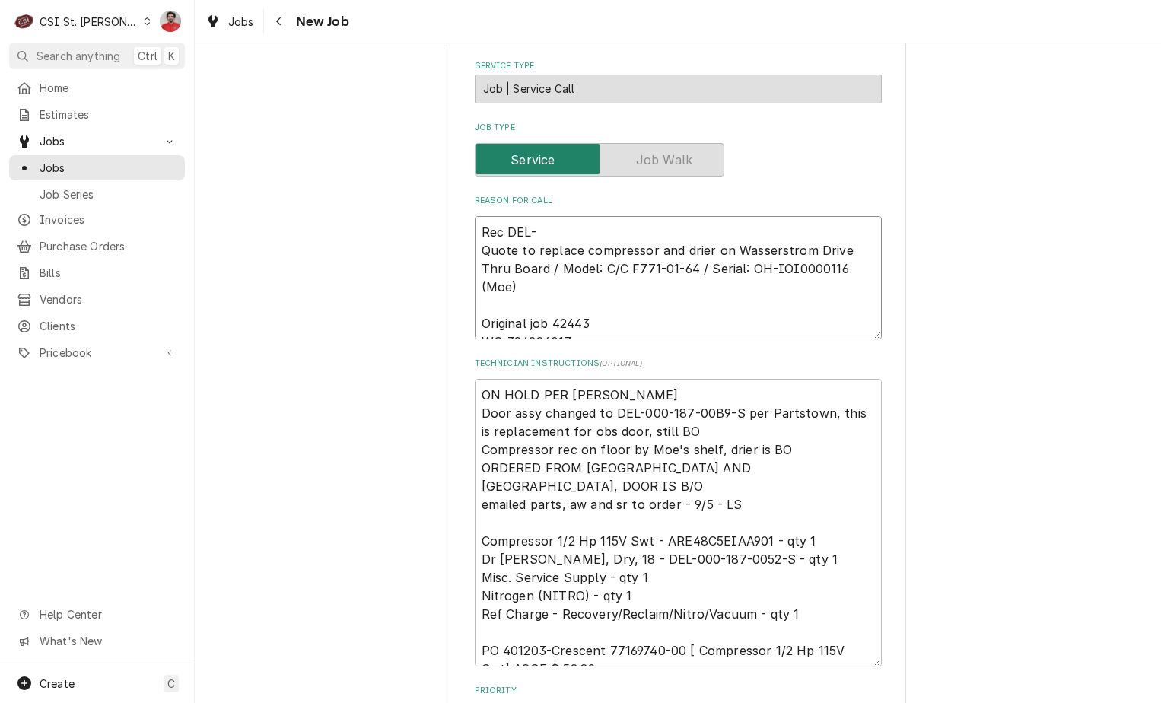
type textarea "Rec DEL-0 Quote to replace compressor and drier on Wasserstrom Drive Thru Board…"
type textarea "x"
type textarea "Rec DEL-00 Quote to replace compressor and drier on Wasserstrom Drive Thru Boar…"
type textarea "x"
type textarea "Rec DEL-000 Quote to replace compressor and drier on Wasserstrom Drive Thru Boa…"
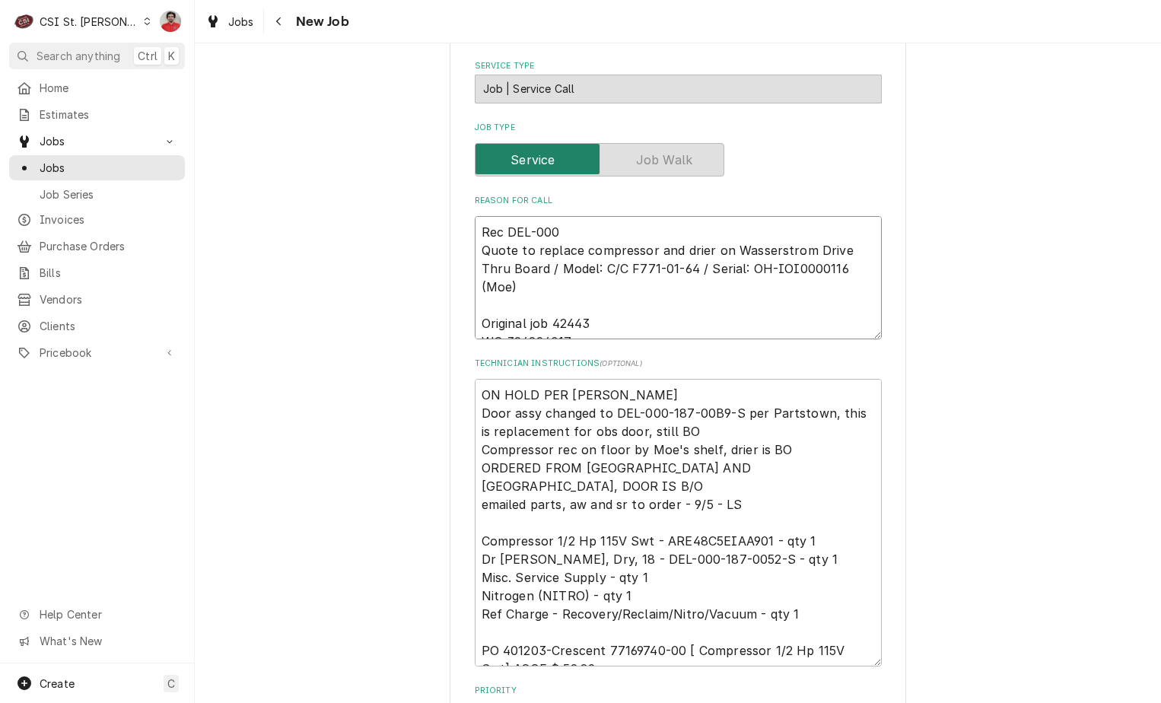
type textarea "x"
type textarea "Rec DEL-000- Quote to replace compressor and drier on Wasserstrom Drive Thru Bo…"
type textarea "x"
type textarea "Rec DEL-000-1 Quote to replace compressor and drier on Wasserstrom Drive Thru B…"
type textarea "x"
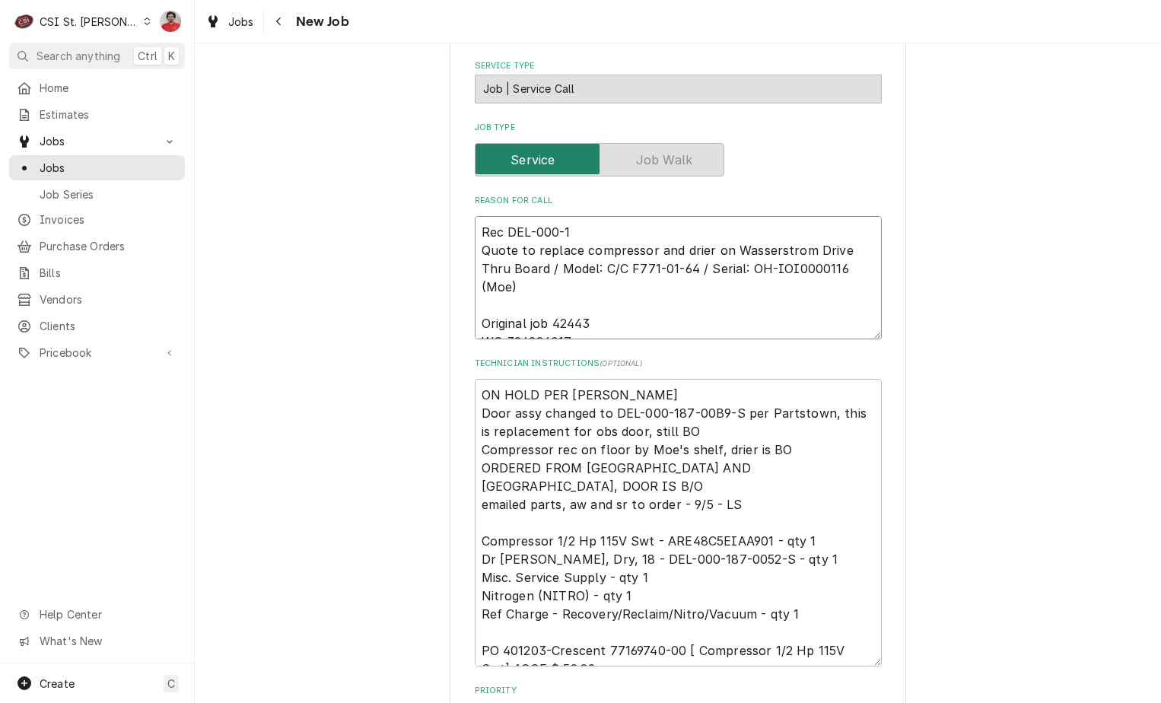
type textarea "Rec DEL-000-18 Quote to replace compressor and drier on Wasserstrom Drive Thru …"
type textarea "x"
type textarea "Rec DEL-000-187 Quote to replace compressor and drier on Wasserstrom Drive Thru…"
type textarea "x"
type textarea "Rec DEL-000-187- Quote to replace compressor and drier on Wasserstrom Drive Thr…"
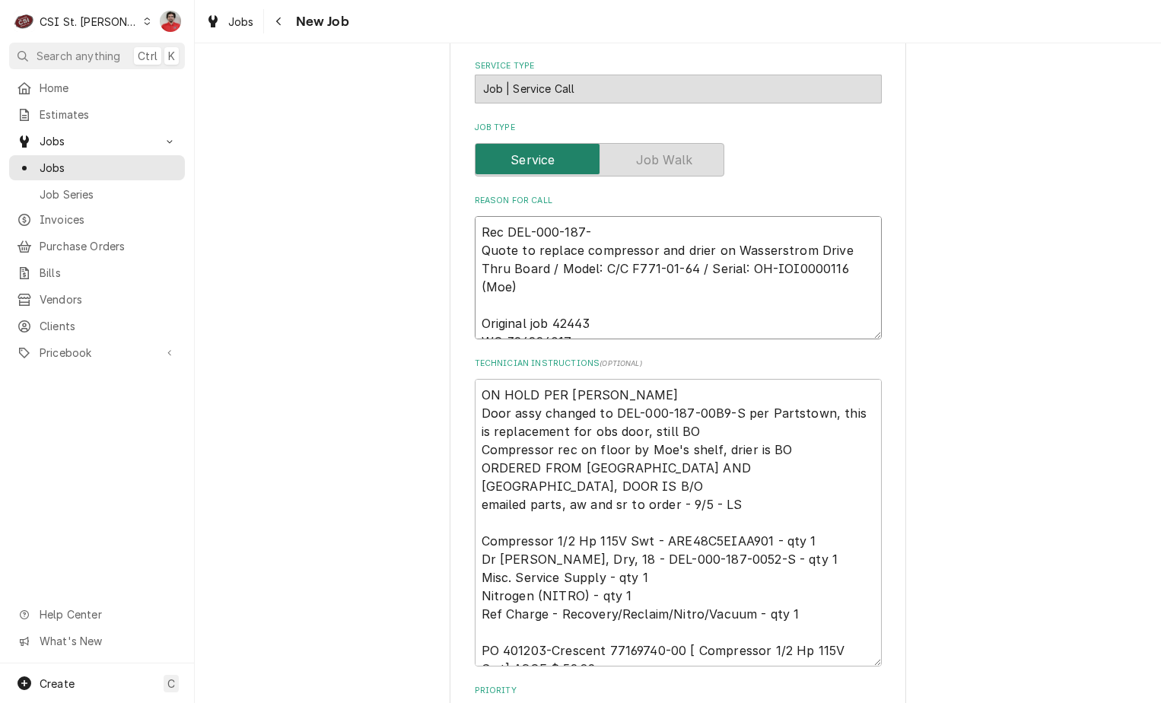
type textarea "x"
type textarea "Rec DEL-000-187-0 Quote to replace compressor and drier on Wasserstrom Drive Th…"
type textarea "x"
type textarea "Rec DEL-000-187-00 Quote to replace compressor and drier on Wasserstrom Drive T…"
type textarea "x"
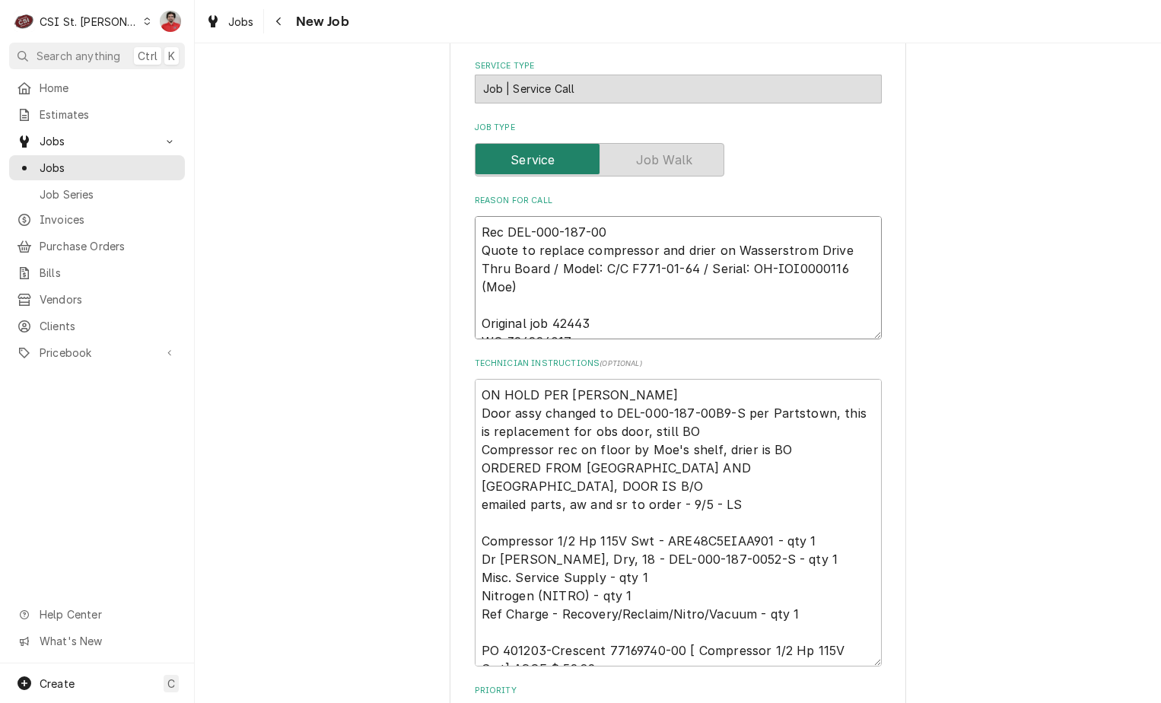
type textarea "Rec DEL-000-187-008 Quote to replace compressor and drier on Wasserstrom Drive …"
type textarea "x"
type textarea "Rec DEL-000-187-0089 Quote to replace compressor and drier on Wasserstrom Drive…"
type textarea "x"
type textarea "Rec DEL-000-187-0089- Quote to replace compressor and drier on Wasserstrom Driv…"
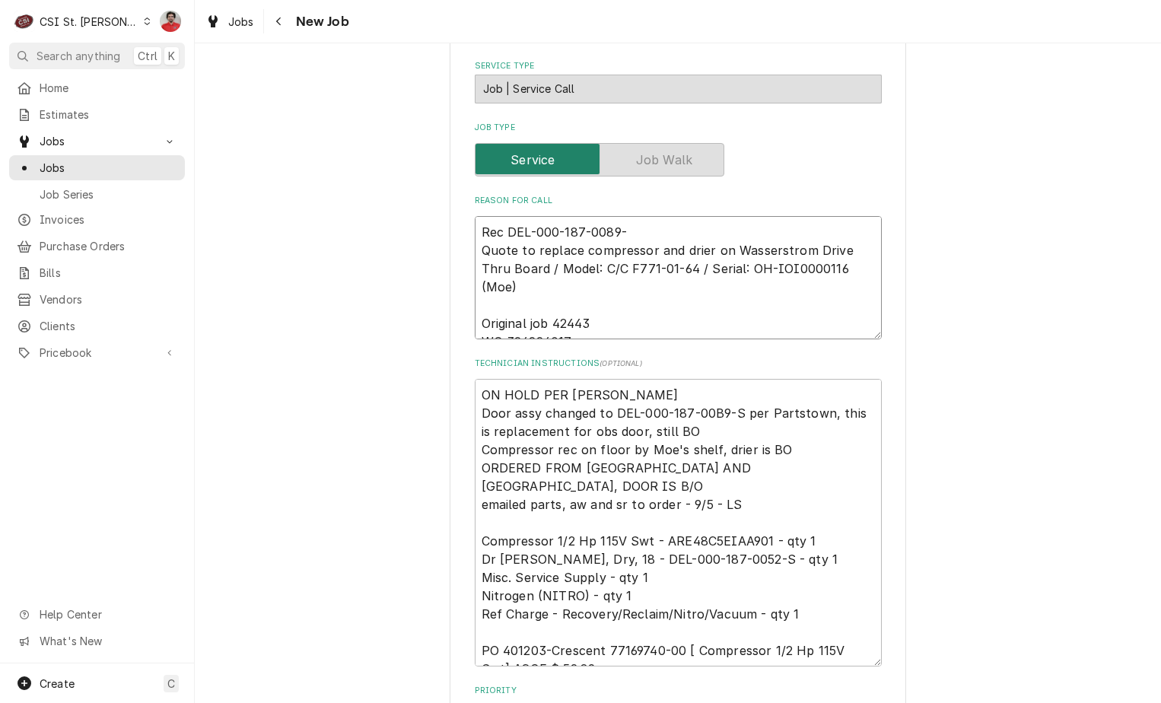
type textarea "x"
type textarea "Rec DEL-000-187-0089-S Quote to replace compressor and drier on Wasserstrom Dri…"
type textarea "x"
type textarea "Rec DEL-000-187-0089-S Quote to replace compressor and drier on Wasserstrom Dri…"
type textarea "x"
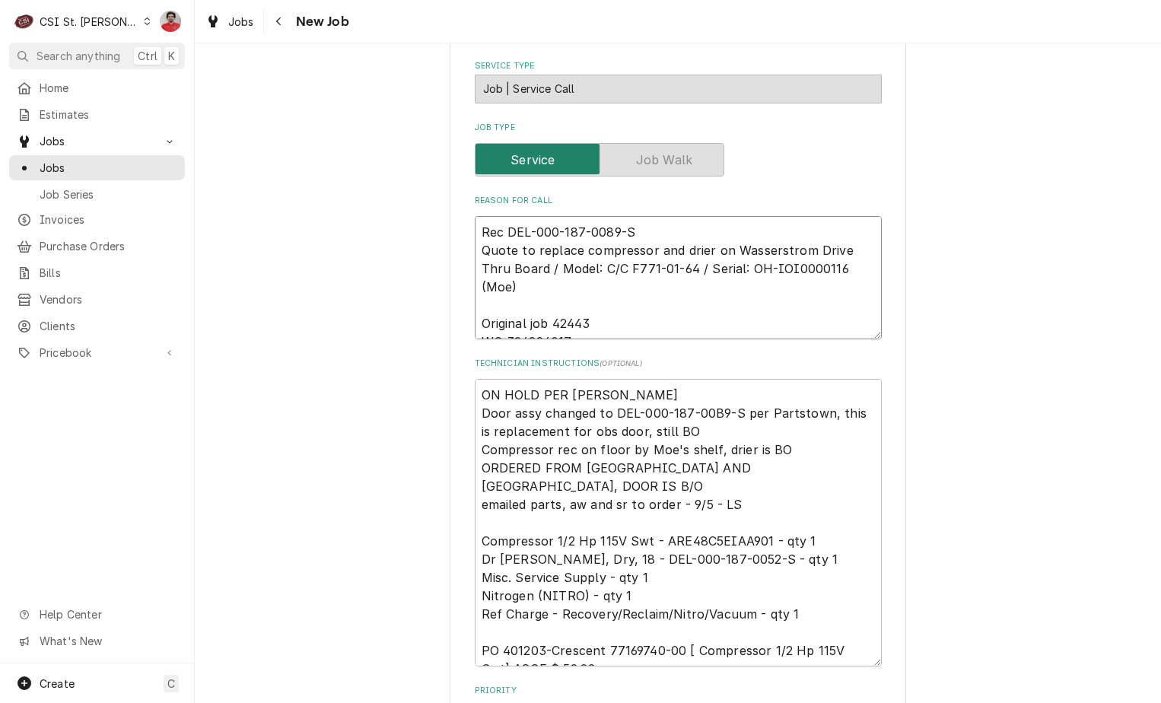
type textarea "Rec DEL-000-187-0089-S t Quote to replace compressor and drier on Wasserstrom D…"
type textarea "x"
type textarea "Rec DEL-000-187-0089-S to Quote to replace compressor and drier on Wasserstrom …"
type textarea "x"
type textarea "Rec DEL-000-187-0089-S to Quote to replace compressor and drier on Wasserstrom …"
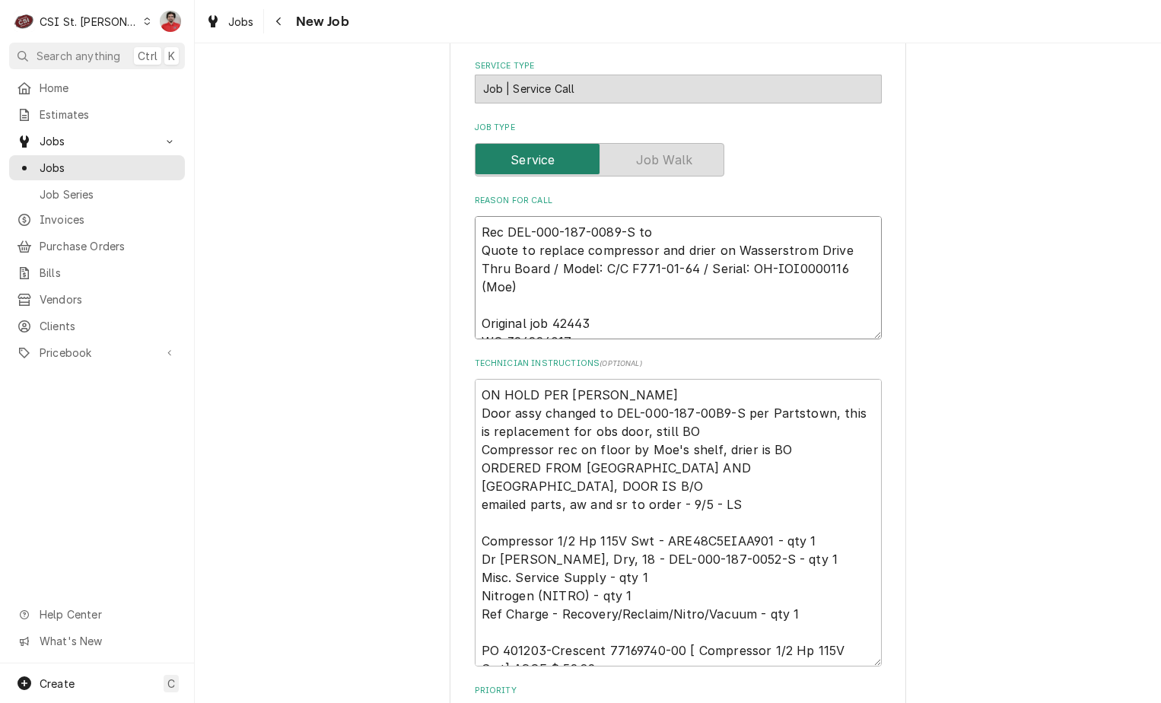
type textarea "x"
type textarea "Rec DEL-000-187-0089-S to M Quote to replace compressor and drier on Wasserstro…"
type textarea "x"
type textarea "Rec DEL-000-187-0089-S to Mo Quote to replace compressor and drier on Wasserstr…"
type textarea "x"
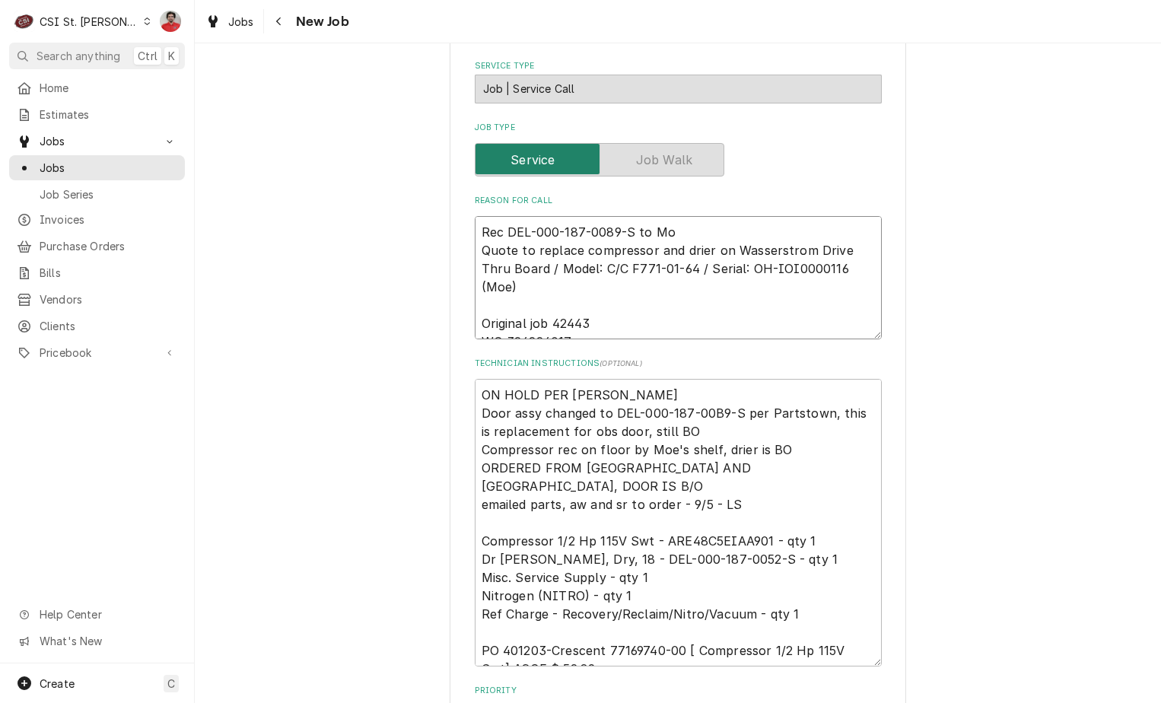
type textarea "Rec DEL-000-187-0089-S to Moe Quote to replace compressor and drier on Wasserst…"
type textarea "x"
type textarea "Rec DEL-000-187-0089-S to Moe's Quote to replace compressor and drier on Wasser…"
type textarea "x"
type textarea "Rec DEL-000-187-0089-S to Moe's Quote to replace compressor and drier on Wasser…"
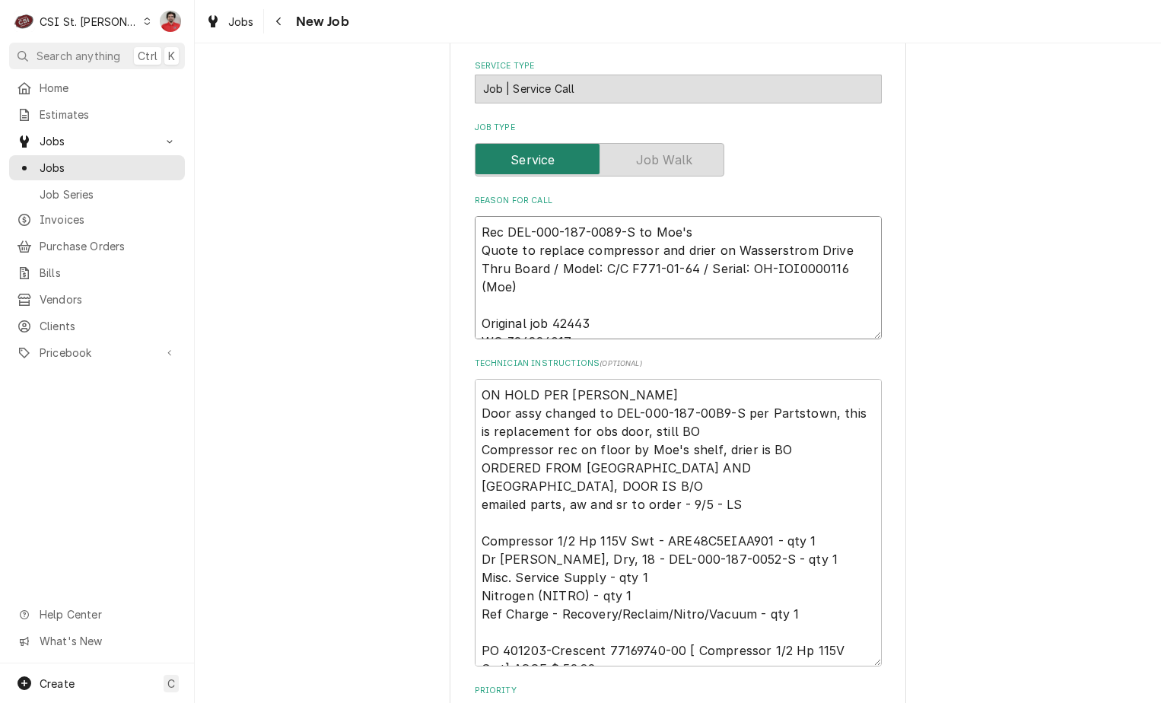
type textarea "x"
type textarea "Rec DEL-000-187-0089-S to Moe's s Quote to replace compressor and drier on Wass…"
type textarea "x"
type textarea "Rec DEL-000-187-0089-S to Moe's sh Quote to replace compressor and drier on Was…"
type textarea "x"
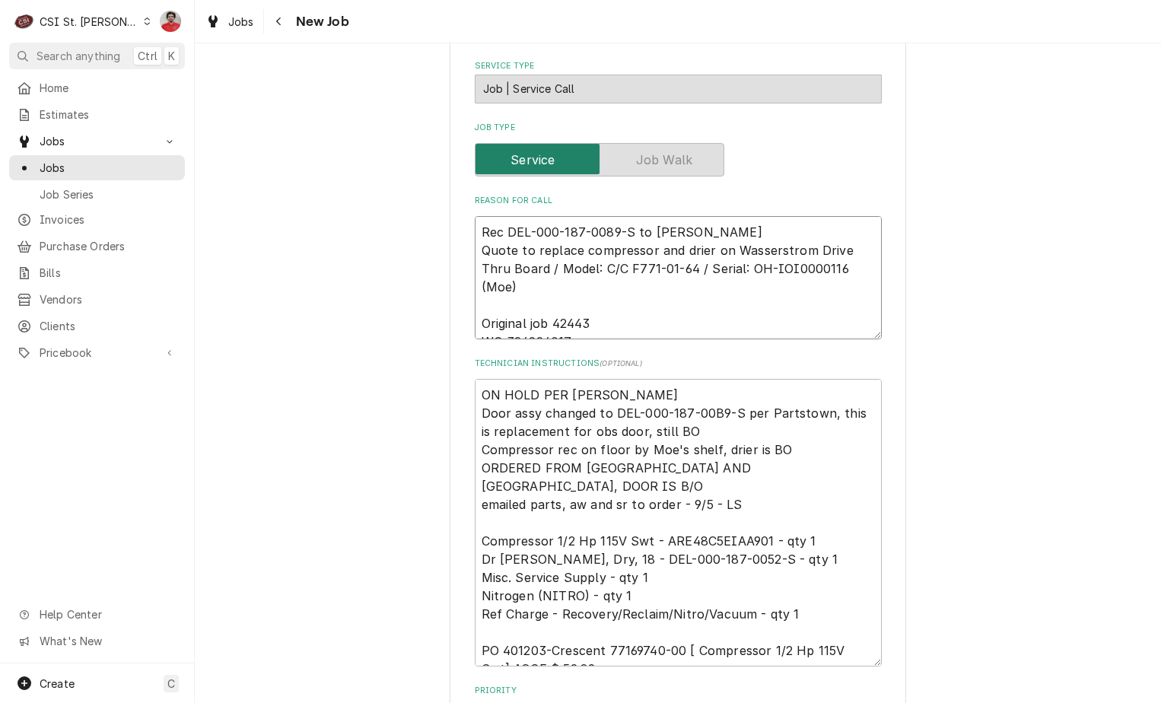
type textarea "Rec DEL-000-187-0089-S to Moe's she Quote to replace compressor and drier on Wa…"
type textarea "x"
type textarea "Rec DEL-000-187-0089-S to Moe's shel Quote to replace compressor and drier on W…"
type textarea "x"
type textarea "Rec DEL-000-187-0089-S to Moe's shelf Quote to replace compressor and drier on …"
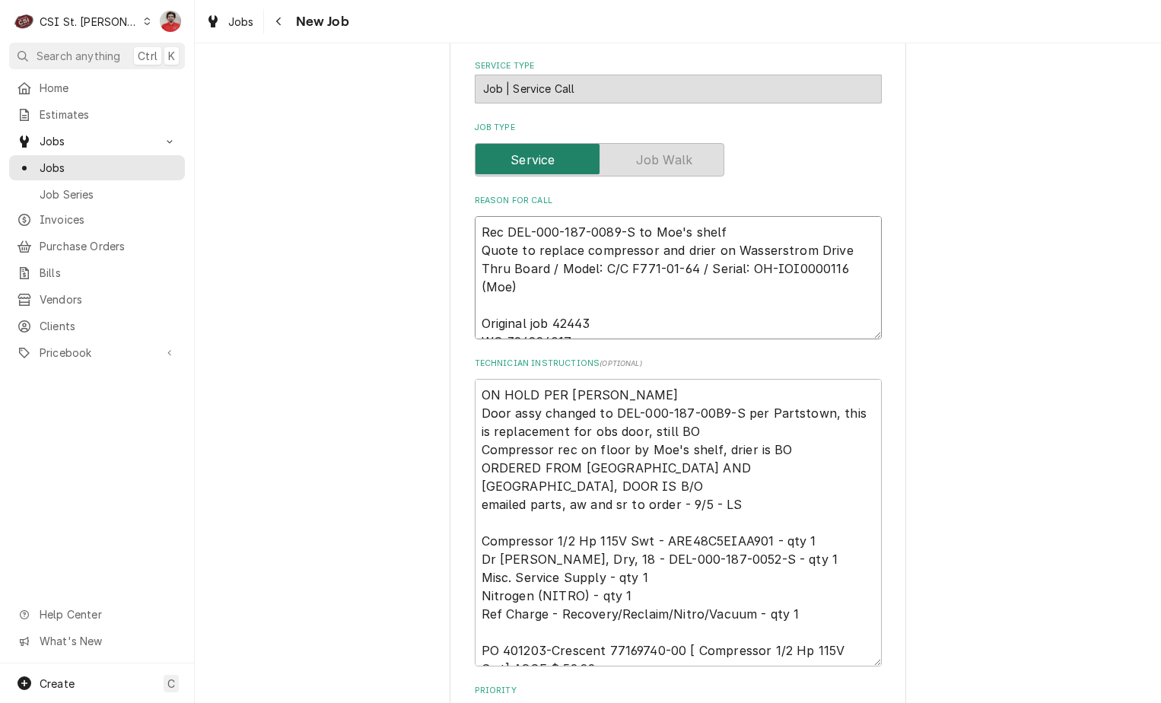
type textarea "x"
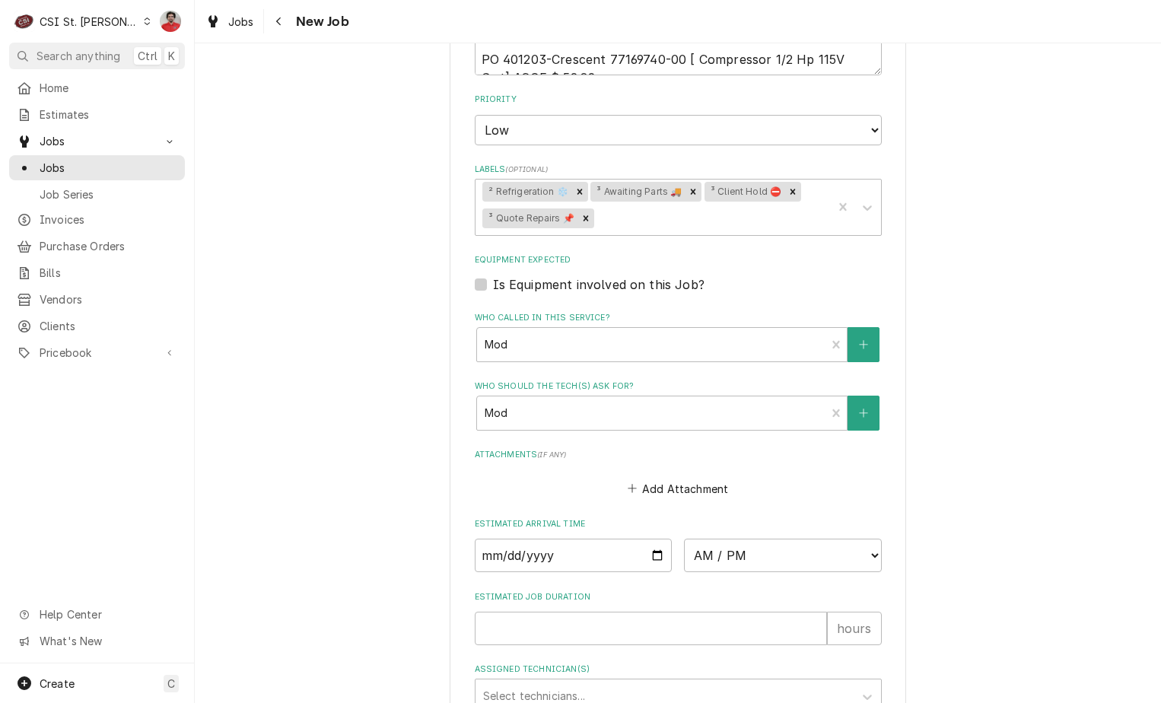
scroll to position [1293, 0]
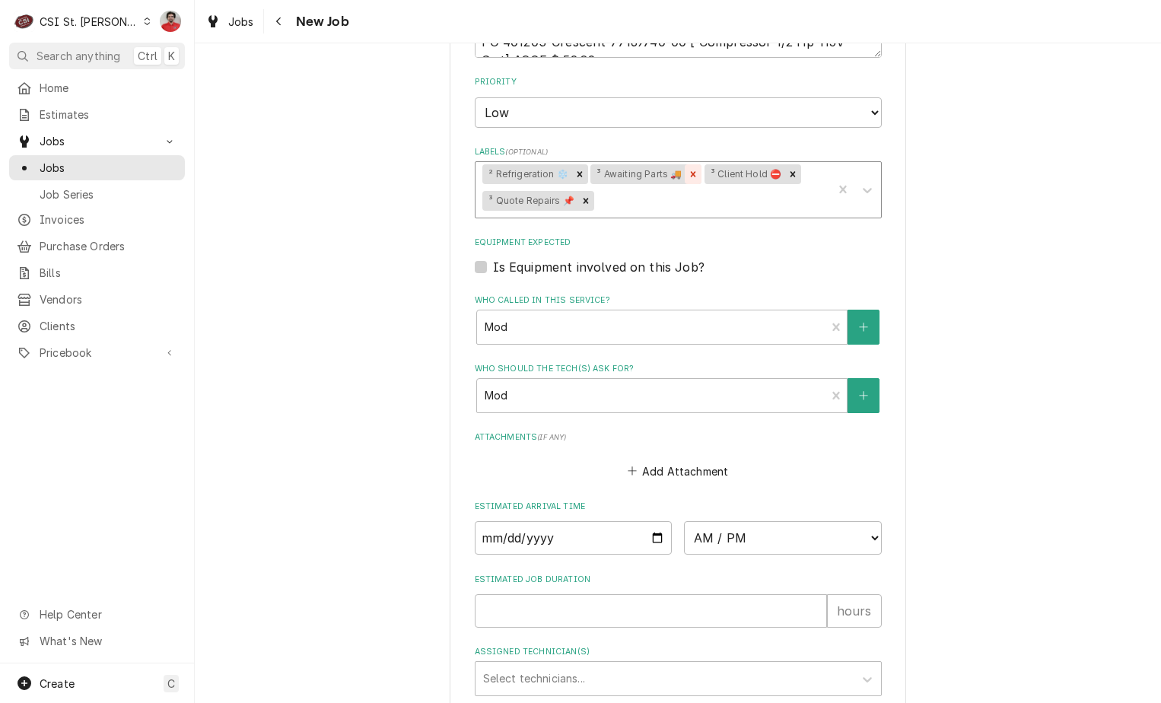
click at [688, 169] on icon "Remove ³ Awaiting Parts 🚚" at bounding box center [693, 174] width 11 height 11
type textarea "Rec DEL-000-187-0089-S to Moe's shelf Quote to replace compressor and drier on …"
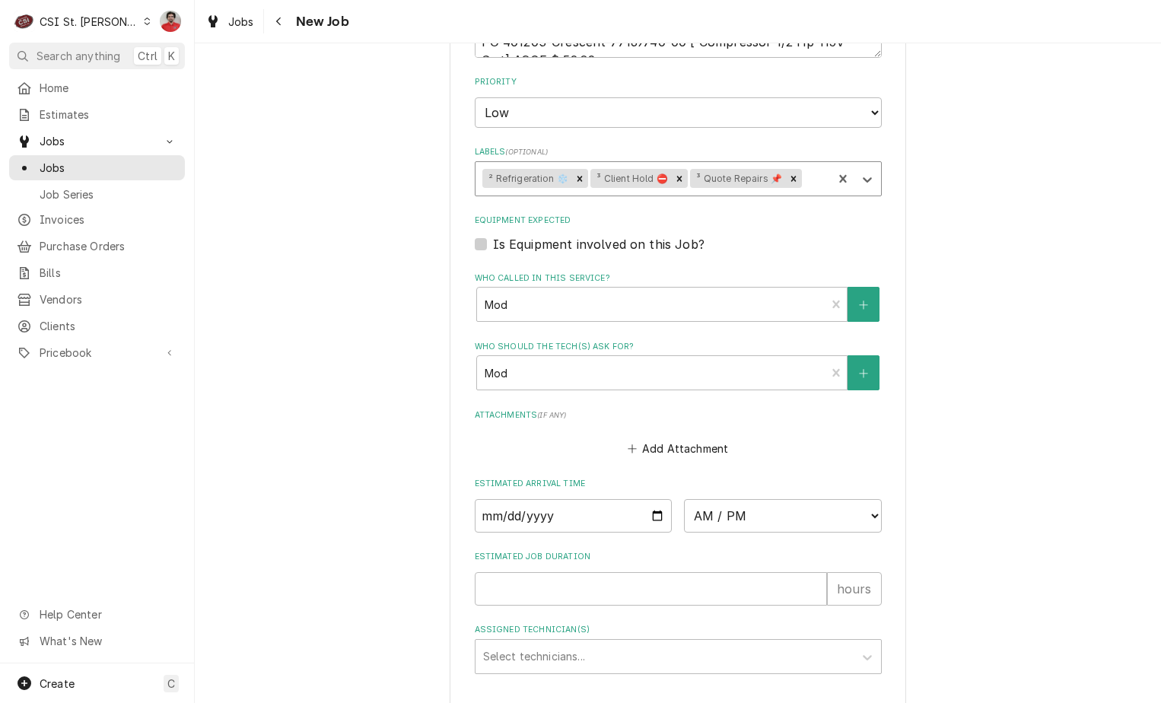
click at [806, 165] on div "Labels" at bounding box center [815, 178] width 21 height 27
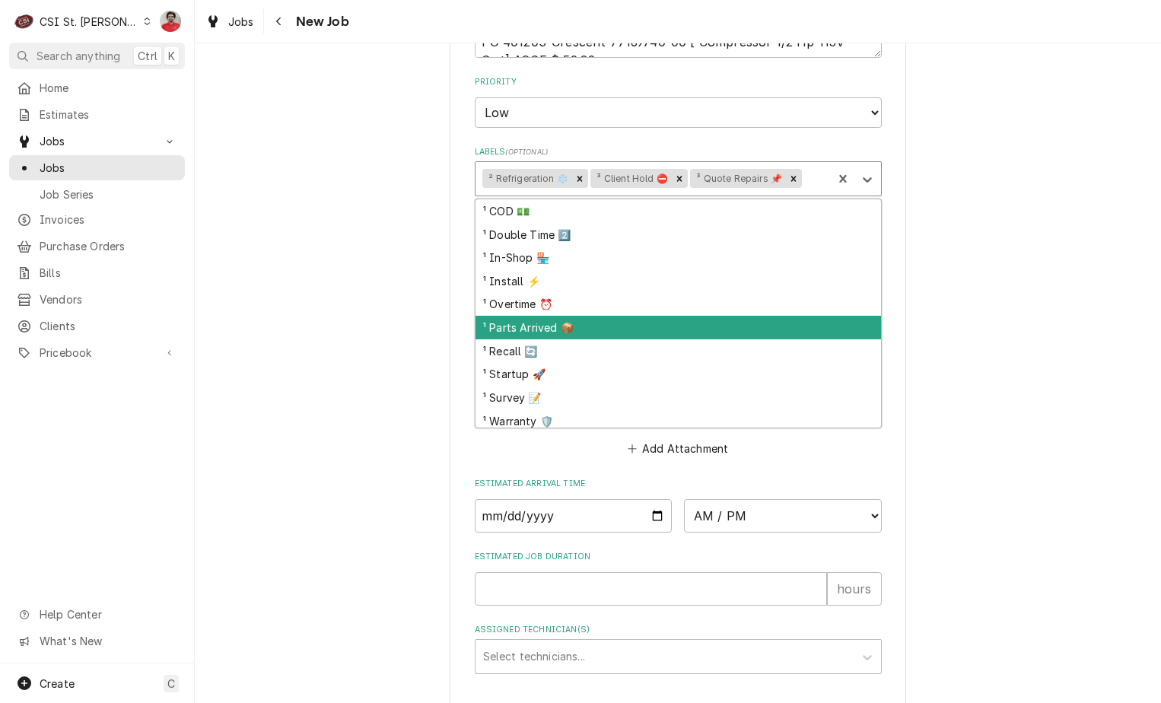
click at [576, 316] on div "¹ Parts Arrived 📦" at bounding box center [678, 328] width 406 height 24
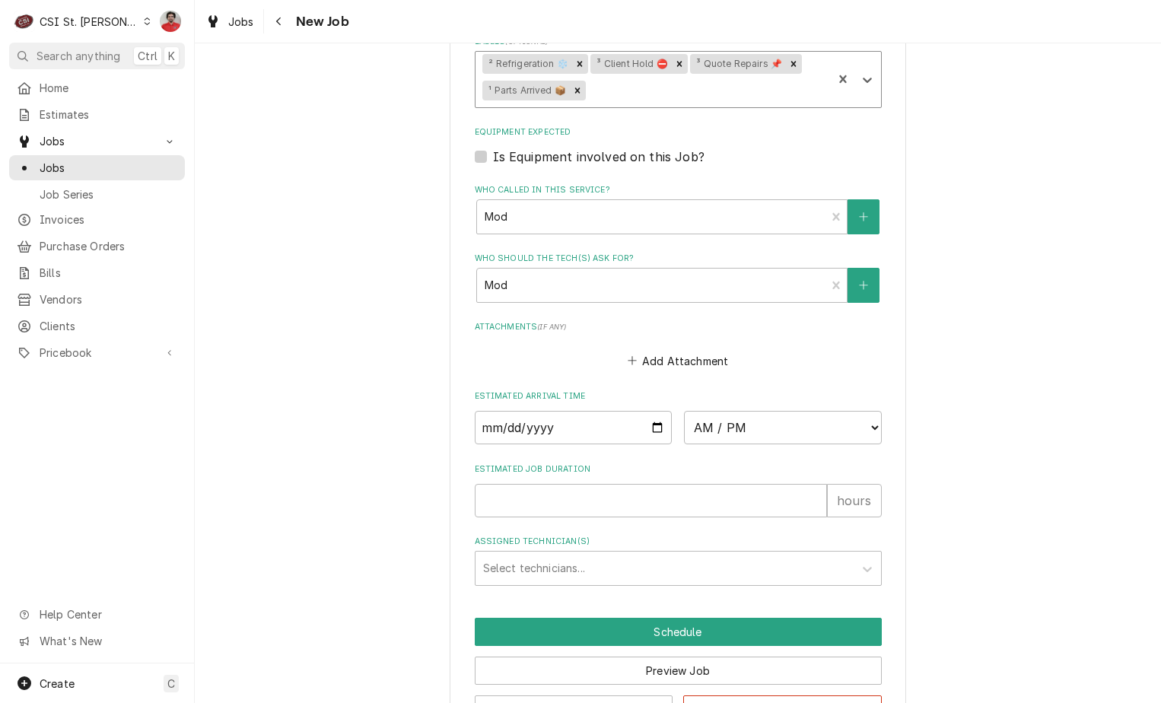
scroll to position [1439, 0]
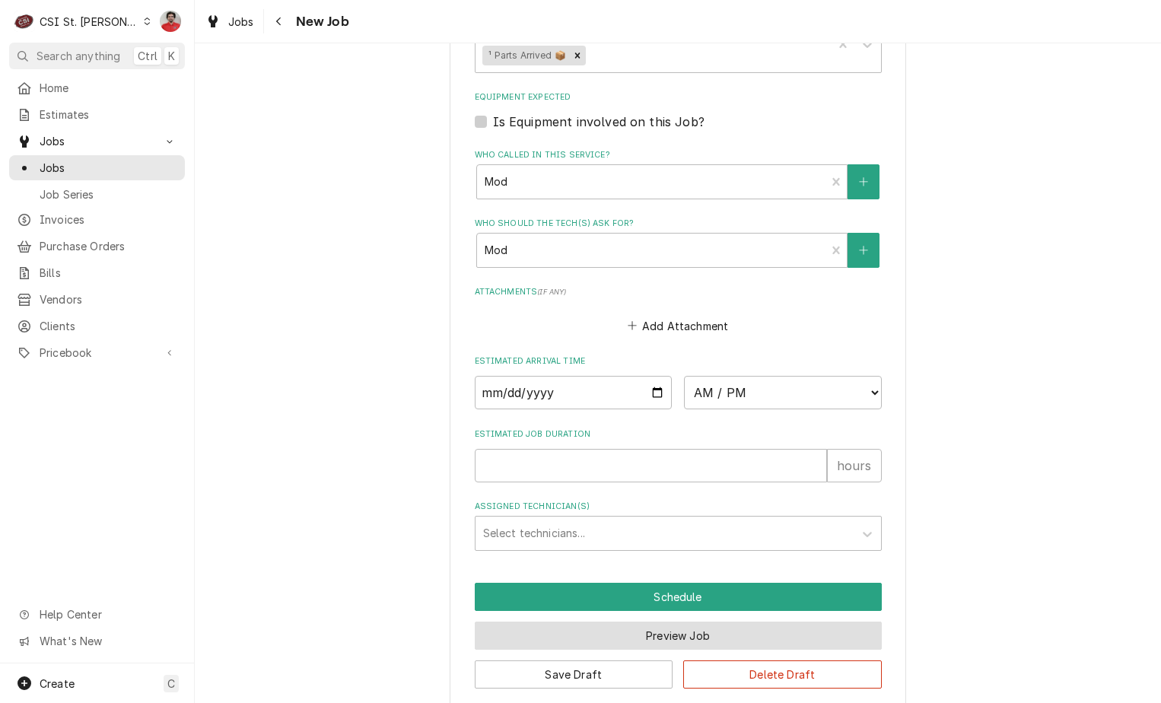
click at [657, 622] on button "Preview Job" at bounding box center [678, 636] width 407 height 28
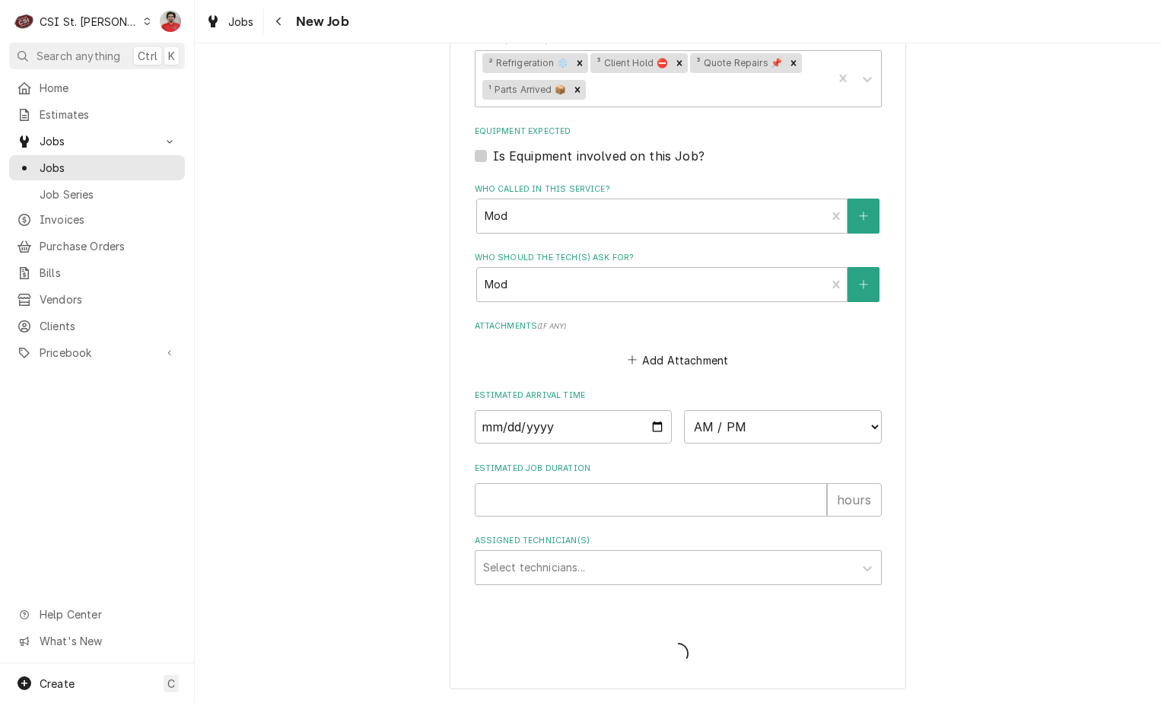
scroll to position [1386, 0]
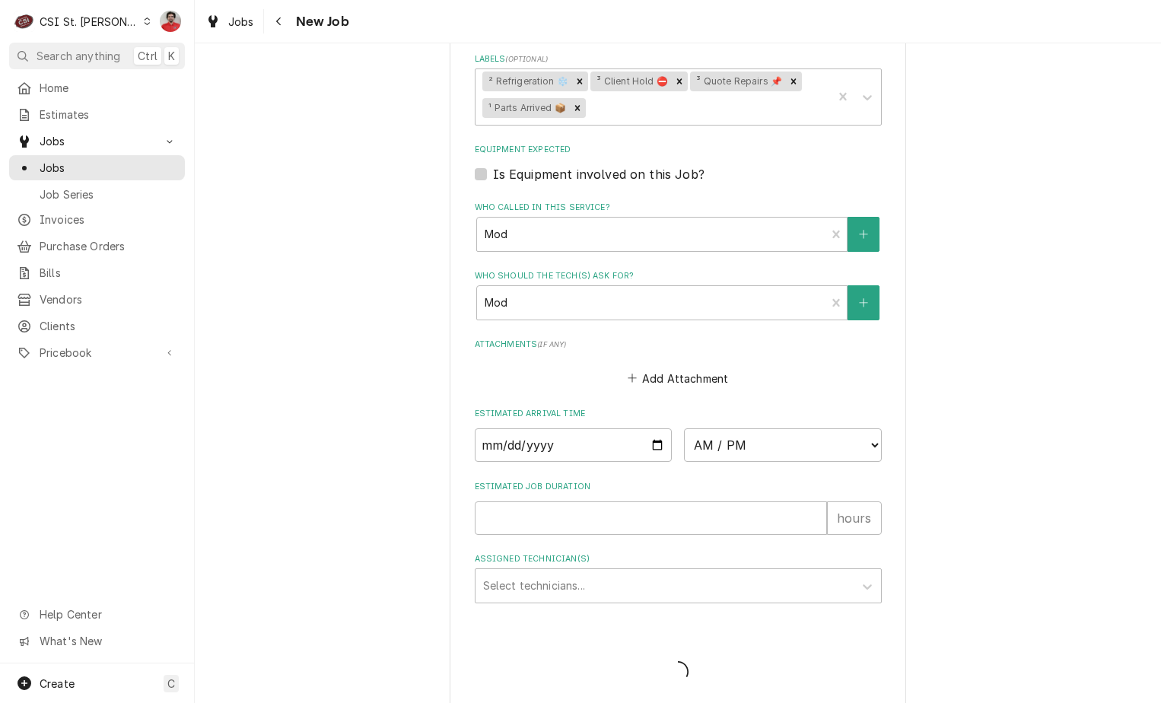
type textarea "x"
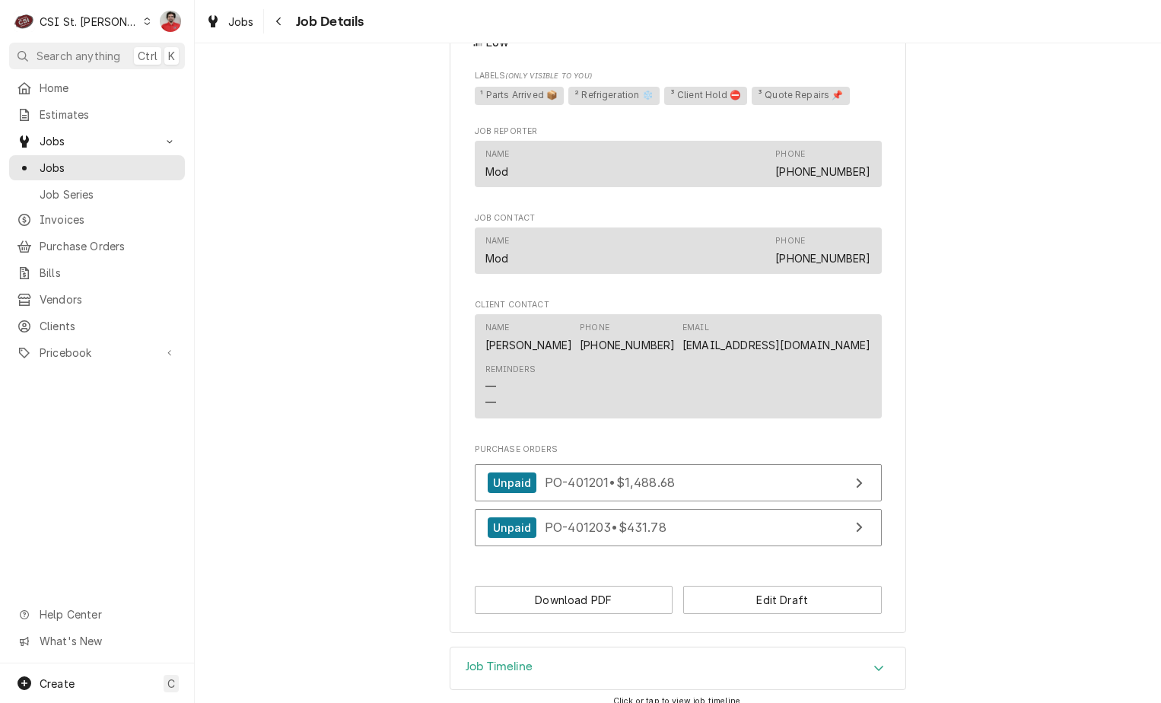
scroll to position [1392, 0]
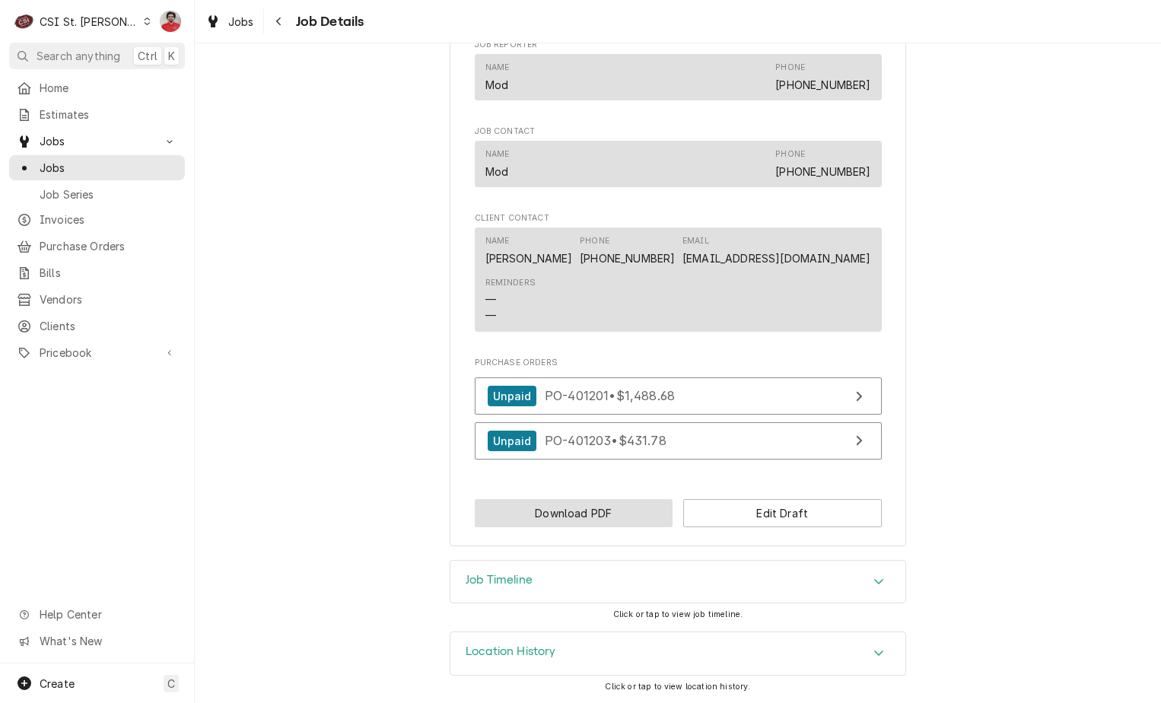
click at [600, 519] on button "Download PDF" at bounding box center [574, 513] width 199 height 28
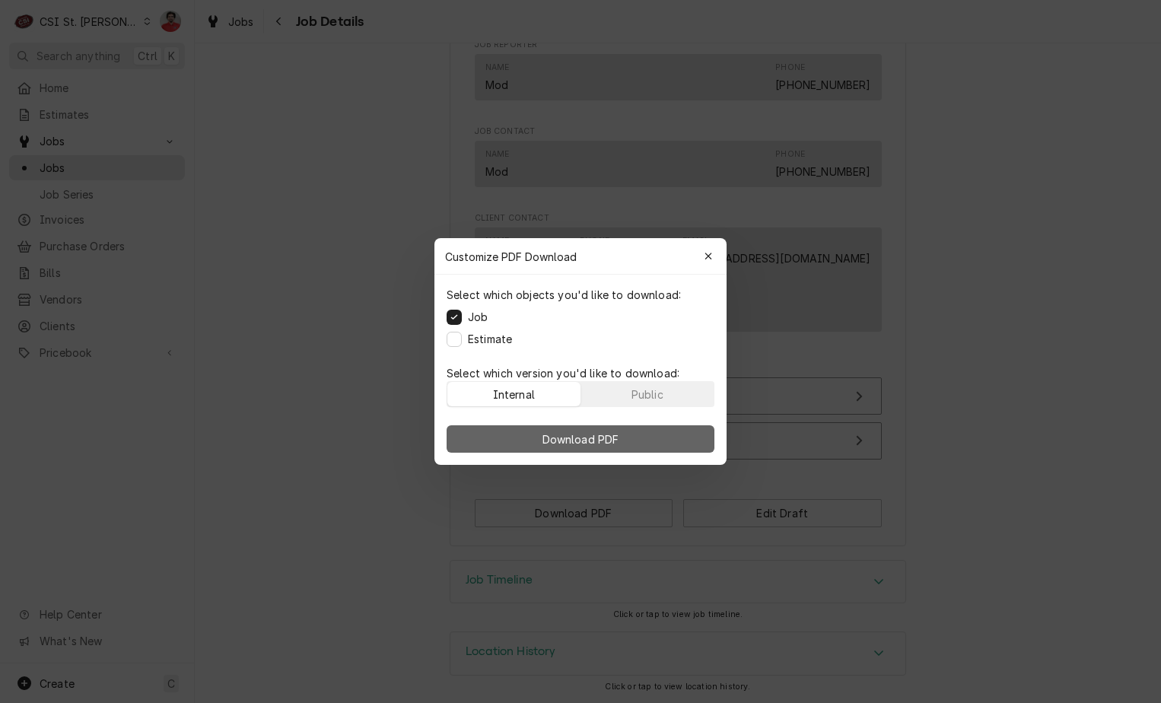
click at [596, 436] on span "Download PDF" at bounding box center [580, 439] width 83 height 16
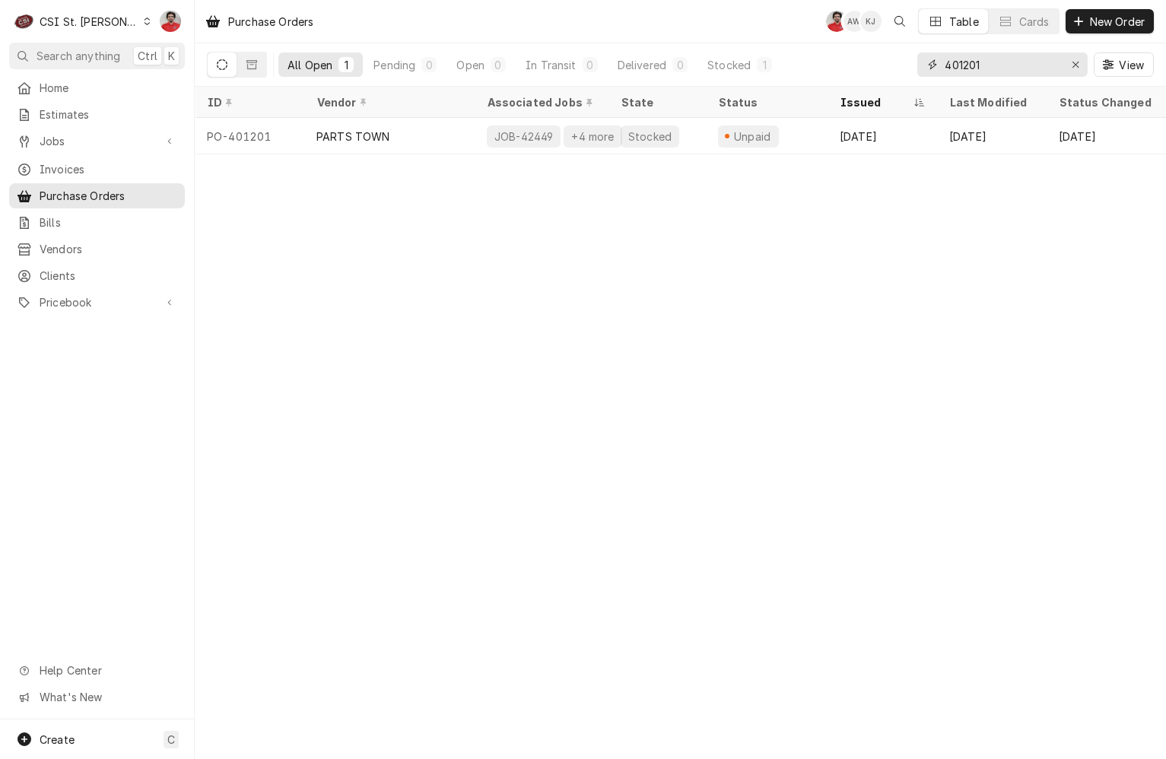
click at [963, 61] on input "401201" at bounding box center [1002, 64] width 114 height 24
type input "401405"
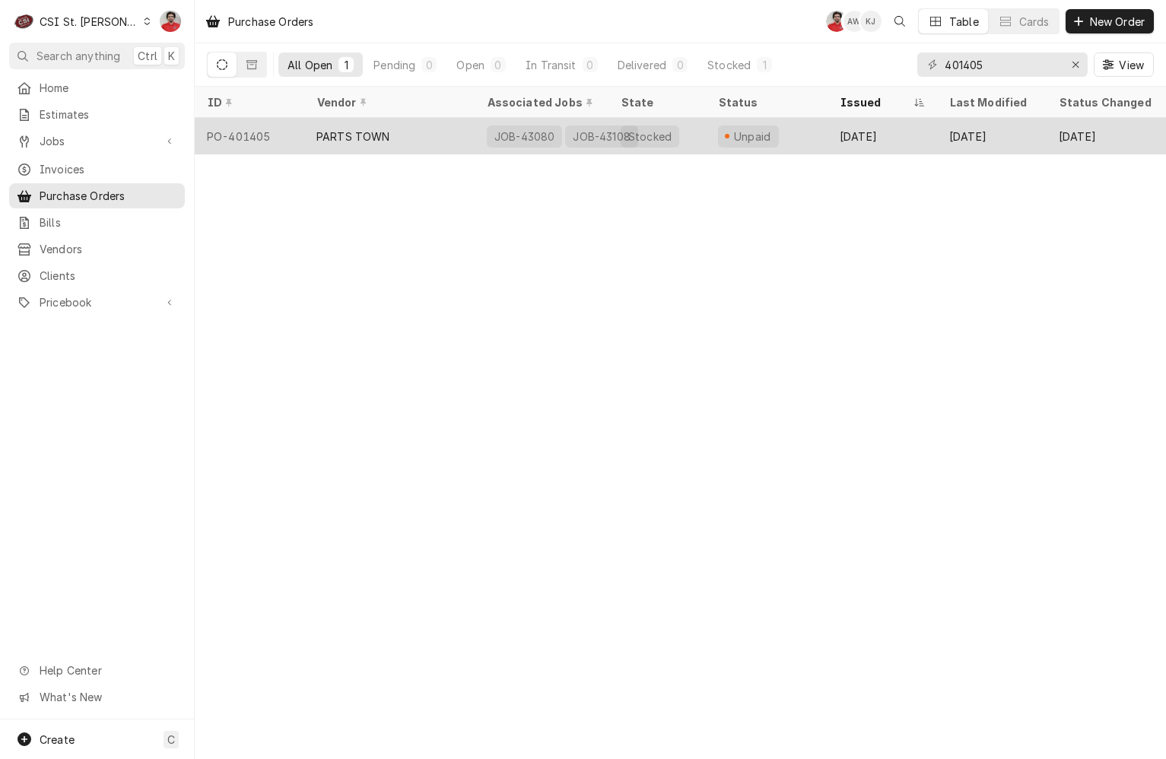
click at [689, 139] on div "Stocked" at bounding box center [657, 136] width 97 height 37
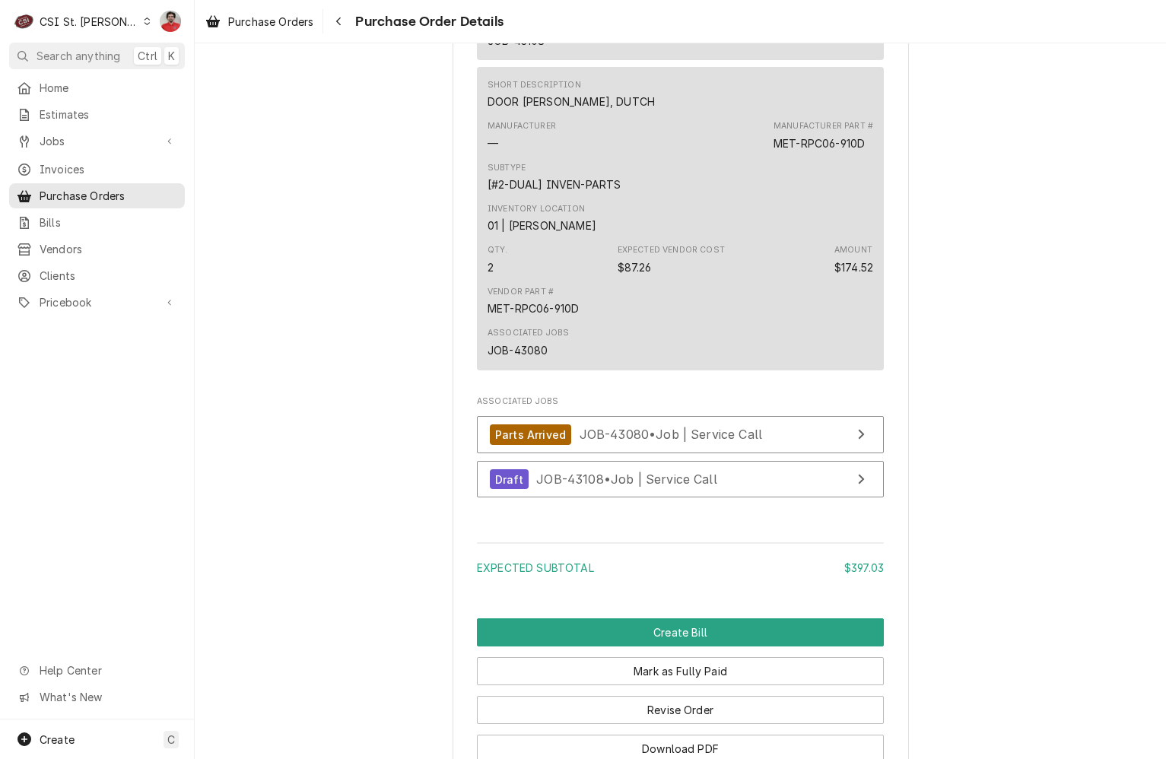
scroll to position [1489, 0]
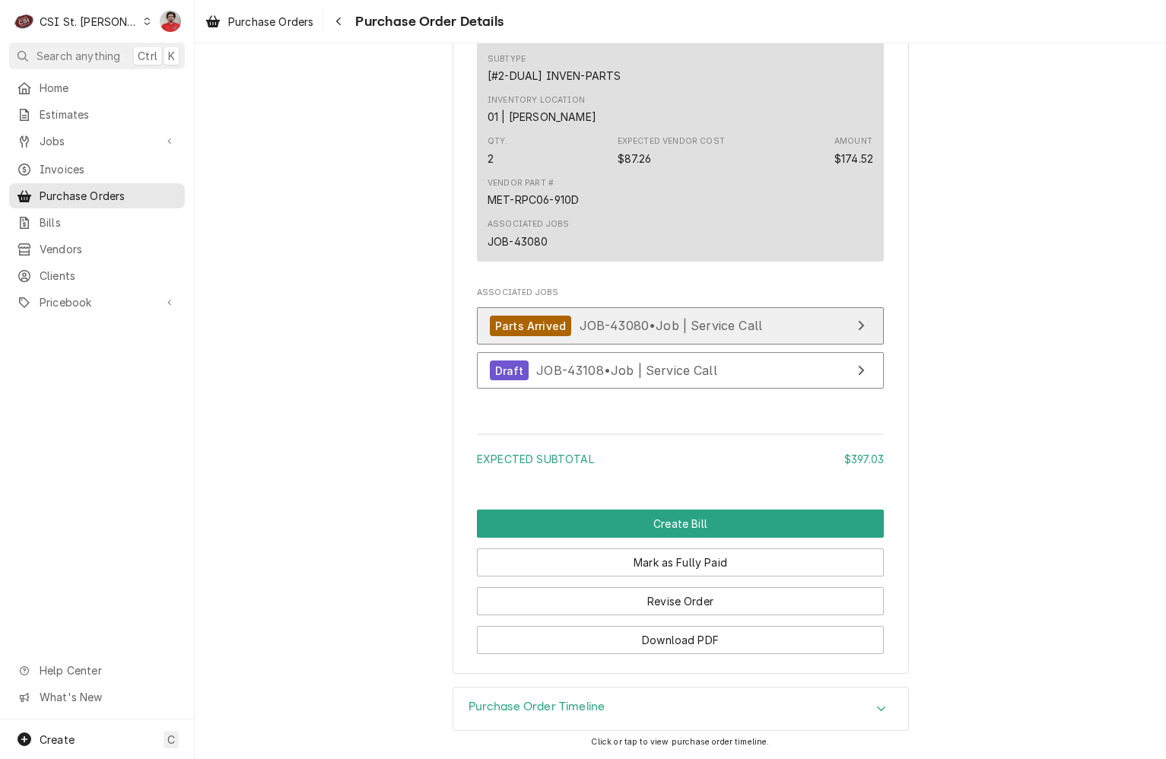
click at [641, 332] on span "JOB-43080 • Job | Service Call" at bounding box center [671, 325] width 183 height 15
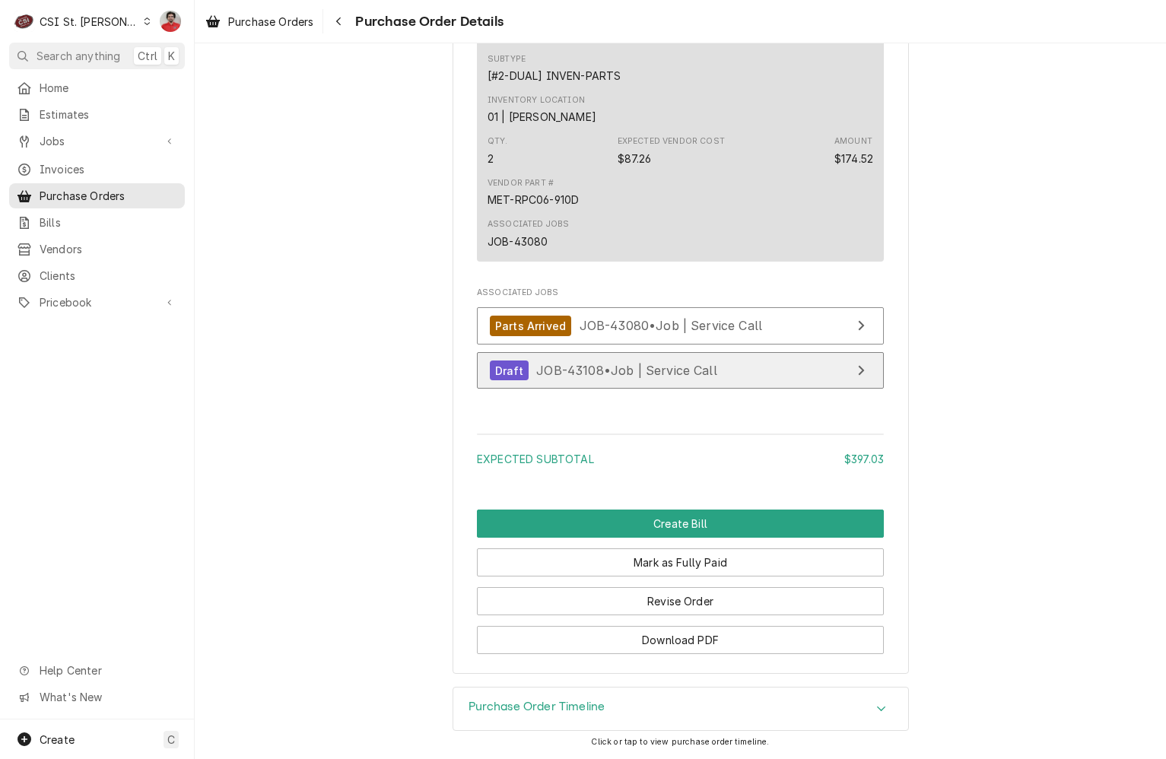
click at [630, 364] on span "JOB-43108 • Job | Service Call" at bounding box center [626, 370] width 181 height 15
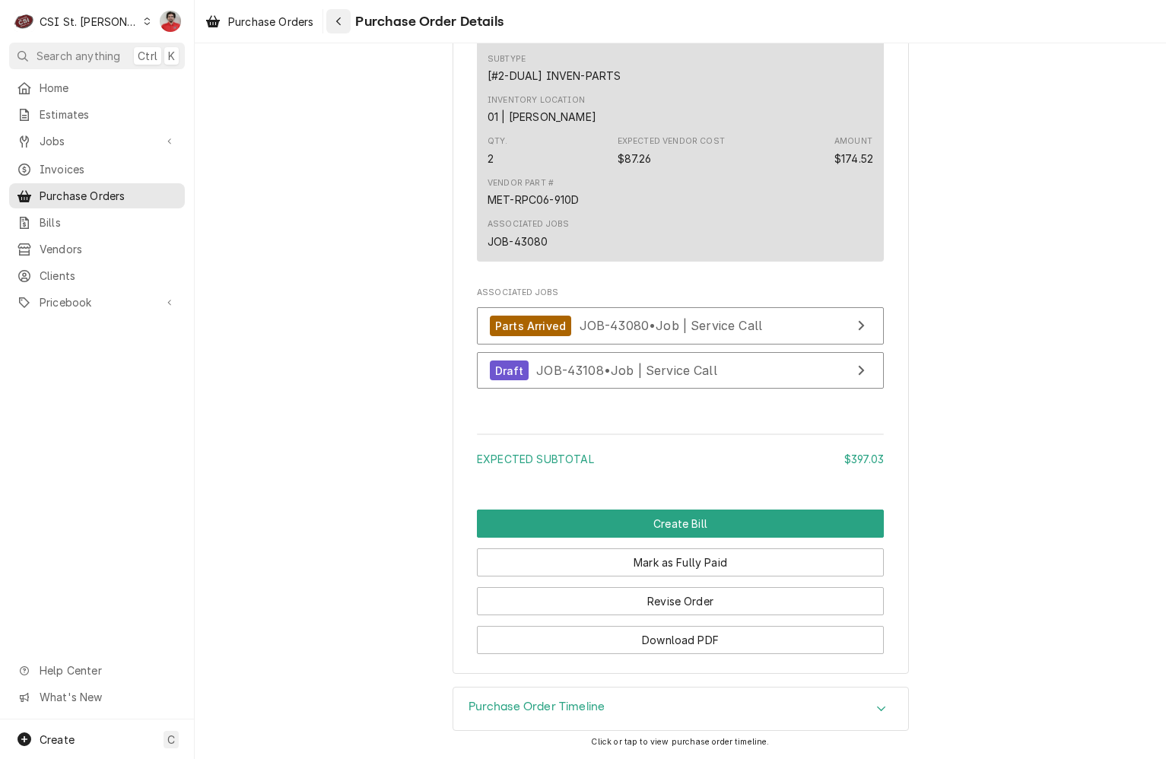
click at [342, 24] on icon "Navigate back" at bounding box center [339, 21] width 7 height 11
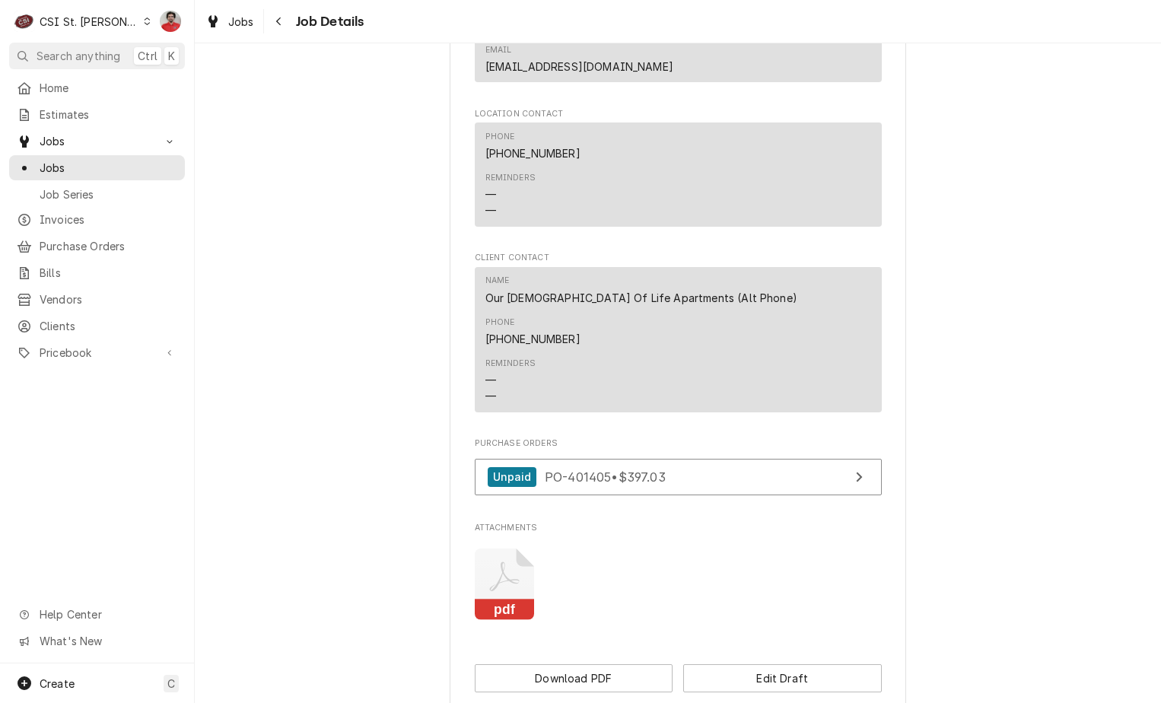
scroll to position [1560, 0]
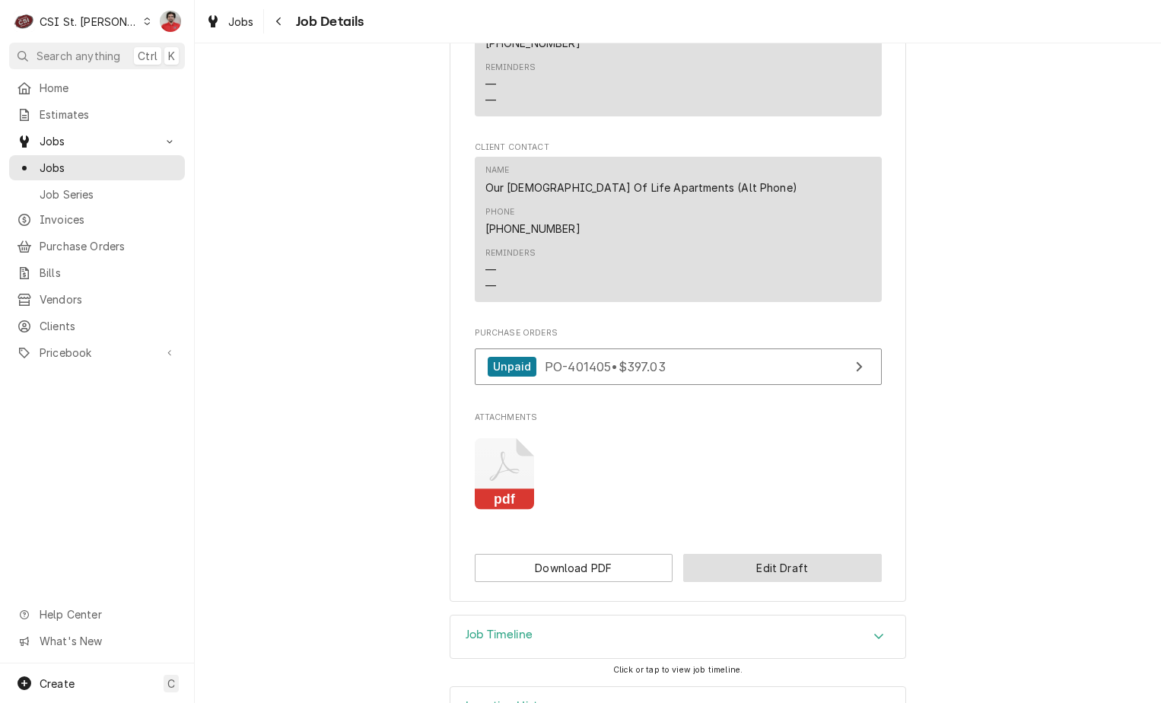
click at [744, 554] on button "Edit Draft" at bounding box center [782, 568] width 199 height 28
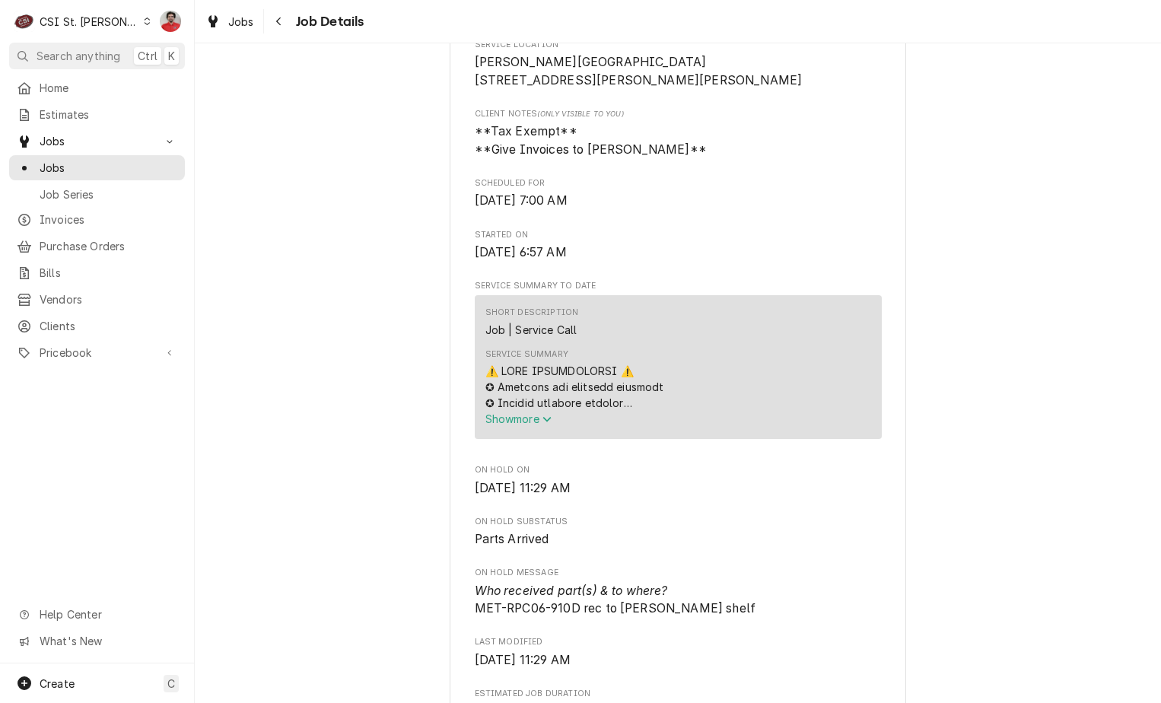
scroll to position [609, 0]
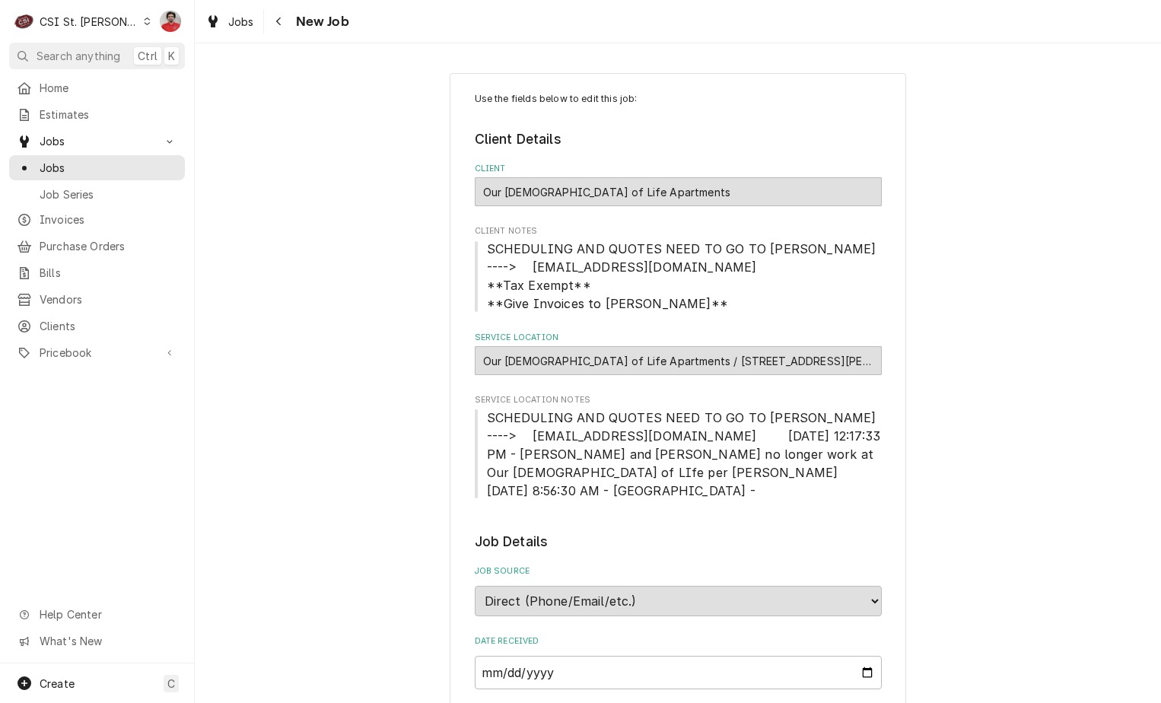
type textarea "x"
click at [286, 21] on div "Navigate back" at bounding box center [279, 21] width 15 height 15
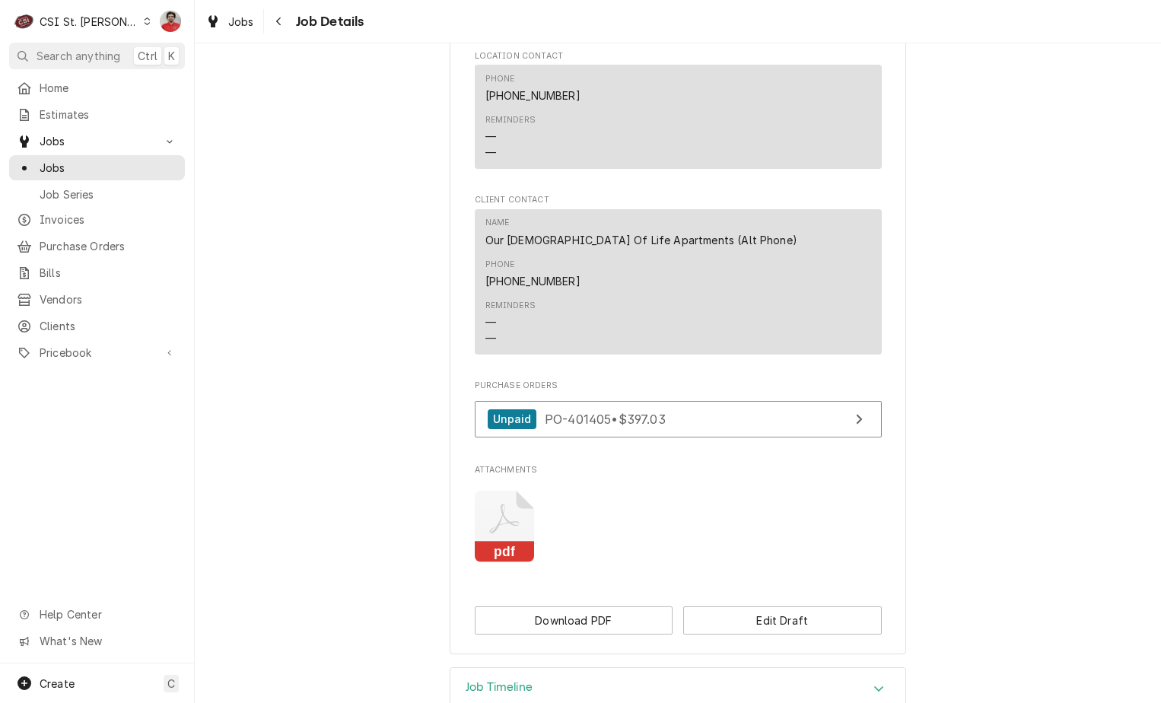
scroll to position [1560, 0]
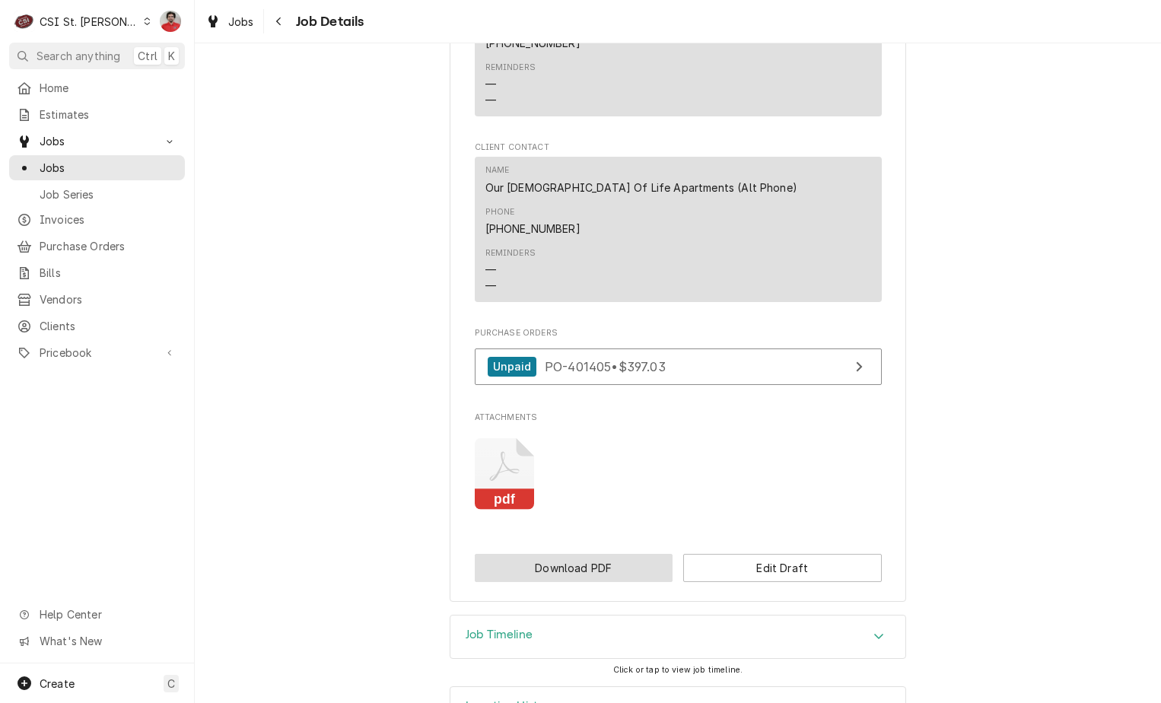
click at [604, 554] on button "Download PDF" at bounding box center [574, 568] width 199 height 28
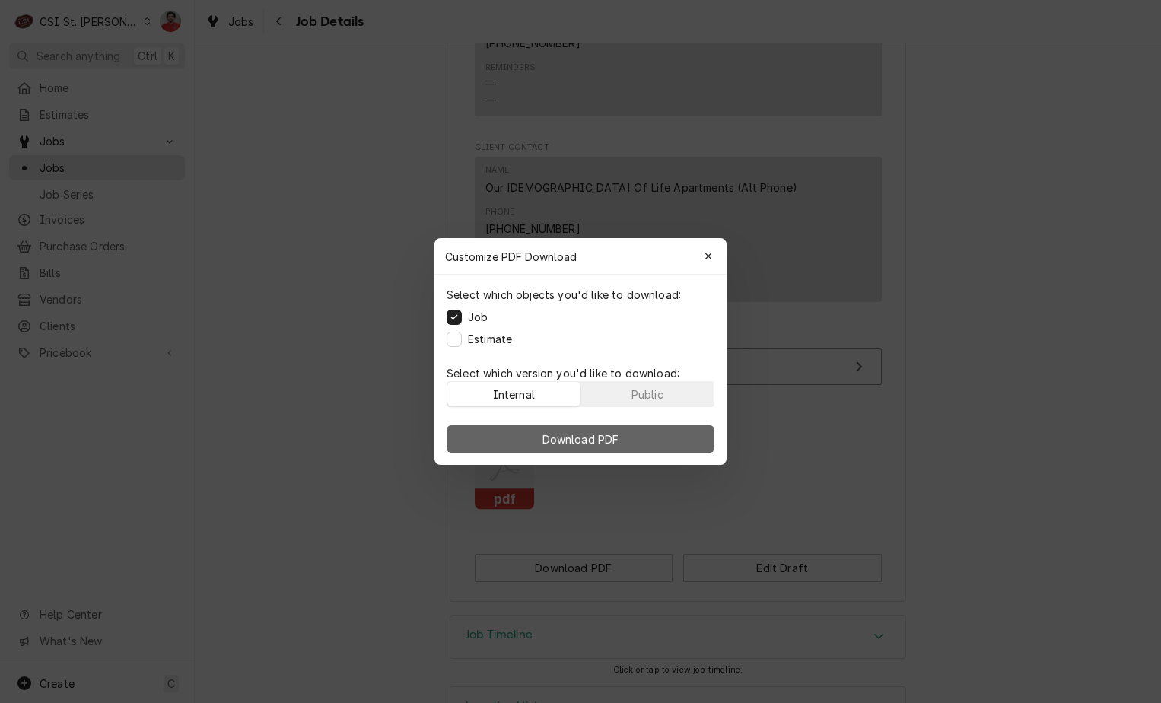
click at [568, 442] on span "Download PDF" at bounding box center [580, 439] width 83 height 16
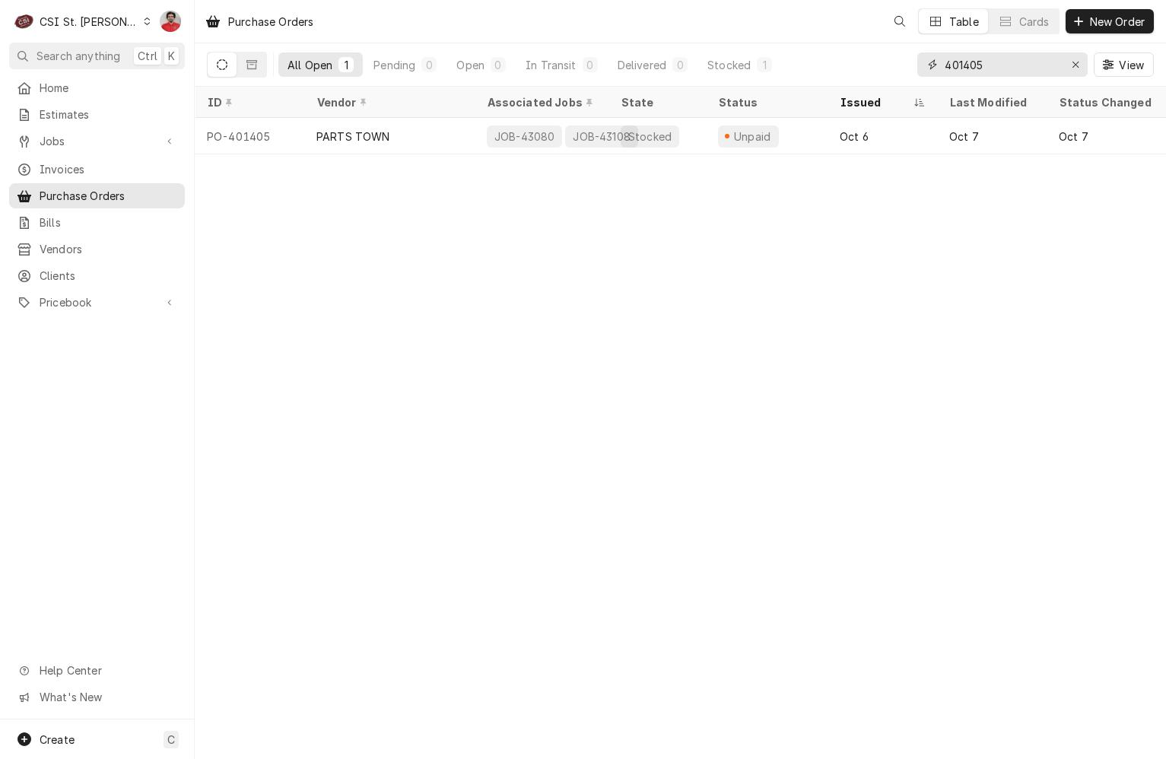
click at [1024, 65] on input "401405" at bounding box center [1002, 64] width 114 height 24
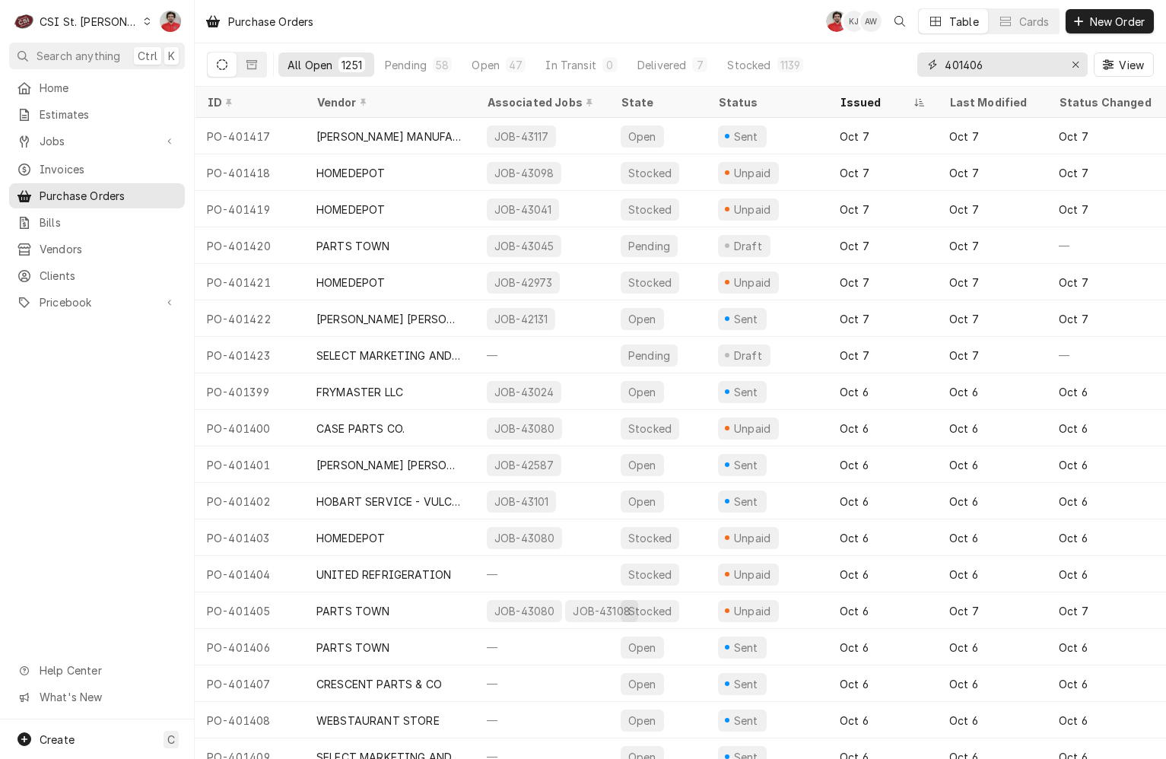
type input "401406"
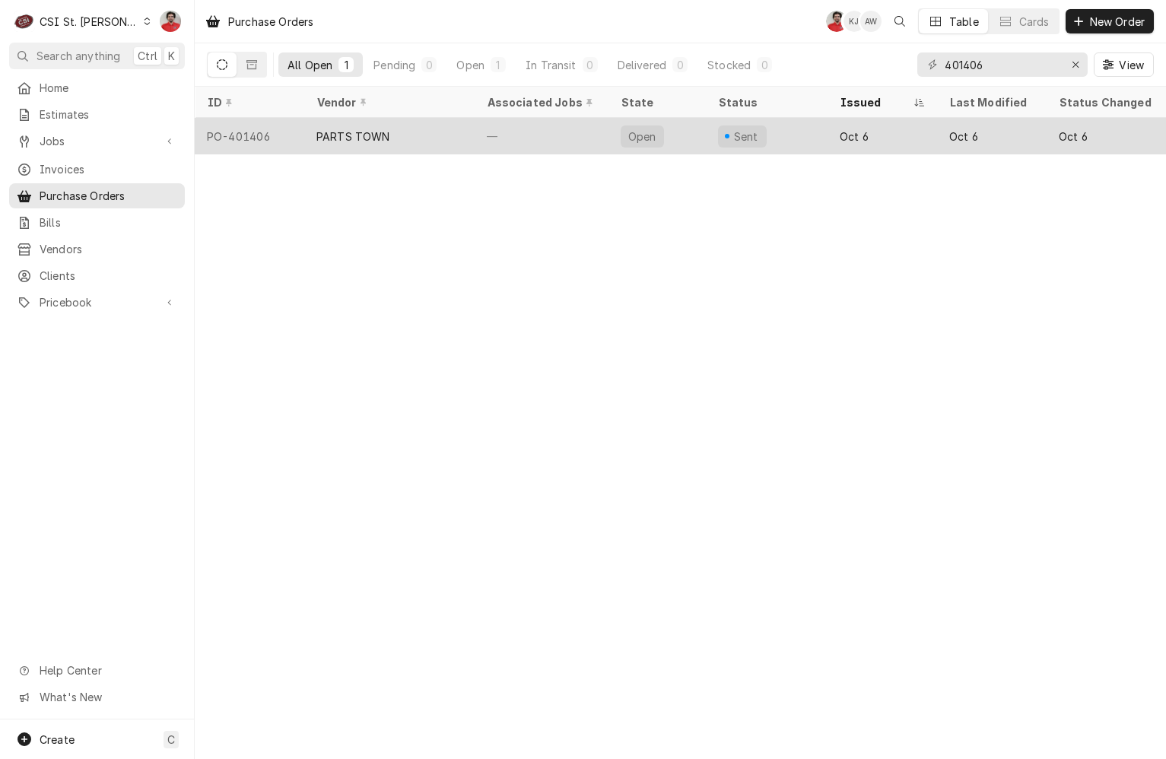
click at [798, 133] on div "Sent" at bounding box center [767, 136] width 122 height 37
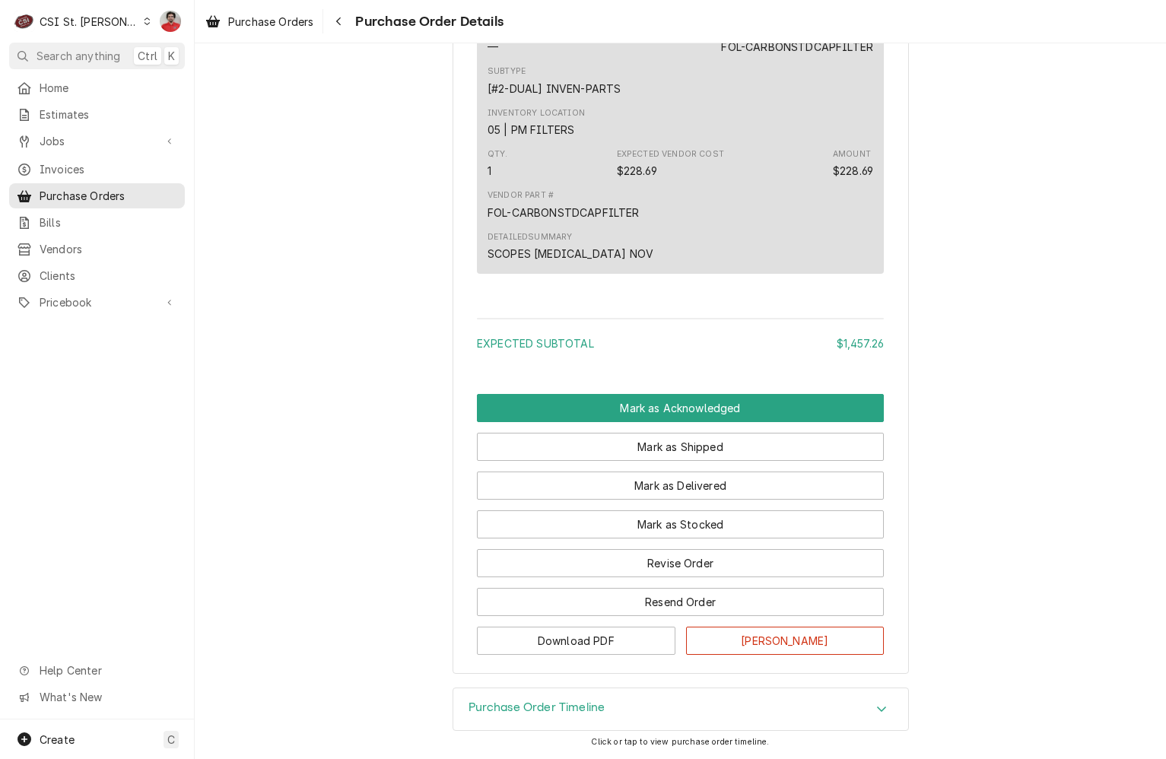
scroll to position [2523, 0]
click at [573, 710] on h3 "Purchase Order Timeline" at bounding box center [537, 708] width 137 height 14
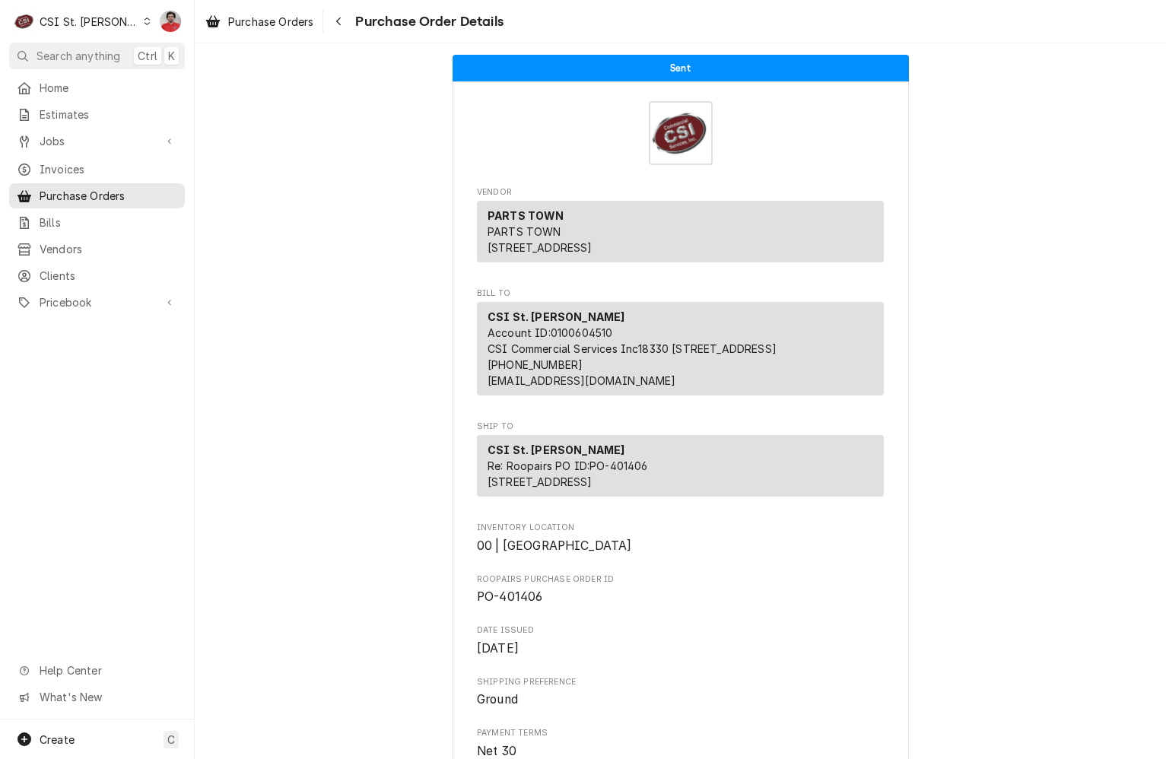
scroll to position [533, 0]
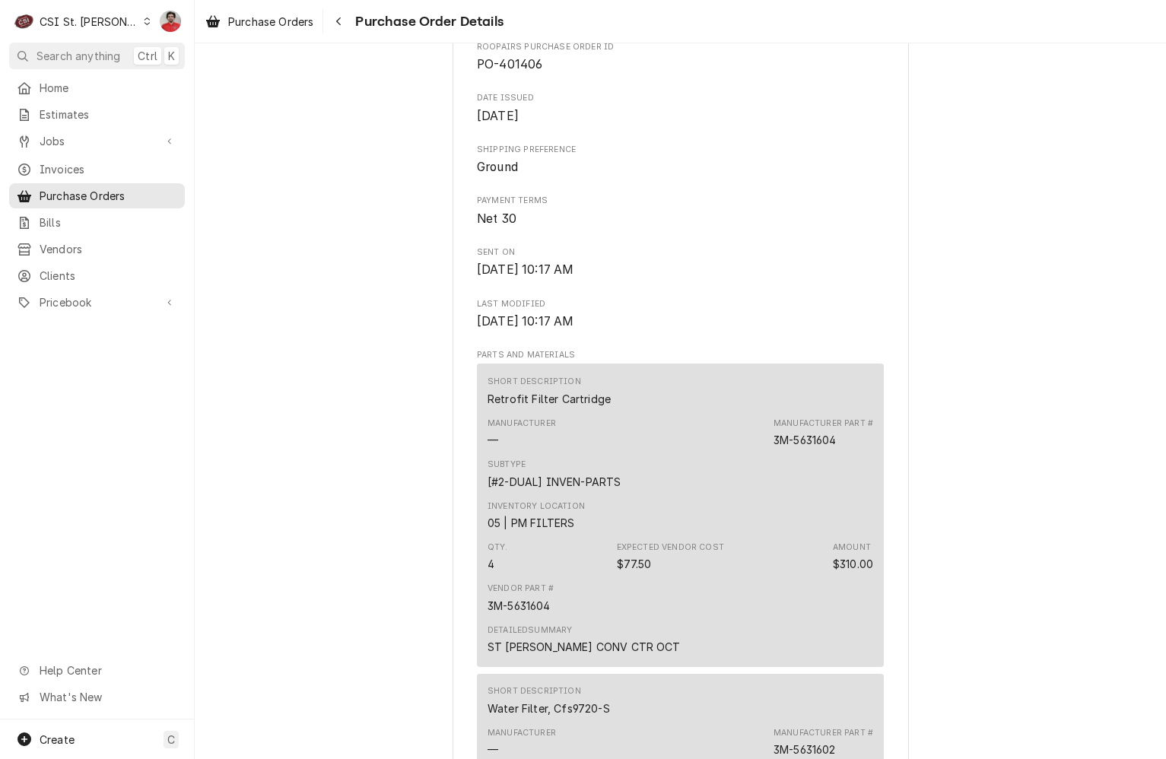
click at [514, 72] on span "PO-401406" at bounding box center [509, 64] width 65 height 14
copy span "401406"
click at [98, 193] on span "Purchase Orders" at bounding box center [109, 196] width 138 height 16
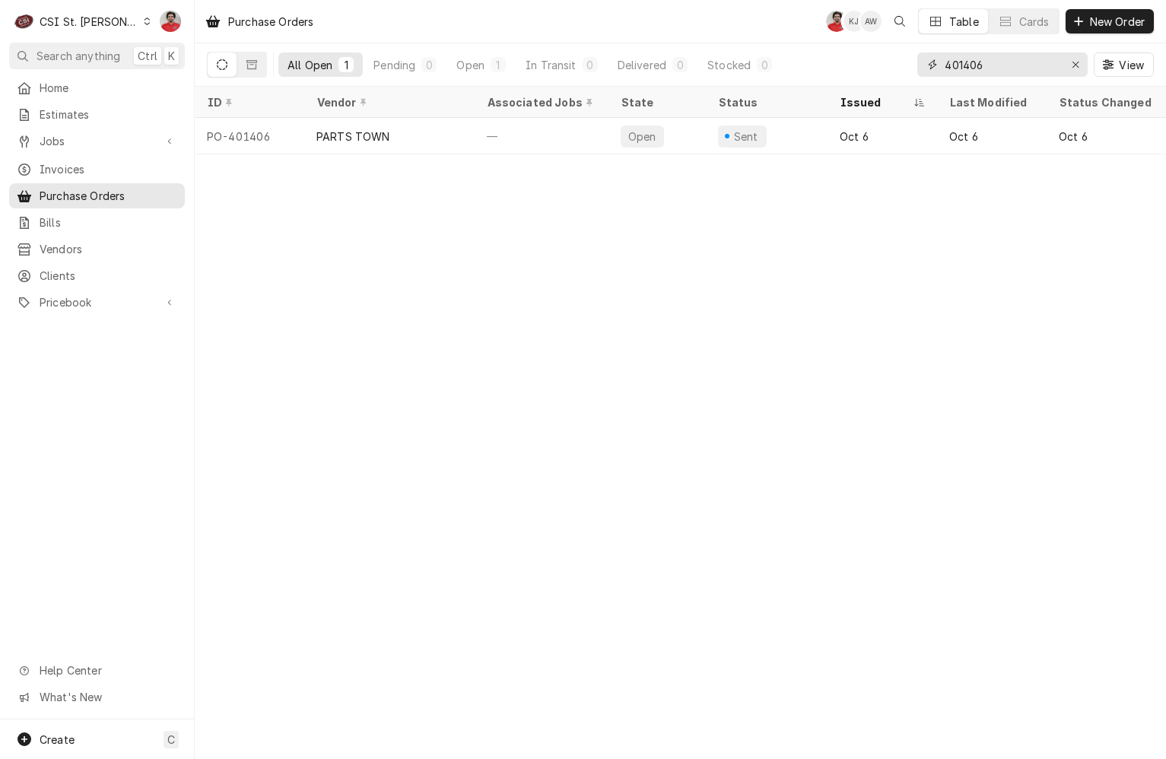
click at [966, 68] on input "401406" at bounding box center [1002, 64] width 114 height 24
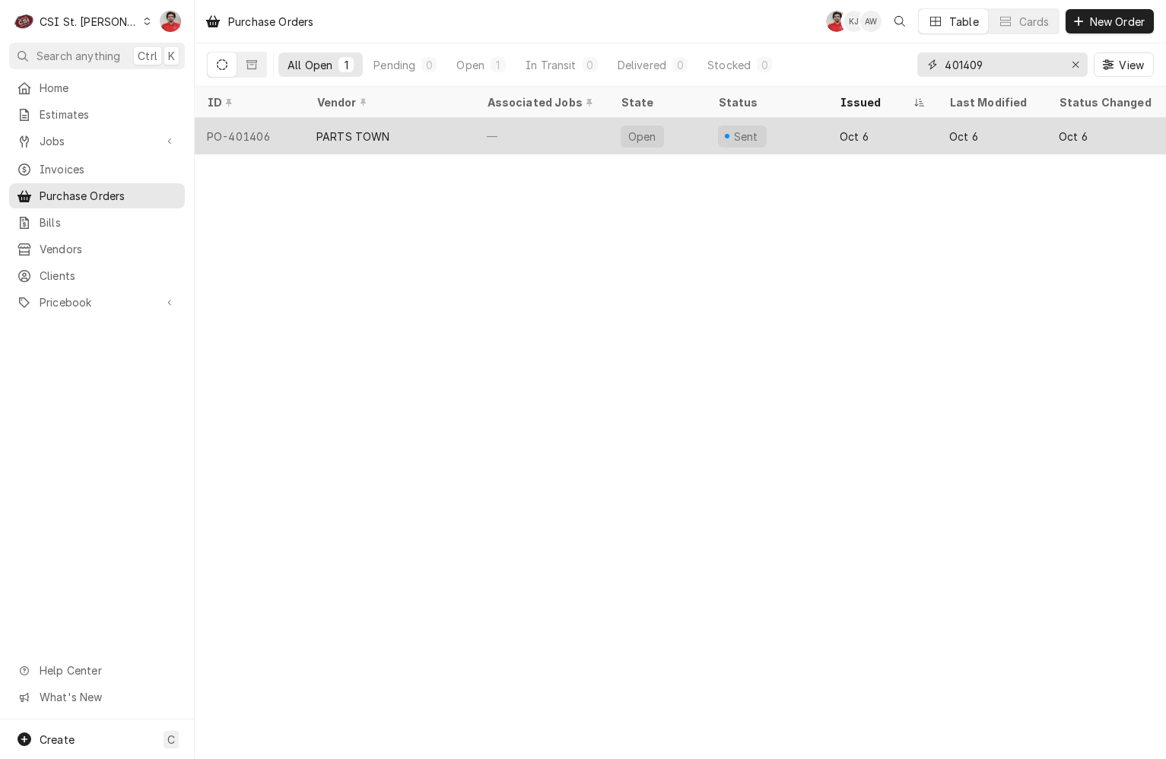
type input "401409"
click at [801, 139] on div "Sent" at bounding box center [767, 136] width 122 height 37
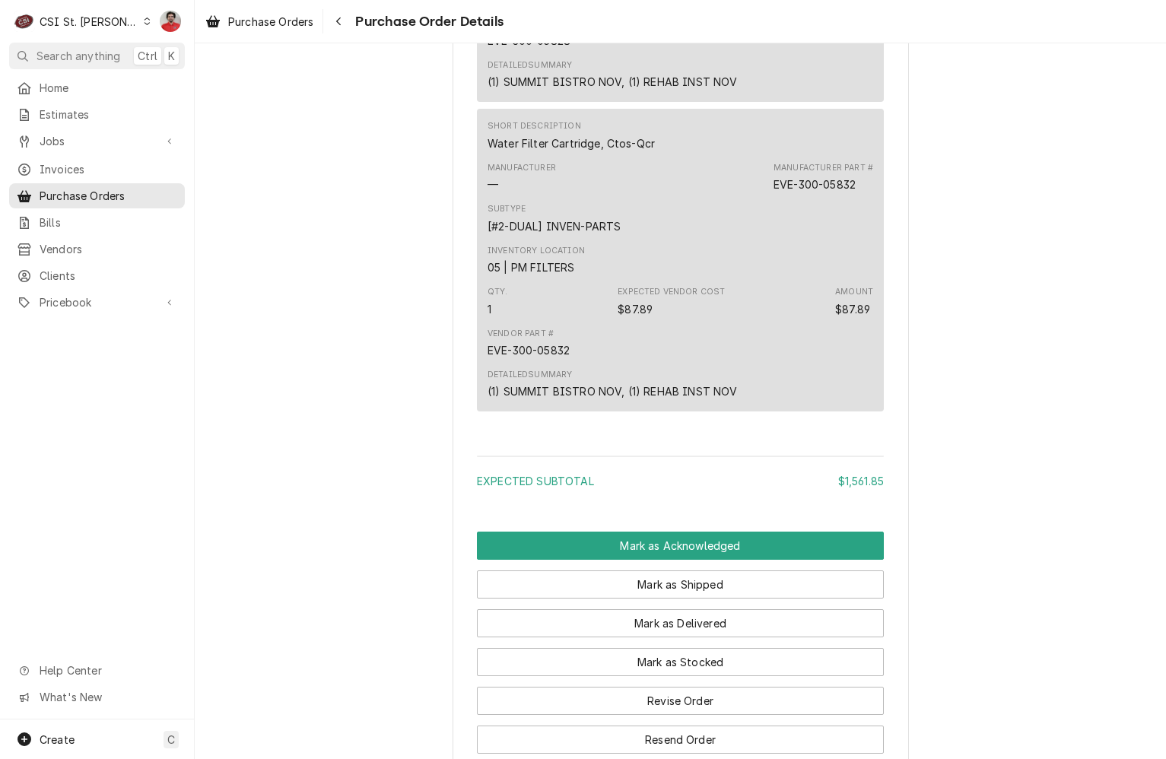
scroll to position [2848, 0]
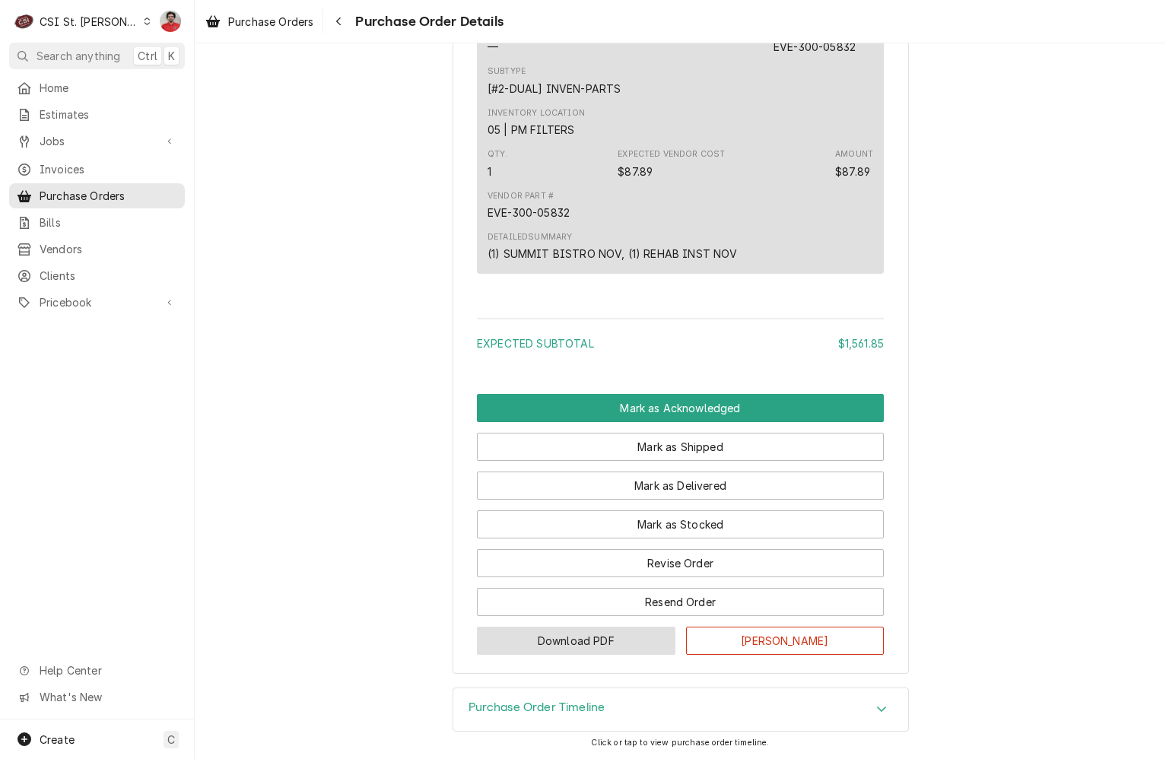
click at [635, 650] on button "Download PDF" at bounding box center [576, 641] width 199 height 28
